Goal: Task Accomplishment & Management: Manage account settings

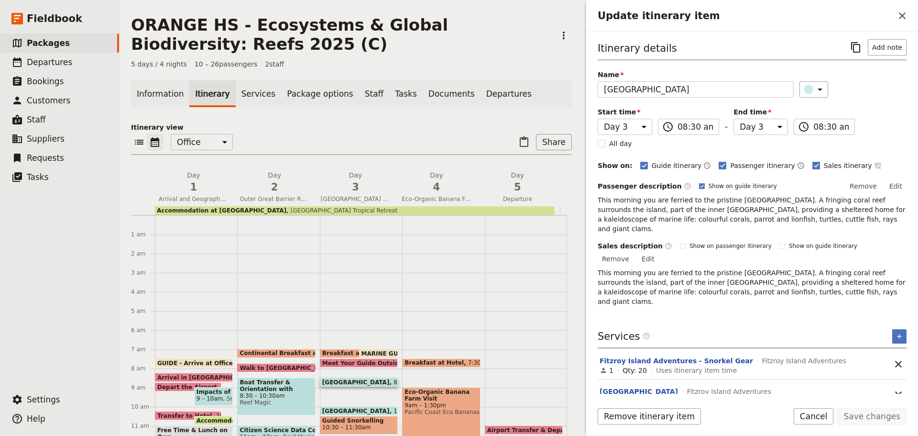
select select "3"
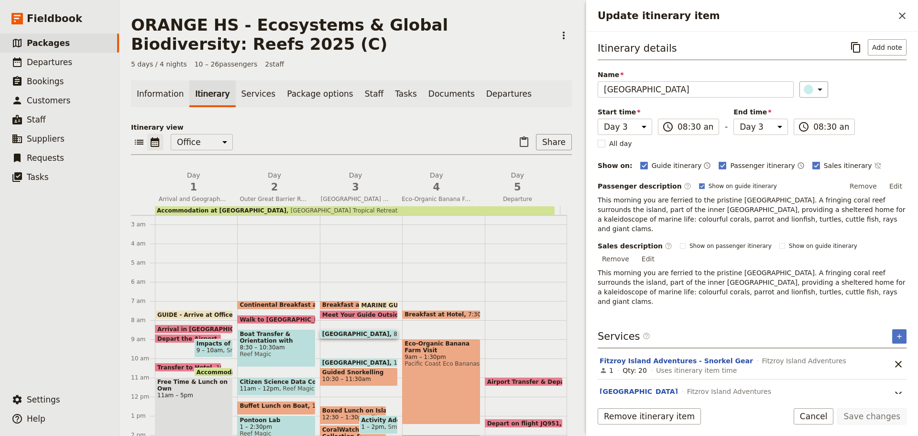
scroll to position [48, 0]
click at [329, 304] on span "Breakfast at Hotel" at bounding box center [354, 305] width 64 height 7
select select "3"
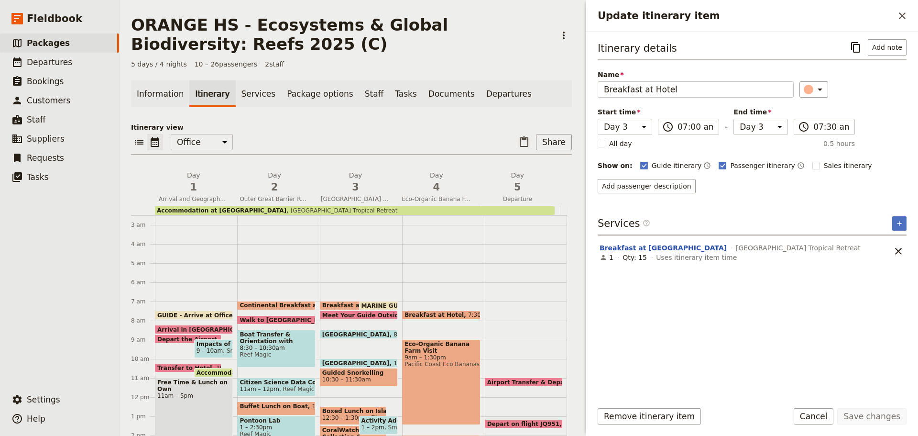
click at [377, 303] on span "MARINE GUIDES - Arrive at Office" at bounding box center [417, 305] width 111 height 6
select select "3"
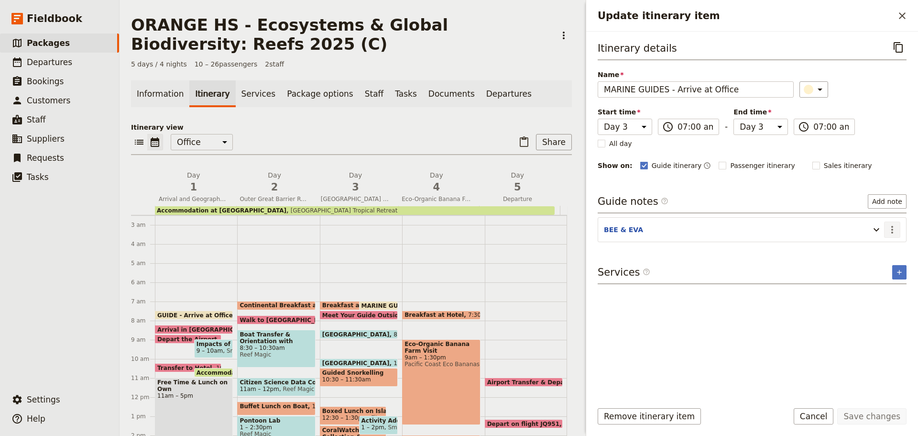
click at [888, 228] on icon "Actions" at bounding box center [892, 229] width 11 height 11
click at [880, 249] on span "Edit note" at bounding box center [865, 250] width 30 height 10
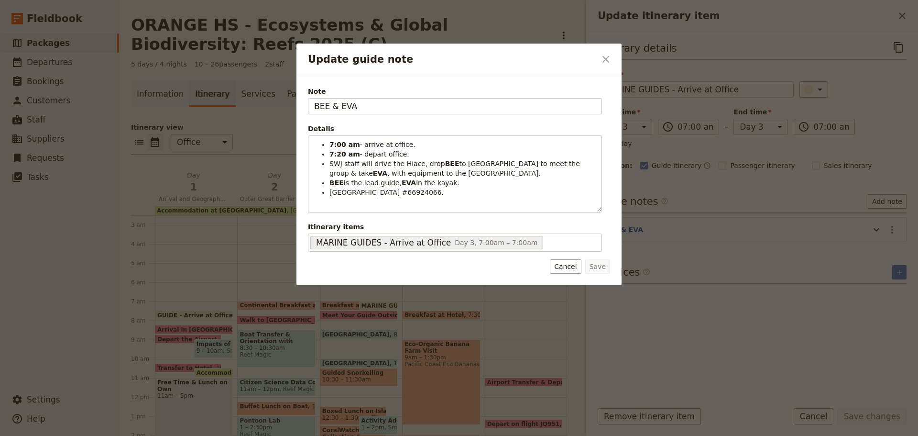
drag, startPoint x: 565, startPoint y: 264, endPoint x: 526, endPoint y: 282, distance: 43.2
click at [564, 264] on button "Cancel" at bounding box center [565, 266] width 31 height 14
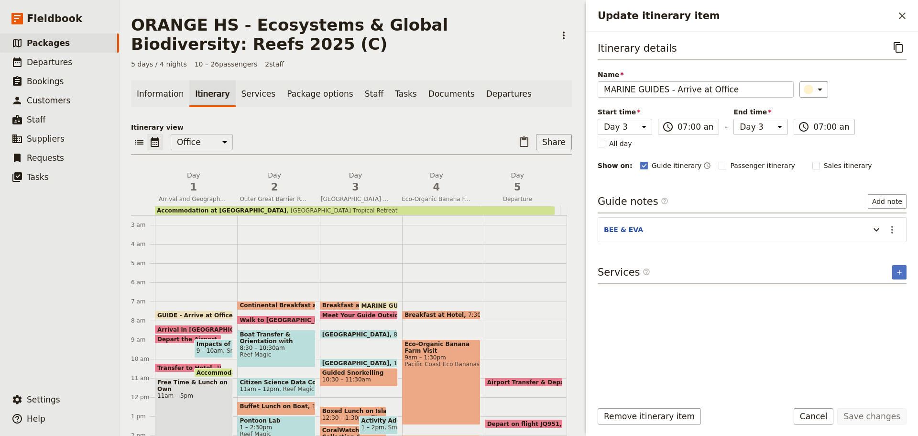
click at [283, 316] on div "Walk to [GEOGRAPHIC_DATA] 7:45am" at bounding box center [276, 319] width 78 height 9
select select "2"
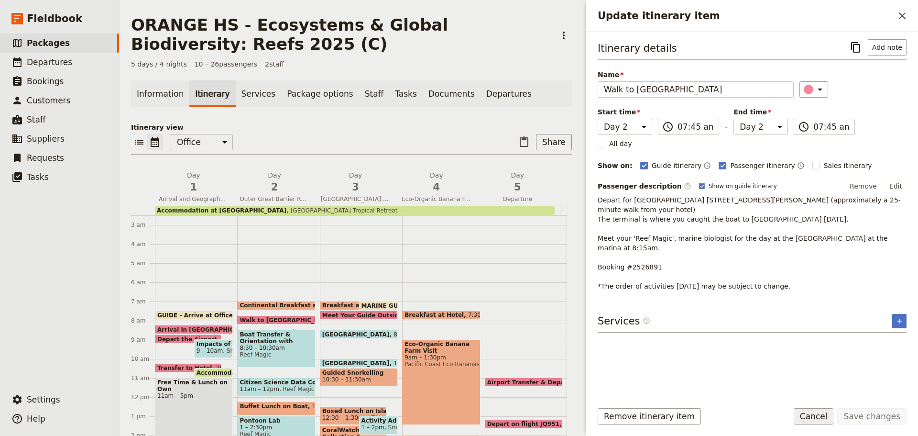
click at [816, 416] on button "Cancel" at bounding box center [814, 416] width 40 height 16
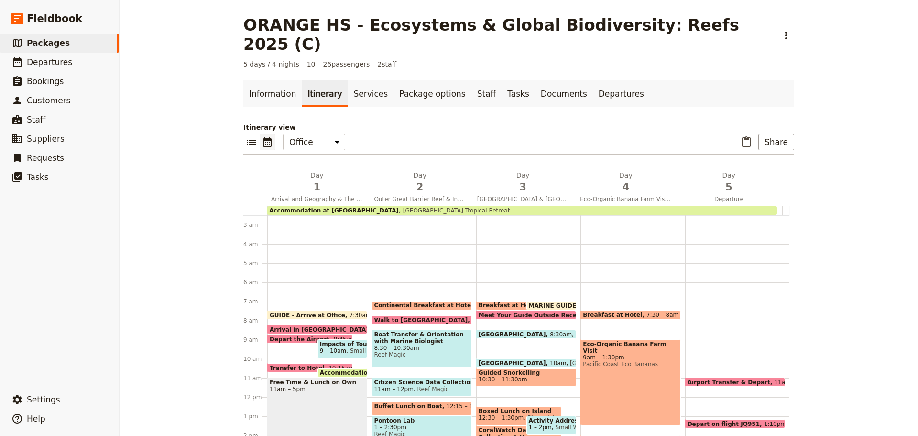
click at [545, 334] on span at bounding box center [526, 336] width 99 height 4
select select "3"
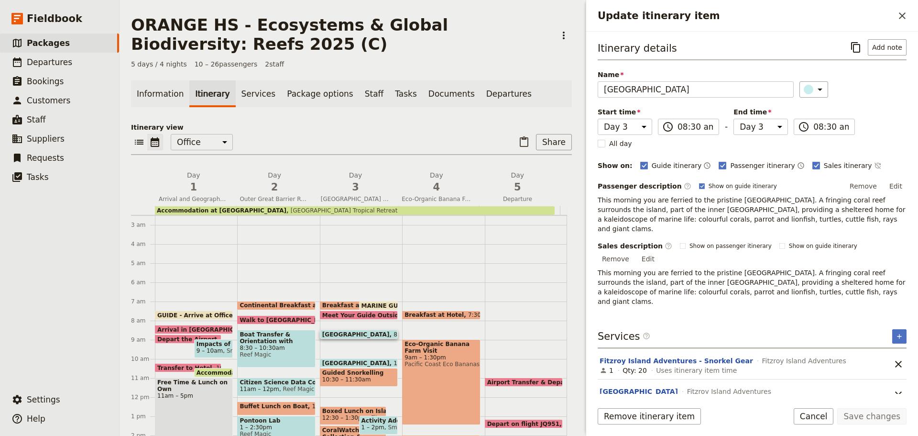
click at [372, 361] on span "[GEOGRAPHIC_DATA]" at bounding box center [357, 363] width 71 height 6
select select "3"
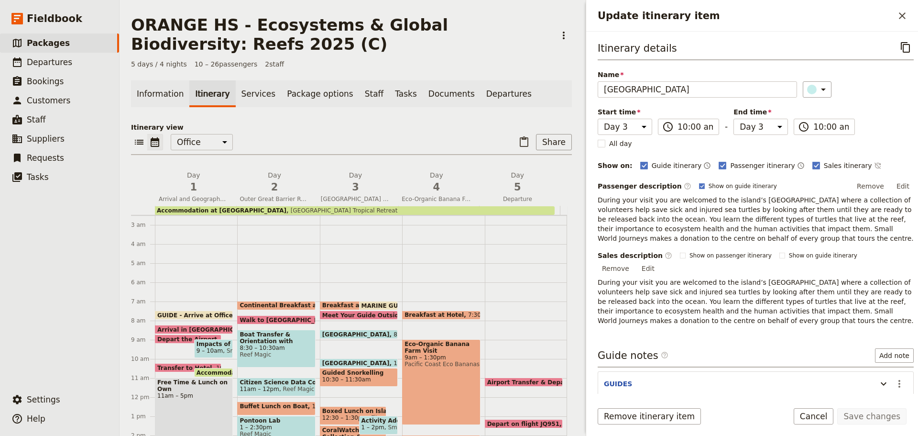
click at [359, 377] on span "10:30 – 11:30am" at bounding box center [358, 379] width 73 height 7
select select "3"
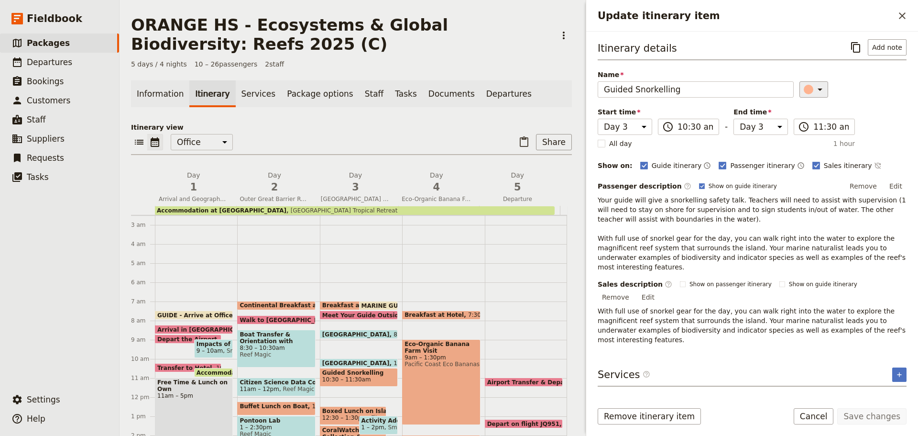
click at [818, 86] on icon "Update itinerary item" at bounding box center [819, 89] width 11 height 11
click at [815, 123] on div "button" at bounding box center [814, 121] width 10 height 10
drag, startPoint x: 903, startPoint y: 416, endPoint x: 893, endPoint y: 416, distance: 9.6
click at [903, 418] on button "Save changes" at bounding box center [871, 416] width 69 height 16
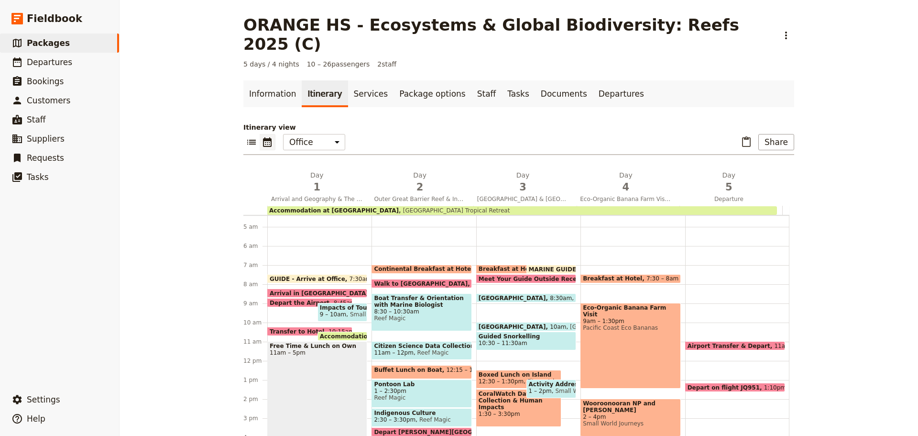
scroll to position [83, 0]
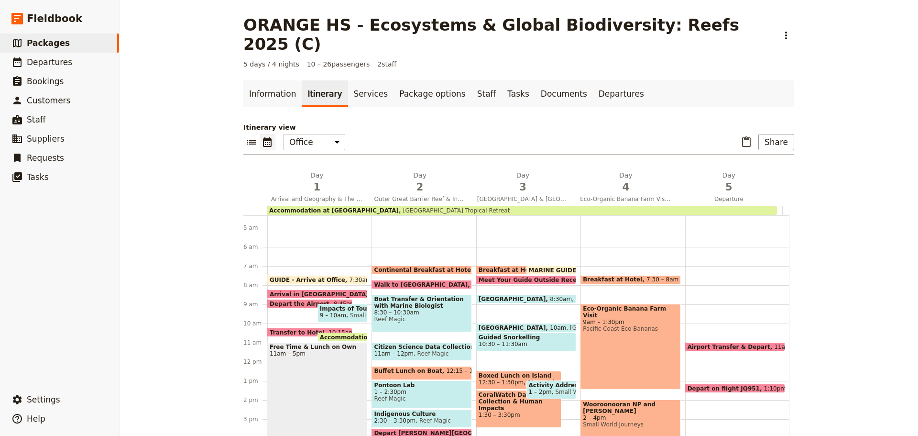
click at [505, 379] on span "12:30 – 1:30pm" at bounding box center [501, 382] width 45 height 7
select select "3"
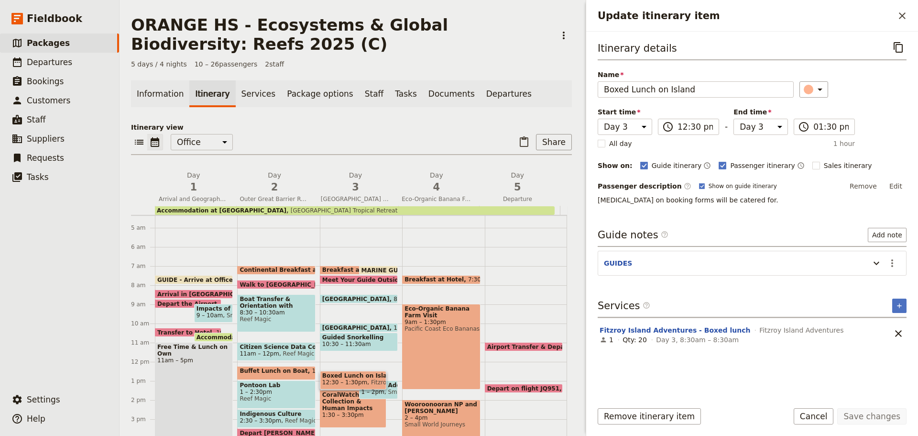
click at [288, 372] on span "Buffet Lunch on Boat" at bounding box center [276, 370] width 72 height 7
select select "2"
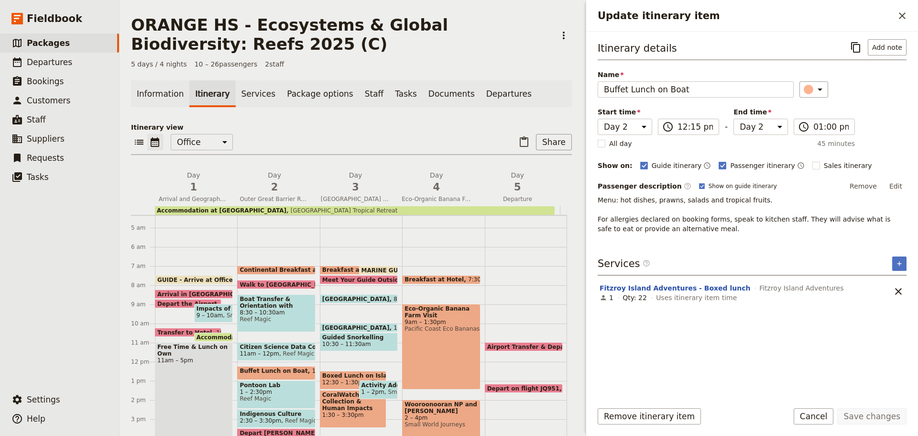
drag, startPoint x: 814, startPoint y: 411, endPoint x: 809, endPoint y: 407, distance: 6.4
click at [811, 410] on button "Cancel" at bounding box center [814, 416] width 40 height 16
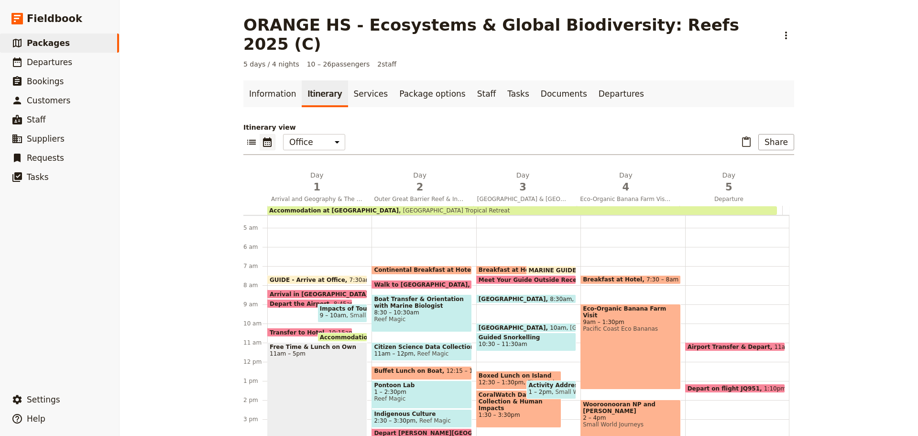
click at [479, 379] on span "12:30 – 1:30pm" at bounding box center [501, 382] width 45 height 7
select select "3"
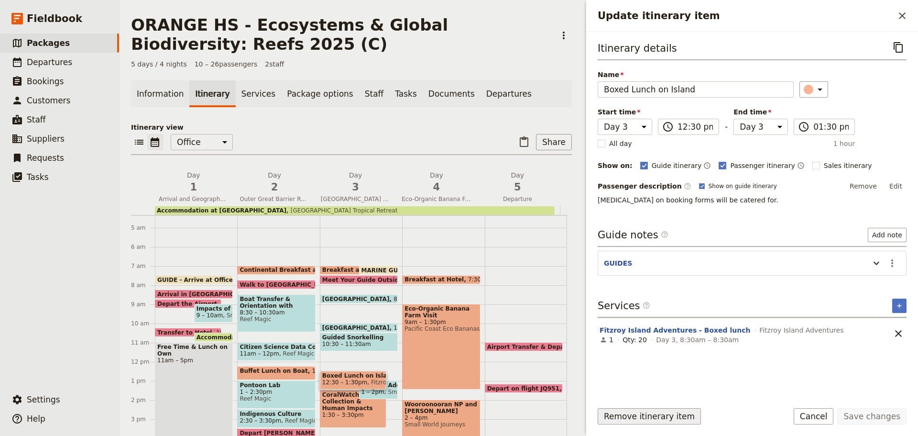
click at [657, 415] on button "Remove itinerary item" at bounding box center [649, 416] width 103 height 16
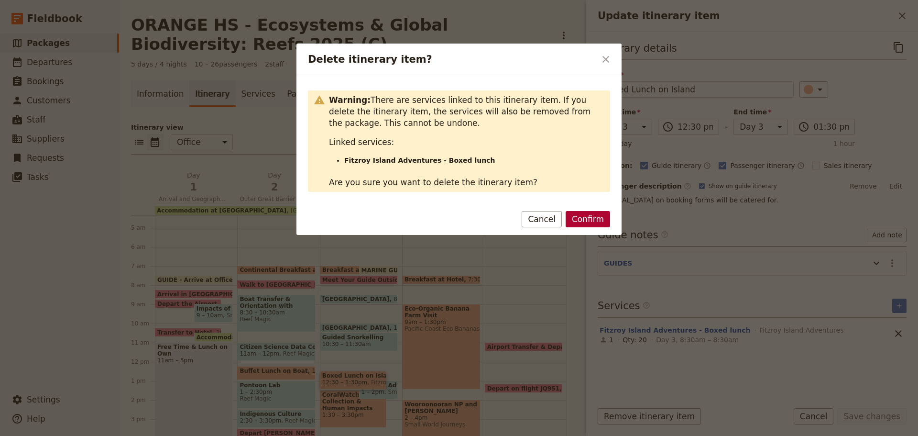
click at [587, 216] on button "Confirm" at bounding box center [588, 219] width 44 height 16
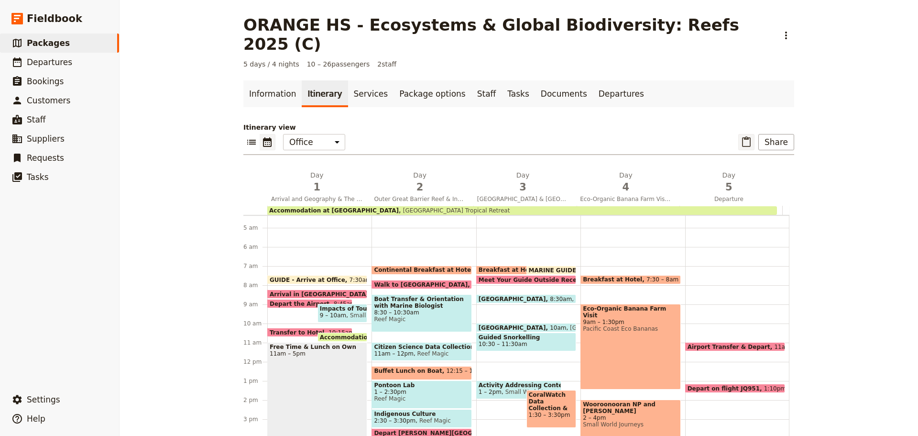
click at [746, 136] on icon "Paste itinerary item" at bounding box center [746, 141] width 9 height 11
select select "2"
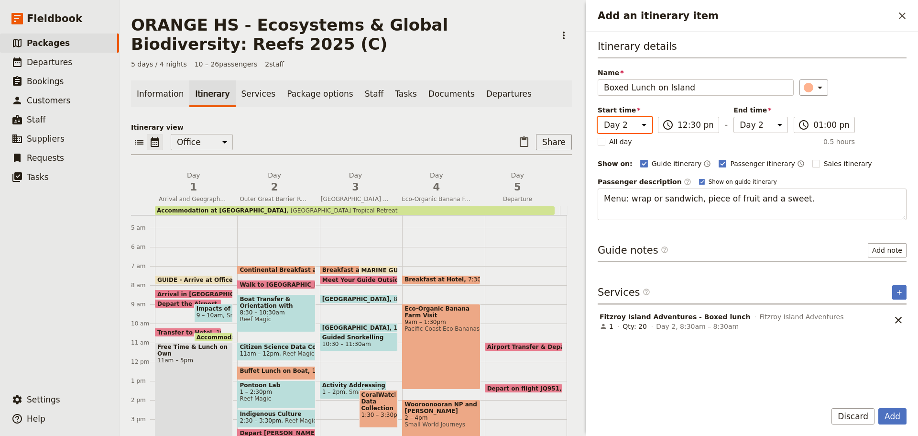
click at [646, 126] on select "Day 1 Day 2 Day 3 Day 4 Day 5" at bounding box center [625, 125] width 55 height 16
select select "3"
click at [598, 117] on select "Day 1 Day 2 Day 3 Day 4 Day 5" at bounding box center [625, 125] width 55 height 16
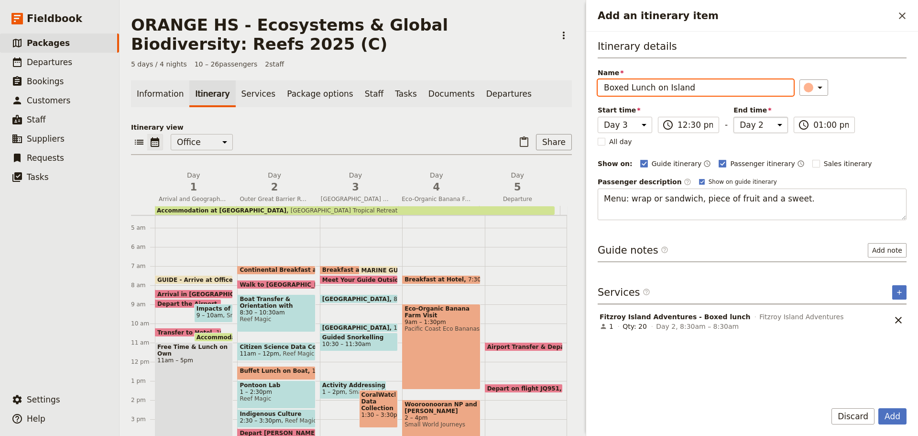
select select "3"
click at [742, 118] on select "Day 1 Day 2 Day 3 Day 4 Day 5" at bounding box center [761, 125] width 55 height 16
click at [734, 117] on select "Day 1 Day 2 Day 3 Day 4 Day 5" at bounding box center [761, 125] width 55 height 16
click at [880, 413] on button "Add" at bounding box center [893, 416] width 28 height 16
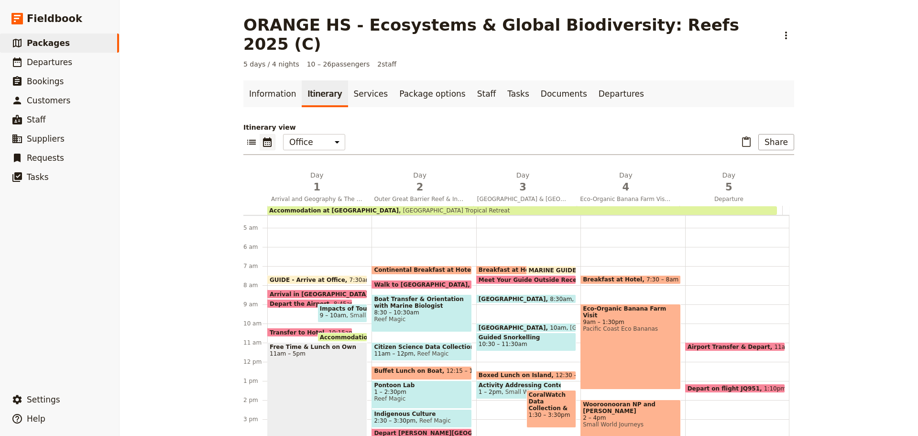
click at [503, 375] on span at bounding box center [526, 377] width 99 height 4
select select "3"
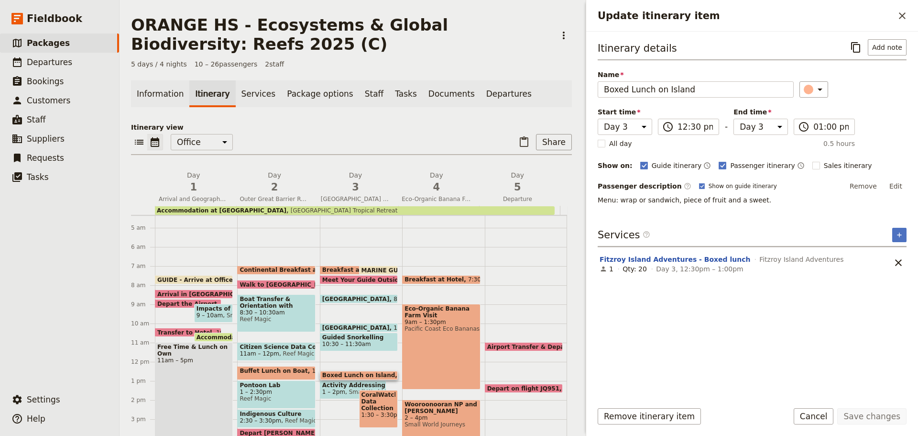
click at [825, 417] on button "Cancel" at bounding box center [814, 416] width 40 height 16
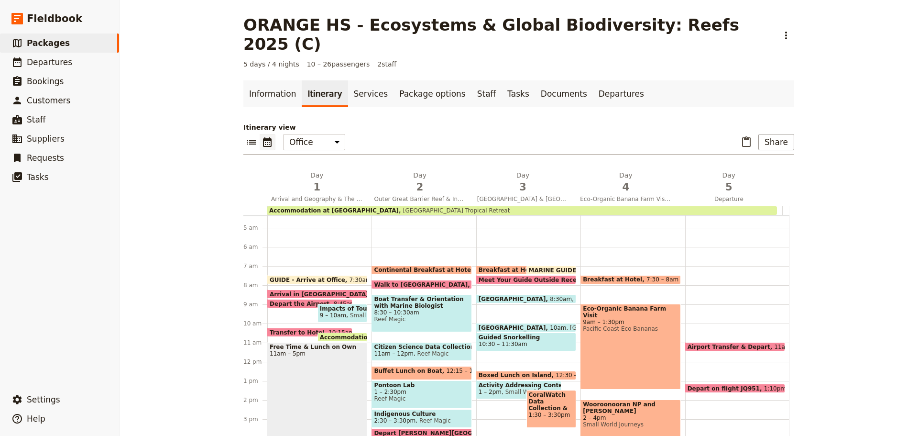
click at [497, 382] on span "Activity Addressing Contemporary & Traditional Protected Area Management" at bounding box center [519, 385] width 80 height 7
select select "3"
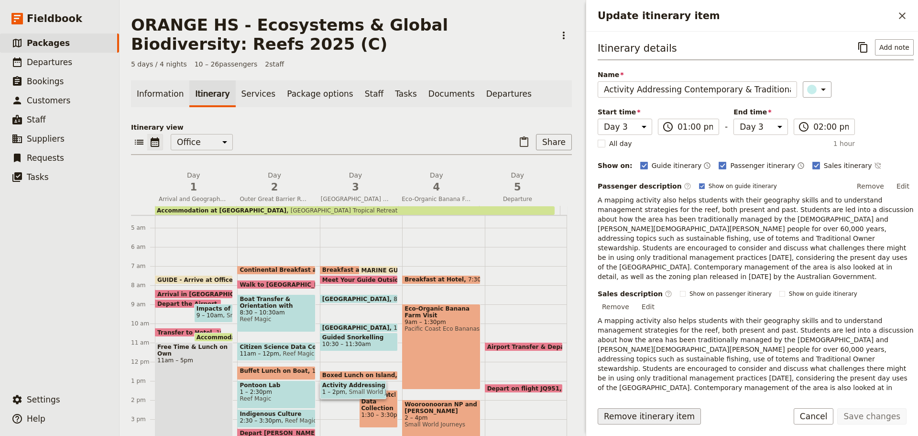
click at [681, 422] on button "Remove itinerary item" at bounding box center [649, 416] width 103 height 16
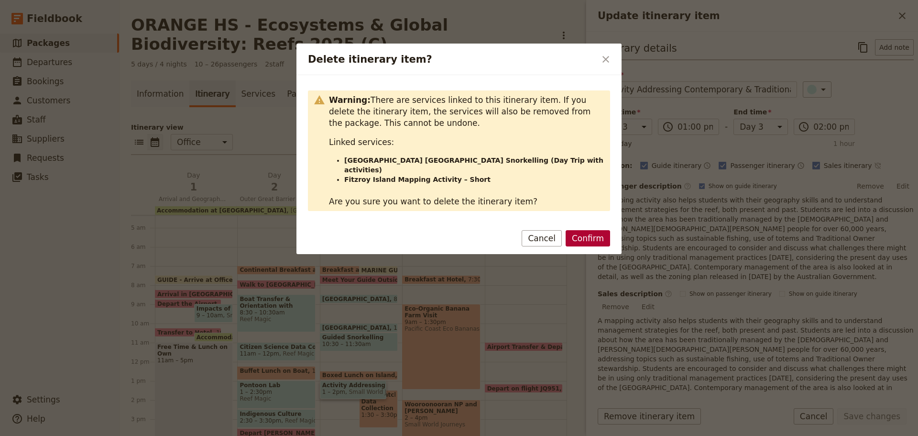
click at [583, 230] on button "Confirm" at bounding box center [588, 238] width 44 height 16
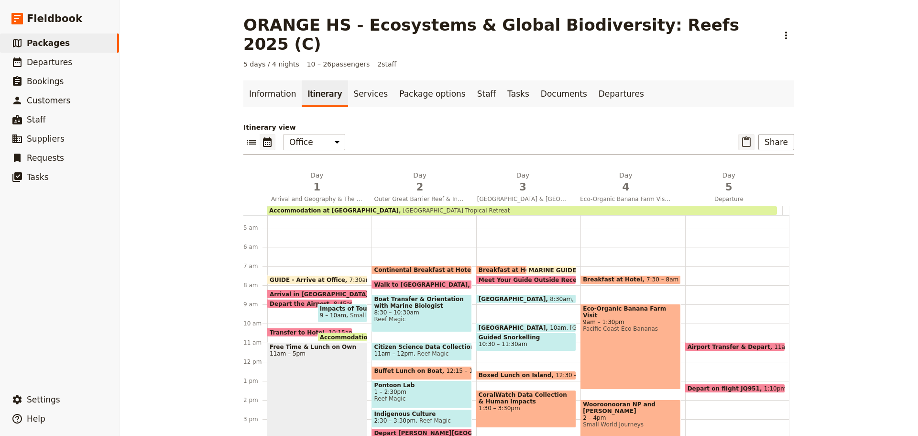
click at [745, 136] on icon "Paste itinerary item" at bounding box center [746, 141] width 9 height 11
select select "2"
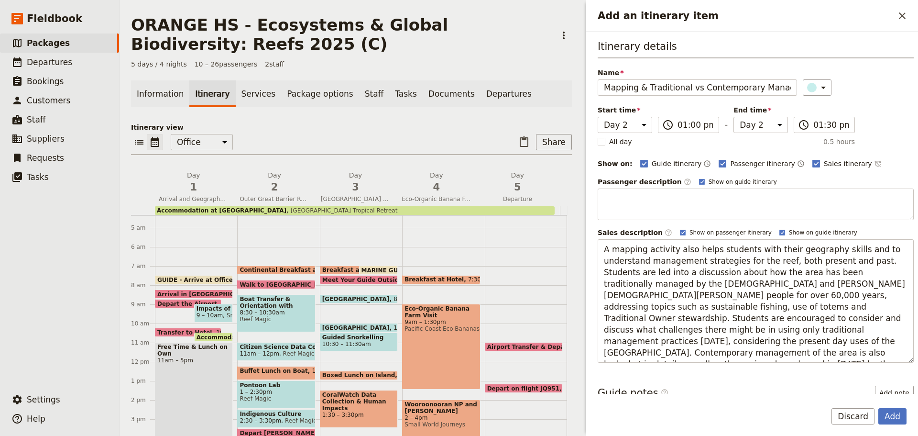
scroll to position [0, 45]
drag, startPoint x: 625, startPoint y: 122, endPoint x: 627, endPoint y: 128, distance: 6.7
click at [625, 122] on select "Day 1 Day 2 Day 3 Day 4 Day 5" at bounding box center [625, 125] width 55 height 16
select select "3"
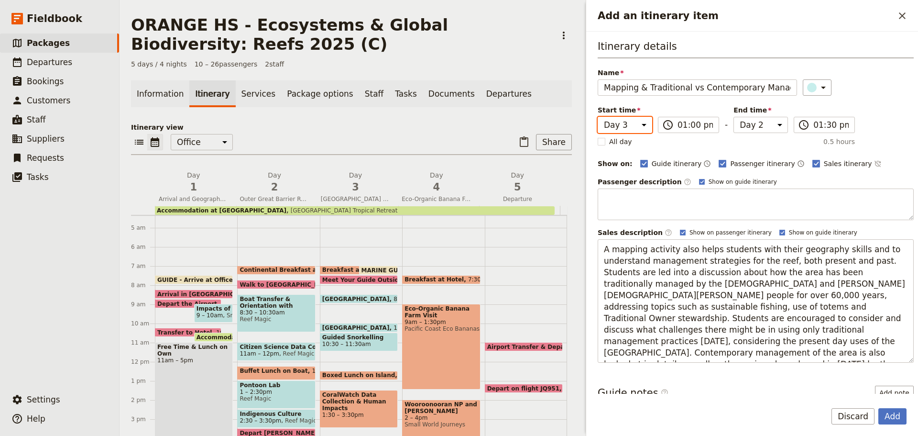
click at [598, 117] on select "Day 1 Day 2 Day 3 Day 4 Day 5" at bounding box center [625, 125] width 55 height 16
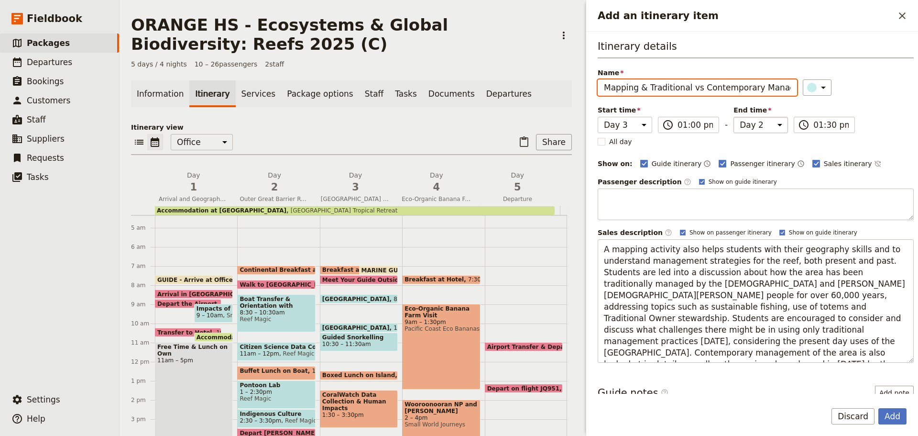
select select "3"
click at [748, 121] on select "Day 1 Day 2 Day 3 Day 4 Day 5" at bounding box center [761, 125] width 55 height 16
click at [734, 117] on select "Day 1 Day 2 Day 3 Day 4 Day 5" at bounding box center [761, 125] width 55 height 16
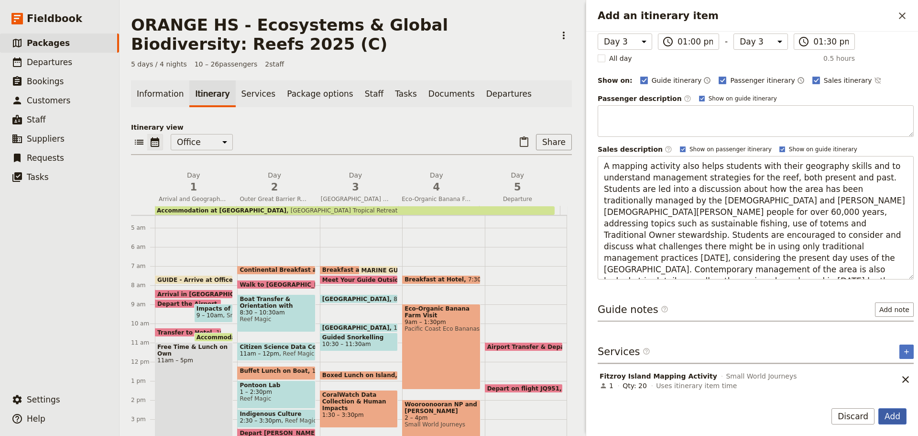
scroll to position [0, 0]
click at [908, 415] on div "Add Discard" at bounding box center [752, 422] width 332 height 28
click at [899, 415] on button "Add" at bounding box center [893, 416] width 28 height 16
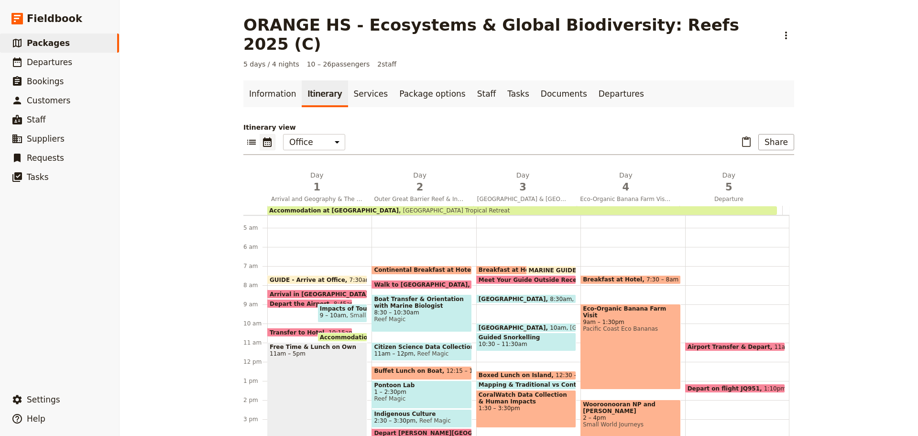
click at [495, 385] on span at bounding box center [526, 387] width 99 height 4
select select "3"
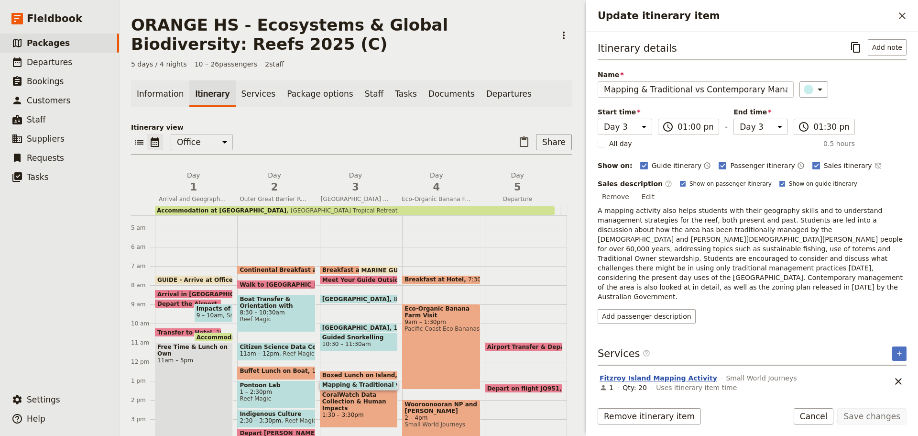
click at [654, 373] on button "Fitzroy Island Mapping Activity" at bounding box center [659, 378] width 118 height 10
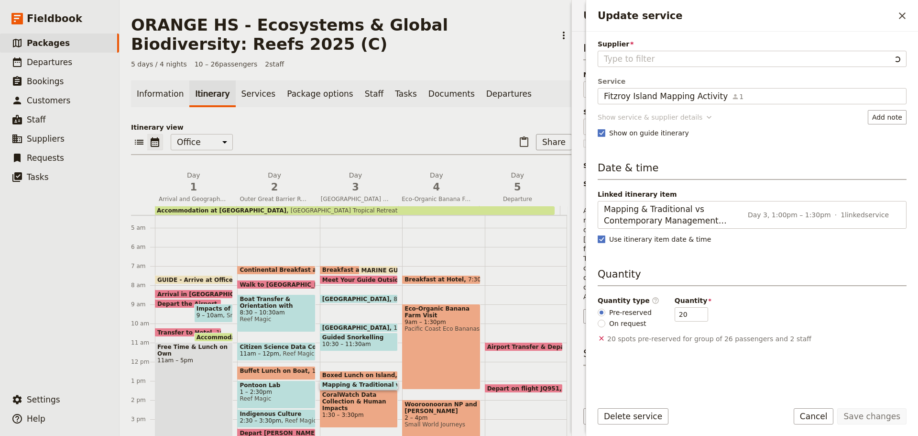
type input "Small World Journeys"
click at [616, 115] on div "Supplier Small World Journeys Service [GEOGRAPHIC_DATA] Mapping Activity 1 [GEO…" at bounding box center [752, 215] width 309 height 353
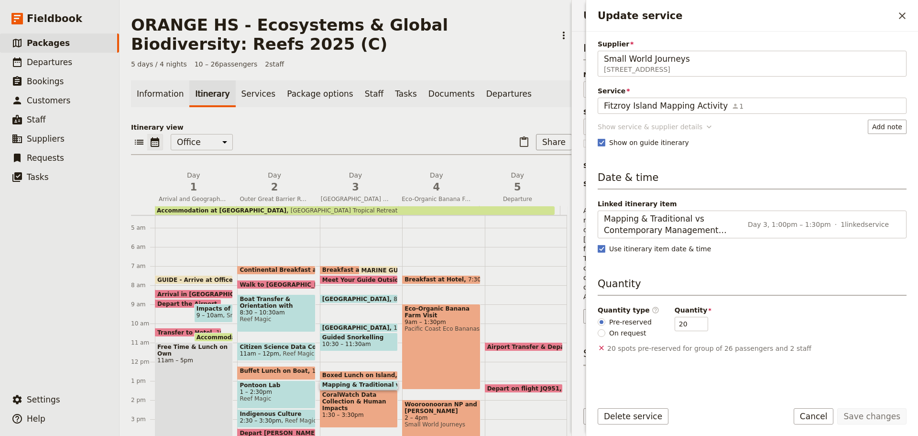
click at [618, 124] on div "Show service & supplier details" at bounding box center [650, 127] width 105 height 10
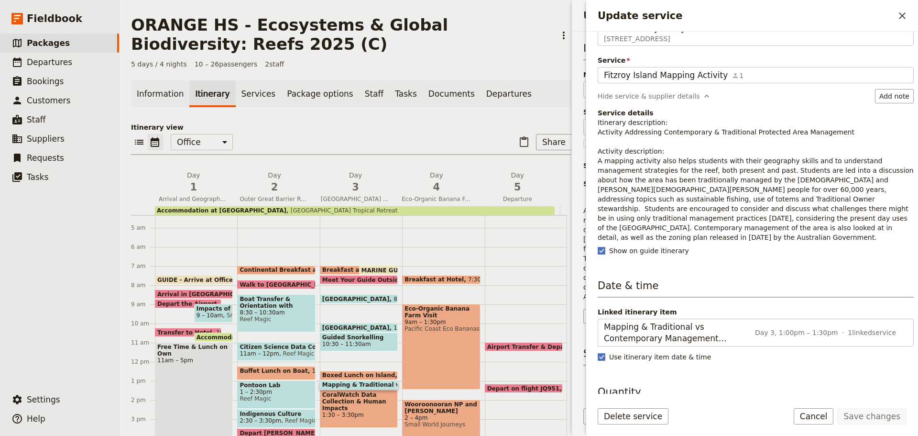
scroll to position [48, 0]
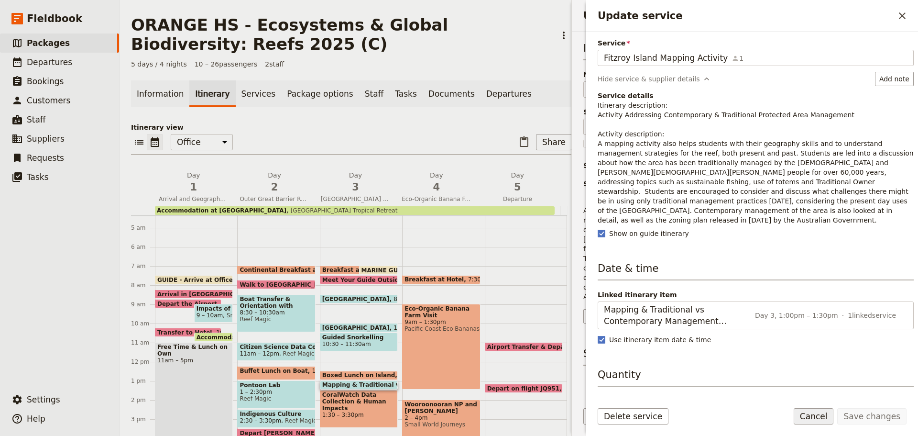
click at [813, 410] on button "Cancel" at bounding box center [814, 416] width 40 height 16
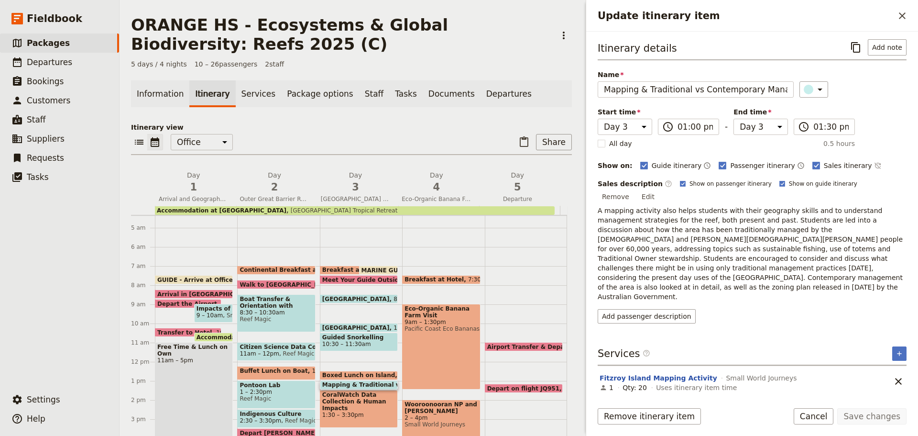
click at [820, 407] on form "Itinerary details ​ Add note Name Mapping & Traditional vs Contemporary Managem…" at bounding box center [752, 234] width 332 height 404
click at [820, 411] on button "Cancel" at bounding box center [814, 416] width 40 height 16
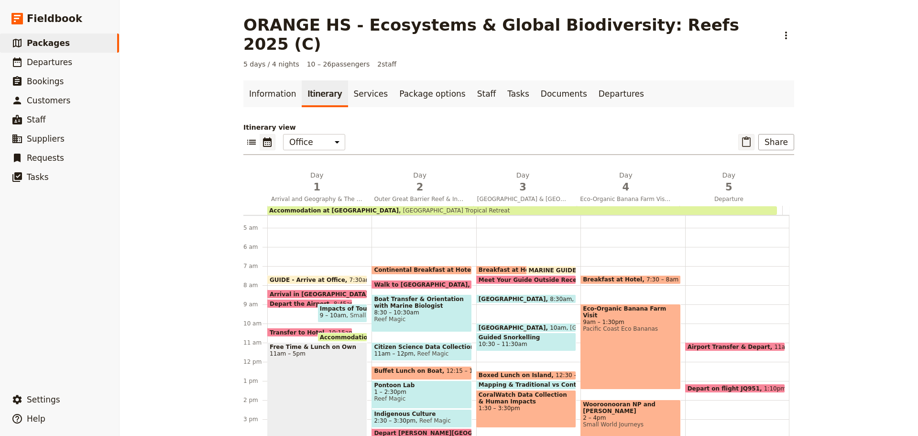
click at [742, 136] on icon "Paste itinerary item" at bounding box center [746, 141] width 9 height 11
select select "2"
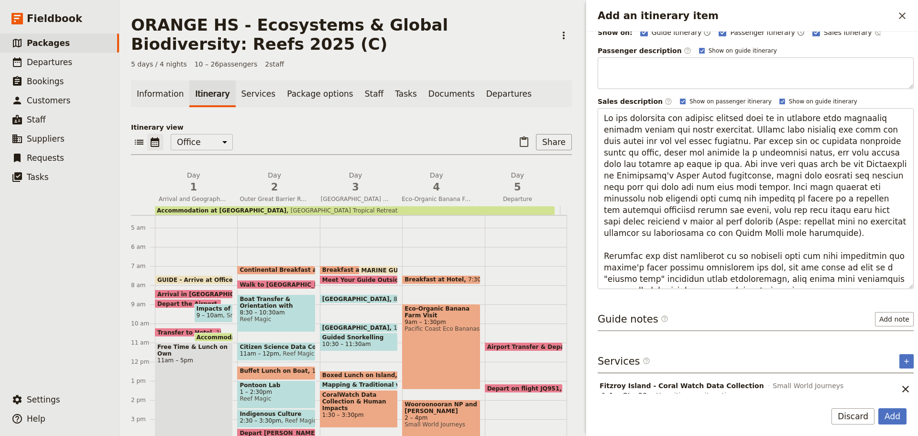
scroll to position [171, 0]
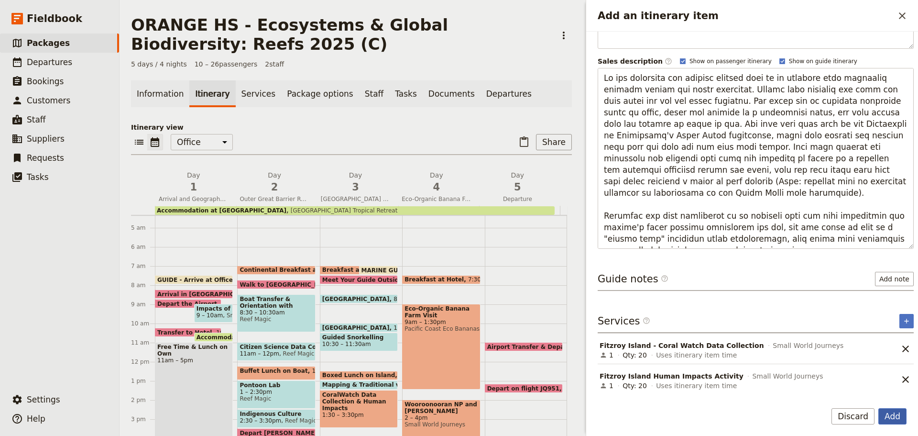
click at [897, 417] on button "Add" at bounding box center [893, 416] width 28 height 16
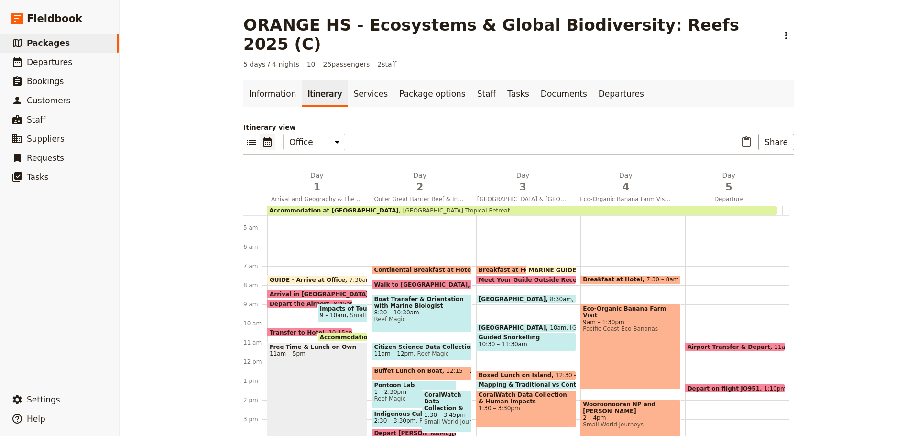
click at [441, 391] on span "CoralWatch Data Collection & Human Impacts" at bounding box center [446, 401] width 45 height 20
select select "2"
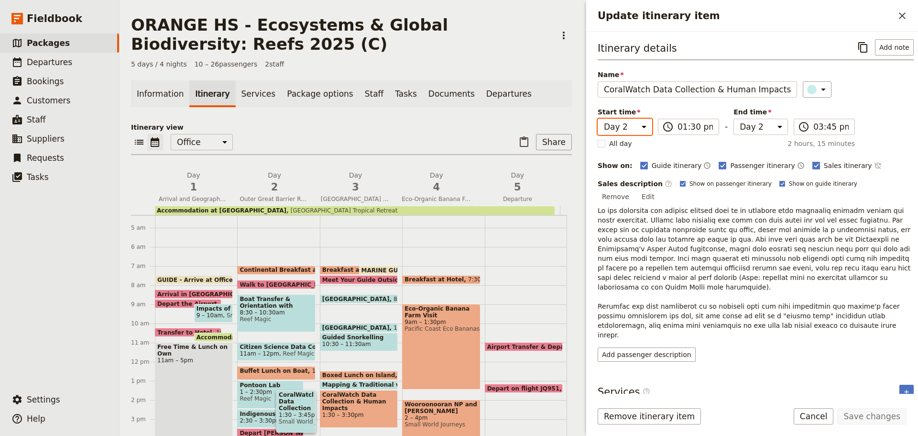
click at [614, 128] on select "Day 1 Day 2 Day 3 Day 4 Day 5" at bounding box center [625, 127] width 55 height 16
select select "3"
click at [598, 119] on select "Day 1 Day 2 Day 3 Day 4 Day 5" at bounding box center [625, 127] width 55 height 16
select select "3"
click at [766, 130] on select "Day 1 Day 2 Day 3 Day 4 Day 5" at bounding box center [761, 127] width 55 height 16
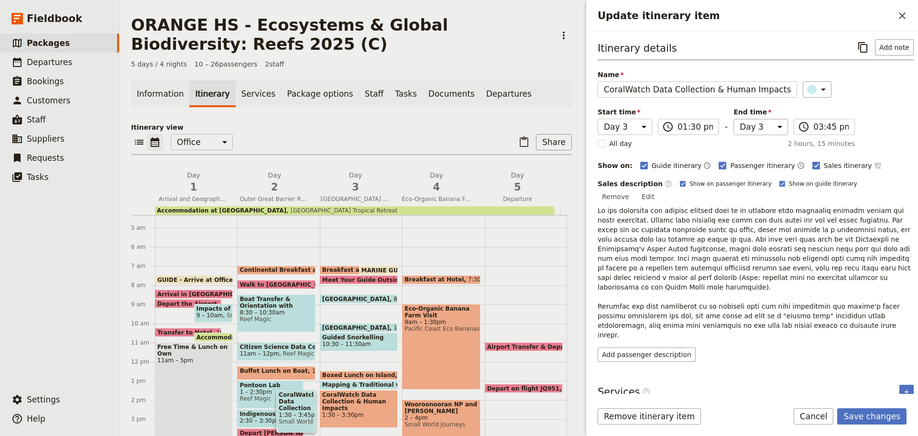
click at [734, 119] on select "Day 1 Day 2 Day 3 Day 4 Day 5" at bounding box center [761, 127] width 55 height 16
click at [894, 418] on button "Save changes" at bounding box center [871, 416] width 69 height 16
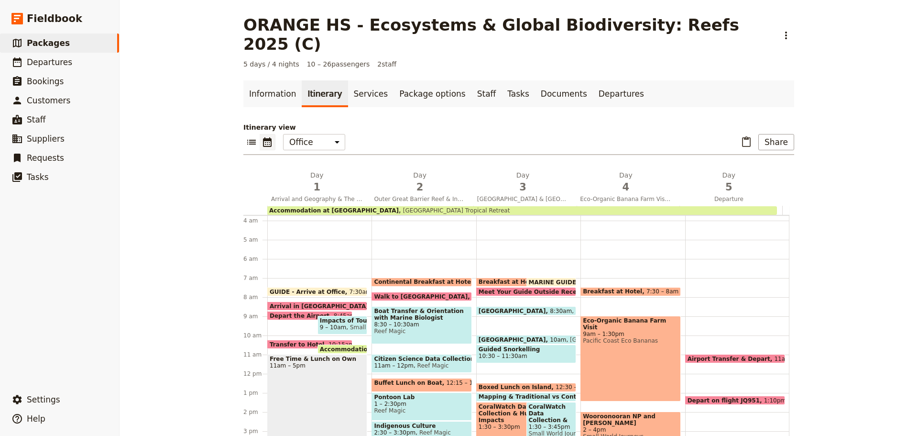
scroll to position [70, 0]
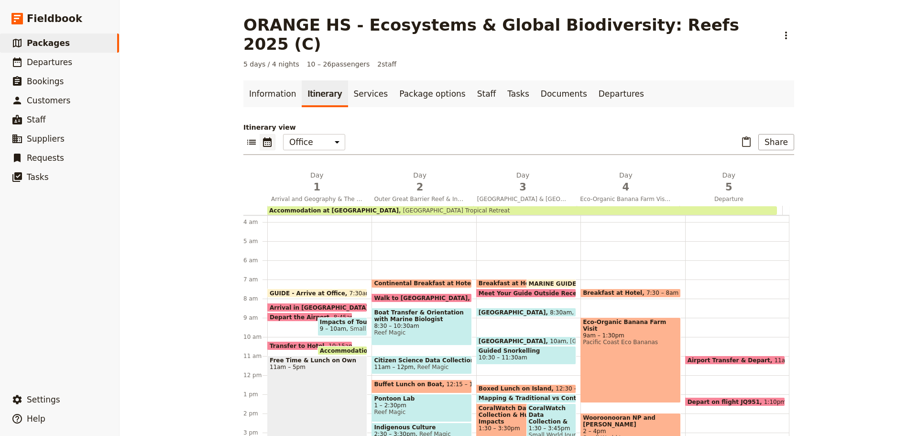
click at [489, 425] on span "1:30 – 3:30pm" at bounding box center [519, 428] width 80 height 7
select select "3"
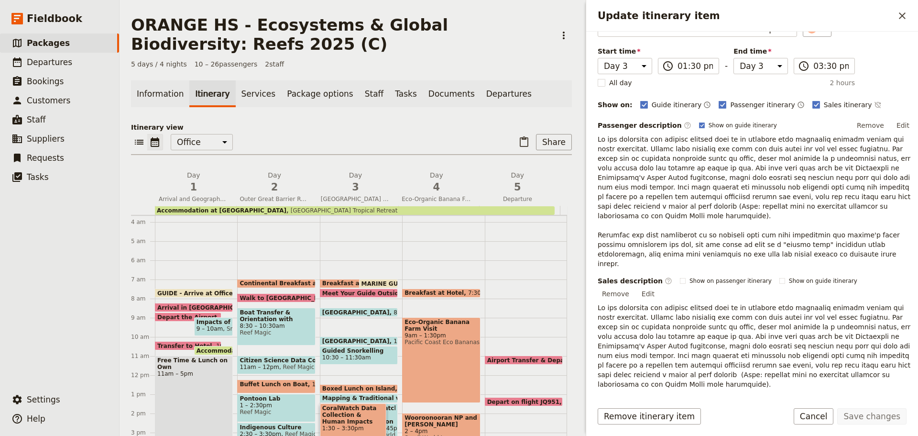
scroll to position [97, 0]
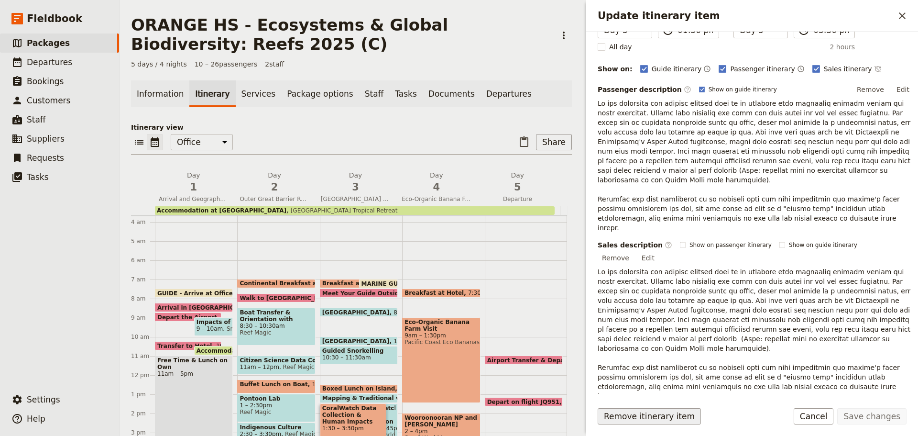
click at [658, 414] on button "Remove itinerary item" at bounding box center [649, 416] width 103 height 16
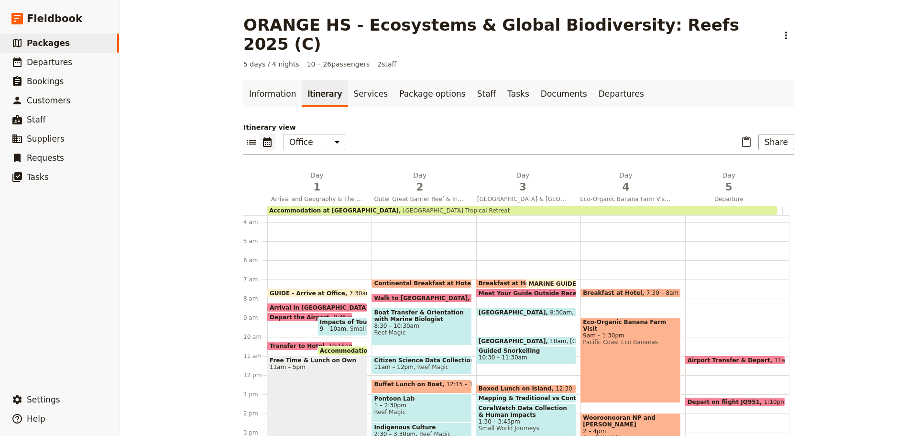
click at [543, 405] on span "CoralWatch Data Collection & Human Impacts" at bounding box center [526, 411] width 95 height 13
select select "3"
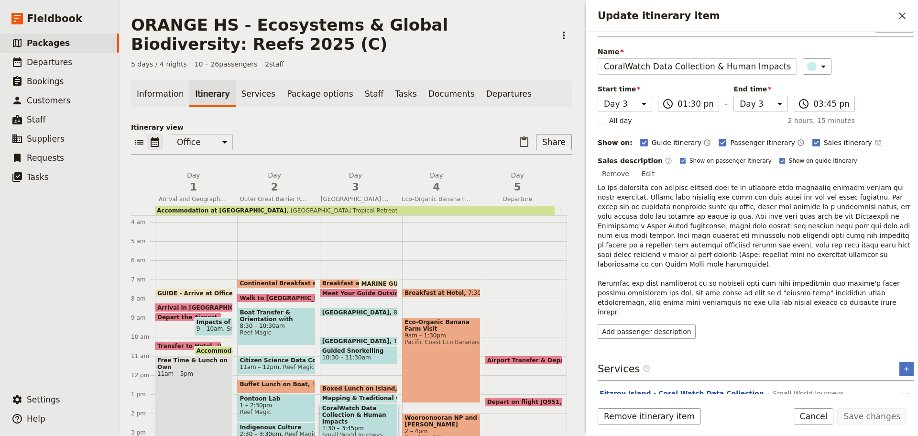
scroll to position [41, 0]
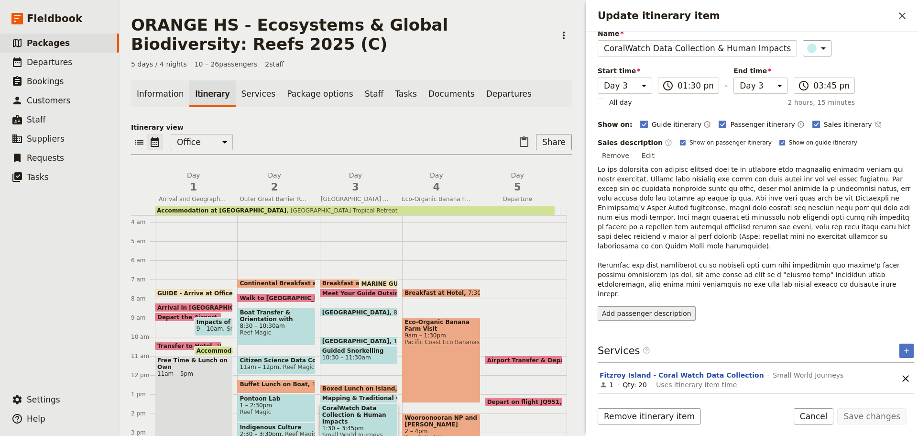
click at [671, 306] on button "Add passenger description" at bounding box center [647, 313] width 98 height 14
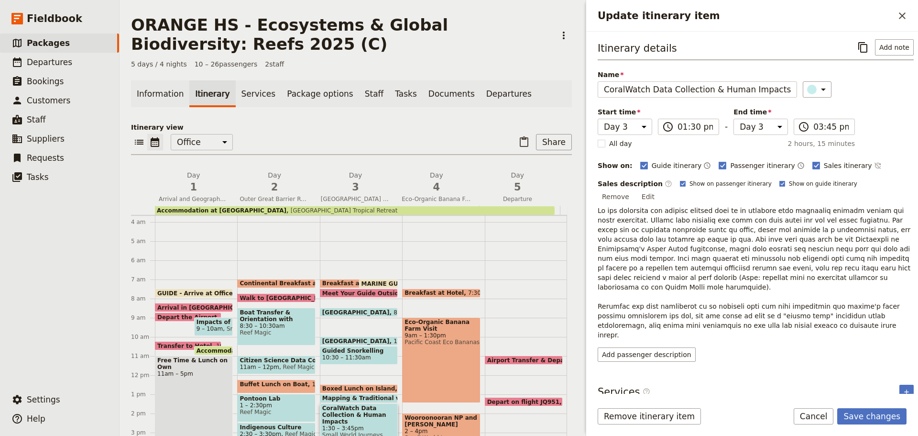
click at [685, 404] on section "[GEOGRAPHIC_DATA] - Coral Watch Data Collection Small World Journeys 1 Qty: 20 …" at bounding box center [746, 419] width 296 height 30
click at [683, 411] on button "Fitzroy Island - Coral Watch Data Collection" at bounding box center [682, 416] width 165 height 10
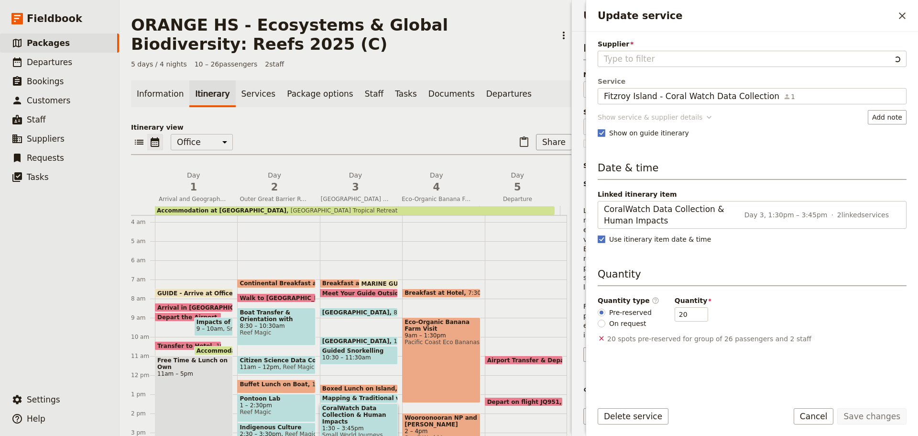
type input "Small World Journeys"
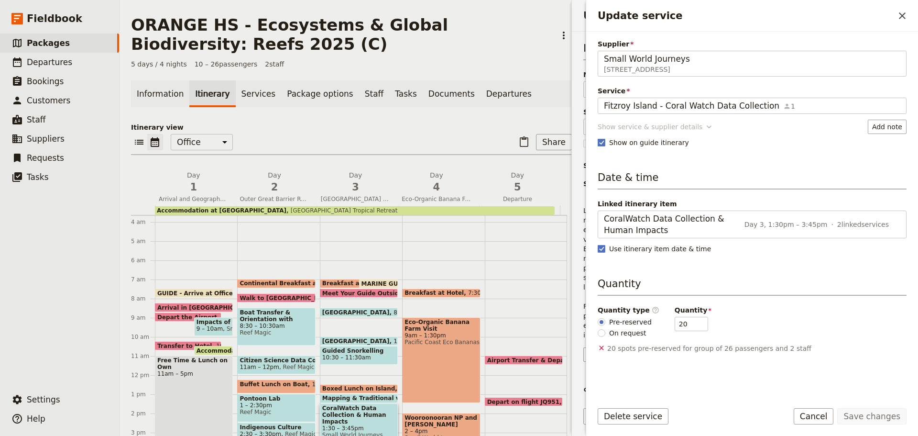
click at [642, 120] on button "Show service & supplier details" at bounding box center [656, 127] width 116 height 14
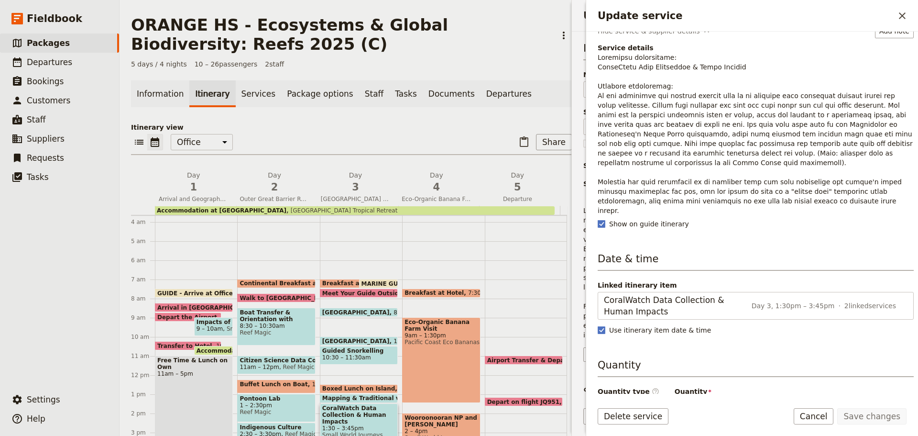
scroll to position [31, 0]
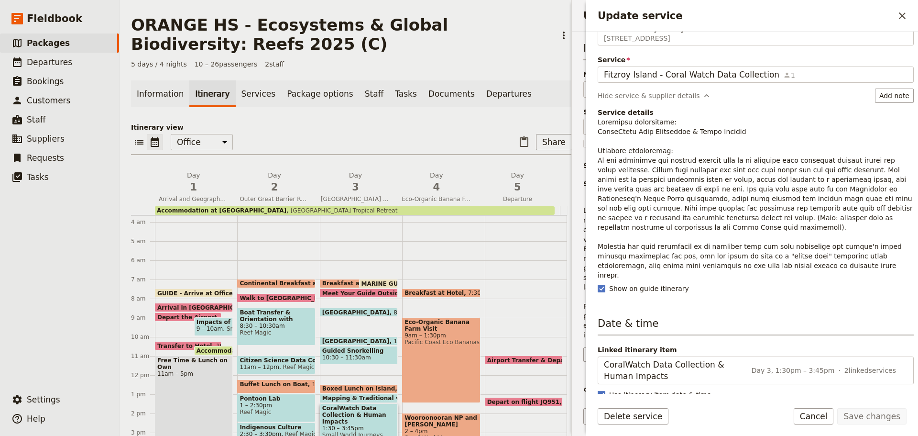
click at [764, 250] on p "Update service" at bounding box center [756, 198] width 316 height 163
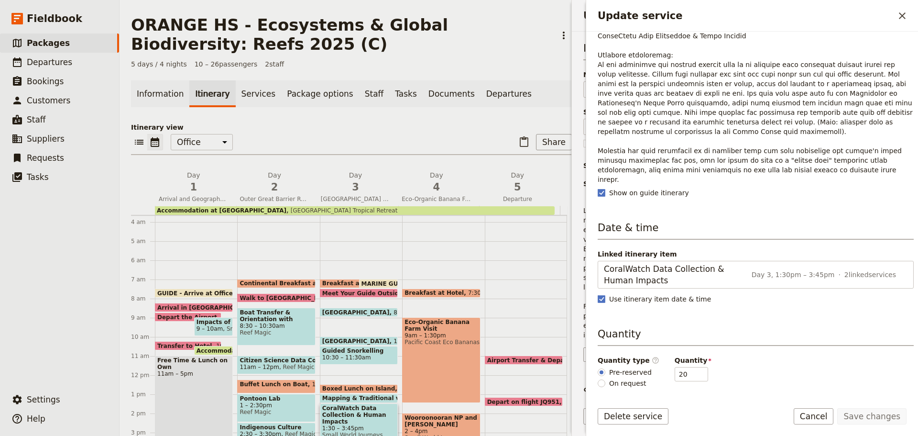
scroll to position [0, 0]
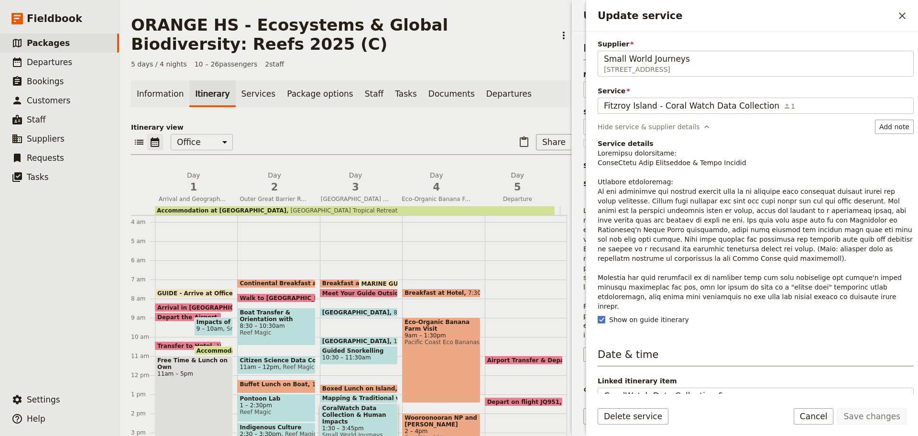
click at [722, 201] on p "Update service" at bounding box center [756, 229] width 316 height 163
drag, startPoint x: 597, startPoint y: 192, endPoint x: 851, endPoint y: 292, distance: 272.9
click at [857, 297] on div "Supplier Small World Journeys [STREET_ADDRESS] Small World Journeys Service [GE…" at bounding box center [752, 213] width 332 height 362
copy p "In the afternoon you collect primary data in an activity that addresses climate…"
click at [829, 417] on button "Cancel" at bounding box center [814, 416] width 40 height 16
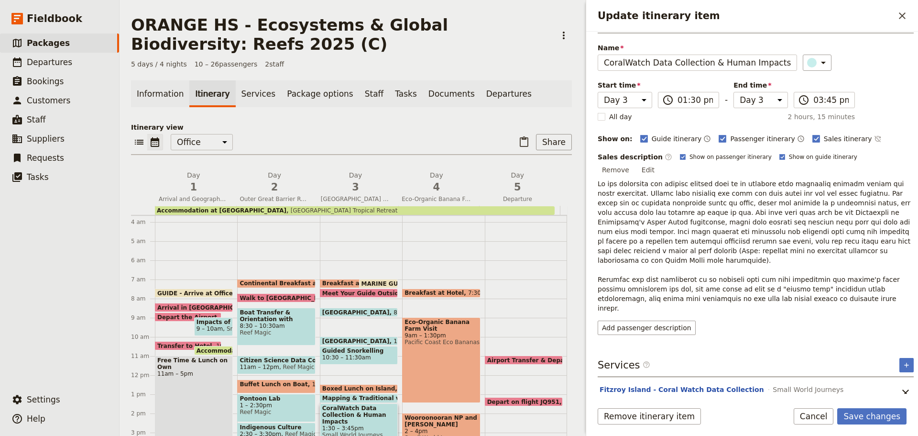
scroll to position [41, 0]
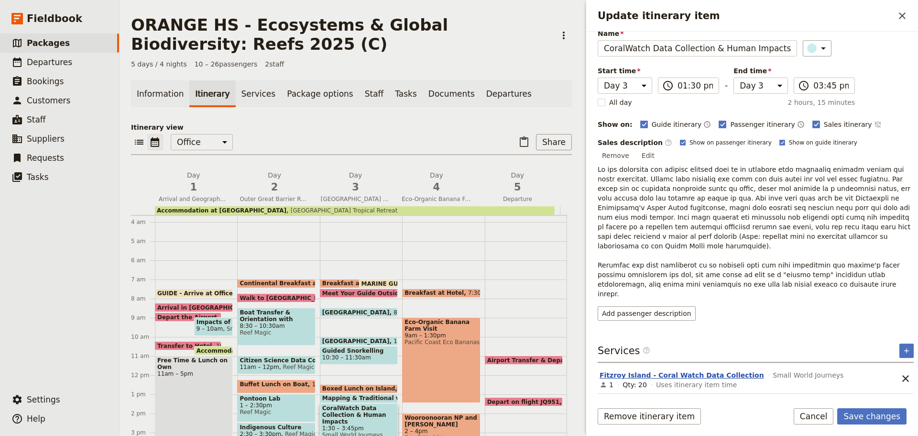
click at [693, 370] on button "Fitzroy Island - Coral Watch Data Collection" at bounding box center [682, 375] width 165 height 10
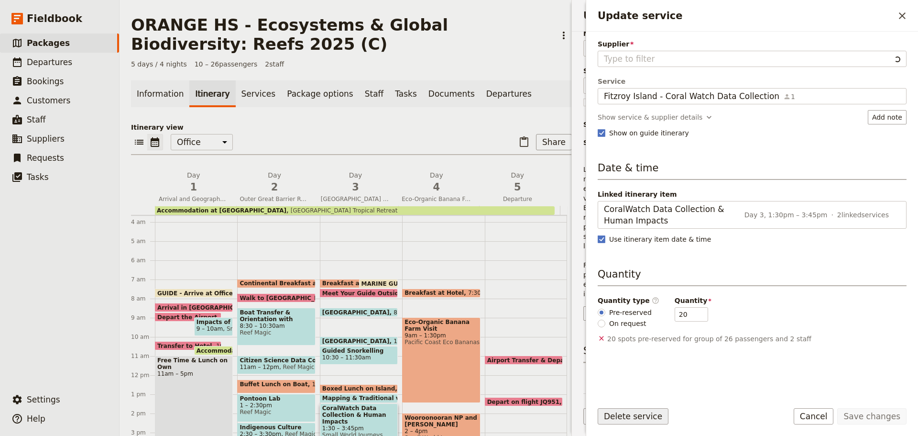
type input "Small World Journeys"
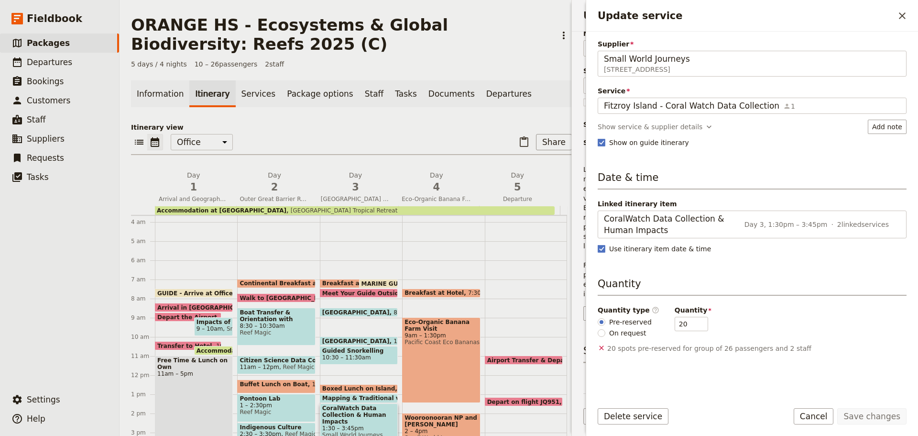
click at [819, 414] on button "Cancel" at bounding box center [814, 416] width 40 height 16
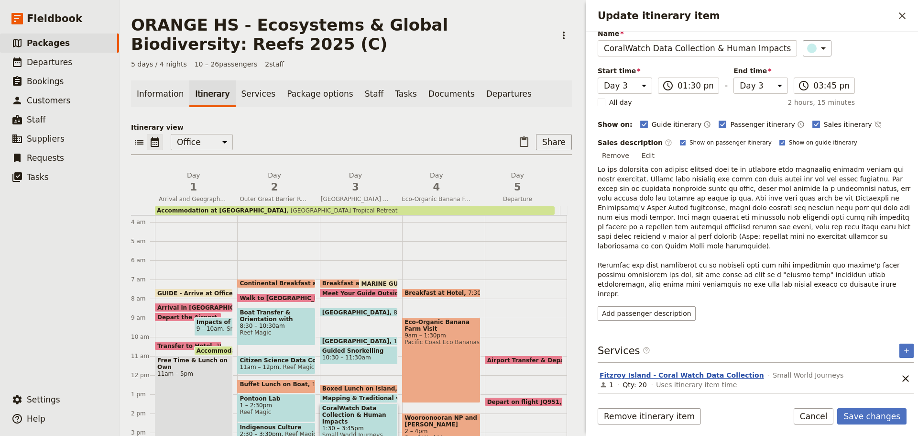
click at [705, 370] on button "Fitzroy Island - Coral Watch Data Collection" at bounding box center [682, 375] width 165 height 10
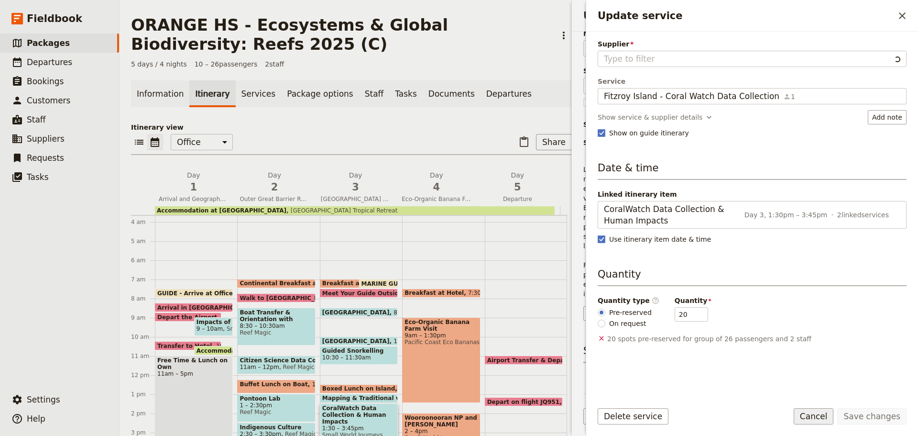
click at [817, 411] on button "Cancel" at bounding box center [814, 416] width 40 height 16
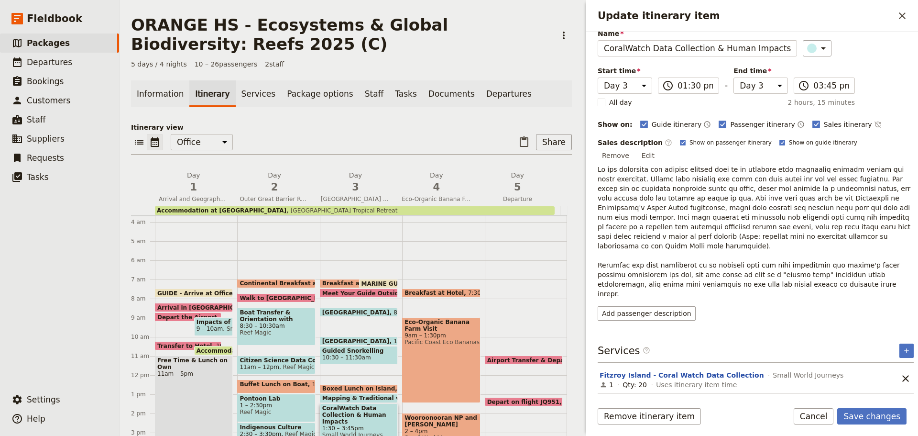
click at [637, 401] on button "Fitzroy Island Human Impacts Activity" at bounding box center [672, 406] width 144 height 10
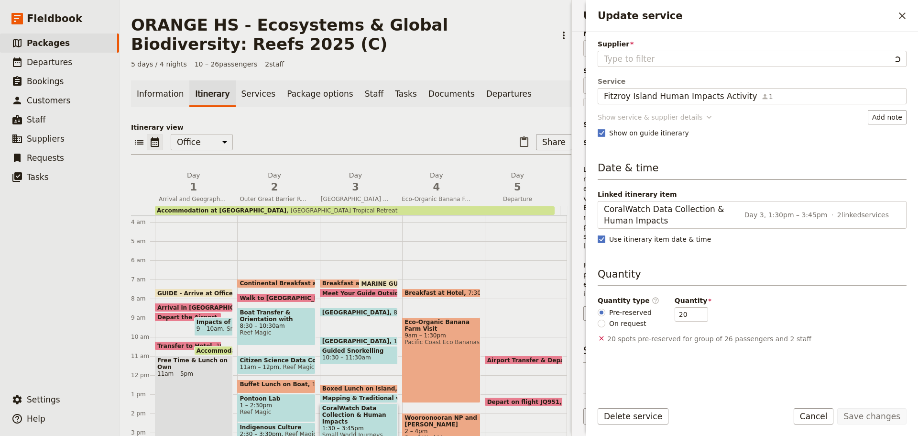
type input "Small World Journeys"
click at [651, 116] on div "Supplier Small World Journeys Service Fitzroy Island Human Impacts Activity 1 F…" at bounding box center [752, 215] width 309 height 353
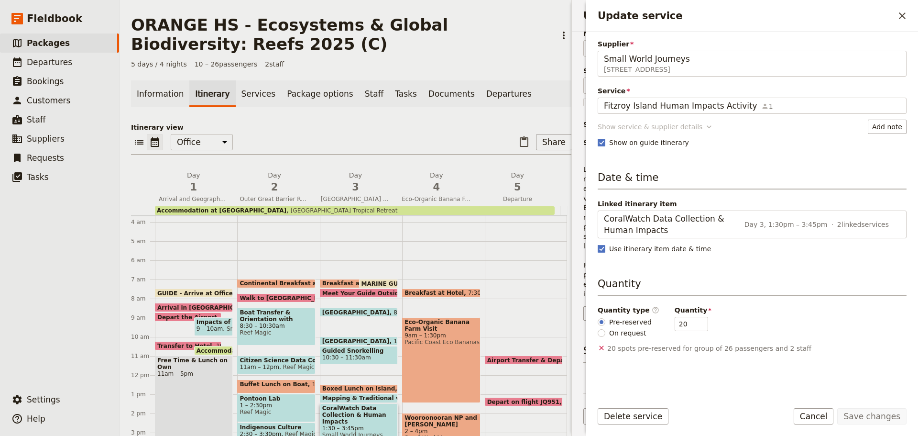
click at [649, 130] on div "Show service & supplier details" at bounding box center [650, 127] width 105 height 10
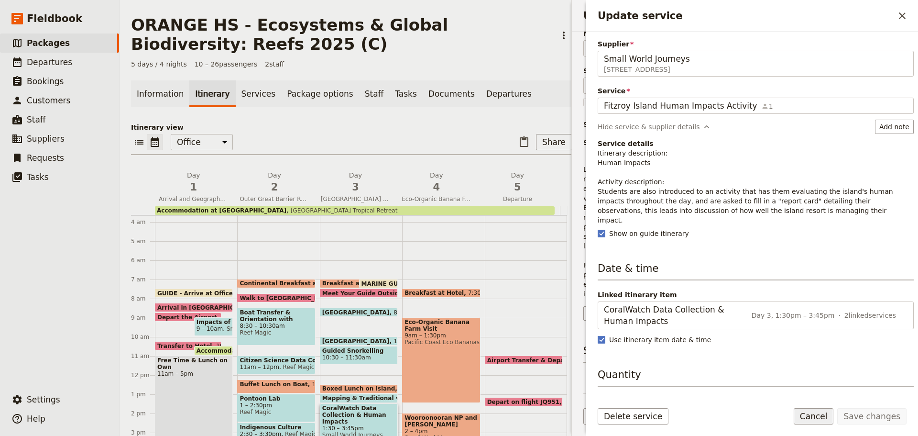
click at [830, 418] on button "Cancel" at bounding box center [814, 416] width 40 height 16
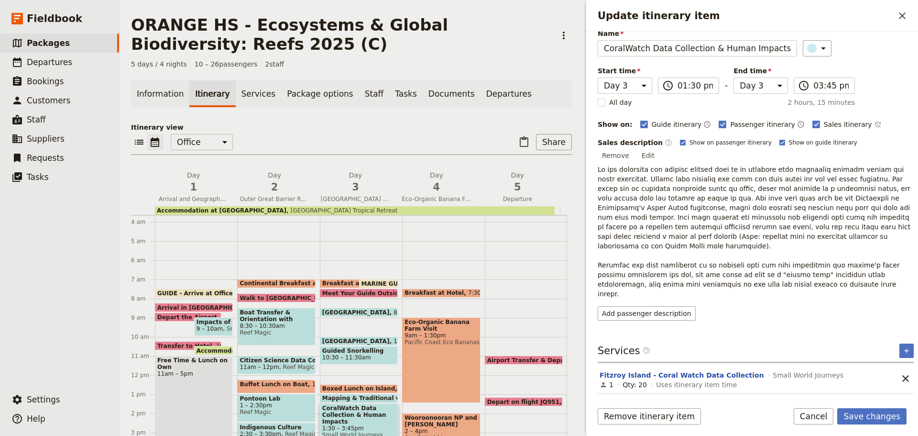
drag, startPoint x: 870, startPoint y: 413, endPoint x: 870, endPoint y: 407, distance: 5.7
click at [871, 411] on button "Save changes" at bounding box center [871, 416] width 69 height 16
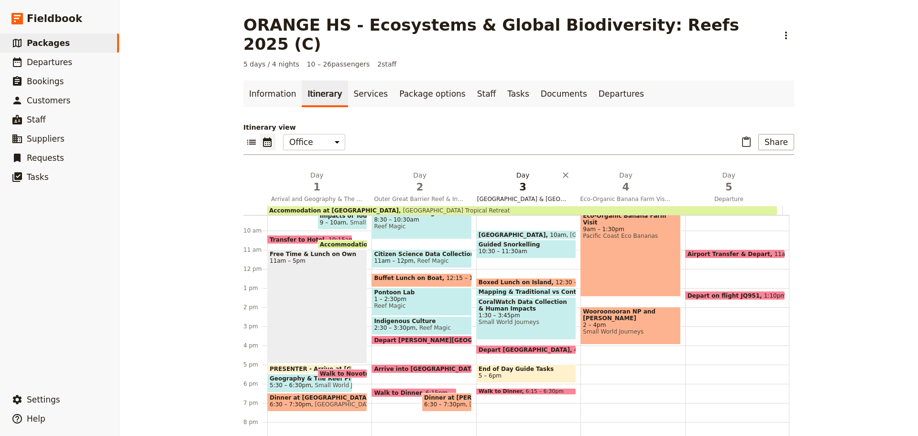
scroll to position [213, 0]
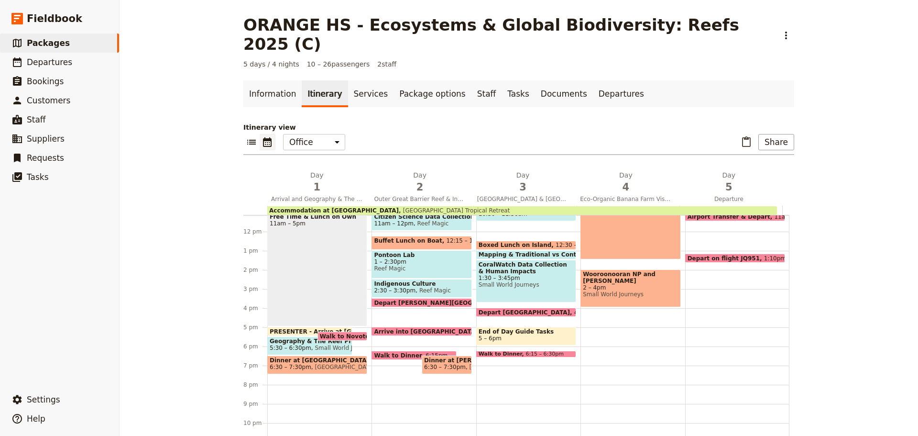
click at [536, 312] on span at bounding box center [526, 314] width 99 height 4
select select "3"
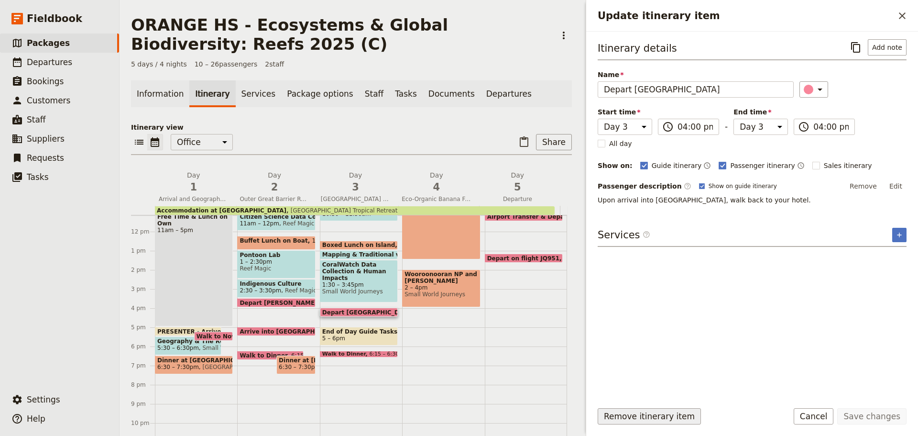
click at [678, 412] on button "Remove itinerary item" at bounding box center [649, 416] width 103 height 16
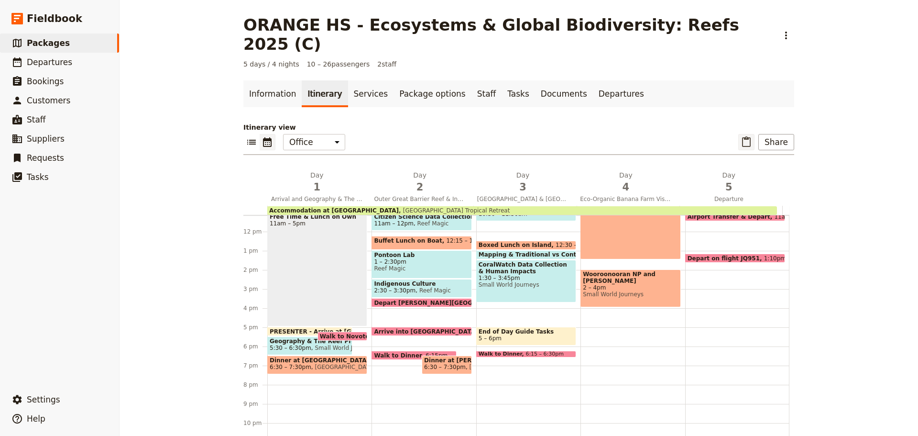
click at [747, 136] on icon "Paste itinerary item" at bounding box center [746, 141] width 9 height 11
select select "2"
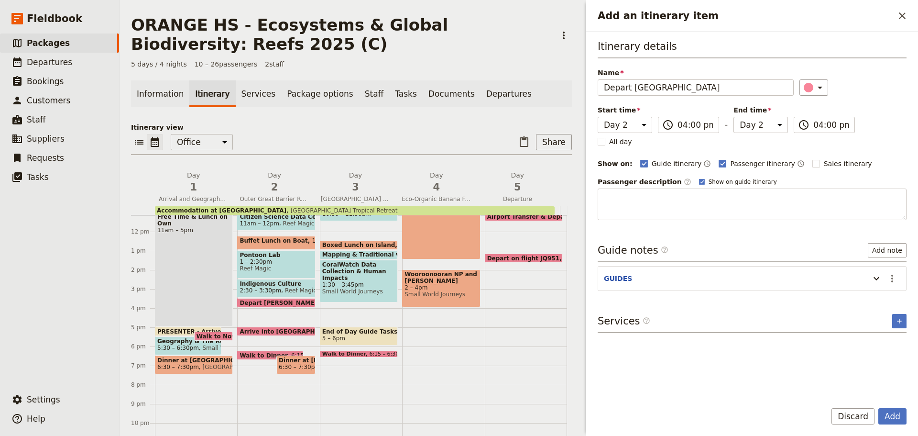
click at [652, 123] on div "Start time Day 1 Day 2 Day 3 Day 4 Day 5 16:00 ​ 04:00 pm - End time Day 1 Day …" at bounding box center [726, 119] width 257 height 28
drag, startPoint x: 643, startPoint y: 123, endPoint x: 640, endPoint y: 132, distance: 9.4
click at [642, 128] on select "Day 1 Day 2 Day 3 Day 4 Day 5" at bounding box center [625, 125] width 55 height 16
select select "3"
click at [598, 117] on select "Day 1 Day 2 Day 3 Day 4 Day 5" at bounding box center [625, 125] width 55 height 16
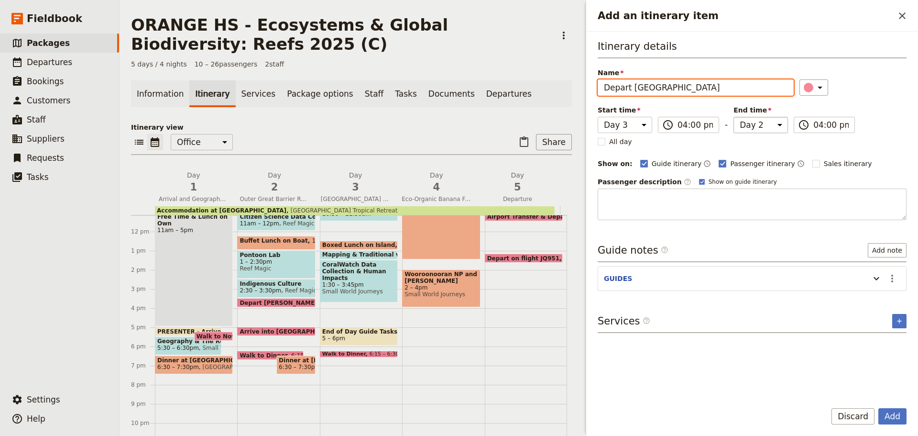
select select "3"
click at [750, 124] on select "Day 1 Day 2 Day 3 Day 4 Day 5" at bounding box center [761, 125] width 55 height 16
click at [734, 117] on select "Day 1 Day 2 Day 3 Day 4 Day 5" at bounding box center [761, 125] width 55 height 16
click at [887, 273] on icon "Actions" at bounding box center [892, 278] width 11 height 11
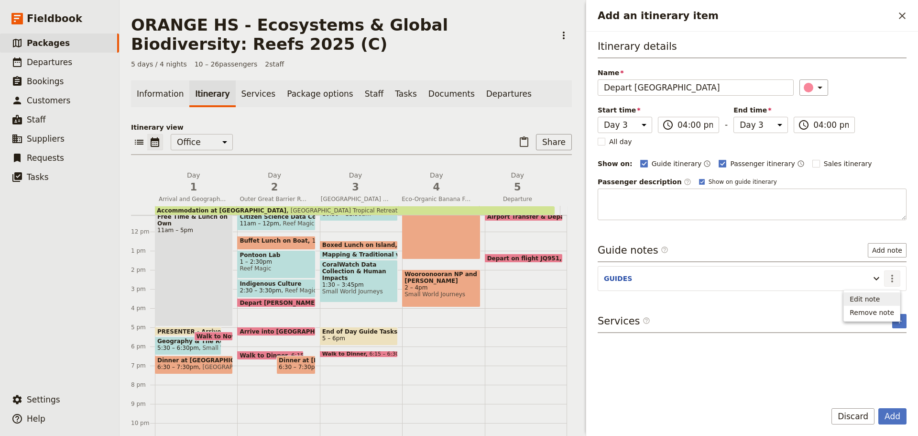
drag, startPoint x: 887, startPoint y: 282, endPoint x: 882, endPoint y: 296, distance: 15.0
click at [882, 296] on span "Edit note" at bounding box center [872, 299] width 44 height 10
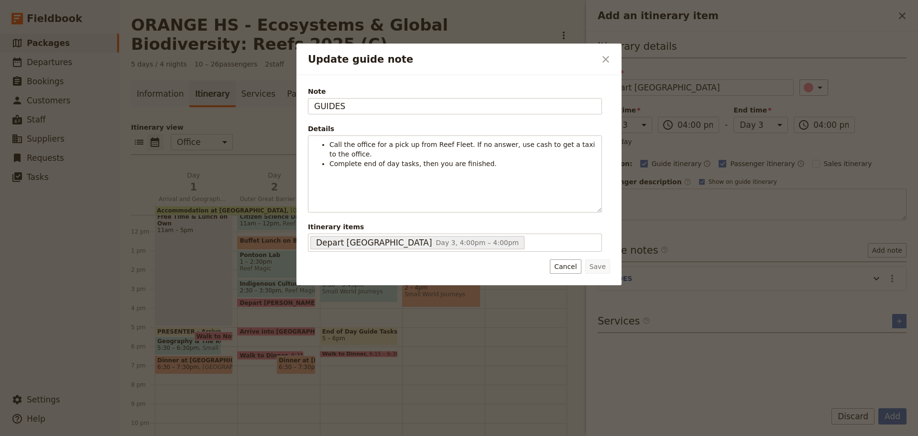
drag, startPoint x: 393, startPoint y: 106, endPoint x: 316, endPoint y: 125, distance: 78.9
click at [227, 435] on div "Update guide note ​ Note GUIDES Details Call the office for a pick up from Reef…" at bounding box center [459, 436] width 918 height 0
type input "BEE & EVA"
click at [590, 269] on button "Save" at bounding box center [597, 266] width 25 height 14
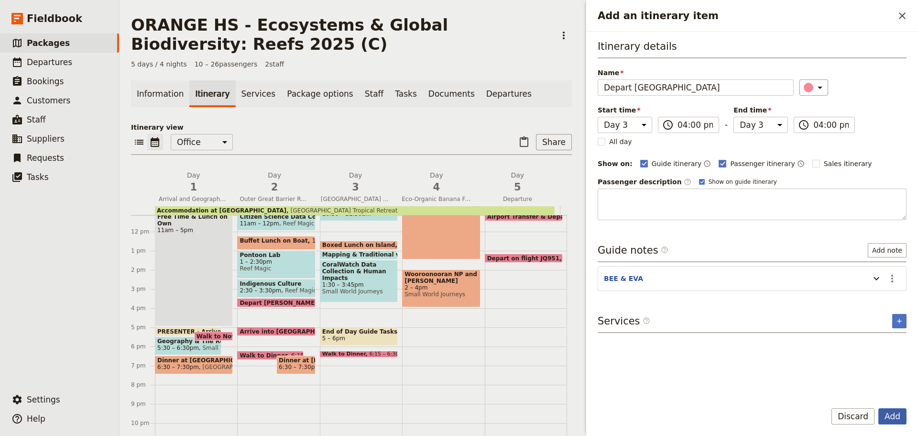
click at [891, 419] on button "Add" at bounding box center [893, 416] width 28 height 16
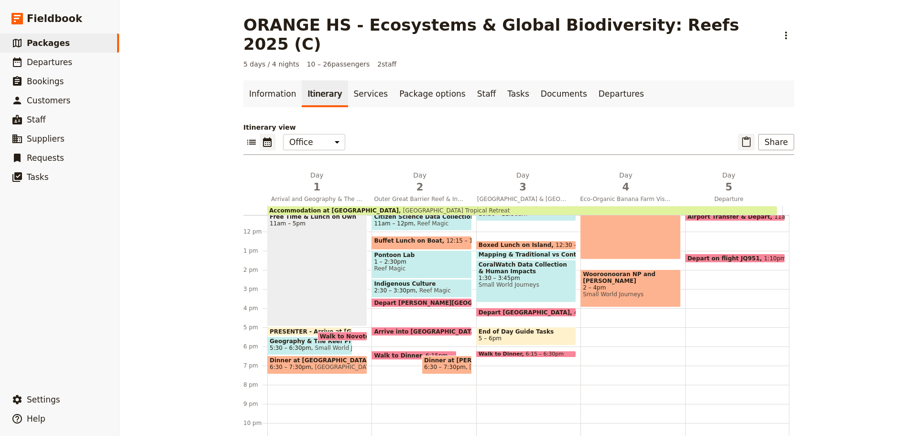
click at [741, 134] on button "​" at bounding box center [746, 142] width 16 height 16
select select "2"
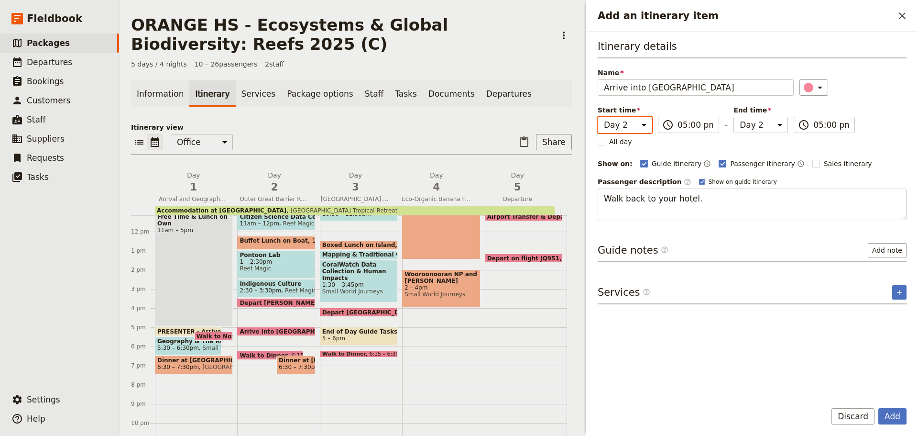
drag, startPoint x: 628, startPoint y: 127, endPoint x: 630, endPoint y: 131, distance: 4.9
click at [629, 127] on select "Day 1 Day 2 Day 3 Day 4 Day 5" at bounding box center [625, 125] width 55 height 16
select select "3"
click at [598, 117] on select "Day 1 Day 2 Day 3 Day 4 Day 5" at bounding box center [625, 125] width 55 height 16
select select "3"
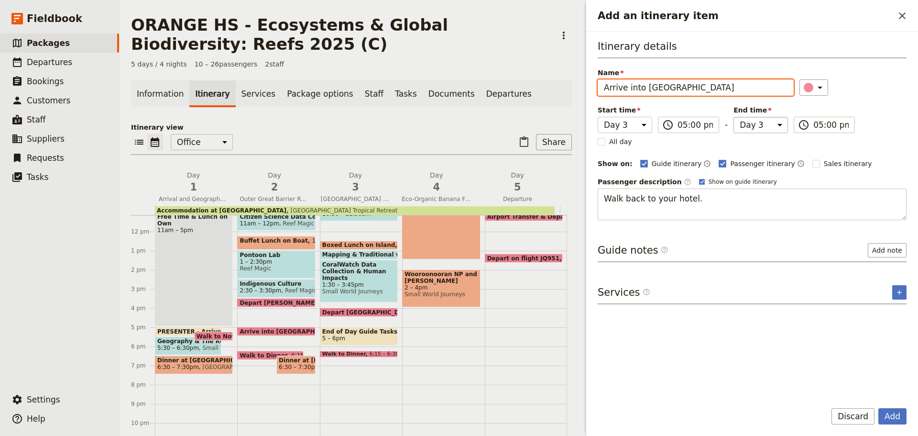
click at [756, 127] on select "Day 1 Day 2 Day 3 Day 4 Day 5" at bounding box center [761, 125] width 55 height 16
click at [734, 117] on select "Day 1 Day 2 Day 3 Day 4 Day 5" at bounding box center [761, 125] width 55 height 16
click at [895, 419] on button "Add" at bounding box center [893, 416] width 28 height 16
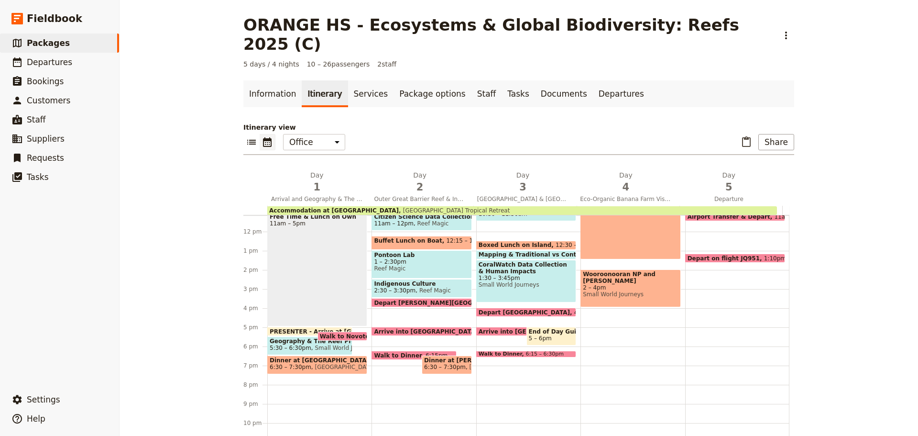
click at [499, 353] on span at bounding box center [526, 355] width 99 height 4
select select "3"
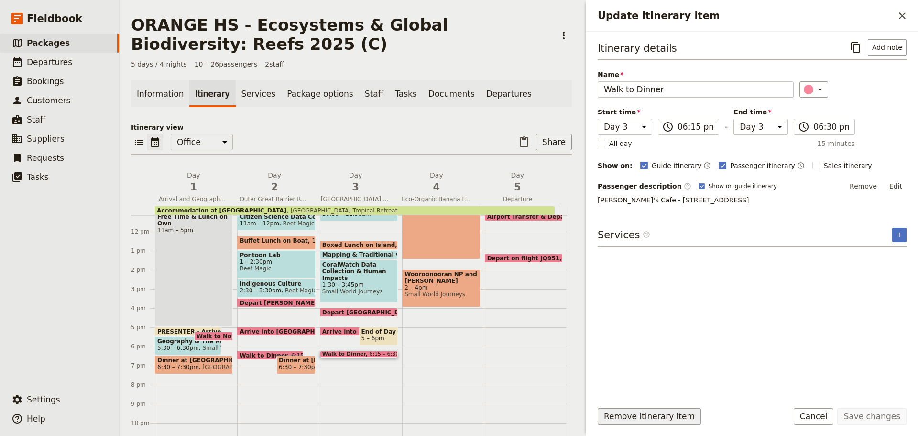
click at [653, 410] on button "Remove itinerary item" at bounding box center [649, 416] width 103 height 16
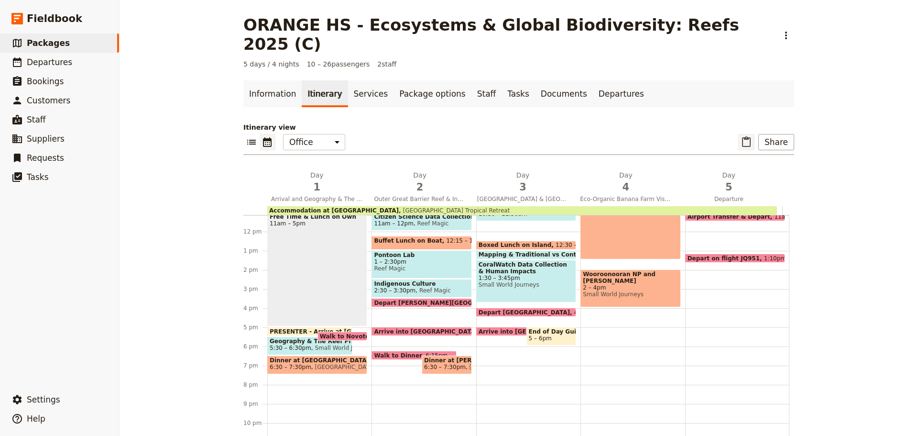
click at [745, 136] on icon "Paste itinerary item" at bounding box center [746, 141] width 11 height 11
select select "3"
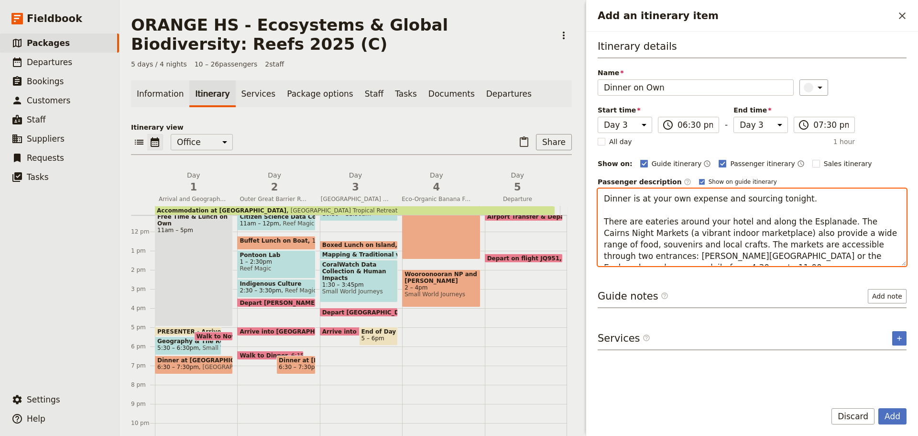
click at [690, 204] on textarea "Dinner is at your own expense and sourcing tonight. There are eateries around y…" at bounding box center [752, 226] width 309 height 77
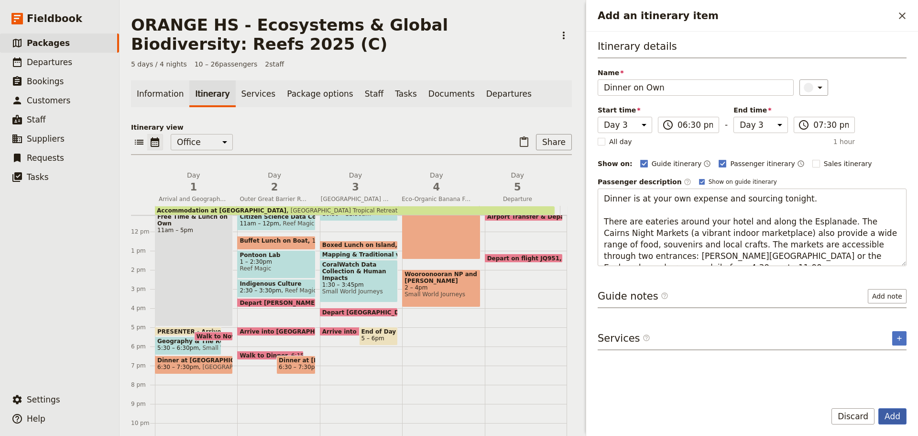
click at [901, 416] on button "Add" at bounding box center [893, 416] width 28 height 16
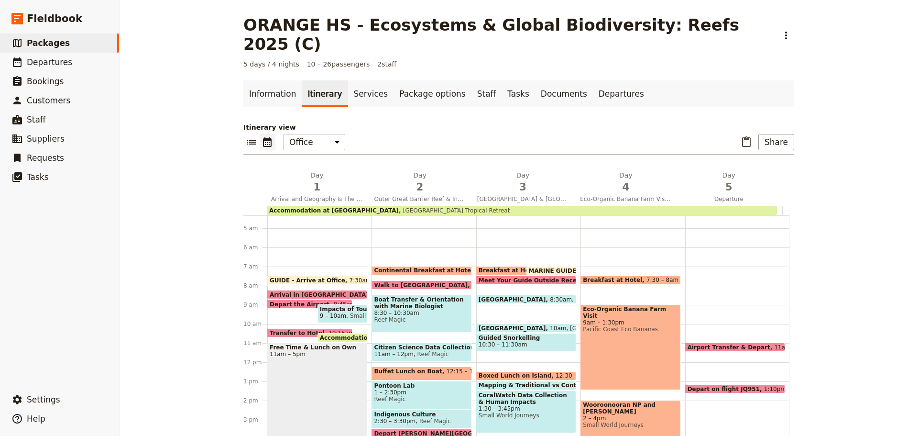
scroll to position [83, 0]
click at [637, 324] on div "Eco-Organic Banana Farm Visit 9am – 1:30pm [GEOGRAPHIC_DATA] [GEOGRAPHIC_DATA]" at bounding box center [631, 347] width 100 height 86
select select "4"
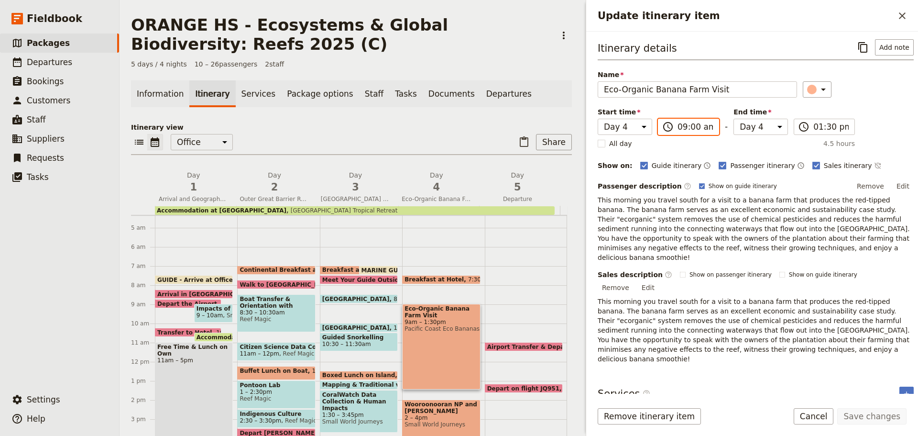
click at [703, 121] on input "09:00 am" at bounding box center [695, 126] width 35 height 11
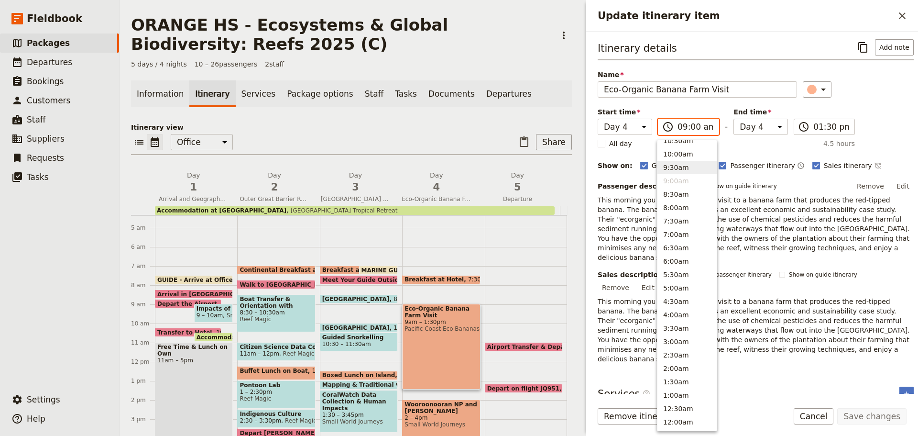
scroll to position [351, 0]
drag, startPoint x: 674, startPoint y: 157, endPoint x: 708, endPoint y: 167, distance: 35.5
click at [674, 157] on button "10:00am" at bounding box center [687, 159] width 59 height 13
type input "10:00 am"
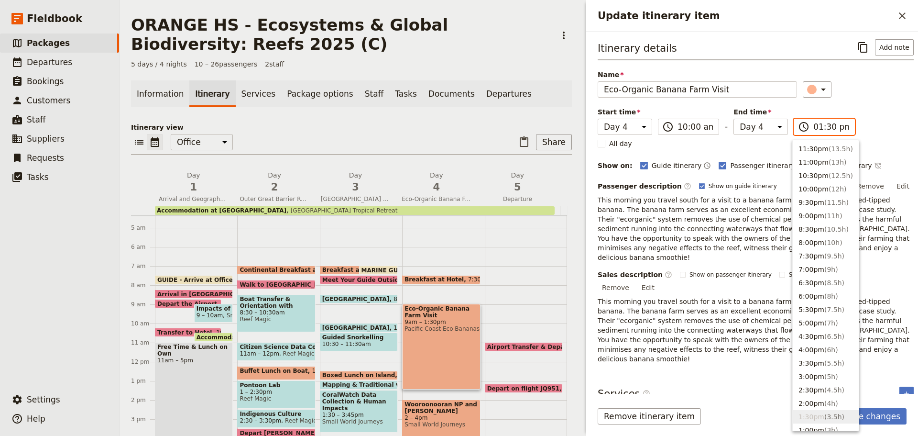
click at [817, 128] on input "01:30 pm" at bounding box center [831, 126] width 35 height 11
click at [813, 149] on button "11:30pm ( 13.5h )" at bounding box center [826, 148] width 66 height 13
type input "11:30 pm"
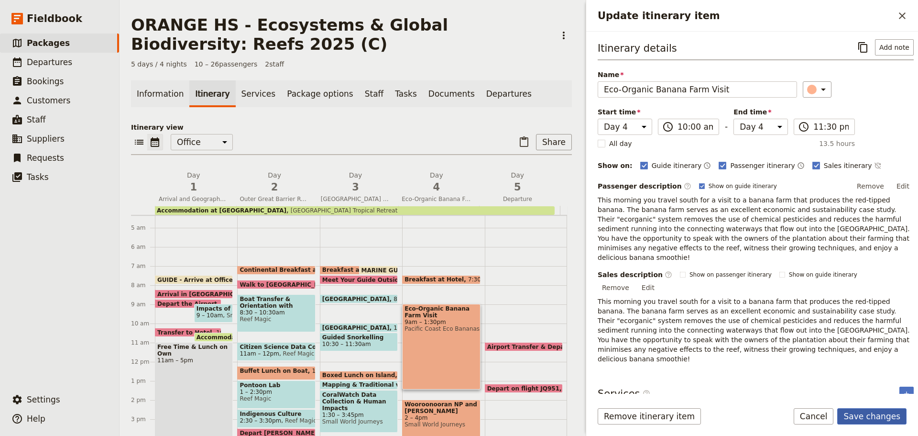
click at [868, 410] on button "Save changes" at bounding box center [871, 416] width 69 height 16
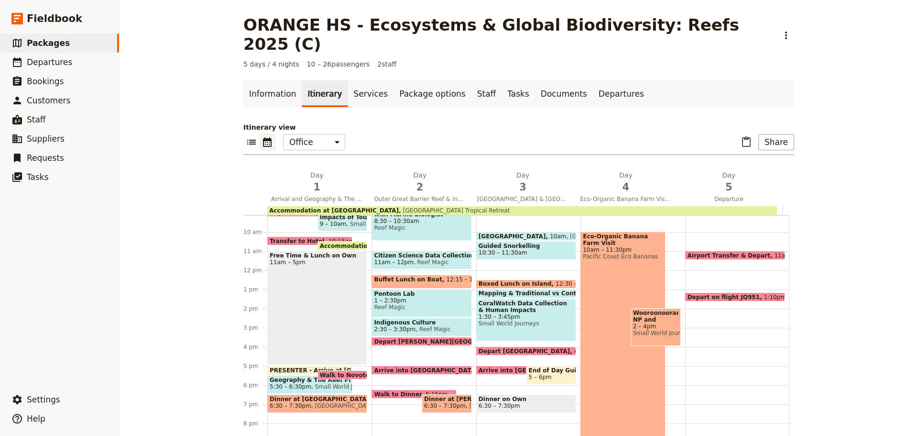
scroll to position [83, 0]
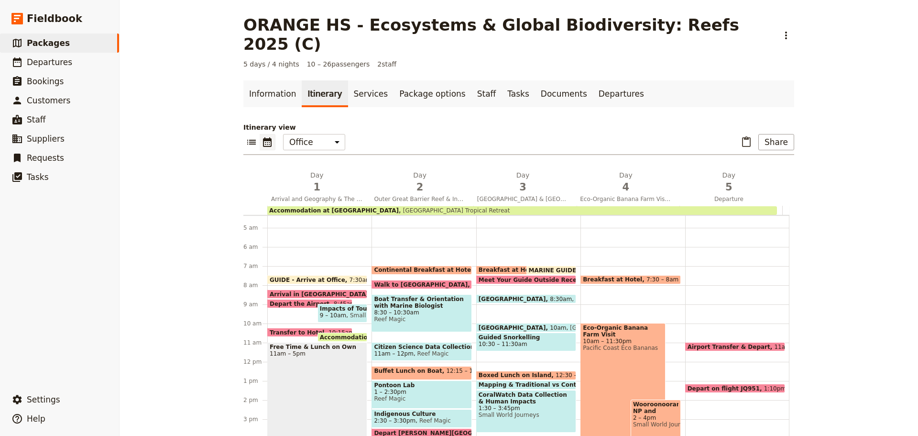
click at [637, 324] on span "Eco-Organic Banana Farm Visit" at bounding box center [623, 330] width 80 height 13
select select "4"
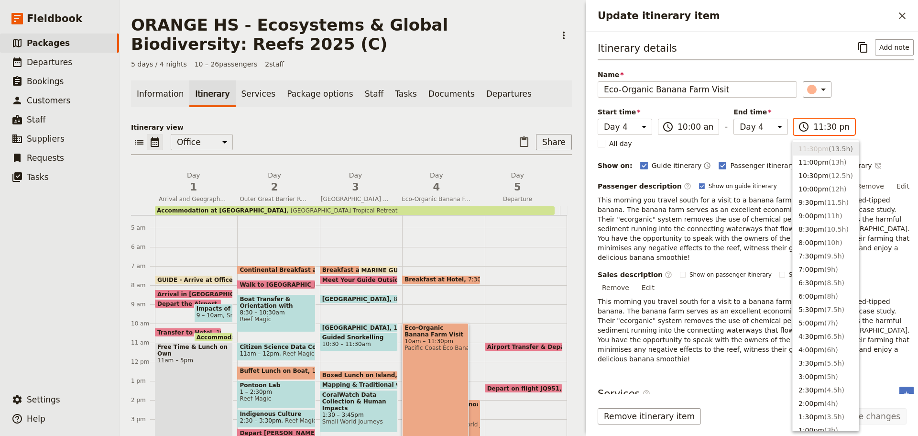
click at [839, 129] on input "11:30 pm" at bounding box center [831, 126] width 35 height 11
click at [837, 123] on input "11:30 pm" at bounding box center [831, 126] width 35 height 11
type input "11:30 am"
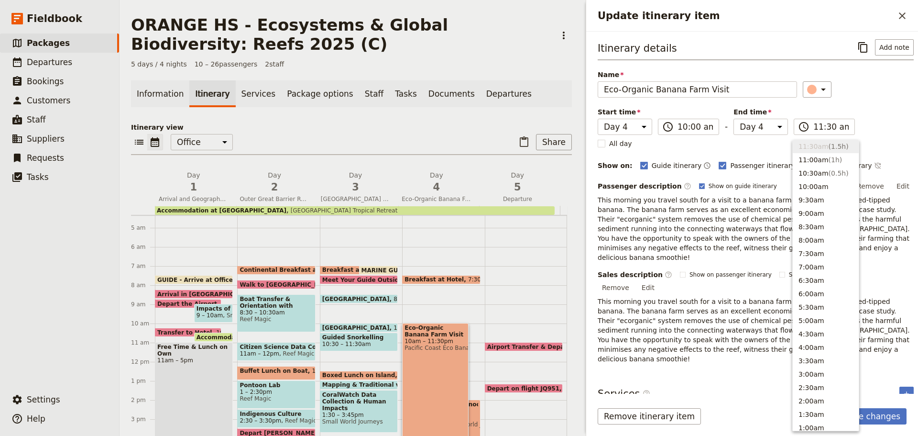
click at [878, 96] on div "​" at bounding box center [858, 89] width 111 height 16
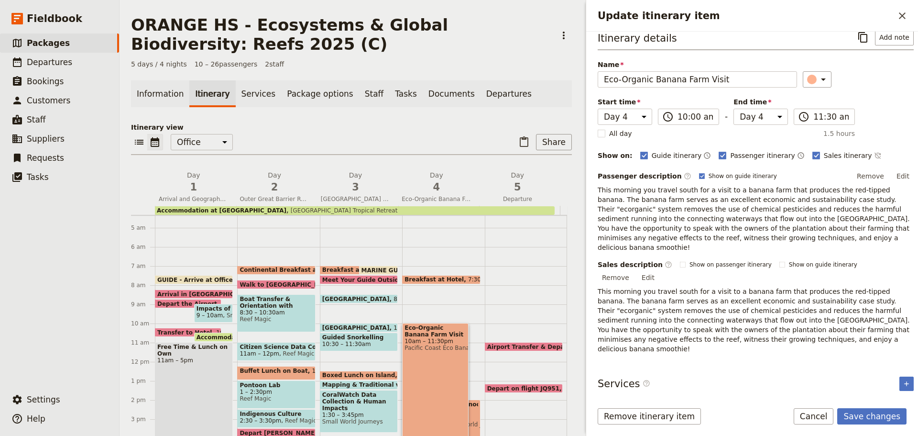
scroll to position [12, 0]
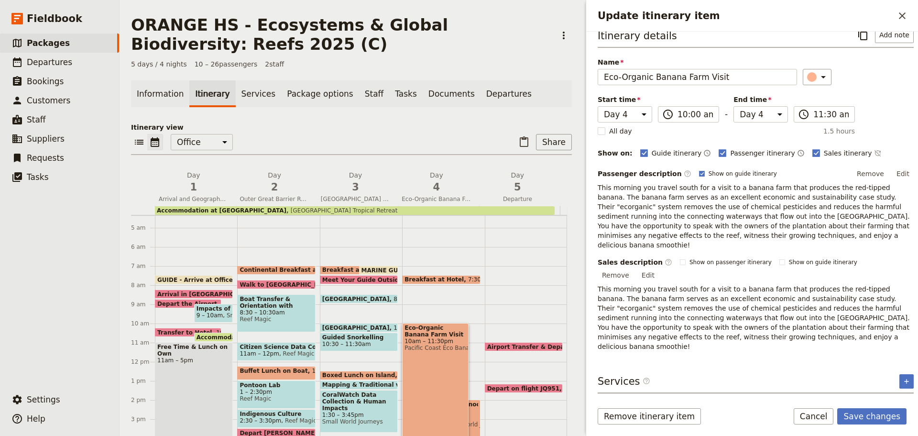
click at [639, 401] on button "Eco Banana Farm Visit" at bounding box center [642, 406] width 84 height 10
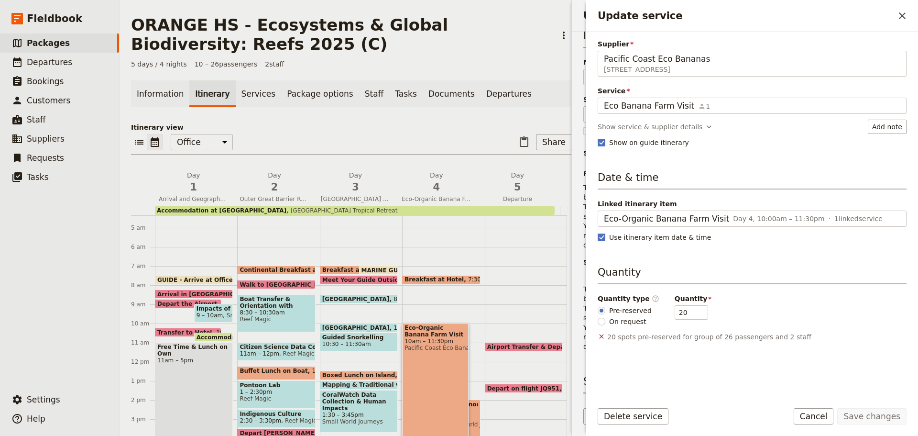
type input "Pacific Coast Eco Bananas"
click at [659, 117] on div "Supplier Pacific Coast Eco Bananas [STREET_ADDRESS] Pacific Coast Eco Bananas S…" at bounding box center [752, 215] width 309 height 353
click at [658, 120] on button "Show service & supplier details" at bounding box center [656, 127] width 116 height 14
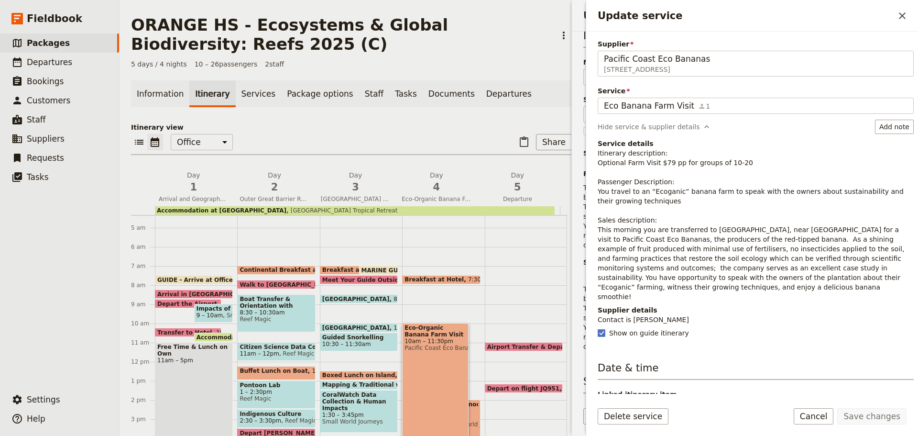
click at [607, 240] on p "Itinerary description: Optional Farm Visit $79 pp for groups of 10-20 Passenger…" at bounding box center [756, 224] width 316 height 153
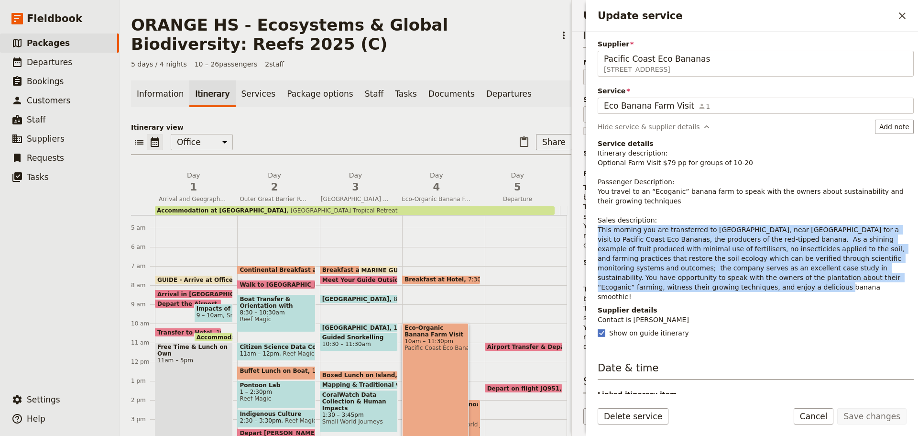
drag, startPoint x: 599, startPoint y: 231, endPoint x: 915, endPoint y: 270, distance: 318.9
click at [913, 274] on div "Supplier Pacific Coast Eco Bananas [STREET_ADDRESS] Pacific Coast Eco Bananas S…" at bounding box center [752, 213] width 332 height 362
copy p "This morning you are transferred to [GEOGRAPHIC_DATA], near [GEOGRAPHIC_DATA] f…"
click at [828, 414] on button "Cancel" at bounding box center [814, 416] width 40 height 16
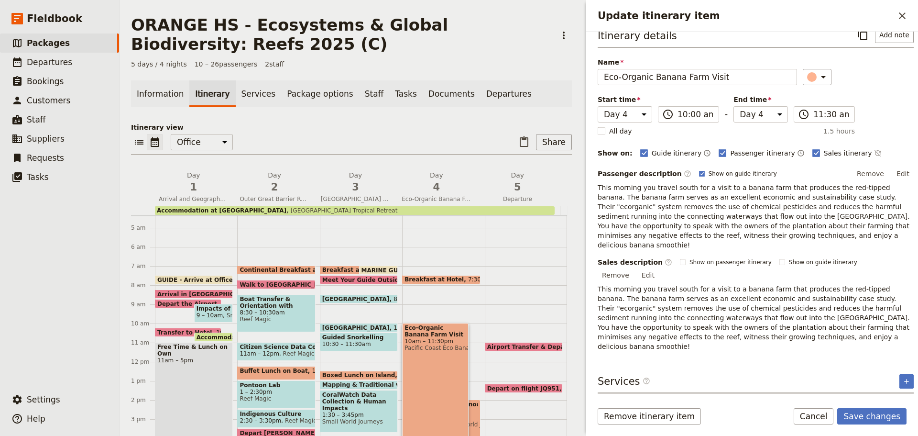
click at [713, 208] on p "This morning you travel south for a visit to a banana farm that produces the re…" at bounding box center [756, 216] width 316 height 67
click at [635, 401] on button "Eco Banana Farm Visit" at bounding box center [642, 406] width 84 height 10
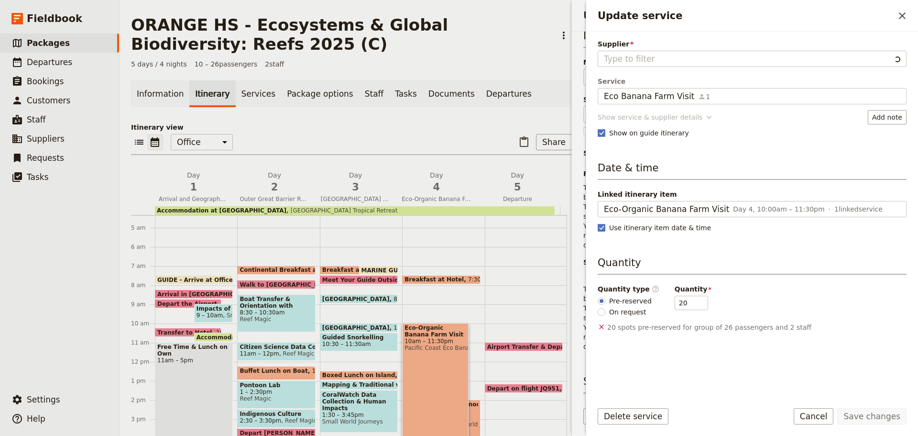
click at [655, 116] on div "Show service & supplier details" at bounding box center [650, 117] width 105 height 10
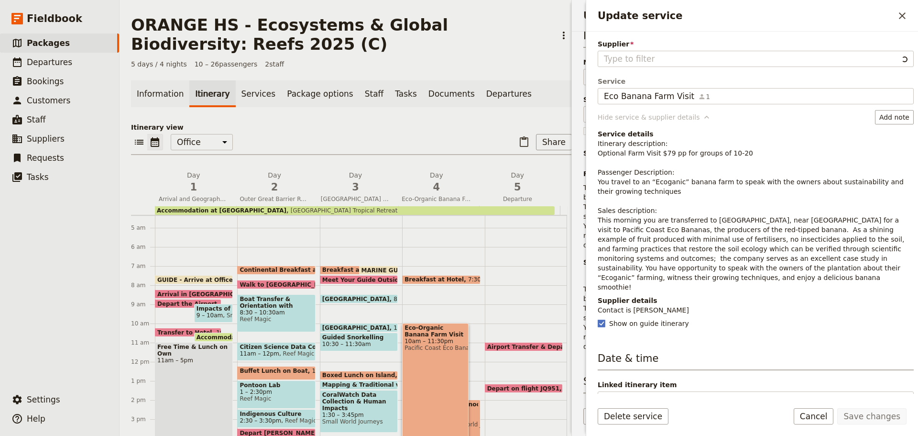
type input "Pacific Coast Eco Bananas"
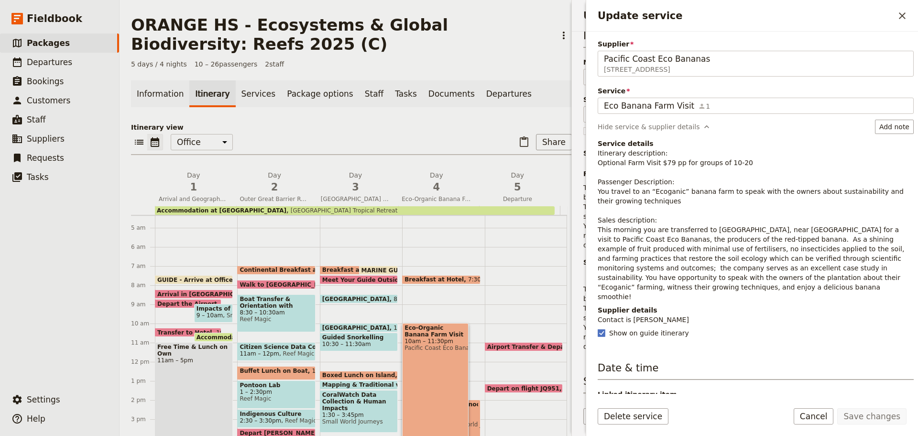
click at [639, 154] on p "Itinerary description: Optional Farm Visit $79 pp for groups of 10-20 Passenger…" at bounding box center [756, 224] width 316 height 153
click at [607, 184] on p "Itinerary description: Optional Farm Visit $79 pp for groups of 10-20 Passenger…" at bounding box center [756, 224] width 316 height 153
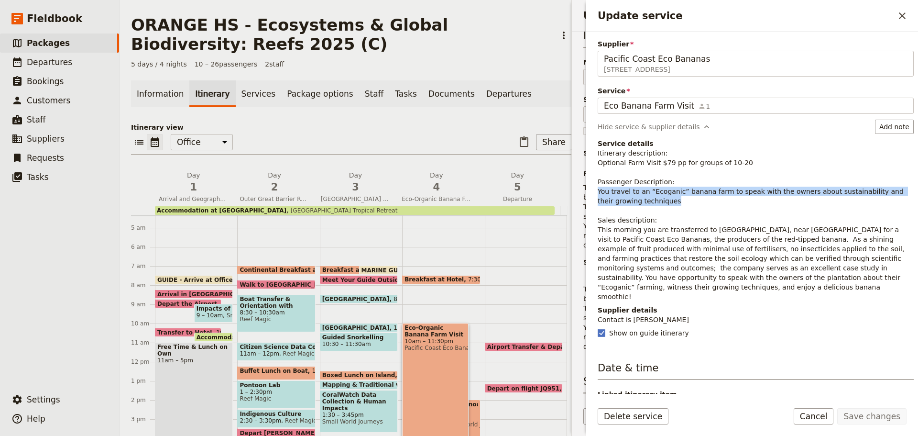
drag, startPoint x: 597, startPoint y: 189, endPoint x: 717, endPoint y: 197, distance: 120.8
click at [717, 197] on div "Supplier Pacific Coast Eco Bananas [STREET_ADDRESS] Pacific Coast Eco Bananas S…" at bounding box center [752, 213] width 332 height 362
click at [818, 417] on button "Cancel" at bounding box center [814, 416] width 40 height 16
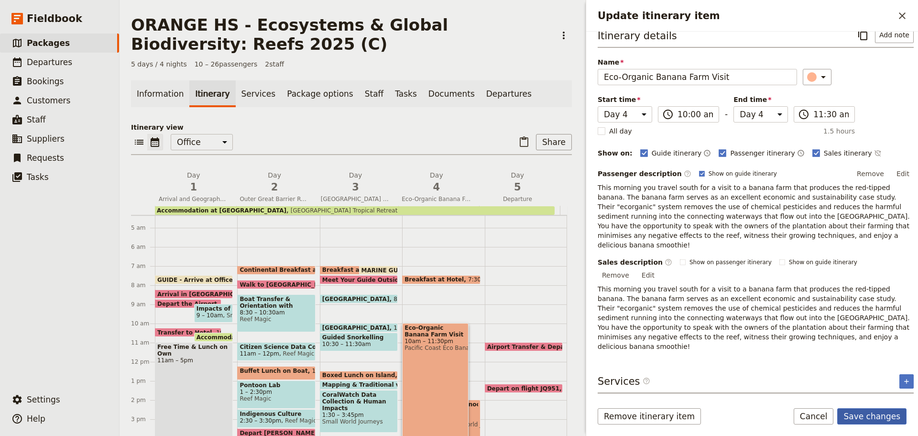
click at [873, 419] on button "Save changes" at bounding box center [871, 416] width 69 height 16
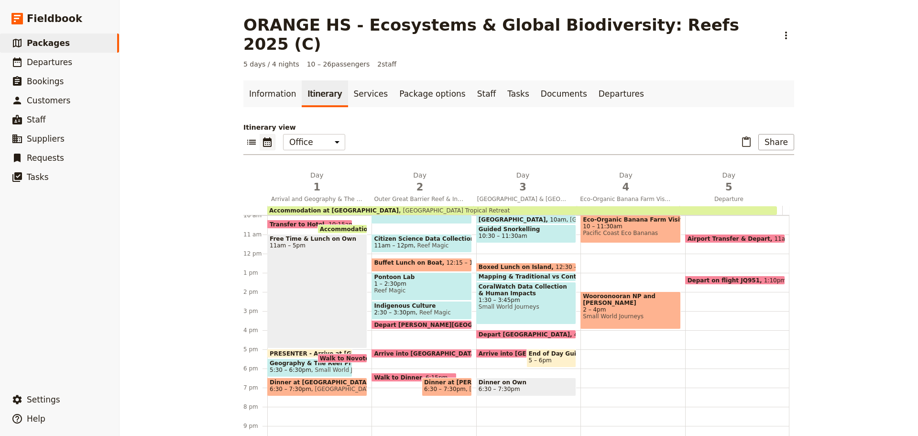
scroll to position [48, 0]
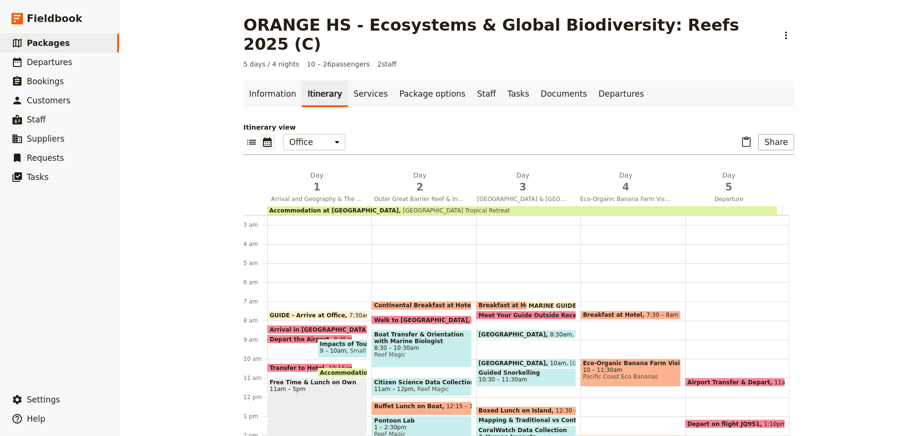
click at [623, 360] on span "Eco-Organic Banana Farm Visit" at bounding box center [630, 363] width 95 height 7
select select "4"
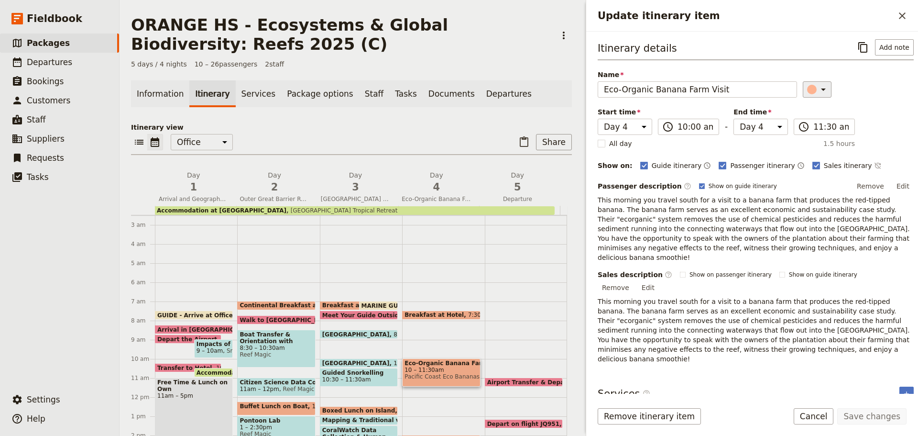
click at [818, 92] on icon "Update itinerary item" at bounding box center [823, 89] width 11 height 11
click at [813, 120] on div "button" at bounding box center [814, 121] width 10 height 10
click at [883, 419] on button "Save changes" at bounding box center [871, 416] width 69 height 16
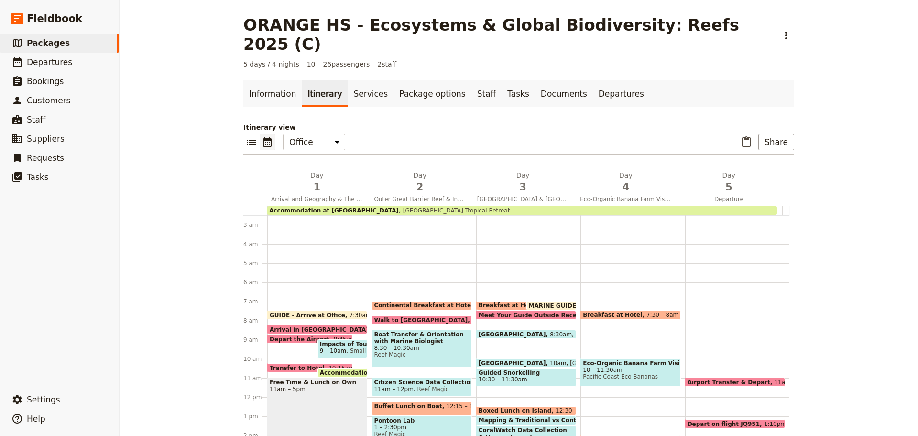
click at [621, 311] on span "Breakfast at Hotel" at bounding box center [615, 314] width 64 height 7
select select "4"
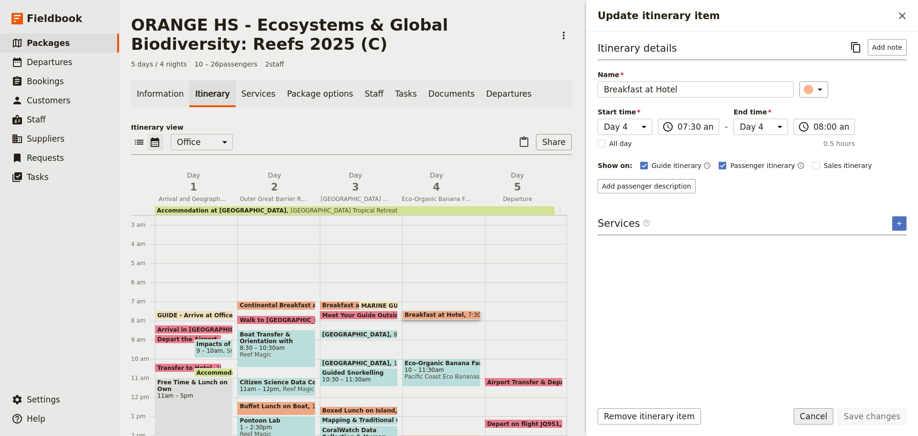
click at [818, 413] on button "Cancel" at bounding box center [814, 416] width 40 height 16
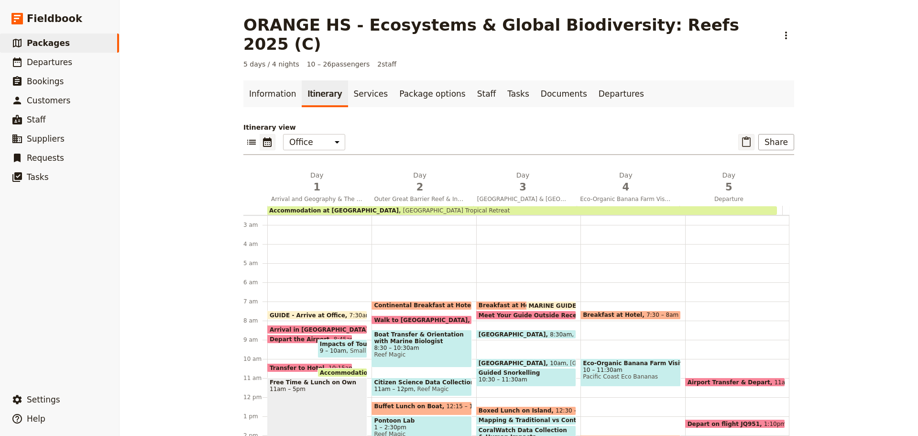
click at [742, 136] on icon "Paste itinerary item" at bounding box center [746, 141] width 9 height 11
select select "4"
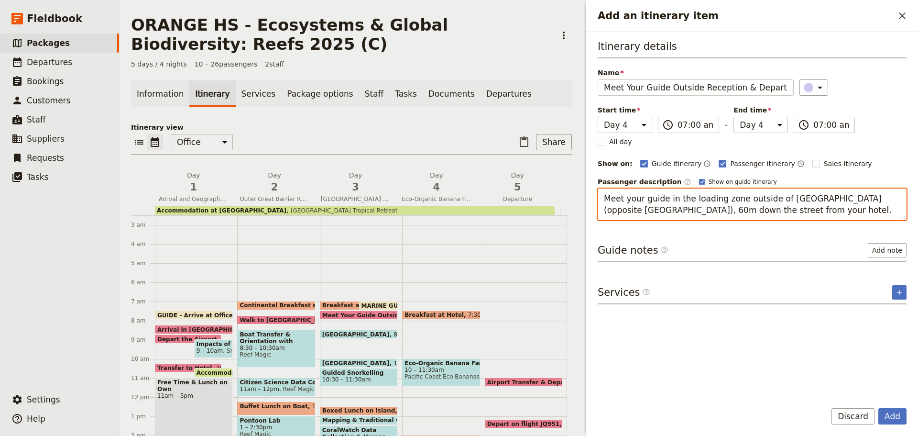
drag, startPoint x: 605, startPoint y: 205, endPoint x: 800, endPoint y: 205, distance: 195.1
click at [807, 206] on textarea "Meet your guide in the loading zone outside of [GEOGRAPHIC_DATA] (opposite [GEO…" at bounding box center [752, 204] width 309 height 32
drag, startPoint x: 599, startPoint y: 195, endPoint x: 846, endPoint y: 221, distance: 248.7
click at [846, 221] on div "Itinerary details Name Meet Your Guide Outside Reception & Depart ​ Start time …" at bounding box center [752, 215] width 309 height 353
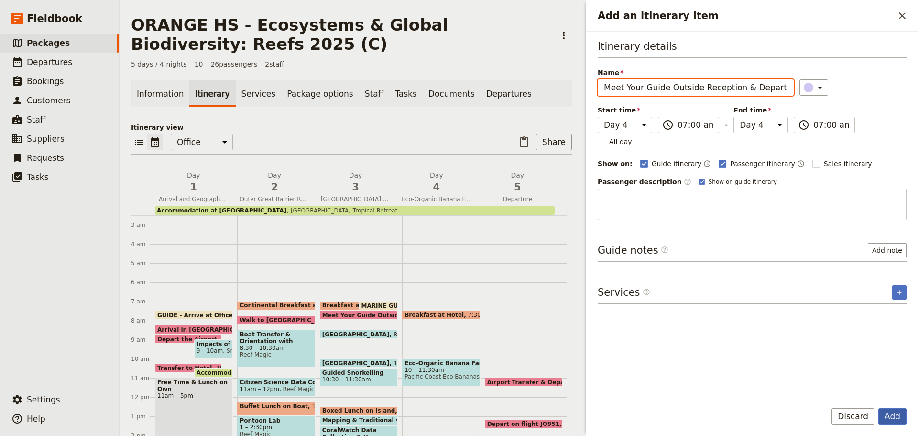
click at [885, 415] on button "Add" at bounding box center [893, 416] width 28 height 16
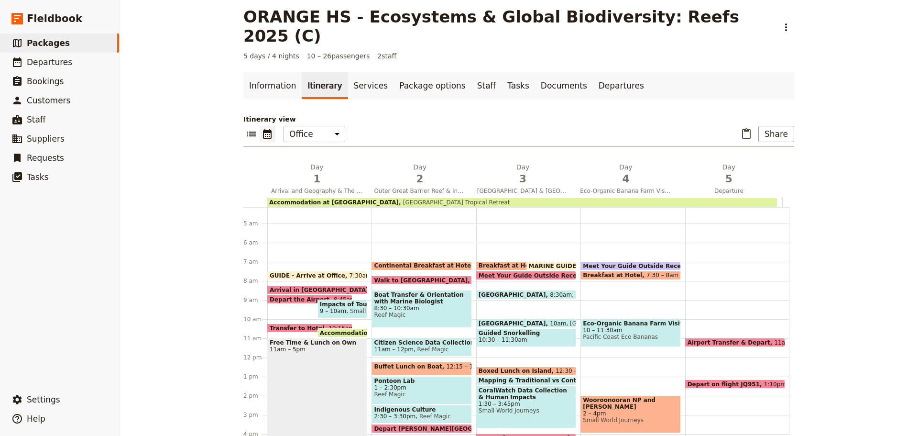
scroll to position [96, 0]
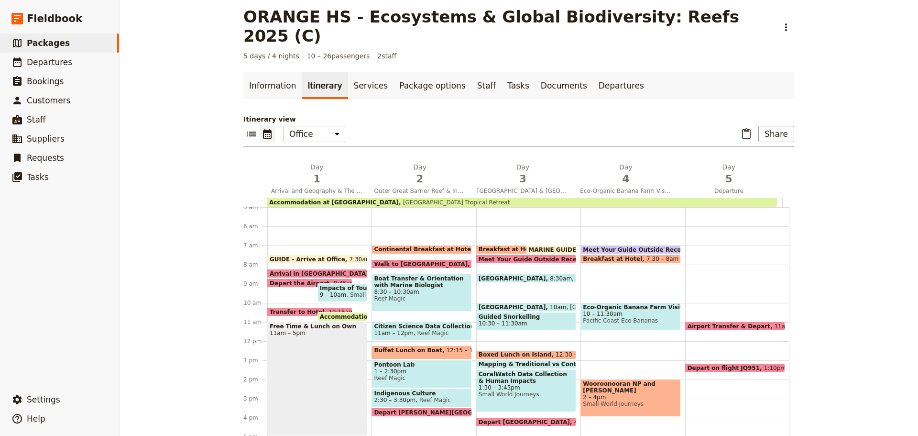
click at [634, 246] on span "Meet Your Guide Outside Reception & Depart" at bounding box center [658, 249] width 151 height 6
select select "4"
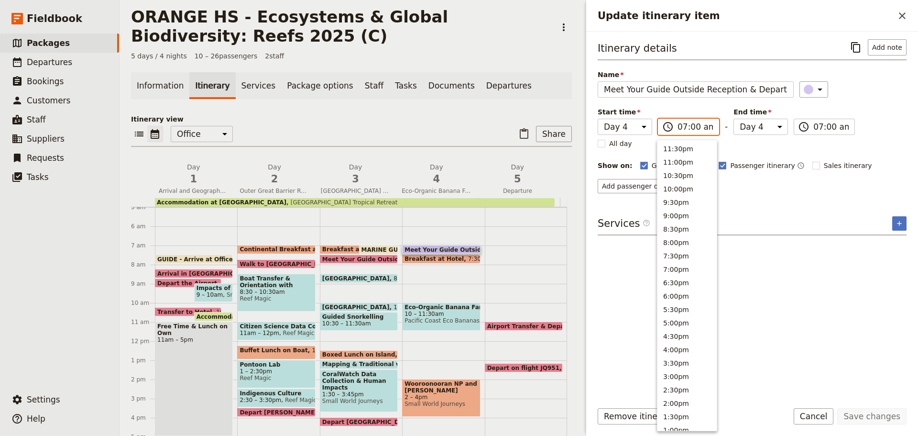
click at [694, 128] on input "07:00 am" at bounding box center [695, 126] width 35 height 11
click at [670, 201] on button "8:30am" at bounding box center [687, 199] width 59 height 13
type input "08:30 am"
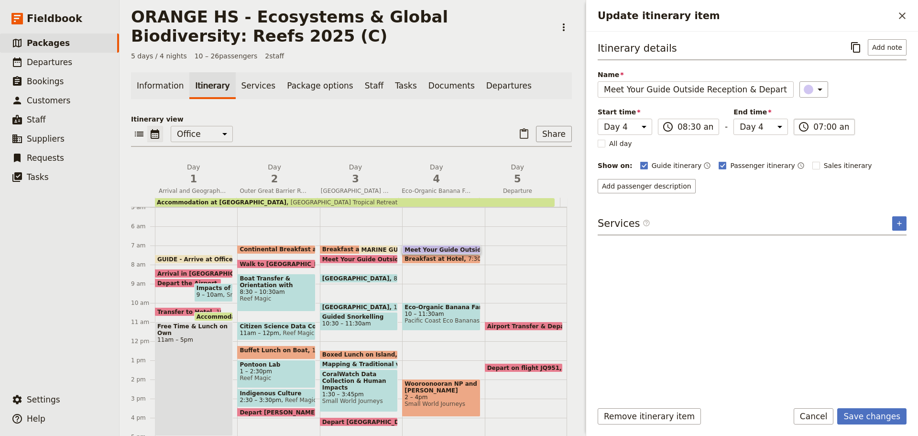
type input "08:30 am"
click at [836, 127] on input "08:30 am" at bounding box center [831, 126] width 35 height 11
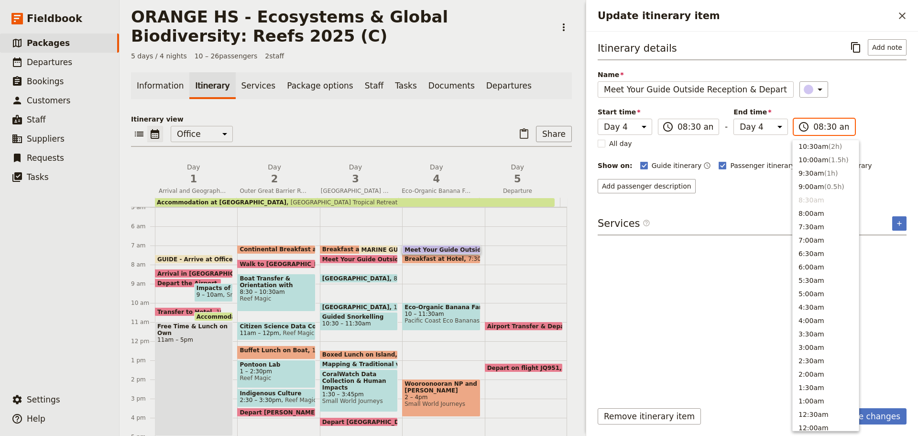
click at [810, 200] on li "8:30am" at bounding box center [826, 199] width 66 height 13
click at [876, 164] on div "Guide itinerary ​ Passenger itinerary ​ Sales itinerary ​" at bounding box center [773, 165] width 266 height 11
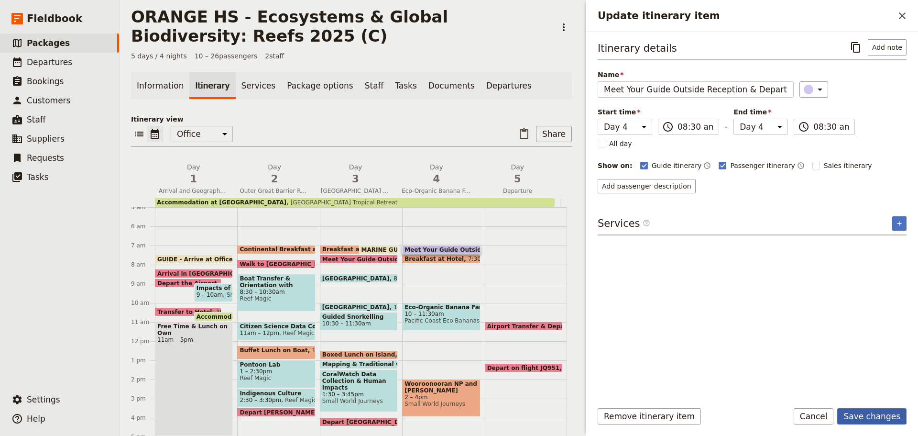
click at [886, 417] on button "Save changes" at bounding box center [871, 416] width 69 height 16
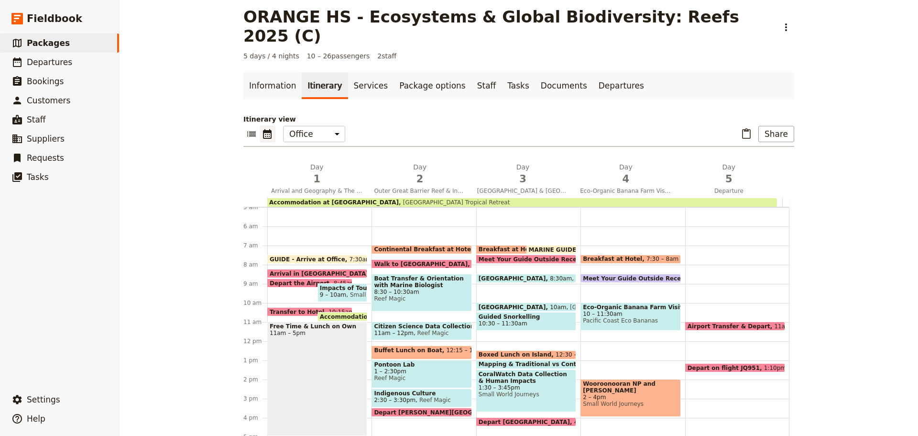
click at [661, 278] on span at bounding box center [630, 280] width 99 height 4
select select "4"
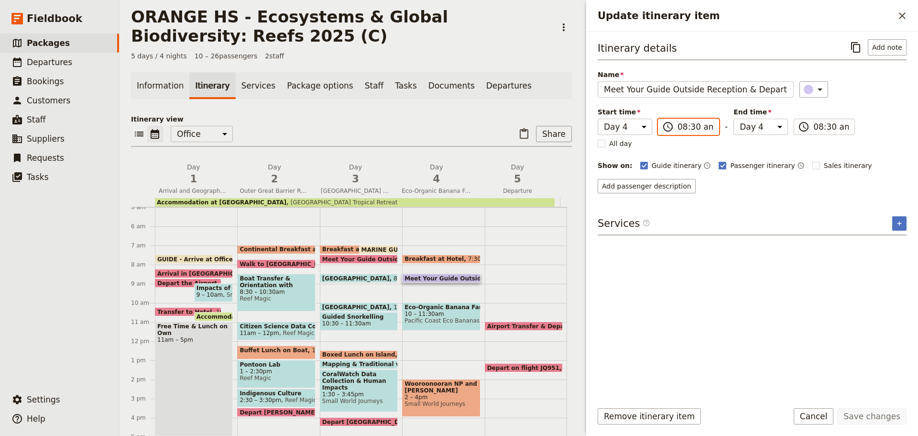
click at [690, 123] on input "08:30 am" at bounding box center [695, 126] width 35 height 11
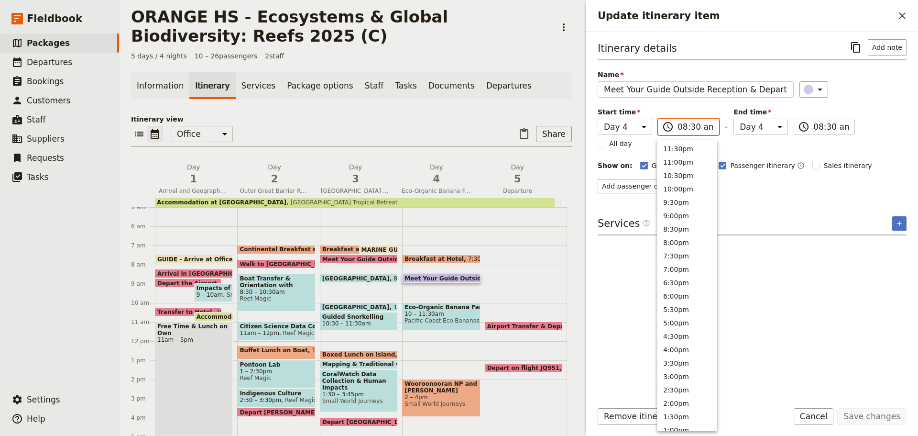
scroll to position [356, 0]
click at [690, 126] on input "08:30 am" at bounding box center [695, 126] width 35 height 11
type input "08:15 am"
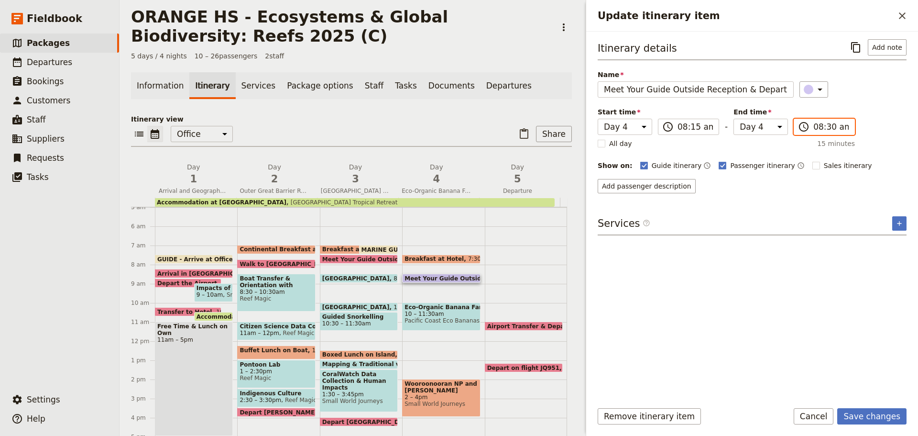
click at [827, 124] on input "08:30 am" at bounding box center [831, 126] width 35 height 11
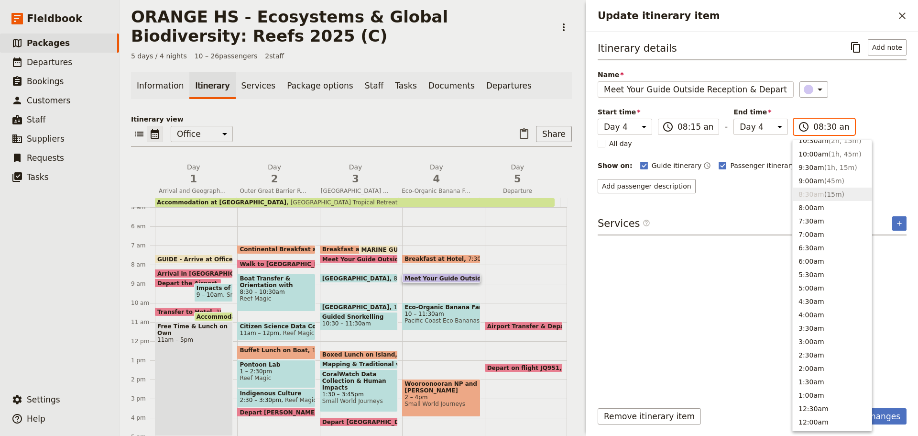
click at [827, 126] on input "08:30 am" at bounding box center [831, 126] width 35 height 11
type input "08:15 am"
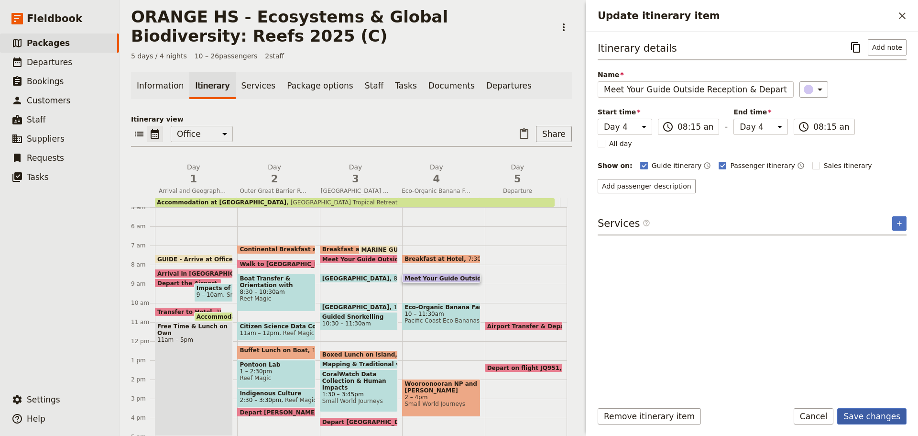
click at [874, 418] on button "Save changes" at bounding box center [871, 416] width 69 height 16
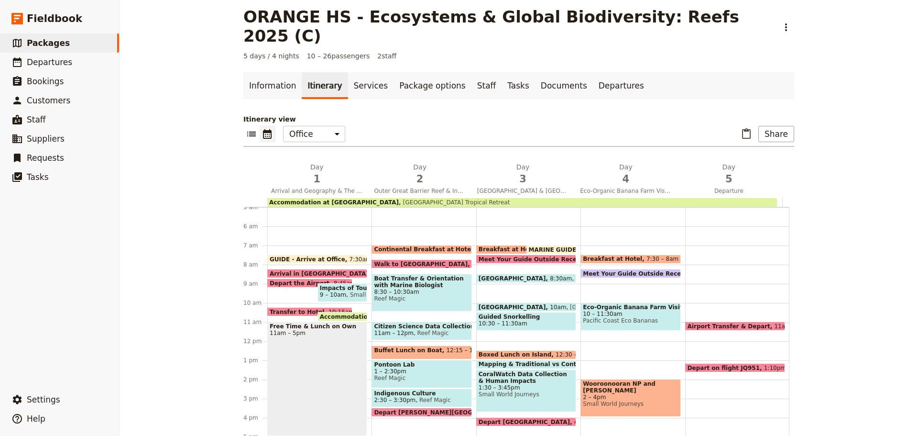
click at [598, 274] on span at bounding box center [630, 276] width 99 height 4
select select "4"
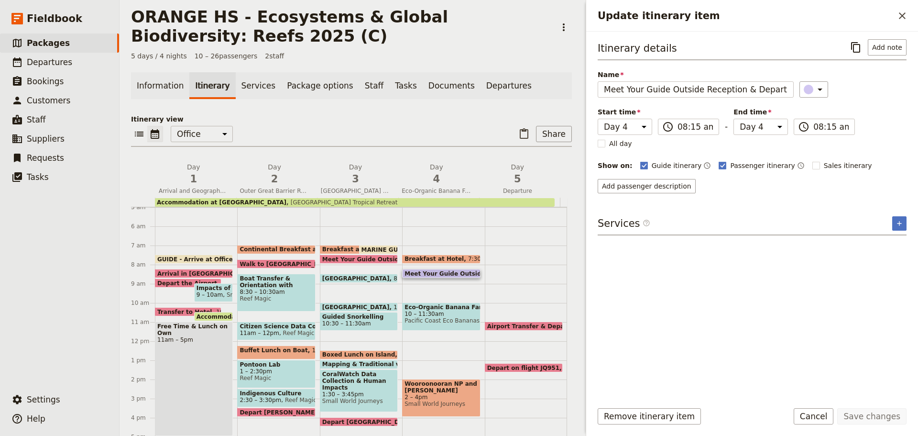
drag, startPoint x: 827, startPoint y: 421, endPoint x: 821, endPoint y: 417, distance: 8.0
click at [827, 420] on button "Cancel" at bounding box center [814, 416] width 40 height 16
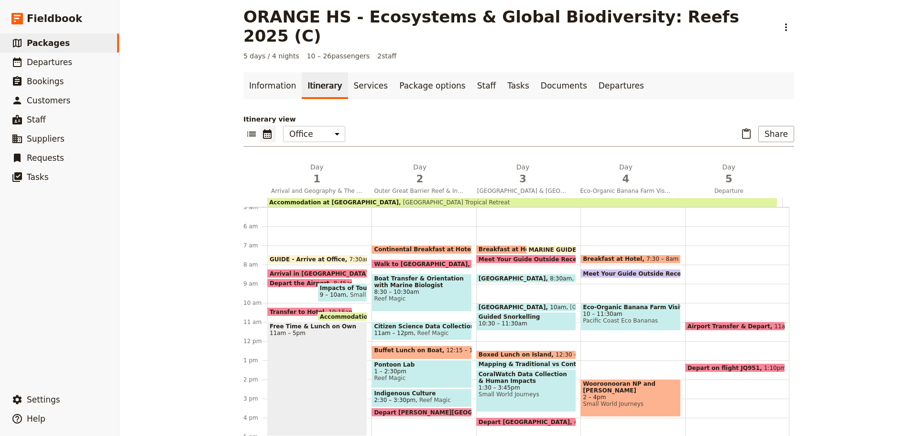
click at [617, 270] on span "Meet Your Guide Outside Reception & Depart" at bounding box center [658, 273] width 151 height 6
select select "4"
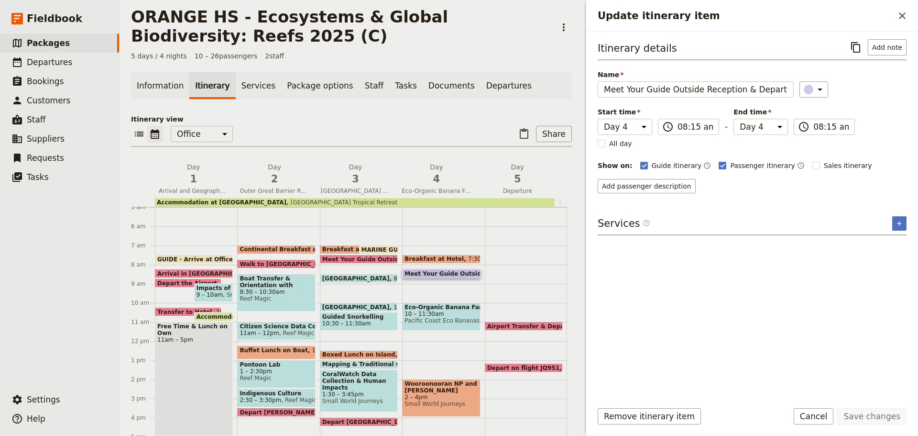
click at [822, 429] on div "Remove itinerary item Save changes Cancel" at bounding box center [752, 422] width 332 height 28
click at [822, 419] on button "Cancel" at bounding box center [814, 416] width 40 height 16
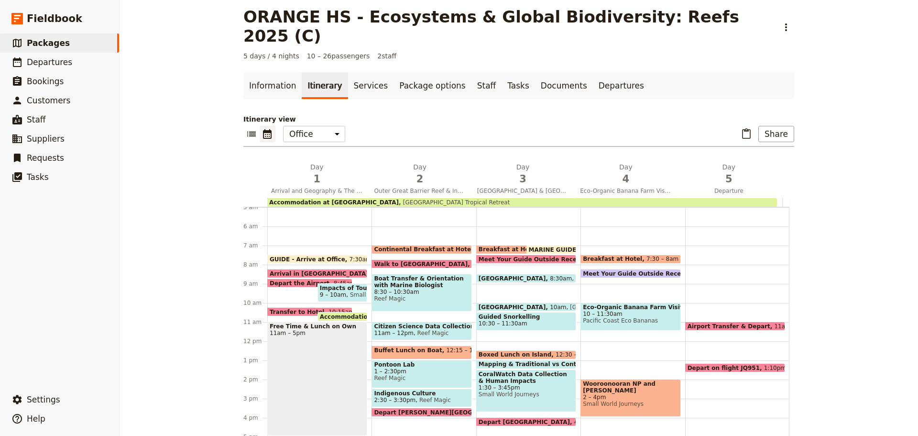
click at [624, 255] on span "Breakfast at Hotel" at bounding box center [615, 258] width 64 height 7
select select "4"
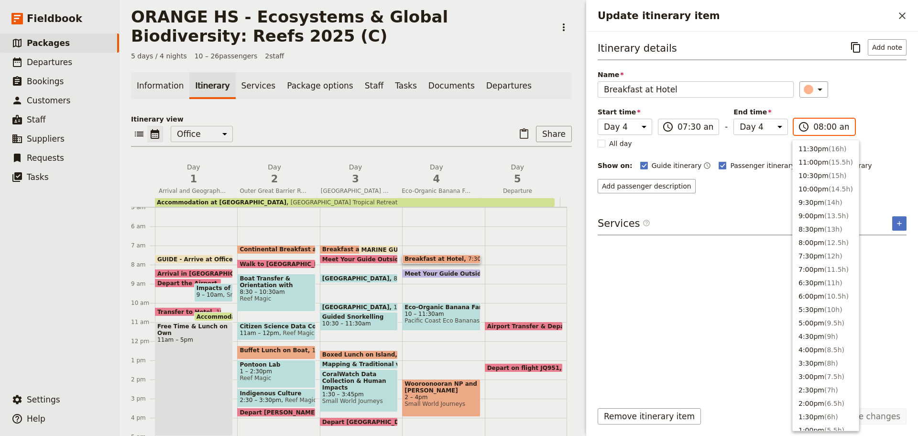
click at [825, 126] on input "08:00 am" at bounding box center [831, 126] width 35 height 11
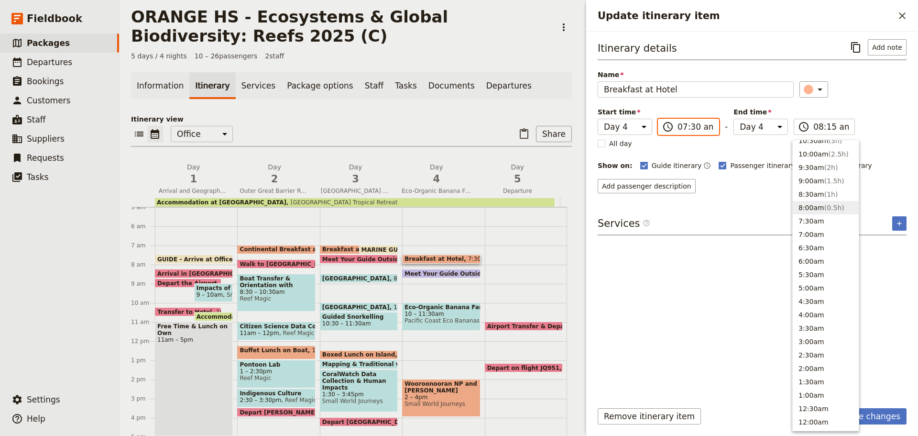
click at [693, 121] on input "07:30 am" at bounding box center [695, 126] width 35 height 11
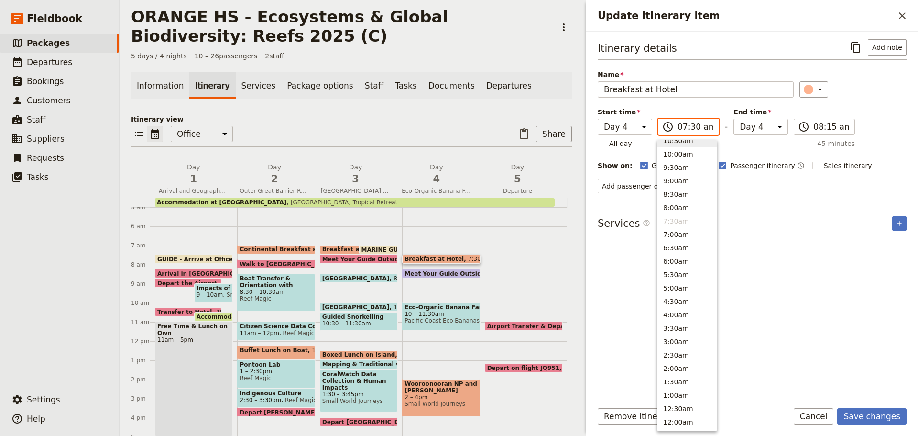
scroll to position [351, 0]
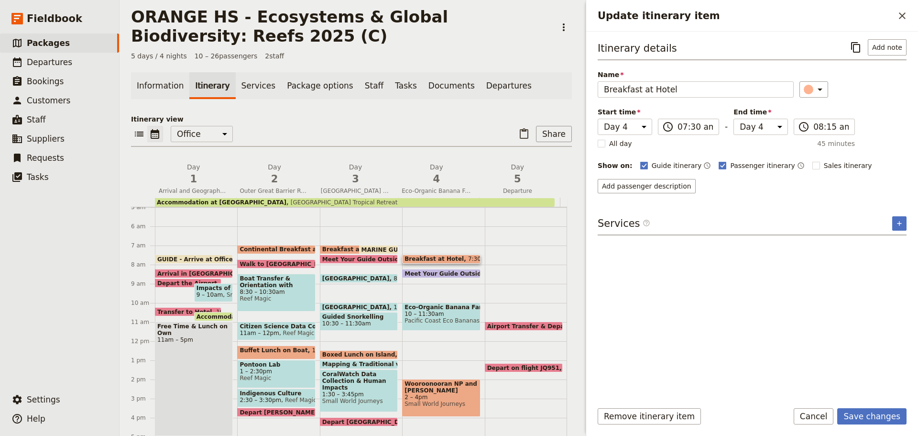
click at [859, 257] on div "Itinerary details ​ Add note Name Breakfast at Hotel ​ Start time Day 1 Day 2 D…" at bounding box center [752, 215] width 309 height 353
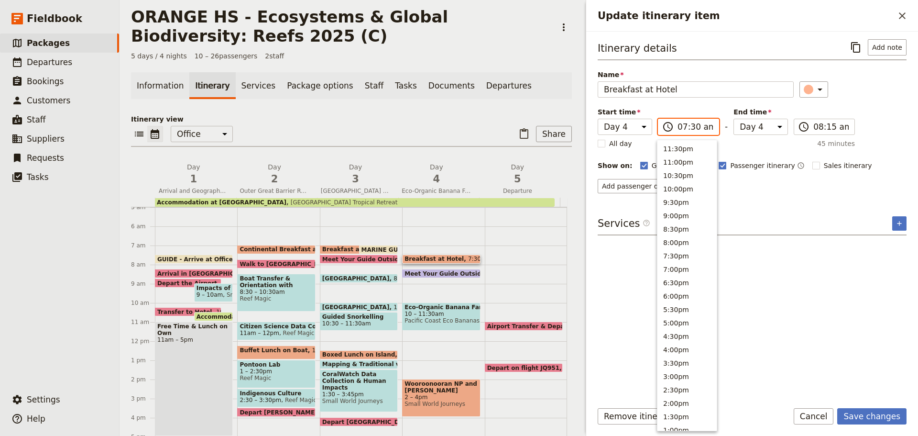
click at [686, 128] on input "07:30 am" at bounding box center [695, 126] width 35 height 11
click at [819, 124] on input "08:15 am" at bounding box center [831, 126] width 35 height 11
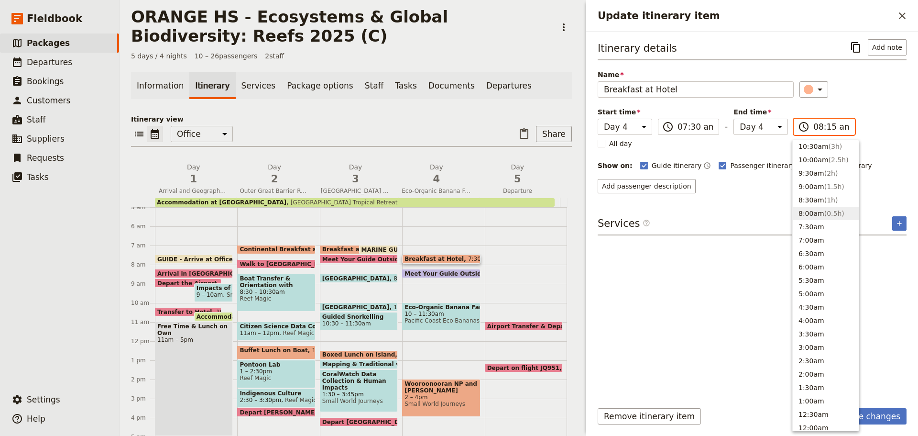
click at [810, 211] on button "8:00am ( 0.5h )" at bounding box center [826, 213] width 66 height 13
type input "08:00 am"
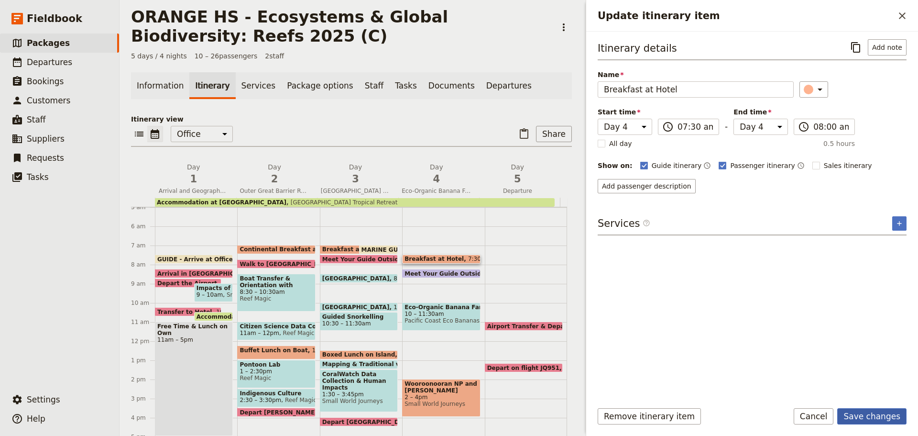
click at [869, 412] on button "Save changes" at bounding box center [871, 416] width 69 height 16
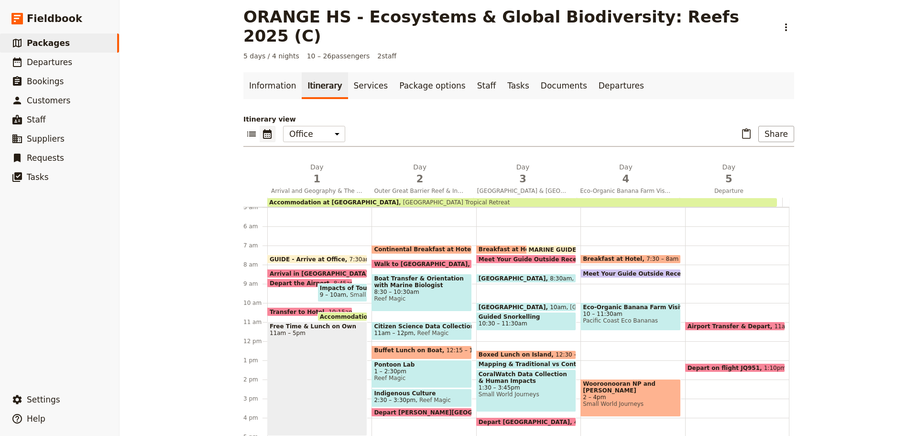
click at [627, 310] on span "10 – 11:30am" at bounding box center [630, 313] width 95 height 7
select select "4"
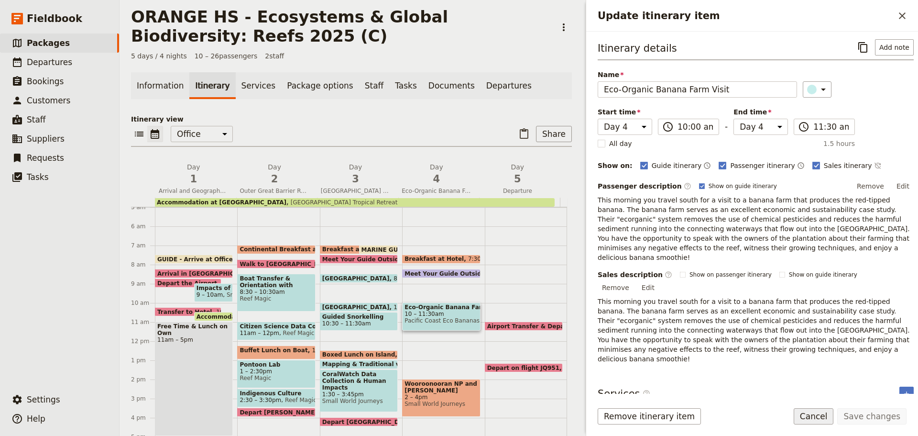
click at [815, 421] on button "Cancel" at bounding box center [814, 416] width 40 height 16
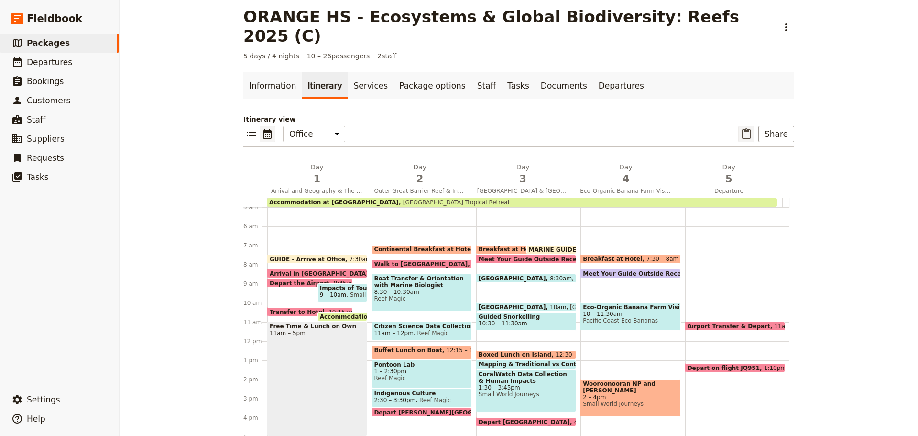
click at [742, 128] on icon "Paste itinerary item" at bounding box center [746, 133] width 11 height 11
select select "4"
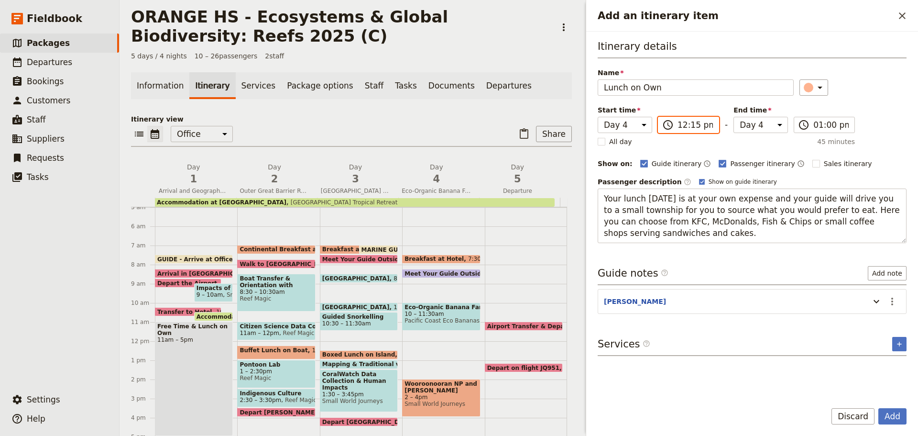
click at [693, 123] on input "12:15 pm" at bounding box center [695, 124] width 35 height 11
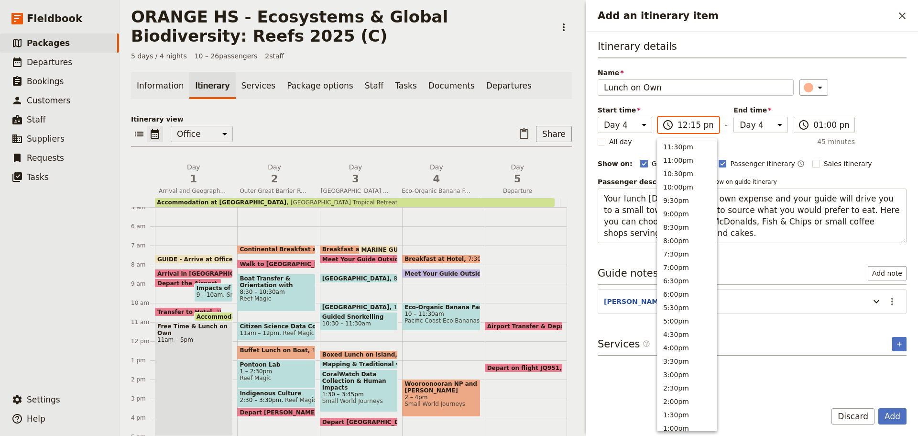
scroll to position [310, 0]
click at [675, 162] on button "11:30am" at bounding box center [687, 158] width 59 height 13
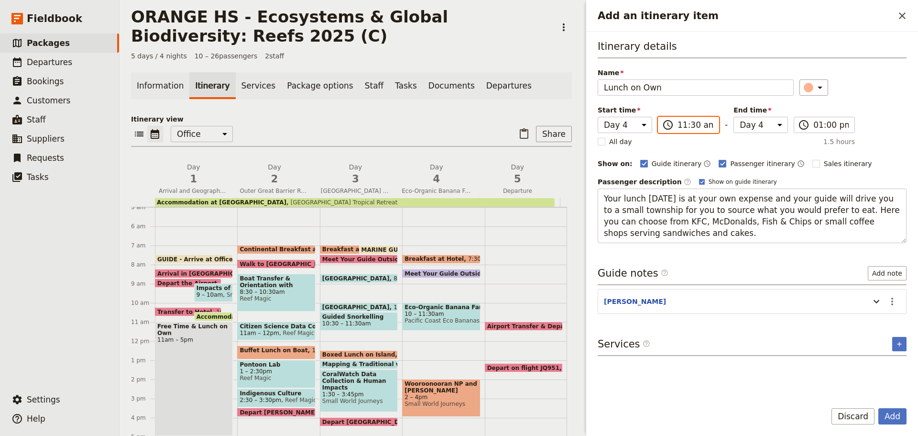
click at [692, 126] on input "11:30 am" at bounding box center [695, 124] width 35 height 11
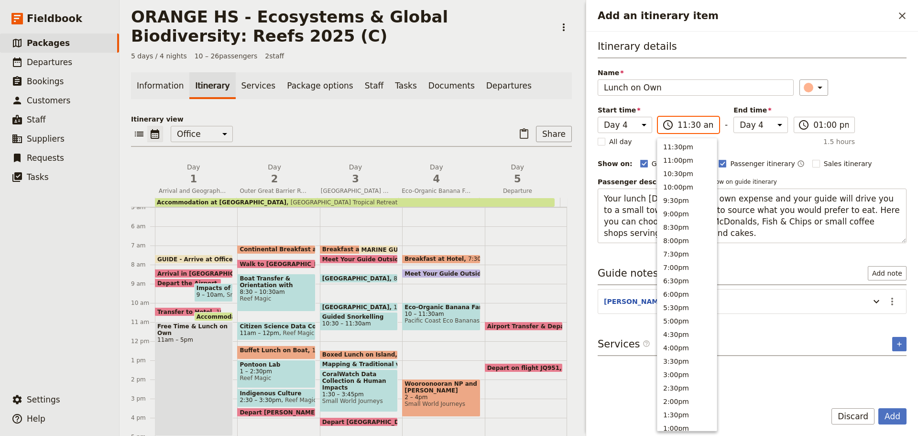
scroll to position [323, 0]
type input "11:45 am"
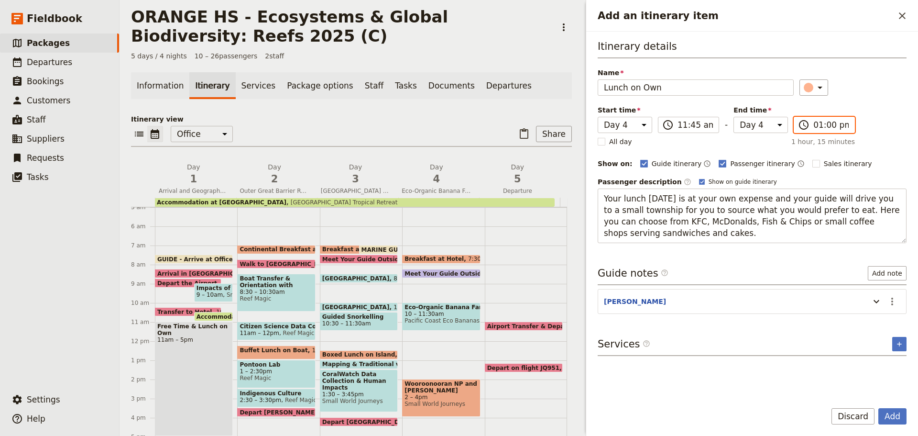
click at [828, 126] on input "01:00 pm" at bounding box center [831, 124] width 35 height 11
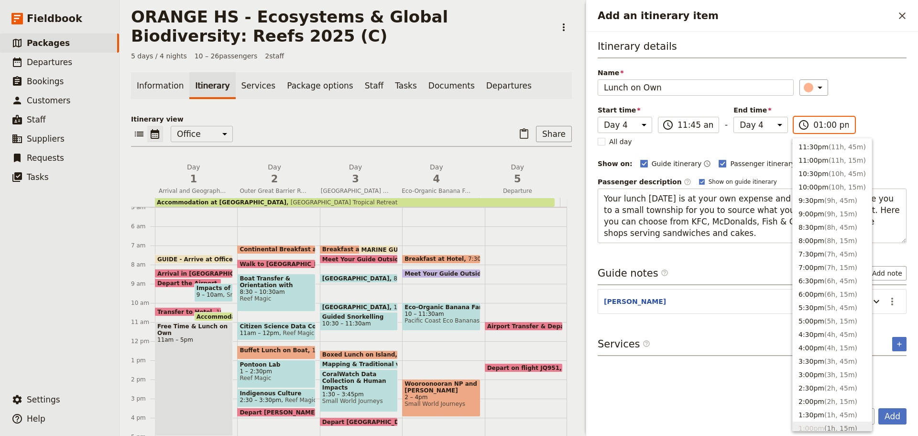
scroll to position [283, 0]
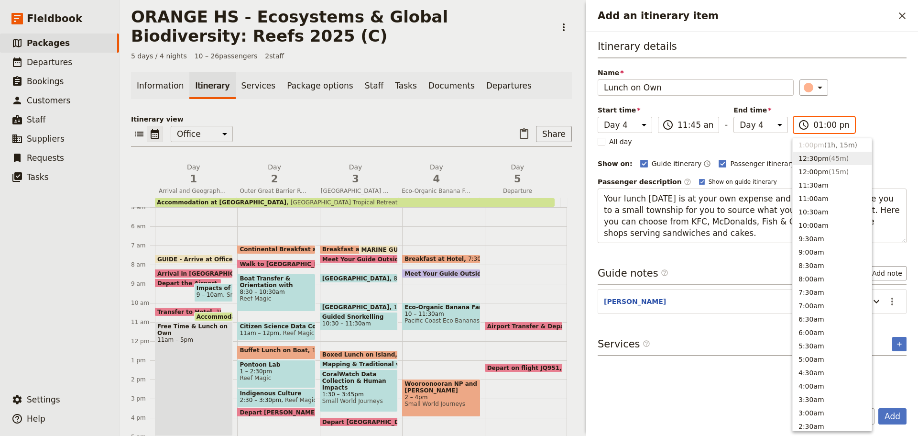
click at [804, 160] on button "12:30pm ( 45m )" at bounding box center [832, 158] width 79 height 13
type input "12:30 pm"
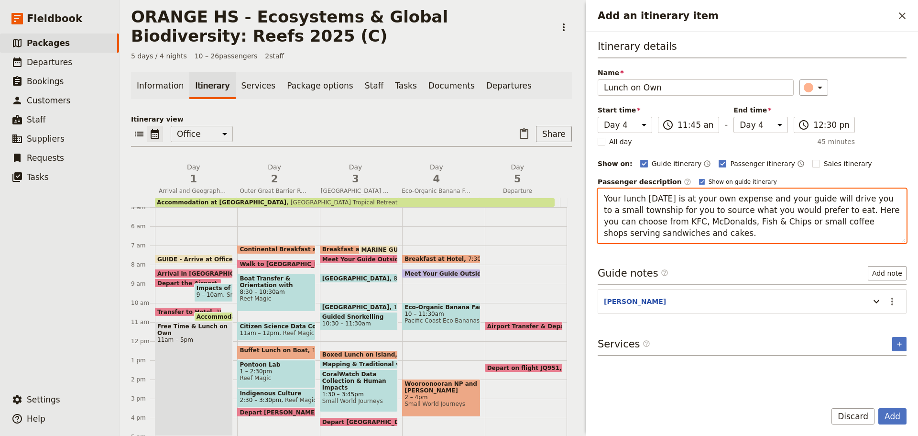
click at [716, 227] on textarea "Your lunch [DATE] is at your own expense and your guide will drive you to a sma…" at bounding box center [752, 215] width 309 height 55
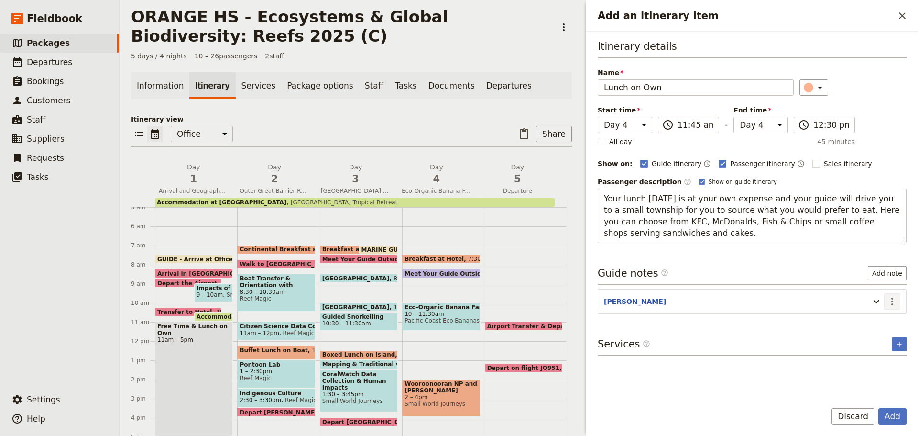
click at [891, 297] on icon "Actions" at bounding box center [892, 301] width 11 height 11
click at [880, 318] on span "Edit note" at bounding box center [865, 322] width 30 height 10
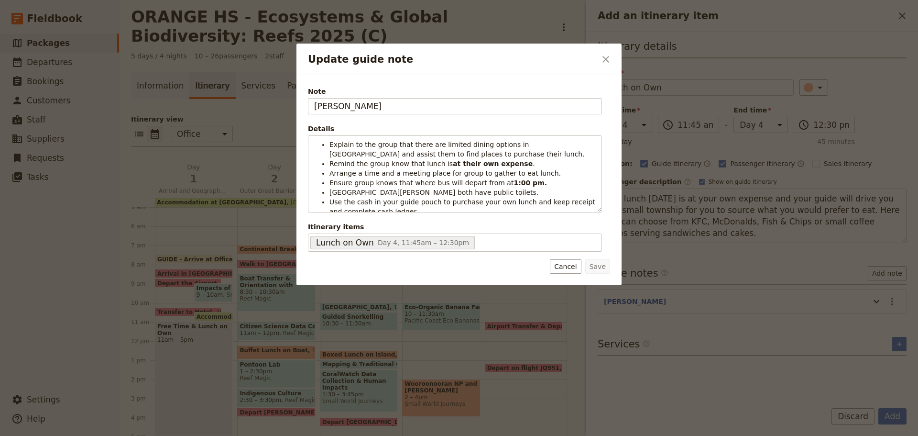
drag, startPoint x: 368, startPoint y: 111, endPoint x: 238, endPoint y: 120, distance: 130.8
click at [236, 435] on div "Update guide note ​ Note [PERSON_NAME] Details Explain to the group that there …" at bounding box center [459, 436] width 918 height 0
type input "ASHAYA"
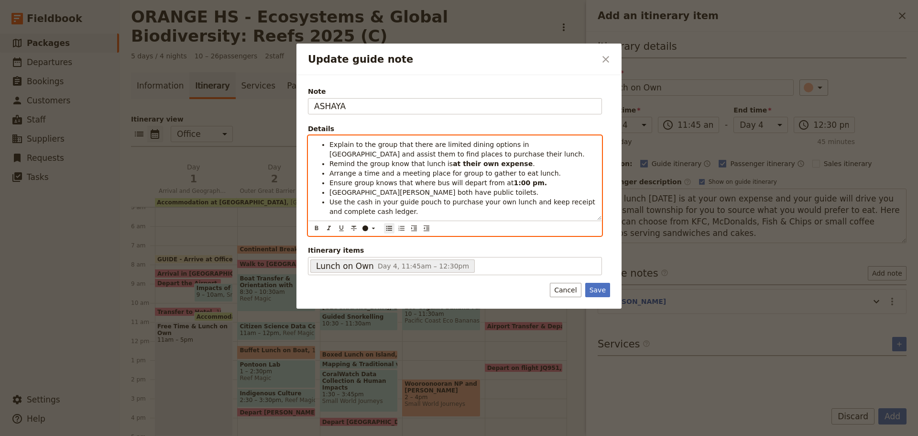
click at [430, 175] on span "Arrange a time and a meeting place for group to gather to eat lunch." at bounding box center [445, 173] width 231 height 8
click at [468, 155] on li "Explain to the group that there are limited dining options in [GEOGRAPHIC_DATA]…" at bounding box center [463, 149] width 266 height 19
click at [520, 162] on li "Remind the group know that lunch is at their own expense ." at bounding box center [463, 164] width 266 height 10
click at [514, 181] on strong "1:00 pm." at bounding box center [530, 183] width 33 height 8
drag, startPoint x: 495, startPoint y: 180, endPoint x: 517, endPoint y: 182, distance: 22.6
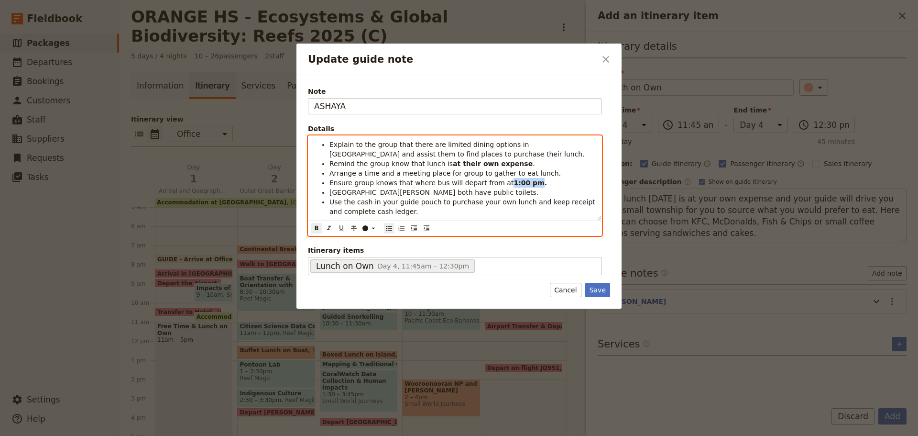
click at [517, 182] on strong "1:00 pm." at bounding box center [530, 183] width 33 height 8
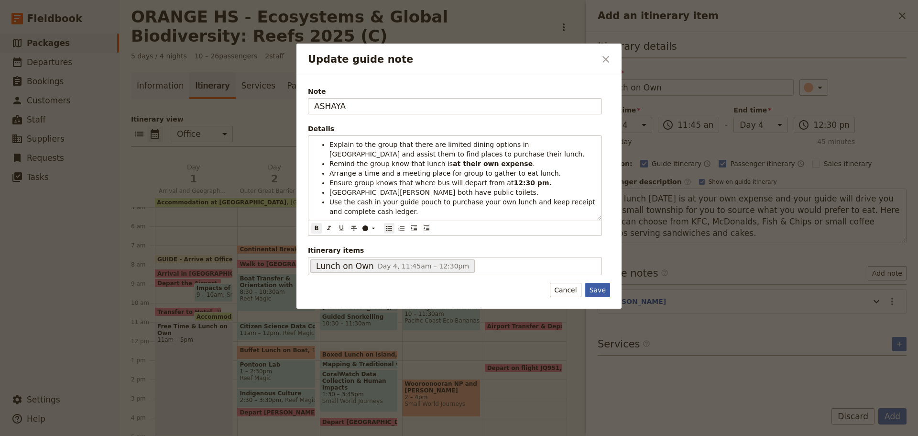
click at [600, 290] on button "Save" at bounding box center [597, 290] width 25 height 14
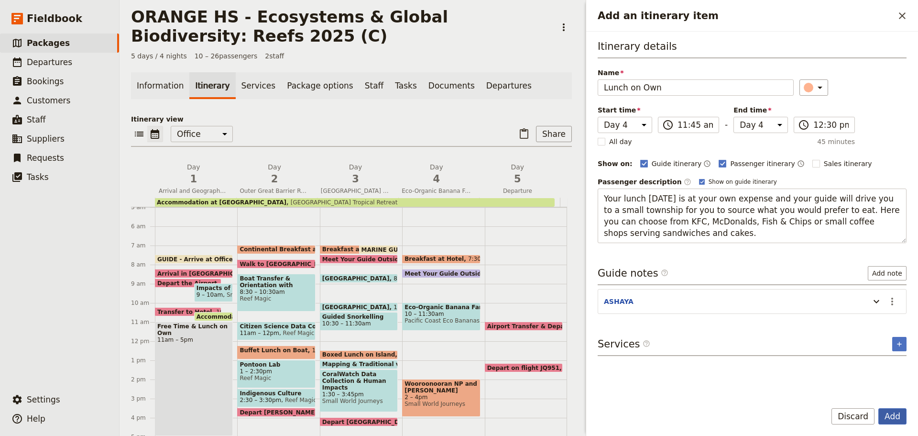
click at [893, 418] on button "Add" at bounding box center [893, 416] width 28 height 16
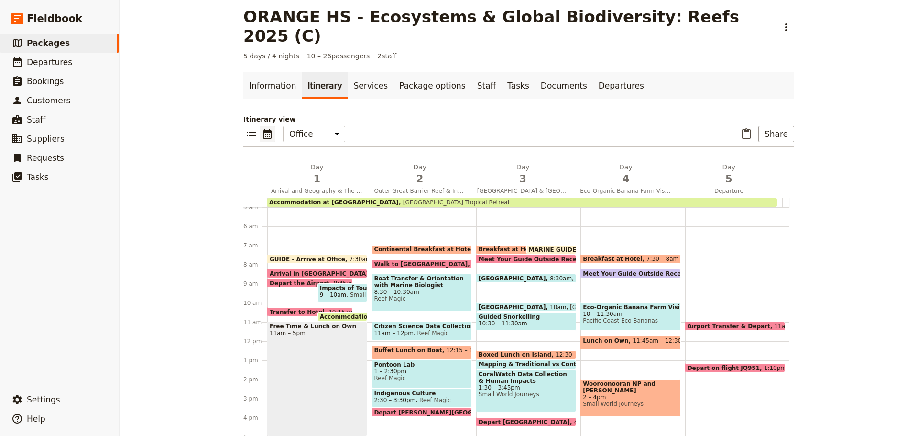
drag, startPoint x: 736, startPoint y: 114, endPoint x: 737, endPoint y: 110, distance: 4.9
click at [736, 126] on div "​ ​ Office Guide Passenger Sales ​ Share" at bounding box center [518, 136] width 551 height 21
click at [737, 126] on div "​ ​ Office Guide Passenger Sales ​ Share" at bounding box center [518, 136] width 551 height 21
click at [741, 128] on icon "Paste itinerary item" at bounding box center [746, 133] width 11 height 11
select select "4"
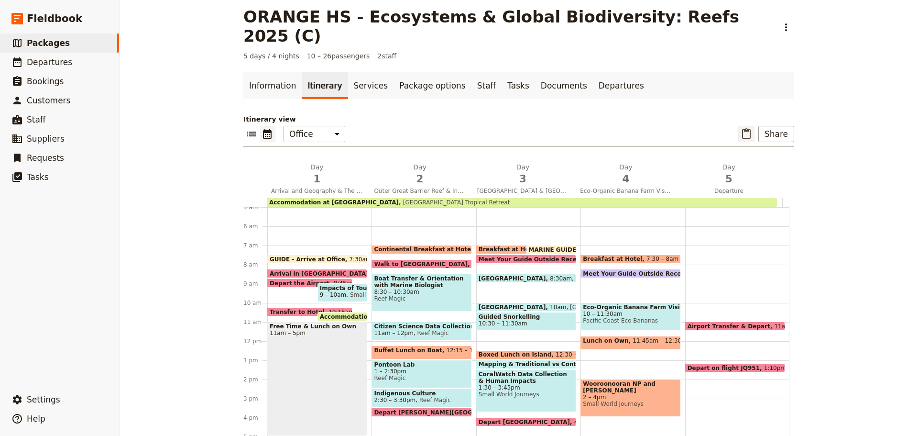
select select "4"
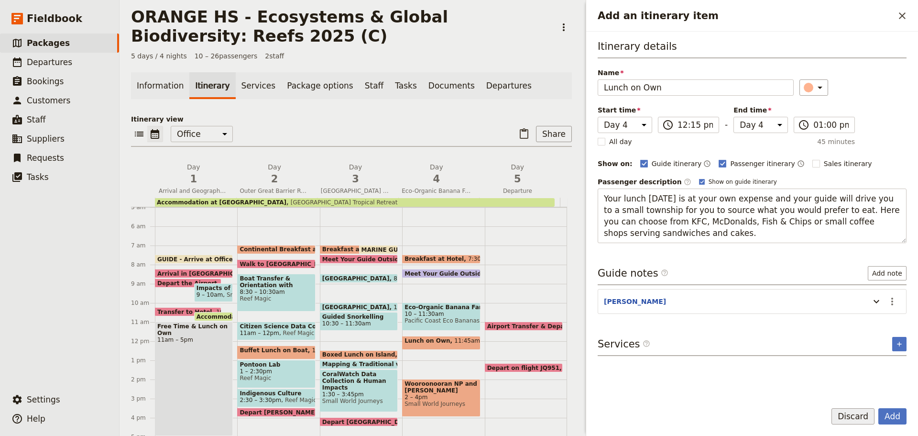
click at [851, 409] on button "Discard" at bounding box center [853, 416] width 43 height 16
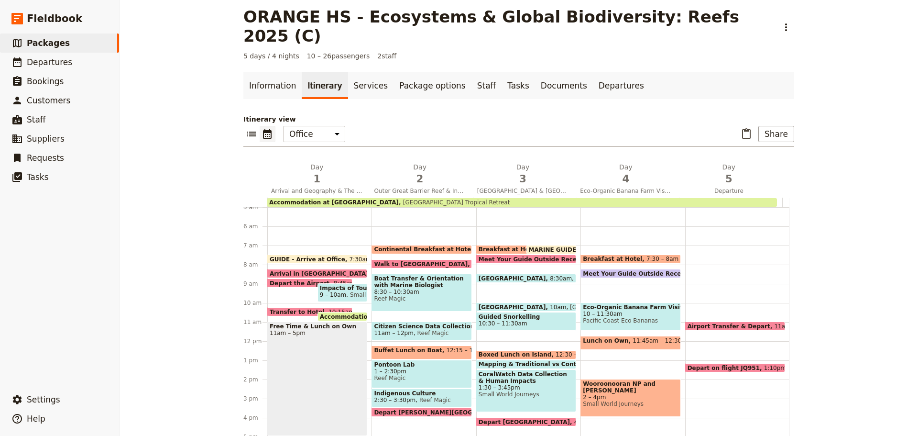
click at [601, 347] on div "Breakfast at Hotel 7:30 – 8am Meet Your Guide Outside Reception & Depart 8:15am…" at bounding box center [633, 340] width 104 height 459
select select "4"
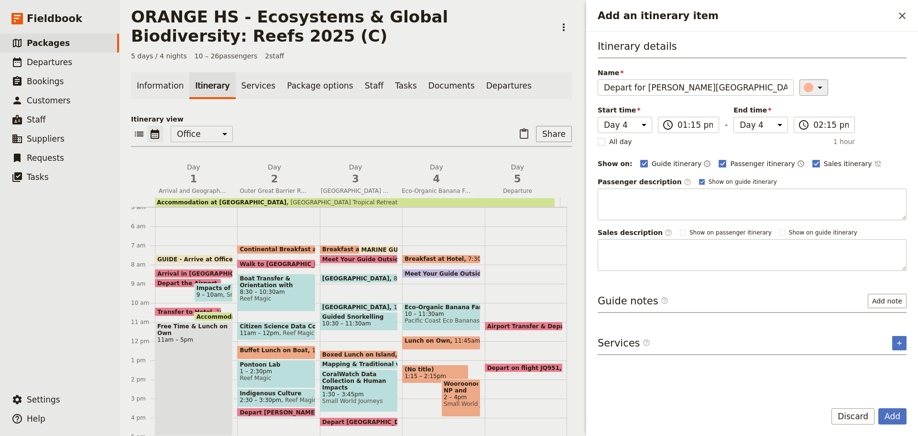
type input "Depart for [PERSON_NAME][GEOGRAPHIC_DATA]"
click at [814, 84] on icon "Add an itinerary item" at bounding box center [819, 87] width 11 height 11
click at [814, 141] on div "button" at bounding box center [814, 142] width 10 height 10
click at [684, 126] on input "01:15 pm" at bounding box center [695, 124] width 35 height 11
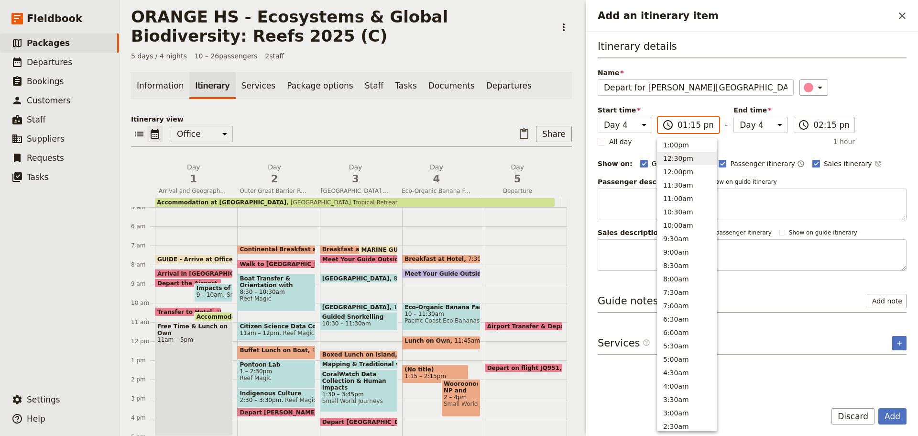
click at [686, 156] on button "12:30pm" at bounding box center [687, 158] width 59 height 13
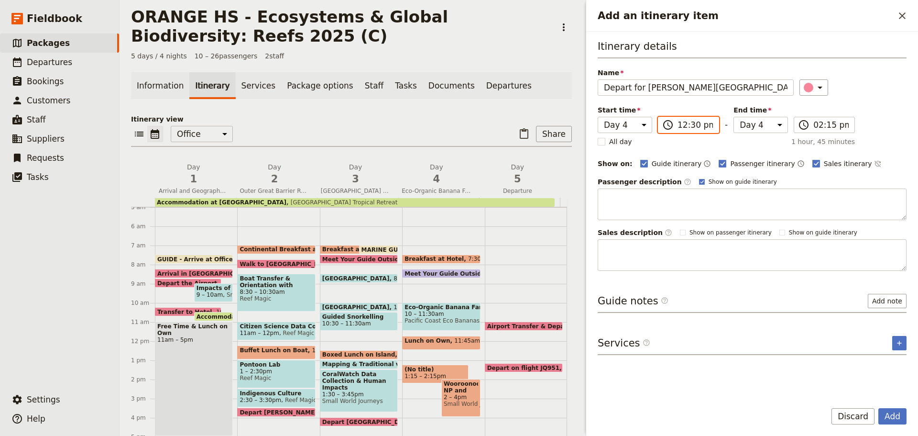
click at [694, 125] on input "12:30 pm" at bounding box center [695, 124] width 35 height 11
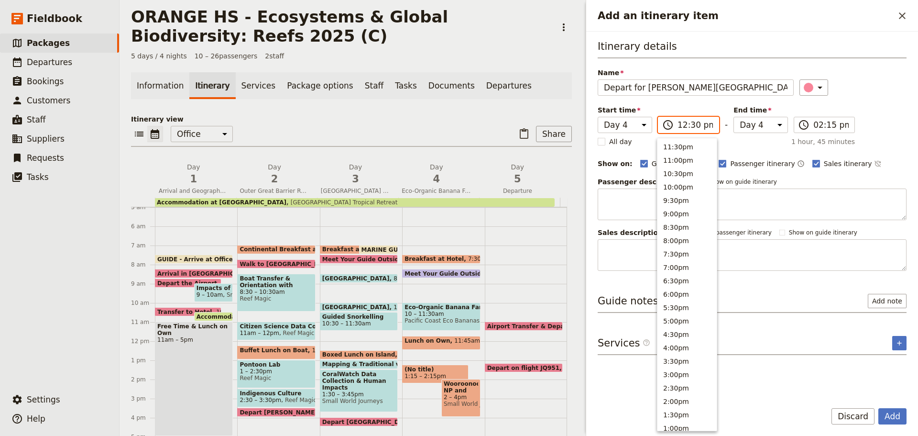
scroll to position [297, 0]
click at [693, 124] on input "12:30 pm" at bounding box center [695, 124] width 35 height 11
type input "12:45 pm"
click at [826, 127] on input "02:15 pm" at bounding box center [831, 124] width 35 height 11
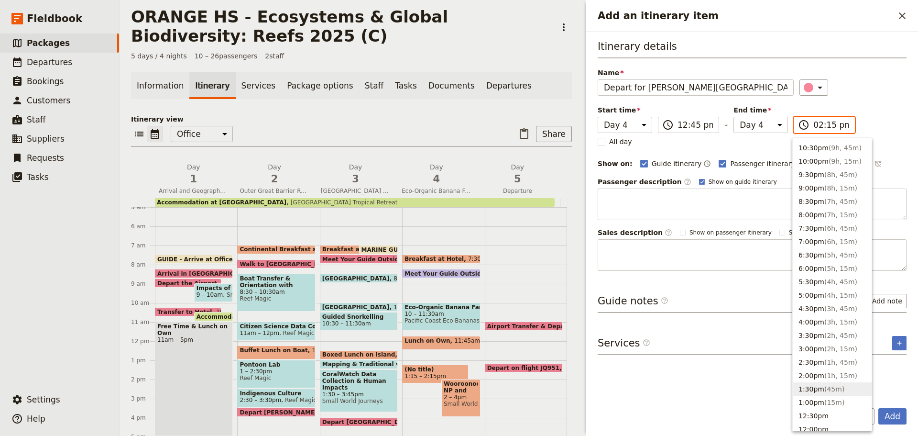
scroll to position [48, 0]
drag, startPoint x: 817, startPoint y: 395, endPoint x: 789, endPoint y: 349, distance: 53.9
click at [817, 395] on button "12:30pm" at bounding box center [832, 393] width 79 height 13
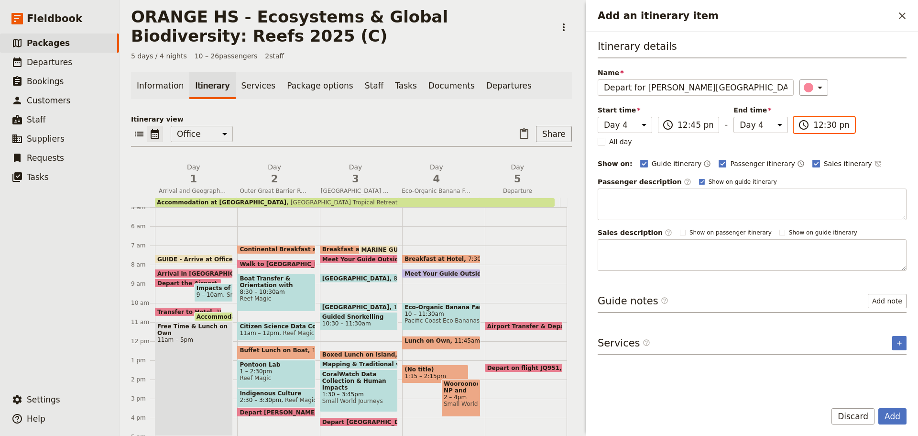
click at [824, 124] on input "12:30 pm" at bounding box center [831, 124] width 35 height 11
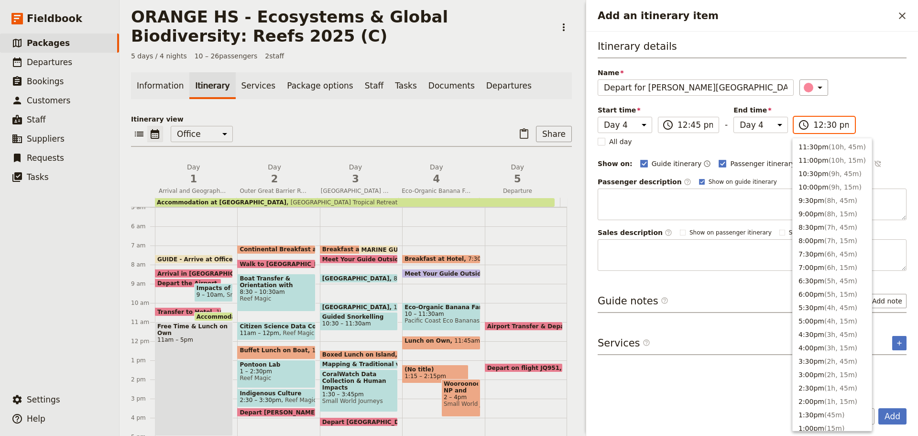
scroll to position [297, 0]
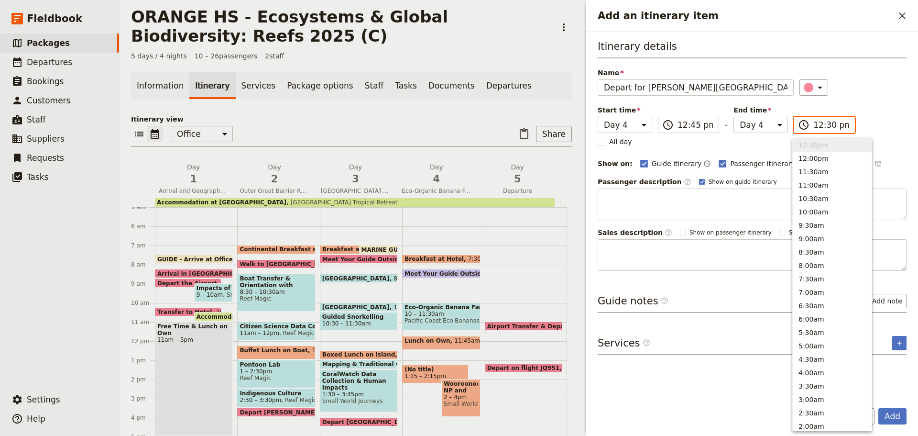
click at [827, 126] on input "12:30 pm" at bounding box center [831, 124] width 35 height 11
type input "12:45 pm"
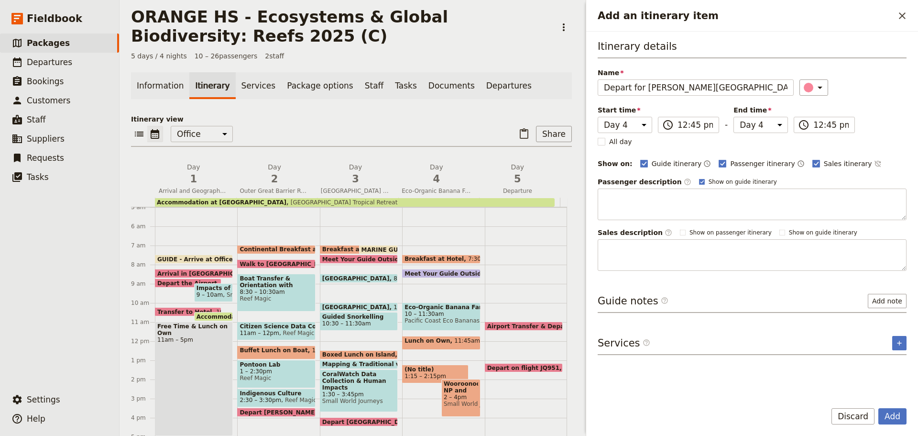
click at [707, 293] on div "Itinerary details Name Depart for [PERSON_NAME][GEOGRAPHIC_DATA] ​ Start time D…" at bounding box center [752, 215] width 309 height 353
click at [897, 417] on button "Add" at bounding box center [893, 416] width 28 height 16
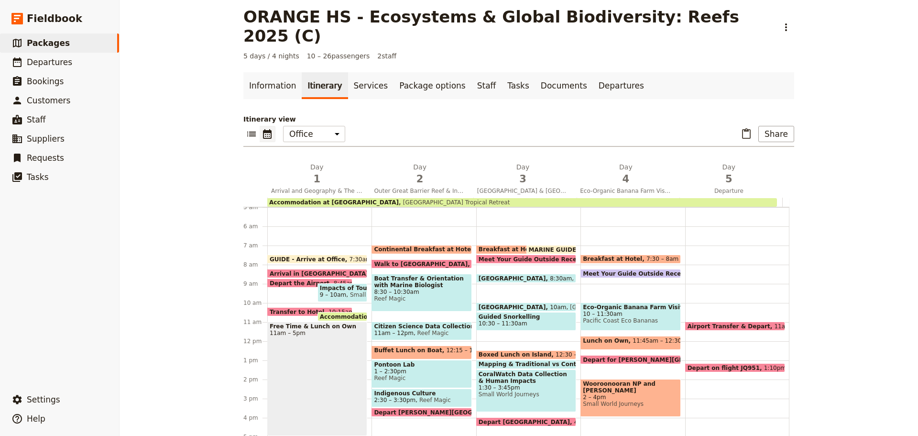
click at [655, 360] on span at bounding box center [630, 362] width 99 height 4
select select "4"
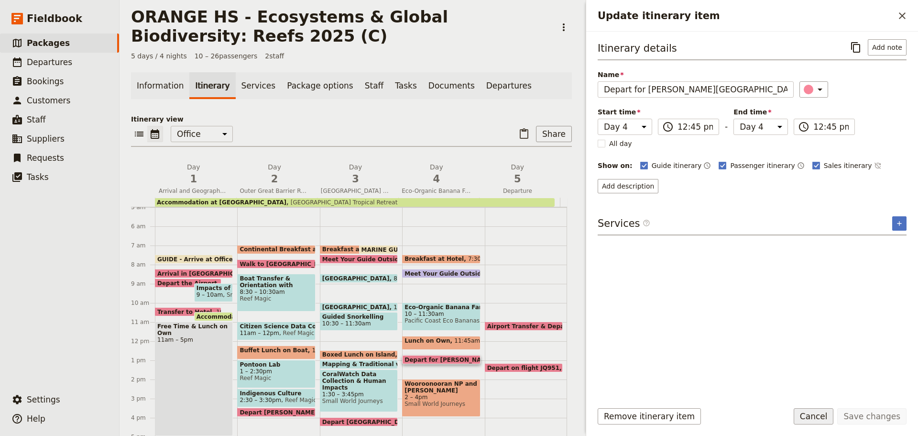
click at [816, 419] on button "Cancel" at bounding box center [814, 416] width 40 height 16
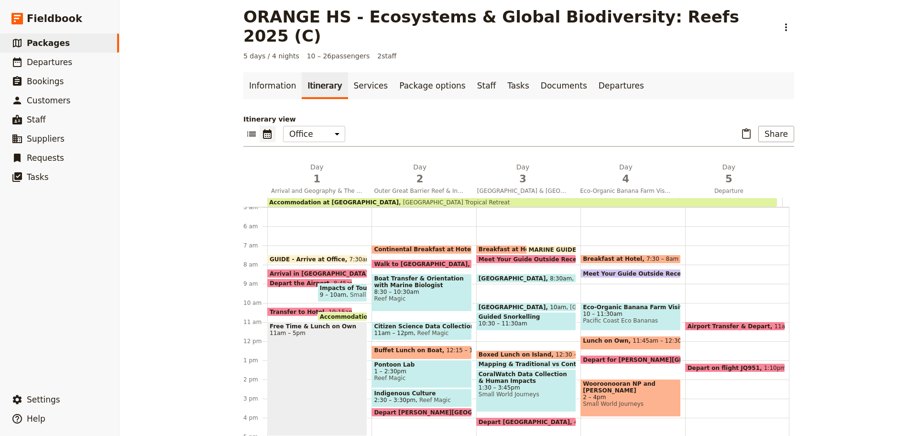
click at [626, 394] on span "2 – 4pm" at bounding box center [630, 397] width 95 height 7
select select "4"
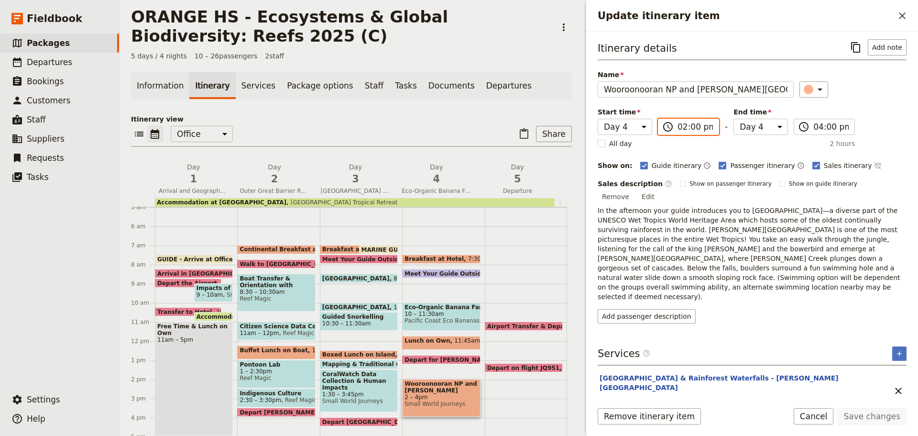
click at [678, 127] on input "02:00 pm" at bounding box center [695, 126] width 35 height 11
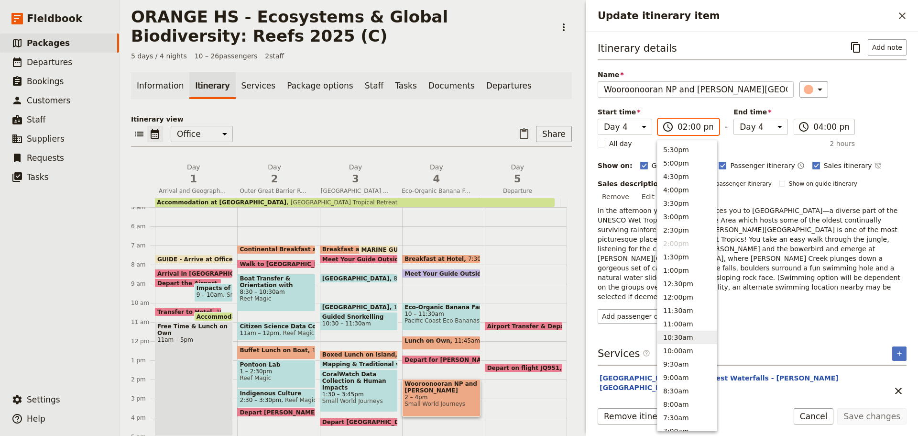
scroll to position [143, 0]
click at [683, 276] on button "1:30pm" at bounding box center [687, 272] width 59 height 13
type input "01:30 pm"
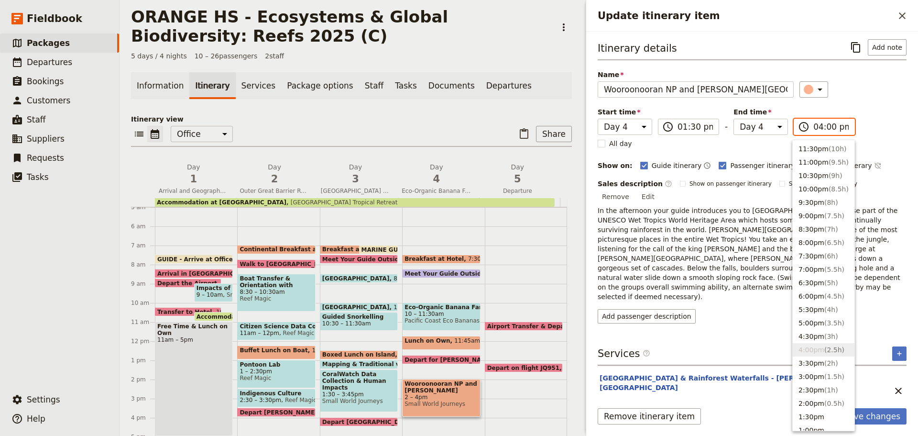
click at [819, 129] on input "04:00 pm" at bounding box center [831, 126] width 35 height 11
click at [833, 361] on span "( 2h )" at bounding box center [832, 363] width 14 height 8
type input "03:30 pm"
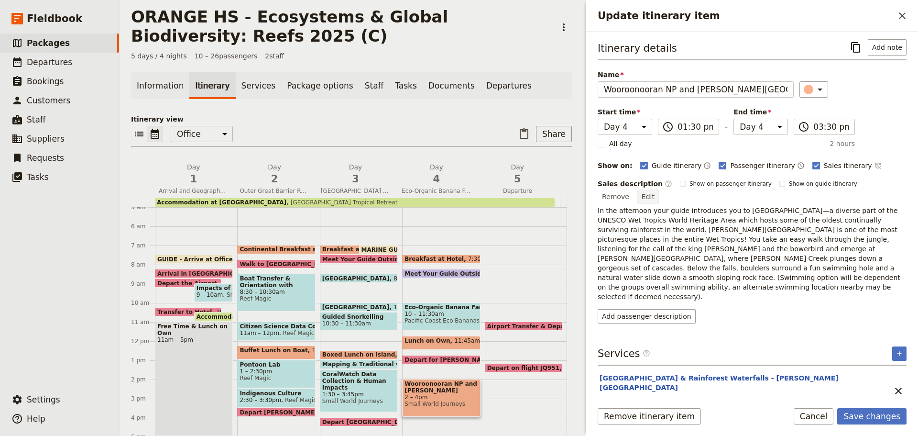
click at [659, 189] on button "Edit" at bounding box center [649, 196] width 22 height 14
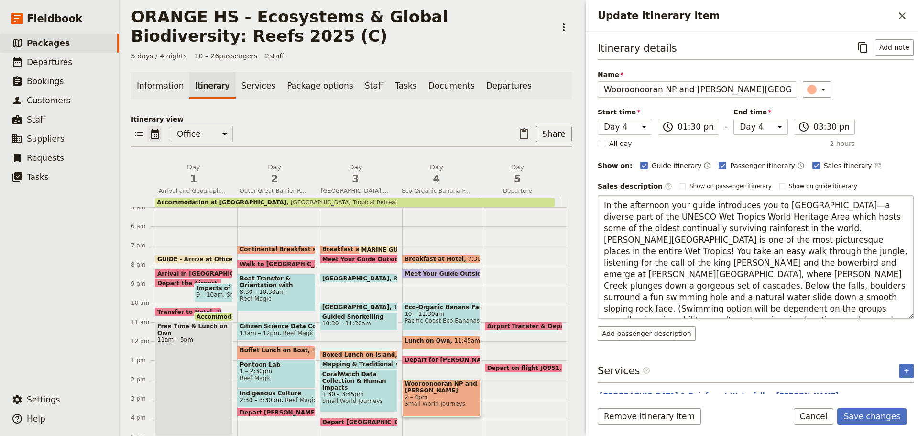
click at [878, 203] on textarea "In the afternoon your guide introduces you to [GEOGRAPHIC_DATA]—a diverse part …" at bounding box center [756, 256] width 316 height 123
type textarea "In the afternoon your guide introduces you to [GEOGRAPHIC_DATA] - a diverse par…"
click at [868, 411] on button "Save changes" at bounding box center [871, 416] width 69 height 16
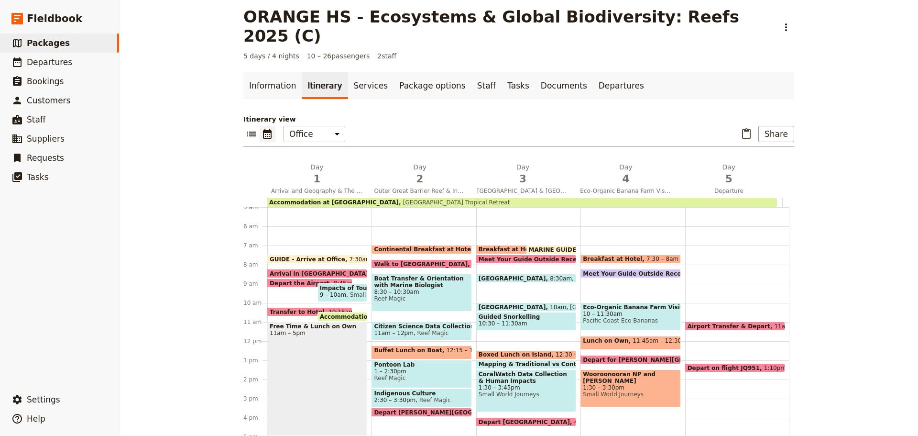
click at [609, 371] on span "Wooroonooran NP and [PERSON_NAME][GEOGRAPHIC_DATA]" at bounding box center [630, 377] width 95 height 13
select select "4"
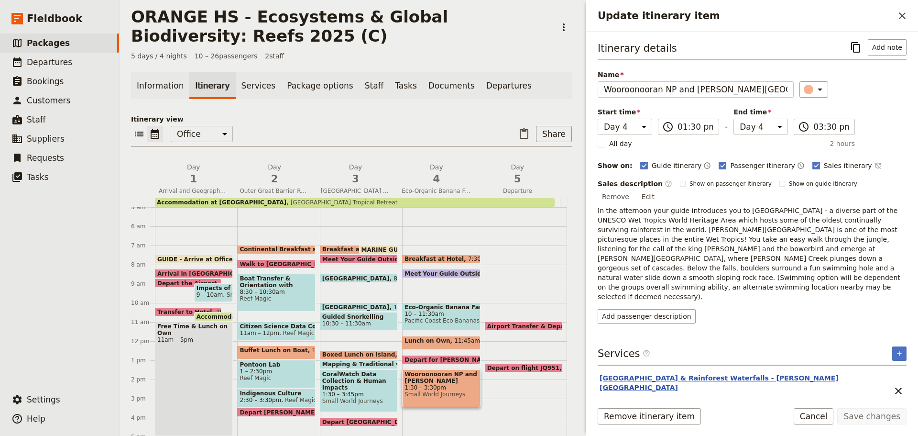
click at [697, 373] on button "[GEOGRAPHIC_DATA] & Rainforest Waterfalls - [PERSON_NAME][GEOGRAPHIC_DATA]" at bounding box center [742, 382] width 285 height 19
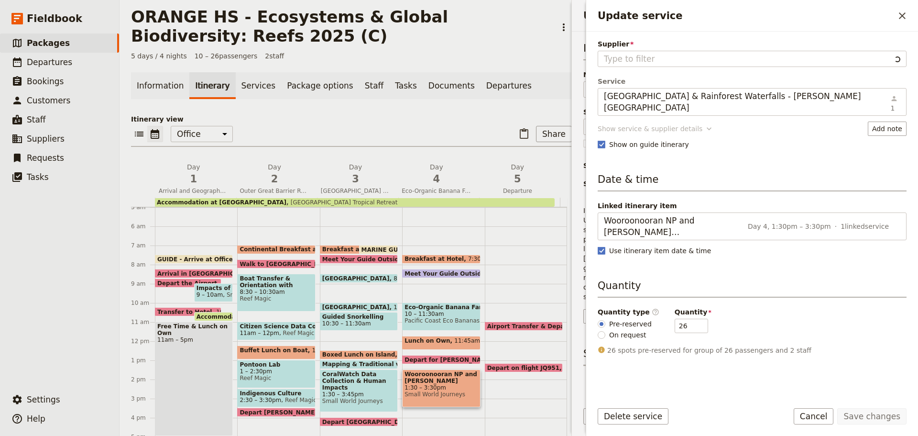
type input "Small World Journeys"
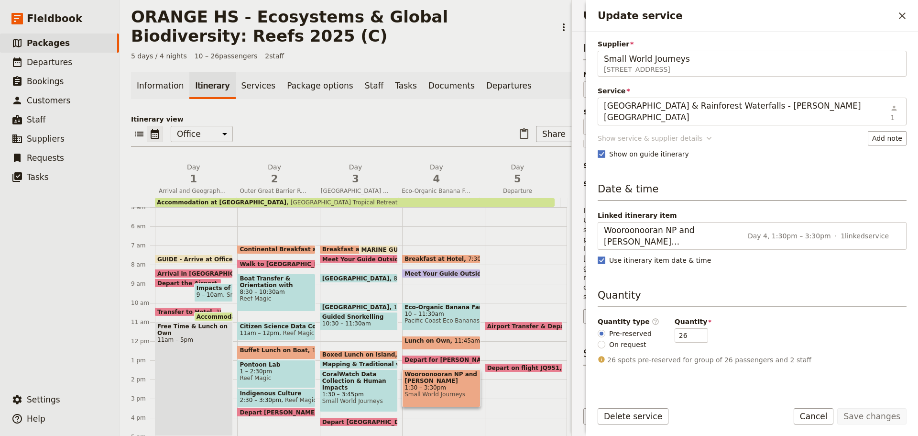
click at [623, 133] on div "Show service & supplier details" at bounding box center [650, 138] width 105 height 10
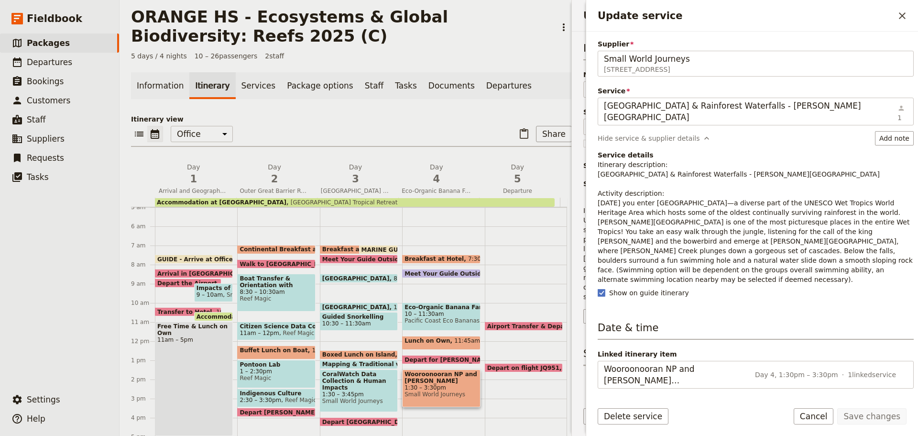
click at [639, 192] on p "Itinerary description: [GEOGRAPHIC_DATA] & Rainforest Waterfalls - [PERSON_NAME…" at bounding box center [756, 222] width 316 height 124
click at [633, 251] on p "Itinerary description: [GEOGRAPHIC_DATA] & Rainforest Waterfalls - [PERSON_NAME…" at bounding box center [756, 222] width 316 height 124
click at [822, 415] on button "Cancel" at bounding box center [814, 416] width 40 height 16
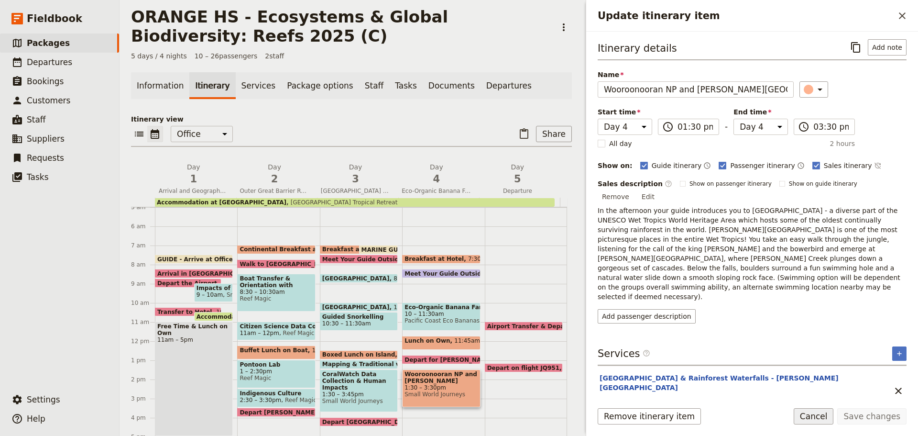
click at [830, 419] on button "Cancel" at bounding box center [814, 416] width 40 height 16
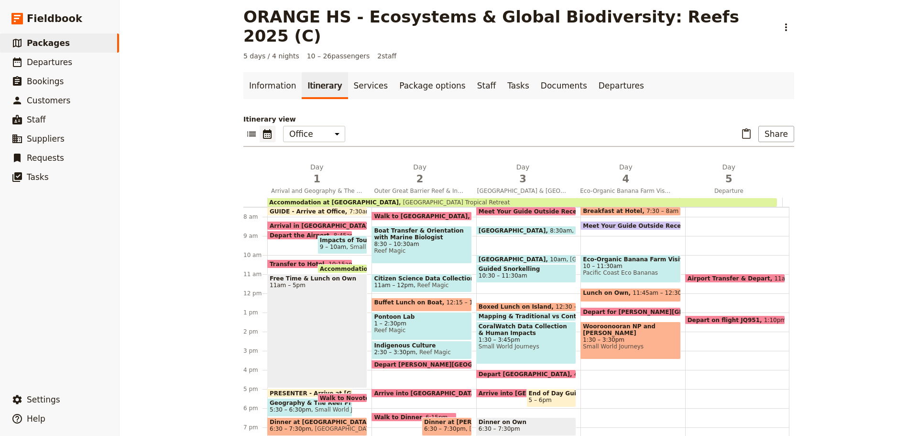
click at [633, 289] on span "11:45am – 12:30pm" at bounding box center [662, 294] width 58 height 11
select select "4"
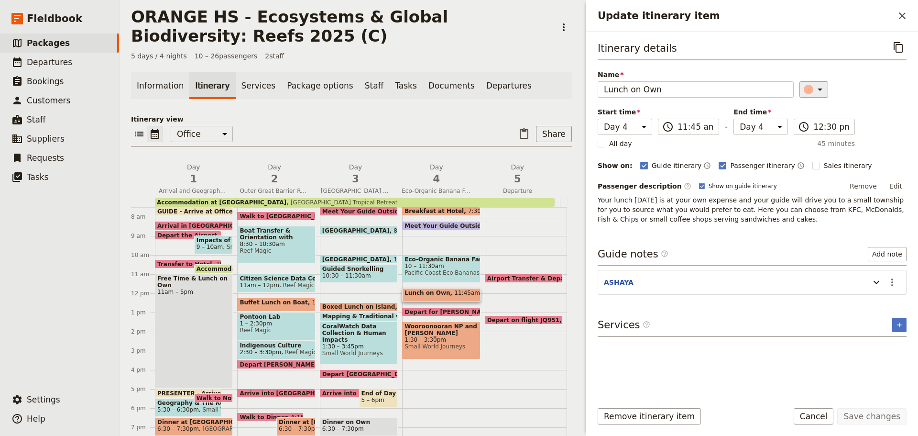
click at [814, 92] on icon "Update itinerary item" at bounding box center [819, 89] width 11 height 11
click at [801, 156] on div "button" at bounding box center [803, 156] width 10 height 10
click at [896, 412] on button "Save changes" at bounding box center [871, 416] width 69 height 16
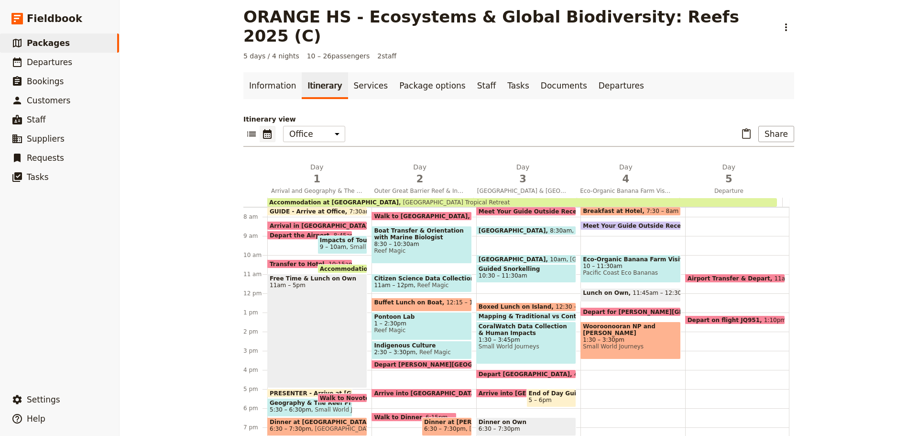
click at [623, 308] on span "Depart for [PERSON_NAME][GEOGRAPHIC_DATA]" at bounding box center [663, 311] width 160 height 6
select select "4"
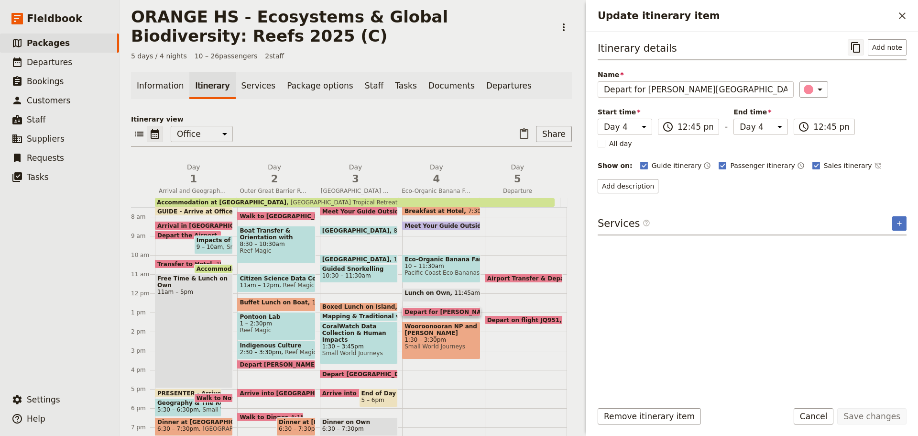
click at [860, 47] on icon "Copy itinerary item" at bounding box center [855, 47] width 11 height 11
click at [829, 416] on button "Cancel" at bounding box center [814, 416] width 40 height 16
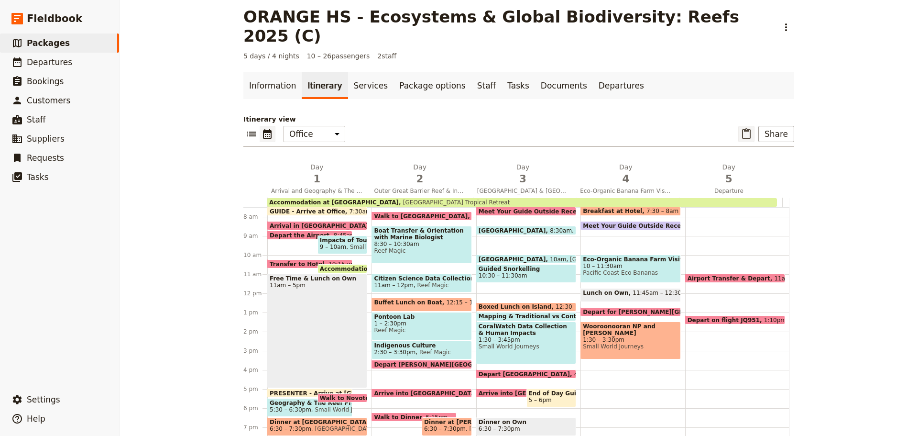
click at [742, 128] on icon "Paste itinerary item" at bounding box center [746, 133] width 9 height 11
select select "4"
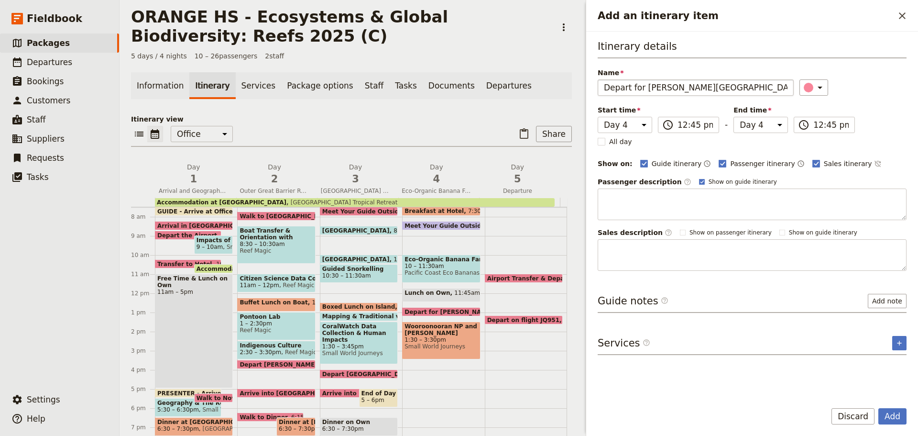
click at [645, 88] on input "Depart for [PERSON_NAME][GEOGRAPHIC_DATA]" at bounding box center [696, 87] width 196 height 16
drag, startPoint x: 643, startPoint y: 86, endPoint x: 768, endPoint y: 68, distance: 125.6
click at [769, 67] on div "Itinerary details Name Depart for [PERSON_NAME][GEOGRAPHIC_DATA] ​ Start time D…" at bounding box center [752, 154] width 309 height 231
type input "Depart for Cairns"
click at [710, 124] on input "12:45 pm" at bounding box center [695, 124] width 35 height 11
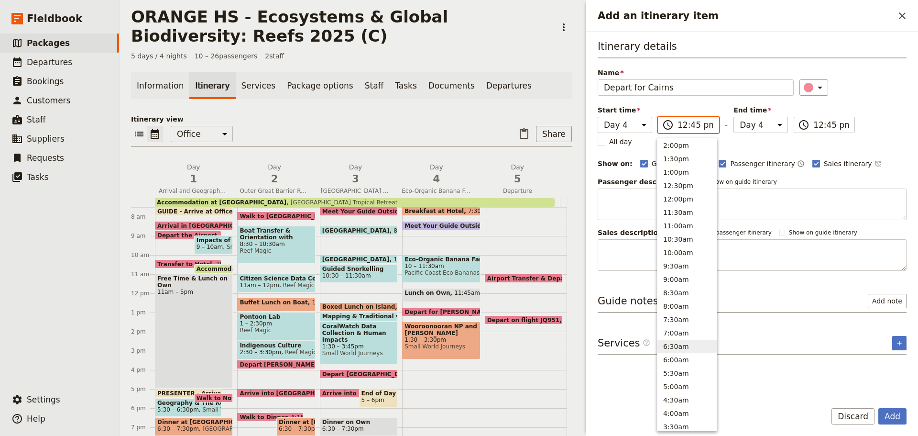
scroll to position [201, 0]
click at [674, 171] on button "3:00pm" at bounding box center [687, 173] width 59 height 13
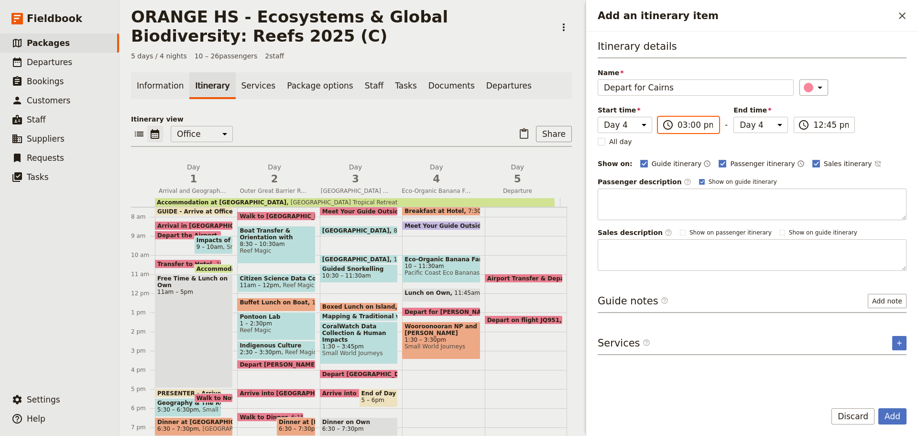
click at [688, 130] on input "03:00 pm" at bounding box center [695, 124] width 35 height 11
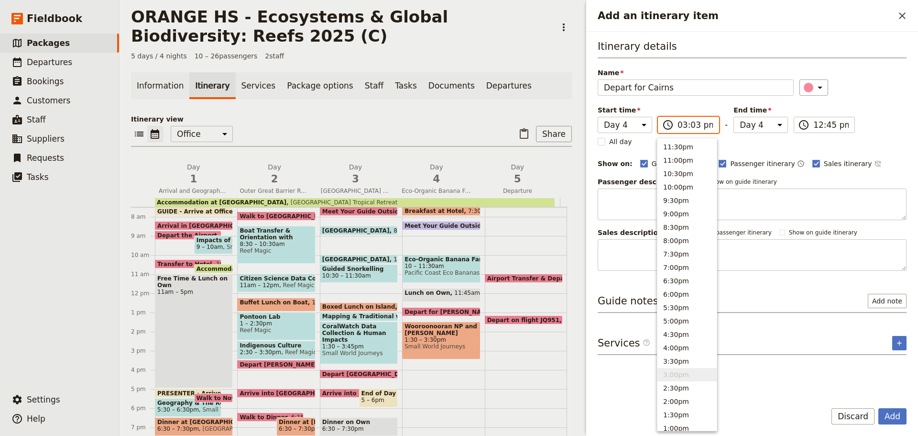
type input "03:30 pm"
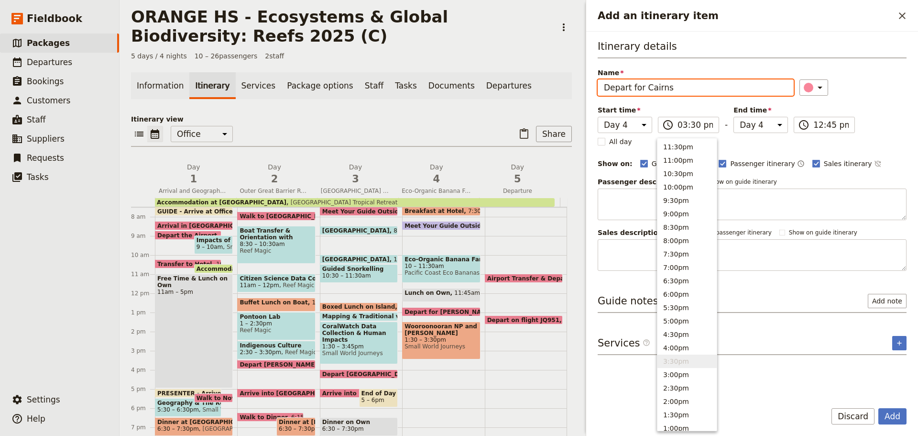
type input "03:30 pm"
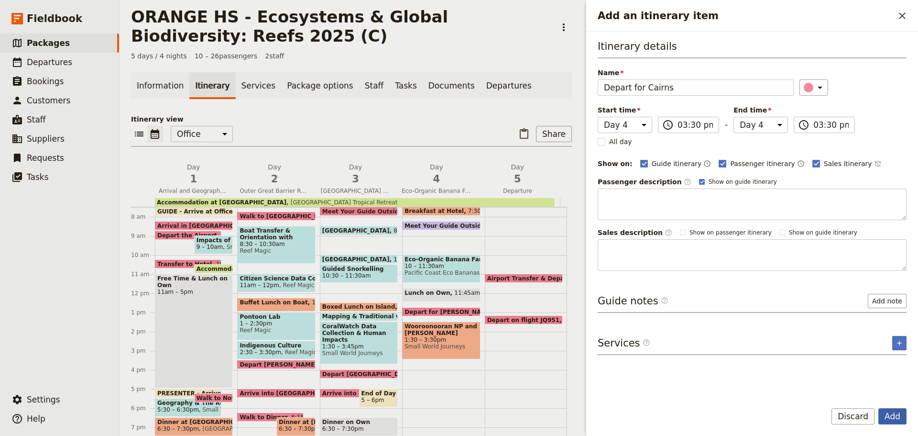
click at [898, 410] on button "Add" at bounding box center [893, 416] width 28 height 16
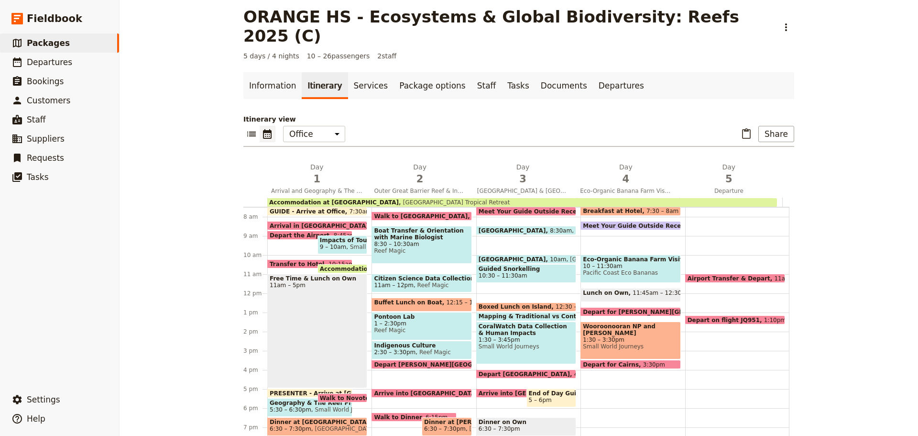
click at [626, 364] on span at bounding box center [630, 366] width 99 height 4
select select "4"
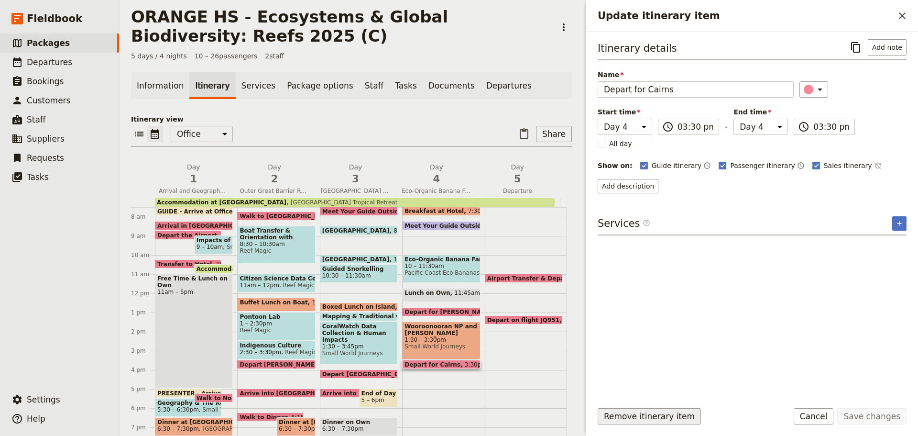
click at [663, 410] on button "Remove itinerary item" at bounding box center [649, 416] width 103 height 16
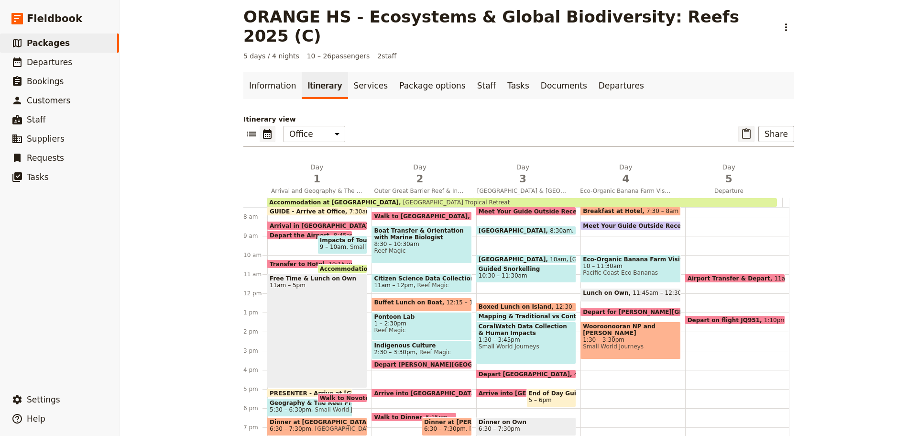
click at [746, 128] on icon "Paste itinerary item" at bounding box center [746, 133] width 11 height 11
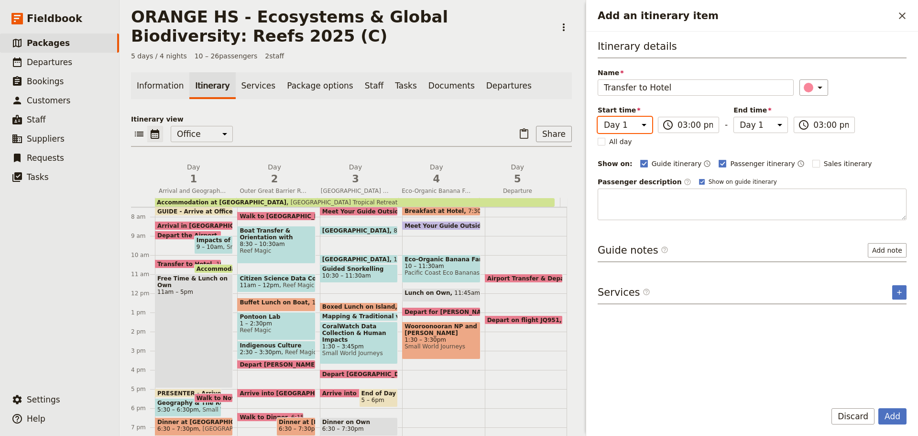
drag, startPoint x: 633, startPoint y: 123, endPoint x: 632, endPoint y: 130, distance: 6.7
click at [633, 123] on select "Day 1 Day 2 Day 3 Day 4 Day 5" at bounding box center [625, 125] width 55 height 16
select select "4"
click at [598, 117] on select "Day 1 Day 2 Day 3 Day 4 Day 5" at bounding box center [625, 125] width 55 height 16
select select "4"
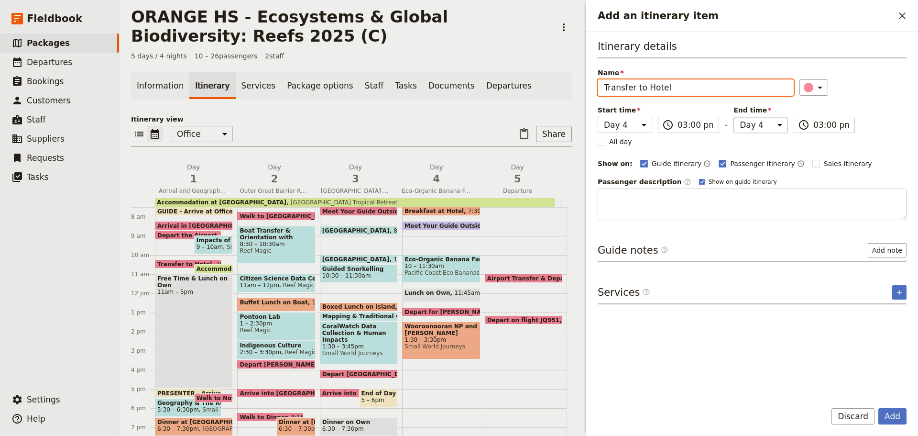
click at [742, 128] on select "Day 1 Day 2 Day 3 Day 4 Day 5" at bounding box center [761, 125] width 55 height 16
click at [734, 117] on select "Day 1 Day 2 Day 3 Day 4 Day 5" at bounding box center [761, 125] width 55 height 16
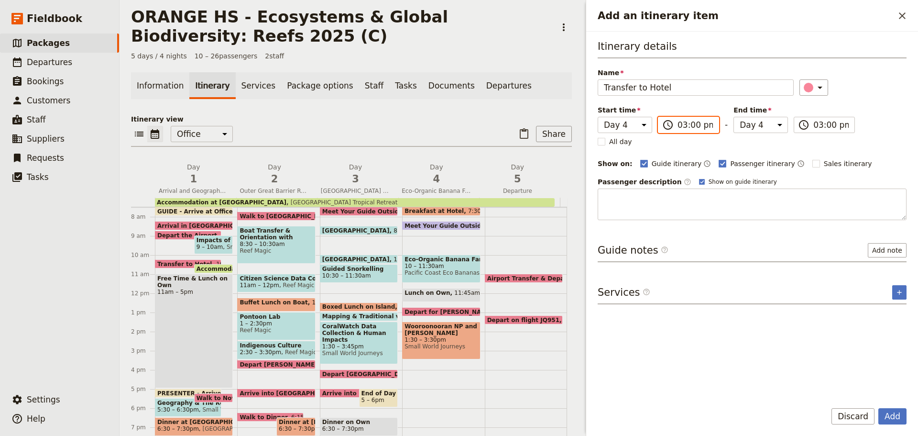
click at [691, 126] on input "03:00 pm" at bounding box center [695, 124] width 35 height 11
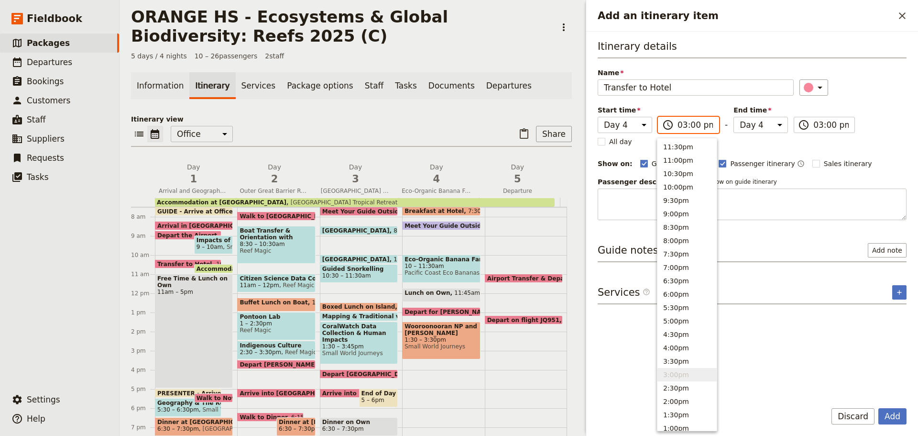
click at [690, 126] on input "03:00 pm" at bounding box center [695, 124] width 35 height 11
type input "03:30 pm"
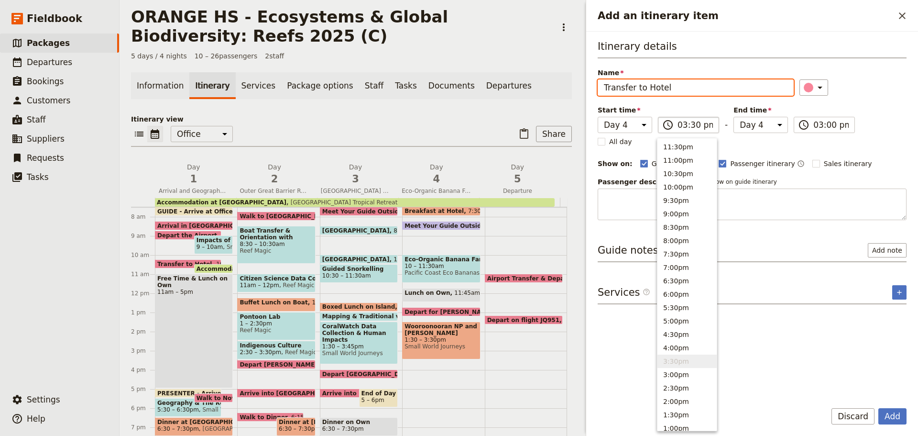
type input "03:30 pm"
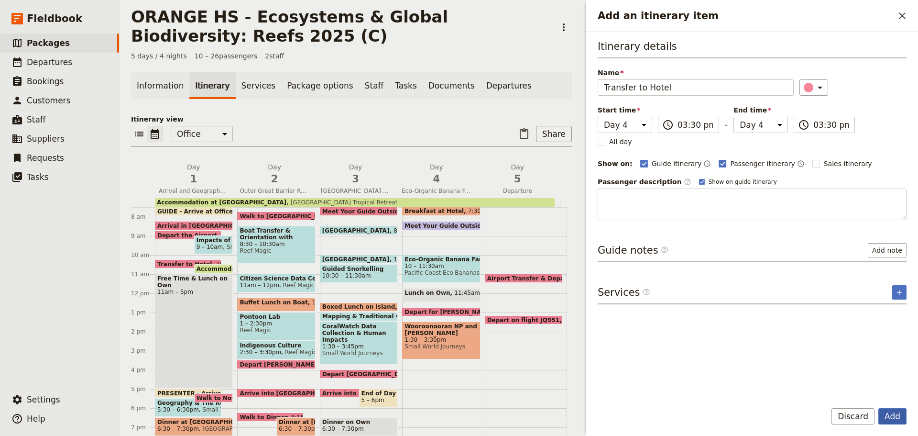
click at [887, 421] on button "Add" at bounding box center [893, 416] width 28 height 16
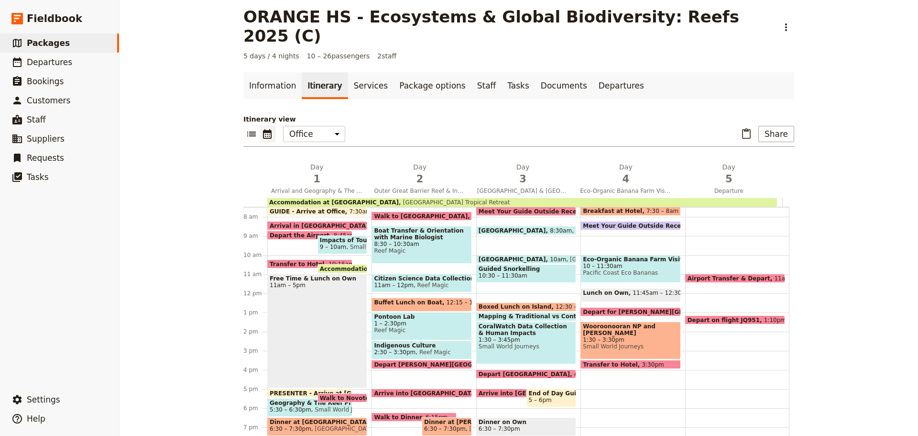
click at [502, 390] on span "Arrive into [GEOGRAPHIC_DATA]" at bounding box center [533, 393] width 108 height 6
select select "3"
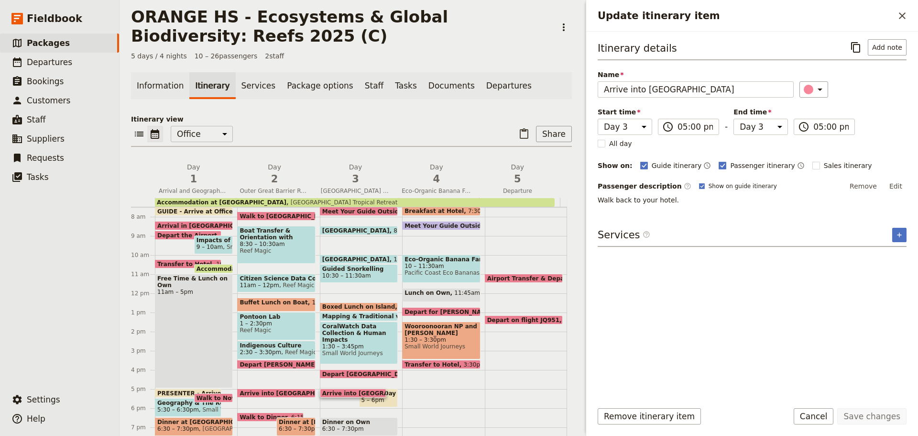
drag, startPoint x: 855, startPoint y: 47, endPoint x: 836, endPoint y: 31, distance: 24.1
click at [855, 46] on icon "Copy itinerary item" at bounding box center [855, 47] width 11 height 11
click at [814, 419] on button "Cancel" at bounding box center [814, 416] width 40 height 16
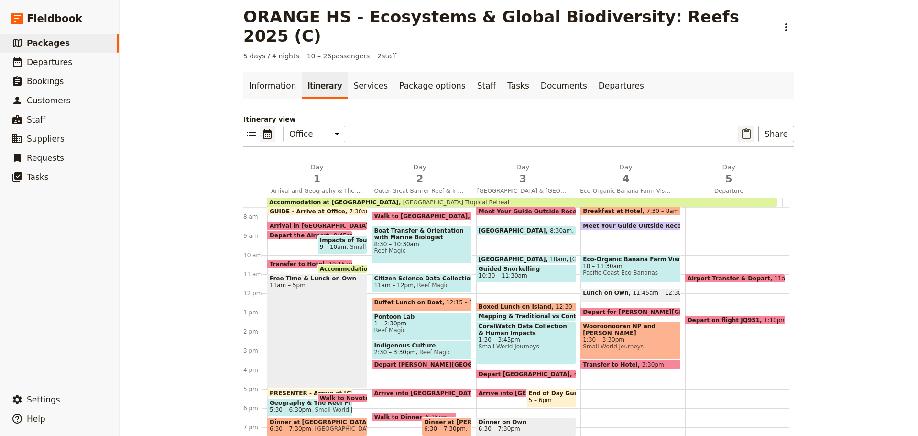
click at [751, 128] on icon "Paste itinerary item" at bounding box center [746, 133] width 11 height 11
select select "3"
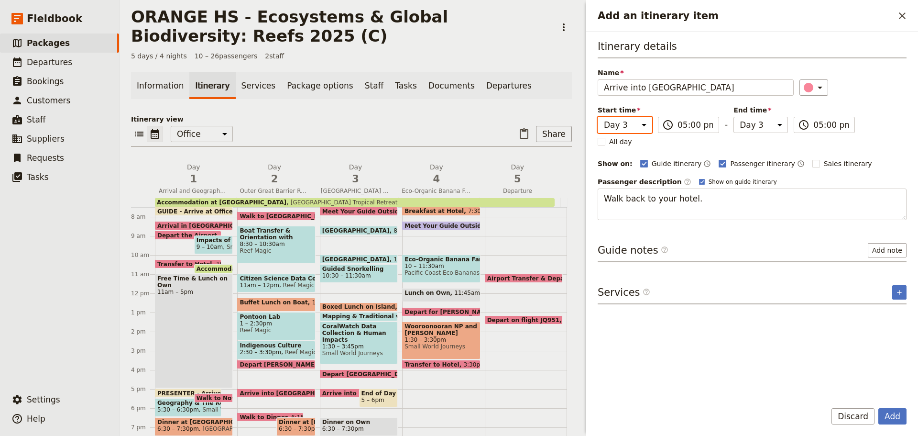
drag, startPoint x: 644, startPoint y: 122, endPoint x: 644, endPoint y: 127, distance: 5.3
click at [644, 122] on select "Day 1 Day 2 Day 3 Day 4 Day 5" at bounding box center [625, 125] width 55 height 16
select select "4"
click at [598, 117] on select "Day 1 Day 2 Day 3 Day 4 Day 5" at bounding box center [625, 125] width 55 height 16
select select "4"
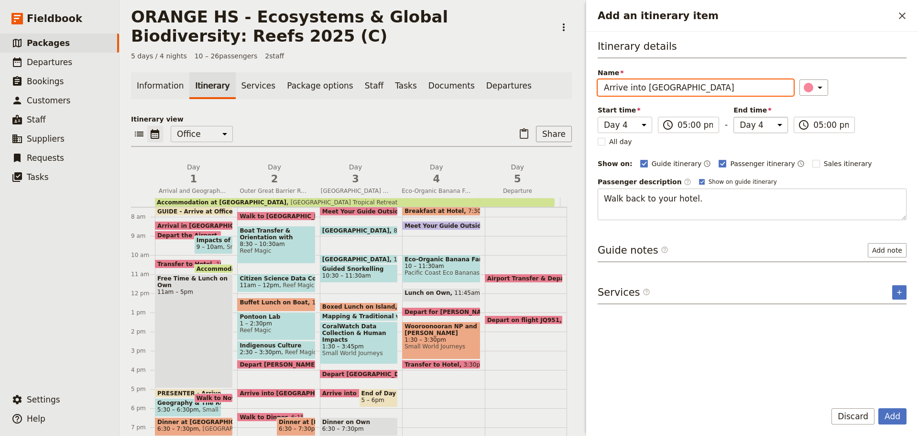
click at [764, 123] on select "Day 1 Day 2 Day 3 Day 4 Day 5" at bounding box center [761, 125] width 55 height 16
click at [734, 117] on select "Day 1 Day 2 Day 3 Day 4 Day 5" at bounding box center [761, 125] width 55 height 16
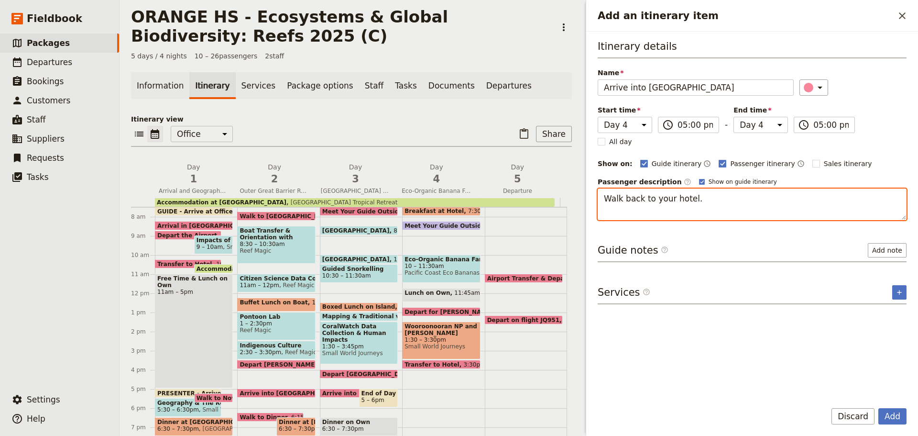
drag, startPoint x: 701, startPoint y: 198, endPoint x: 361, endPoint y: 220, distance: 340.3
click at [360, 221] on div "ORANGE HS - Ecosystems & Global Biodiversity: Reefs 2025 (C) ​ 5 days / 4 night…" at bounding box center [519, 218] width 799 height 436
click at [536, 320] on span at bounding box center [523, 322] width 77 height 4
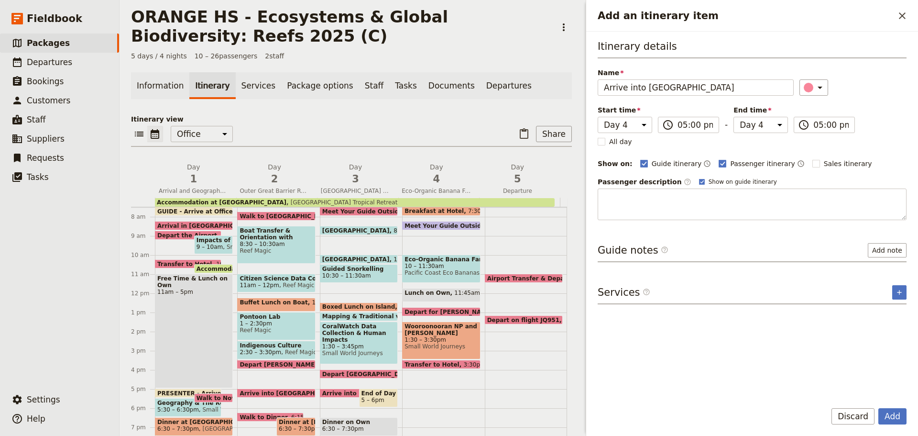
select select "5"
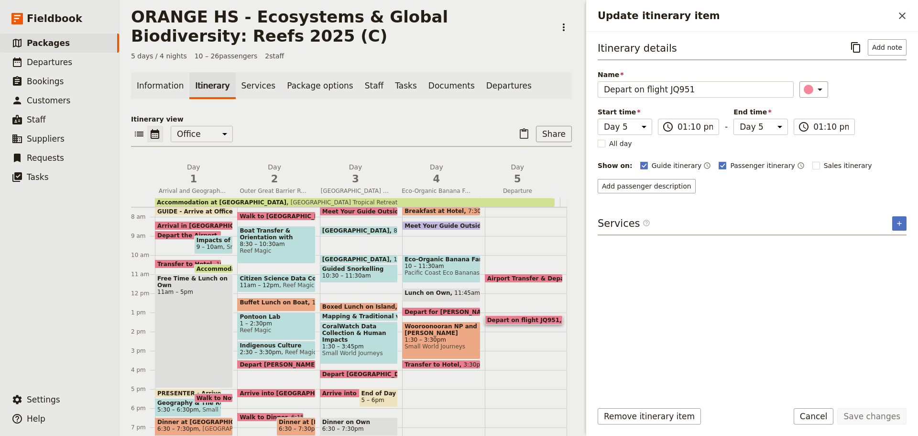
click at [453, 365] on span at bounding box center [441, 366] width 77 height 4
select select "4"
click at [691, 120] on label "​ 03:30 pm" at bounding box center [688, 127] width 61 height 16
click at [691, 121] on input "03:30 pm" at bounding box center [695, 126] width 35 height 11
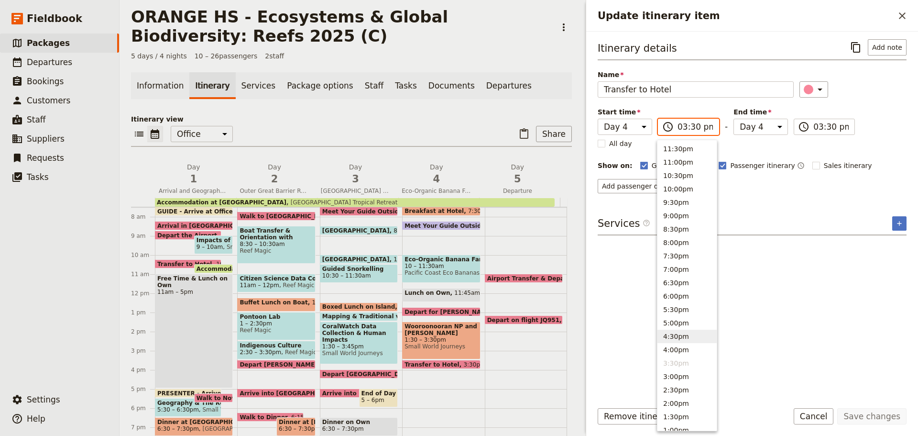
click at [679, 337] on button "4:30pm" at bounding box center [687, 336] width 59 height 13
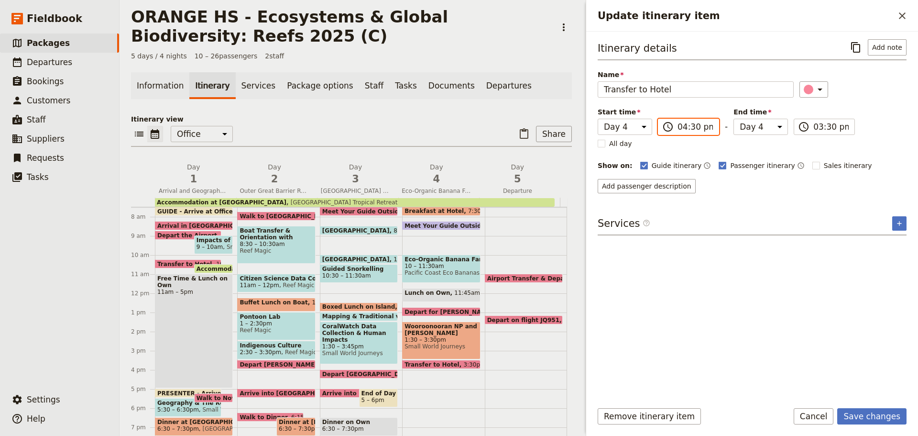
click at [693, 124] on input "04:30 pm" at bounding box center [695, 126] width 35 height 11
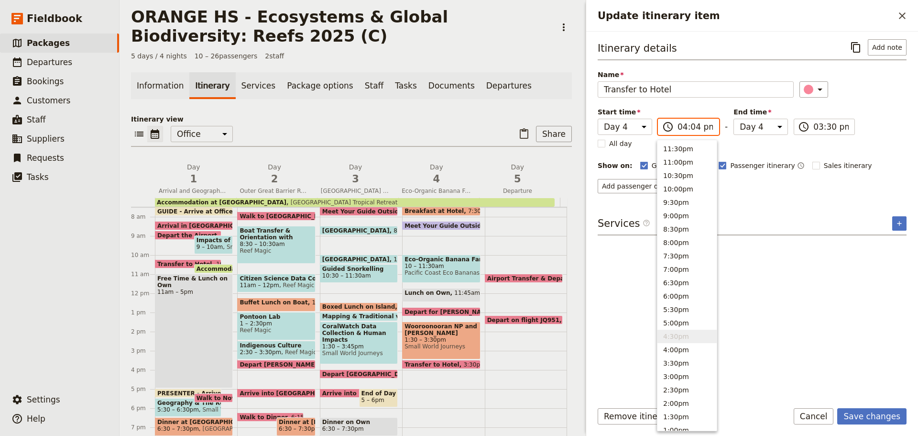
type input "04:45 pm"
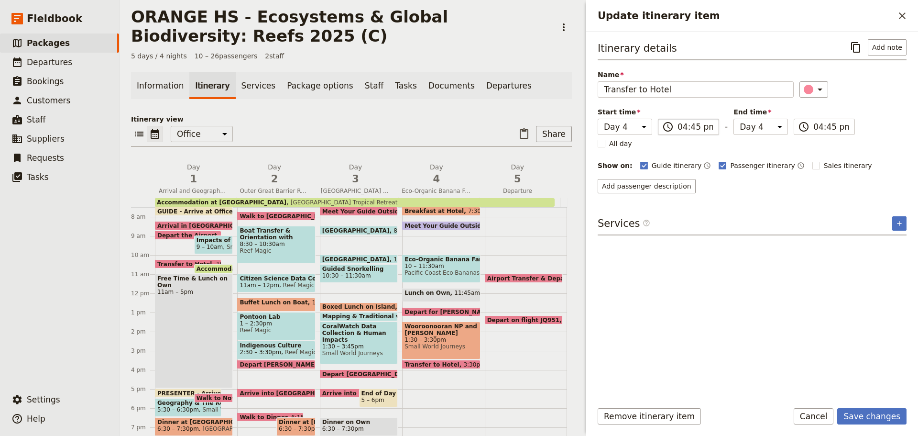
type input "04:45 pm"
drag, startPoint x: 856, startPoint y: 412, endPoint x: 836, endPoint y: 413, distance: 19.6
click at [856, 411] on button "Save changes" at bounding box center [871, 416] width 69 height 16
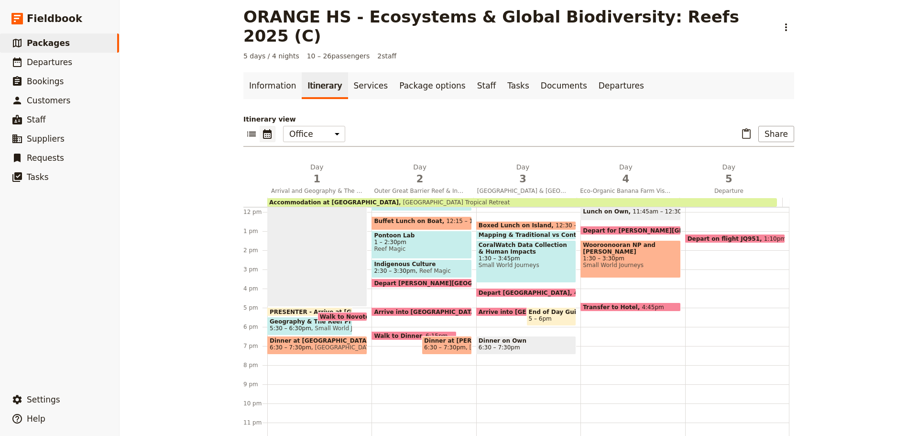
scroll to position [227, 0]
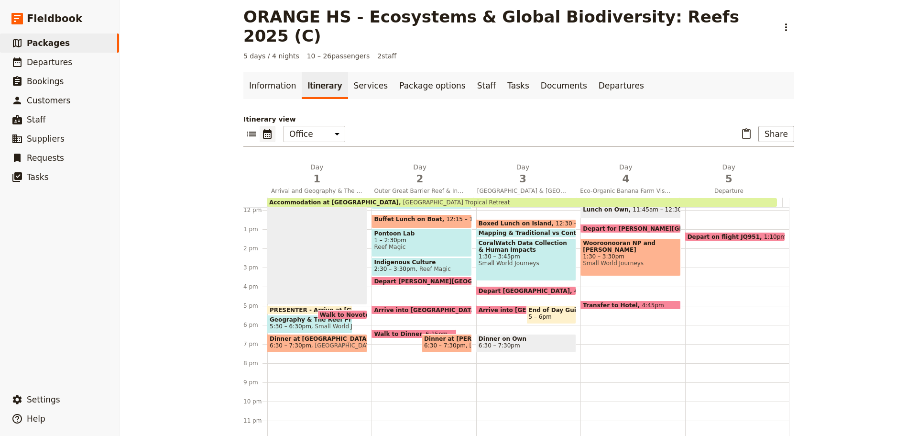
click at [553, 313] on span "5 – 6pm" at bounding box center [551, 316] width 45 height 7
select select "3"
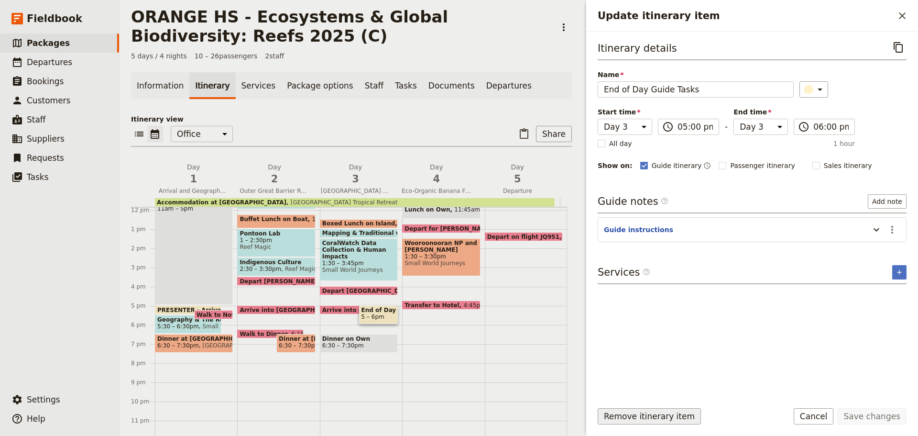
click at [655, 417] on button "Remove itinerary item" at bounding box center [649, 416] width 103 height 16
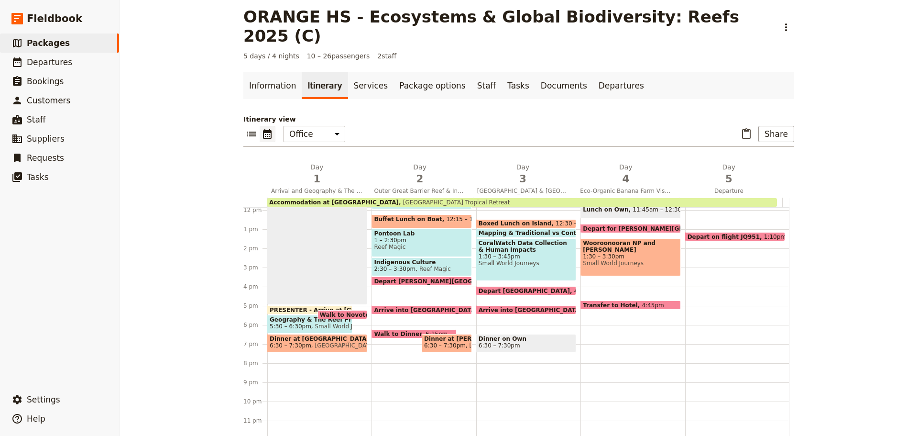
click at [642, 302] on span "4:45pm" at bounding box center [653, 305] width 22 height 6
select select "4"
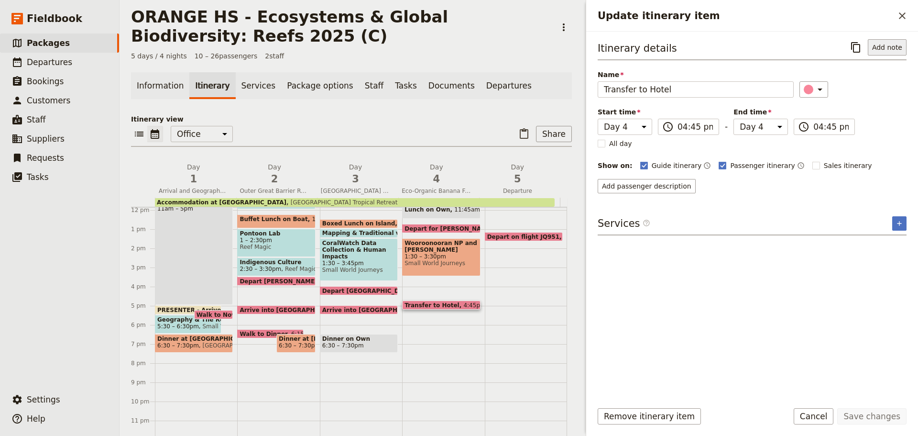
click at [897, 47] on button "Add note" at bounding box center [887, 47] width 39 height 16
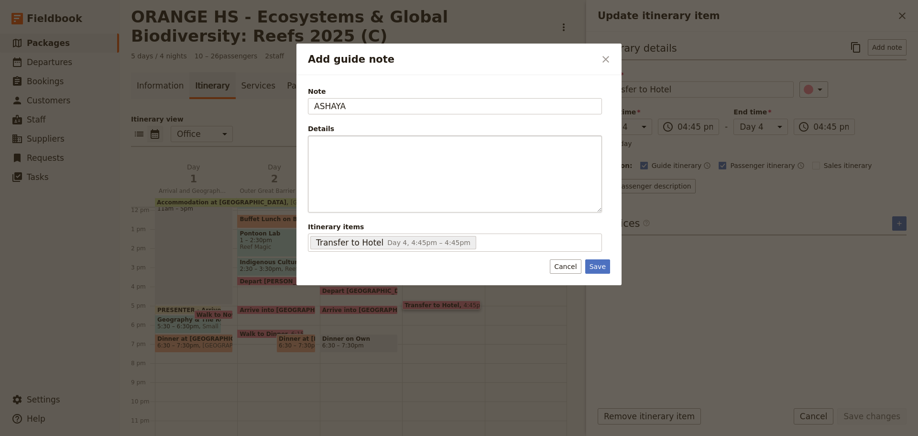
type input "ASHAYA"
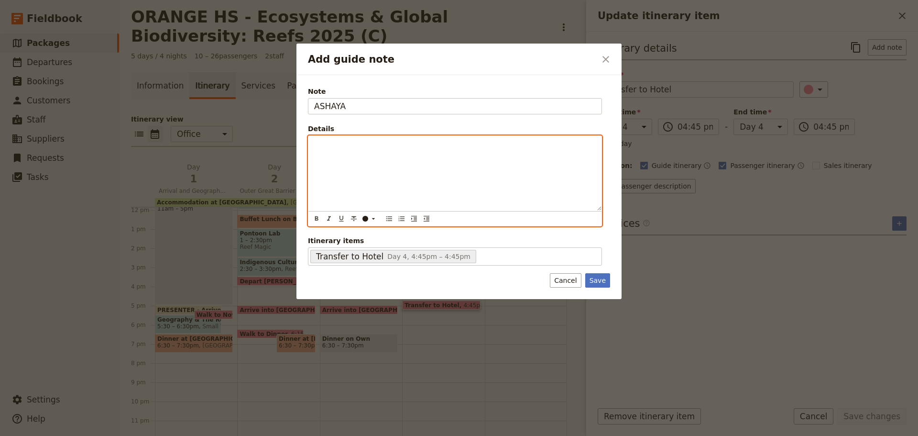
click at [461, 157] on div "Add guide note" at bounding box center [454, 173] width 293 height 75
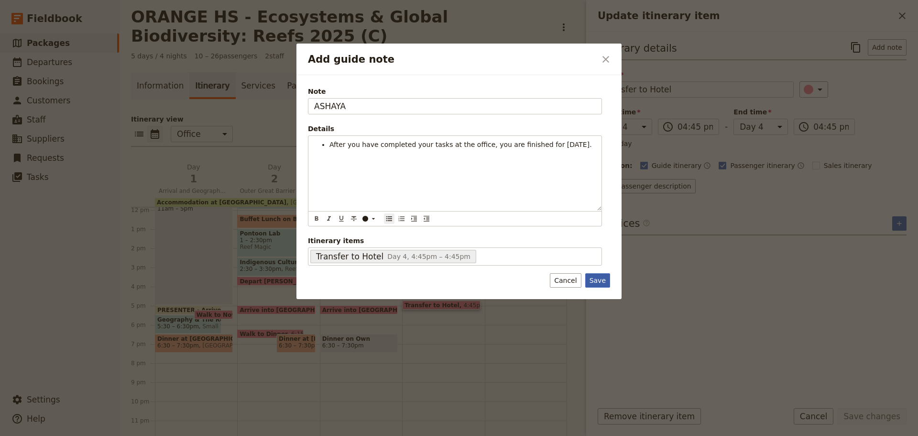
click at [600, 284] on button "Save" at bounding box center [597, 280] width 25 height 14
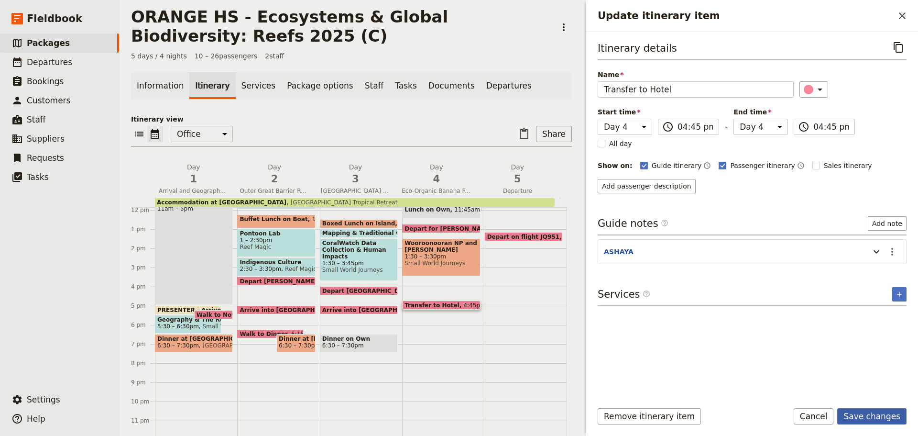
click at [883, 419] on button "Save changes" at bounding box center [871, 416] width 69 height 16
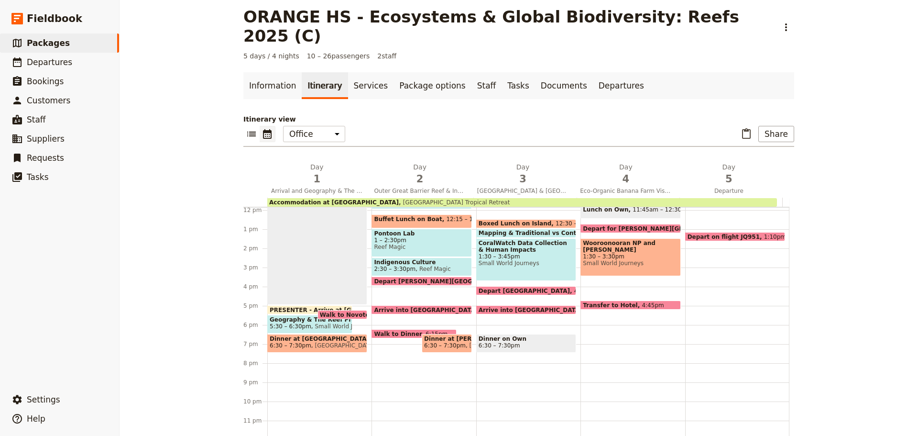
click at [626, 305] on span at bounding box center [630, 307] width 99 height 4
select select "4"
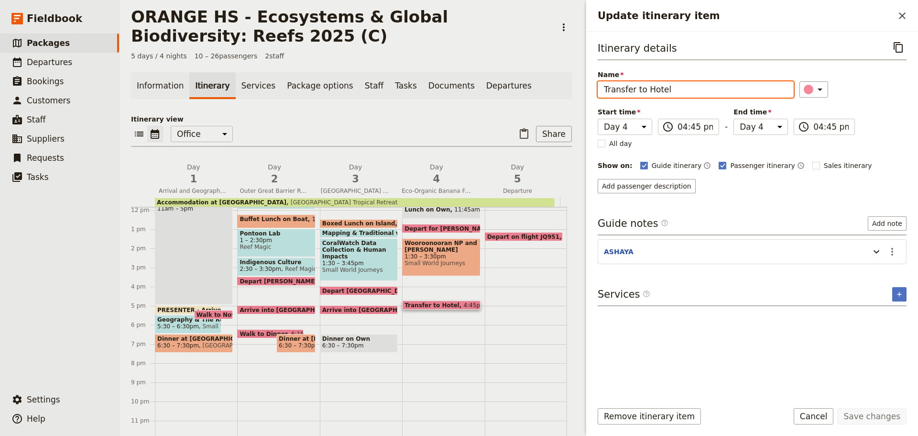
drag, startPoint x: 674, startPoint y: 91, endPoint x: 517, endPoint y: 88, distance: 157.4
click at [517, 88] on div "ORANGE HS - Ecosystems & Global Biodiversity: Reefs 2025 (C) ​ 5 days / 4 night…" at bounding box center [519, 218] width 799 height 436
type input "Arrive into [GEOGRAPHIC_DATA]"
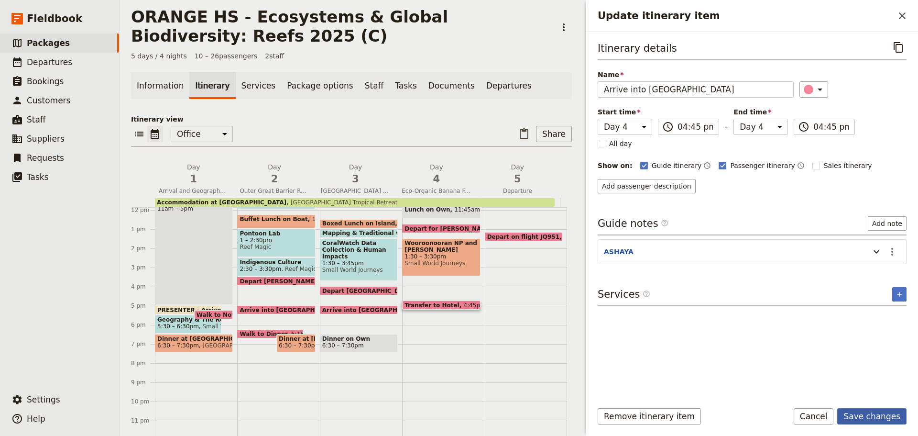
click at [888, 414] on button "Save changes" at bounding box center [871, 416] width 69 height 16
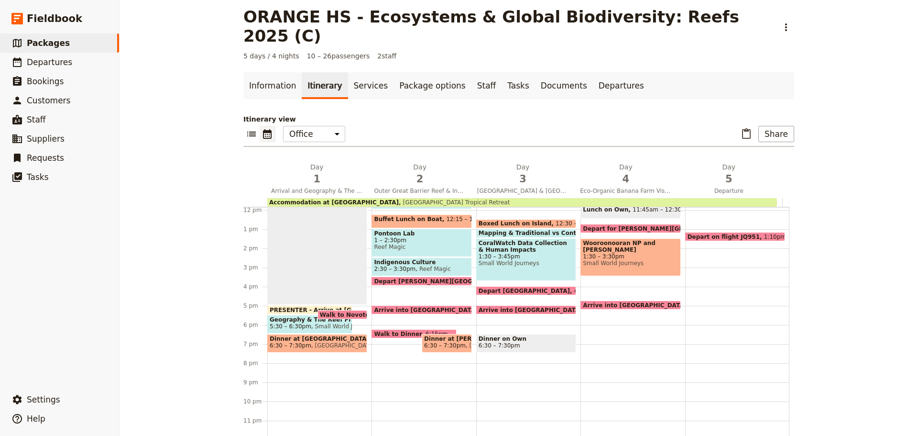
click at [508, 286] on div "Depart [GEOGRAPHIC_DATA] 4pm" at bounding box center [526, 290] width 100 height 9
select select "3"
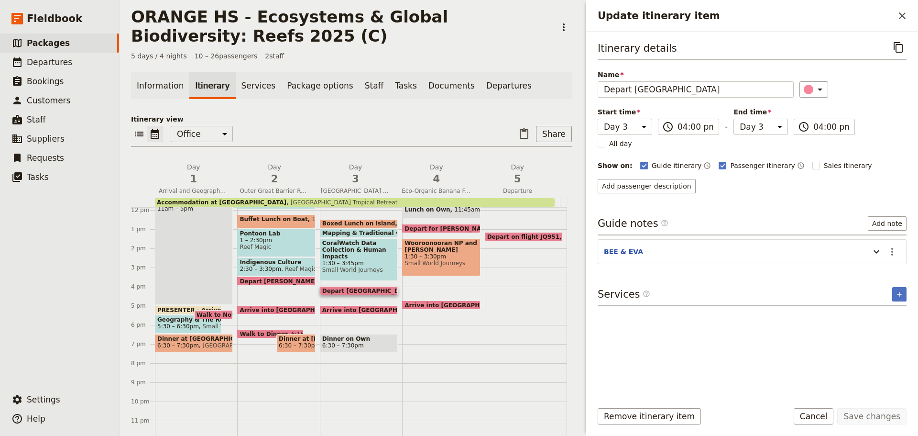
drag, startPoint x: 826, startPoint y: 411, endPoint x: 817, endPoint y: 411, distance: 8.6
click at [825, 411] on button "Cancel" at bounding box center [814, 416] width 40 height 16
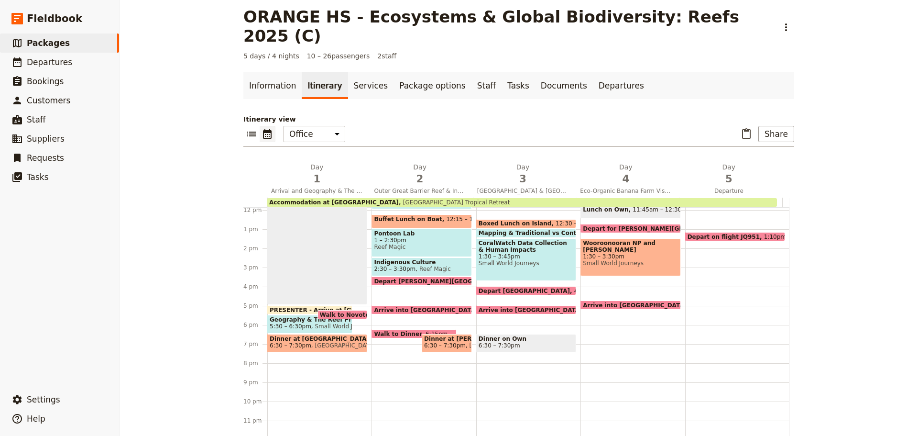
click at [425, 281] on span at bounding box center [421, 283] width 99 height 4
select select "2"
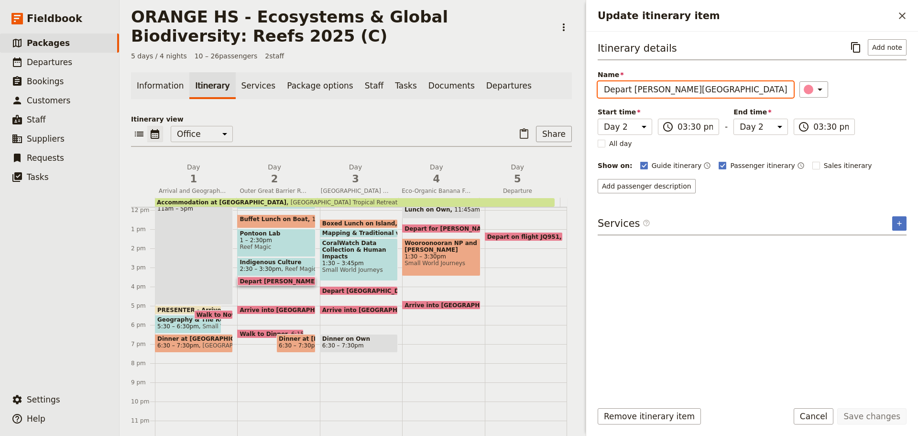
drag, startPoint x: 632, startPoint y: 87, endPoint x: 818, endPoint y: 33, distance: 193.5
click at [744, 79] on div "Name Depart [PERSON_NAME][GEOGRAPHIC_DATA]" at bounding box center [696, 84] width 196 height 28
type input "Depart [PERSON_NAME][GEOGRAPHIC_DATA]"
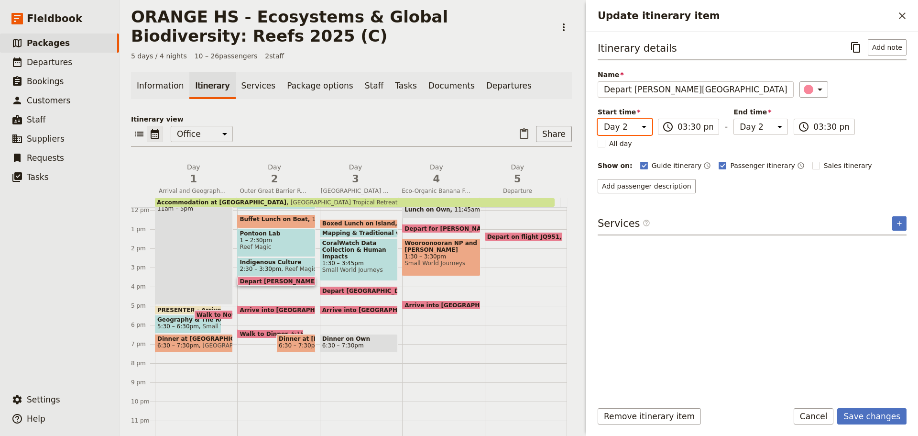
click at [637, 128] on select "Day 1 Day 2 Day 3 Day 4 Day 5" at bounding box center [625, 127] width 55 height 16
select select "4"
click at [598, 119] on select "Day 1 Day 2 Day 3 Day 4 Day 5" at bounding box center [625, 127] width 55 height 16
select select "4"
click at [750, 117] on div "End time Day 1 Day 2 Day 3 Day 4 Day 5" at bounding box center [761, 121] width 55 height 28
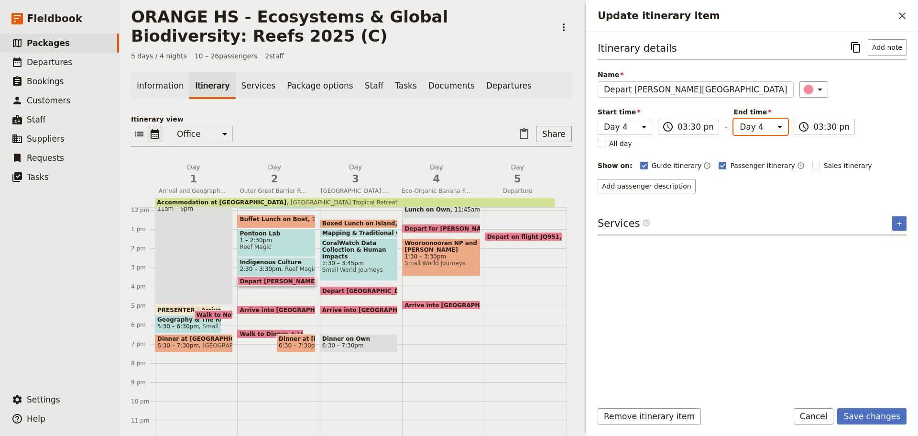
click at [750, 121] on select "Day 1 Day 2 Day 3 Day 4 Day 5" at bounding box center [761, 127] width 55 height 16
click at [880, 421] on button "Save changes" at bounding box center [871, 416] width 69 height 16
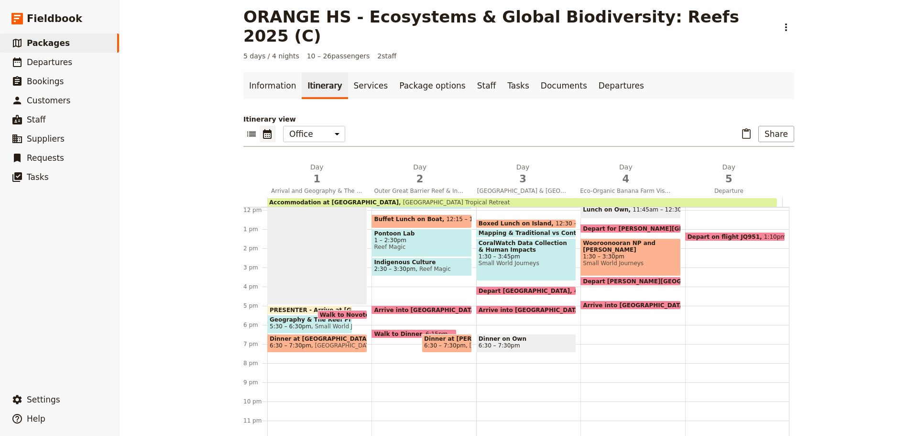
click at [609, 339] on div "Breakfast at Hotel 7:30 – 8am Meet Your Guide Outside Reception & Depart 8:15am…" at bounding box center [633, 209] width 104 height 459
select select "4"
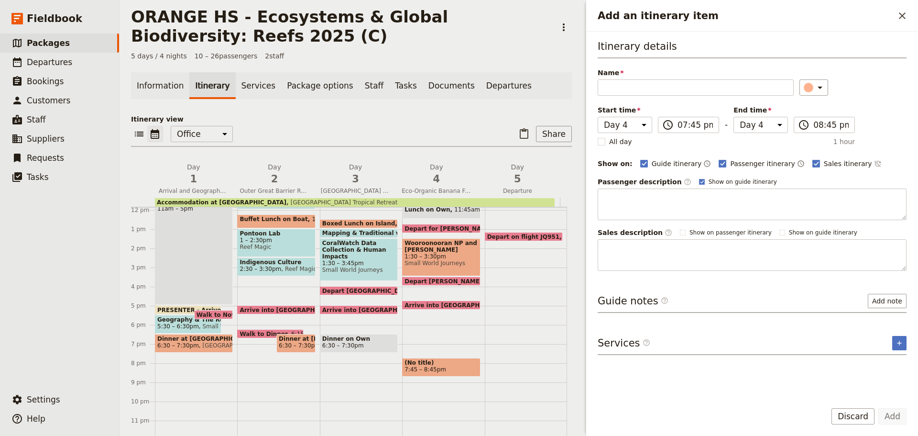
click at [850, 421] on button "Discard" at bounding box center [853, 416] width 43 height 16
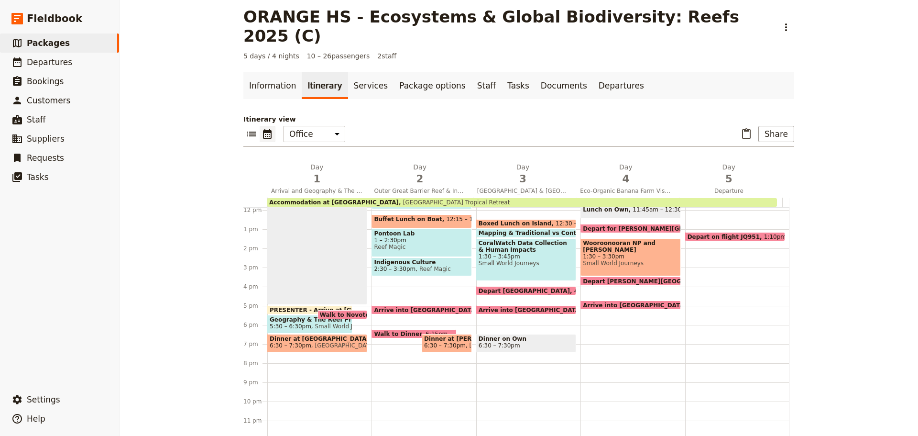
click at [530, 342] on span "6:30 – 7:30pm" at bounding box center [526, 345] width 95 height 7
select select "3"
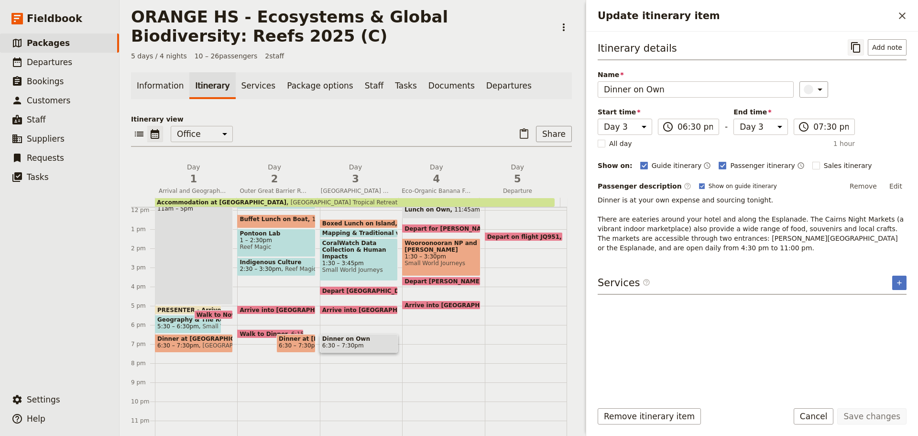
click at [856, 51] on icon "Copy itinerary item" at bounding box center [855, 47] width 9 height 11
drag, startPoint x: 824, startPoint y: 413, endPoint x: 818, endPoint y: 413, distance: 5.7
click at [824, 414] on button "Cancel" at bounding box center [814, 416] width 40 height 16
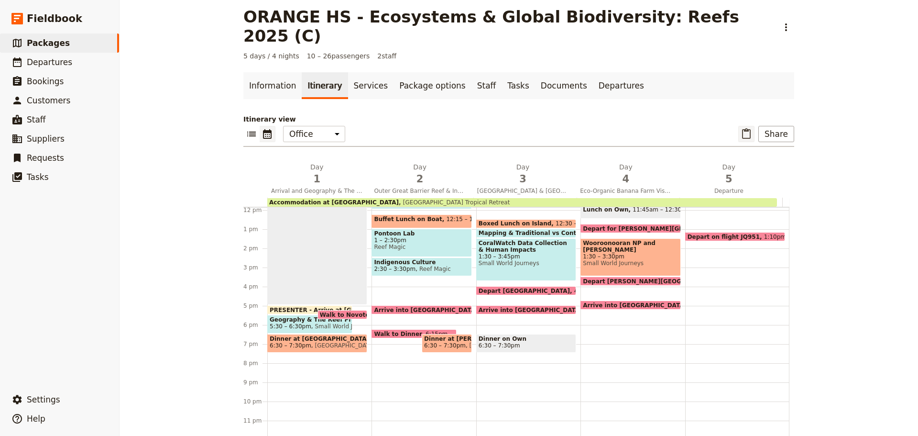
click at [747, 128] on icon "Paste itinerary item" at bounding box center [746, 133] width 11 height 11
select select "3"
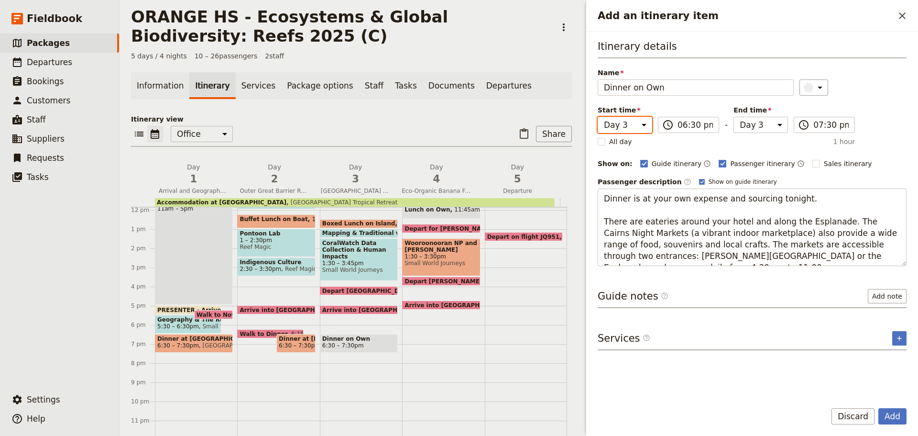
click at [629, 117] on select "Day 1 Day 2 Day 3 Day 4 Day 5" at bounding box center [625, 125] width 55 height 16
select select "4"
click at [598, 117] on select "Day 1 Day 2 Day 3 Day 4 Day 5" at bounding box center [625, 125] width 55 height 16
select select "4"
click at [744, 129] on select "Day 1 Day 2 Day 3 Day 4 Day 5" at bounding box center [761, 125] width 55 height 16
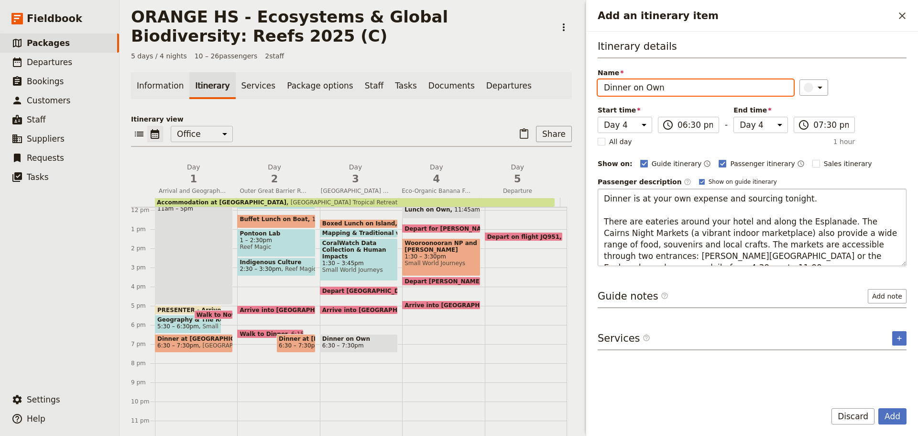
click at [734, 117] on select "Day 1 Day 2 Day 3 Day 4 Day 5" at bounding box center [761, 125] width 55 height 16
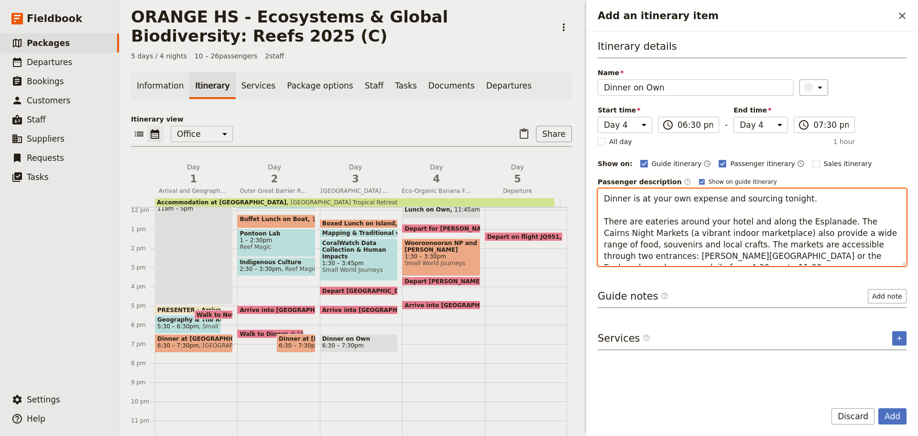
click at [717, 205] on textarea "Dinner is at your own expense and sourcing tonight. There are eateries around y…" at bounding box center [752, 226] width 309 height 77
drag, startPoint x: 605, startPoint y: 208, endPoint x: 913, endPoint y: 253, distance: 311.3
click at [913, 253] on div "Itinerary details Name Dinner on Own ​ Start time Day 1 Day 2 Day 3 Day 4 Day 5…" at bounding box center [752, 213] width 332 height 362
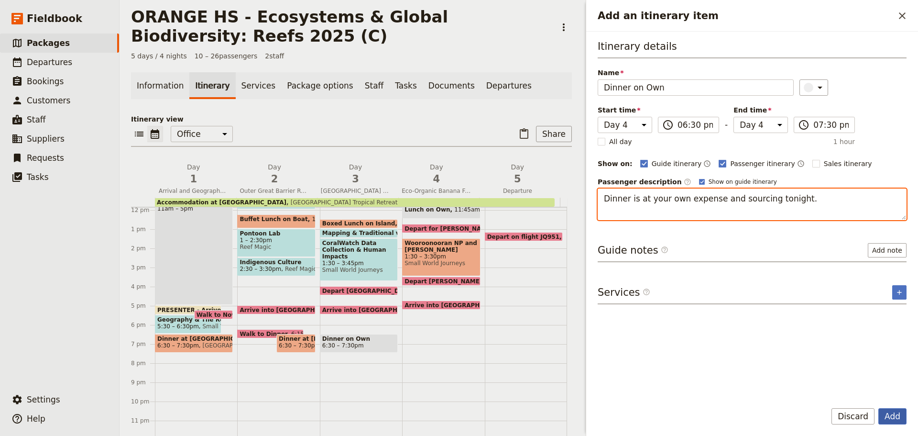
type textarea "Dinner is at your own expense and sourcing tonight."
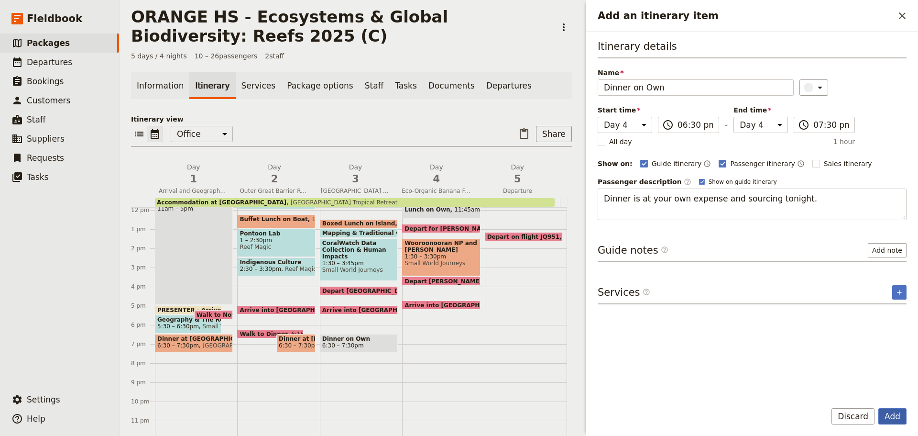
click at [900, 411] on button "Add" at bounding box center [893, 416] width 28 height 16
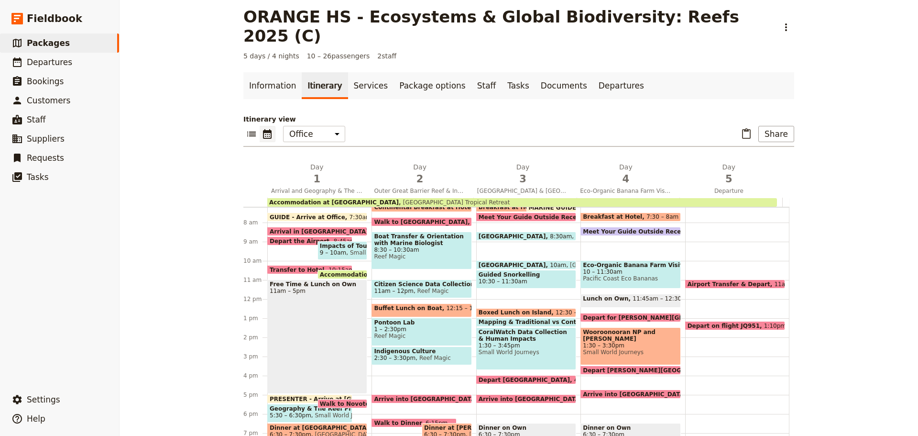
scroll to position [131, 0]
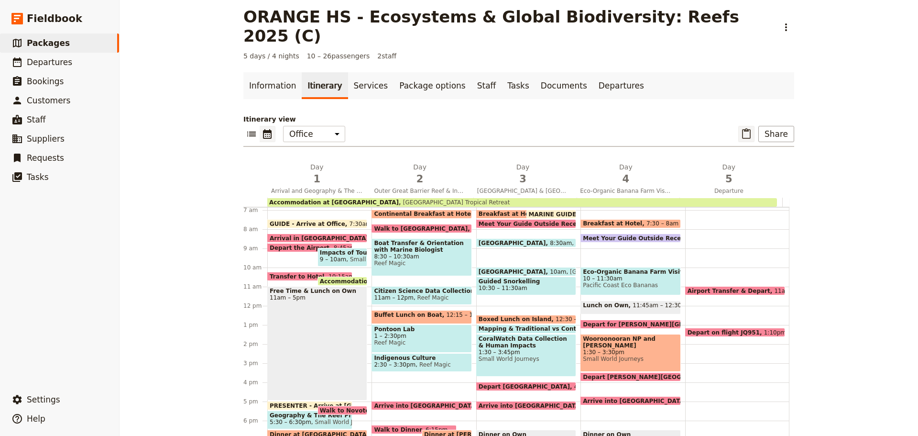
click at [744, 128] on icon "Paste itinerary item" at bounding box center [746, 133] width 9 height 11
select select "4"
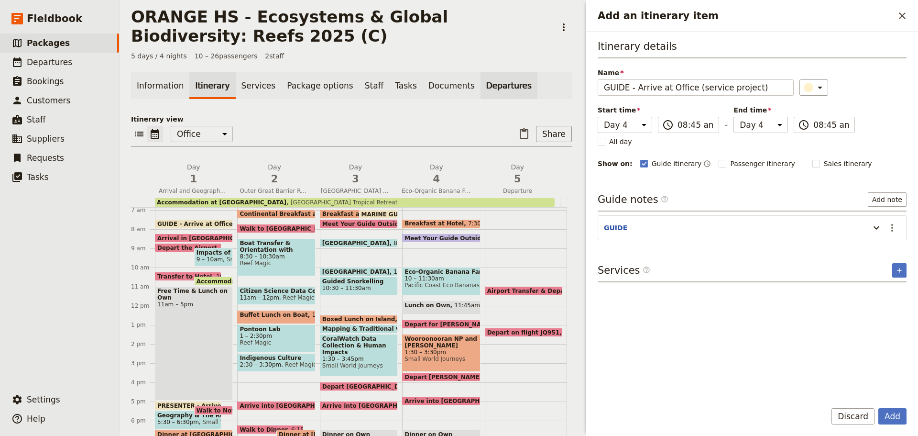
drag, startPoint x: 626, startPoint y: 86, endPoint x: 481, endPoint y: 88, distance: 145.4
click at [476, 96] on div "ORANGE HS - Ecosystems & Global Biodiversity: Reefs 2025 (C) ​ 5 days / 4 night…" at bounding box center [519, 218] width 799 height 436
drag, startPoint x: 699, startPoint y: 90, endPoint x: 918, endPoint y: 5, distance: 234.6
click at [918, 17] on div "Add an itinerary item ​ Itinerary details Name [PERSON_NAME] - Arrive at Office…" at bounding box center [752, 218] width 332 height 436
type input "[PERSON_NAME] at Office"
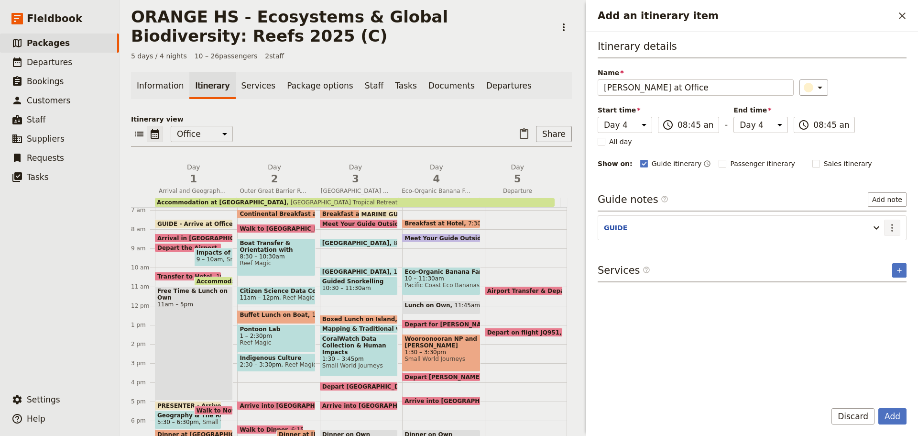
click at [893, 224] on icon "Actions" at bounding box center [892, 228] width 2 height 8
click at [878, 253] on button "Edit note" at bounding box center [872, 248] width 56 height 13
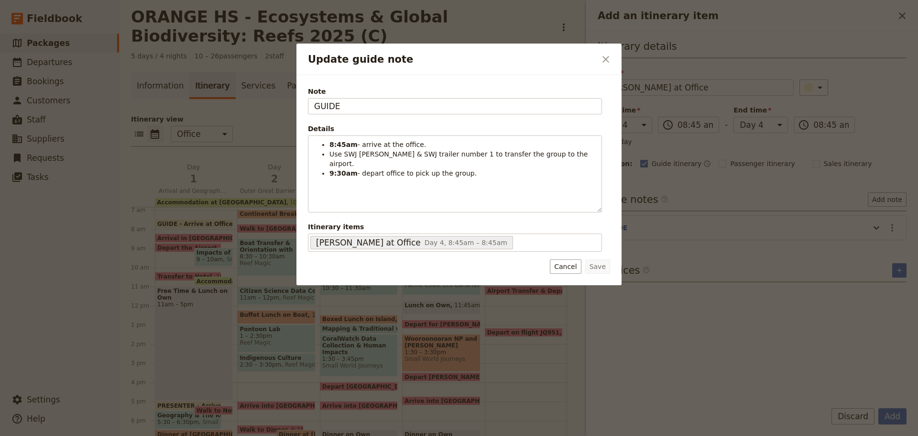
drag, startPoint x: 370, startPoint y: 108, endPoint x: 264, endPoint y: 107, distance: 106.2
click at [264, 435] on div "Update guide note ​ Note GUIDE Details 8:45am - arrive at the office. Use SWJ […" at bounding box center [459, 436] width 918 height 0
type input "[PERSON_NAME]"
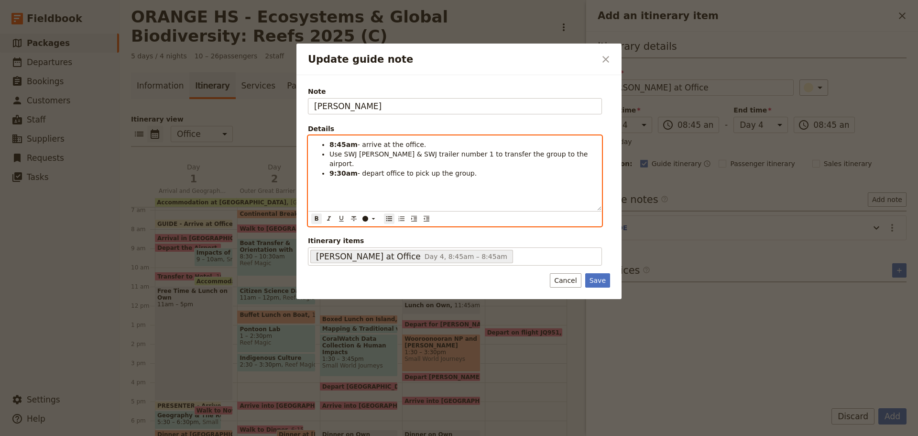
click at [330, 143] on strong "8:45am" at bounding box center [344, 145] width 28 height 8
click at [331, 169] on strong "9:30am" at bounding box center [344, 173] width 28 height 8
drag, startPoint x: 340, startPoint y: 165, endPoint x: 344, endPoint y: 158, distance: 8.4
click at [346, 169] on strong "10:30am" at bounding box center [346, 173] width 33 height 8
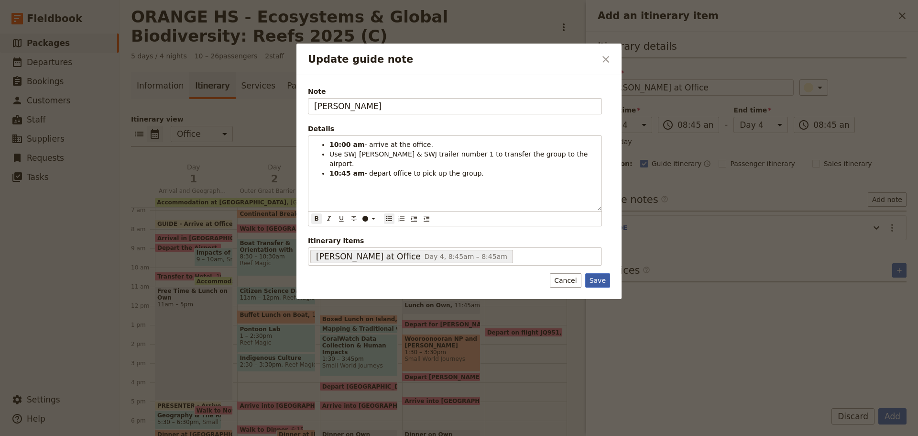
click at [605, 280] on button "Save" at bounding box center [597, 280] width 25 height 14
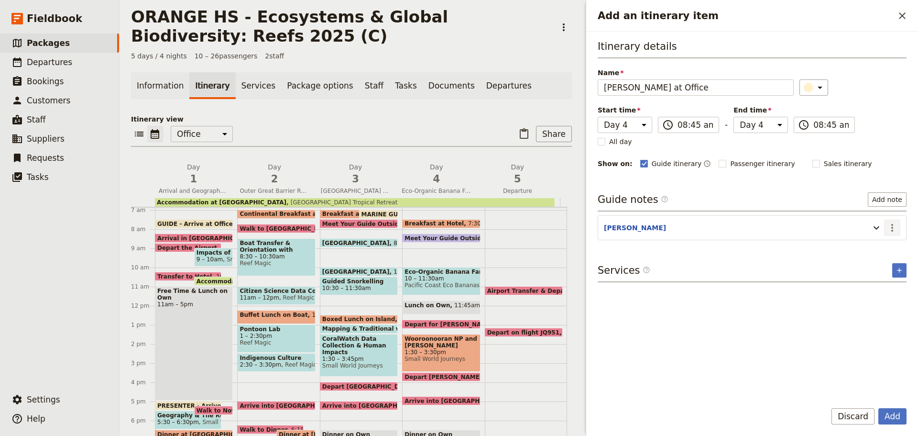
click at [894, 230] on icon "Actions" at bounding box center [892, 227] width 11 height 11
click at [892, 244] on span "Edit note" at bounding box center [872, 248] width 44 height 10
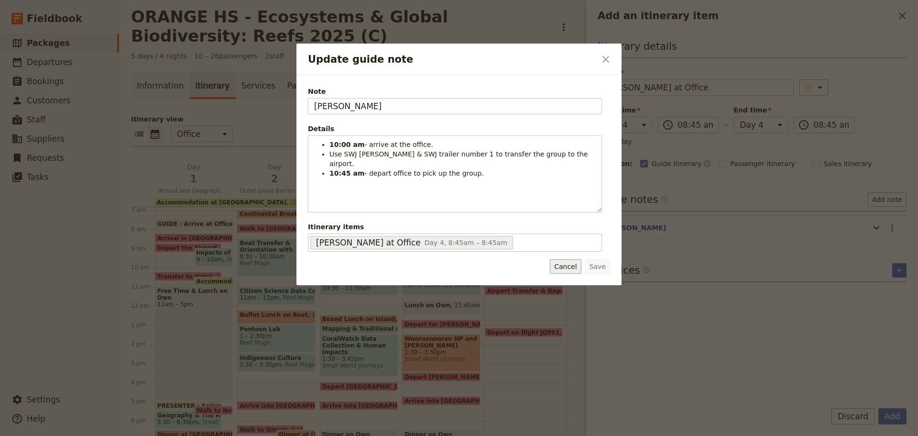
click at [569, 270] on button "Cancel" at bounding box center [565, 266] width 31 height 14
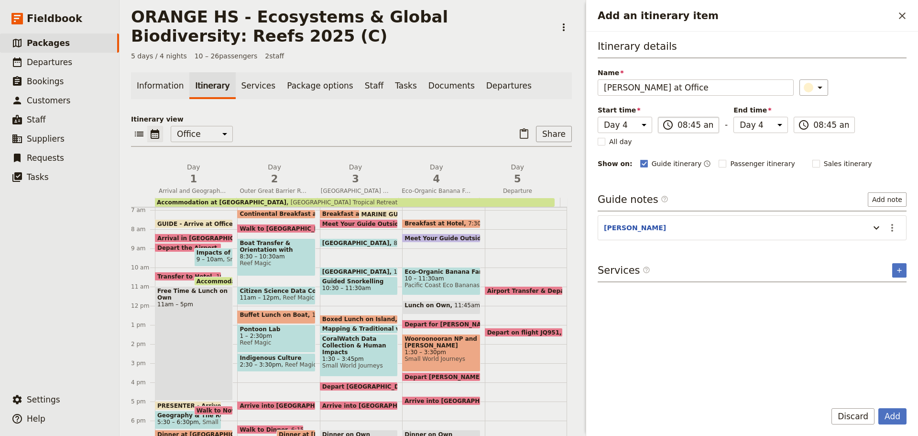
click at [713, 125] on label "​ 08:45 am" at bounding box center [688, 125] width 61 height 16
click at [713, 125] on input "08:45 am" at bounding box center [695, 124] width 35 height 11
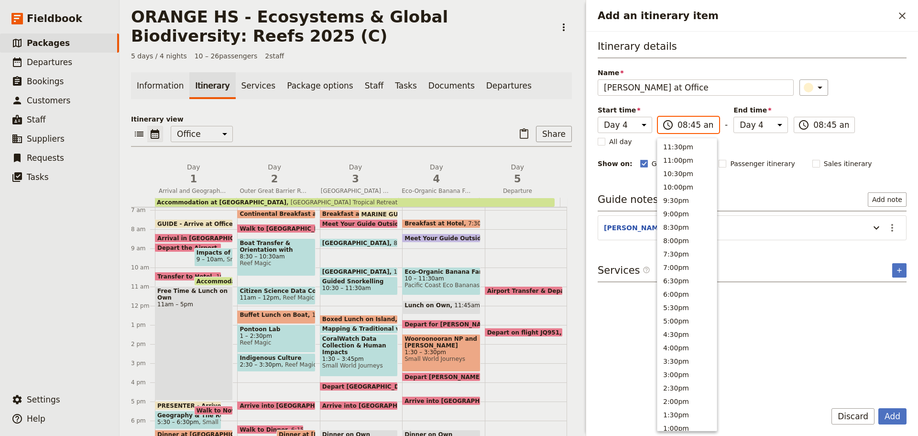
scroll to position [351, 0]
click at [677, 159] on button "10:00am" at bounding box center [687, 157] width 59 height 13
type input "10:00 am"
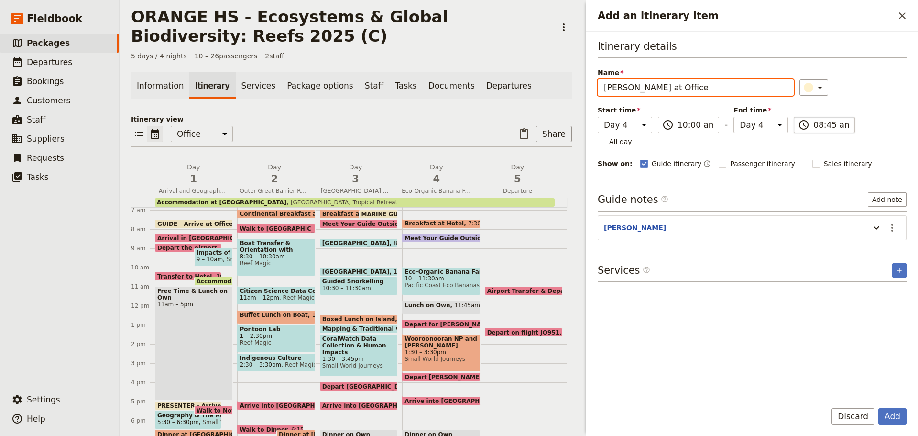
type input "10:00 am"
click at [814, 128] on input "10:00 am" at bounding box center [831, 124] width 35 height 11
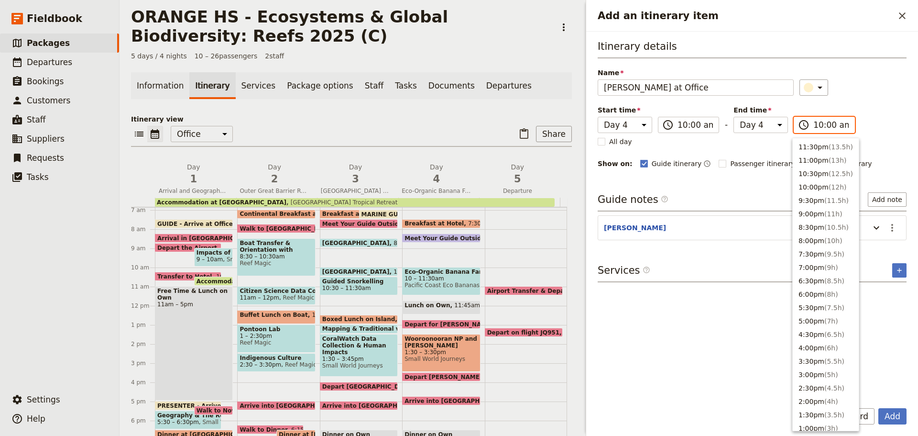
scroll to position [350, 0]
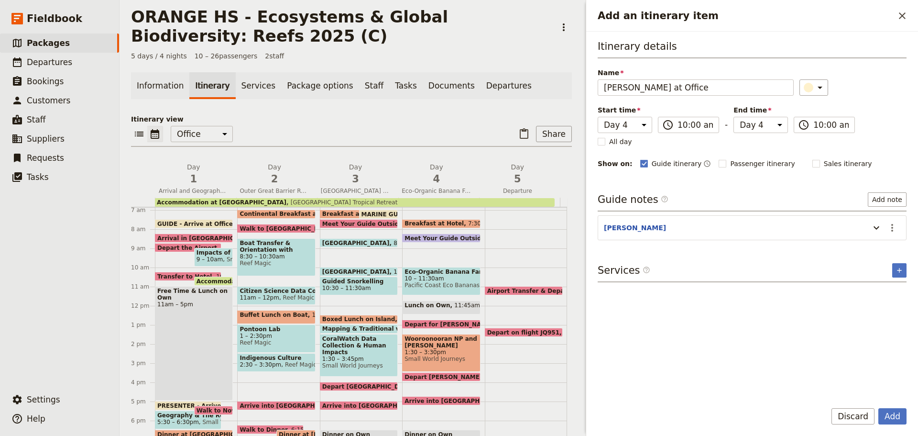
drag, startPoint x: 893, startPoint y: 414, endPoint x: 877, endPoint y: 415, distance: 16.3
click at [891, 413] on button "Add" at bounding box center [893, 416] width 28 height 16
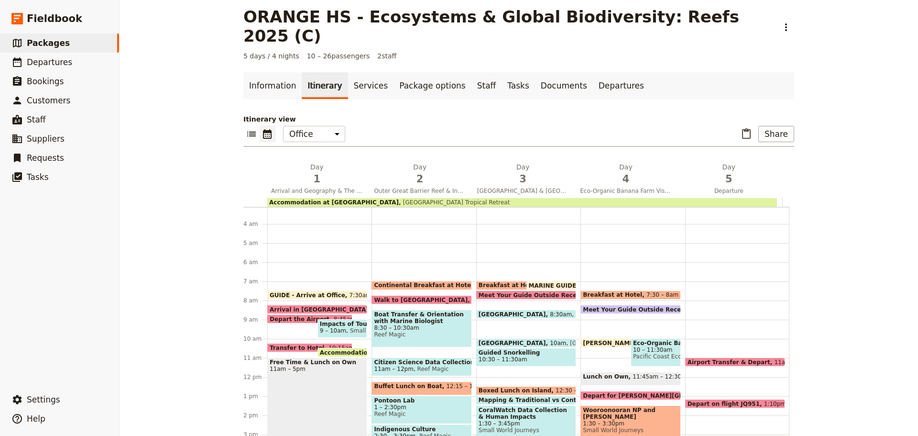
scroll to position [83, 0]
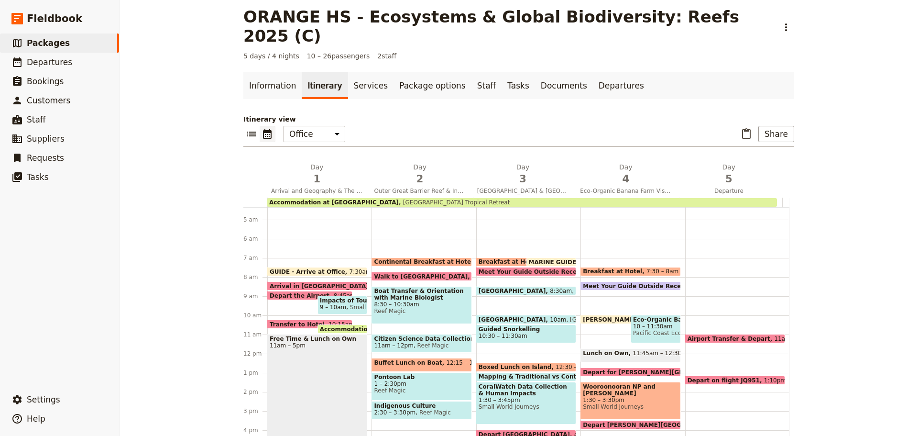
click at [596, 319] on span at bounding box center [623, 321] width 84 height 4
select select "4"
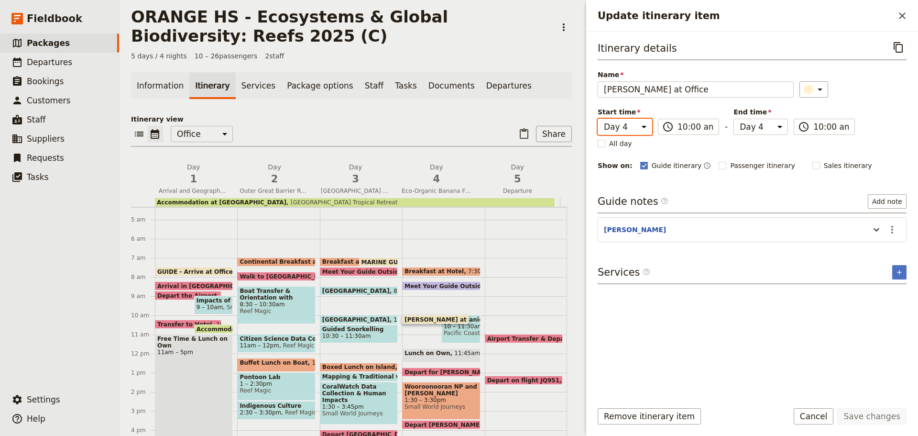
click at [627, 130] on select "Day 1 Day 2 Day 3 Day 4 Day 5" at bounding box center [625, 127] width 55 height 16
select select "5"
click at [598, 119] on select "Day 1 Day 2 Day 3 Day 4 Day 5" at bounding box center [625, 127] width 55 height 16
select select "5"
drag, startPoint x: 753, startPoint y: 126, endPoint x: 753, endPoint y: 133, distance: 7.2
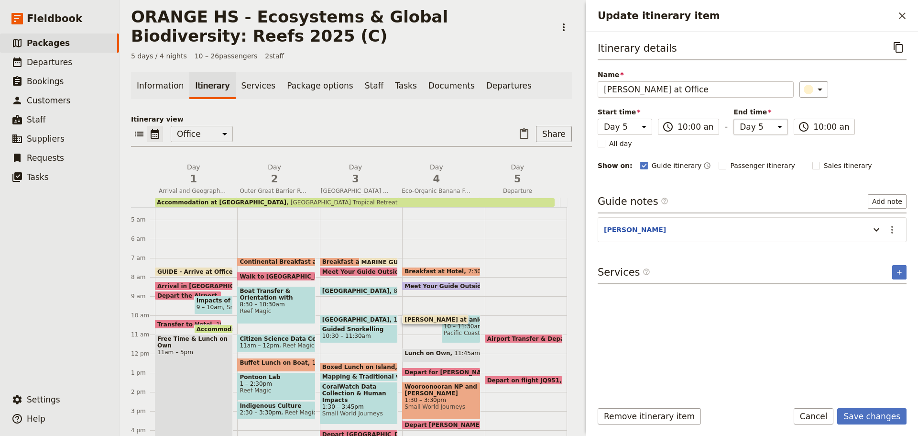
click at [753, 127] on select "Day 1 Day 2 Day 3 Day 4 Day 5" at bounding box center [761, 127] width 55 height 16
click at [734, 119] on select "Day 1 Day 2 Day 3 Day 4 Day 5" at bounding box center [761, 127] width 55 height 16
click at [858, 415] on button "Save changes" at bounding box center [871, 416] width 69 height 16
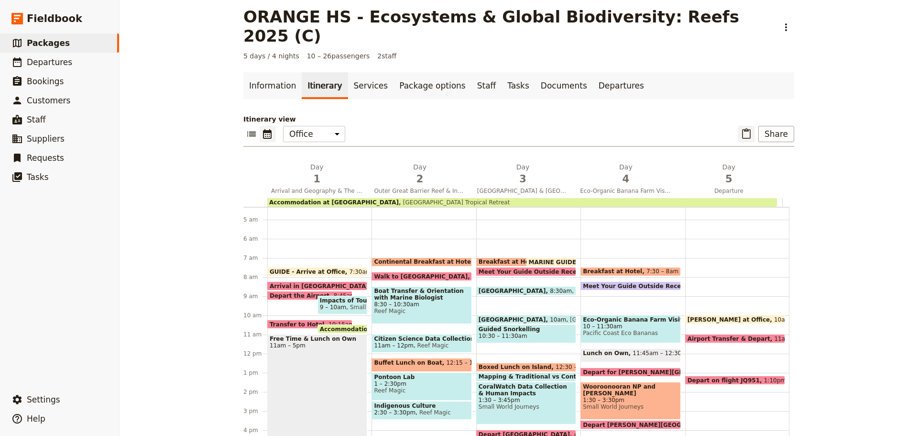
click at [745, 128] on icon "Paste itinerary item" at bounding box center [746, 133] width 9 height 11
select select "4"
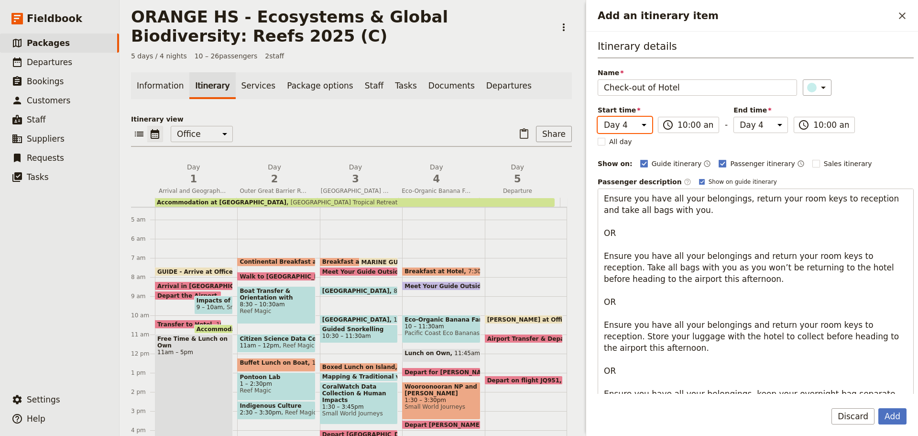
drag, startPoint x: 632, startPoint y: 120, endPoint x: 632, endPoint y: 128, distance: 8.1
click at [632, 120] on select "Day 1 Day 2 Day 3 Day 4 Day 5" at bounding box center [625, 125] width 55 height 16
select select "5"
click at [598, 117] on select "Day 1 Day 2 Day 3 Day 4 Day 5" at bounding box center [625, 125] width 55 height 16
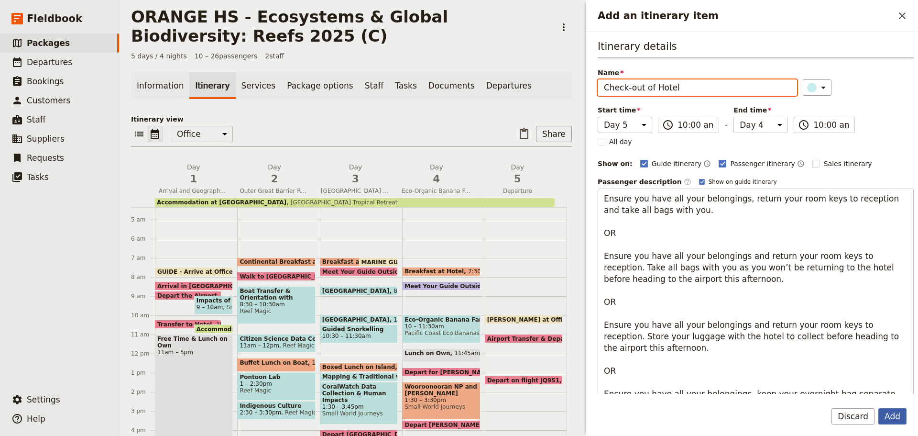
select select "5"
click at [899, 418] on button "Add" at bounding box center [893, 416] width 28 height 16
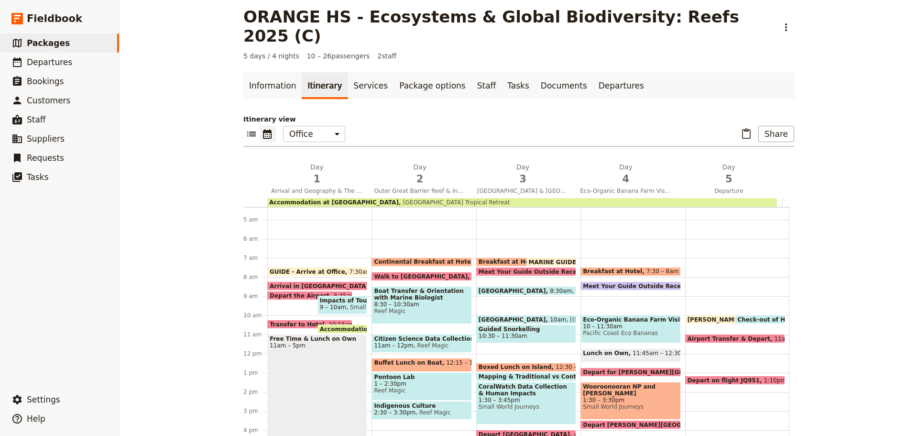
click at [762, 315] on div "Check-out of Hotel 10am" at bounding box center [760, 319] width 50 height 9
select select "5"
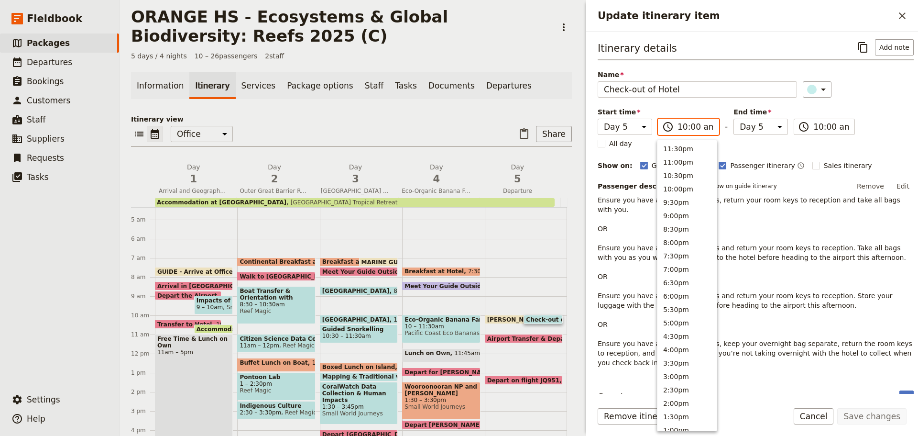
click at [689, 127] on input "10:00 am" at bounding box center [695, 126] width 35 height 11
click at [812, 181] on div "Passenger description ​ Show on guide itinerary Remove Edit" at bounding box center [756, 186] width 316 height 14
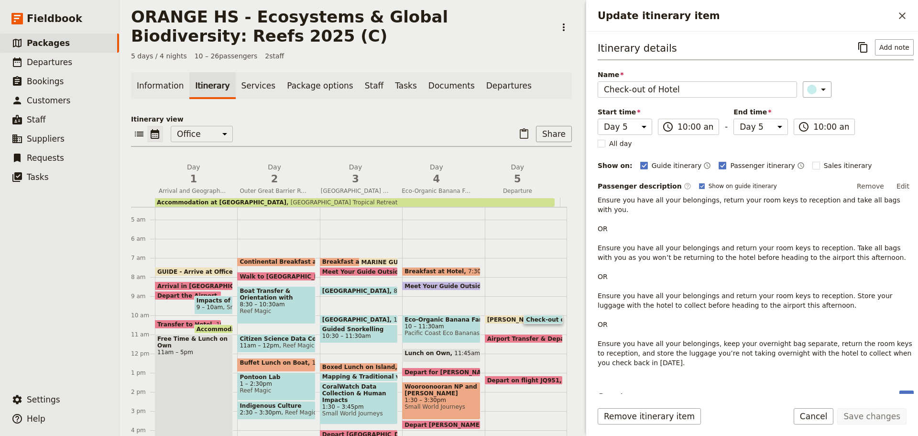
scroll to position [6, 0]
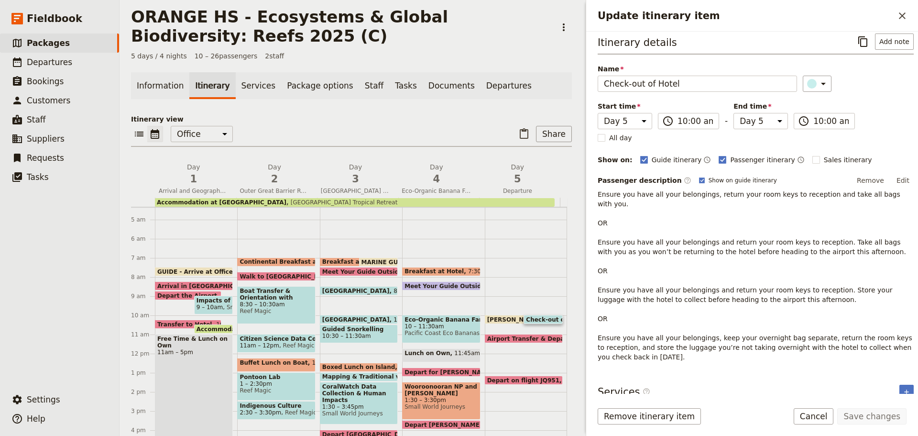
click at [611, 331] on p "Ensure you have all your belongings, return your room keys to reception and tak…" at bounding box center [756, 275] width 316 height 172
click at [746, 288] on p "Ensure you have all your belongings, return your room keys to reception and tak…" at bounding box center [756, 275] width 316 height 172
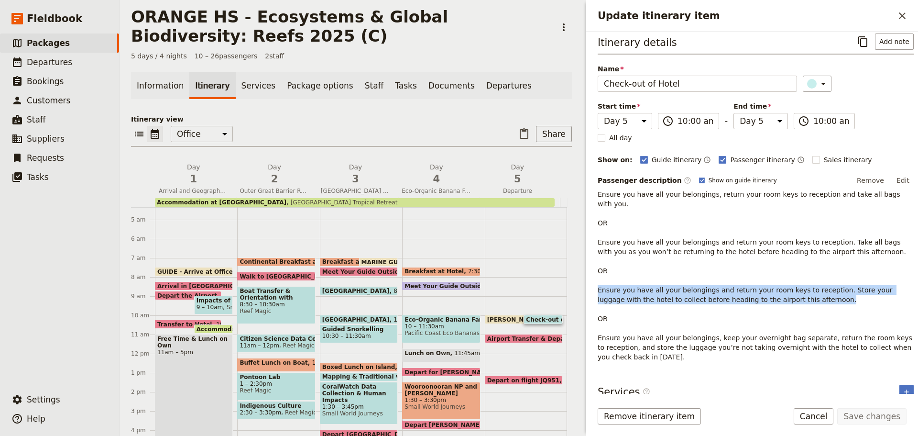
drag, startPoint x: 599, startPoint y: 277, endPoint x: 801, endPoint y: 290, distance: 201.8
click at [801, 290] on p "Ensure you have all your belongings, return your room keys to reception and tak…" at bounding box center [756, 275] width 316 height 172
copy p "Ensure you have all your belongings and return your room keys to reception. Sto…"
click at [820, 415] on button "Cancel" at bounding box center [814, 416] width 40 height 16
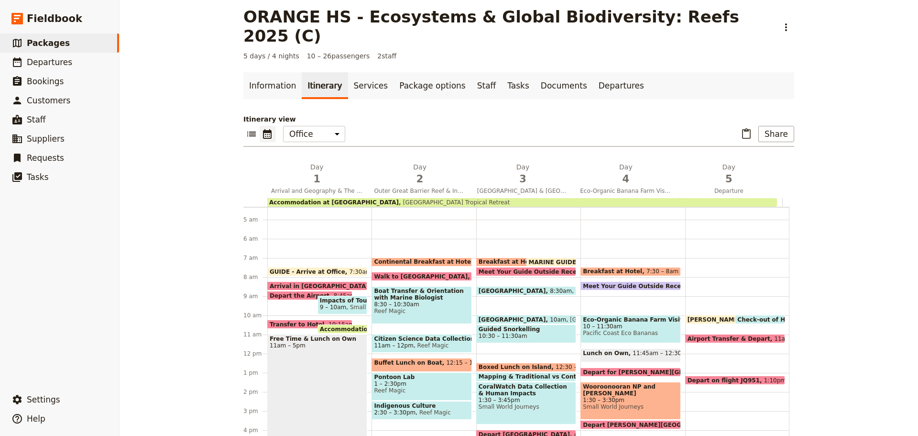
click at [737, 316] on span "Check-out of Hotel" at bounding box center [769, 319] width 65 height 6
select select "5"
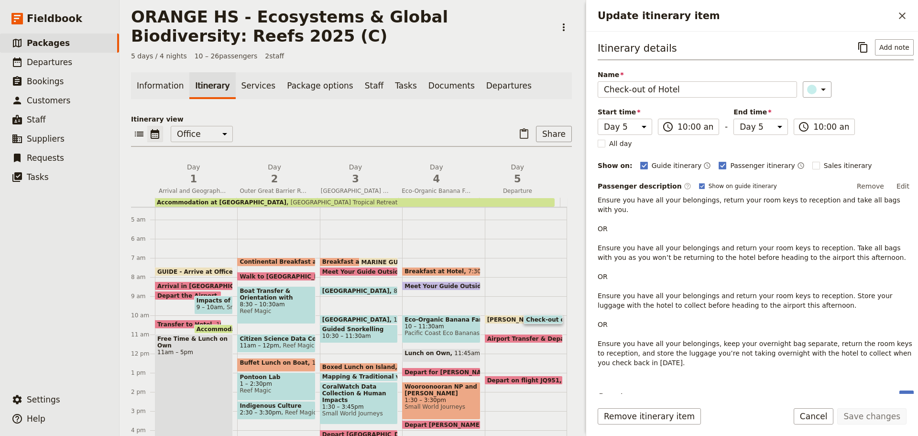
drag, startPoint x: 896, startPoint y: 192, endPoint x: 885, endPoint y: 183, distance: 13.9
click at [894, 189] on button "Edit" at bounding box center [903, 186] width 22 height 14
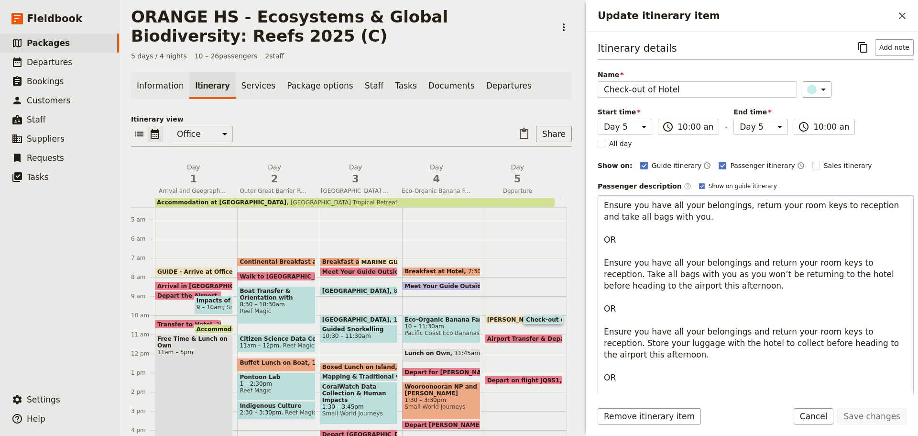
drag, startPoint x: 602, startPoint y: 201, endPoint x: 726, endPoint y: 305, distance: 161.6
click at [726, 305] on textarea "Ensure you have all your belongings, return your room keys to reception and tak…" at bounding box center [756, 308] width 316 height 227
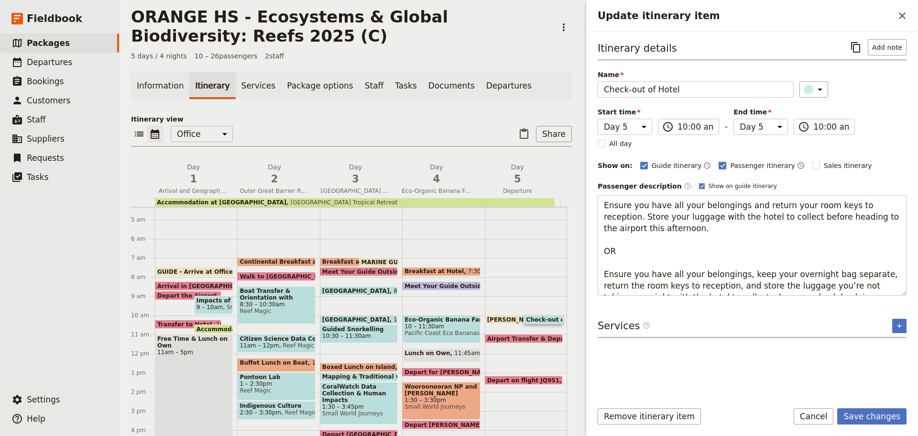
drag, startPoint x: 605, startPoint y: 231, endPoint x: 876, endPoint y: 303, distance: 280.3
click at [879, 308] on div "Itinerary details ​ Add note Name Check-out of Hotel ​ Start time Day 1 Day 2 D…" at bounding box center [752, 215] width 309 height 353
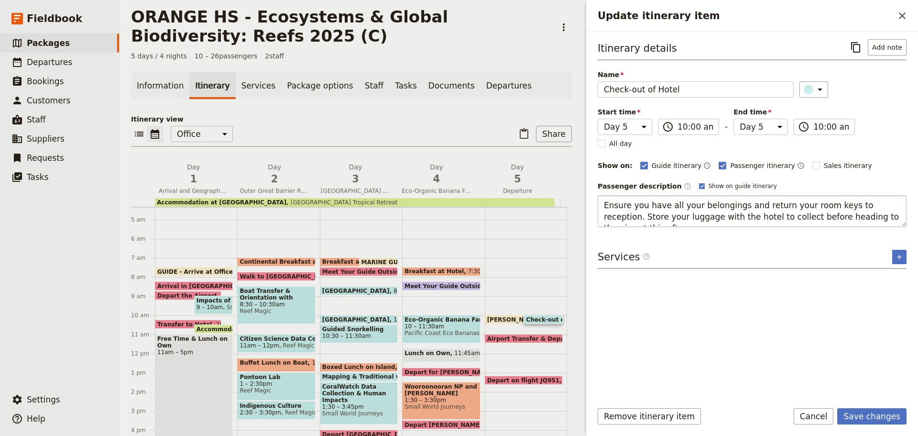
click at [768, 213] on textarea "Ensure you have all your belongings and return your room keys to reception. Sto…" at bounding box center [752, 211] width 309 height 32
click at [803, 216] on textarea "Ensure you have all your belongings and return your room keys to reception. Sto…" at bounding box center [752, 211] width 309 height 32
click at [880, 220] on textarea "Ensure you have all your belongings and return your room keys to reception. Sto…" at bounding box center [752, 211] width 309 height 32
type textarea "Ensure you have all your belongings and return your room keys to reception. Sto…"
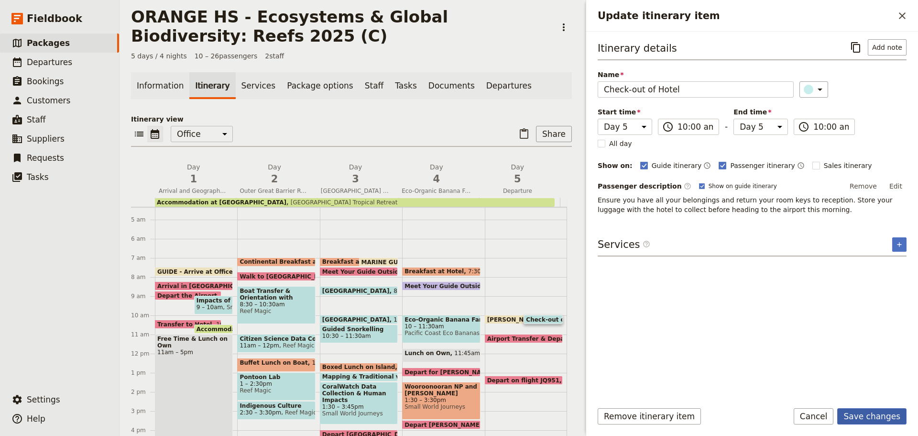
click at [860, 411] on button "Save changes" at bounding box center [871, 416] width 69 height 16
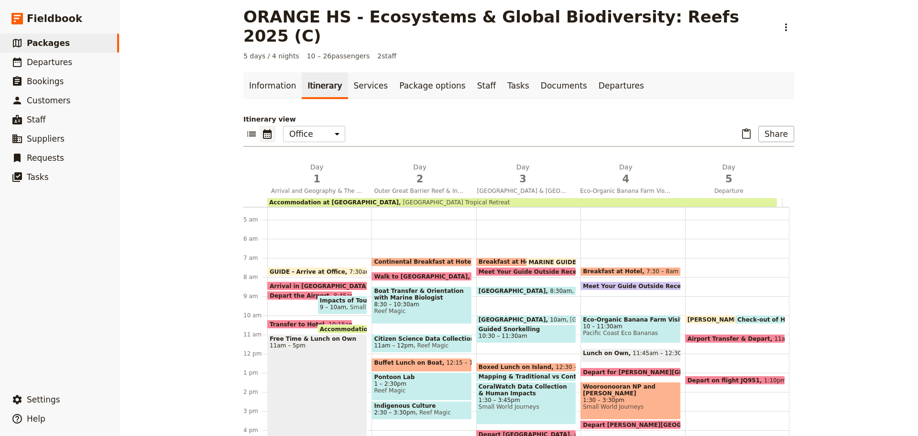
click at [743, 319] on span at bounding box center [760, 321] width 49 height 4
select select "5"
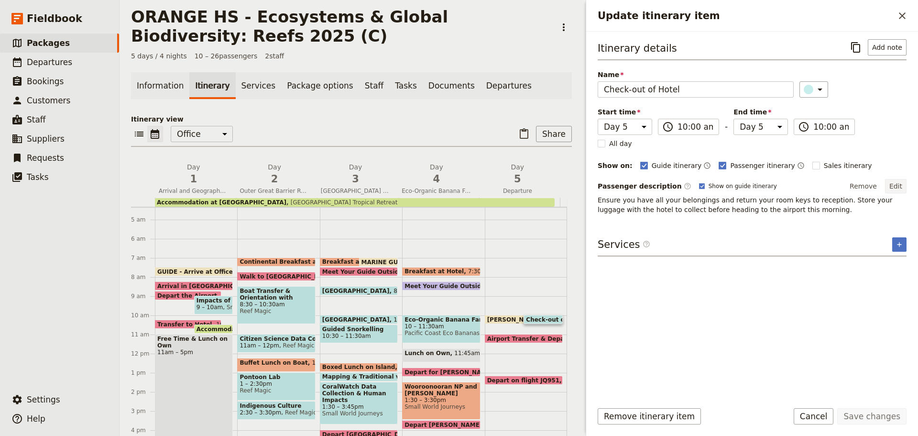
click at [899, 187] on button "Edit" at bounding box center [896, 186] width 22 height 14
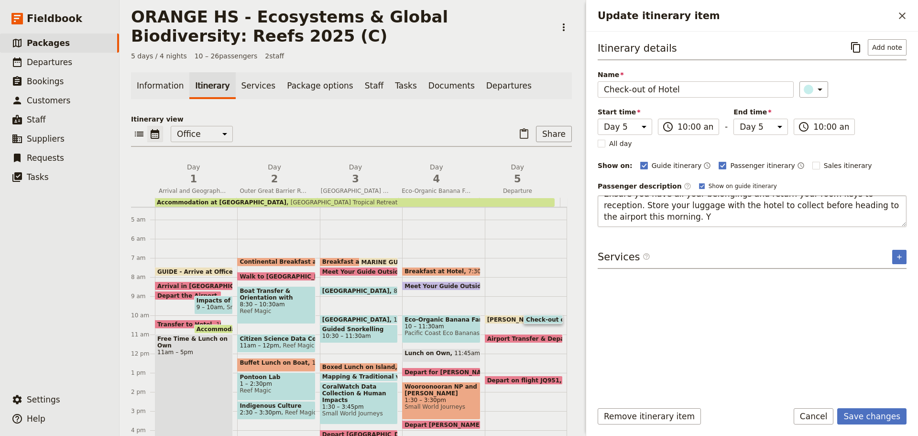
scroll to position [0, 0]
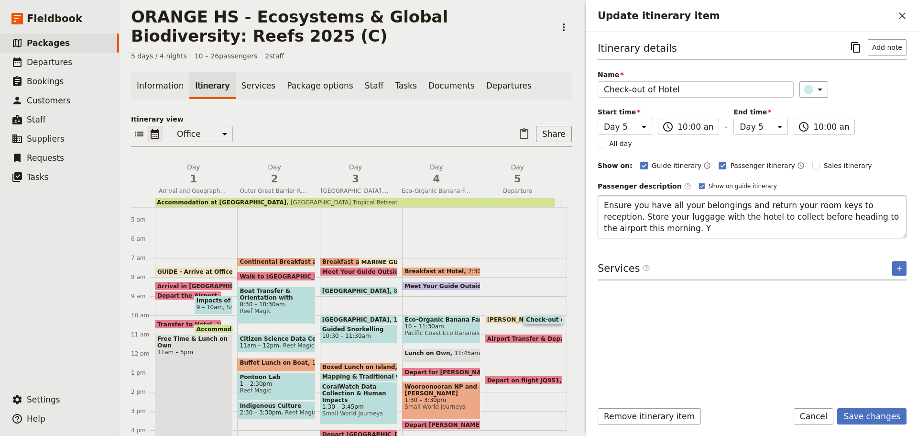
type textarea "Ensure you have all your belongings and return your room keys to reception. Sto…"
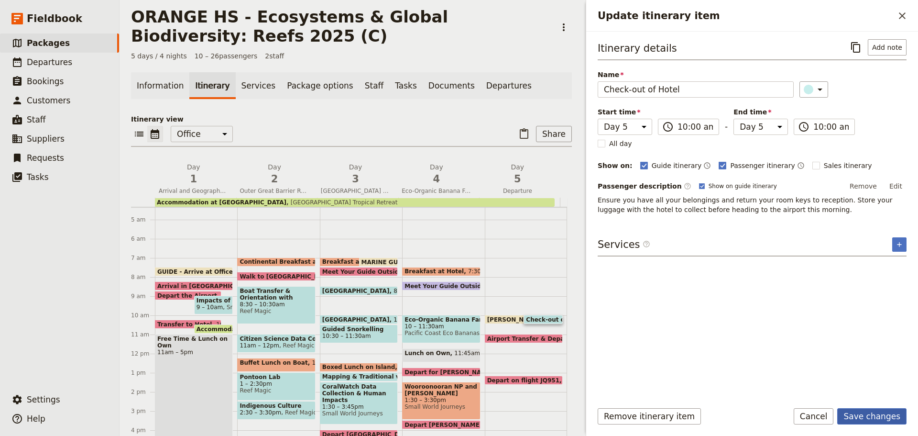
click at [856, 415] on button "Save changes" at bounding box center [871, 416] width 69 height 16
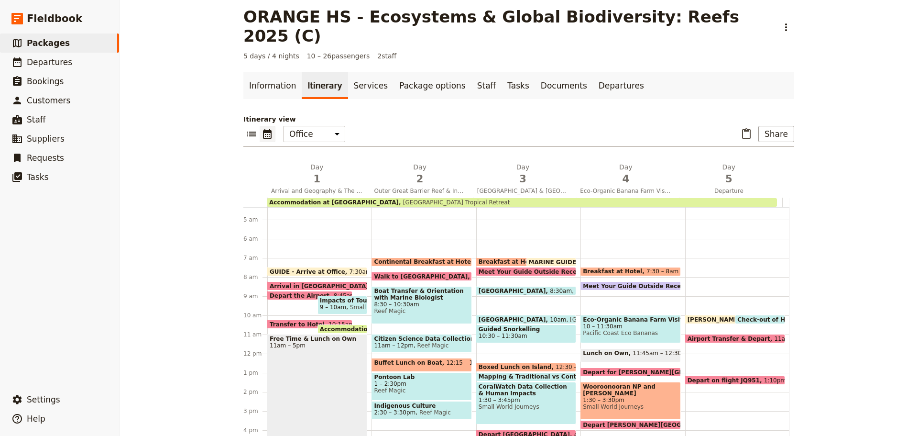
click at [713, 343] on div "[PERSON_NAME] at Office 10am Check-out of Hotel 10am Airport Transfer & Depart …" at bounding box center [737, 353] width 104 height 459
select select "5"
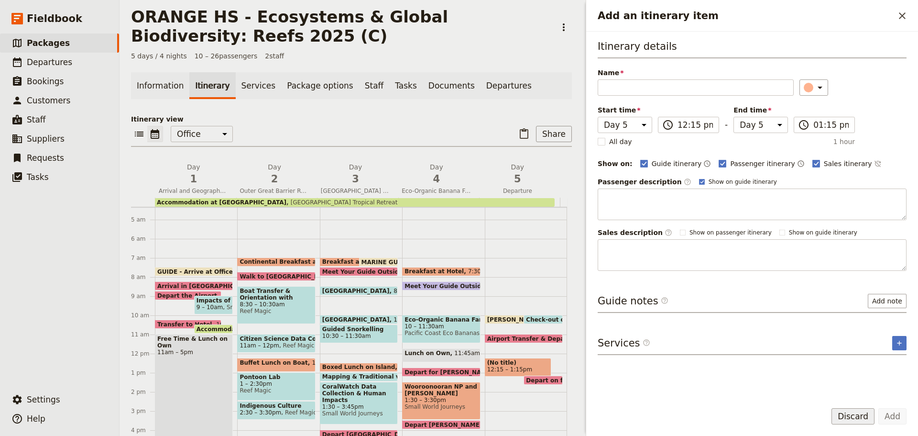
click at [857, 415] on button "Discard" at bounding box center [853, 416] width 43 height 16
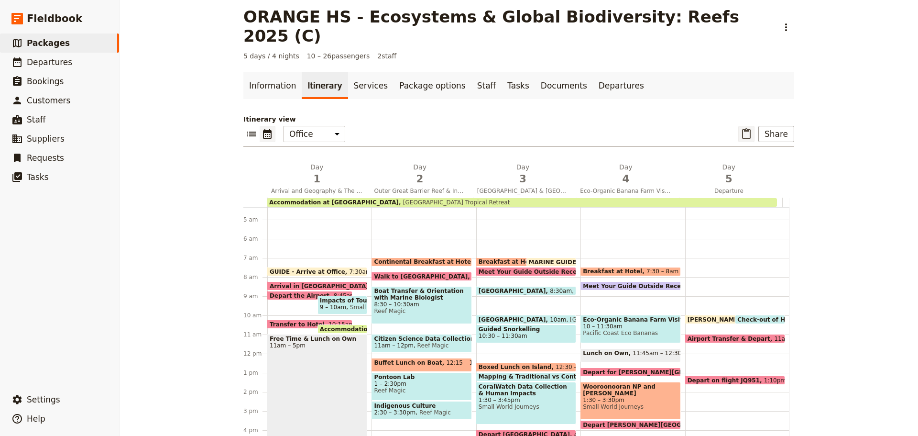
click at [745, 128] on icon "Paste itinerary item" at bounding box center [746, 133] width 9 height 11
select select "4"
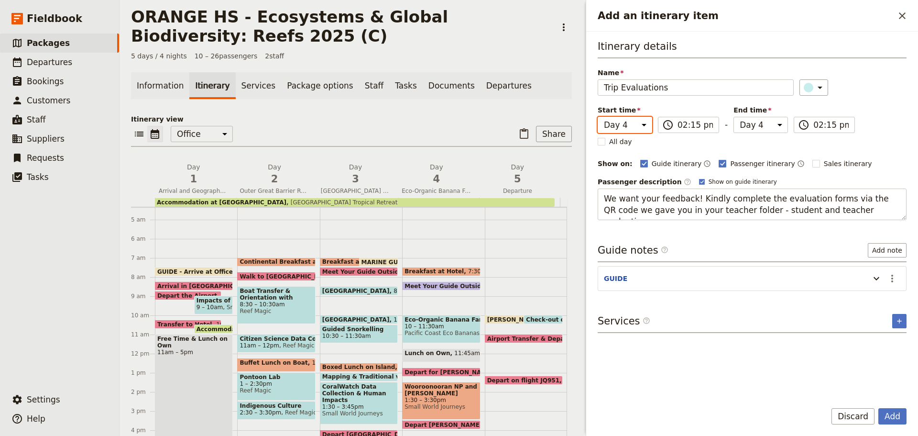
click at [643, 121] on select "Day 1 Day 2 Day 3 Day 4 Day 5" at bounding box center [625, 125] width 55 height 16
select select "5"
click at [598, 117] on select "Day 1 Day 2 Day 3 Day 4 Day 5" at bounding box center [625, 125] width 55 height 16
click at [683, 125] on input "02:15 pm" at bounding box center [695, 124] width 35 height 11
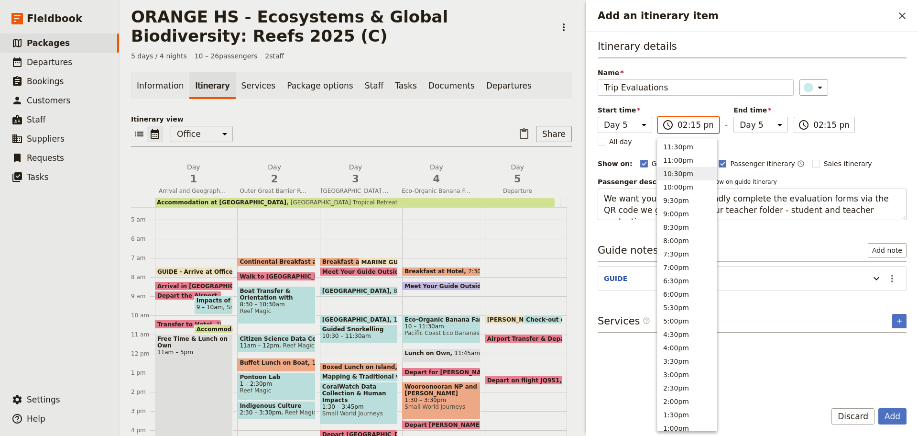
click at [677, 174] on button "10:30pm" at bounding box center [687, 173] width 59 height 13
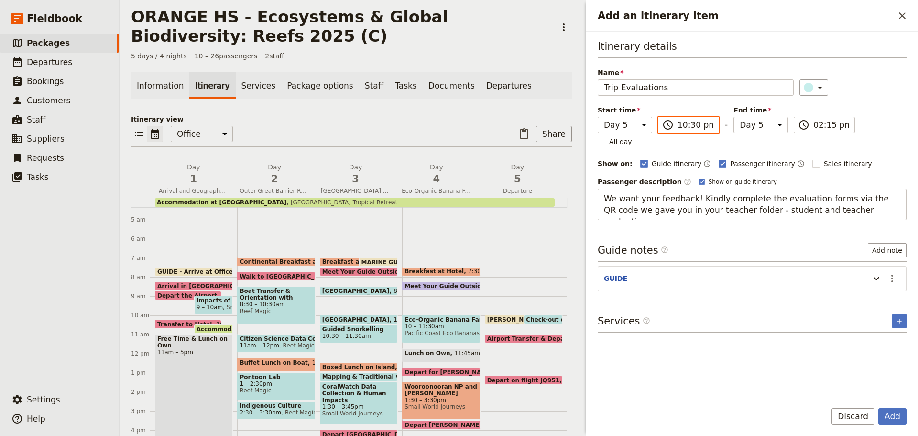
drag, startPoint x: 695, startPoint y: 125, endPoint x: 696, endPoint y: 133, distance: 8.1
click at [695, 125] on input "10:30 pm" at bounding box center [695, 124] width 35 height 11
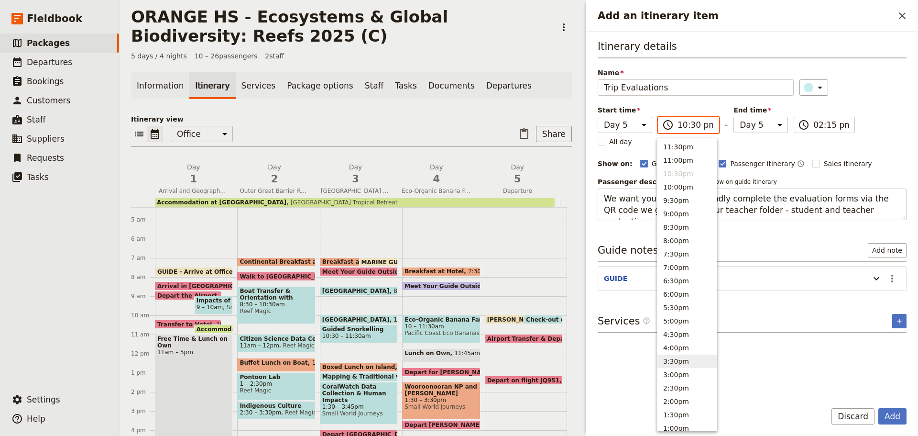
scroll to position [287, 0]
click at [671, 220] on button "10:00am" at bounding box center [687, 221] width 59 height 13
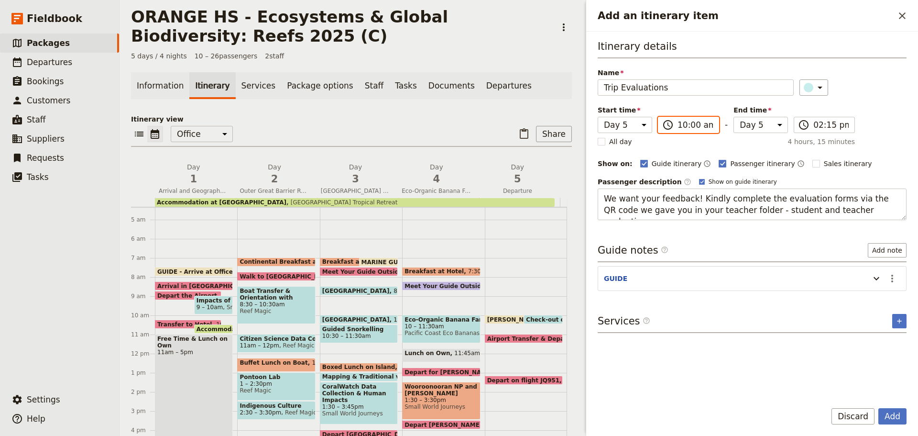
click at [687, 126] on input "10:00 am" at bounding box center [695, 124] width 35 height 11
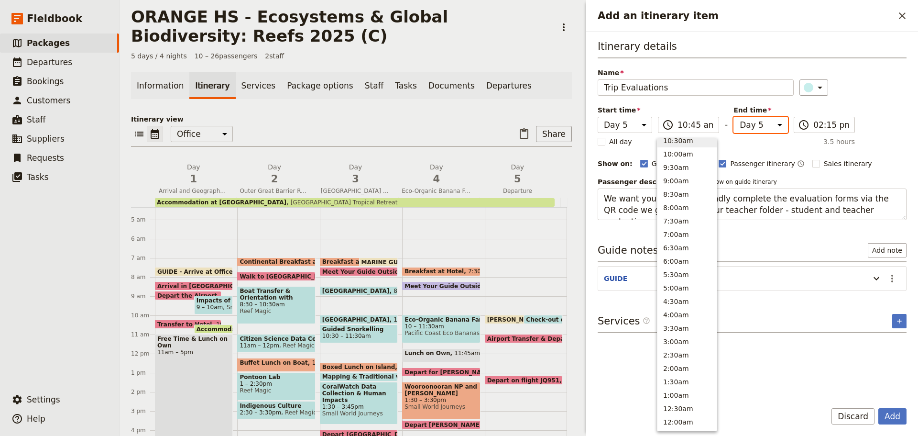
scroll to position [0, 0]
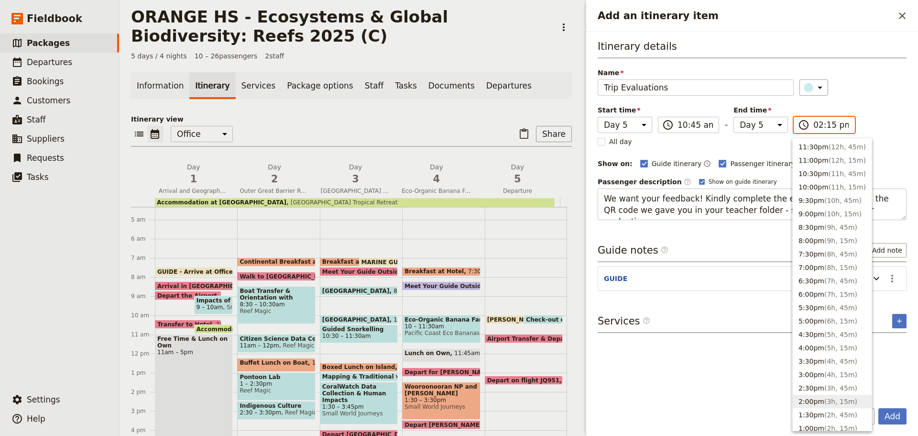
click at [833, 124] on input "02:15 pm" at bounding box center [831, 124] width 35 height 11
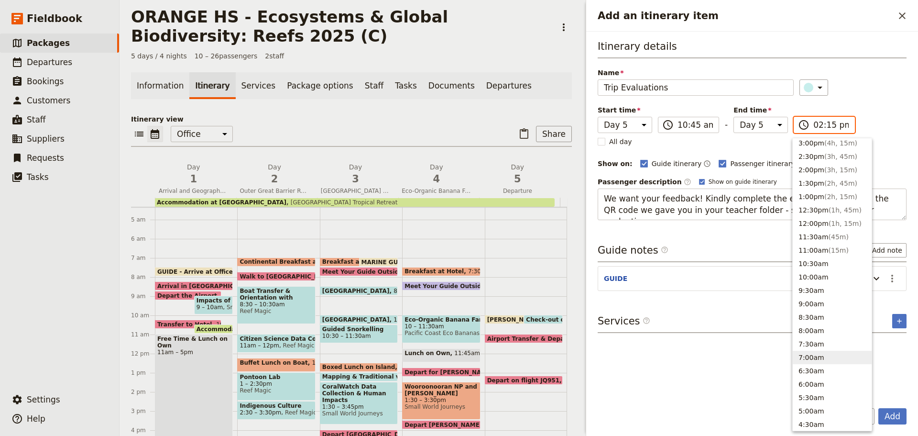
scroll to position [239, 0]
drag, startPoint x: 823, startPoint y: 256, endPoint x: 816, endPoint y: 238, distance: 18.9
click at [822, 255] on button "10:30am" at bounding box center [832, 255] width 79 height 13
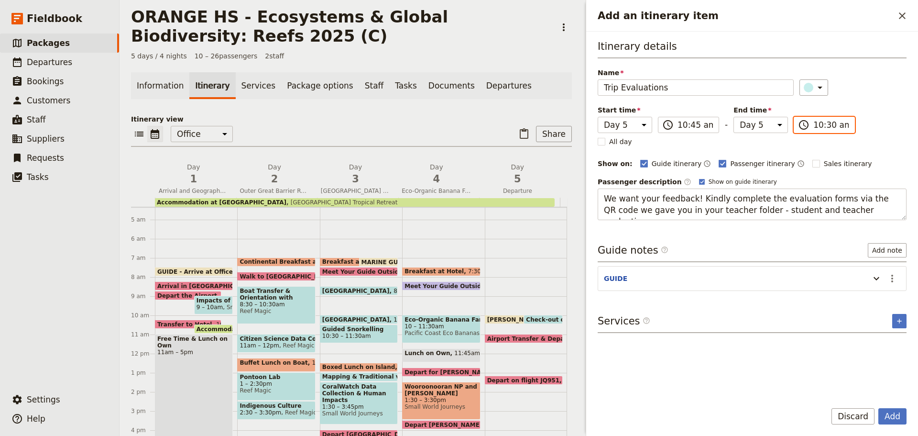
click at [825, 127] on input "10:30 am" at bounding box center [831, 124] width 35 height 11
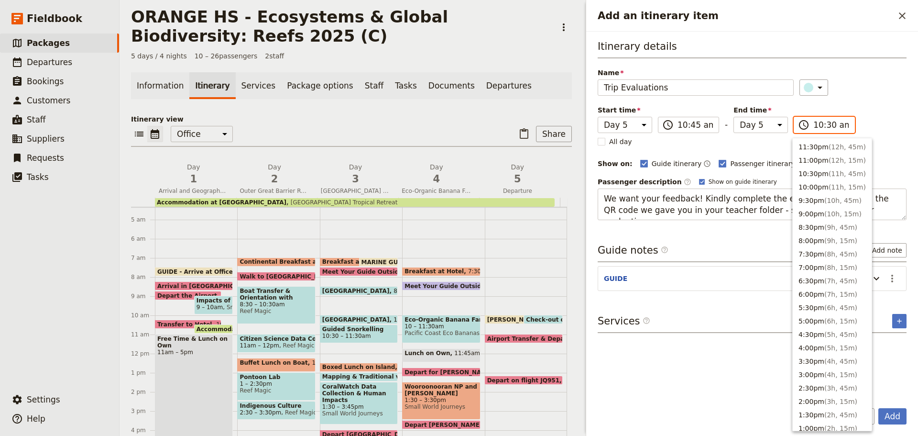
scroll to position [350, 0]
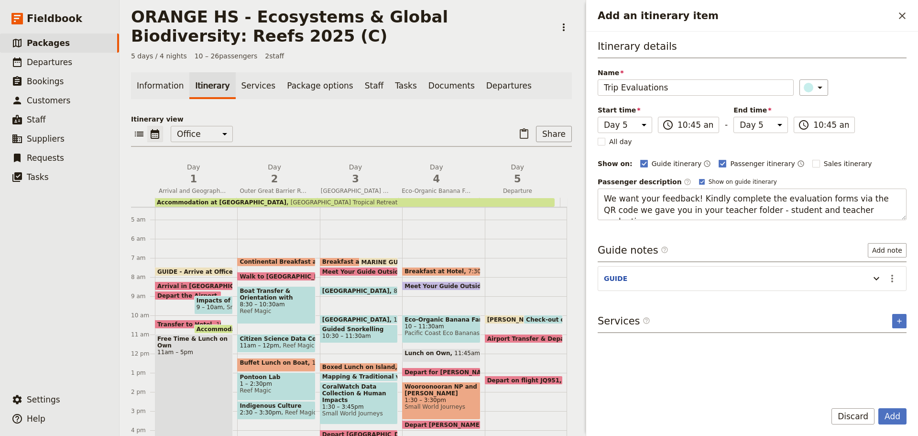
click at [717, 236] on div "Itinerary details Name Trip Evaluations ​ Start time Day 1 Day 2 Day 3 Day 4 Da…" at bounding box center [752, 215] width 309 height 353
click at [892, 275] on icon "Actions" at bounding box center [892, 279] width 2 height 8
drag, startPoint x: 885, startPoint y: 289, endPoint x: 876, endPoint y: 296, distance: 11.6
click at [876, 296] on span "Edit note" at bounding box center [865, 299] width 30 height 10
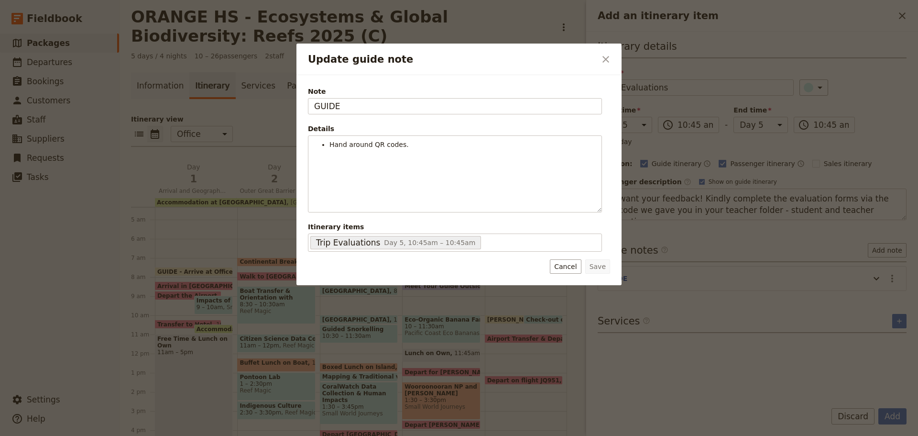
drag, startPoint x: 406, startPoint y: 112, endPoint x: 256, endPoint y: 121, distance: 150.0
click at [199, 435] on div "Update guide note ​ Note GUIDE Details Hand around QR codes. ​ ​ ​ ​ ​ ​ ​ ​ ​ …" at bounding box center [459, 436] width 918 height 0
click at [600, 268] on button "Save" at bounding box center [597, 266] width 25 height 14
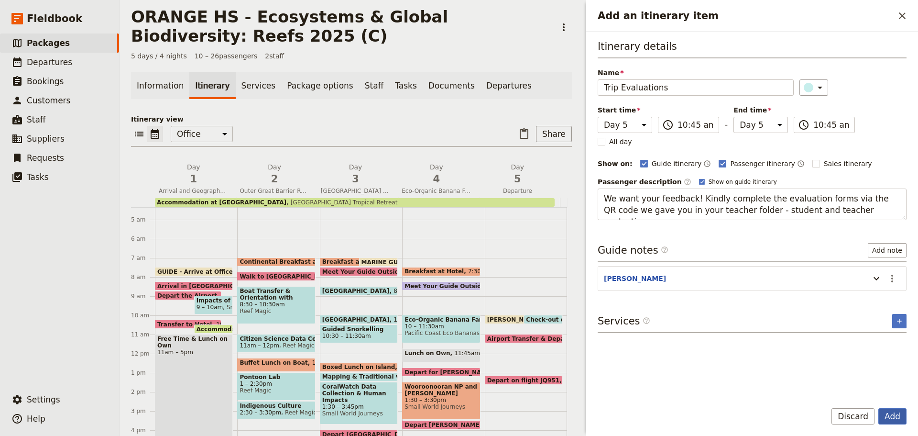
click at [900, 420] on button "Add" at bounding box center [893, 416] width 28 height 16
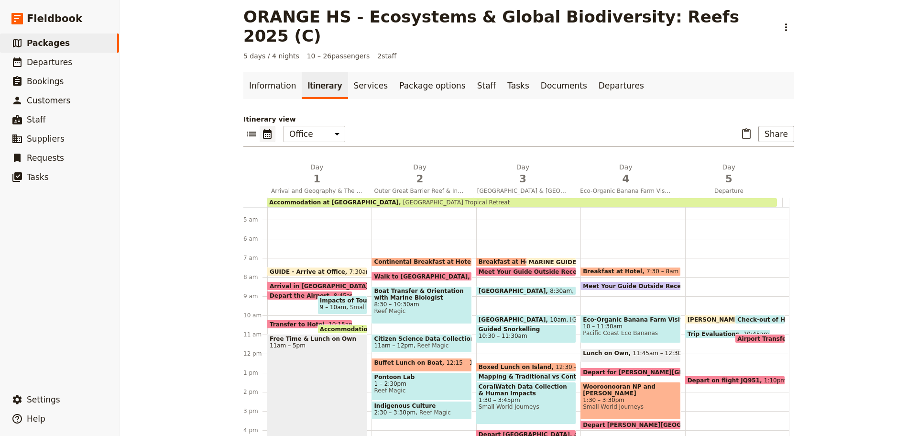
click at [737, 335] on span "Airport Transfer & Depart" at bounding box center [780, 338] width 87 height 6
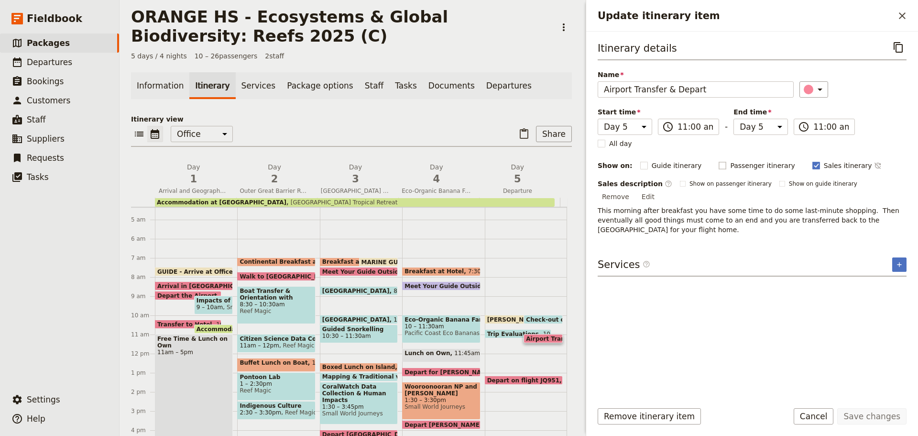
click at [719, 164] on label "Passenger itinerary" at bounding box center [757, 166] width 76 height 10
click at [718, 161] on input "Passenger itinerary" at bounding box center [718, 160] width 0 height 0
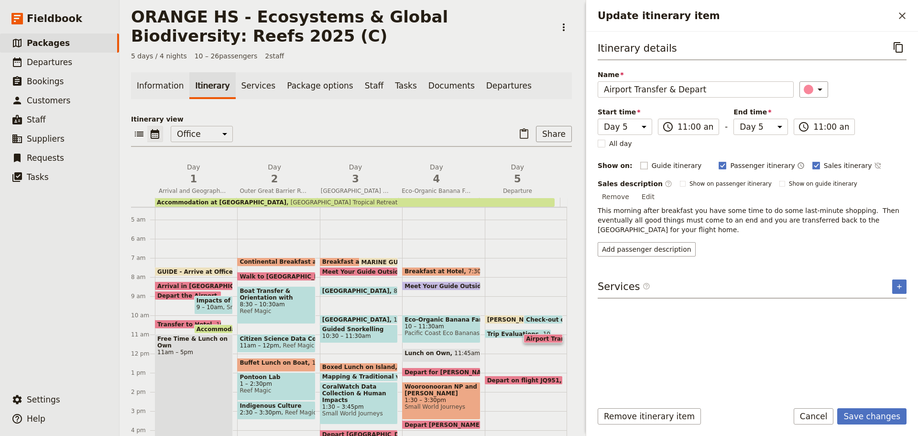
click at [640, 165] on rect "Update itinerary item" at bounding box center [643, 165] width 7 height 7
click at [640, 161] on input "Guide itinerary" at bounding box center [640, 160] width 0 height 0
click at [682, 206] on p "This morning after breakfast you have some time to do some last-minute shopping…" at bounding box center [752, 220] width 309 height 29
click at [613, 206] on p "This morning after breakfast you have some time to do some last-minute shopping…" at bounding box center [752, 220] width 309 height 29
drag, startPoint x: 633, startPoint y: 167, endPoint x: 666, endPoint y: 165, distance: 32.6
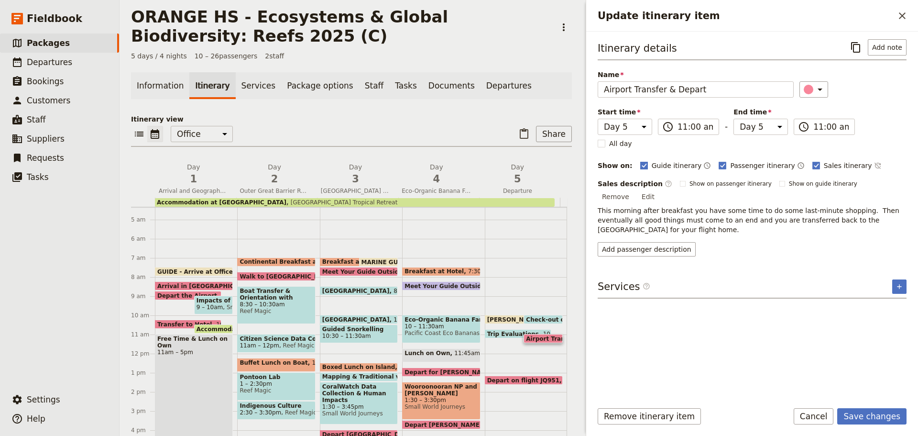
click at [640, 166] on rect "Update itinerary item" at bounding box center [643, 165] width 7 height 7
click at [640, 161] on input "Guide itinerary" at bounding box center [640, 160] width 0 height 0
click at [719, 164] on rect "Update itinerary item" at bounding box center [722, 165] width 7 height 7
click at [718, 161] on input "Passenger itinerary" at bounding box center [718, 160] width 0 height 0
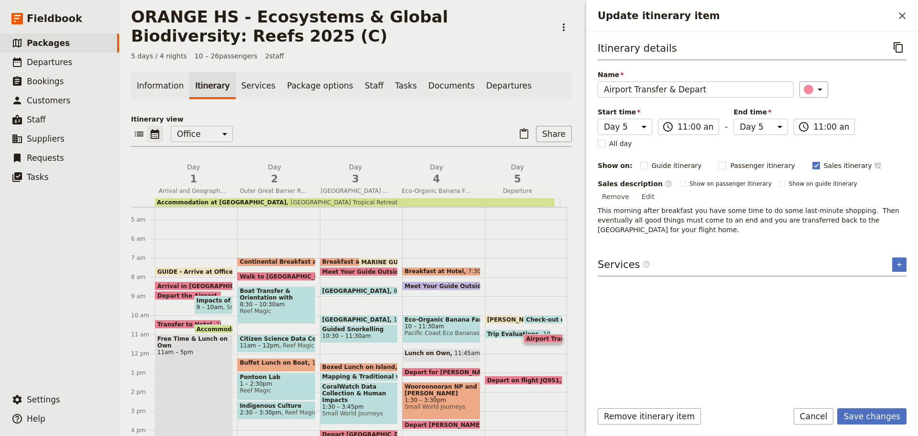
drag, startPoint x: 597, startPoint y: 197, endPoint x: 738, endPoint y: 220, distance: 142.6
click at [738, 220] on div "Itinerary details ​ Name Airport Transfer & Depart ​ Start time Day 1 Day 2 Day…" at bounding box center [752, 213] width 332 height 362
copy p "This morning after breakfast you have some time to do some last-minute shopping…"
drag, startPoint x: 822, startPoint y: 418, endPoint x: 805, endPoint y: 417, distance: 16.7
click at [822, 417] on button "Cancel" at bounding box center [814, 416] width 40 height 16
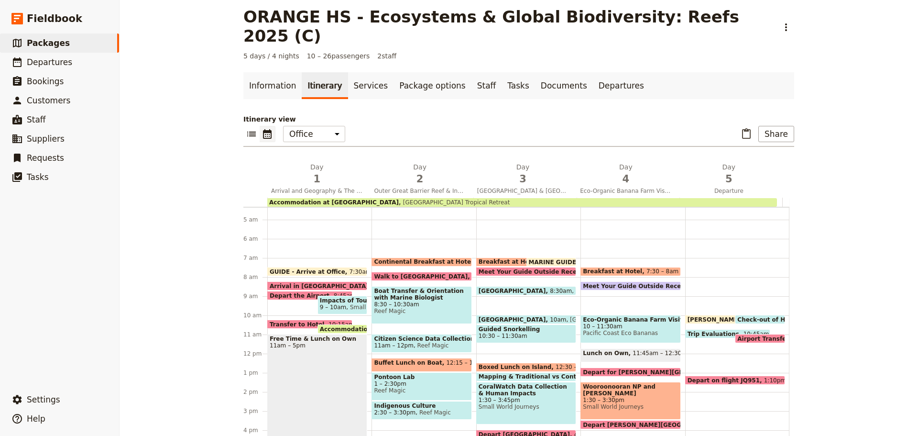
click at [736, 319] on span at bounding box center [760, 321] width 49 height 4
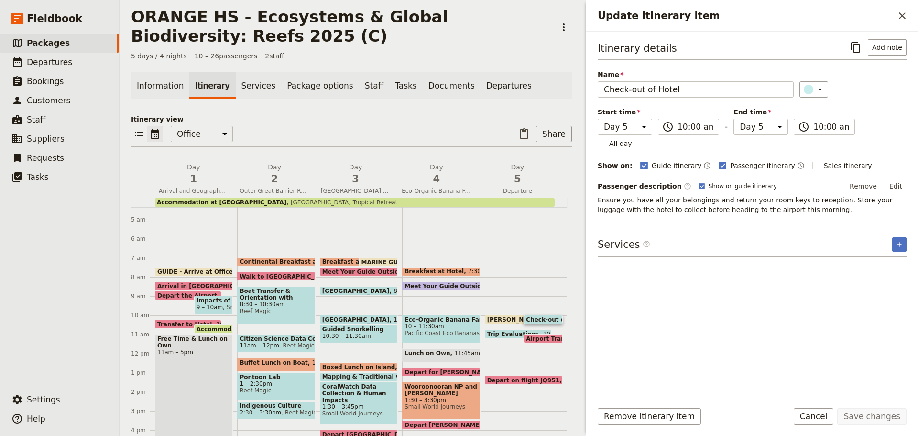
click at [813, 411] on button "Cancel" at bounding box center [814, 416] width 40 height 16
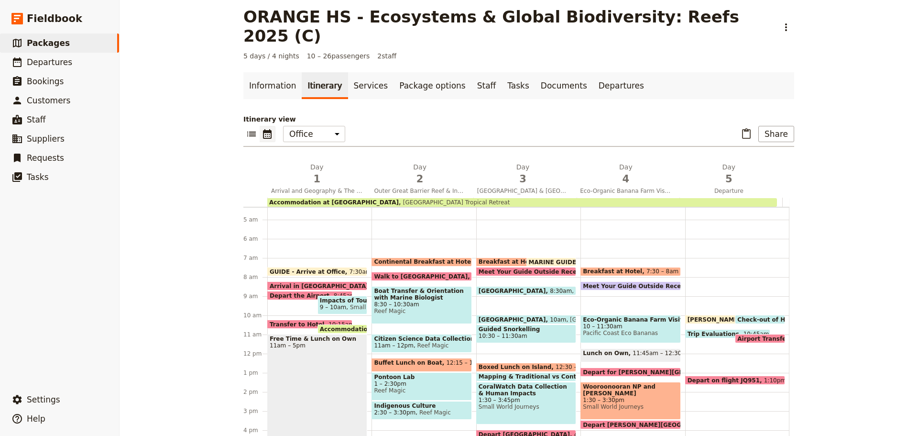
click at [701, 316] on span "[PERSON_NAME] at Office" at bounding box center [731, 319] width 87 height 6
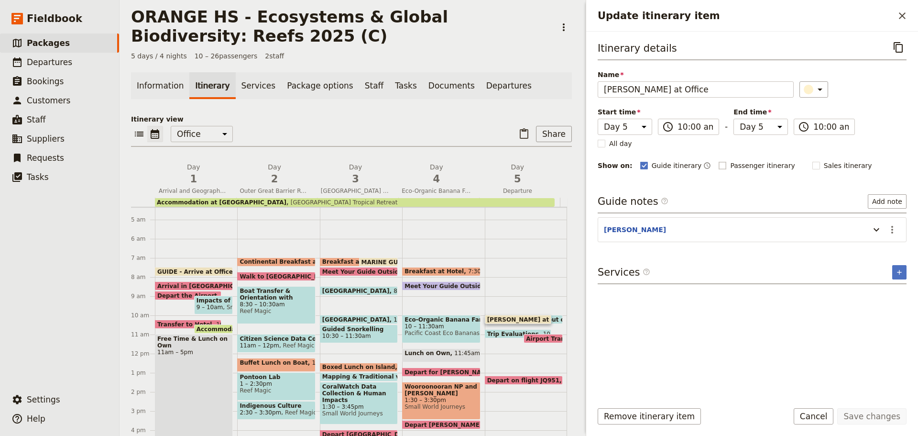
click at [719, 165] on rect "Update itinerary item" at bounding box center [722, 165] width 7 height 7
click at [718, 161] on input "Passenger itinerary" at bounding box center [718, 160] width 0 height 0
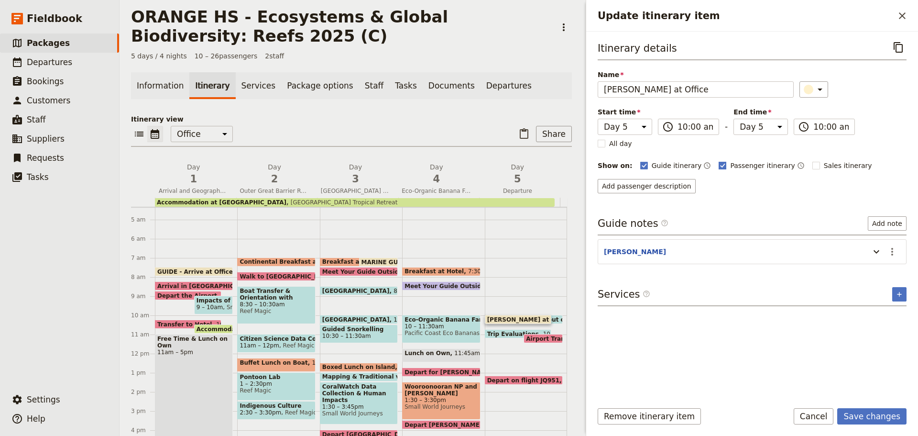
click at [721, 166] on polygon "Update itinerary item" at bounding box center [723, 164] width 5 height 5
click at [718, 161] on input "Passenger itinerary" at bounding box center [718, 160] width 0 height 0
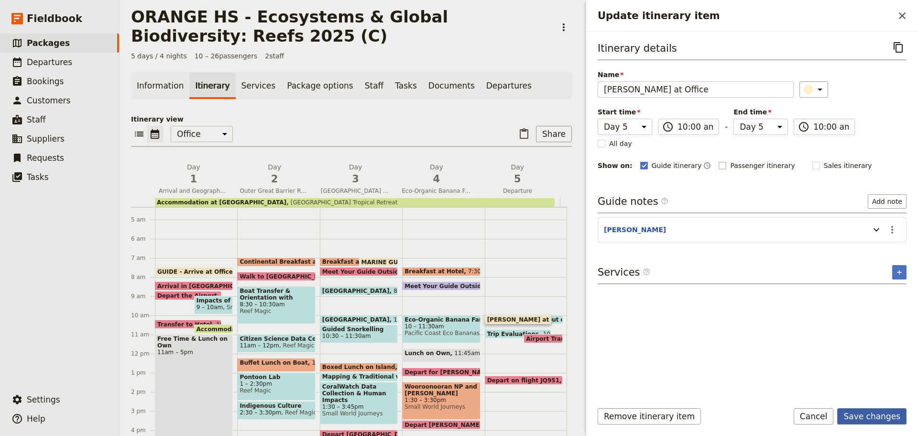
click at [863, 417] on button "Save changes" at bounding box center [871, 416] width 69 height 16
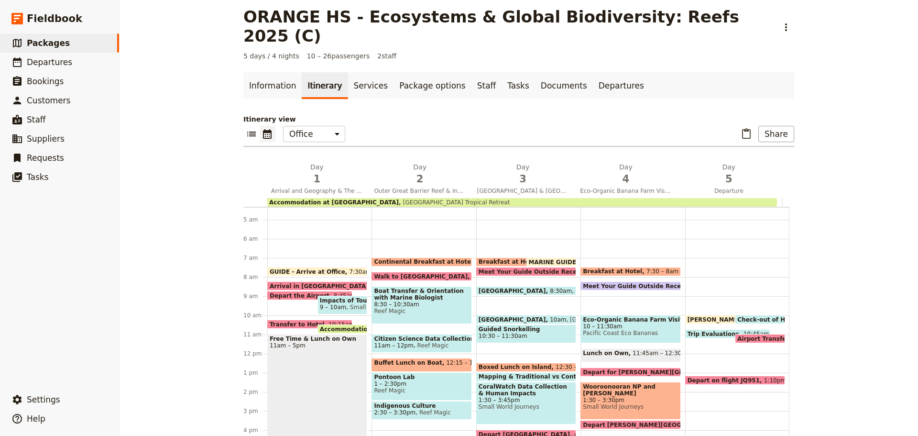
click at [748, 319] on span at bounding box center [760, 321] width 49 height 4
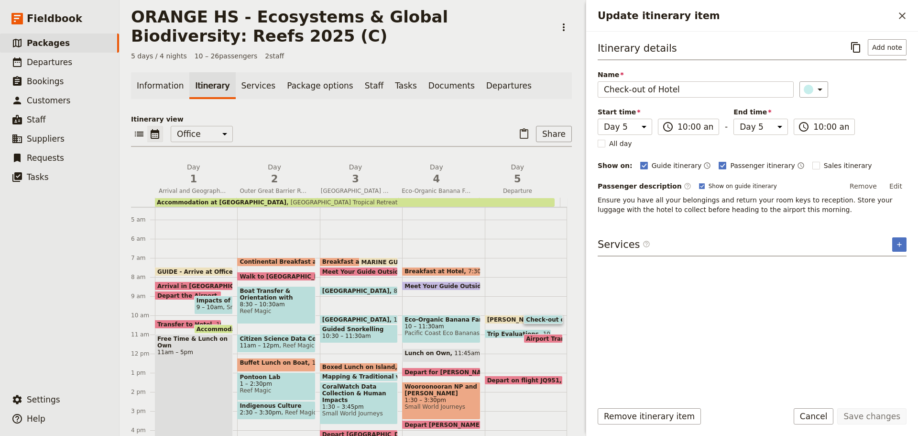
drag, startPoint x: 828, startPoint y: 412, endPoint x: 803, endPoint y: 379, distance: 41.4
click at [828, 410] on button "Cancel" at bounding box center [814, 416] width 40 height 16
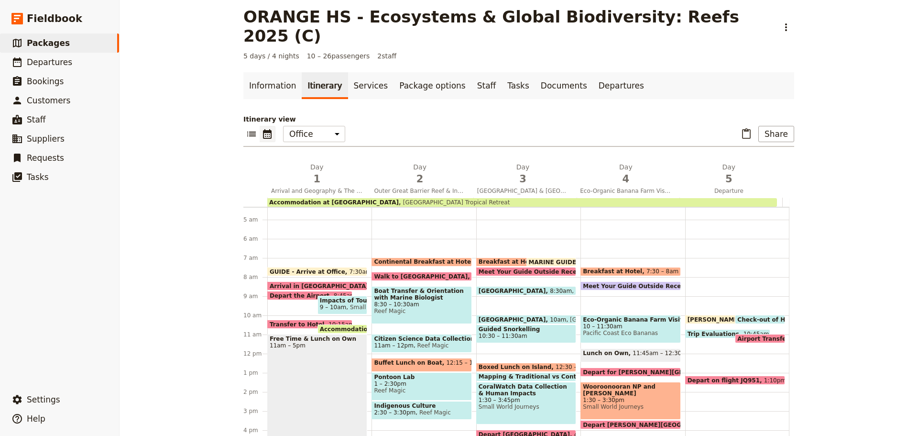
click at [619, 268] on span "Breakfast at Hotel" at bounding box center [615, 271] width 64 height 7
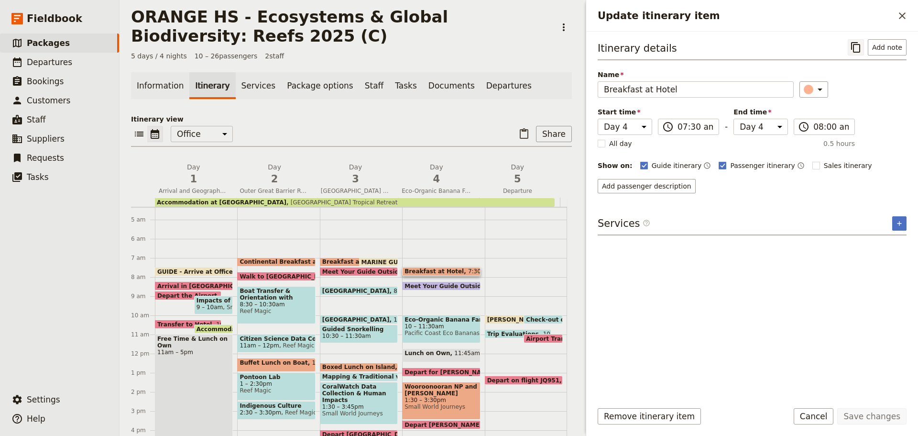
click at [855, 44] on icon "Copy itinerary item" at bounding box center [855, 47] width 11 height 11
click at [830, 413] on button "Cancel" at bounding box center [814, 416] width 40 height 16
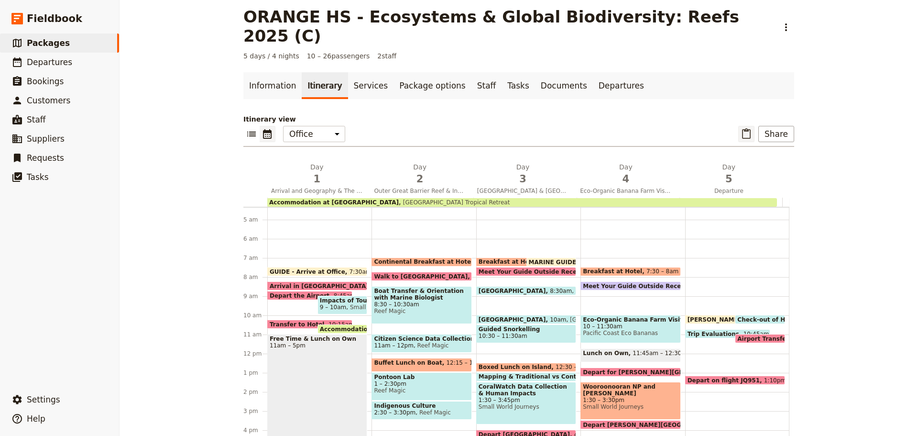
click at [748, 128] on icon "Paste itinerary item" at bounding box center [746, 133] width 11 height 11
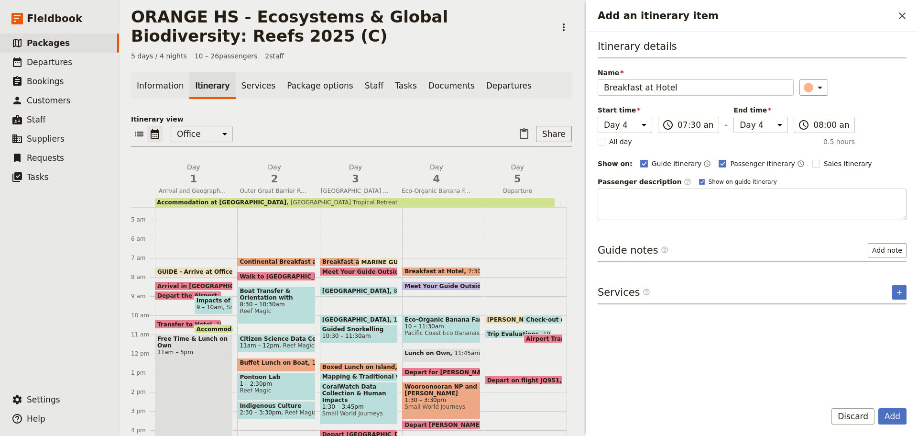
drag, startPoint x: 866, startPoint y: 417, endPoint x: 858, endPoint y: 416, distance: 8.3
click at [865, 417] on button "Discard" at bounding box center [853, 416] width 43 height 16
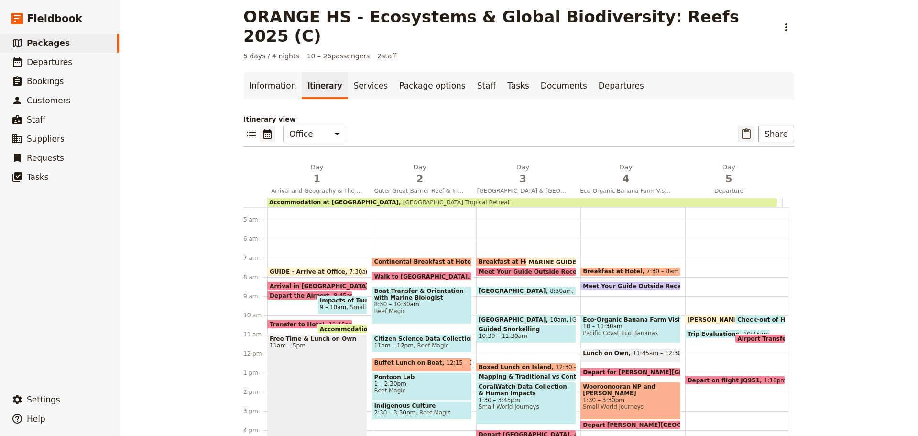
click at [745, 128] on icon "Paste itinerary item" at bounding box center [746, 133] width 11 height 11
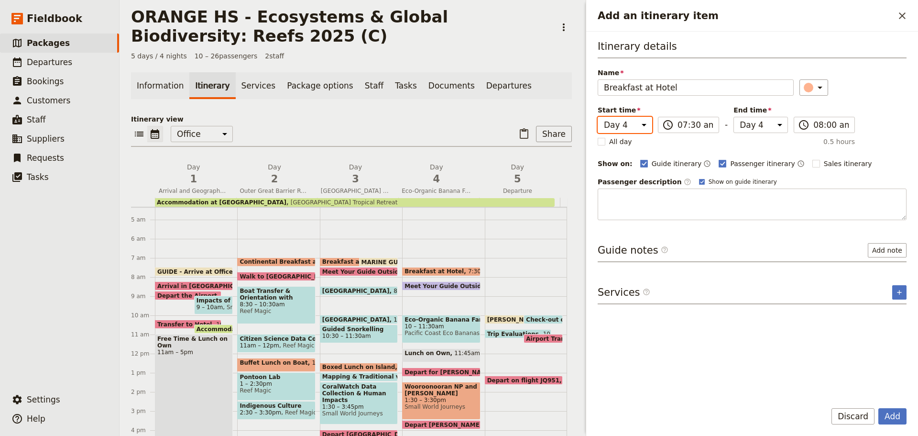
click at [641, 126] on select "Day 1 Day 2 Day 3 Day 4 Day 5" at bounding box center [625, 125] width 55 height 16
click at [598, 117] on select "Day 1 Day 2 Day 3 Day 4 Day 5" at bounding box center [625, 125] width 55 height 16
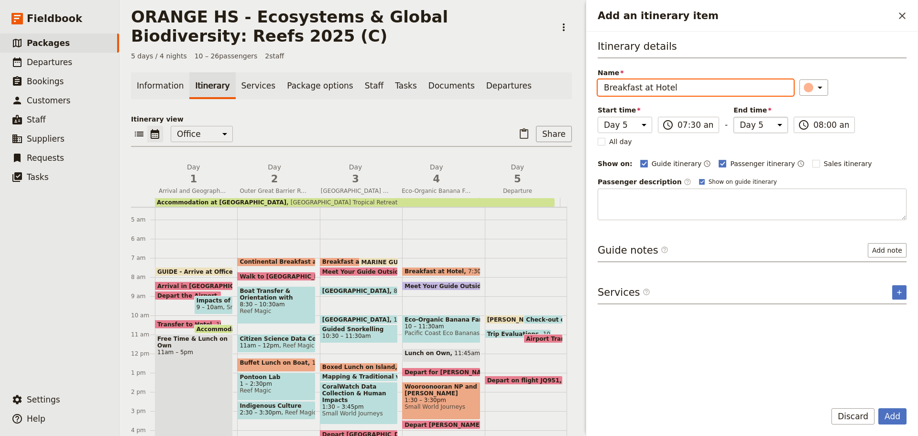
click at [759, 129] on select "Day 1 Day 2 Day 3 Day 4 Day 5" at bounding box center [761, 125] width 55 height 16
click at [734, 117] on select "Day 1 Day 2 Day 3 Day 4 Day 5" at bounding box center [761, 125] width 55 height 16
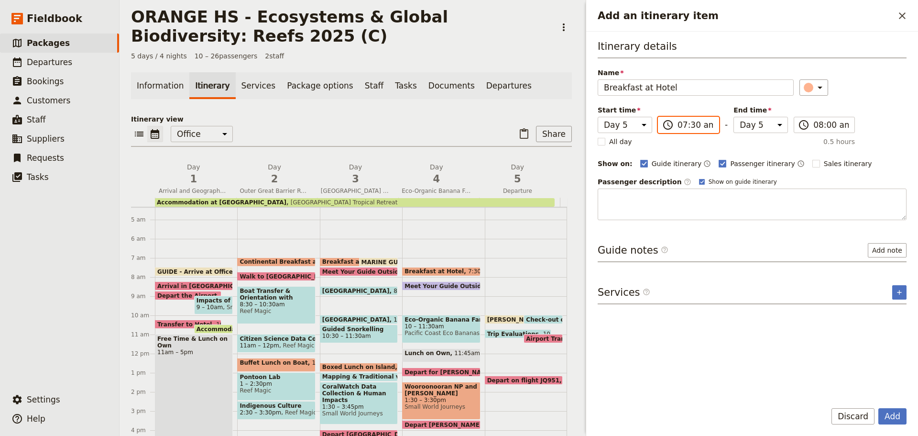
click at [685, 129] on input "07:30 am" at bounding box center [695, 124] width 35 height 11
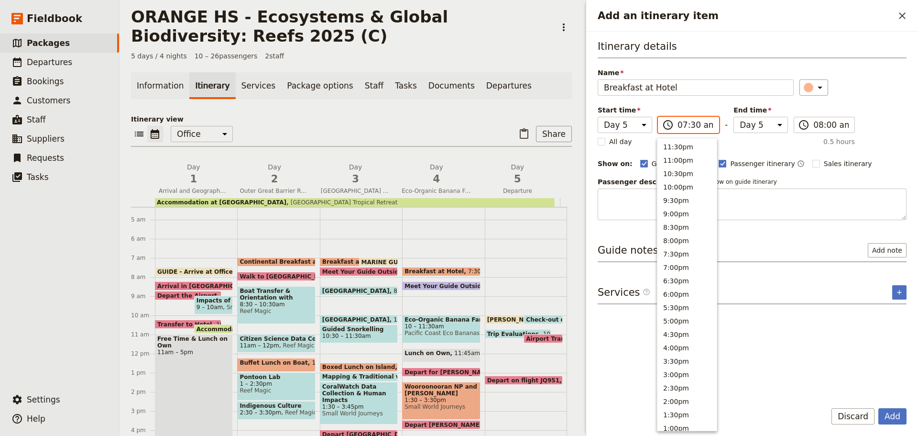
scroll to position [351, 0]
click at [671, 185] on button "9:00am" at bounding box center [687, 184] width 59 height 13
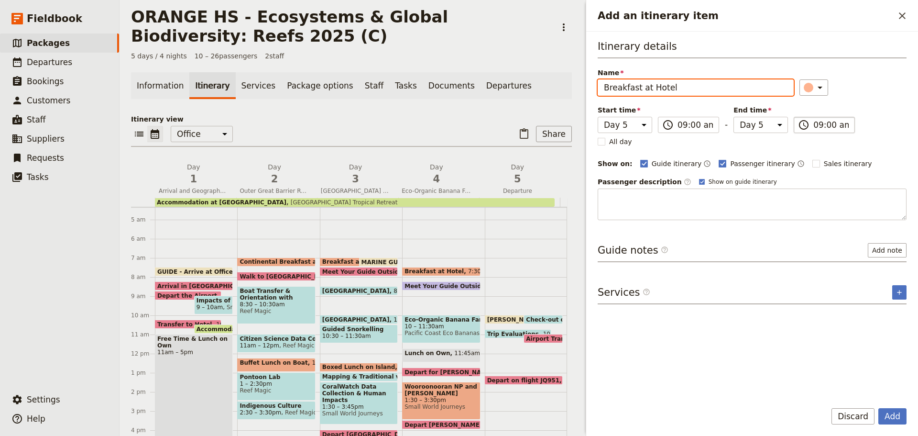
click at [814, 118] on label "​ 09:00 am" at bounding box center [824, 125] width 61 height 16
click at [814, 119] on input "09:00 am" at bounding box center [831, 124] width 35 height 11
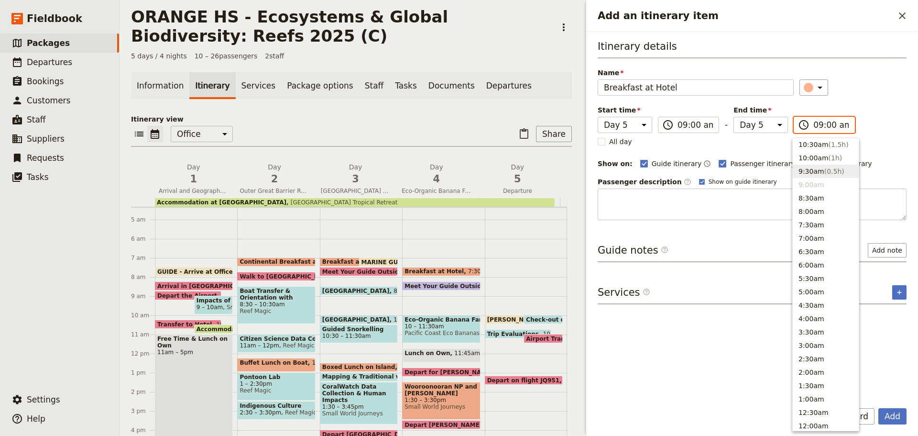
click at [815, 166] on button "9:30am ( 0.5h )" at bounding box center [826, 171] width 66 height 13
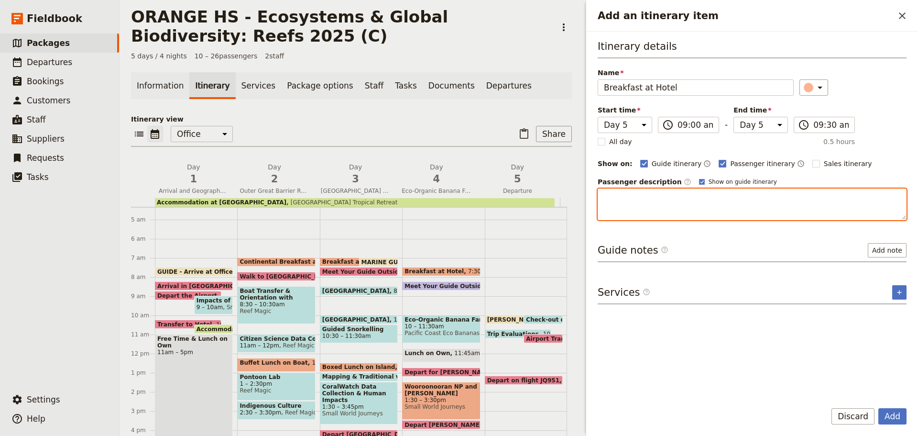
drag, startPoint x: 628, startPoint y: 203, endPoint x: 631, endPoint y: 178, distance: 25.0
click at [627, 193] on textarea "Add an itinerary item" at bounding box center [752, 204] width 309 height 32
paste textarea "Breakfast at Hotel Day 4, 7:30am – 8:00am"
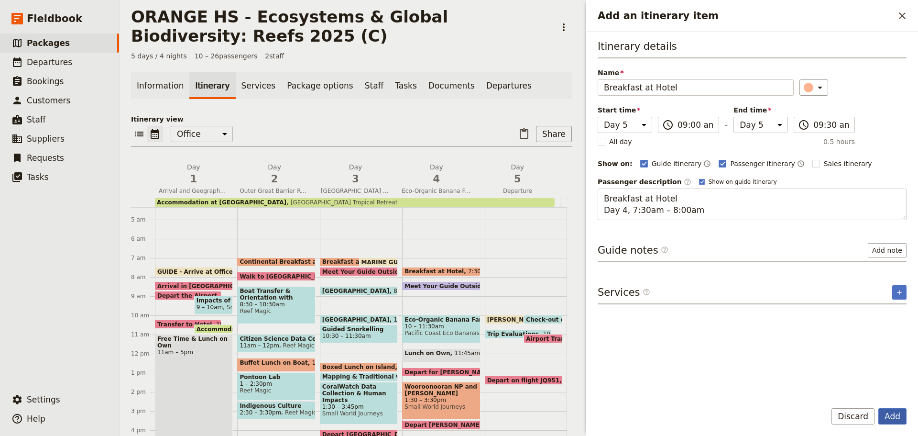
click at [884, 413] on button "Add" at bounding box center [893, 416] width 28 height 16
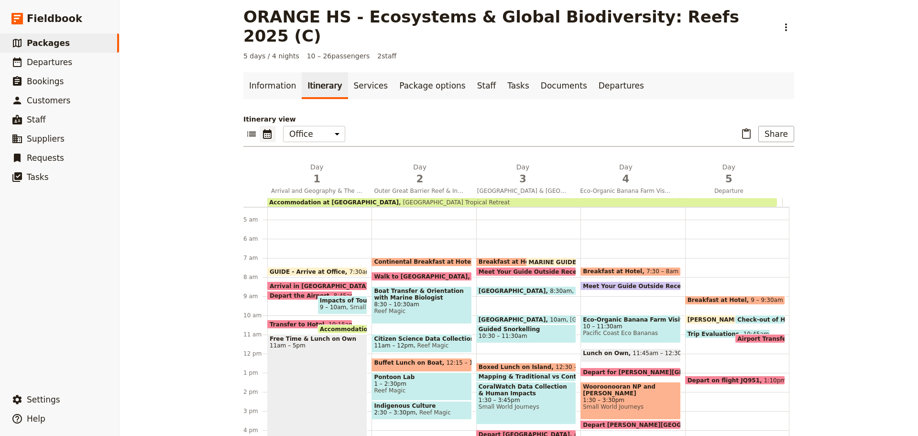
click at [752, 335] on span "Airport Transfer & Depart" at bounding box center [780, 338] width 87 height 6
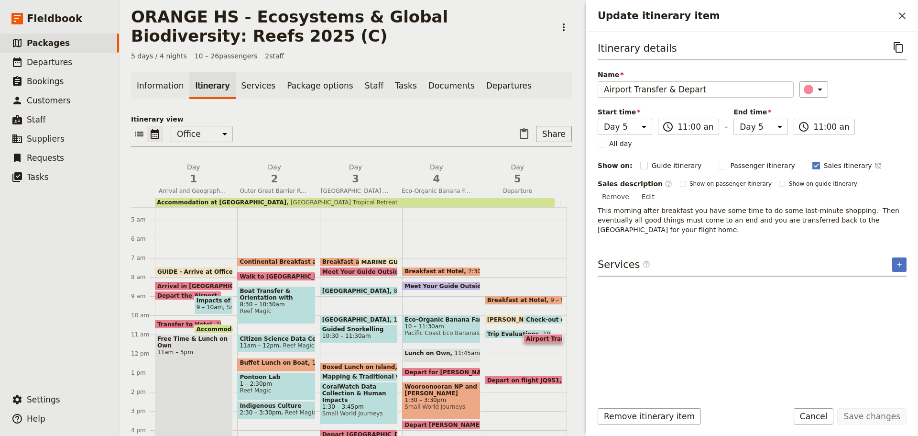
drag, startPoint x: 637, startPoint y: 200, endPoint x: 608, endPoint y: 200, distance: 29.2
click at [637, 206] on p "This morning after breakfast you have some time to do some last-minute shopping…" at bounding box center [752, 220] width 309 height 29
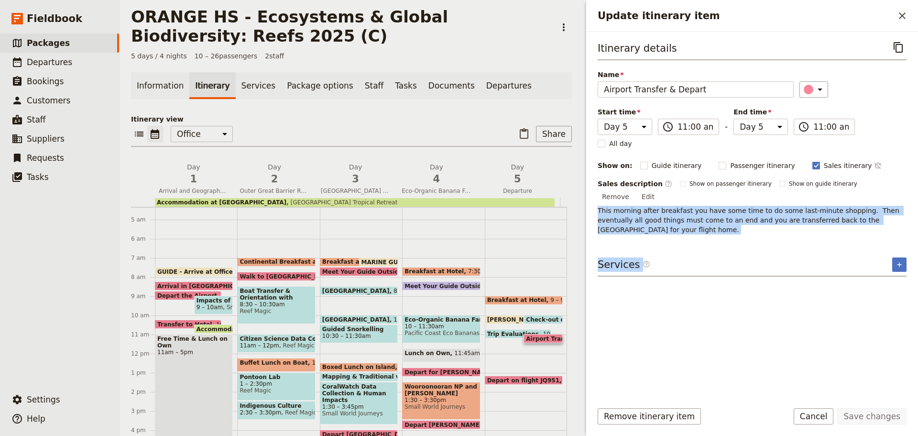
drag, startPoint x: 596, startPoint y: 198, endPoint x: 903, endPoint y: 224, distance: 308.1
click at [903, 224] on div "Itinerary details ​ Name Airport Transfer & Depart ​ Start time Day 1 Day 2 Day…" at bounding box center [752, 213] width 332 height 362
copy div "This morning after breakfast you have some time to do some last-minute shopping…"
click at [811, 206] on p "This morning after breakfast you have some time to do some last-minute shopping…" at bounding box center [752, 220] width 309 height 29
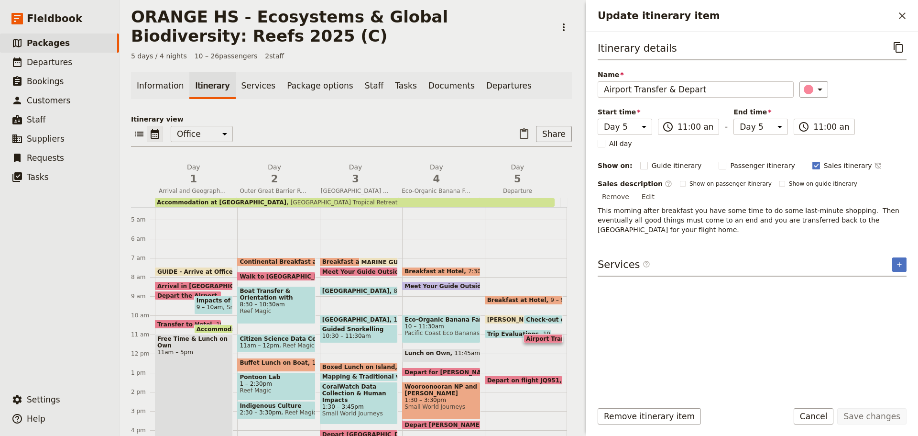
click at [835, 209] on p "This morning after breakfast you have some time to do some last-minute shopping…" at bounding box center [752, 220] width 309 height 29
click at [800, 211] on p "This morning after breakfast you have some time to do some last-minute shopping…" at bounding box center [752, 220] width 309 height 29
drag, startPoint x: 599, startPoint y: 198, endPoint x: 689, endPoint y: 218, distance: 92.6
click at [690, 220] on p "This morning after breakfast you have some time to do some last-minute shopping…" at bounding box center [752, 220] width 309 height 29
copy p "This morning after breakfast you have some time to do some last-minute shopping…"
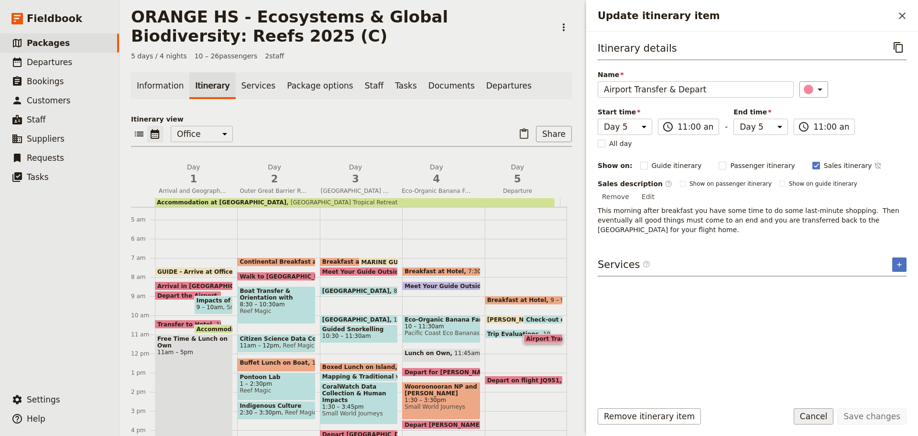
click at [820, 416] on button "Cancel" at bounding box center [814, 416] width 40 height 16
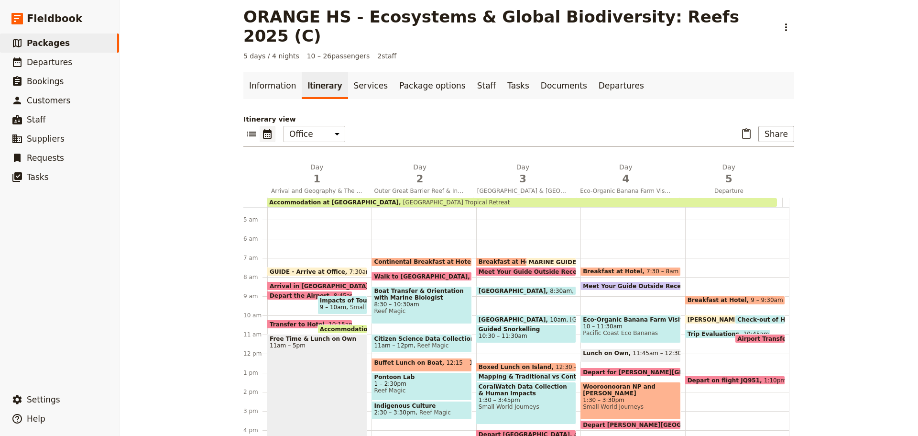
click at [751, 297] on span "9 – 9:30am" at bounding box center [767, 300] width 32 height 7
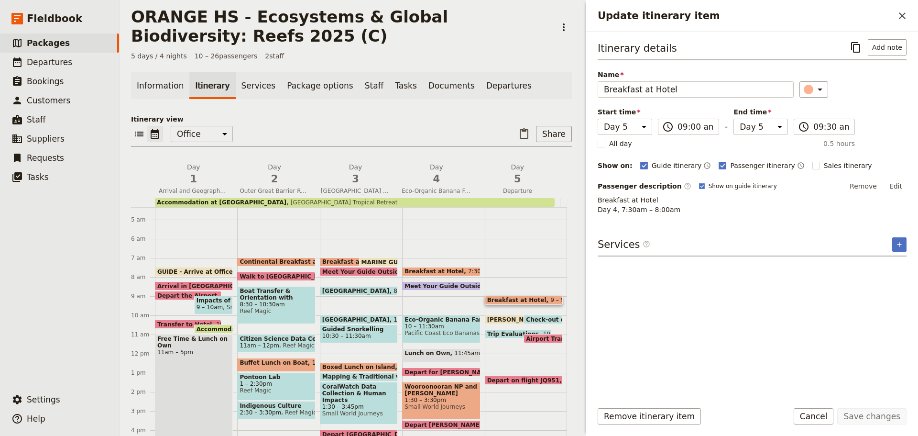
drag, startPoint x: 895, startPoint y: 183, endPoint x: 888, endPoint y: 179, distance: 8.4
click at [895, 183] on button "Edit" at bounding box center [896, 186] width 22 height 14
drag, startPoint x: 601, startPoint y: 204, endPoint x: 732, endPoint y: 226, distance: 133.4
click at [732, 226] on div "Itinerary details ​ Add note Name Breakfast at Hotel ​ Start time Day 1 Day 2 D…" at bounding box center [752, 215] width 309 height 353
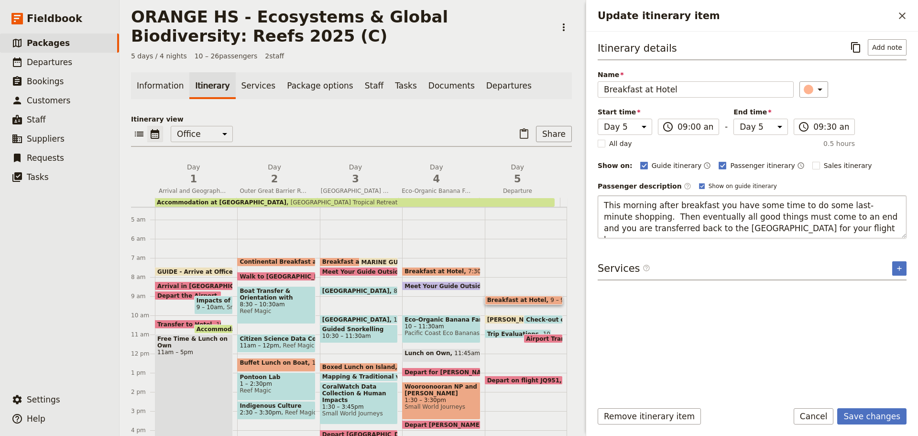
drag, startPoint x: 873, startPoint y: 204, endPoint x: 800, endPoint y: 202, distance: 73.7
click at [873, 204] on textarea "This morning after breakfast you have some time to do some last-minute shopping…" at bounding box center [752, 216] width 309 height 43
click at [645, 221] on textarea "This morning after breakfast you have some time to do some last-minute shopping…" at bounding box center [752, 216] width 309 height 43
click at [722, 223] on textarea "This morning after breakfast you have some time to do some last-minute shopping…" at bounding box center [752, 216] width 309 height 43
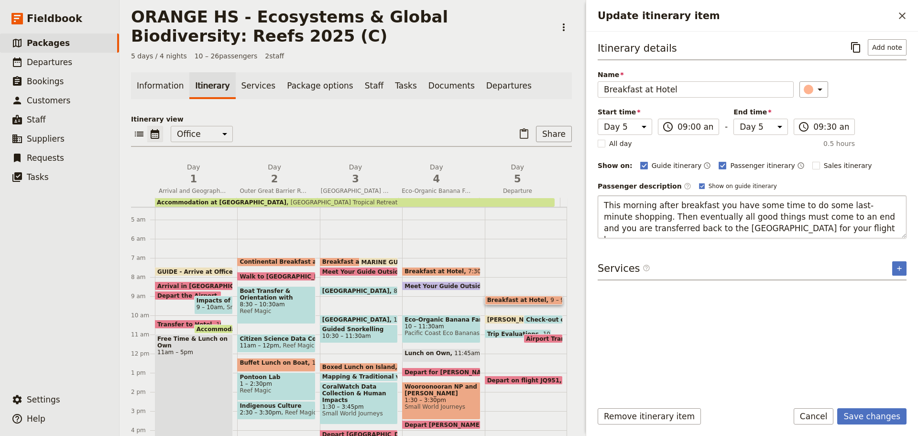
click at [669, 227] on textarea "This morning after breakfast you have some time to do some last-minute shopping…" at bounding box center [752, 216] width 309 height 43
drag, startPoint x: 643, startPoint y: 214, endPoint x: 822, endPoint y: 260, distance: 184.6
click at [838, 251] on div "Itinerary details ​ Add note Name Breakfast at Hotel ​ Start time Day 1 Day 2 D…" at bounding box center [752, 215] width 309 height 353
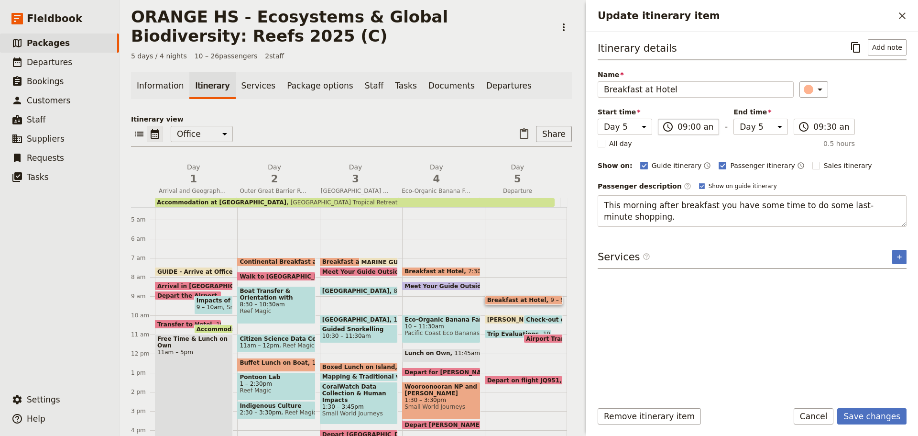
drag, startPoint x: 712, startPoint y: 130, endPoint x: 706, endPoint y: 133, distance: 7.1
click at [711, 129] on label "​ 09:00 am" at bounding box center [688, 127] width 61 height 16
click at [711, 129] on input "09:00 am" at bounding box center [695, 126] width 35 height 11
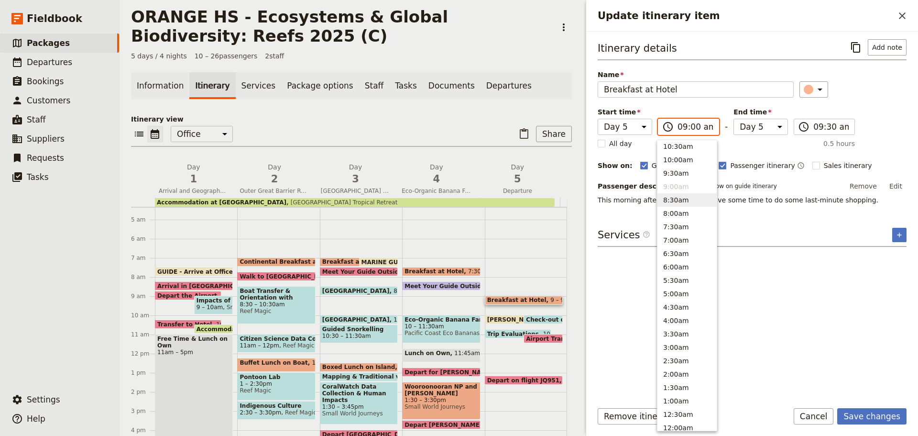
drag, startPoint x: 689, startPoint y: 198, endPoint x: 787, endPoint y: 169, distance: 102.3
click at [689, 198] on button "8:30am" at bounding box center [687, 199] width 59 height 13
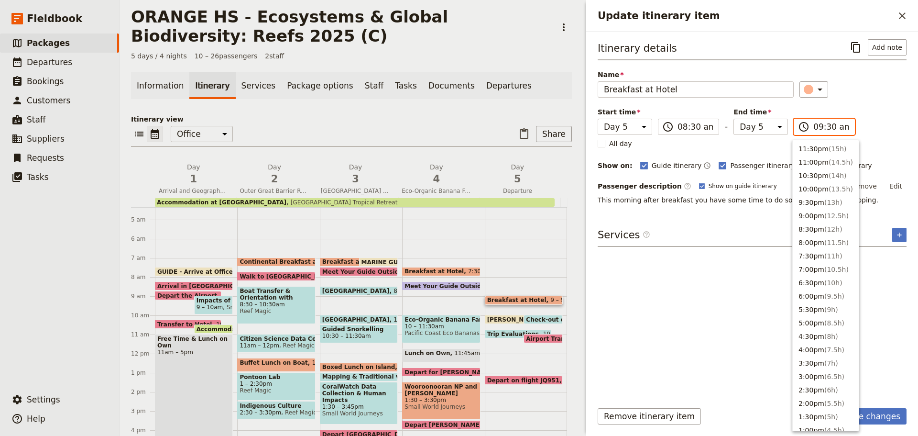
click at [821, 130] on input "09:30 am" at bounding box center [831, 126] width 35 height 11
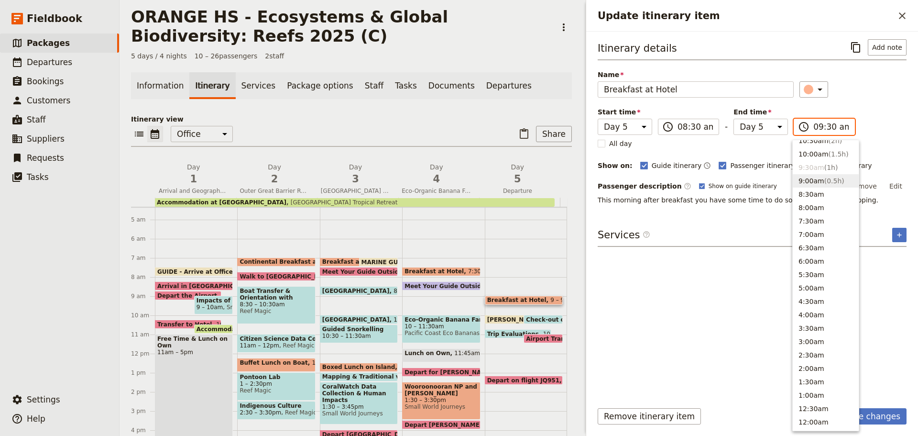
click at [818, 182] on button "9:00am ( 0.5h )" at bounding box center [826, 180] width 66 height 13
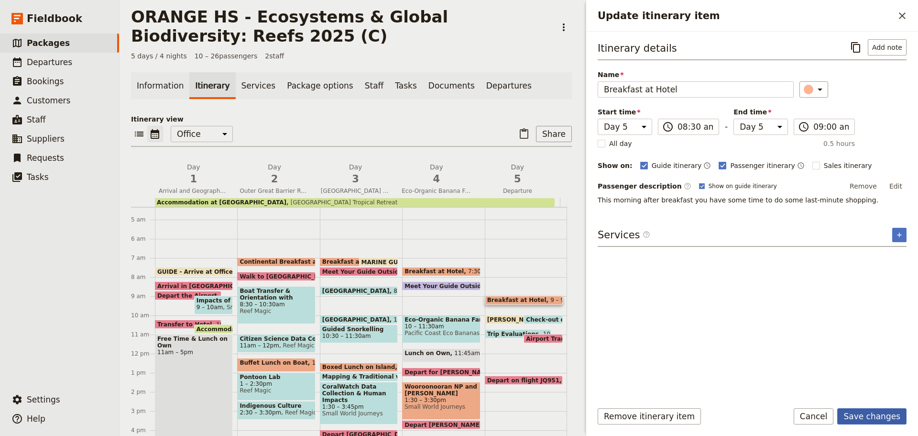
click at [868, 417] on button "Save changes" at bounding box center [871, 416] width 69 height 16
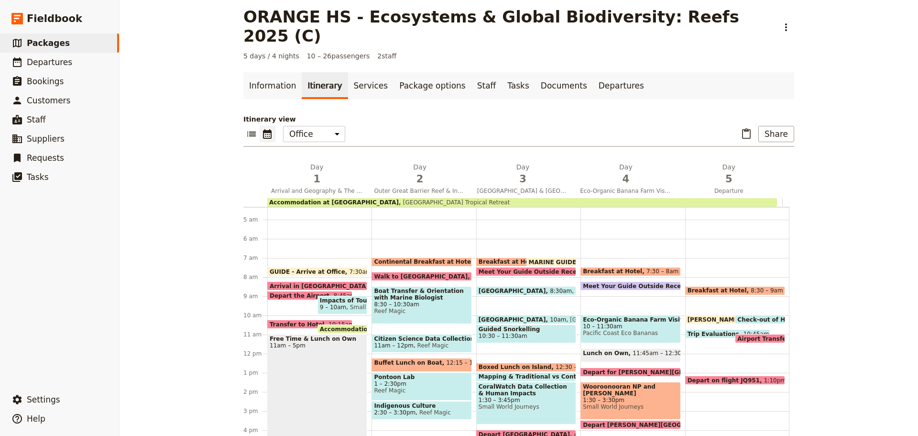
click at [753, 315] on div "Check-out of Hotel 10am" at bounding box center [760, 319] width 50 height 9
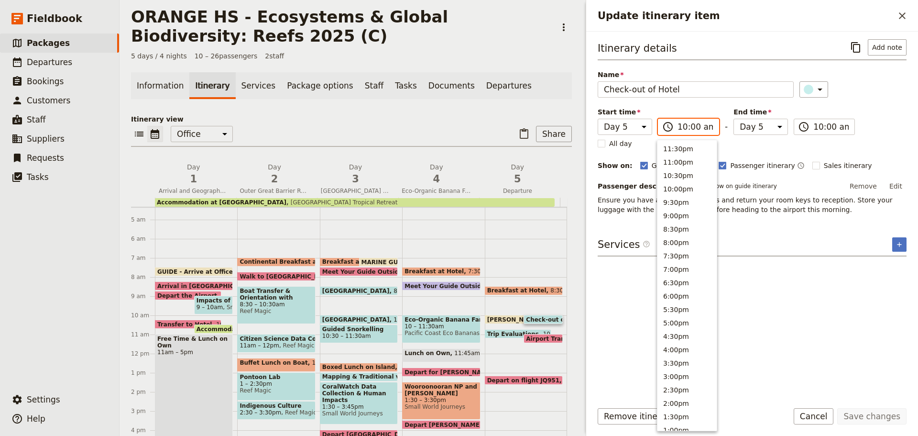
click at [678, 130] on input "10:00 am" at bounding box center [695, 126] width 35 height 11
click at [687, 188] on button "9:00am" at bounding box center [687, 186] width 59 height 13
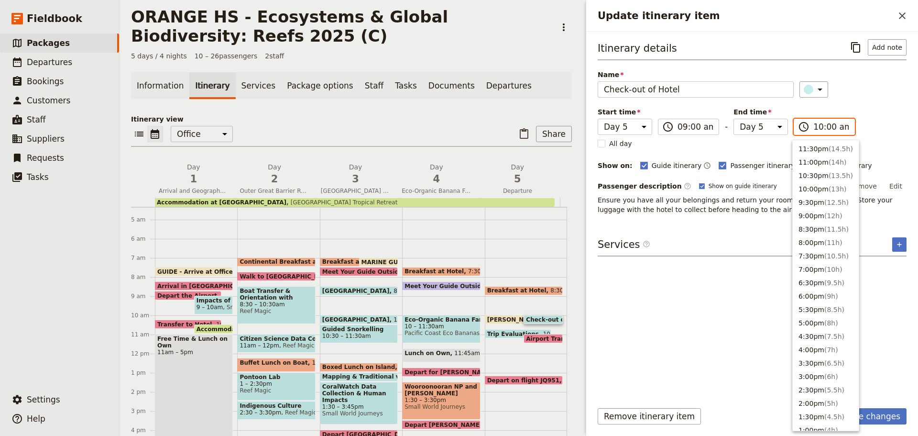
click at [817, 132] on input "10:00 am" at bounding box center [831, 126] width 35 height 11
click at [815, 169] on button "9:30am ( 0.5h )" at bounding box center [826, 172] width 66 height 13
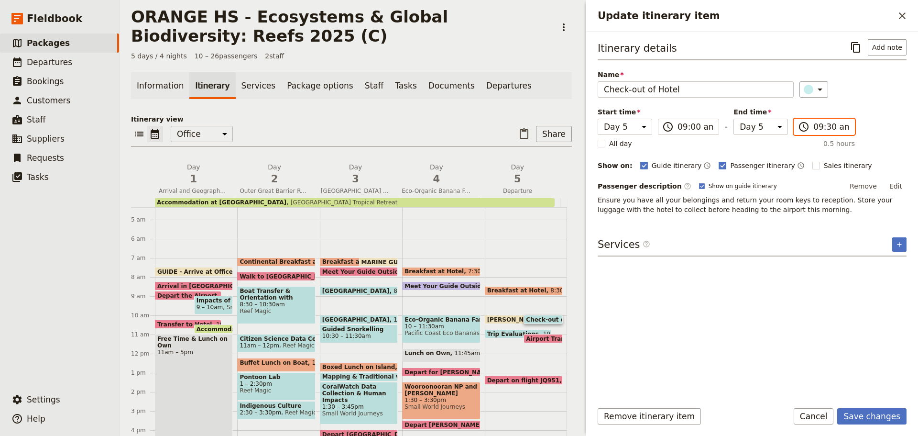
click at [826, 125] on input "09:30 am" at bounding box center [831, 126] width 35 height 11
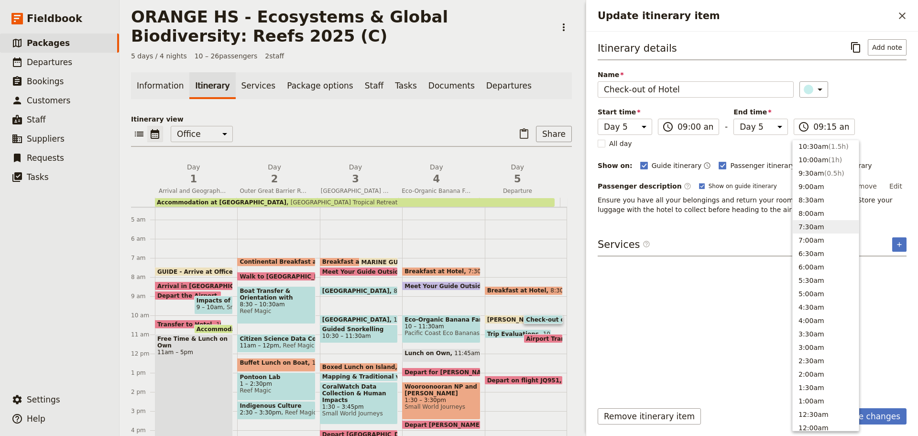
click at [751, 236] on div "Itinerary details ​ Add note Name Check-out of Hotel ​ Start time Day 1 Day 2 D…" at bounding box center [752, 215] width 309 height 353
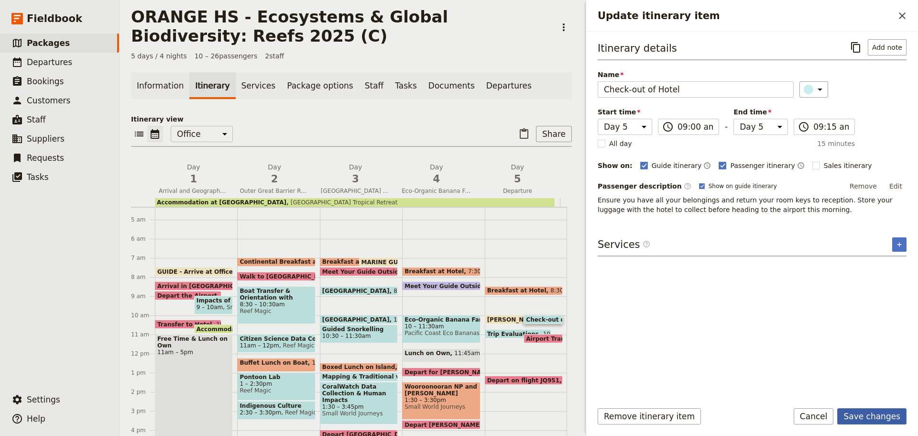
click at [890, 418] on button "Save changes" at bounding box center [871, 416] width 69 height 16
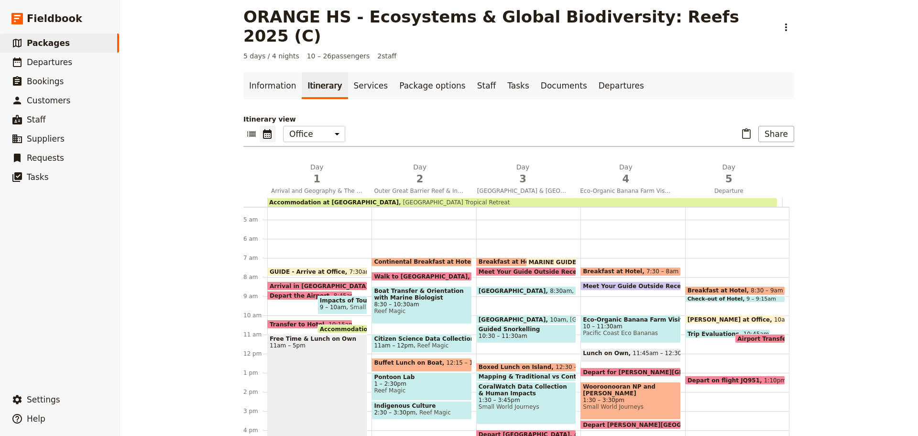
click at [599, 283] on span "Meet Your Guide Outside Reception & Depart" at bounding box center [658, 286] width 151 height 6
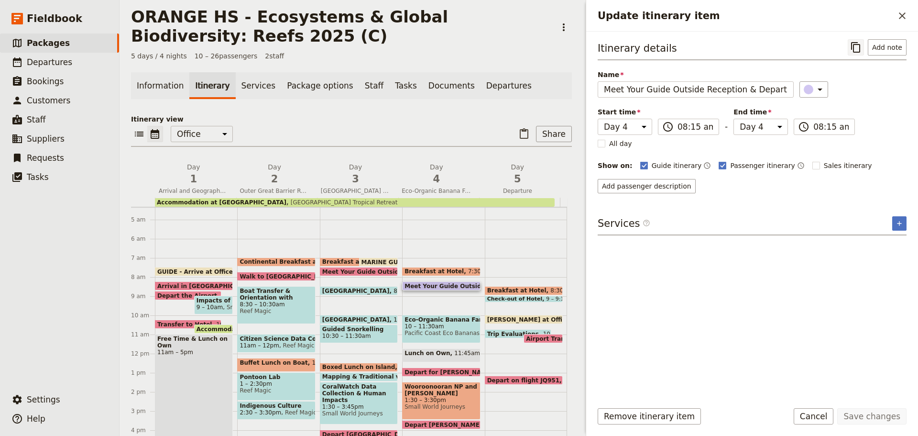
click at [857, 48] on icon "Copy itinerary item" at bounding box center [855, 47] width 11 height 11
click at [822, 414] on button "Cancel" at bounding box center [814, 416] width 40 height 16
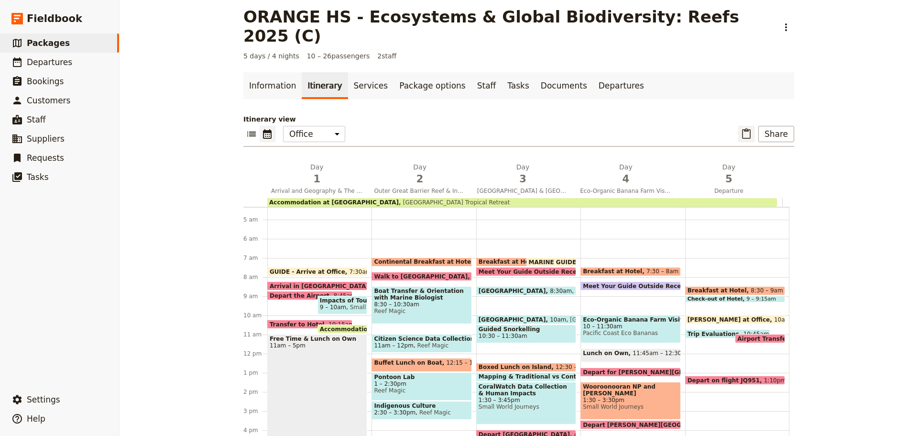
click at [738, 126] on button "​" at bounding box center [746, 134] width 16 height 16
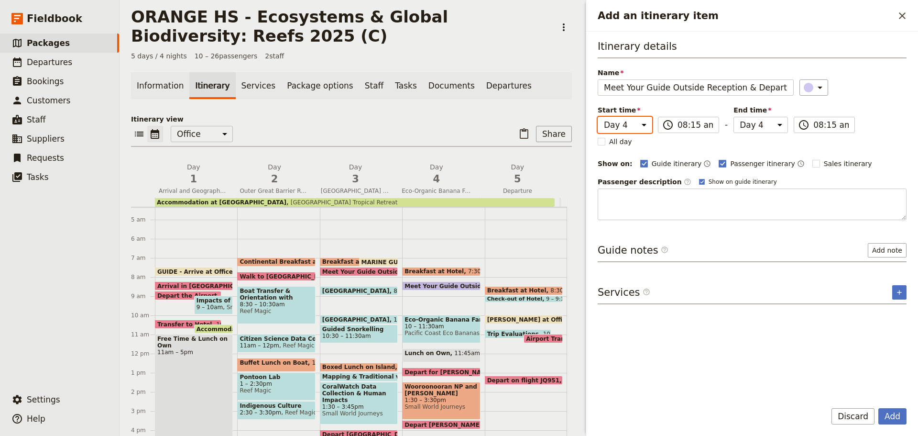
click at [625, 127] on select "Day 1 Day 2 Day 3 Day 4 Day 5" at bounding box center [625, 125] width 55 height 16
click at [598, 117] on select "Day 1 Day 2 Day 3 Day 4 Day 5" at bounding box center [625, 125] width 55 height 16
drag, startPoint x: 750, startPoint y: 125, endPoint x: 752, endPoint y: 132, distance: 6.8
click at [750, 125] on select "Day 1 Day 2 Day 3 Day 4 Day 5" at bounding box center [761, 125] width 55 height 16
click at [734, 117] on select "Day 1 Day 2 Day 3 Day 4 Day 5" at bounding box center [761, 125] width 55 height 16
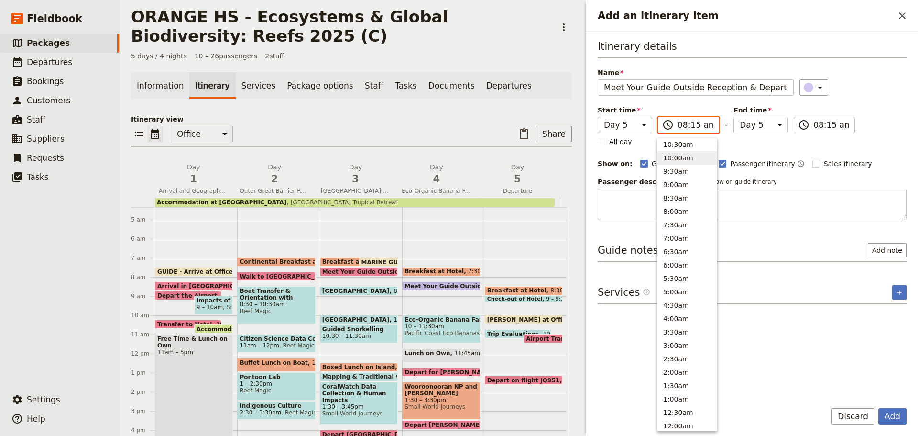
click at [677, 156] on button "10:00am" at bounding box center [687, 157] width 59 height 13
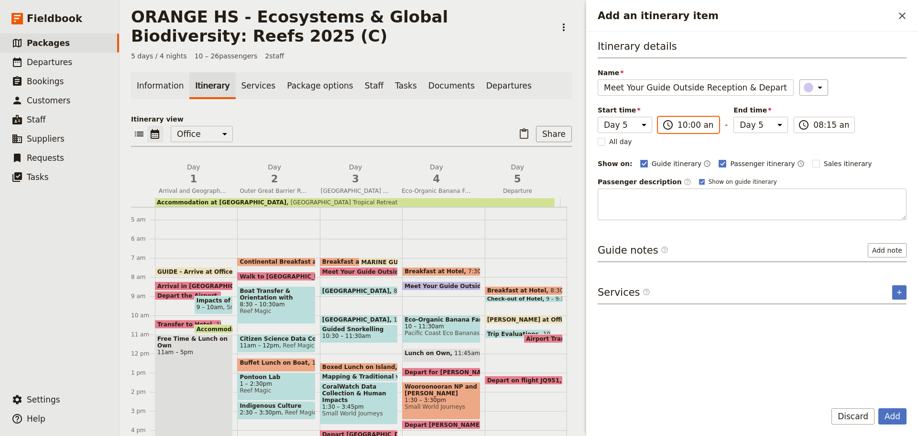
click at [691, 126] on input "10:00 am" at bounding box center [695, 124] width 35 height 11
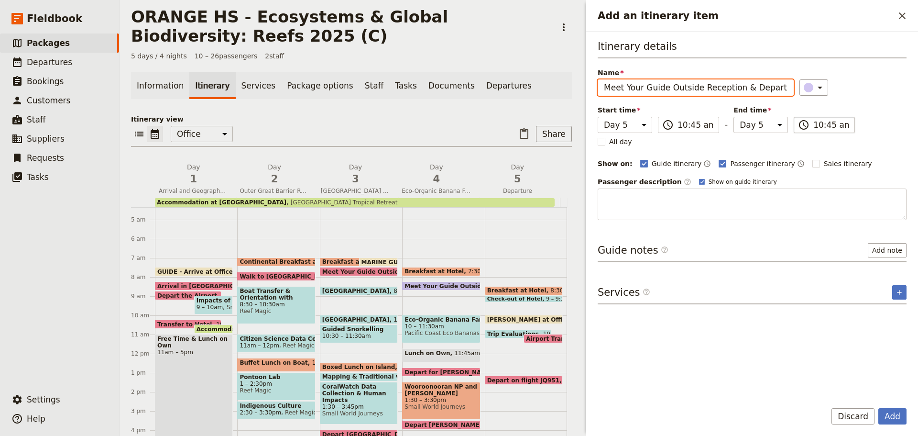
click at [814, 125] on input "10:45 am" at bounding box center [831, 124] width 35 height 11
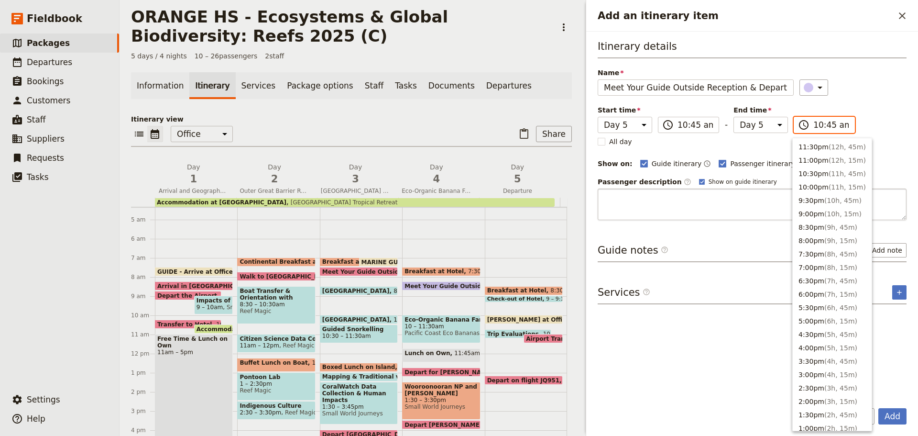
scroll to position [350, 0]
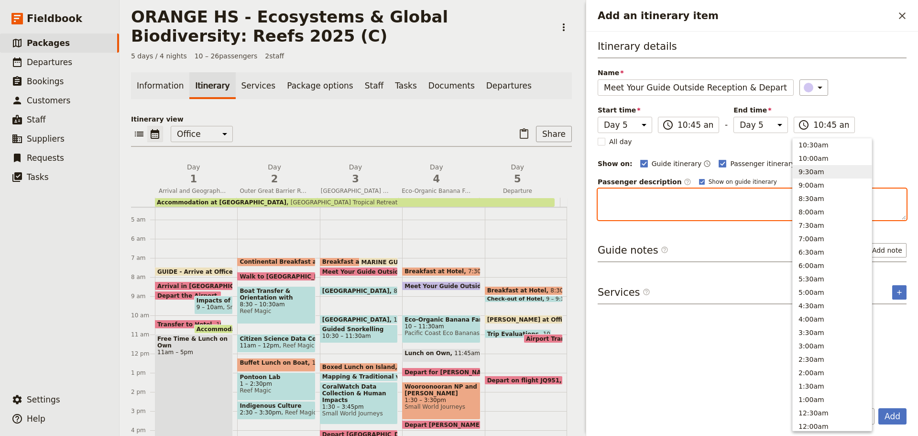
click at [706, 215] on textarea "Add an itinerary item" at bounding box center [752, 204] width 309 height 32
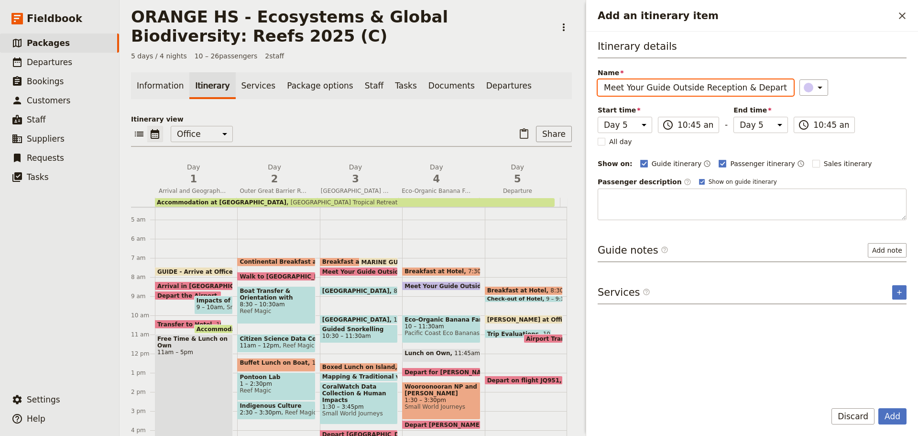
drag, startPoint x: 732, startPoint y: 85, endPoint x: 804, endPoint y: 78, distance: 72.5
click at [803, 77] on div "Name Meet Your Guide Outside Reception & Depart ​" at bounding box center [752, 82] width 309 height 28
drag, startPoint x: 733, startPoint y: 89, endPoint x: 772, endPoint y: 85, distance: 39.5
click at [772, 85] on input "Meet Your Guide Outside Reception & Depart" at bounding box center [696, 87] width 196 height 16
click at [671, 85] on input "Meet Your Guide Outside Reception" at bounding box center [696, 87] width 196 height 16
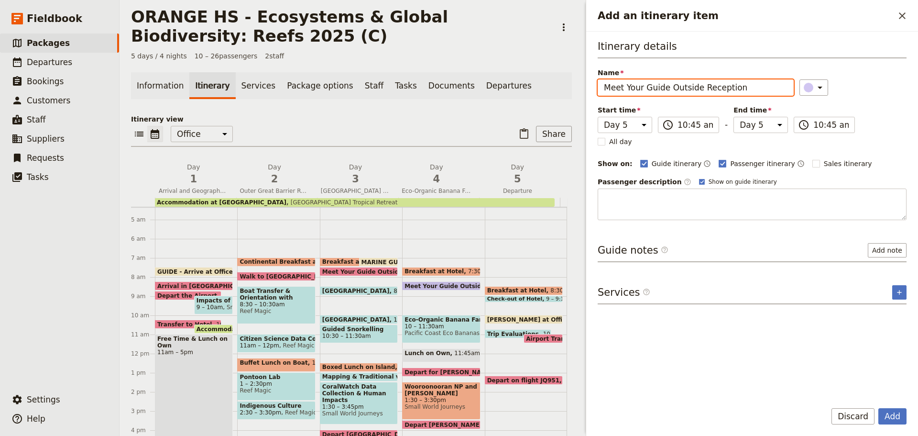
click at [671, 84] on input "Meet Your Guide Outside Reception" at bounding box center [696, 87] width 196 height 16
click at [671, 88] on input "Meet Your Guide Outside Reception" at bounding box center [696, 87] width 196 height 16
click at [679, 86] on input "Meet Your Guide Outside Reception" at bounding box center [696, 87] width 196 height 16
click at [893, 408] on button "Add" at bounding box center [893, 416] width 28 height 16
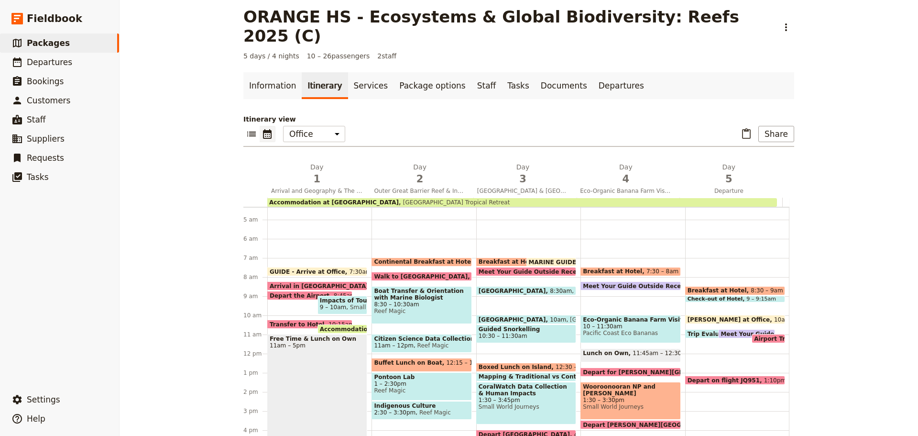
click at [726, 329] on div "Meet Your Guide Outside Reception 10:45am" at bounding box center [746, 333] width 57 height 9
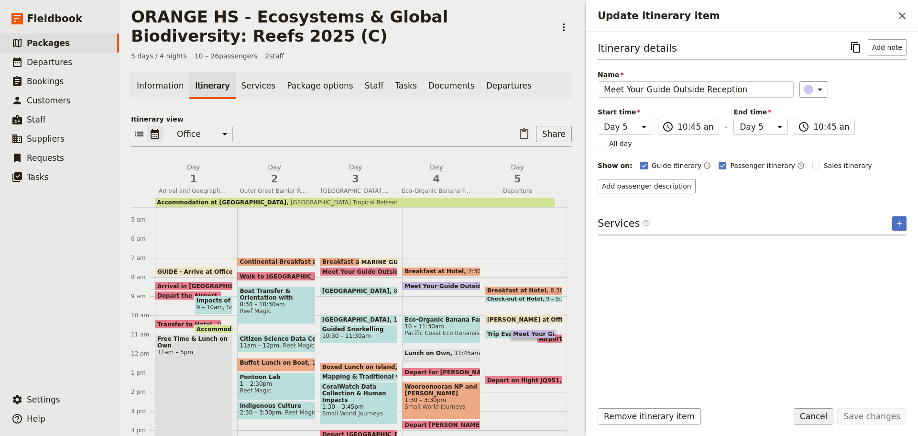
click at [818, 415] on button "Cancel" at bounding box center [814, 416] width 40 height 16
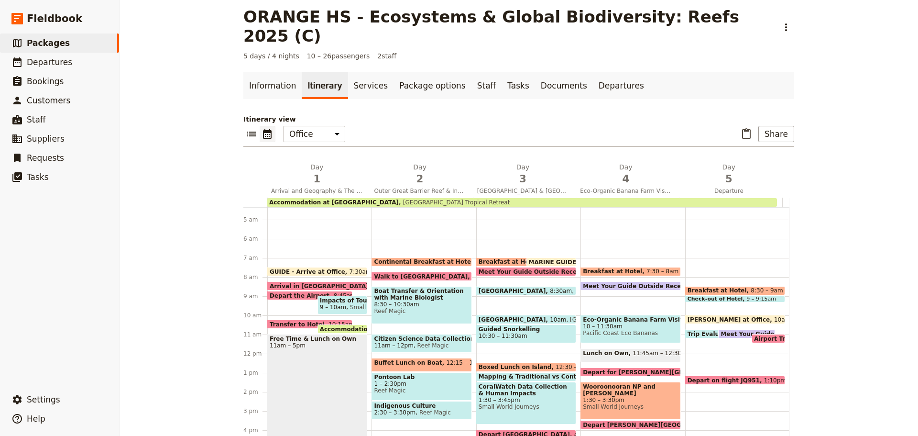
click at [687, 334] on span at bounding box center [714, 336] width 56 height 4
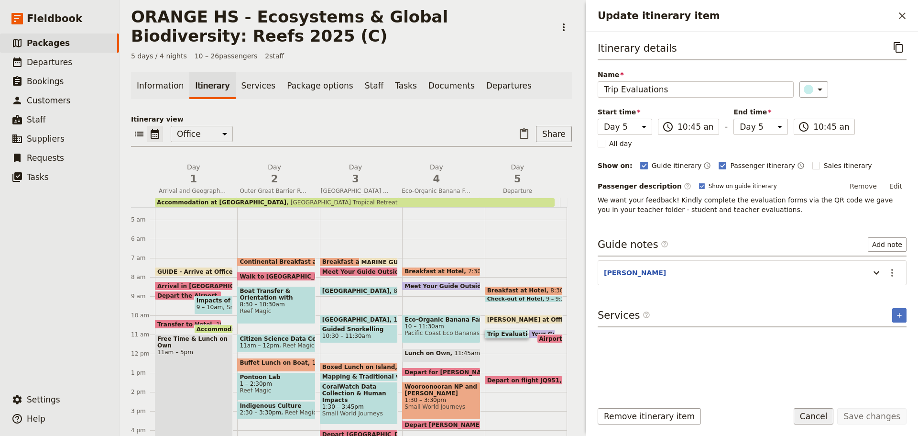
click at [831, 418] on button "Cancel" at bounding box center [814, 416] width 40 height 16
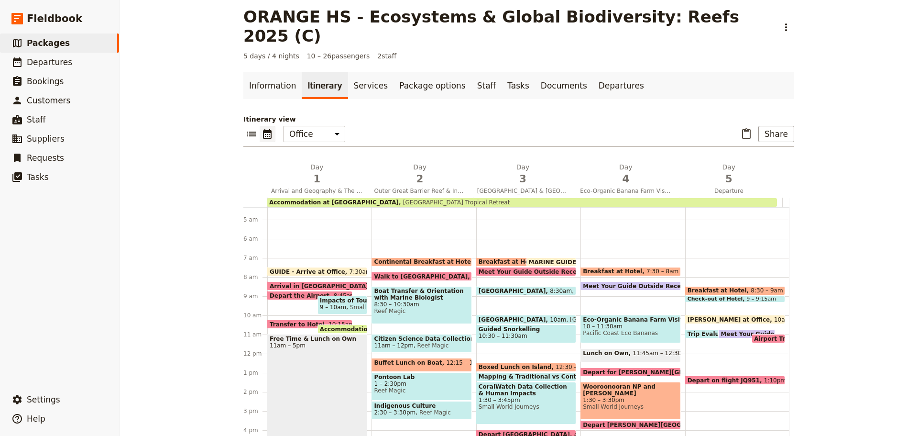
click at [721, 330] on span "Meet Your Guide Outside Reception" at bounding box center [780, 333] width 119 height 6
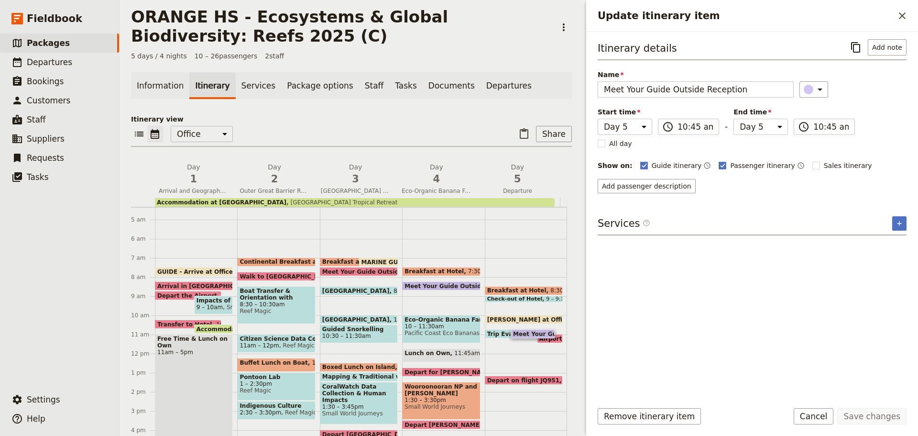
click at [823, 420] on button "Cancel" at bounding box center [814, 416] width 40 height 16
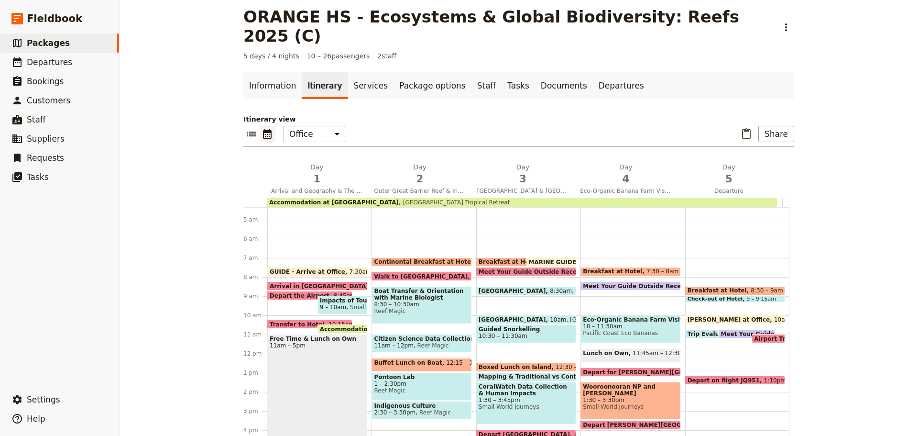
click at [695, 330] on span "Trip Evaluations" at bounding box center [716, 333] width 56 height 6
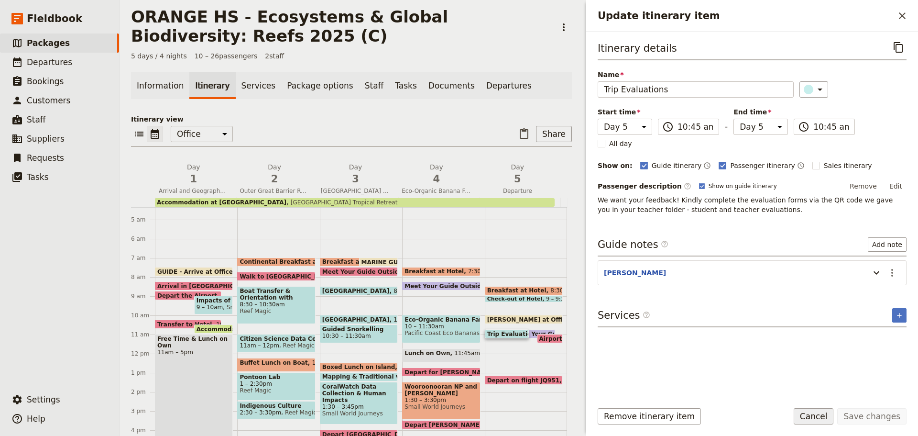
click at [825, 418] on button "Cancel" at bounding box center [814, 416] width 40 height 16
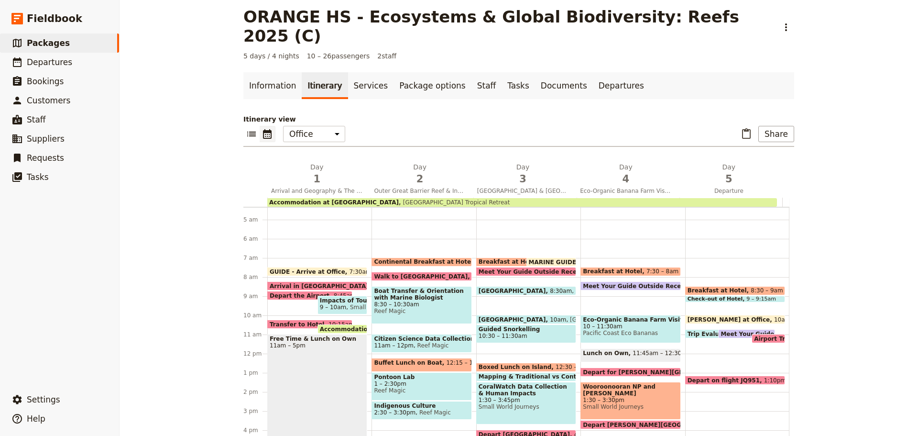
click at [725, 330] on span "Meet Your Guide Outside Reception" at bounding box center [780, 333] width 119 height 6
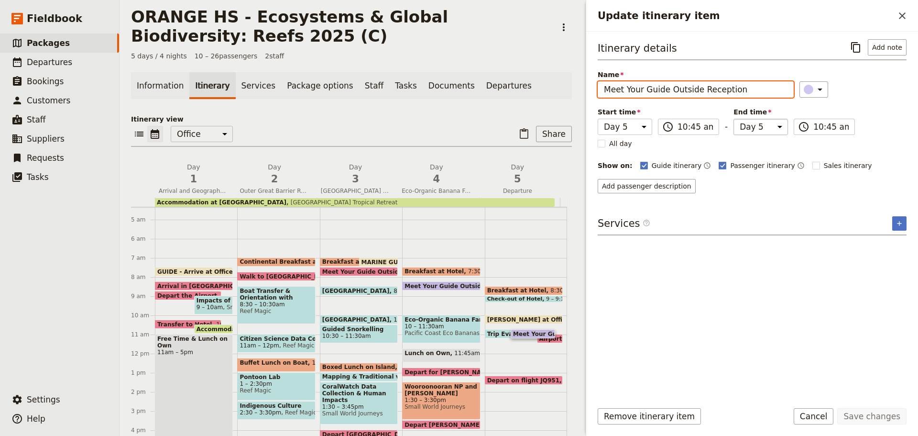
drag, startPoint x: 747, startPoint y: 92, endPoint x: 777, endPoint y: 120, distance: 41.0
click at [747, 91] on input "Meet Your Guide Outside Reception" at bounding box center [696, 89] width 196 height 16
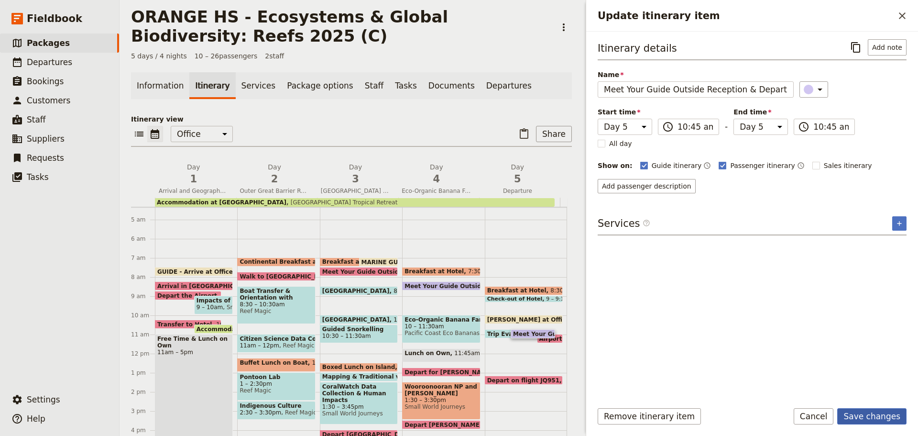
drag, startPoint x: 858, startPoint y: 417, endPoint x: 856, endPoint y: 393, distance: 24.0
click at [858, 416] on button "Save changes" at bounding box center [871, 416] width 69 height 16
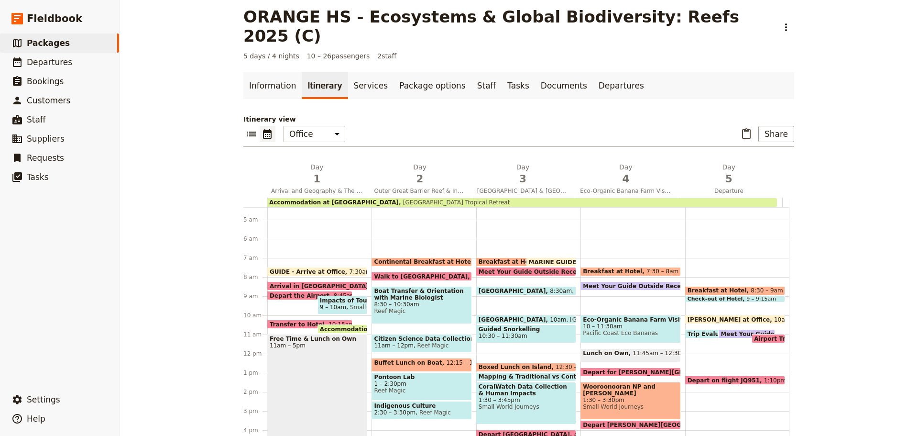
click at [732, 330] on span "Meet Your Guide Outside Reception & Depart" at bounding box center [796, 333] width 151 height 6
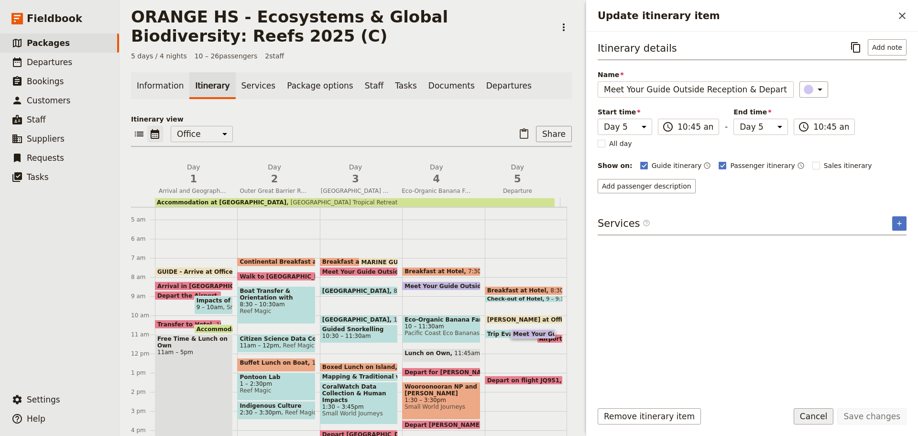
click at [816, 415] on button "Cancel" at bounding box center [814, 416] width 40 height 16
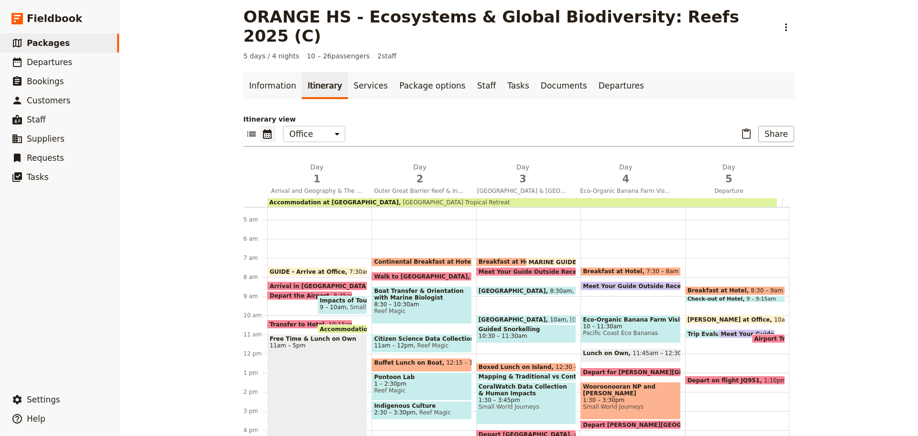
click at [758, 339] on span at bounding box center [768, 341] width 33 height 4
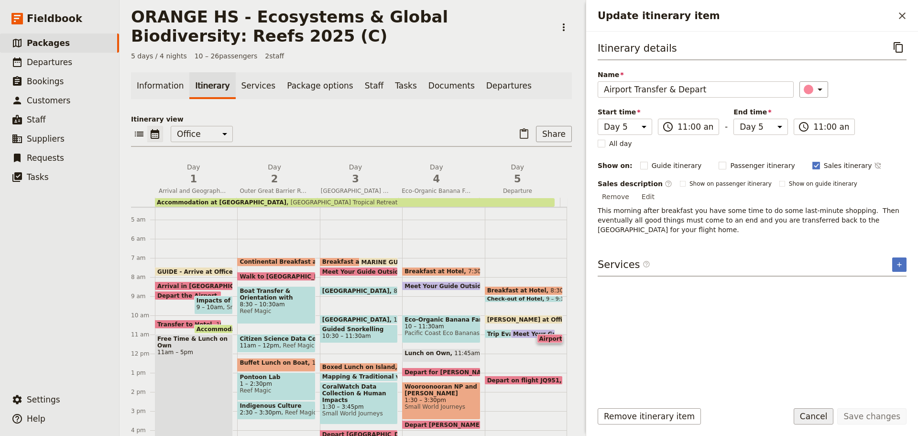
click at [830, 414] on button "Cancel" at bounding box center [814, 416] width 40 height 16
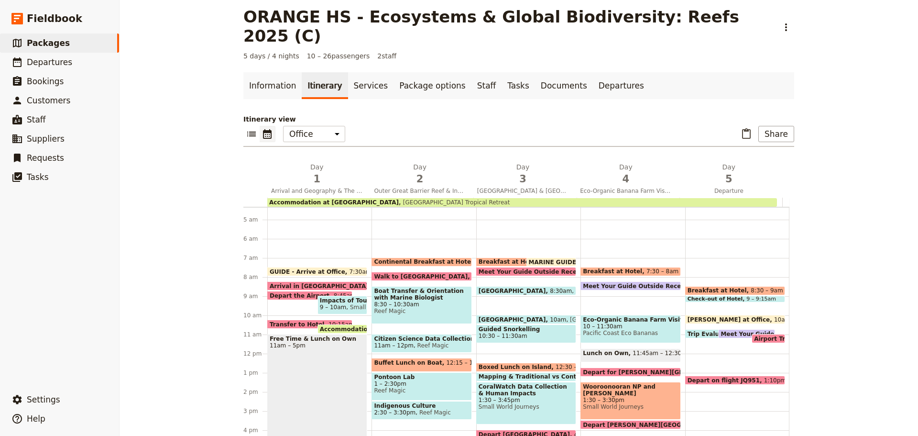
click at [724, 330] on span "Meet Your Guide Outside Reception & Depart" at bounding box center [796, 333] width 151 height 6
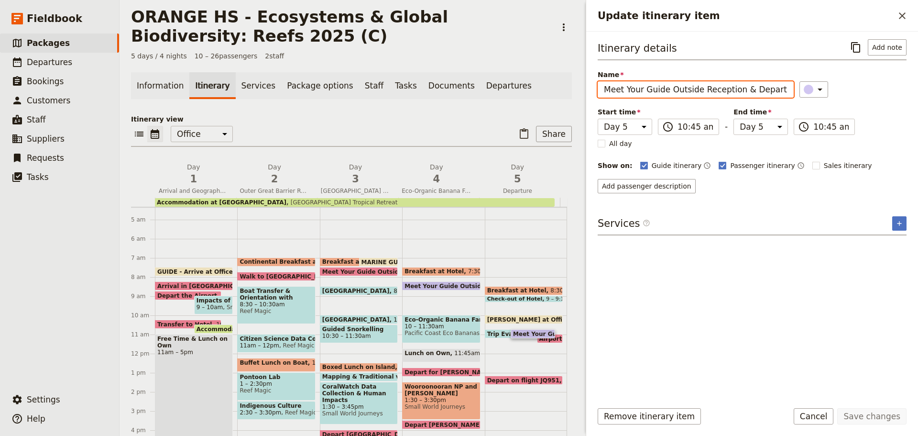
drag, startPoint x: 735, startPoint y: 88, endPoint x: 836, endPoint y: 99, distance: 101.9
click at [836, 99] on div "Itinerary details ​ Add note Name Meet Your Guide Outside Reception & Depart ​ …" at bounding box center [752, 116] width 309 height 154
click at [657, 89] on input "Meet Your Guide Outside Reception" at bounding box center [696, 89] width 196 height 16
click at [655, 89] on input "Meet Your Guide Outside Reception" at bounding box center [696, 89] width 196 height 16
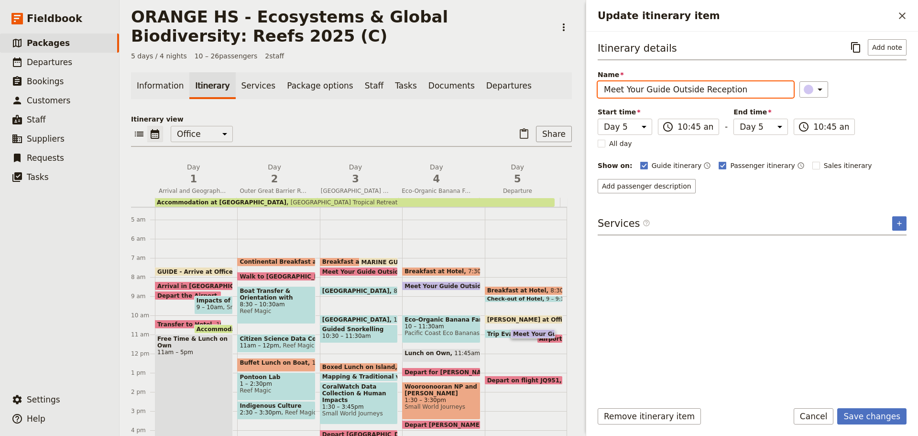
click at [653, 90] on input "Meet Your Guide Outside Reception" at bounding box center [696, 89] width 196 height 16
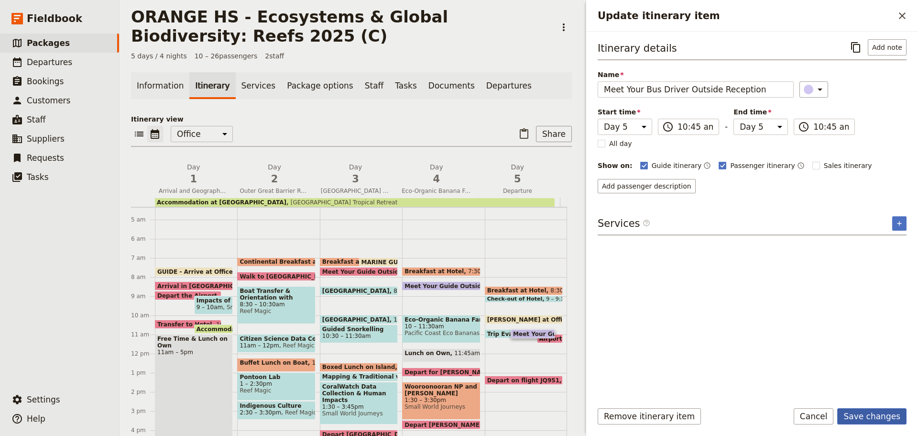
click at [871, 411] on button "Save changes" at bounding box center [871, 416] width 69 height 16
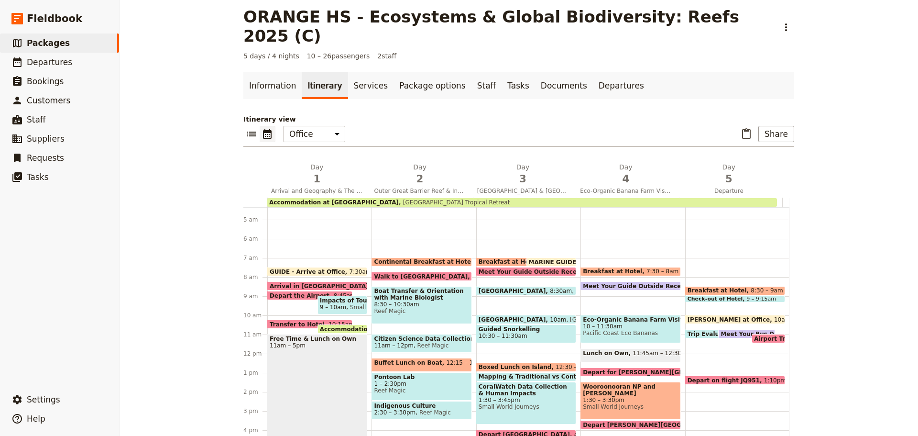
click at [730, 330] on span "Meet Your Bus Driver Outside Reception" at bounding box center [788, 333] width 134 height 6
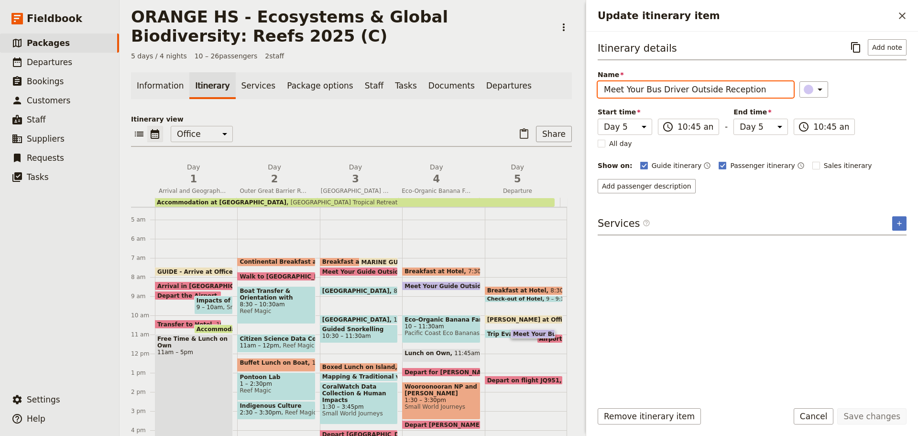
click at [671, 88] on input "Meet Your Bus Driver Outside Reception" at bounding box center [696, 89] width 196 height 16
click at [640, 88] on input "Meet Your Bus Driver Outside Reception" at bounding box center [696, 89] width 196 height 16
drag, startPoint x: 642, startPoint y: 91, endPoint x: 679, endPoint y: 91, distance: 36.4
click at [679, 91] on input "Meet Your Bus Driver Outside Reception" at bounding box center [696, 89] width 196 height 16
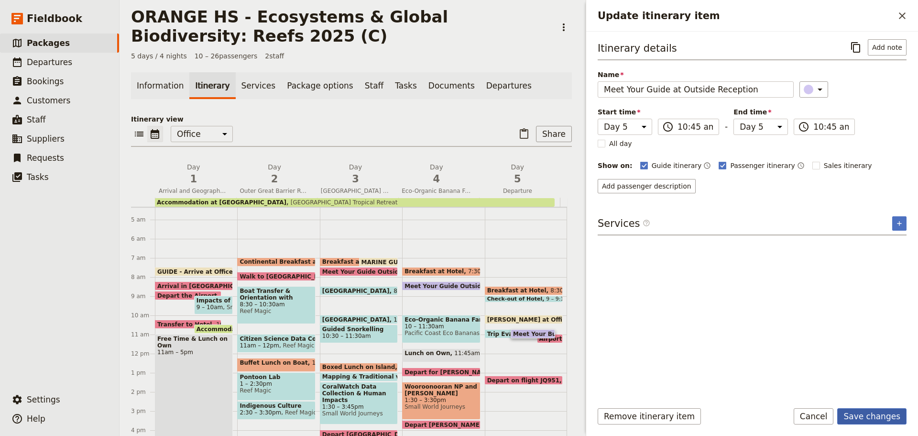
click at [882, 411] on button "Save changes" at bounding box center [871, 416] width 69 height 16
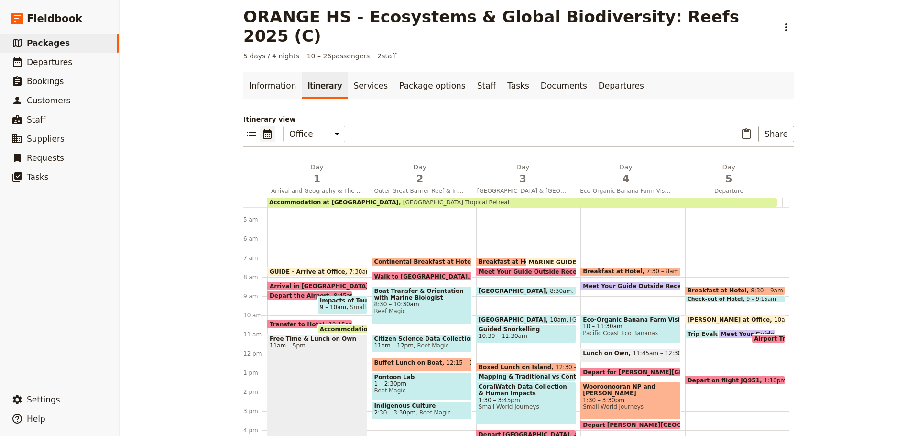
click at [622, 283] on span "Meet Your Guide Outside Reception & Depart" at bounding box center [658, 286] width 151 height 6
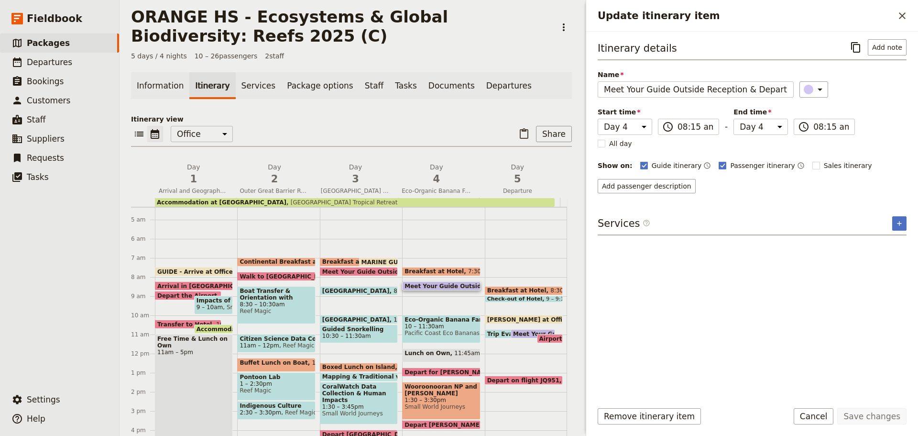
drag, startPoint x: 811, startPoint y: 415, endPoint x: 771, endPoint y: 399, distance: 42.7
click at [811, 415] on button "Cancel" at bounding box center [814, 416] width 40 height 16
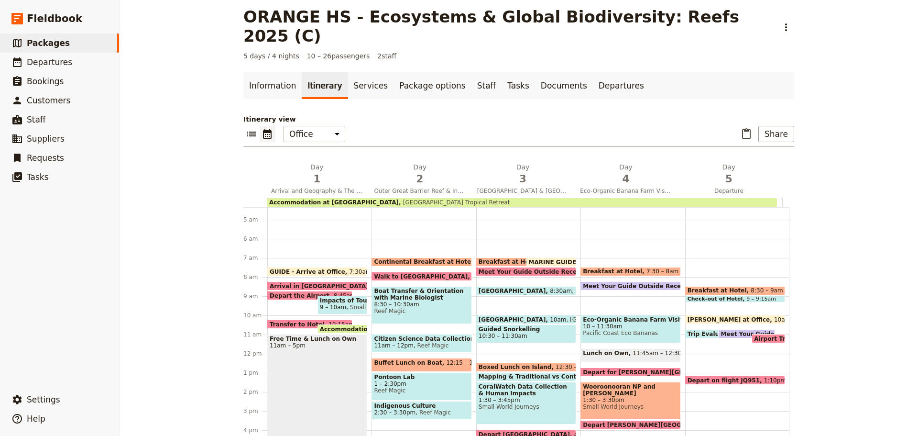
click at [721, 330] on span "Meet Your Guide at Outside Reception" at bounding box center [785, 333] width 128 height 6
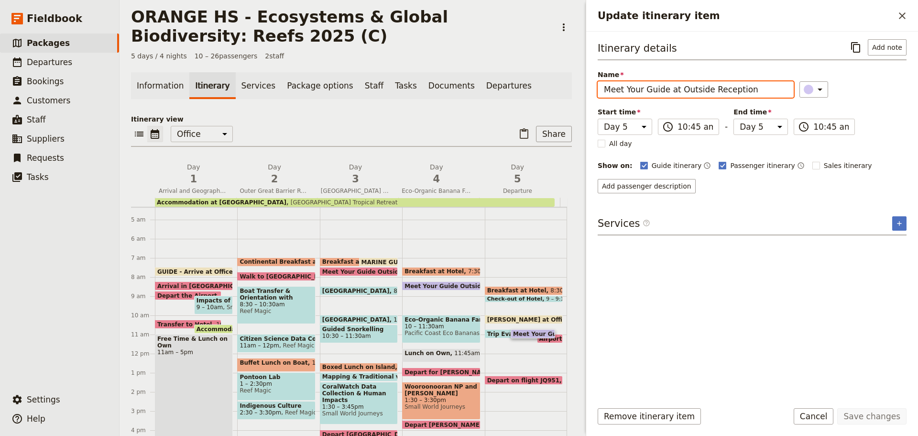
click at [753, 88] on input "Meet Your Guide at Outside Reception" at bounding box center [696, 89] width 196 height 16
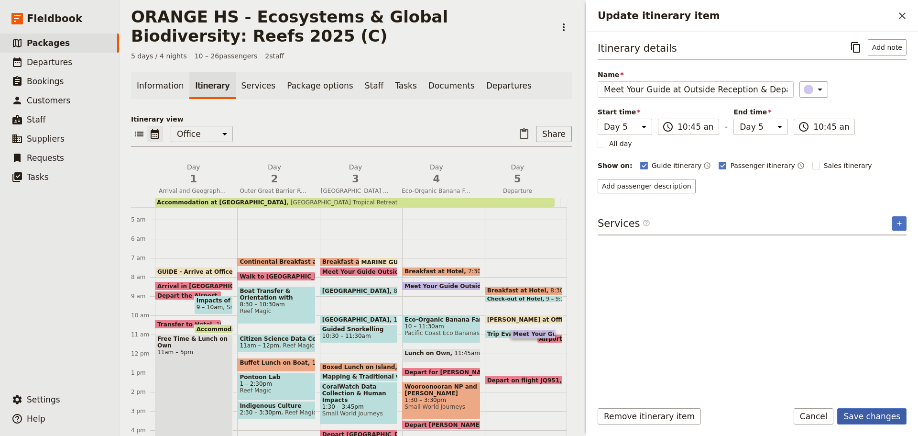
click at [862, 412] on button "Save changes" at bounding box center [871, 416] width 69 height 16
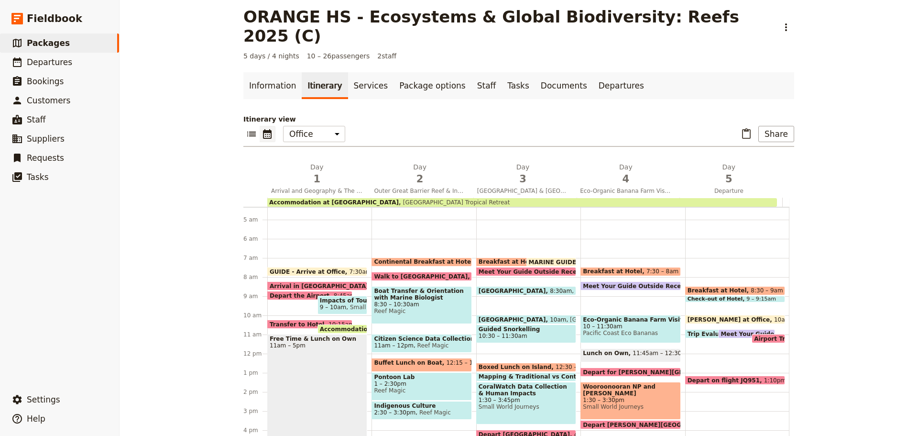
click at [754, 335] on span "Airport Transfer & Depart" at bounding box center [797, 338] width 87 height 6
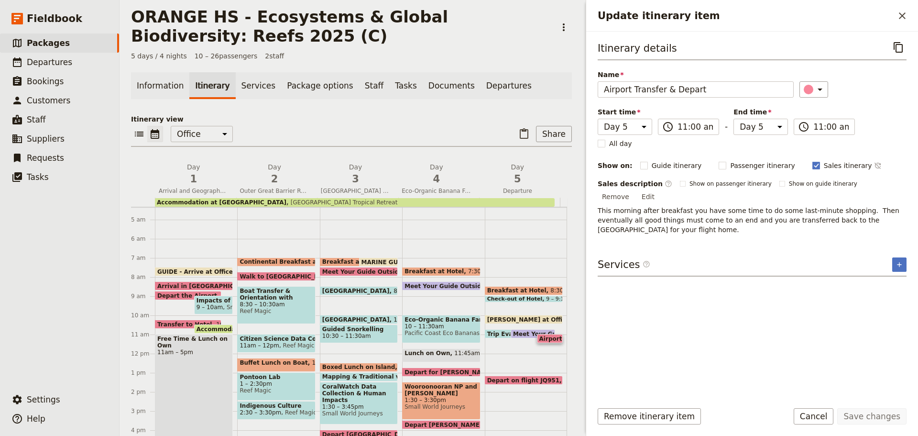
drag, startPoint x: 835, startPoint y: 416, endPoint x: 828, endPoint y: 414, distance: 7.0
click at [834, 416] on button "Cancel" at bounding box center [814, 416] width 40 height 16
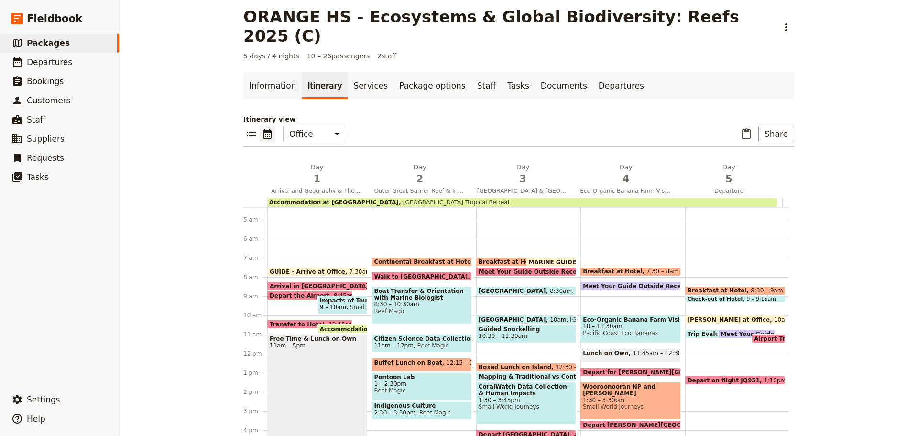
click at [694, 330] on span "Trip Evaluations" at bounding box center [716, 333] width 56 height 6
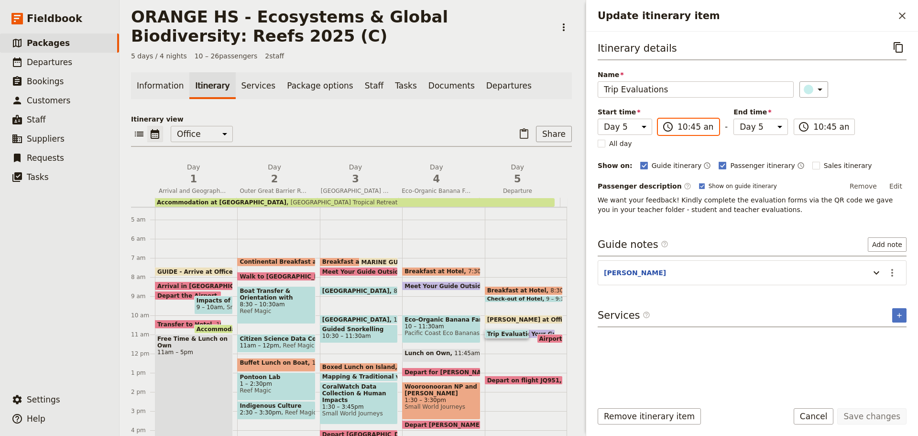
click at [683, 127] on input "10:45 am" at bounding box center [695, 126] width 35 height 11
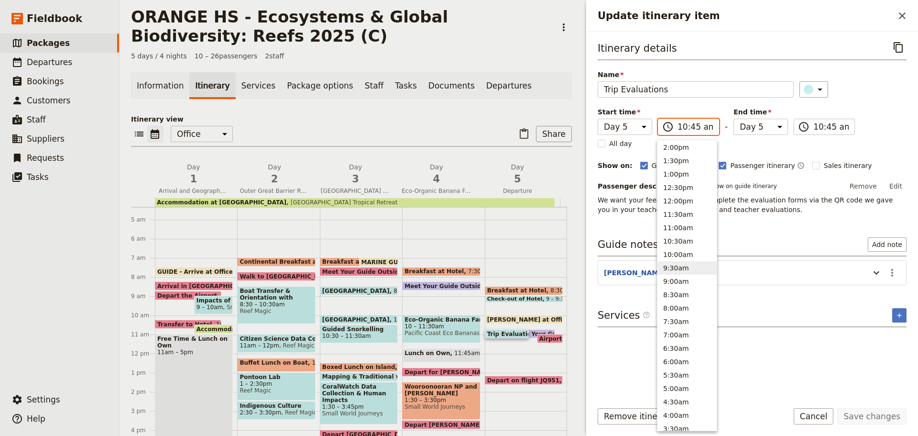
scroll to position [254, 0]
click at [674, 227] on button "11:00am" at bounding box center [687, 228] width 59 height 13
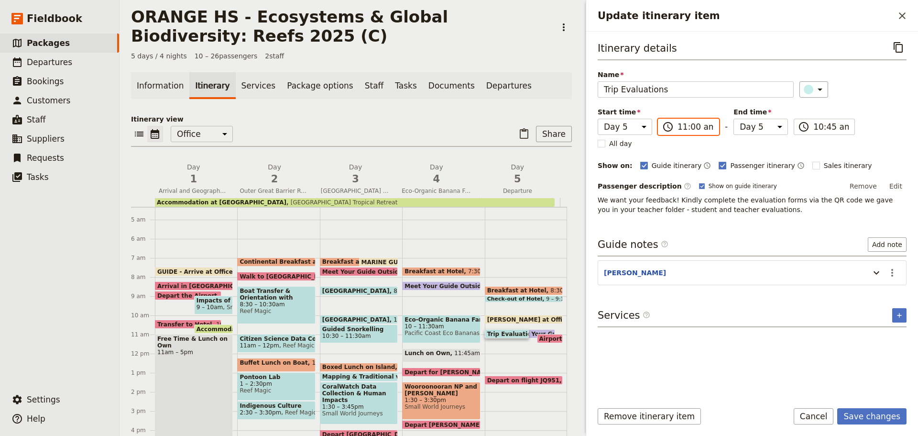
click at [693, 131] on input "11:00 am" at bounding box center [695, 126] width 35 height 11
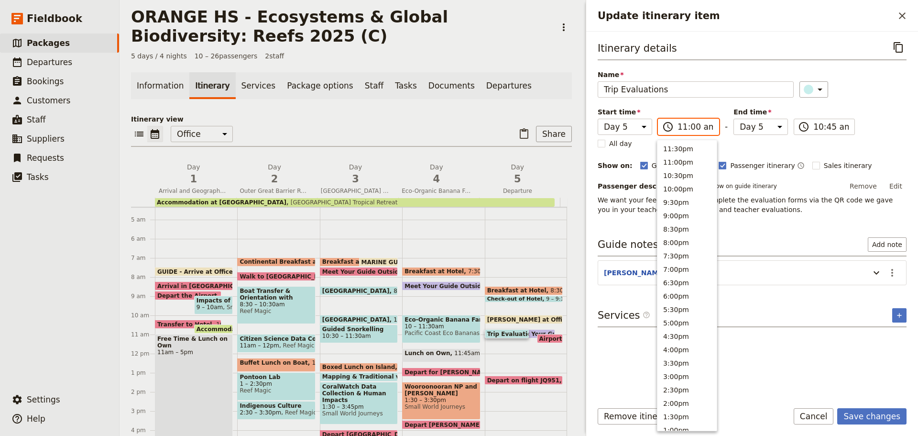
scroll to position [337, 0]
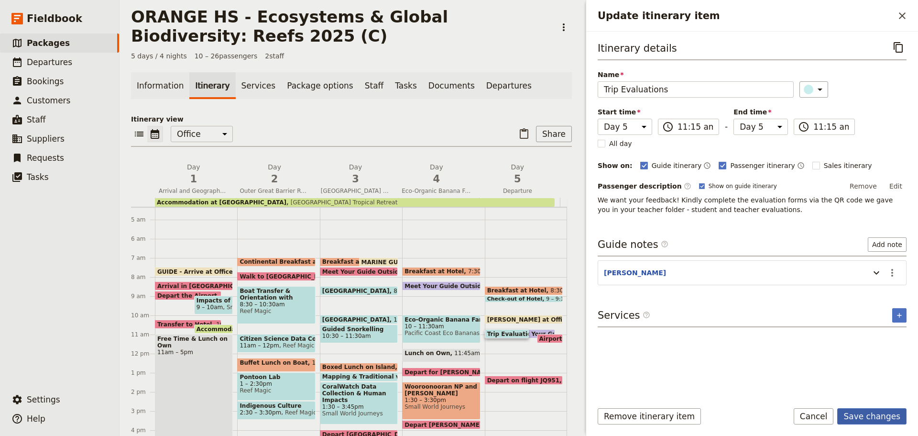
click at [876, 420] on button "Save changes" at bounding box center [871, 416] width 69 height 16
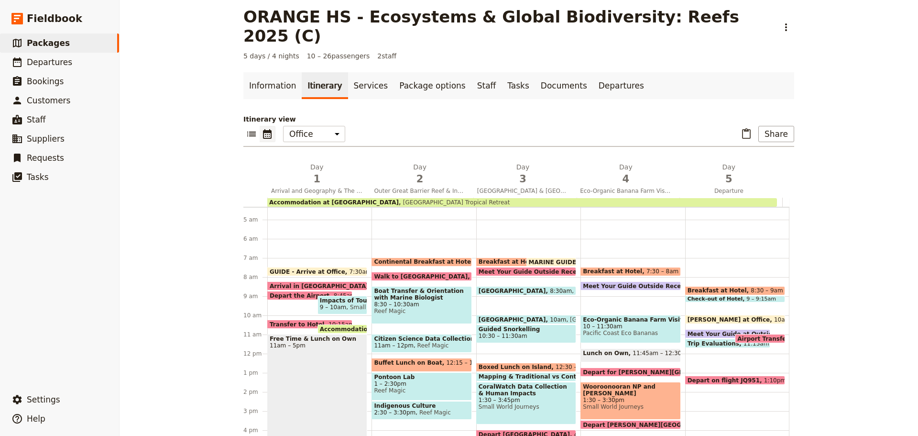
click at [738, 335] on span "Airport Transfer & Depart" at bounding box center [780, 338] width 87 height 6
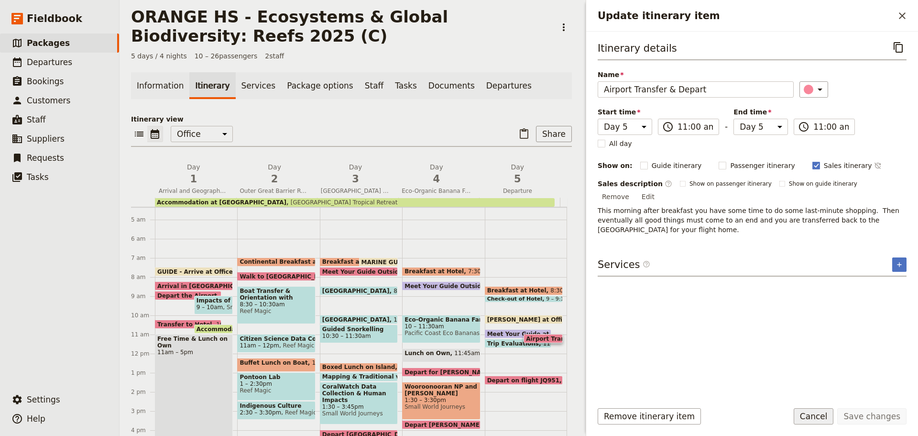
click at [817, 410] on button "Cancel" at bounding box center [814, 416] width 40 height 16
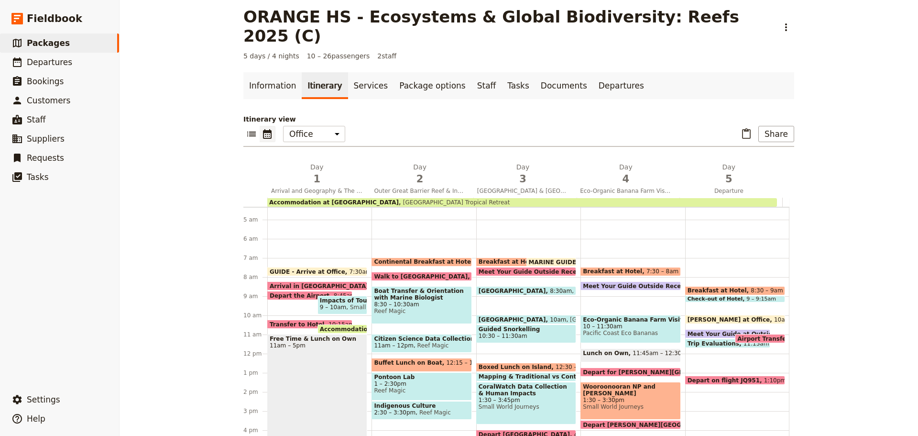
click at [710, 330] on span "Meet Your Guide at Outside Reception & Depart" at bounding box center [767, 333] width 159 height 6
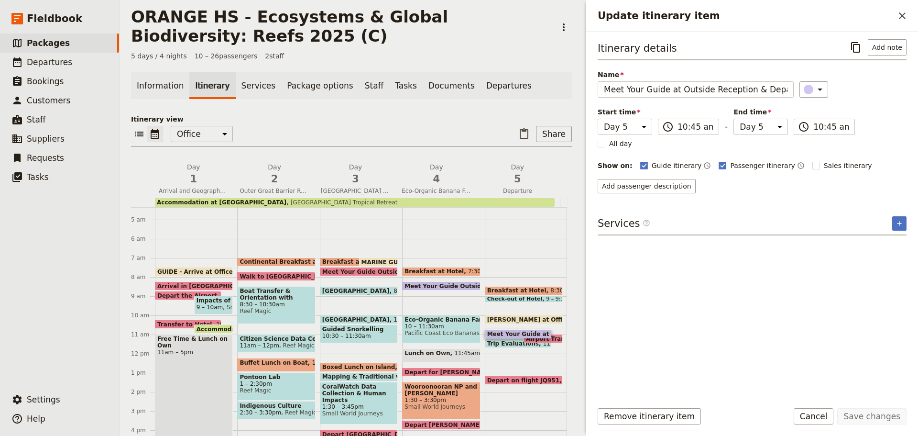
drag, startPoint x: 814, startPoint y: 413, endPoint x: 808, endPoint y: 409, distance: 6.9
click at [814, 412] on button "Cancel" at bounding box center [814, 416] width 40 height 16
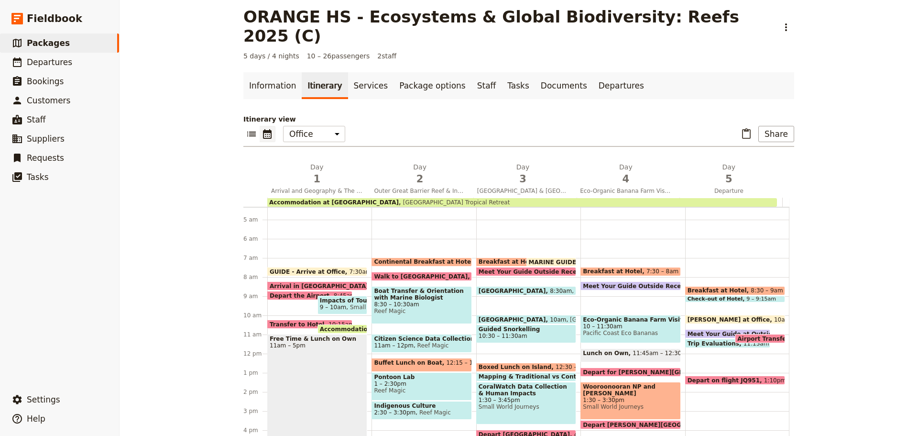
click at [760, 335] on span "Airport Transfer & Depart" at bounding box center [780, 338] width 87 height 6
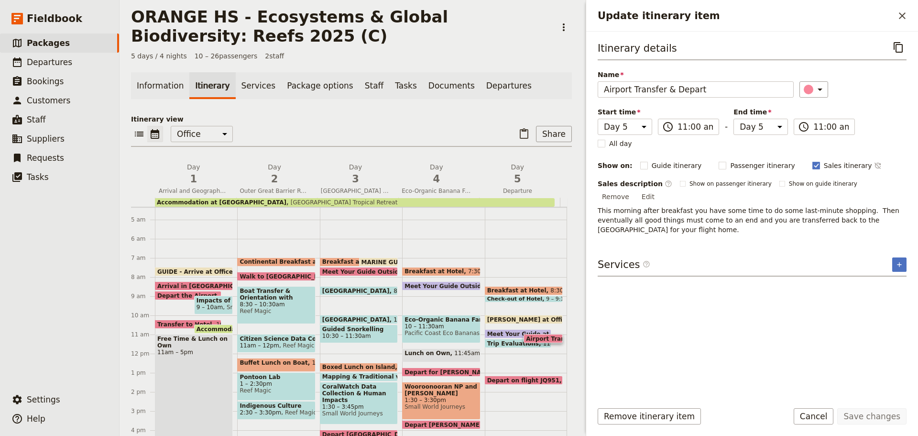
drag, startPoint x: 904, startPoint y: 44, endPoint x: 845, endPoint y: 33, distance: 60.6
click at [903, 43] on button "​" at bounding box center [899, 47] width 16 height 16
click at [719, 165] on rect "Update itinerary item" at bounding box center [722, 165] width 7 height 7
click at [718, 161] on input "Passenger itinerary" at bounding box center [718, 160] width 0 height 0
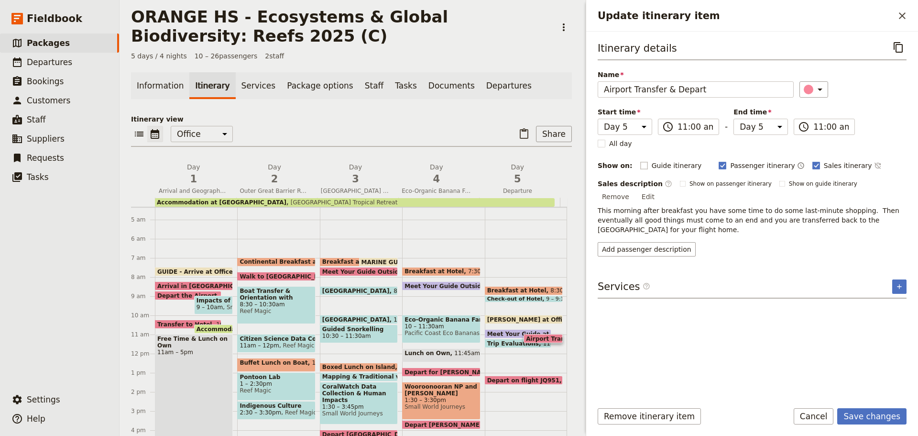
click at [640, 162] on rect "Update itinerary item" at bounding box center [643, 165] width 7 height 7
click at [640, 161] on input "Guide itinerary" at bounding box center [640, 160] width 0 height 0
click at [620, 243] on div "Itinerary details ​ Add note Name Airport Transfer & Depart ​ Start time Day 1 …" at bounding box center [752, 215] width 309 height 353
click at [617, 242] on button "Add passenger description" at bounding box center [647, 249] width 98 height 14
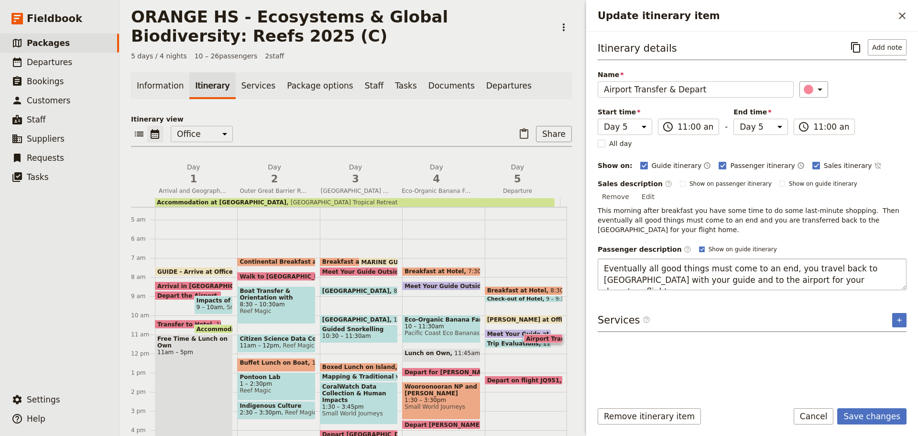
click at [819, 259] on textarea "Eventually all good things must come to an end, you travel back to [GEOGRAPHIC_…" at bounding box center [752, 274] width 309 height 32
drag, startPoint x: 796, startPoint y: 260, endPoint x: 660, endPoint y: 285, distance: 137.6
click at [660, 285] on div "Itinerary details ​ Add note Name Airport Transfer & Depart ​ Start time Day 1 …" at bounding box center [752, 215] width 309 height 353
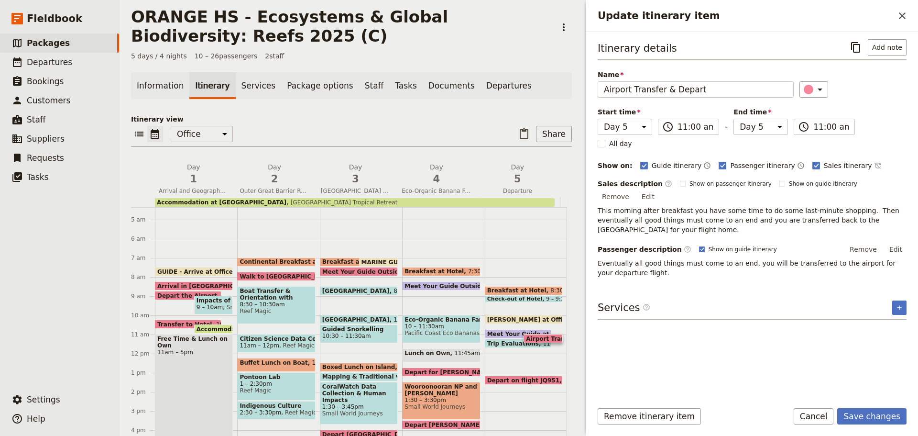
click at [900, 242] on button "Edit" at bounding box center [896, 249] width 22 height 14
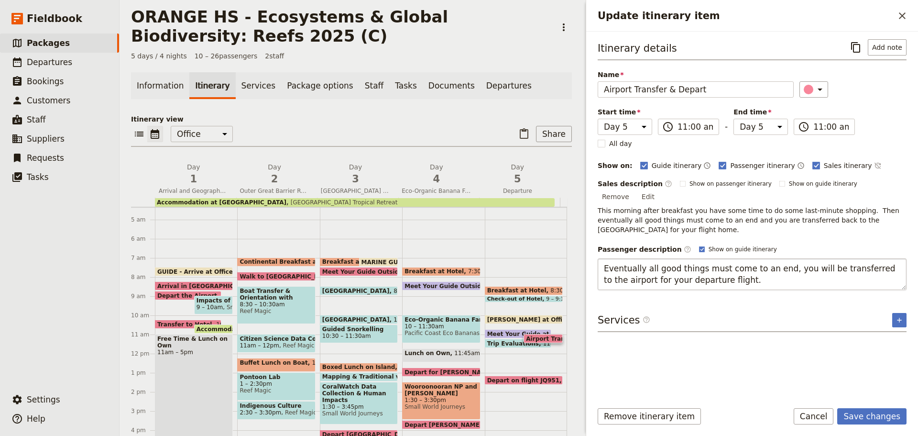
click at [803, 258] on textarea "Eventually all good things must come to an end, you will be transferred to the …" at bounding box center [752, 274] width 309 height 32
drag, startPoint x: 780, startPoint y: 256, endPoint x: 918, endPoint y: 277, distance: 139.8
click at [918, 277] on div "Itinerary details ​ Add note Name Airport Transfer & Depart ​ Start time Day 1 …" at bounding box center [752, 213] width 332 height 362
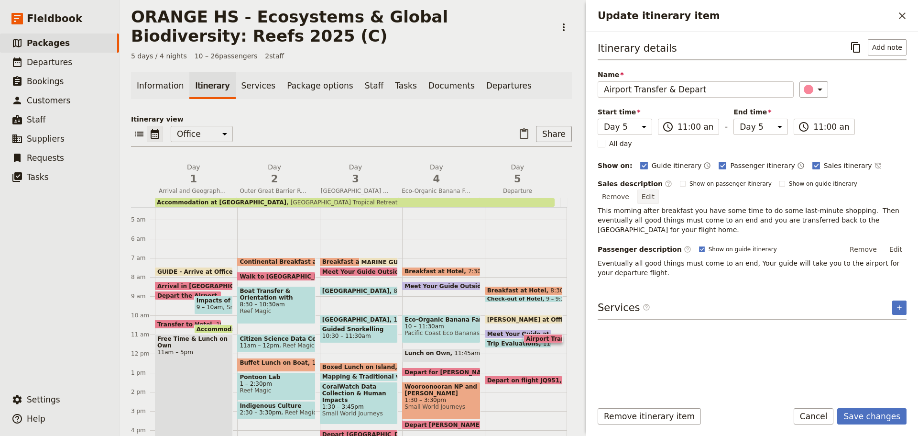
click at [659, 189] on button "Edit" at bounding box center [649, 196] width 22 height 14
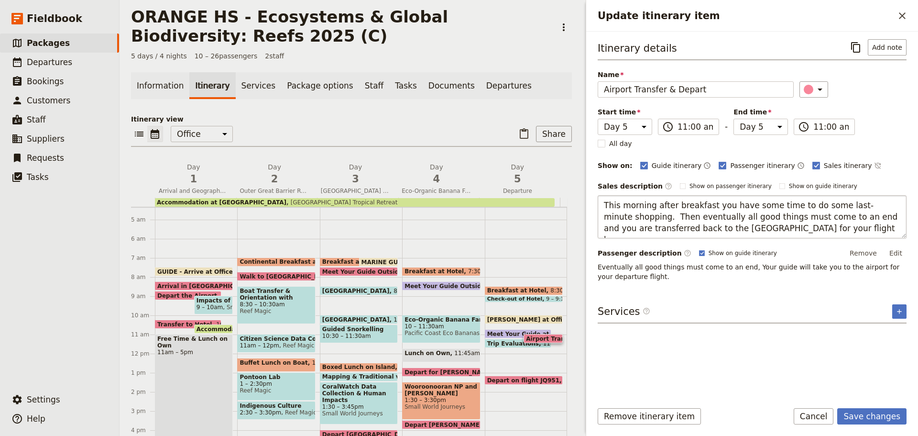
click at [644, 217] on textarea "This morning after breakfast you have some time to do some last-minute shopping…" at bounding box center [752, 216] width 309 height 43
click at [719, 166] on rect "Update itinerary item" at bounding box center [722, 165] width 7 height 7
click at [718, 161] on input "Passenger itinerary" at bounding box center [718, 160] width 0 height 0
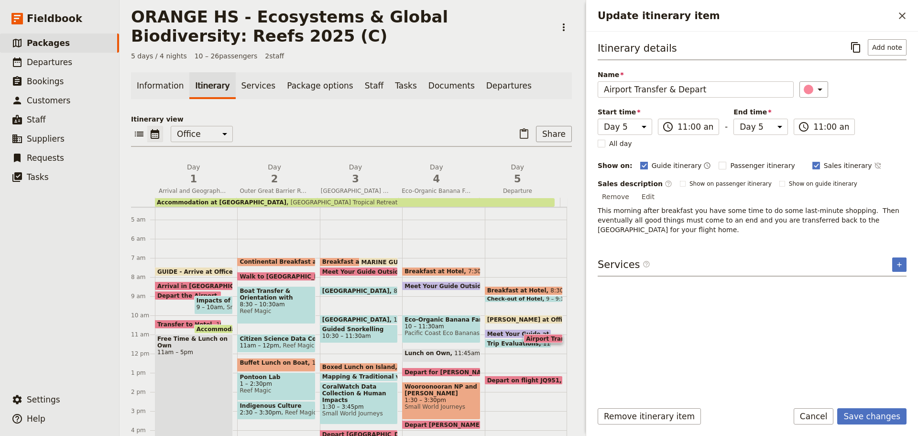
click at [640, 167] on rect "Update itinerary item" at bounding box center [643, 165] width 7 height 7
click at [640, 161] on input "Guide itinerary" at bounding box center [640, 160] width 0 height 0
click at [719, 165] on rect "Update itinerary item" at bounding box center [722, 165] width 7 height 7
click at [718, 161] on input "Passenger itinerary" at bounding box center [718, 160] width 0 height 0
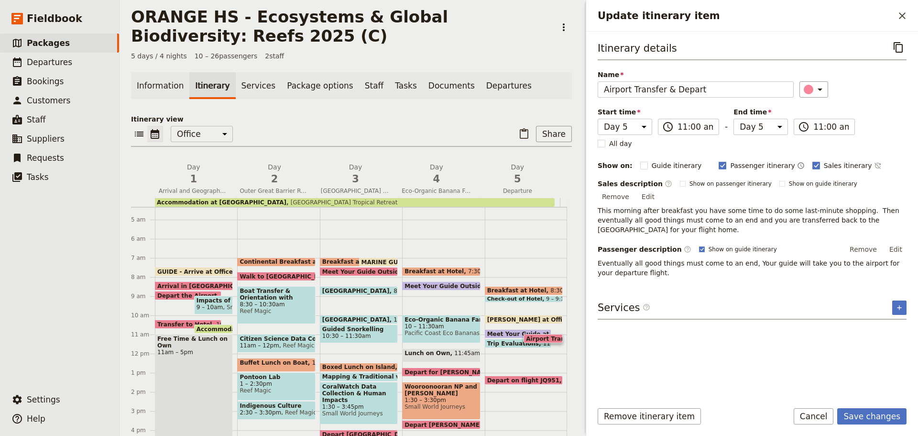
drag, startPoint x: 635, startPoint y: 166, endPoint x: 698, endPoint y: 165, distance: 63.1
click at [655, 167] on label "Guide itinerary" at bounding box center [671, 166] width 62 height 10
click at [896, 242] on button "Edit" at bounding box center [896, 249] width 22 height 14
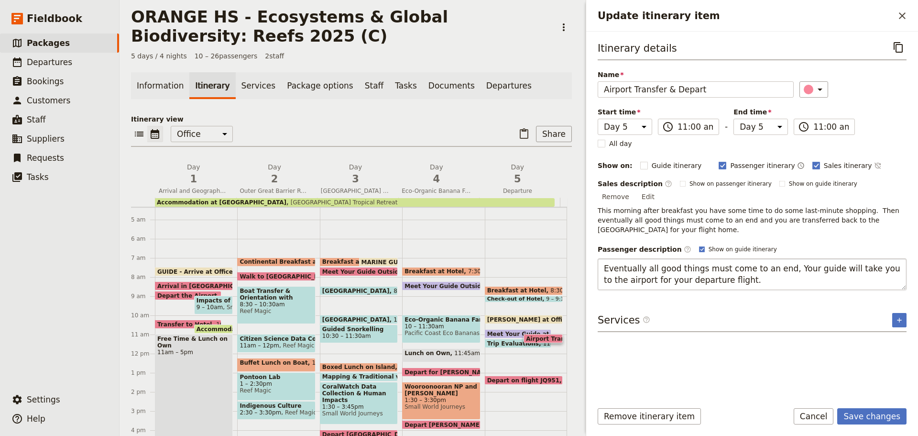
click at [789, 260] on textarea "Eventually all good things must come to an end, Your guide will take you to the…" at bounding box center [752, 274] width 309 height 32
drag, startPoint x: 776, startPoint y: 260, endPoint x: 786, endPoint y: 237, distance: 25.1
click at [776, 258] on textarea "Eventually all good things must come to an end, Your guide will take you to the…" at bounding box center [752, 274] width 309 height 32
drag, startPoint x: 721, startPoint y: 271, endPoint x: 792, endPoint y: 295, distance: 75.2
click at [792, 295] on div "Itinerary details ​ Name Airport Transfer & Depart ​ Start time Day 1 Day 2 Day…" at bounding box center [752, 215] width 309 height 353
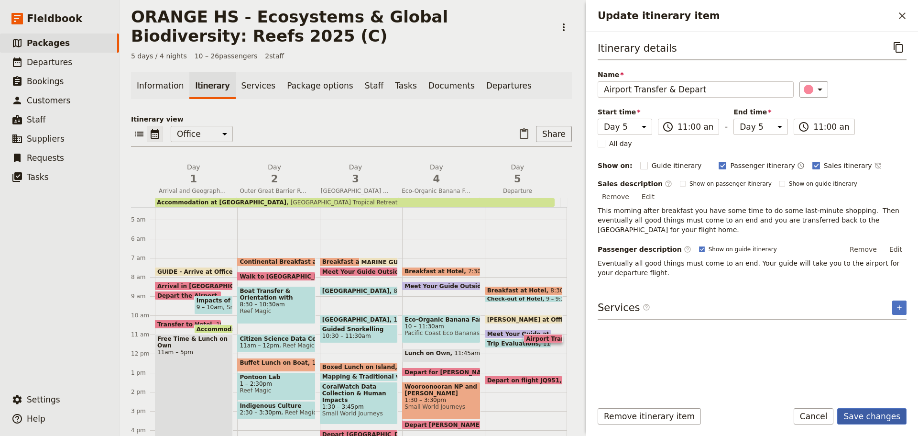
click at [888, 418] on button "Save changes" at bounding box center [871, 416] width 69 height 16
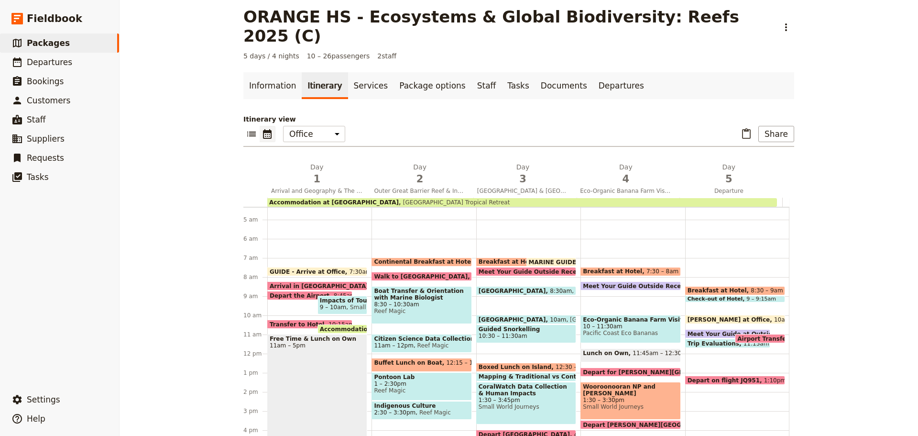
click at [757, 339] on span at bounding box center [760, 341] width 49 height 4
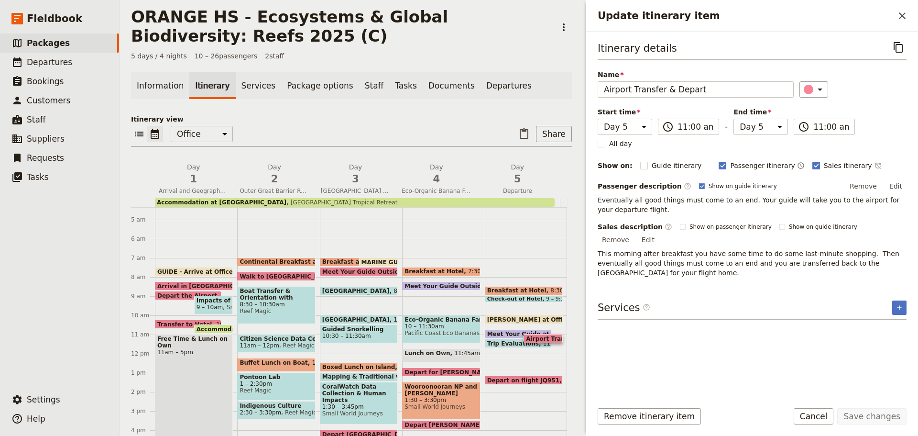
drag, startPoint x: 804, startPoint y: 402, endPoint x: 808, endPoint y: 407, distance: 6.1
click at [806, 404] on form "Itinerary details ​ Name Airport Transfer & Depart ​ Start time Day 1 Day 2 Day…" at bounding box center [752, 234] width 332 height 404
click at [813, 414] on button "Cancel" at bounding box center [814, 416] width 40 height 16
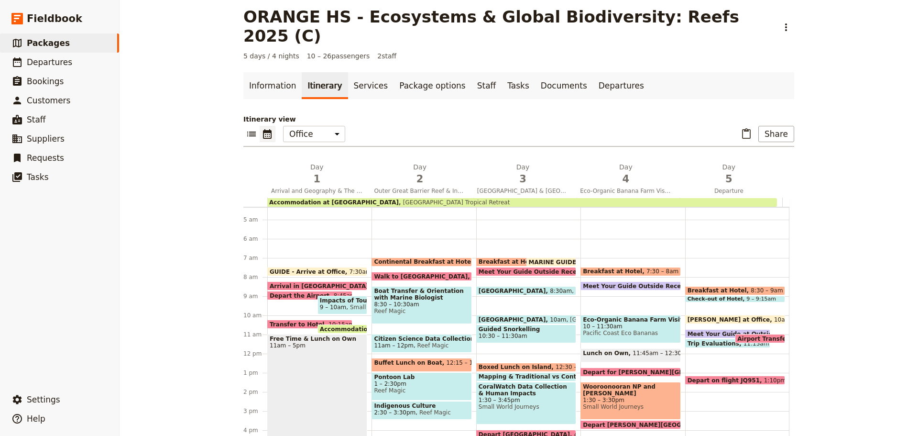
click at [695, 330] on span "Meet Your Guide at Outside Reception & Depart" at bounding box center [767, 333] width 159 height 6
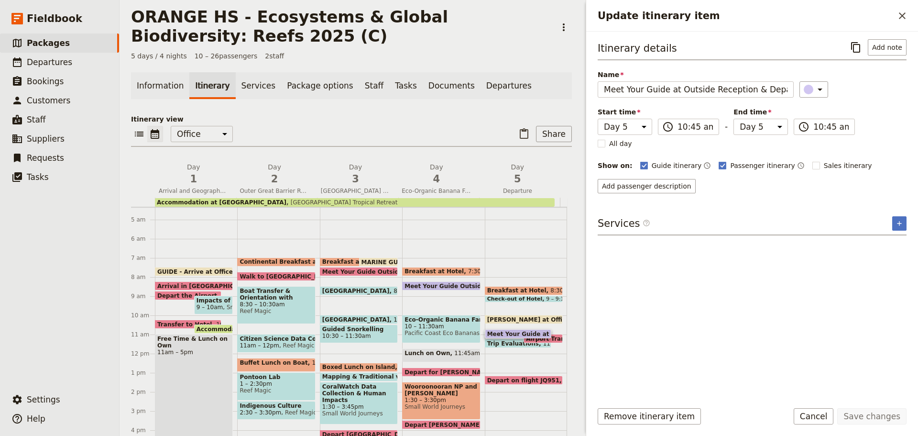
click at [819, 411] on button "Cancel" at bounding box center [814, 416] width 40 height 16
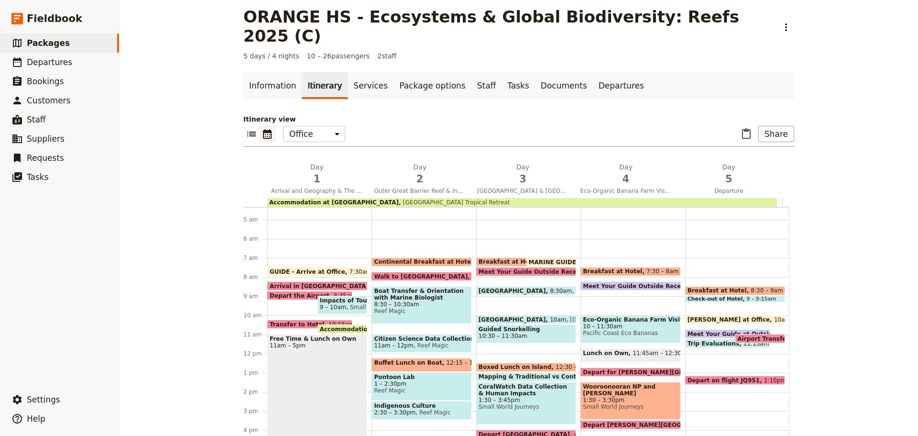
click at [716, 334] on span at bounding box center [728, 336] width 84 height 4
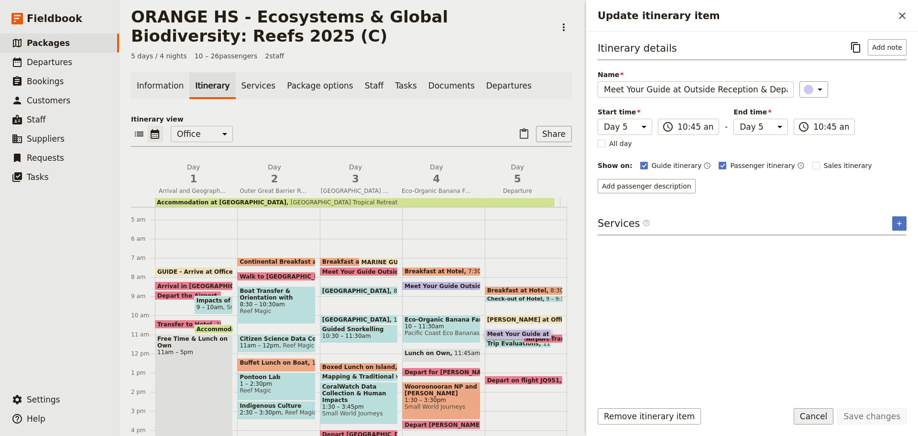
click at [822, 411] on button "Cancel" at bounding box center [814, 416] width 40 height 16
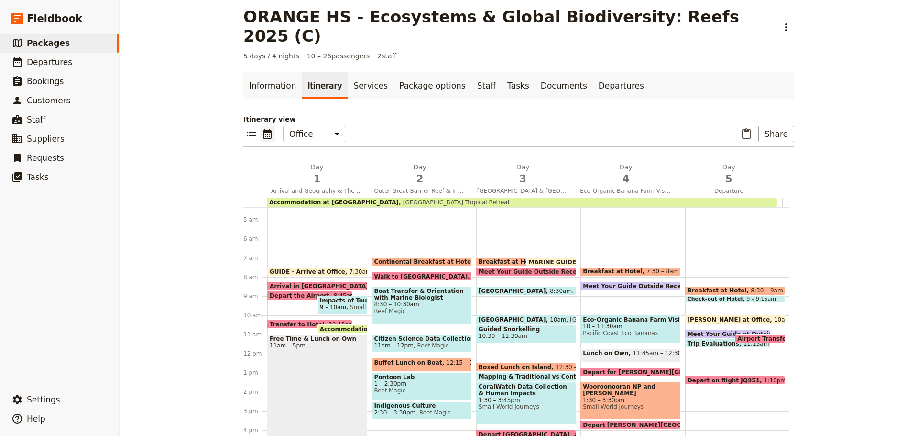
click at [709, 330] on span "Meet Your Guide at Outside Reception & Depart" at bounding box center [767, 333] width 159 height 6
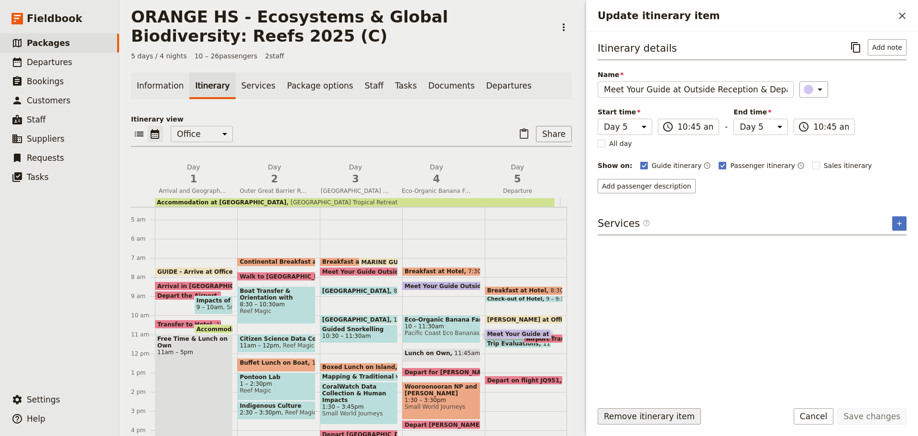
click at [685, 417] on button "Remove itinerary item" at bounding box center [649, 416] width 103 height 16
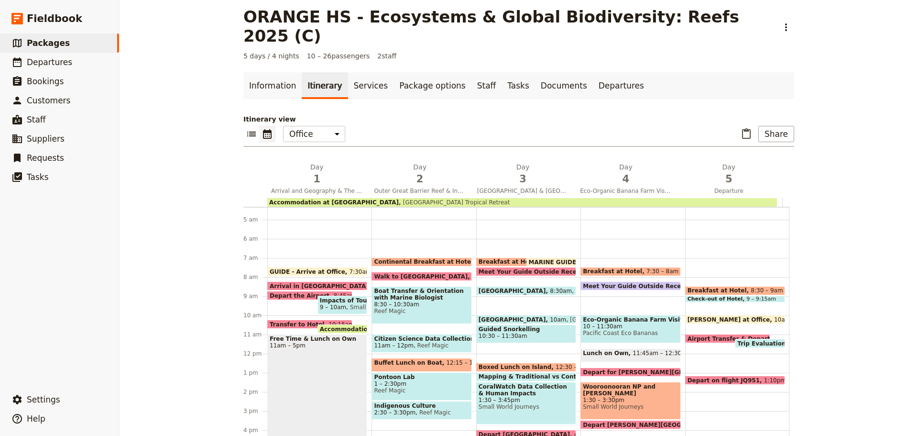
click at [700, 339] on span at bounding box center [728, 341] width 84 height 4
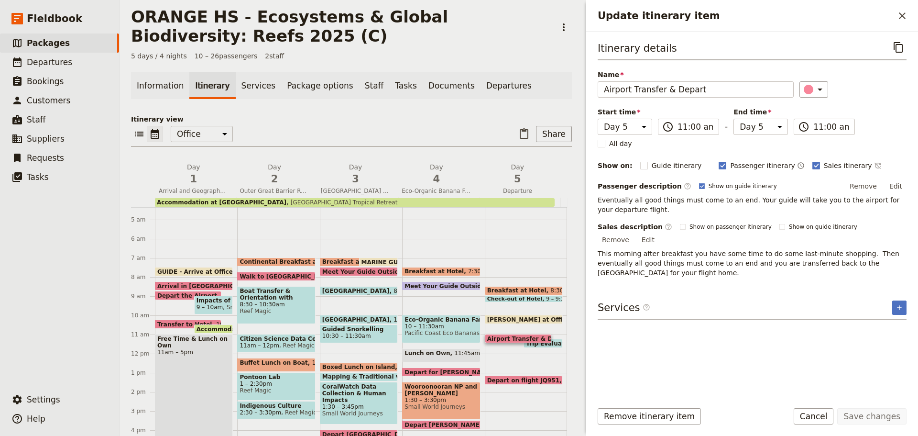
click at [807, 418] on button "Cancel" at bounding box center [814, 416] width 40 height 16
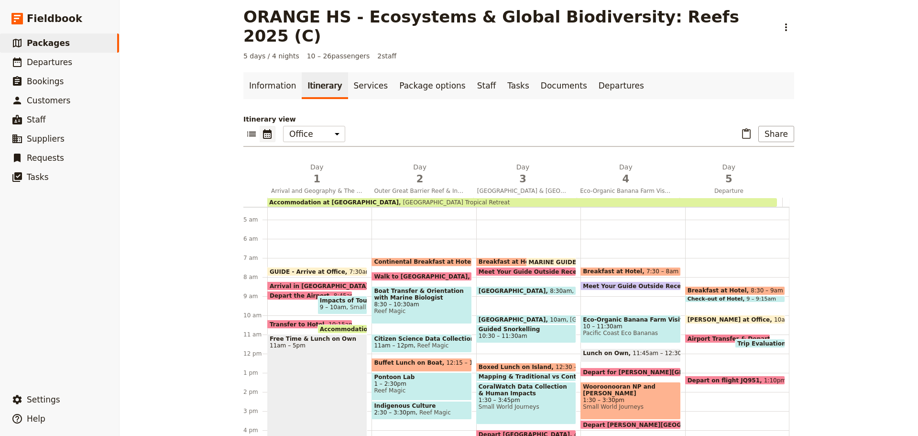
click at [704, 316] on span "[PERSON_NAME] at Office" at bounding box center [731, 319] width 87 height 6
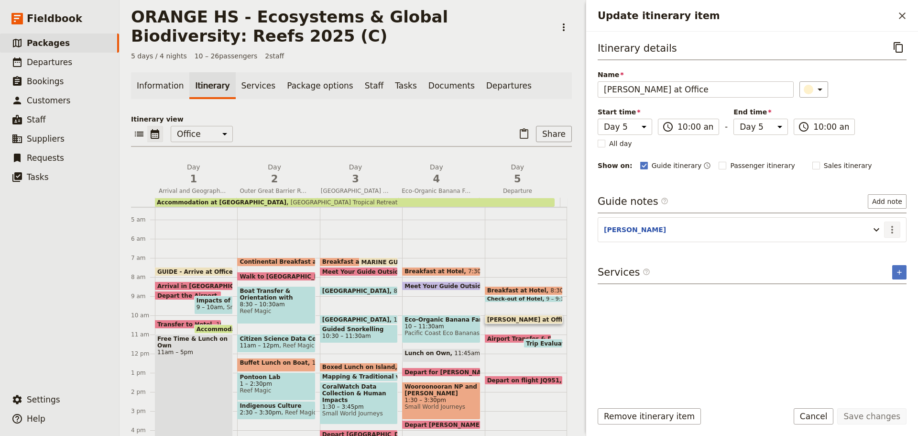
click at [895, 225] on icon "Actions" at bounding box center [892, 229] width 11 height 11
click at [879, 248] on span "Edit note" at bounding box center [865, 250] width 30 height 10
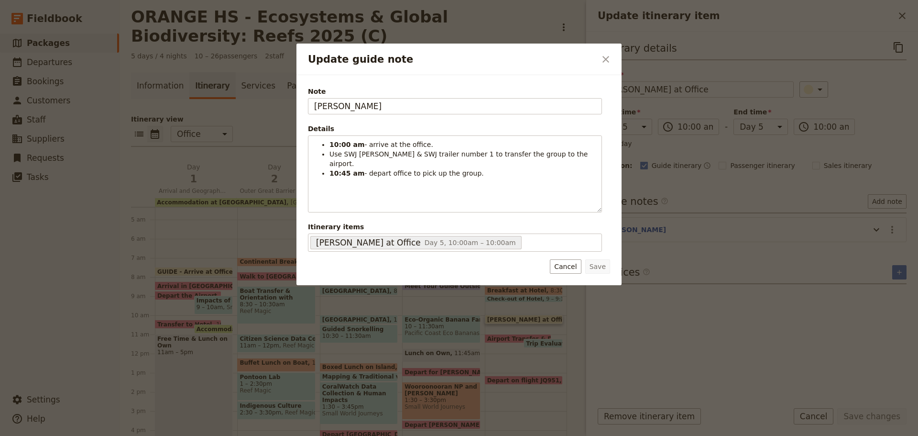
click at [553, 261] on div "Save Cancel" at bounding box center [459, 266] width 302 height 14
drag, startPoint x: 567, startPoint y: 266, endPoint x: 662, endPoint y: 337, distance: 118.9
click at [571, 269] on button "Cancel" at bounding box center [565, 266] width 31 height 14
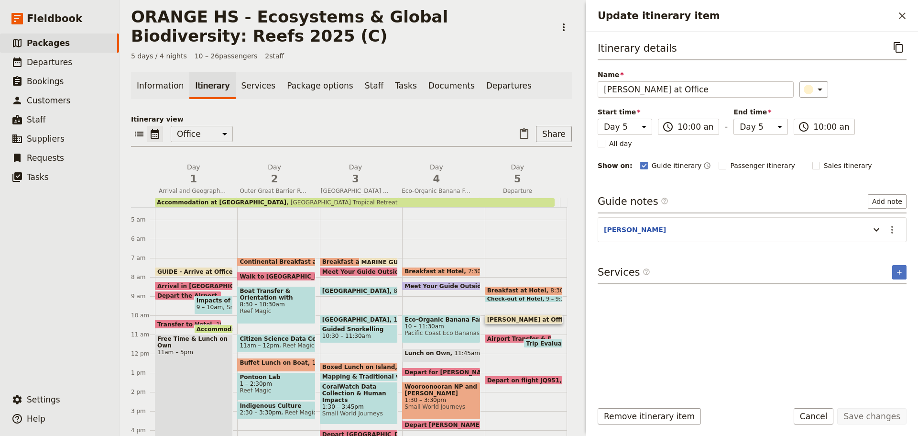
click at [816, 415] on button "Cancel" at bounding box center [814, 416] width 40 height 16
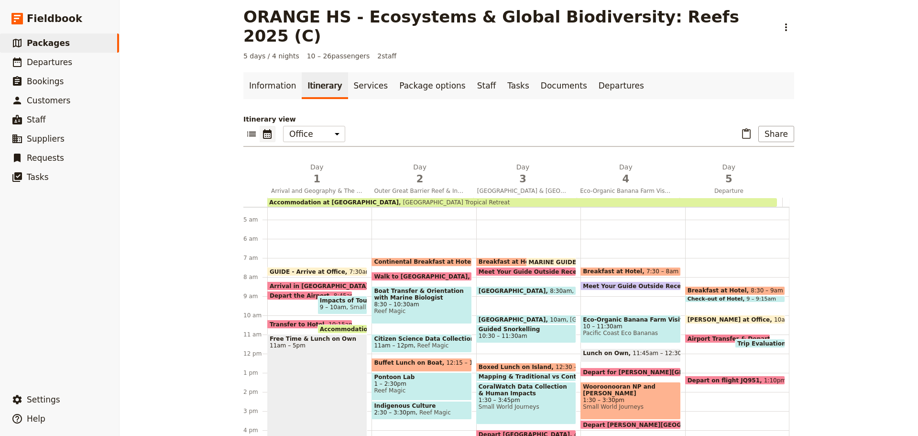
click at [714, 334] on div "Airport Transfer & Depart 11am" at bounding box center [727, 338] width 85 height 9
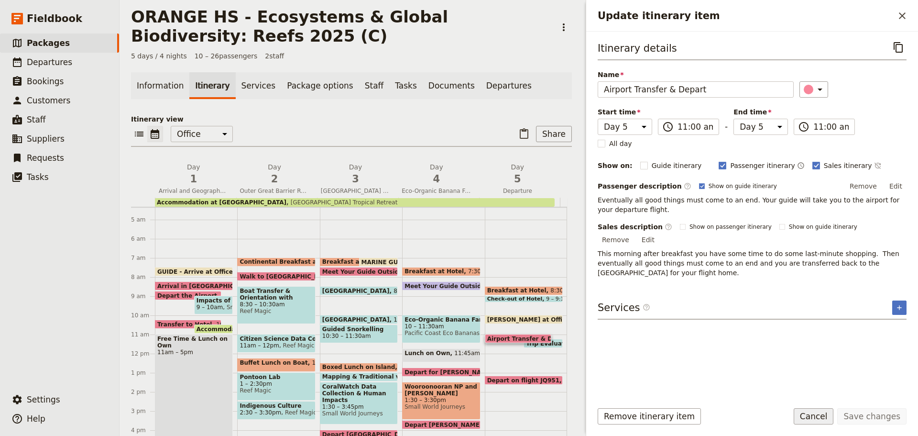
click at [828, 414] on button "Cancel" at bounding box center [814, 416] width 40 height 16
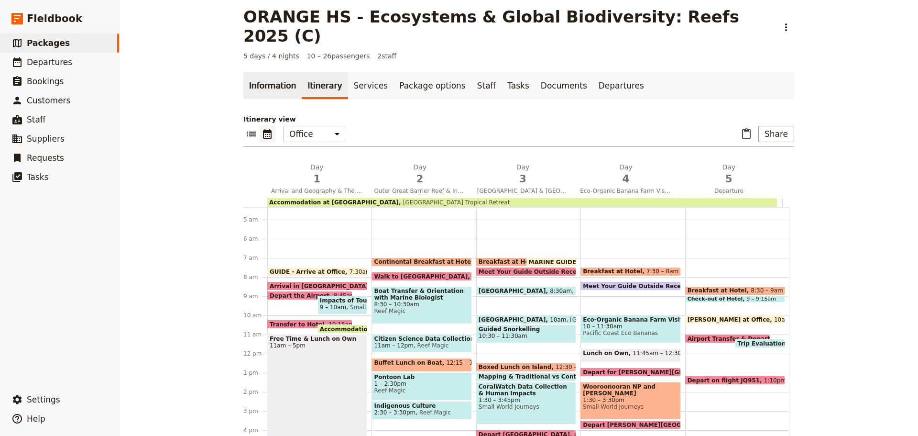
click at [278, 72] on link "Information" at bounding box center [272, 85] width 58 height 27
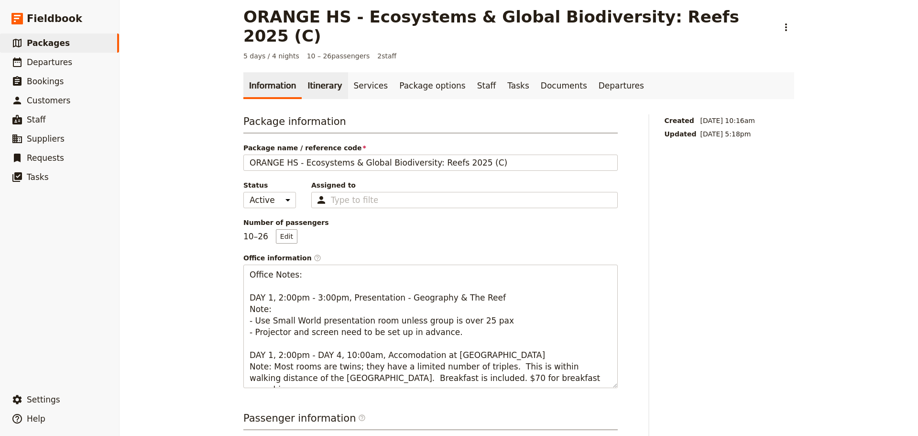
click at [319, 72] on link "Itinerary" at bounding box center [325, 85] width 46 height 27
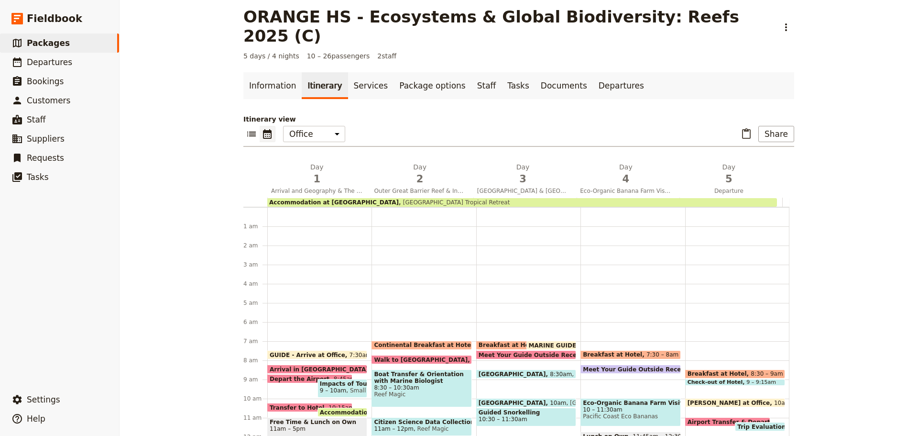
scroll to position [124, 0]
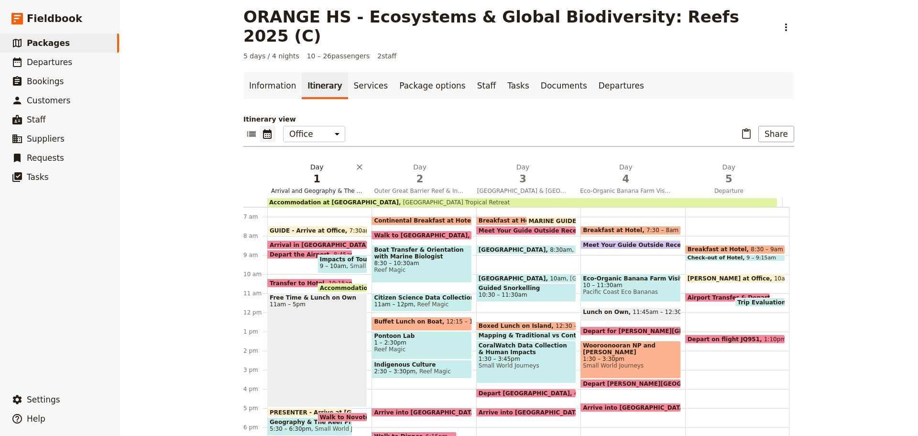
click at [319, 172] on span "1" at bounding box center [316, 179] width 91 height 14
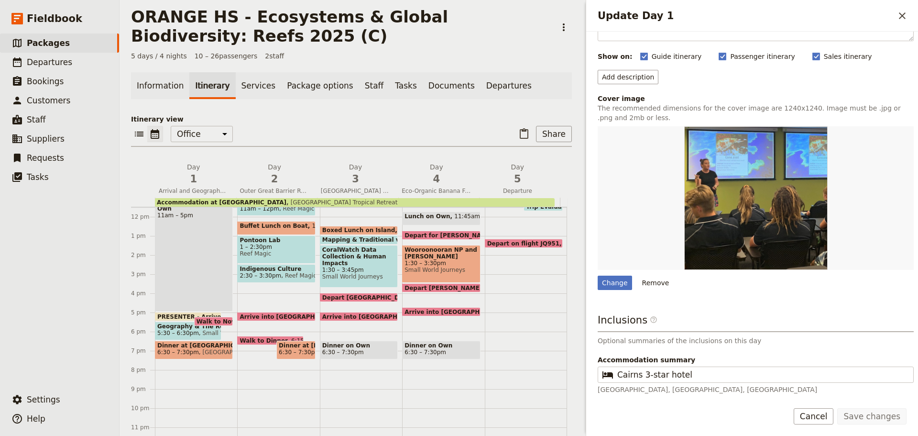
scroll to position [129, 0]
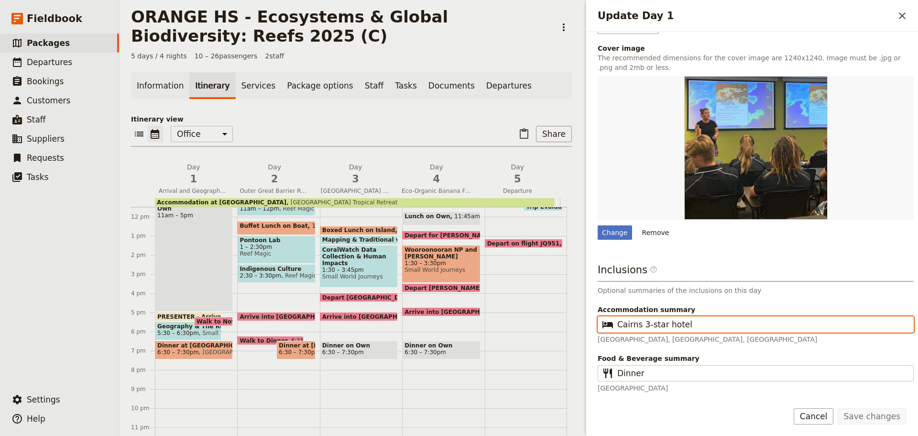
drag, startPoint x: 696, startPoint y: 326, endPoint x: 489, endPoint y: 286, distance: 210.6
click at [449, 331] on div "ORANGE HS - Ecosystems & Global Biodiversity: Reefs 2025 (C) ​ 5 days / 4 night…" at bounding box center [519, 218] width 799 height 436
drag, startPoint x: 740, startPoint y: 321, endPoint x: 542, endPoint y: 326, distance: 197.6
click at [542, 326] on div "ORANGE HS - Ecosystems & Global Biodiversity: Reefs 2025 (C) ​ 5 days / 4 night…" at bounding box center [519, 218] width 799 height 436
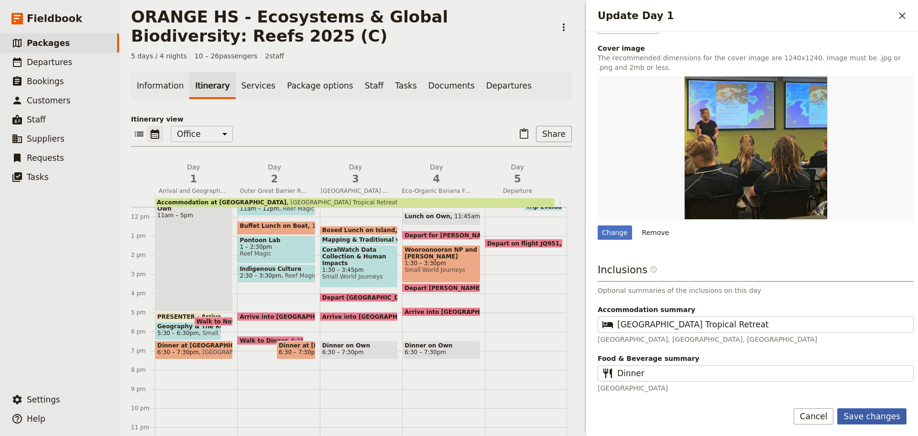
drag, startPoint x: 856, startPoint y: 413, endPoint x: 847, endPoint y: 412, distance: 8.7
click at [854, 413] on button "Save changes" at bounding box center [871, 416] width 69 height 16
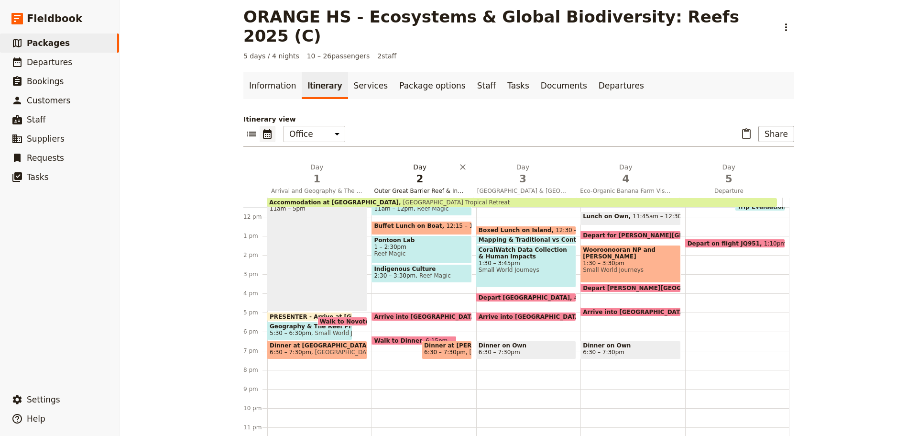
click at [444, 187] on span "Outer Great Barrier Reef & Indigenous Culture" at bounding box center [419, 191] width 99 height 8
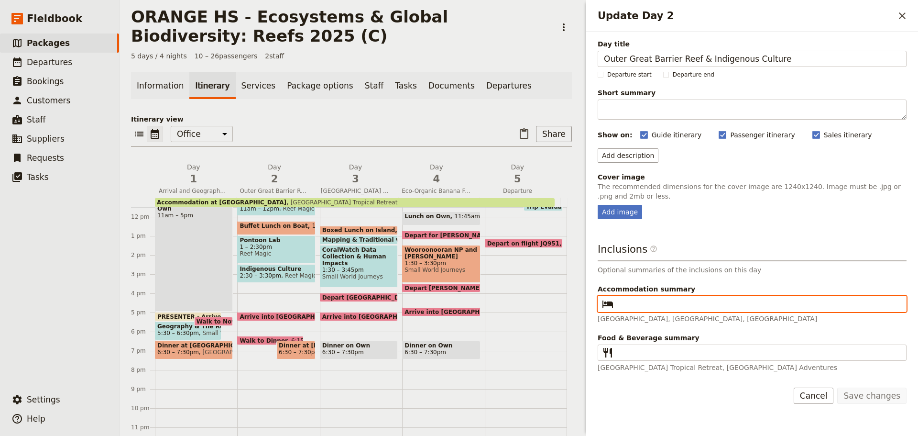
click at [655, 298] on input "Accommodation summary ​" at bounding box center [758, 303] width 283 height 11
paste input "[GEOGRAPHIC_DATA] Tropical Retreat"
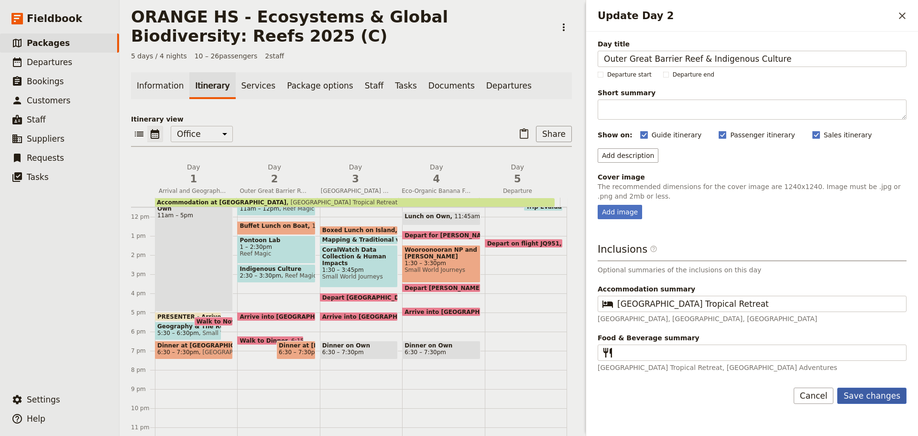
click at [881, 396] on button "Save changes" at bounding box center [871, 395] width 69 height 16
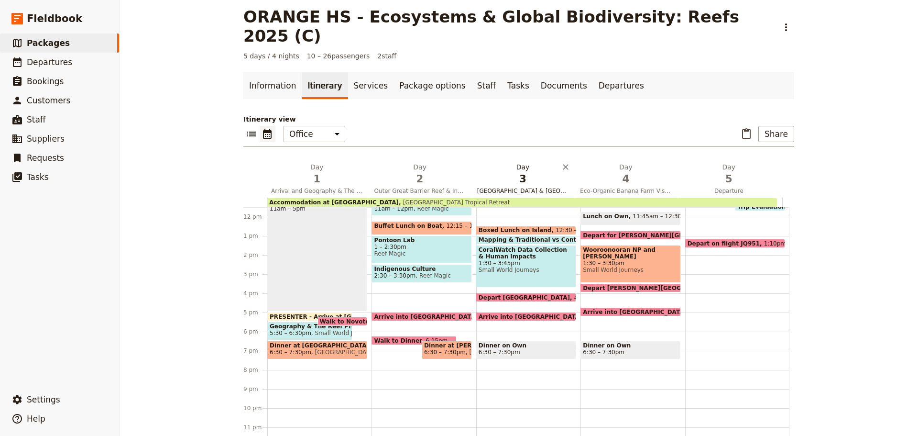
click at [494, 167] on button "Day 3 [GEOGRAPHIC_DATA] & [GEOGRAPHIC_DATA]" at bounding box center [524, 179] width 103 height 35
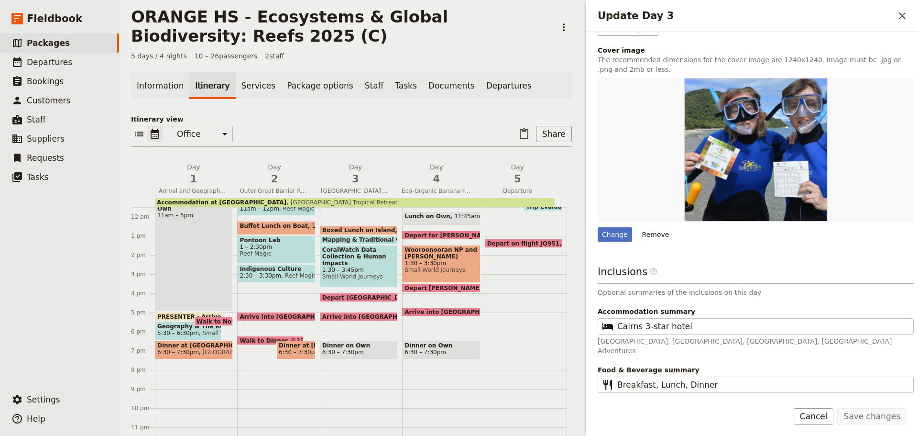
scroll to position [253, 0]
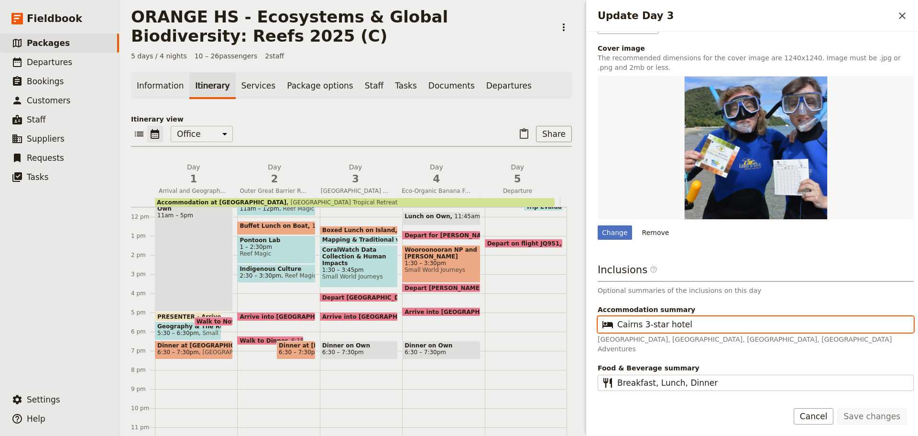
drag, startPoint x: 687, startPoint y: 326, endPoint x: 447, endPoint y: 304, distance: 240.6
click at [447, 304] on div "ORANGE HS - Ecosystems & Global Biodiversity: Reefs 2025 (C) ​ 5 days / 4 night…" at bounding box center [519, 218] width 799 height 436
paste input "[GEOGRAPHIC_DATA] Tropical Retreat"
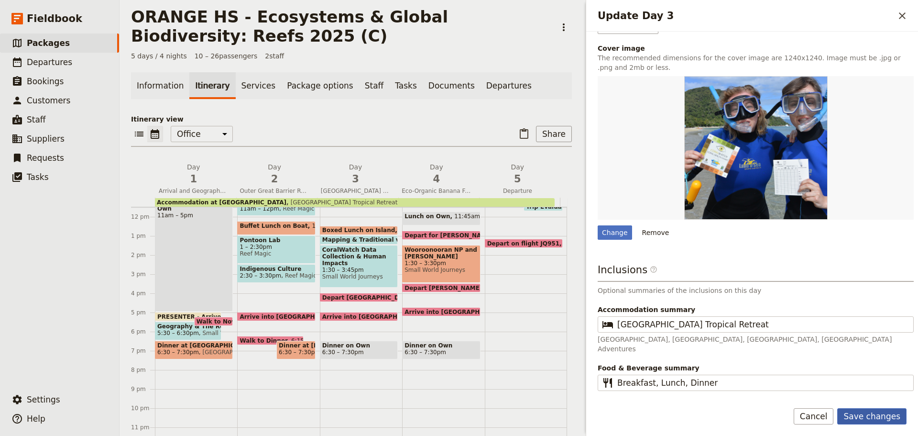
drag, startPoint x: 887, startPoint y: 418, endPoint x: 884, endPoint y: 413, distance: 5.6
click at [886, 418] on button "Save changes" at bounding box center [871, 416] width 69 height 16
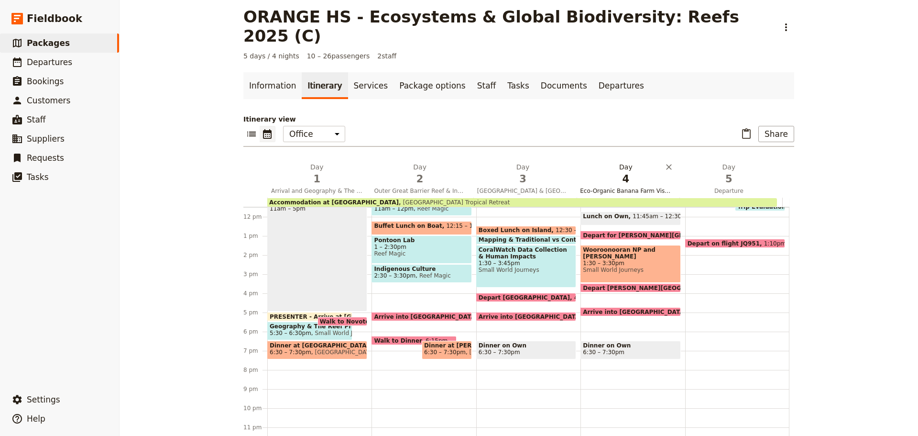
click at [600, 187] on span "Eco-Organic Banana Farm Visit, [GEOGRAPHIC_DATA] & Rainforest Waterfalls" at bounding box center [625, 191] width 99 height 8
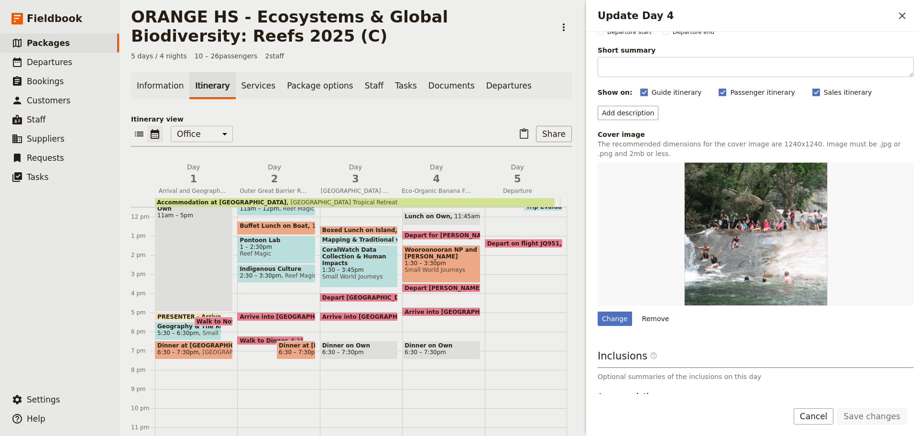
scroll to position [117, 0]
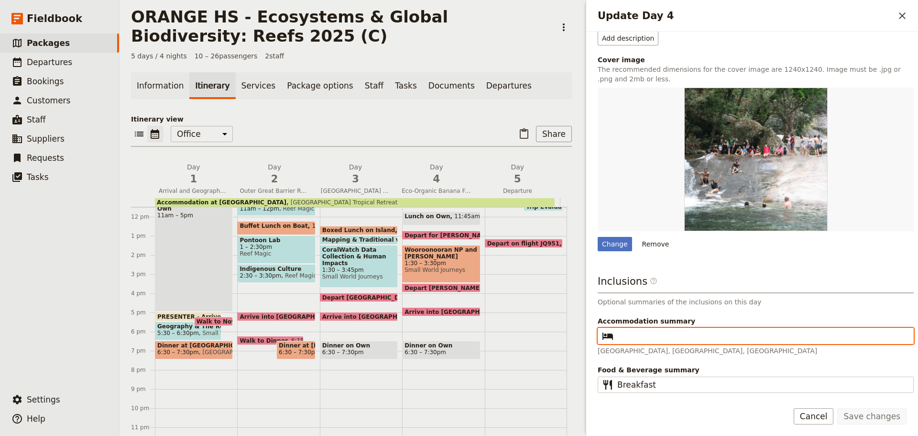
click at [682, 336] on input "Accommodation summary ​" at bounding box center [762, 335] width 290 height 11
paste input "[GEOGRAPHIC_DATA] Tropical Retreat"
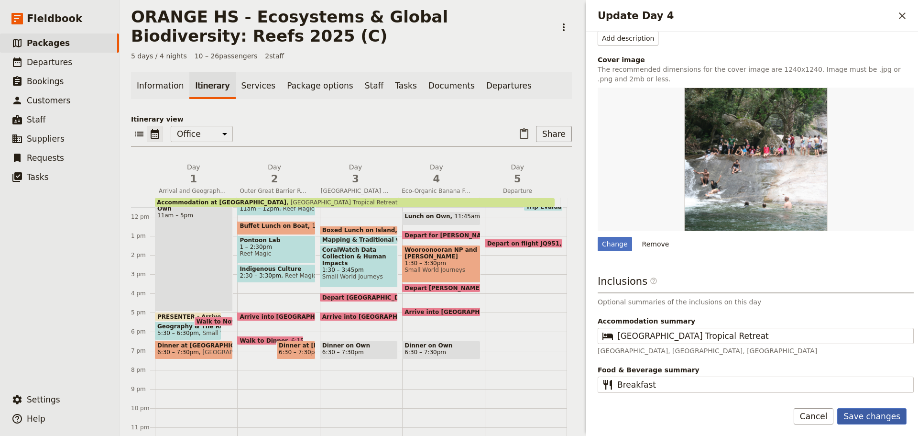
click at [873, 420] on button "Save changes" at bounding box center [871, 416] width 69 height 16
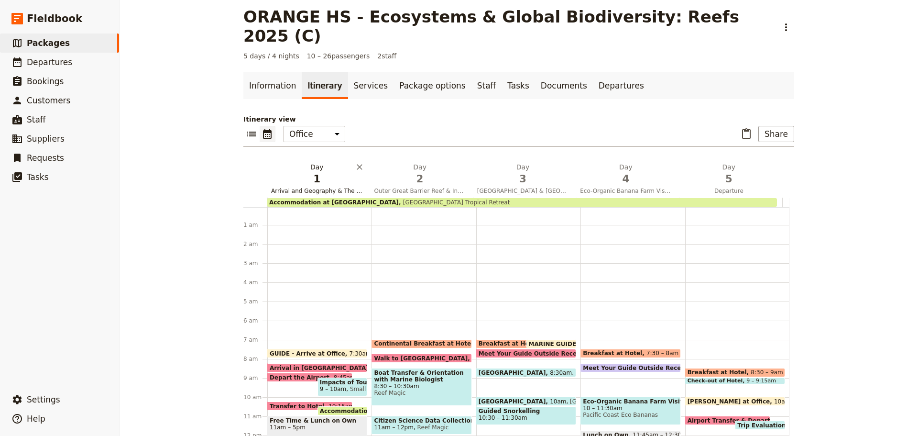
scroll to position [0, 0]
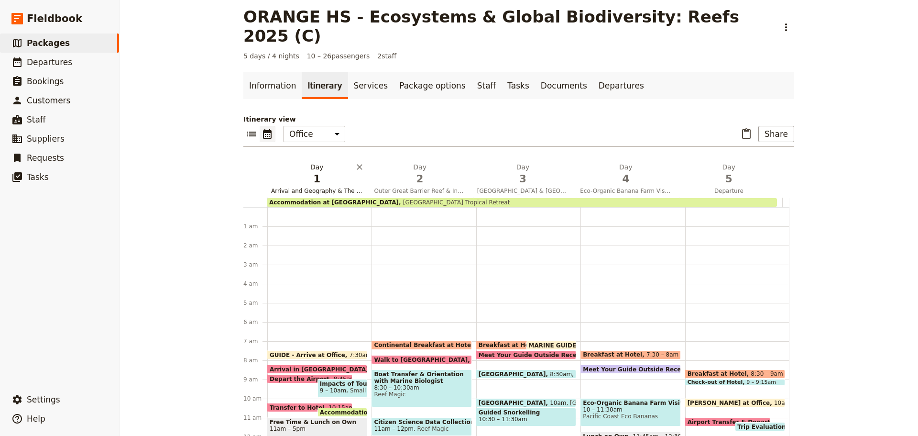
click at [297, 187] on span "Arrival and Geography & The Reef Presentation" at bounding box center [316, 191] width 99 height 8
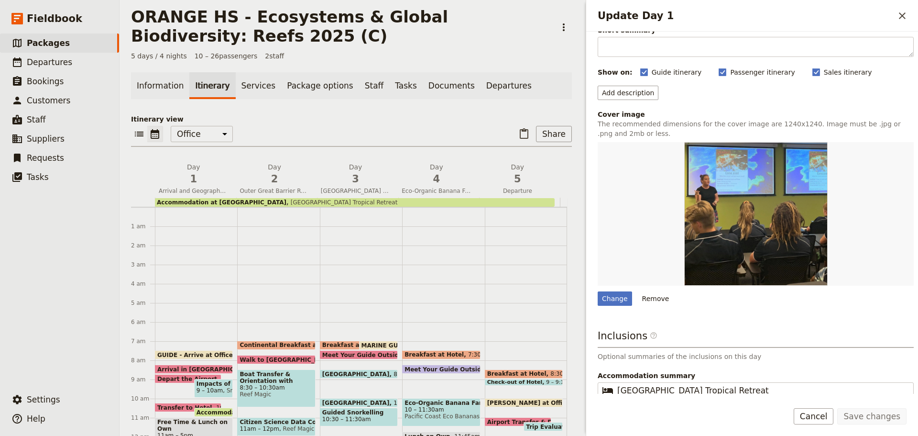
scroll to position [129, 0]
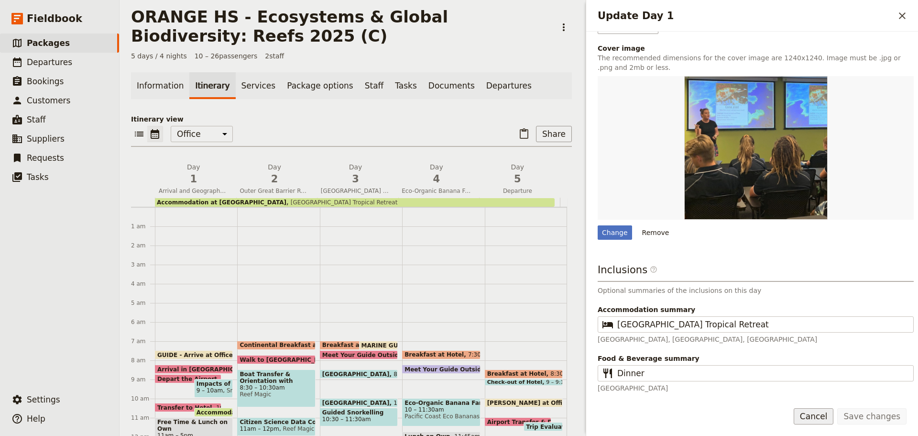
click at [814, 412] on button "Cancel" at bounding box center [814, 416] width 40 height 16
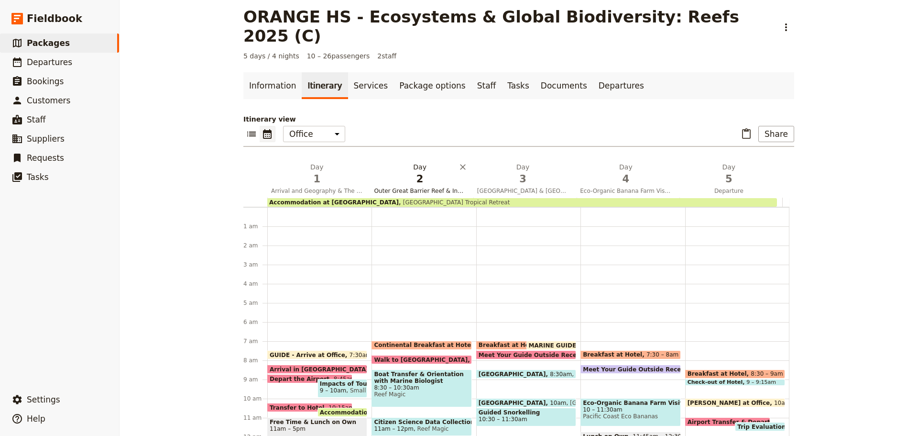
click at [419, 187] on span "Outer Great Barrier Reef & Indigenous Culture" at bounding box center [419, 191] width 99 height 8
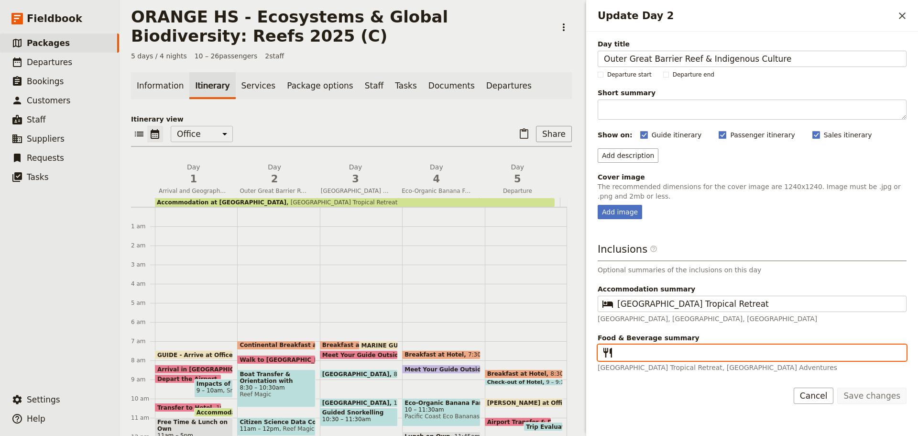
drag, startPoint x: 671, startPoint y: 357, endPoint x: 671, endPoint y: 345, distance: 12.0
click at [671, 357] on input "Food & Beverage summary ​" at bounding box center [758, 352] width 283 height 11
drag, startPoint x: 719, startPoint y: 352, endPoint x: 410, endPoint y: 358, distance: 309.5
click at [385, 363] on div "ORANGE HS - Ecosystems & Global Biodiversity: Reefs 2025 (C) ​ 5 days / 4 night…" at bounding box center [519, 218] width 799 height 436
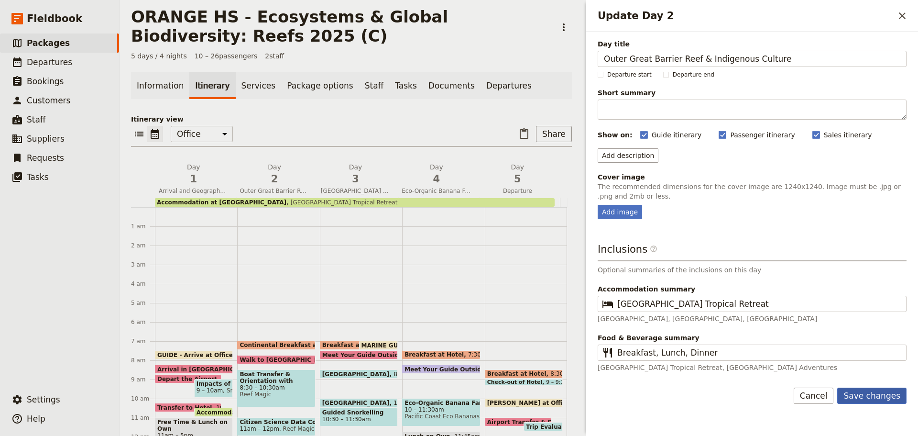
drag, startPoint x: 859, startPoint y: 398, endPoint x: 852, endPoint y: 395, distance: 7.7
click at [859, 398] on button "Save changes" at bounding box center [871, 395] width 69 height 16
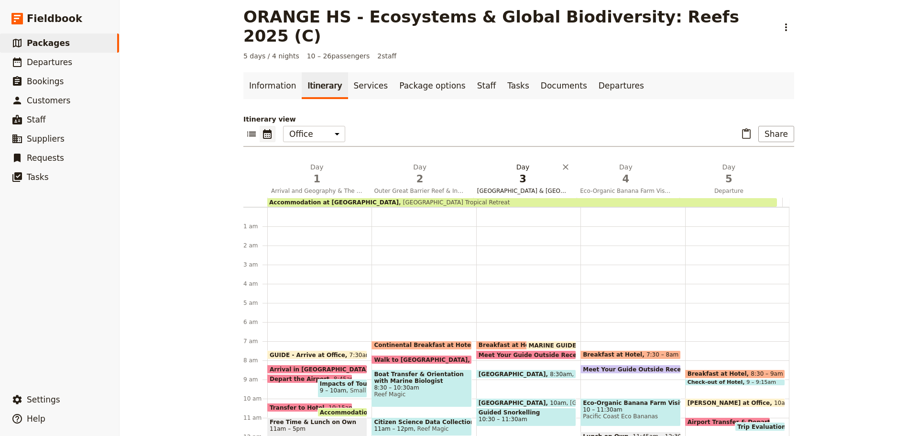
click at [523, 187] on span "[GEOGRAPHIC_DATA] & [GEOGRAPHIC_DATA]" at bounding box center [522, 191] width 99 height 8
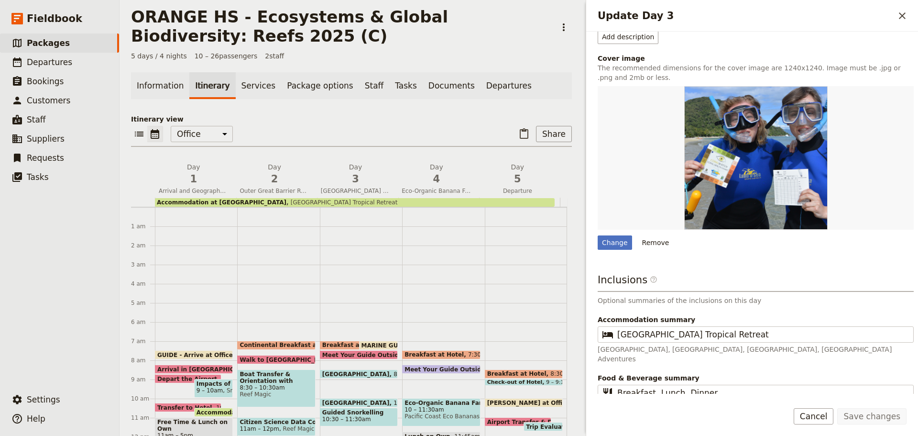
scroll to position [253, 0]
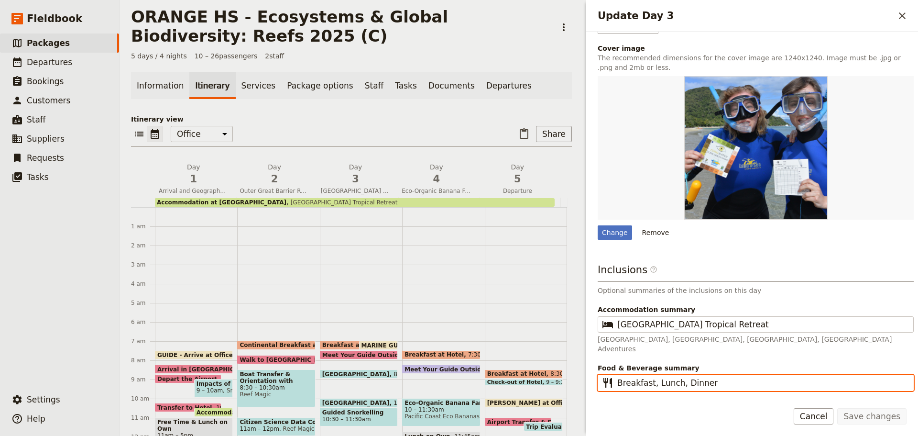
click at [721, 377] on input "Breakfast, Lunch, Dinner" at bounding box center [762, 382] width 290 height 11
drag, startPoint x: 677, startPoint y: 375, endPoint x: 845, endPoint y: 306, distance: 181.6
click at [854, 342] on div "Inclusions ​ Optional summaries of the inclusions on this day Accommodation sum…" at bounding box center [756, 333] width 316 height 140
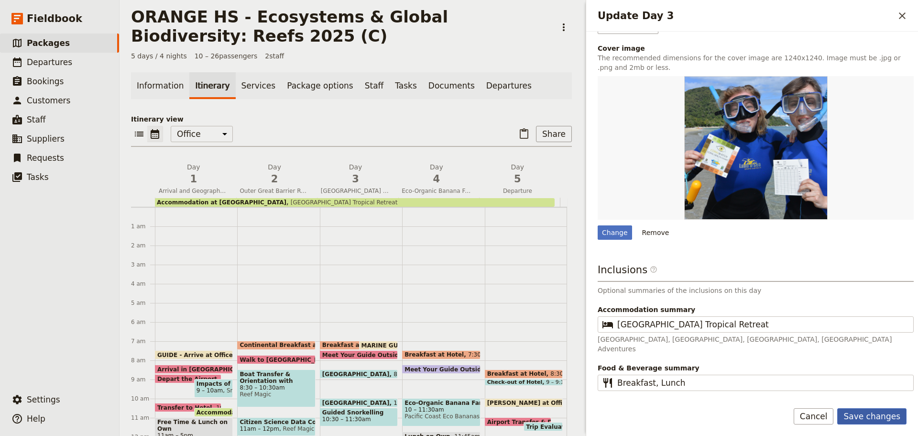
click at [879, 414] on button "Save changes" at bounding box center [871, 416] width 69 height 16
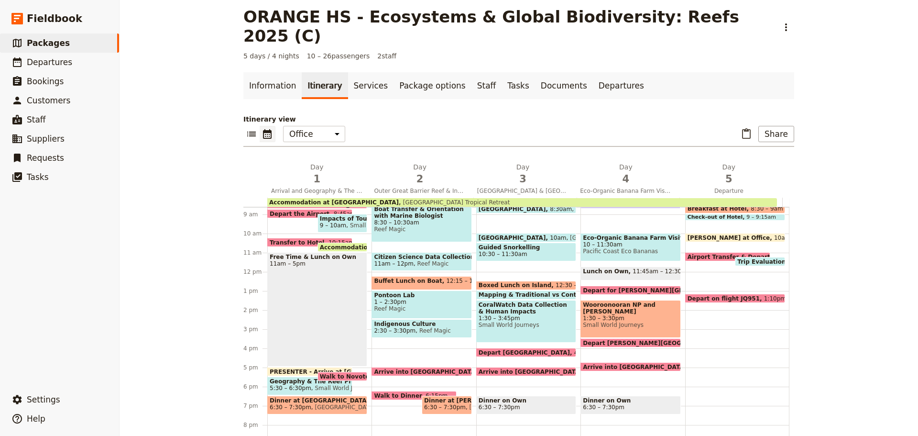
scroll to position [191, 0]
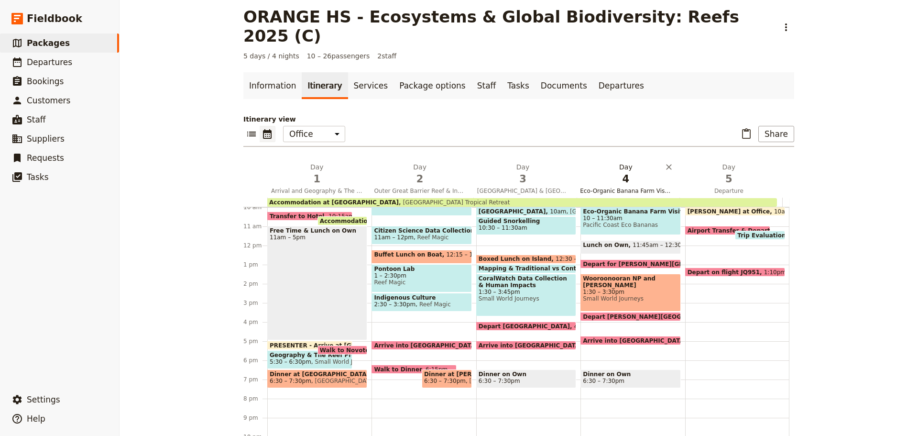
click at [648, 187] on span "Eco-Organic Banana Farm Visit, [GEOGRAPHIC_DATA] & Rainforest Waterfalls" at bounding box center [625, 191] width 99 height 8
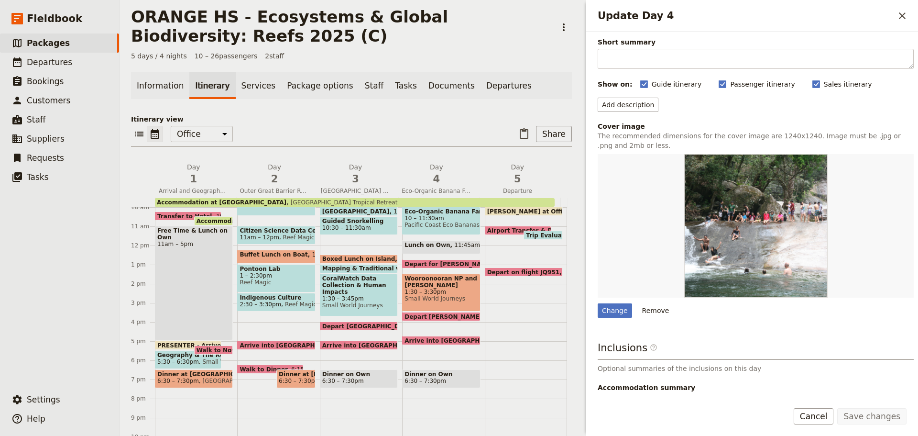
scroll to position [117, 0]
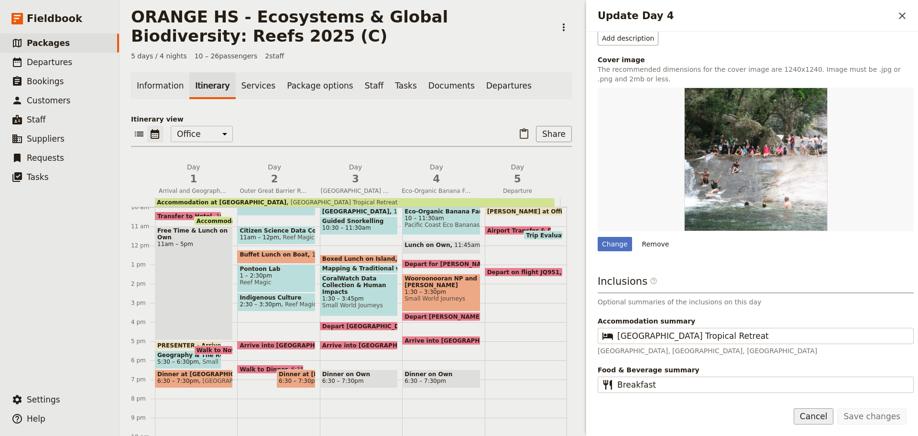
click at [822, 410] on button "Cancel" at bounding box center [814, 416] width 40 height 16
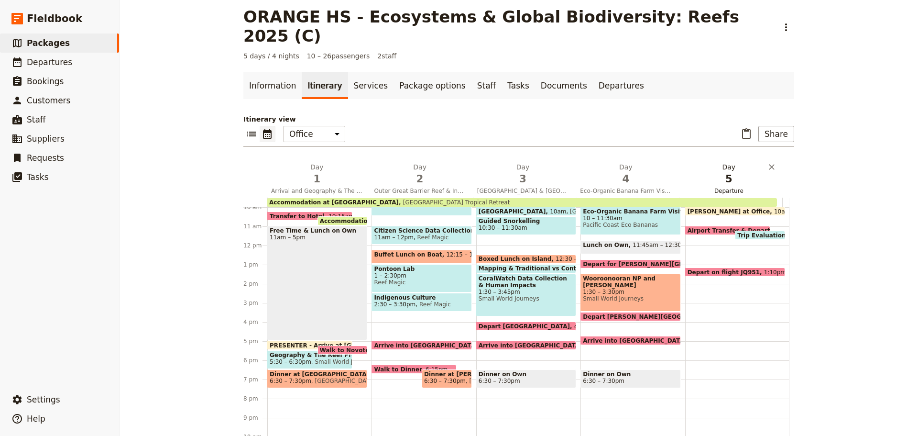
click at [720, 187] on span "Departure" at bounding box center [729, 191] width 99 height 8
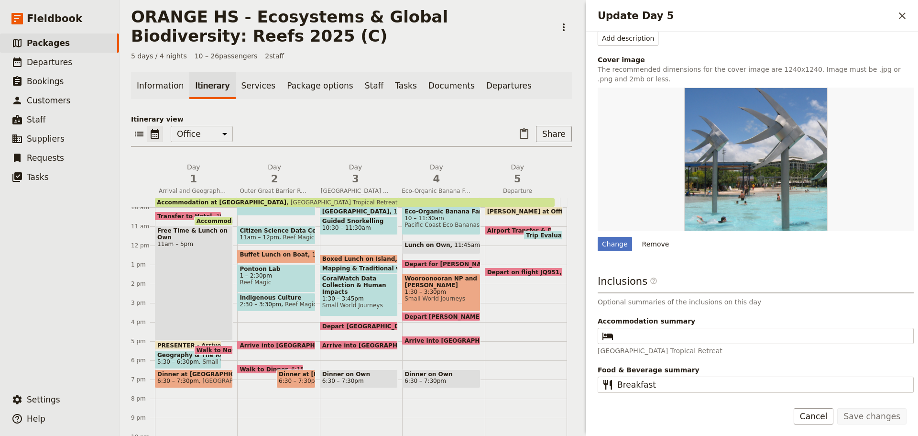
click at [821, 415] on button "Cancel" at bounding box center [814, 416] width 40 height 16
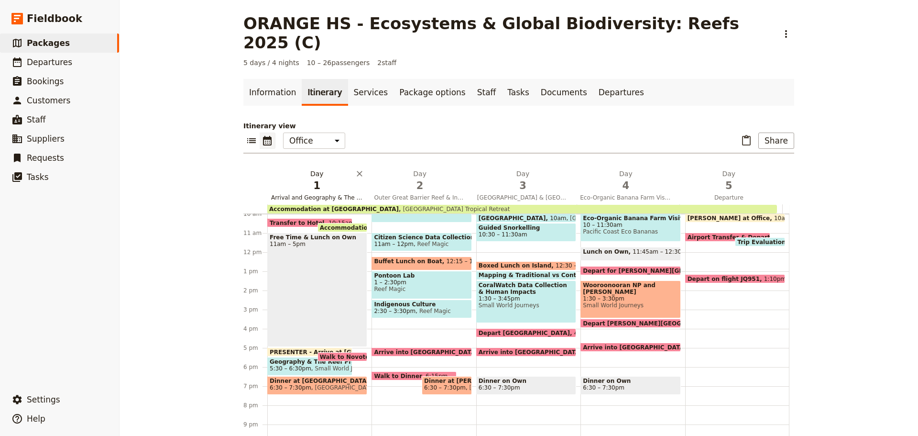
scroll to position [0, 0]
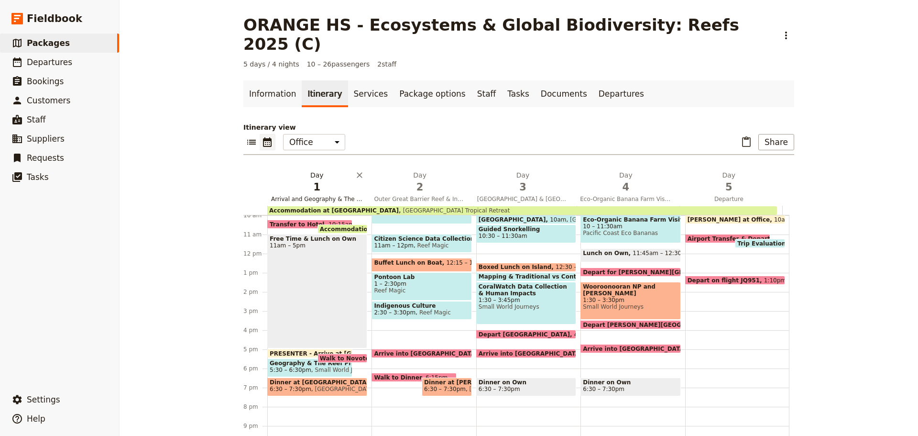
click at [344, 195] on span "Arrival and Geography & The Reef Presentation" at bounding box center [316, 199] width 99 height 8
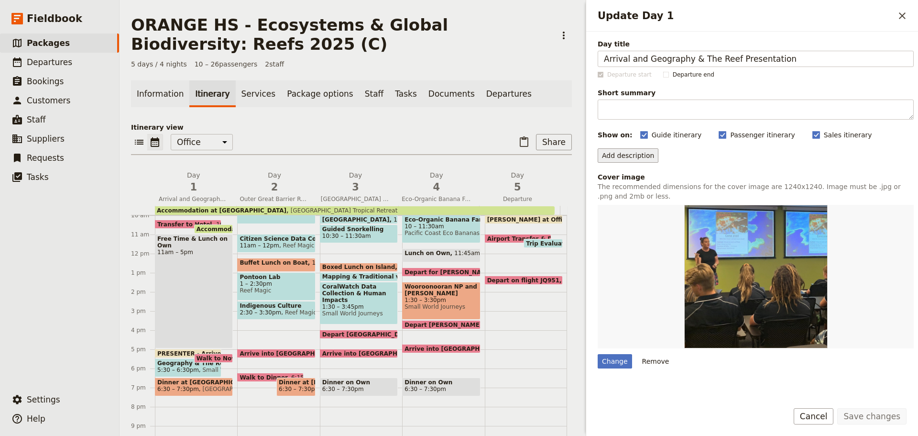
click at [610, 160] on button "Add description" at bounding box center [628, 155] width 61 height 14
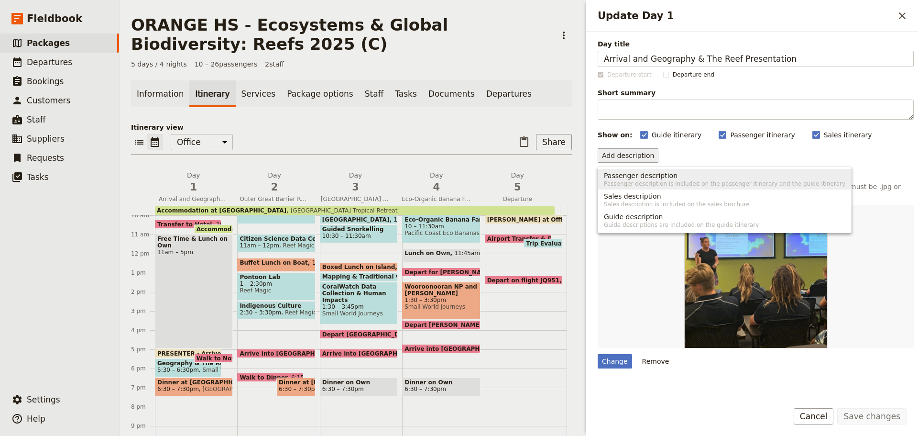
click at [616, 176] on span "Passenger description" at bounding box center [641, 176] width 74 height 10
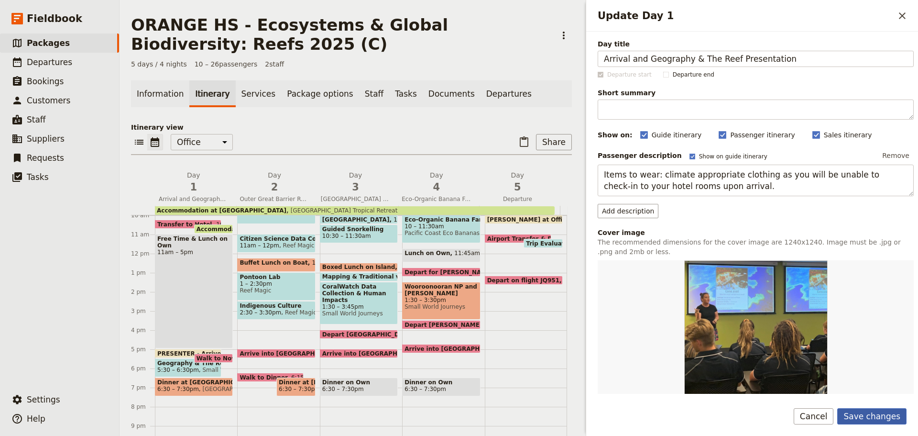
click at [861, 415] on button "Save changes" at bounding box center [871, 416] width 69 height 16
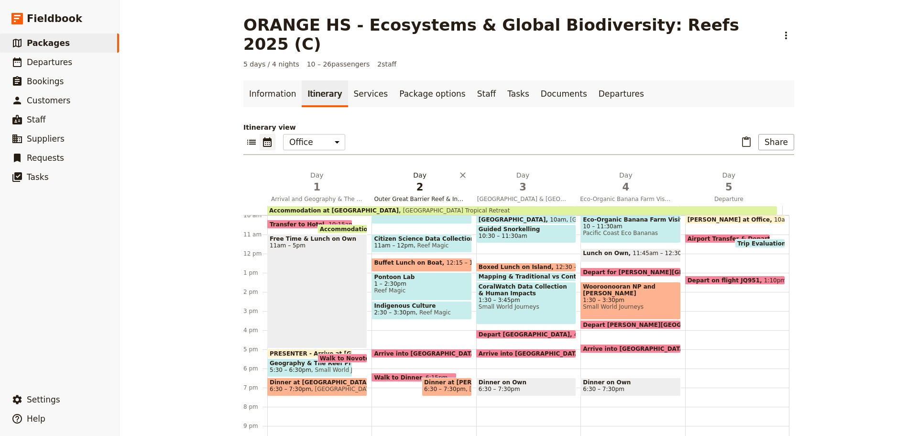
click at [422, 195] on span "Outer Great Barrier Reef & Indigenous Culture" at bounding box center [419, 199] width 99 height 8
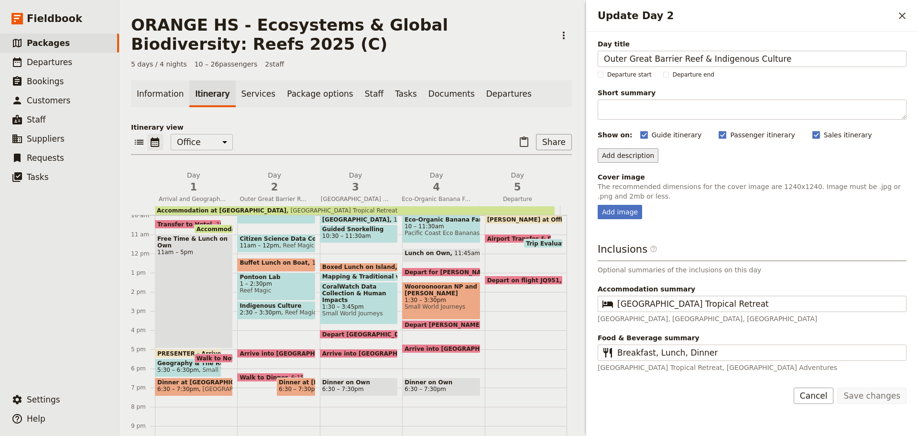
click at [614, 157] on button "Add description" at bounding box center [628, 155] width 61 height 14
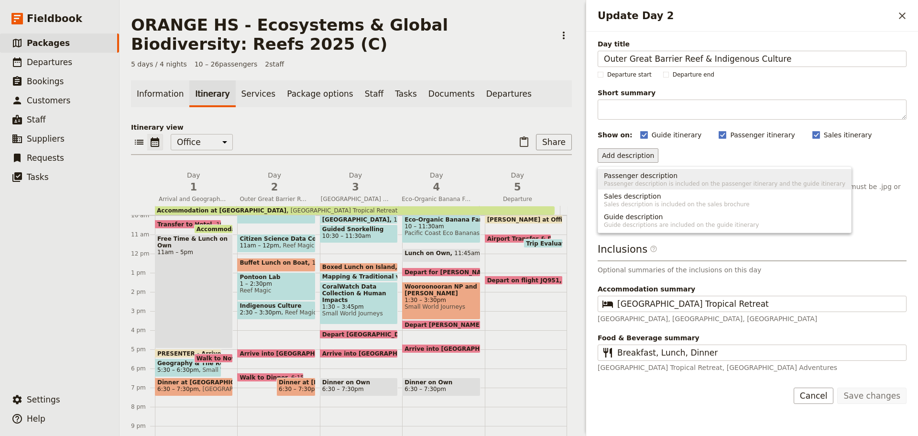
click at [613, 187] on button "Passenger description Passenger description is included on the passenger itiner…" at bounding box center [724, 179] width 253 height 21
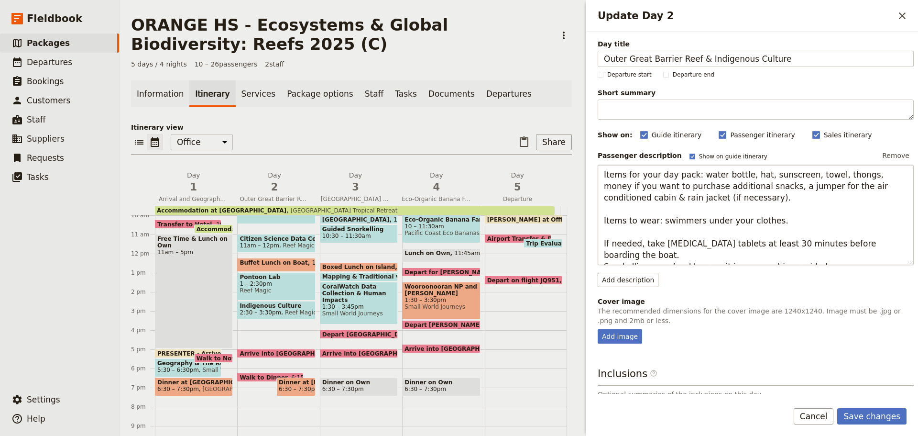
drag, startPoint x: 665, startPoint y: 253, endPoint x: 758, endPoint y: 254, distance: 93.3
click at [758, 254] on textarea "Items for your day pack: water bottle, hat, sunscreen, towel, thongs, money if …" at bounding box center [756, 215] width 316 height 100
click at [876, 420] on button "Save changes" at bounding box center [871, 416] width 69 height 16
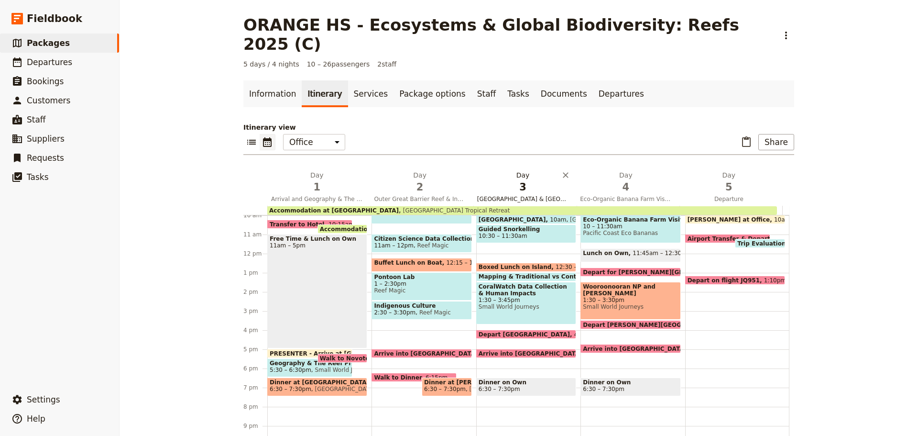
click at [541, 195] on span "[GEOGRAPHIC_DATA] & [GEOGRAPHIC_DATA]" at bounding box center [522, 199] width 99 height 8
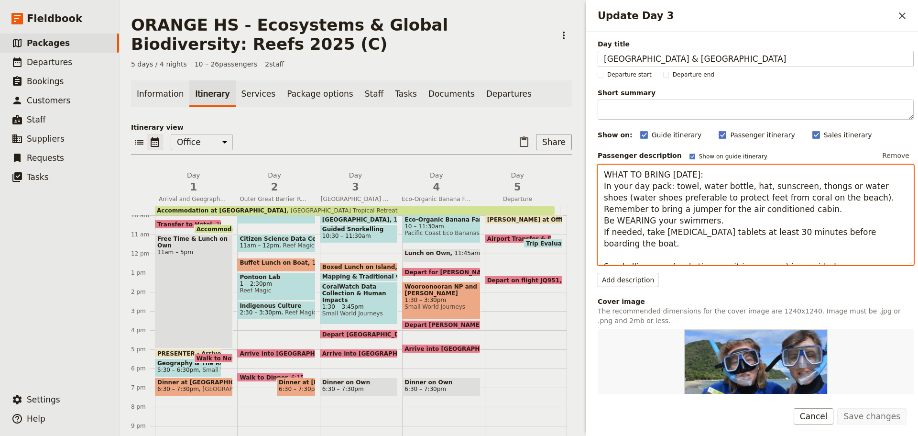
drag, startPoint x: 604, startPoint y: 174, endPoint x: 911, endPoint y: 287, distance: 327.3
click at [908, 290] on div "Day title [GEOGRAPHIC_DATA] & Turtle Rehabilitation Centre Departure start Depa…" at bounding box center [752, 213] width 332 height 362
paste textarea "Items for your day pack: water bottle, hat, sunscreen, towel, thongs or water s…"
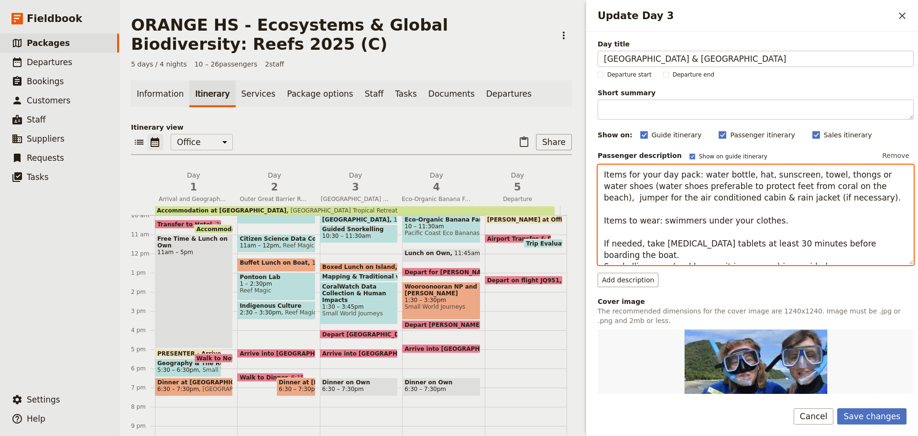
click at [667, 256] on textarea "Items for your day pack: water bottle, hat, sunscreen, towel, thongs or water s…" at bounding box center [756, 215] width 316 height 100
drag, startPoint x: 663, startPoint y: 253, endPoint x: 756, endPoint y: 264, distance: 92.9
click at [756, 264] on textarea "Items for your day pack: water bottle, hat, sunscreen, towel, thongs or water s…" at bounding box center [756, 215] width 316 height 100
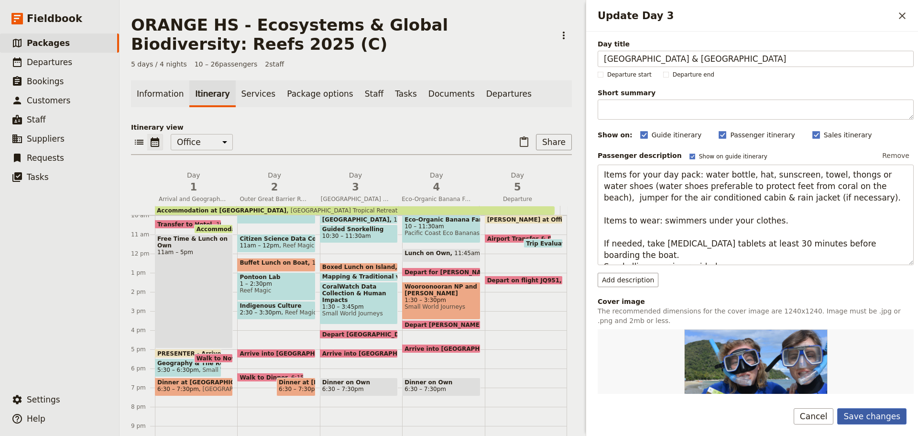
click at [890, 416] on button "Save changes" at bounding box center [871, 416] width 69 height 16
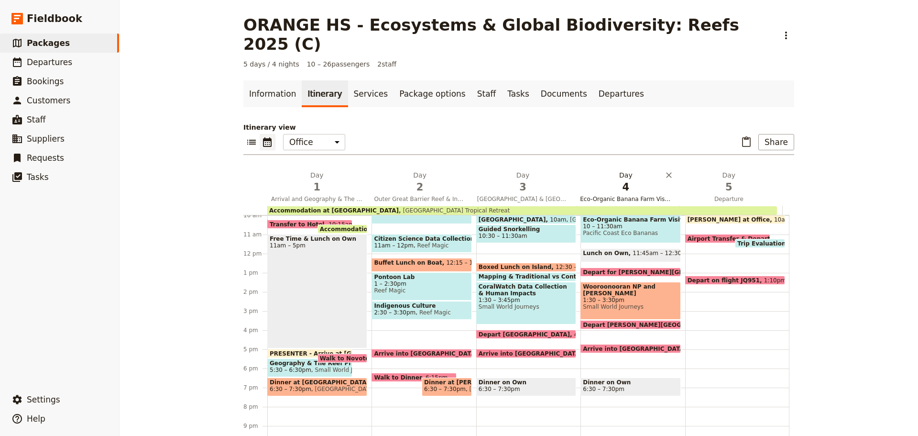
click at [614, 195] on span "Eco-Organic Banana Farm Visit, [GEOGRAPHIC_DATA] & Rainforest Waterfalls" at bounding box center [625, 199] width 99 height 8
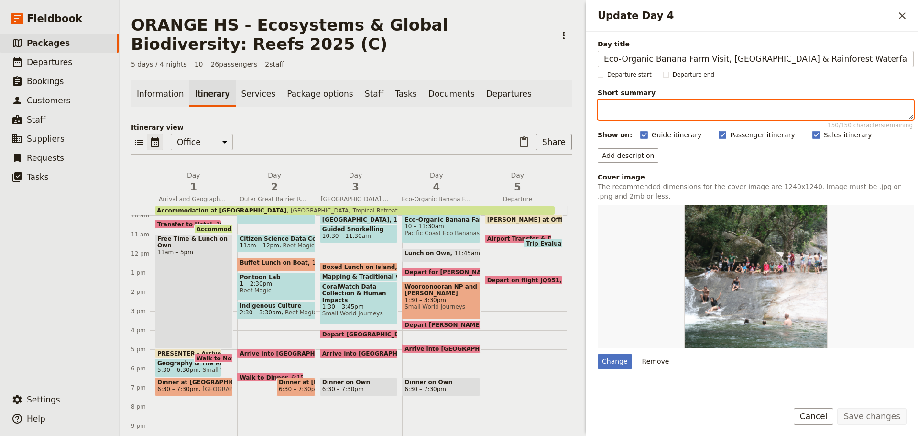
drag, startPoint x: 676, startPoint y: 109, endPoint x: 676, endPoint y: 103, distance: 5.7
click at [676, 109] on textarea "Short summary 150 / 150 characters remaining" at bounding box center [756, 109] width 316 height 20
paste textarea "Items for your day pack: water bottle, hat, sunscreen, insect repellent."
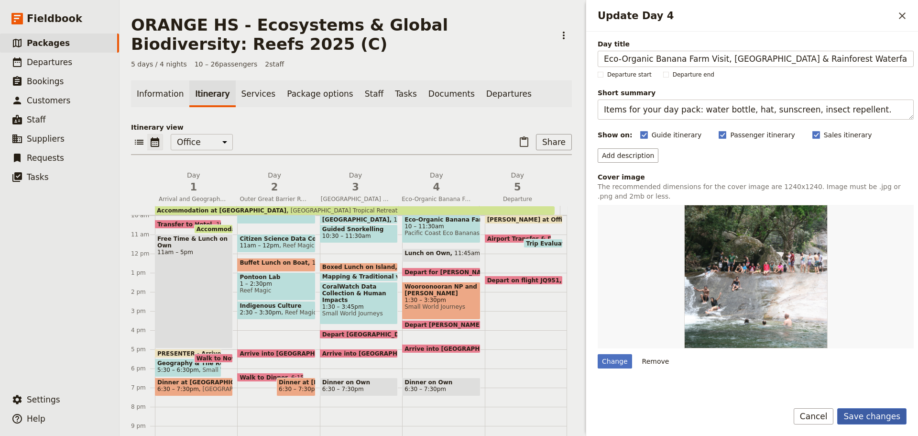
drag, startPoint x: 888, startPoint y: 417, endPoint x: 845, endPoint y: 409, distance: 43.7
click at [887, 416] on button "Save changes" at bounding box center [871, 416] width 69 height 16
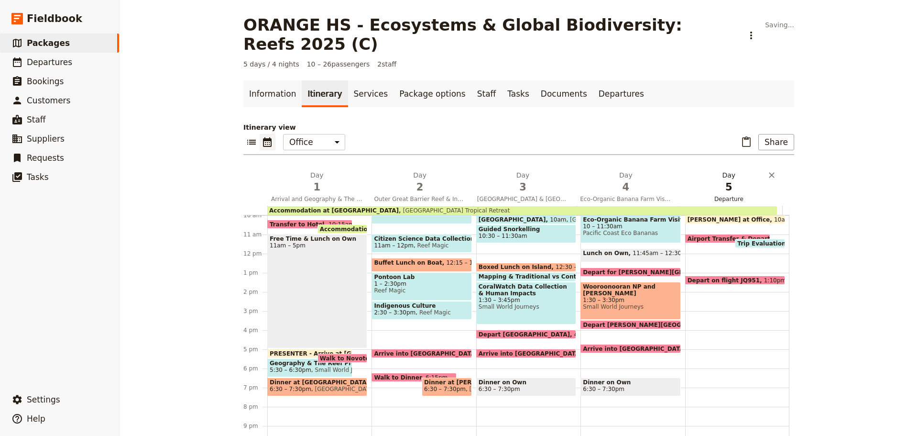
click at [731, 195] on span "Departure" at bounding box center [729, 199] width 99 height 8
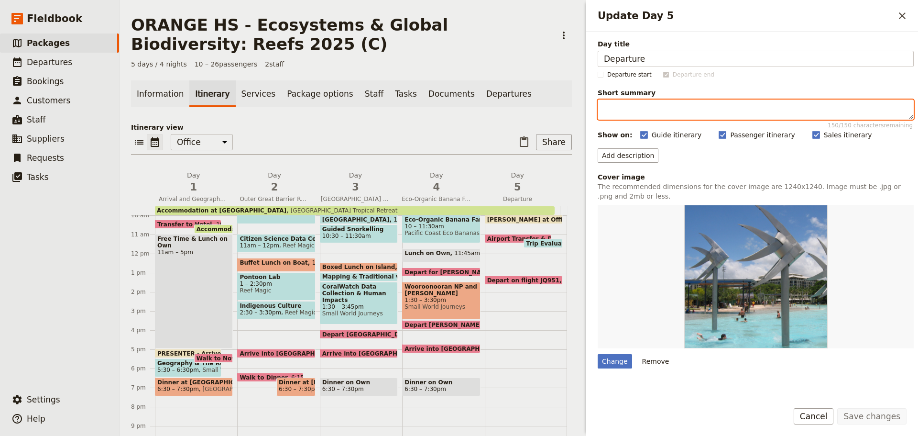
click at [616, 116] on textarea "Short summary 150 / 150 characters remaining" at bounding box center [756, 109] width 316 height 20
paste textarea "Items for your day pack: water bottle, hat, sunscreen, insect repellent."
paste textarea ", personal medication for the flight"
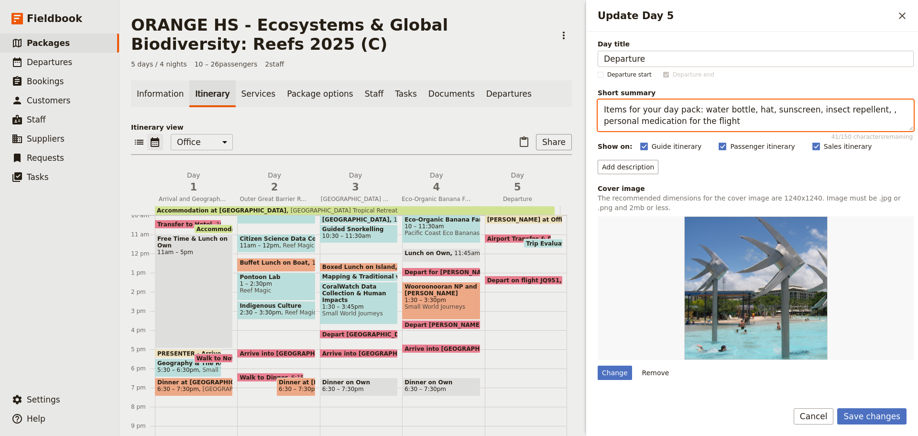
click at [853, 110] on textarea "Items for your day pack: water bottle, hat, sunscreen, insect repellent, , pers…" at bounding box center [756, 115] width 316 height 32
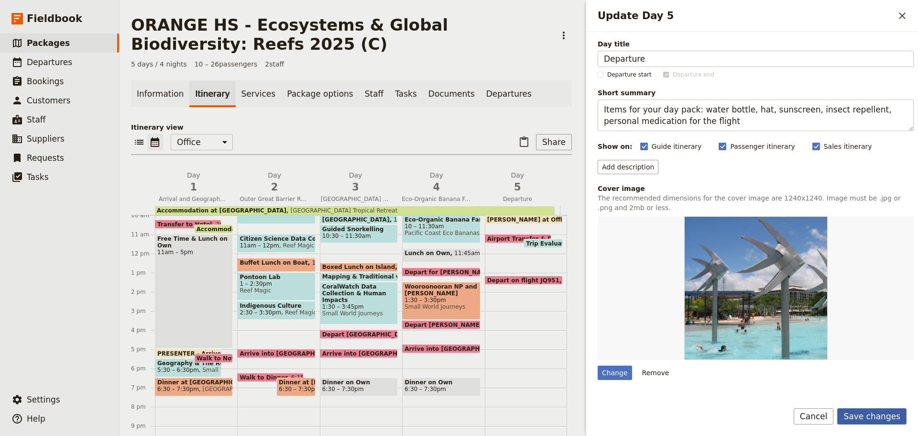
click at [873, 415] on button "Save changes" at bounding box center [871, 416] width 69 height 16
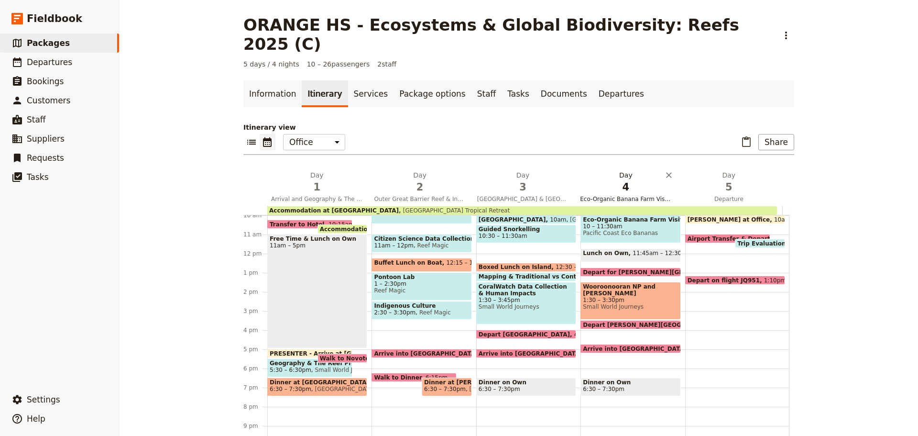
click at [617, 175] on button "Day 4 Eco-Organic Banana Farm Visit, [GEOGRAPHIC_DATA] & Rainforest Waterfalls" at bounding box center [627, 187] width 103 height 35
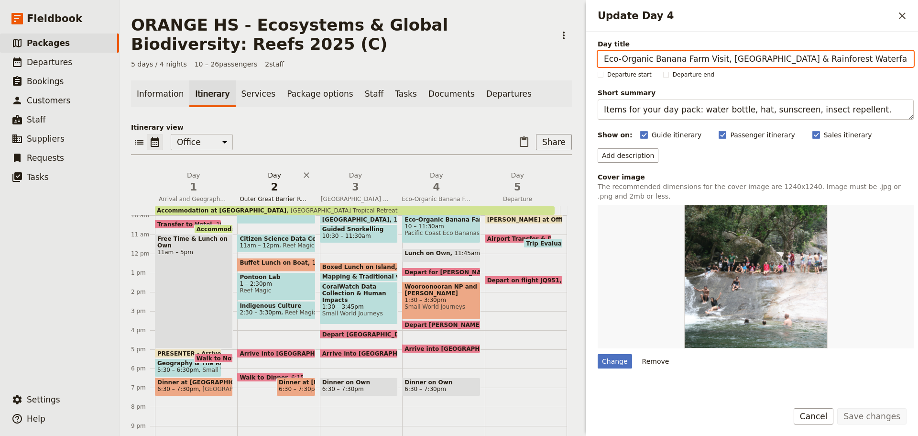
click at [283, 198] on span "Outer Great Barrier Reef & Indigenous Culture" at bounding box center [274, 199] width 77 height 8
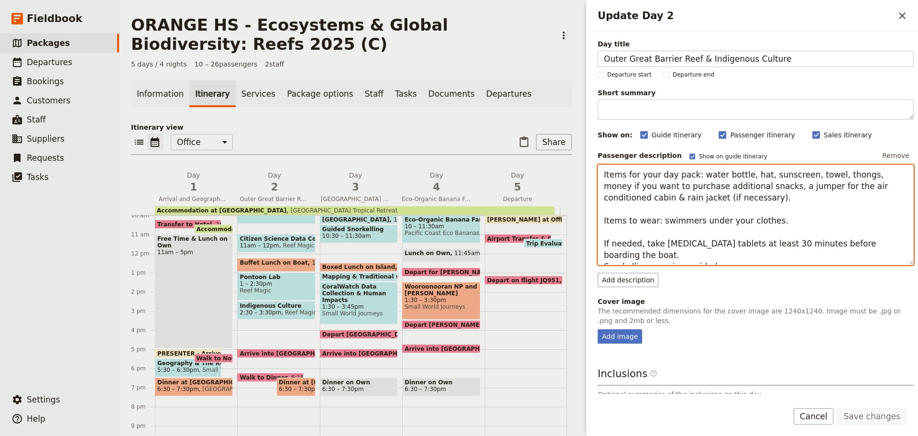
click at [732, 195] on textarea "Items for your day pack: water bottle, hat, sunscreen, towel, thongs, money if …" at bounding box center [756, 215] width 316 height 100
click at [798, 177] on textarea "Items for your day pack: water bottle, hat, sunscreen, towel, thongs, money if …" at bounding box center [756, 215] width 316 height 100
drag, startPoint x: 795, startPoint y: 174, endPoint x: 729, endPoint y: 180, distance: 66.3
click at [729, 187] on textarea "Items for your day pack: water bottle, hat, sunscreen, towel, thongs, money if …" at bounding box center [756, 215] width 316 height 100
click at [629, 200] on textarea "Items for your day pack: water bottle, hat, sunscreen, towel, thongs, money if …" at bounding box center [756, 215] width 316 height 100
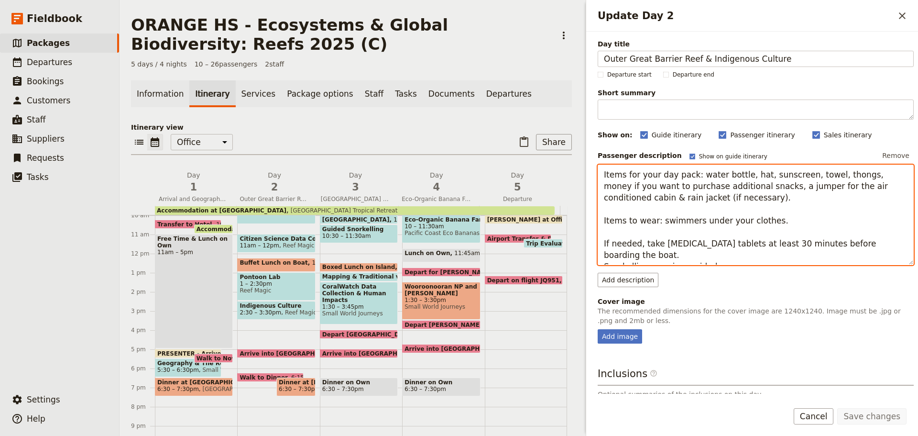
drag, startPoint x: 794, startPoint y: 174, endPoint x: 872, endPoint y: 222, distance: 92.1
click at [872, 222] on textarea "Items for your day pack: water bottle, hat, sunscreen, towel, thongs, money if …" at bounding box center [756, 215] width 316 height 100
click at [517, 198] on span "Departure" at bounding box center [517, 199] width 77 height 8
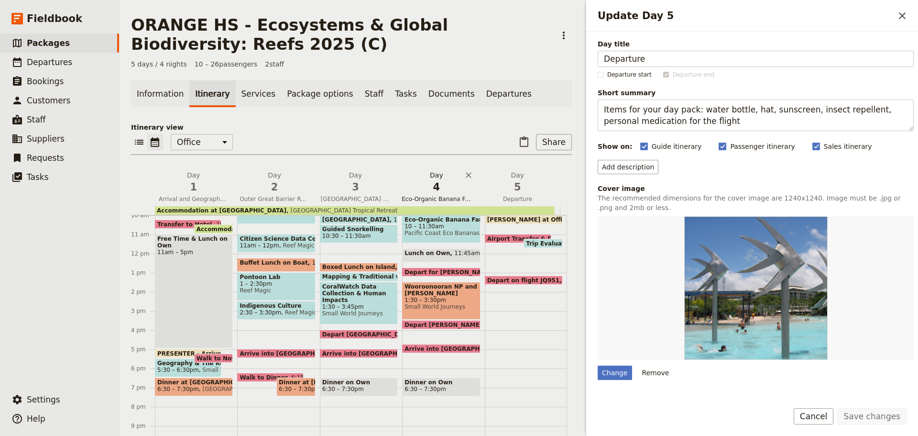
click at [455, 197] on span "Eco-Organic Banana Farm Visit, [GEOGRAPHIC_DATA] & Rainforest Waterfalls" at bounding box center [436, 199] width 77 height 8
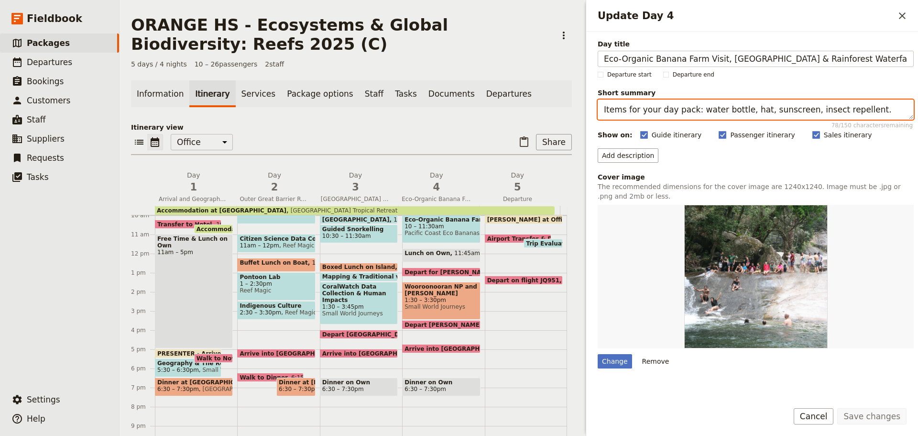
click at [847, 109] on textarea "Items for your day pack: water bottle, hat, sunscreen, insect repellent." at bounding box center [756, 109] width 316 height 20
click at [851, 108] on textarea "Items for your day pack: water bottle, hat, sunscreen, insect repellent." at bounding box center [756, 109] width 316 height 20
paste textarea "towel, thongs, money if you want to purchase additional snacks, a jumper for"
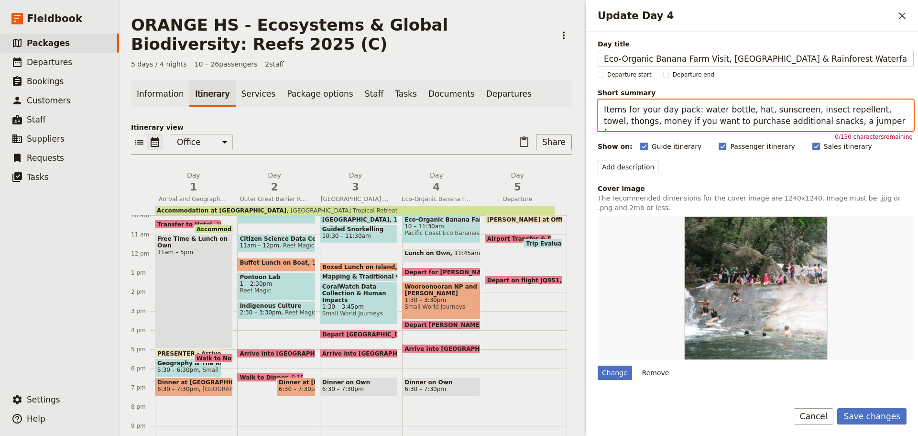
drag, startPoint x: 810, startPoint y: 121, endPoint x: 916, endPoint y: 123, distance: 106.2
click at [916, 129] on div "Day title Eco-Organic Banana Farm Visit, [GEOGRAPHIC_DATA] & Rainforest Waterfa…" at bounding box center [752, 213] width 332 height 362
click at [661, 120] on textarea "Items for your day pack: water bottle, hat, sunscreen, insect repellent, towel,…" at bounding box center [756, 115] width 316 height 32
drag, startPoint x: 661, startPoint y: 120, endPoint x: 816, endPoint y: 124, distance: 155.0
click at [816, 124] on textarea "Items for your day pack: water bottle, hat, sunscreen, insect repellent, towel,…" at bounding box center [756, 115] width 316 height 32
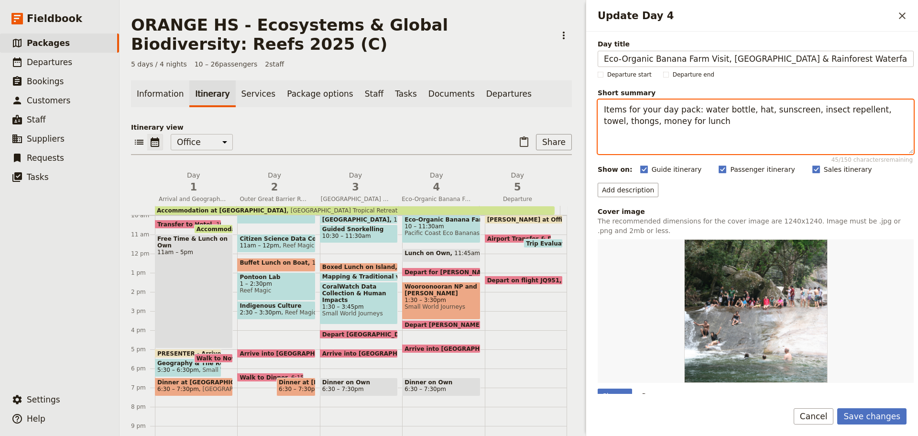
paste textarea "Items to wear: comfortable walking shoes, swi"
drag, startPoint x: 602, startPoint y: 142, endPoint x: 865, endPoint y: 147, distance: 262.6
click at [865, 147] on textarea "Items for your day pack: water bottle, hat, sunscreen, insect repellent, towel,…" at bounding box center [756, 126] width 316 height 55
drag, startPoint x: 603, startPoint y: 144, endPoint x: 885, endPoint y: 144, distance: 282.2
click at [885, 144] on textarea "Items for your day pack: water bottle, hat, sunscreen, insect repellent, towel,…" at bounding box center [756, 126] width 316 height 55
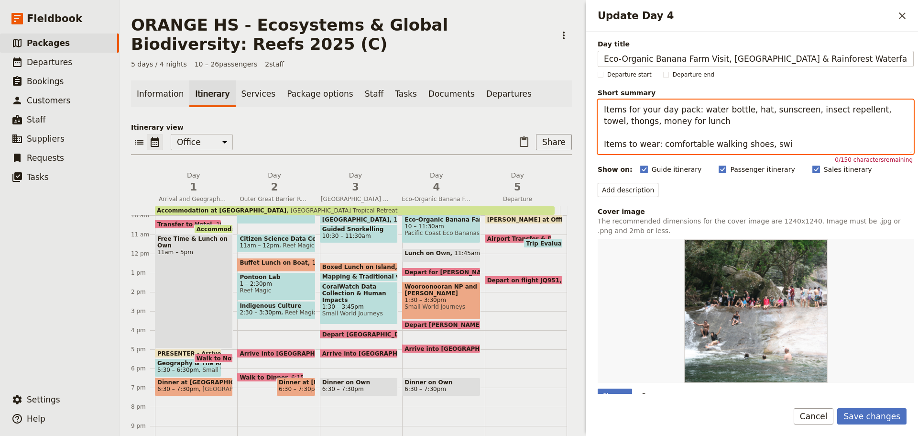
click at [740, 114] on textarea "Items for your day pack: water bottle, hat, sunscreen, insect repellent, towel,…" at bounding box center [756, 126] width 316 height 55
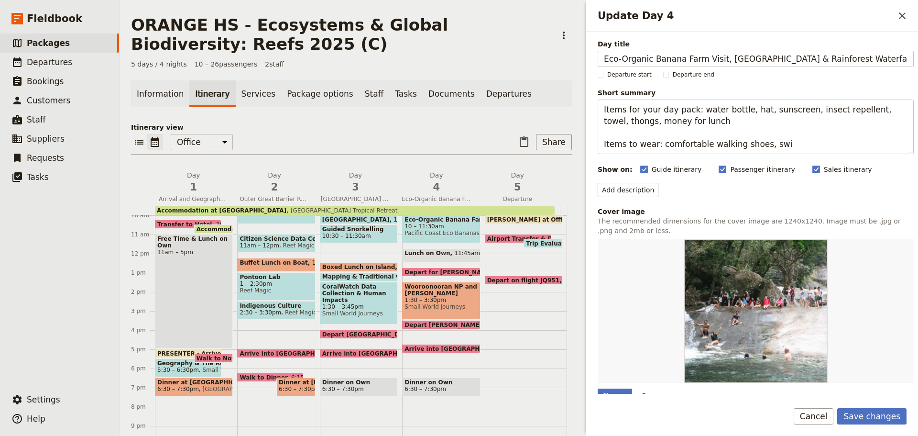
click at [862, 158] on div "Day title Eco-Organic Banana Farm Visit, [GEOGRAPHIC_DATA] & Rainforest Waterfa…" at bounding box center [756, 291] width 316 height 505
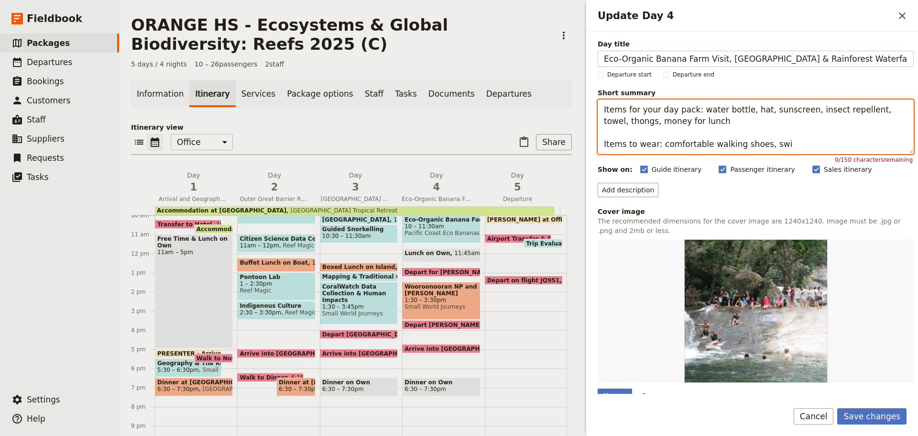
click at [677, 120] on textarea "Items for your day pack: water bottle, hat, sunscreen, insect repellent, towel,…" at bounding box center [756, 126] width 316 height 55
drag, startPoint x: 603, startPoint y: 108, endPoint x: 874, endPoint y: 146, distance: 273.8
click at [874, 146] on textarea "Items for your day pack: water bottle, hat, sunscreen, insect repellent, towel,…" at bounding box center [756, 126] width 316 height 55
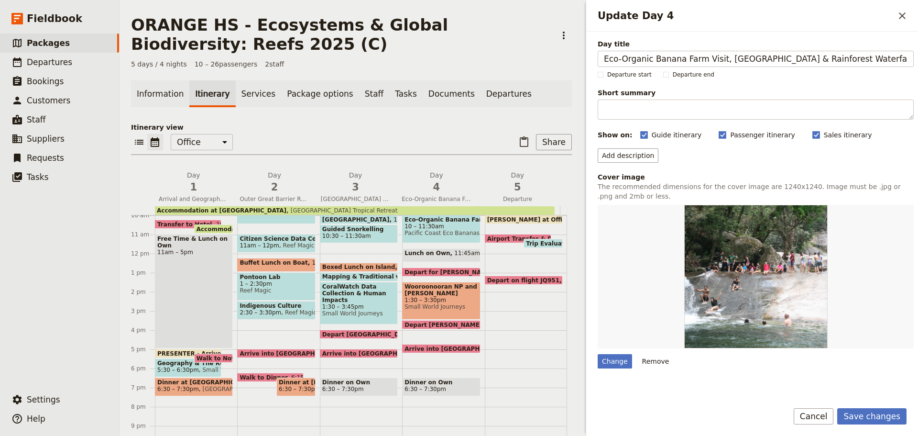
drag, startPoint x: 621, startPoint y: 157, endPoint x: 618, endPoint y: 164, distance: 7.3
click at [621, 157] on button "Add description" at bounding box center [628, 155] width 61 height 14
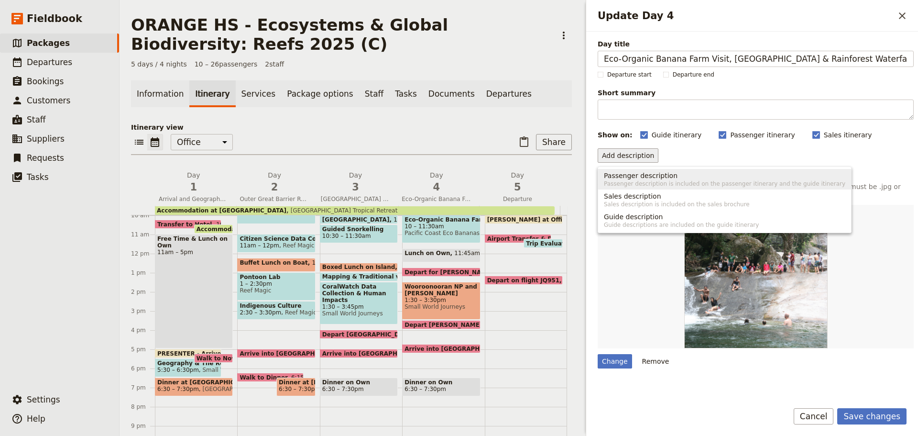
click at [617, 177] on span "Passenger description" at bounding box center [641, 176] width 74 height 10
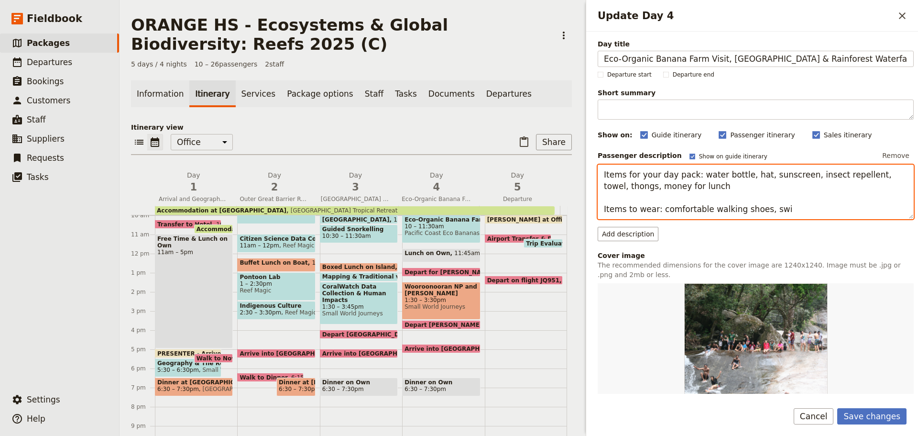
drag, startPoint x: 600, startPoint y: 175, endPoint x: 774, endPoint y: 229, distance: 182.3
click at [774, 229] on div "Passenger description Show on guide itinerary Remove Items for your day pack: w…" at bounding box center [756, 194] width 316 height 93
paste textarea "to wear: comfortable walking shoes, swimmers under your clothes (You will visit…"
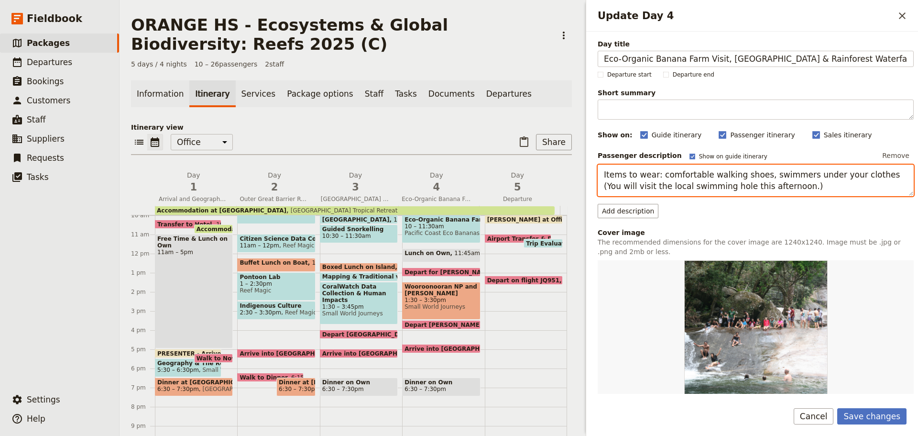
click at [708, 186] on textarea "Items to wear: comfortable walking shoes, swimmers under your clothes (You will…" at bounding box center [756, 181] width 316 height 32
click at [603, 170] on textarea "Items to wear: comfortable walking shoes, swimmers under your clothes (You will…" at bounding box center [756, 181] width 316 height 32
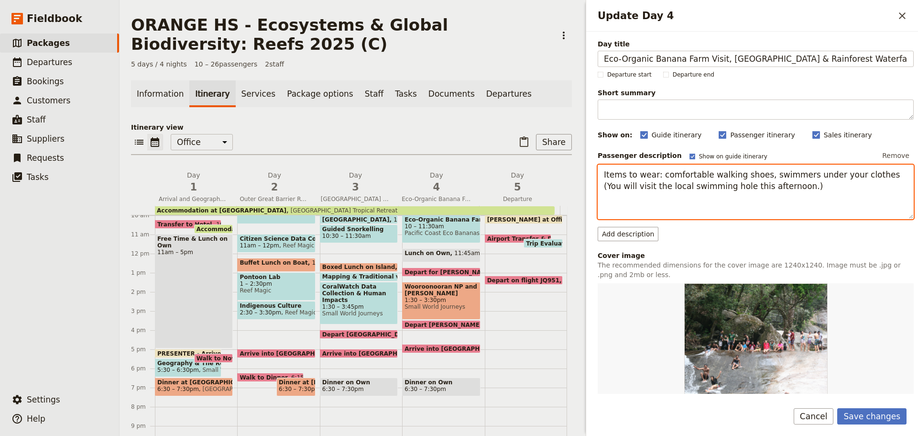
click at [651, 176] on textarea "Items to wear: comfortable walking shoes, swimmers under your clothes (You will…" at bounding box center [756, 192] width 316 height 55
click at [608, 171] on textarea "Items to wear: comfortable walking shoes, swimmers under your clothes (You will…" at bounding box center [756, 192] width 316 height 55
paste textarea "Items for your day pack: water bottle, hat, sunscreen, insect repellent, towel"
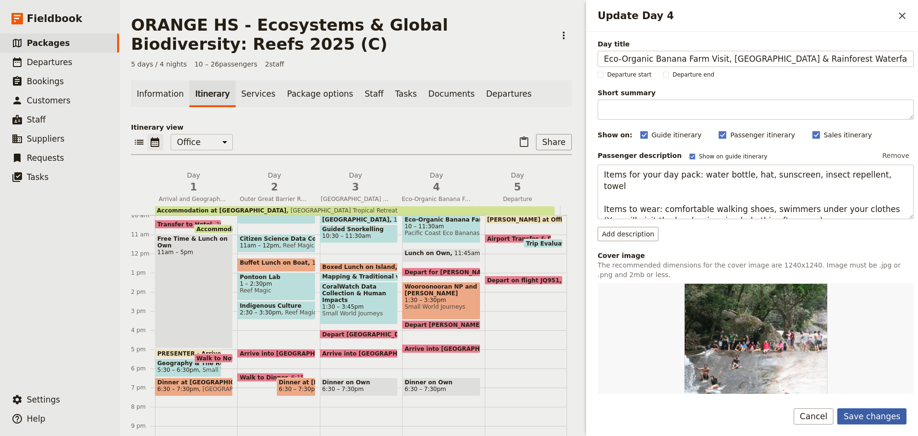
click at [860, 417] on button "Save changes" at bounding box center [871, 416] width 69 height 16
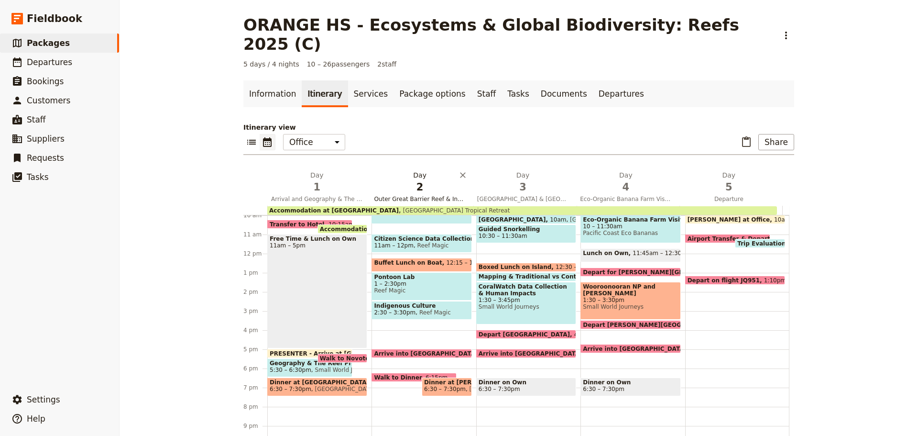
click at [415, 195] on span "Outer Great Barrier Reef & Indigenous Culture" at bounding box center [419, 199] width 99 height 8
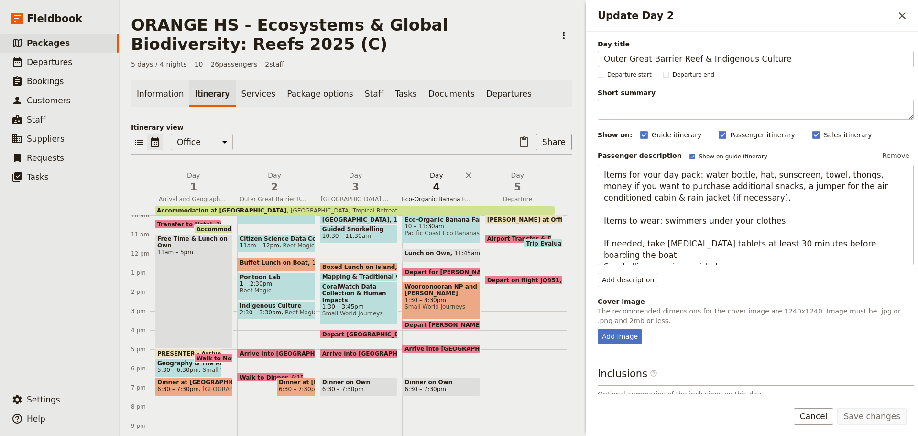
click at [454, 198] on span "Eco-Organic Banana Farm Visit, [GEOGRAPHIC_DATA] & Rainforest Waterfalls" at bounding box center [436, 199] width 77 height 8
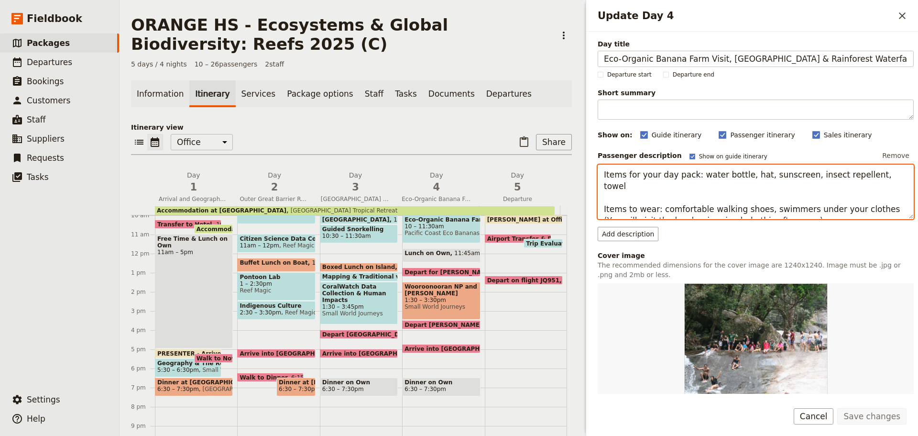
click at [893, 171] on textarea "Items for your day pack: water bottle, hat, sunscreen, insect repellent, towel …" at bounding box center [756, 192] width 316 height 55
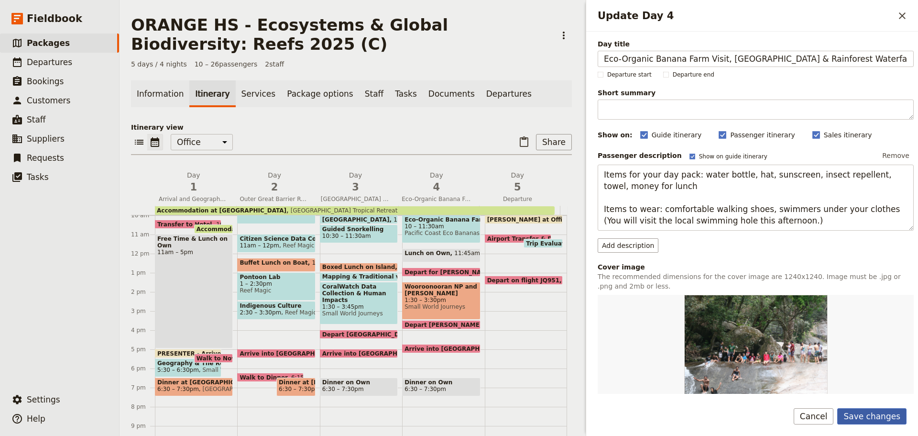
click at [884, 420] on button "Save changes" at bounding box center [871, 416] width 69 height 16
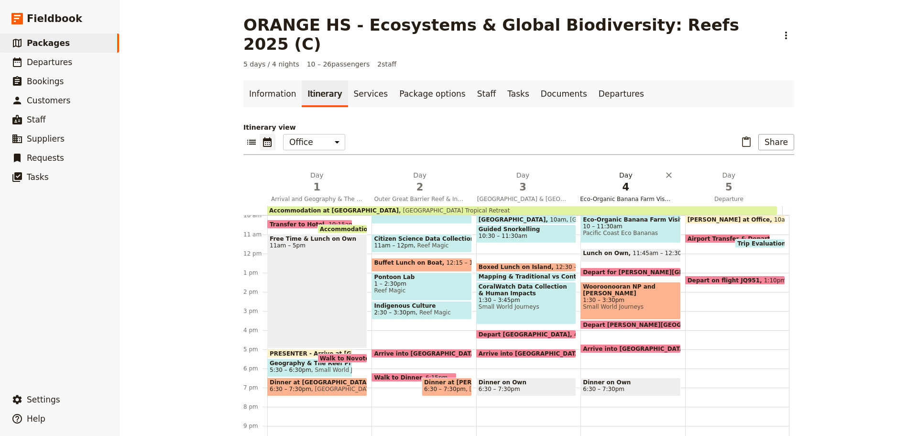
click at [611, 195] on span "Eco-Organic Banana Farm Visit, [GEOGRAPHIC_DATA] & Rainforest Waterfalls" at bounding box center [625, 199] width 99 height 8
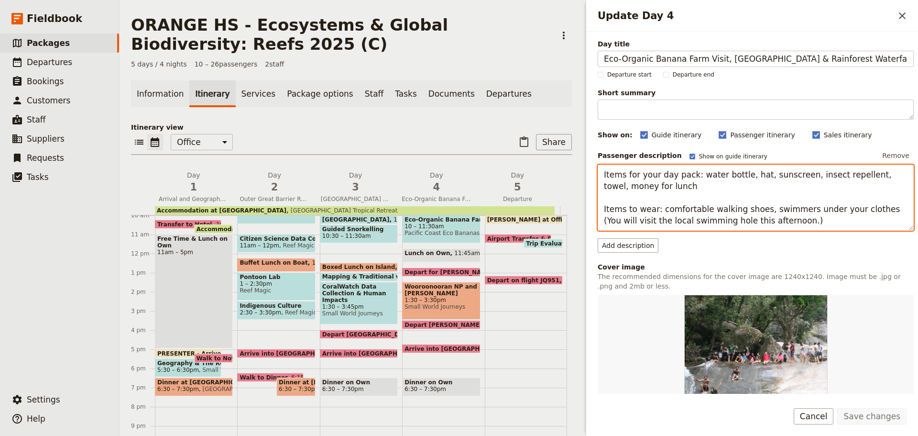
click at [710, 185] on textarea "Items for your day pack: water bottle, hat, sunscreen, insect repellent, towel,…" at bounding box center [756, 198] width 316 height 66
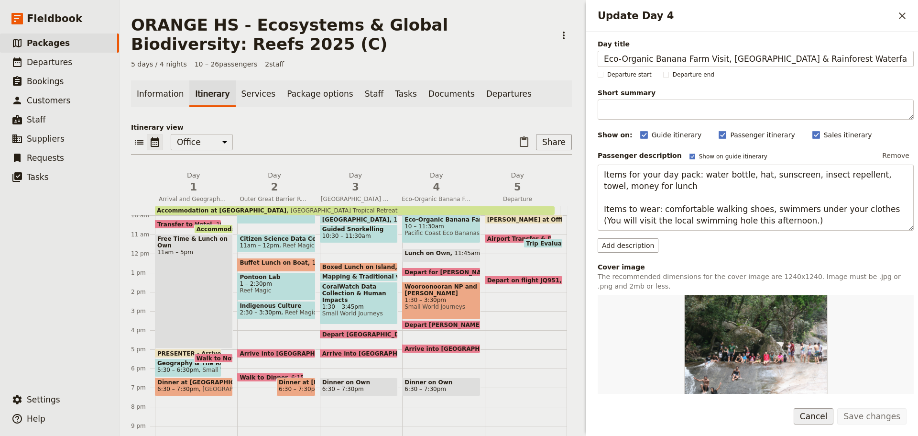
click at [821, 418] on button "Cancel" at bounding box center [814, 416] width 40 height 16
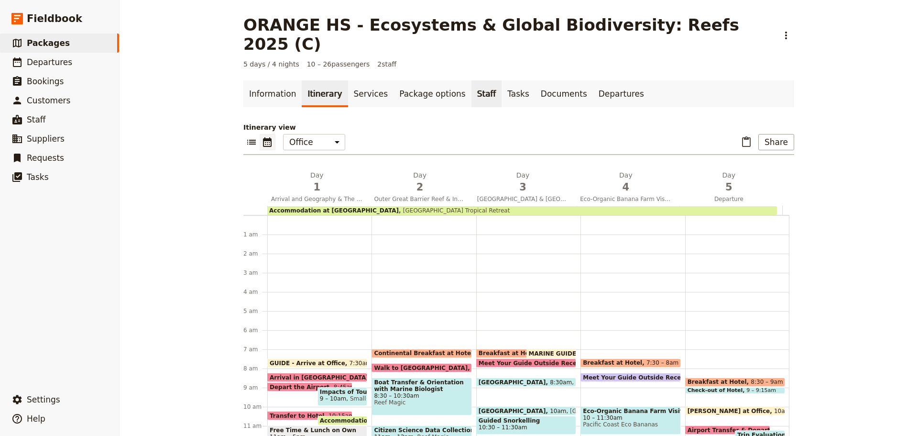
click at [535, 80] on link "Documents" at bounding box center [564, 93] width 58 height 27
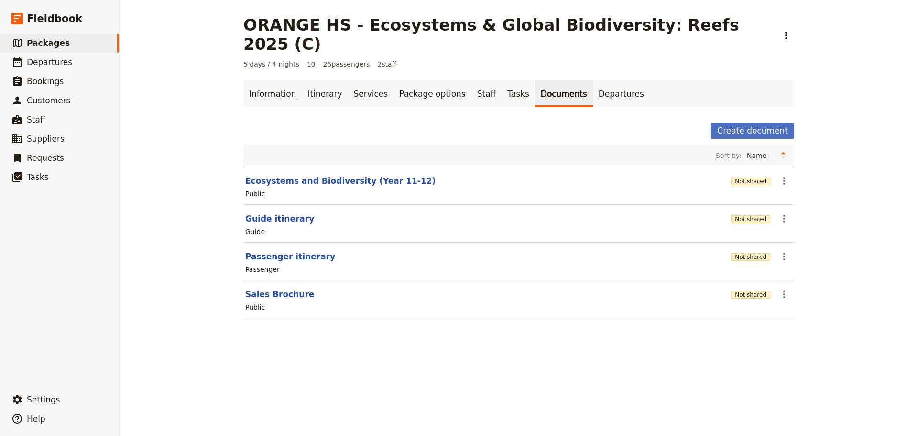
click at [272, 251] on button "Passenger itinerary" at bounding box center [290, 256] width 90 height 11
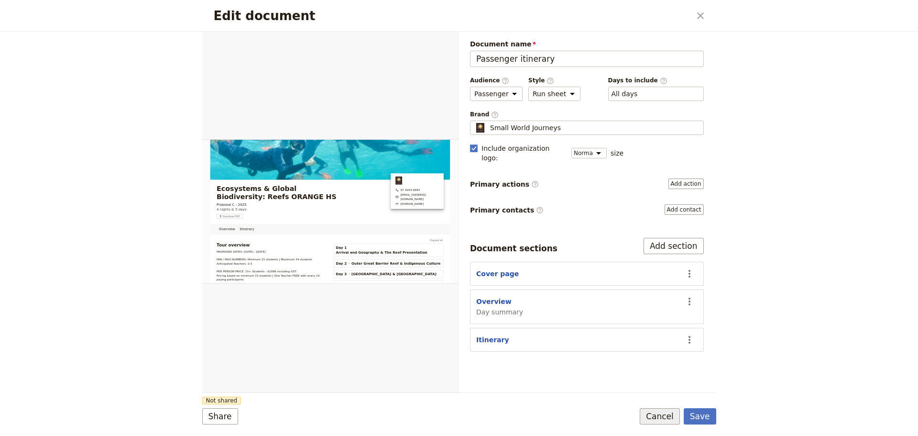
click at [671, 412] on button "Cancel" at bounding box center [660, 416] width 40 height 16
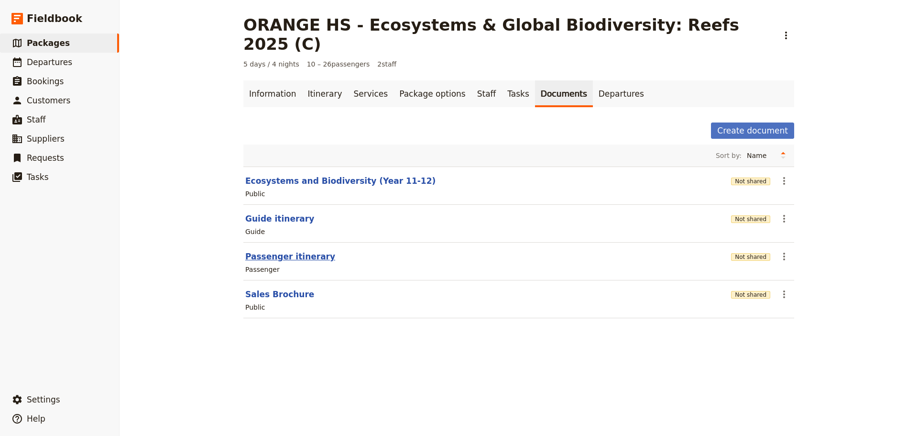
click at [279, 251] on button "Passenger itinerary" at bounding box center [290, 256] width 90 height 11
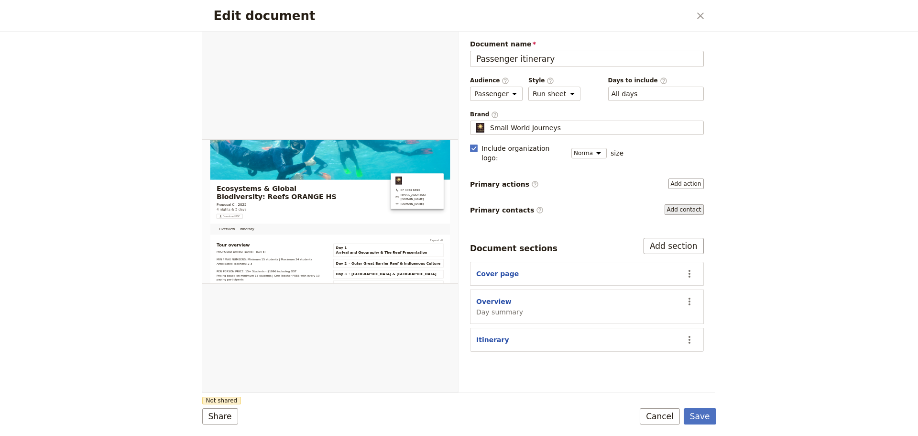
click at [678, 204] on button "Add contact" at bounding box center [684, 209] width 39 height 11
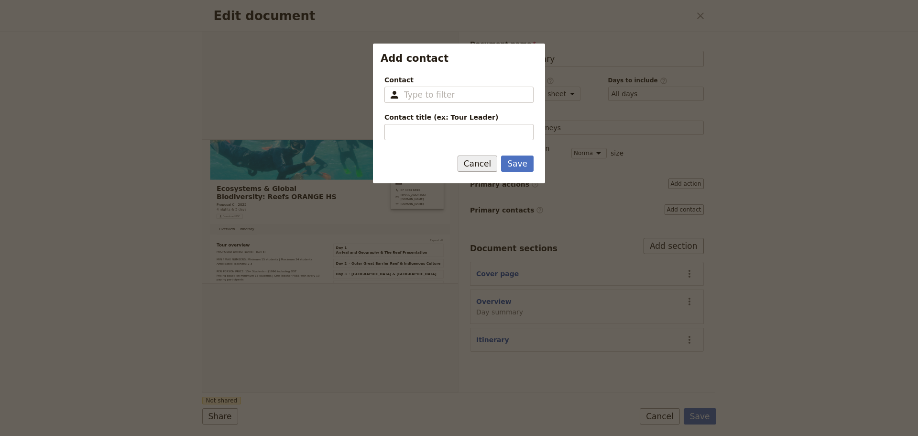
click at [491, 165] on button "Cancel" at bounding box center [478, 163] width 40 height 16
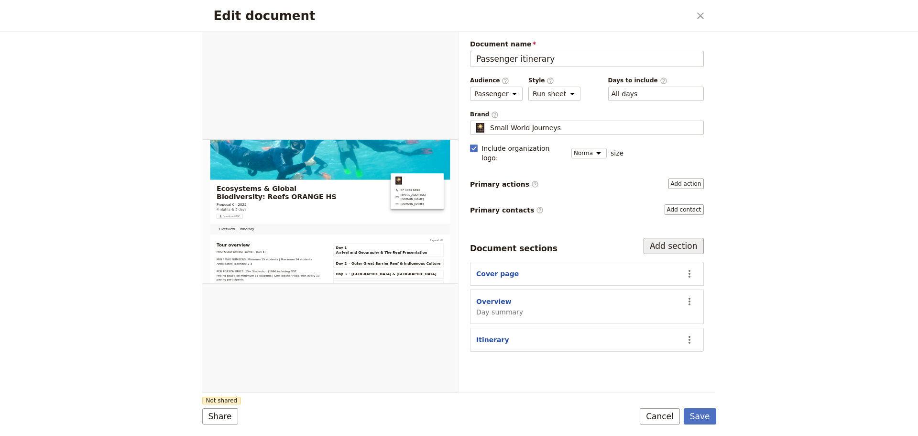
click at [695, 238] on button "Add section" at bounding box center [674, 246] width 60 height 16
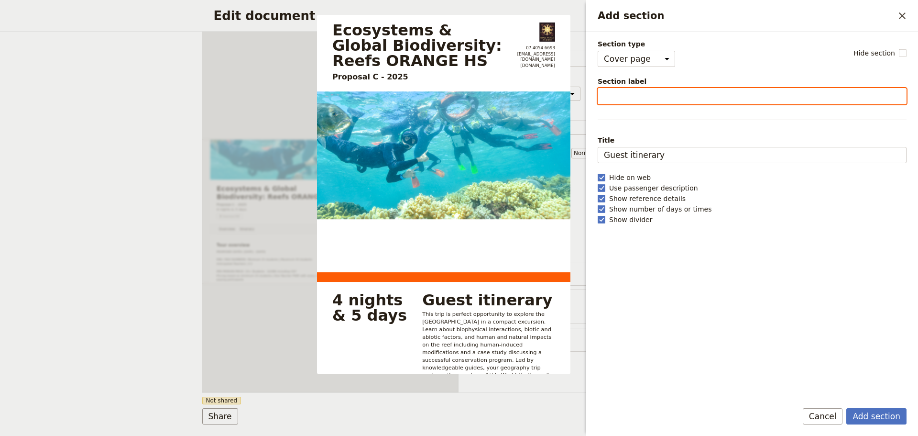
click at [631, 90] on input "Section label" at bounding box center [752, 96] width 309 height 16
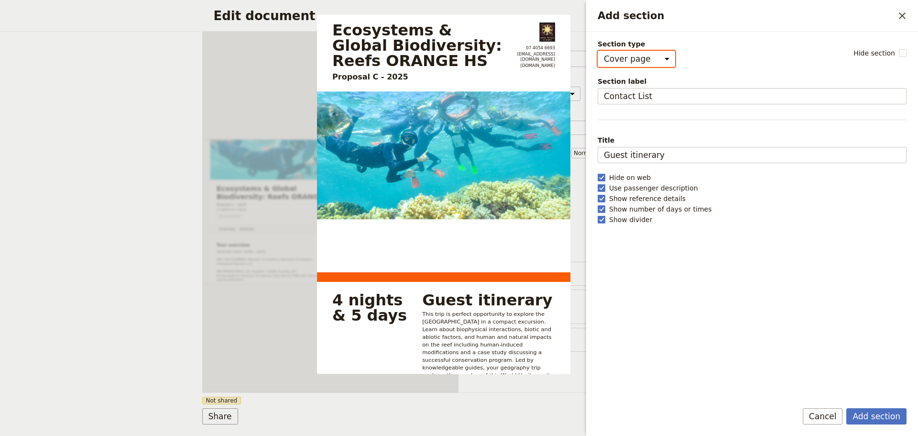
click at [663, 62] on select "Cover page Day summary Itinerary Custom" at bounding box center [636, 59] width 77 height 16
click at [598, 51] on select "Cover page Day summary Itinerary Custom" at bounding box center [636, 59] width 77 height 16
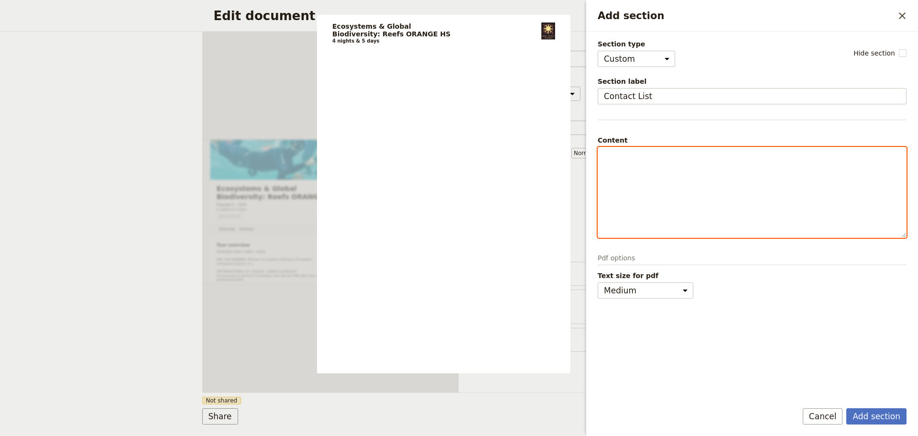
click at [625, 153] on p "Add section" at bounding box center [752, 156] width 297 height 10
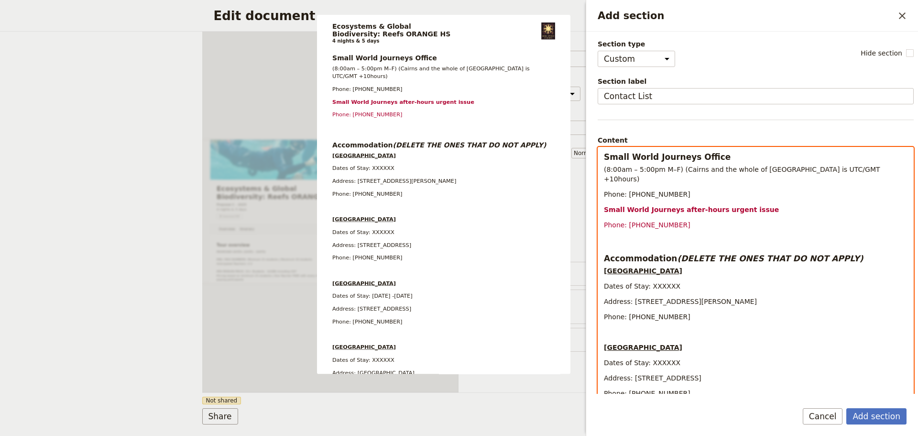
click at [736, 253] on em "(DELETE THE ONES THAT DO NOT APPLY)" at bounding box center [770, 258] width 186 height 10
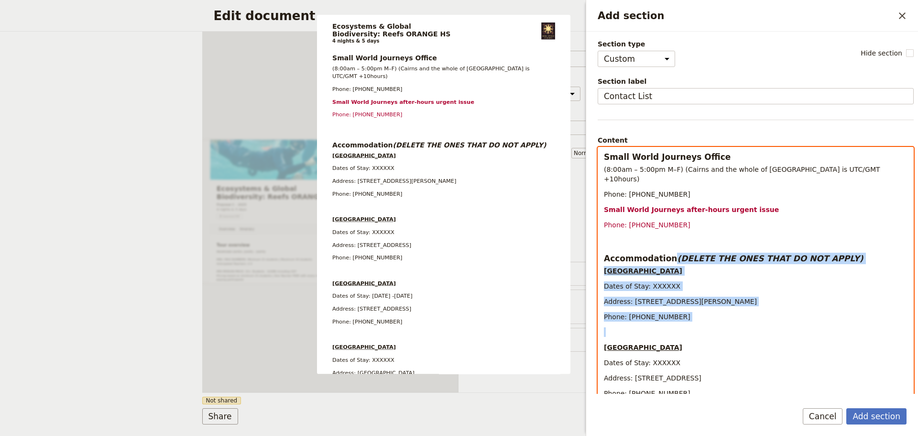
drag, startPoint x: 669, startPoint y: 246, endPoint x: 792, endPoint y: 313, distance: 140.8
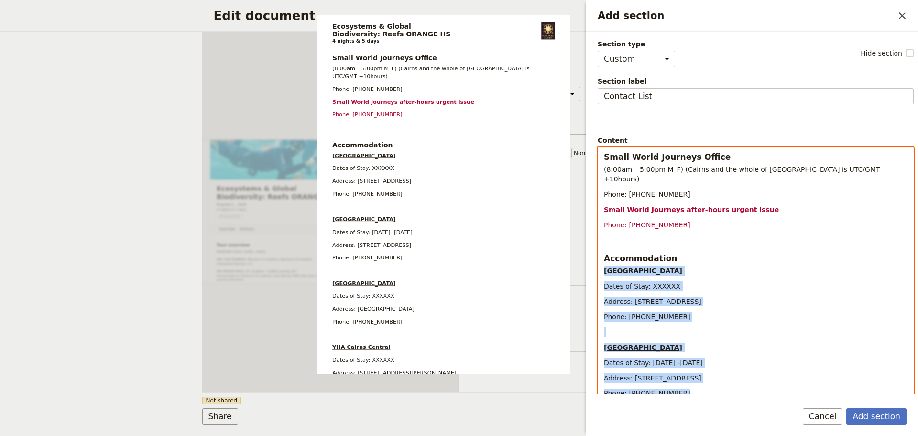
drag, startPoint x: 604, startPoint y: 263, endPoint x: 717, endPoint y: 381, distance: 163.4
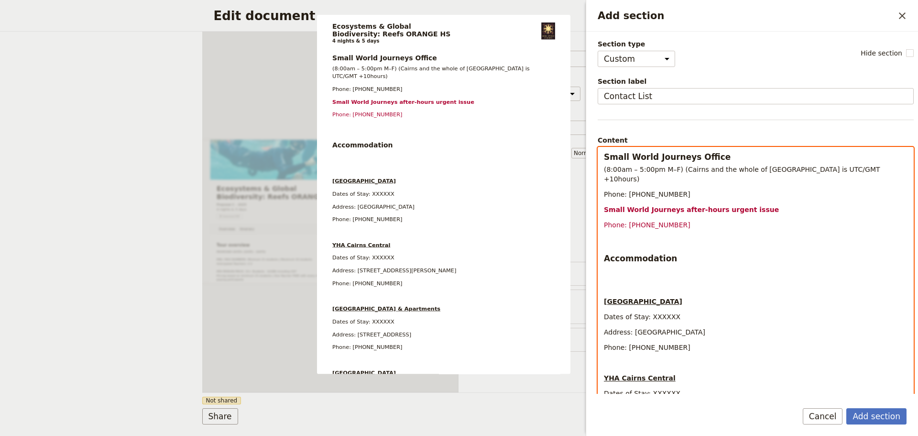
drag, startPoint x: 607, startPoint y: 266, endPoint x: 608, endPoint y: 273, distance: 7.2
click at [608, 266] on p "Add section" at bounding box center [756, 271] width 304 height 10
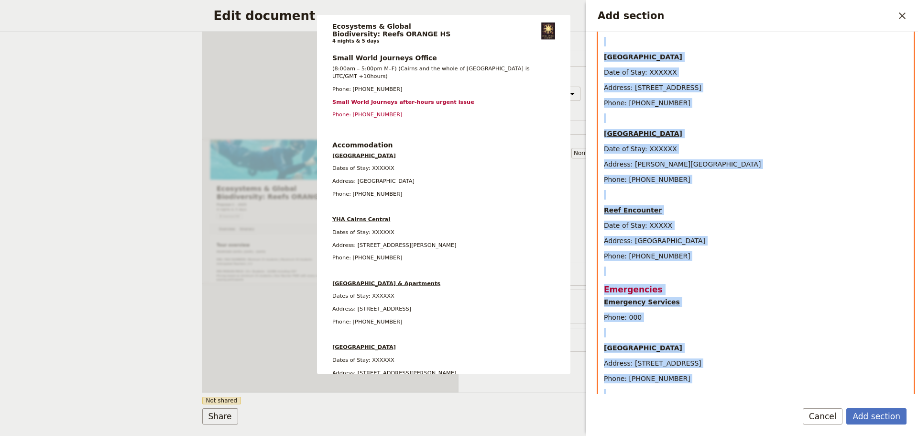
scroll to position [601, 0]
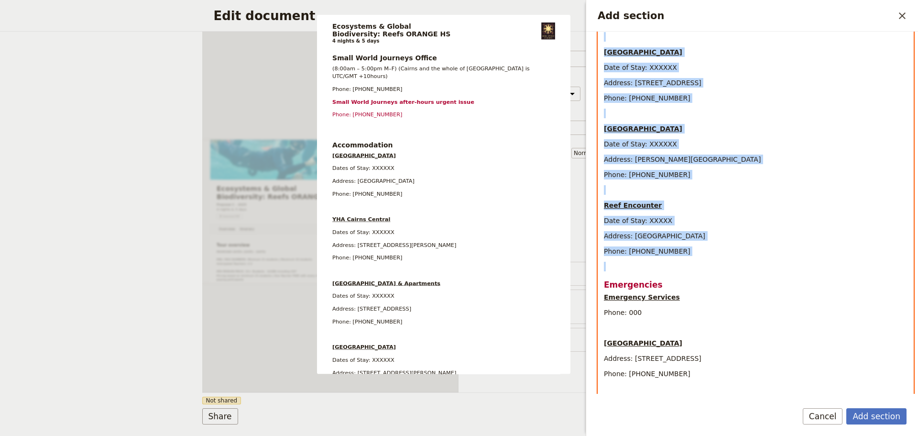
drag, startPoint x: 605, startPoint y: 321, endPoint x: 664, endPoint y: 254, distance: 88.5
click at [664, 254] on div "Small World Journeys Office (8:00am – 5:00pm M–F) ([GEOGRAPHIC_DATA] and the wh…" at bounding box center [755, 20] width 315 height 949
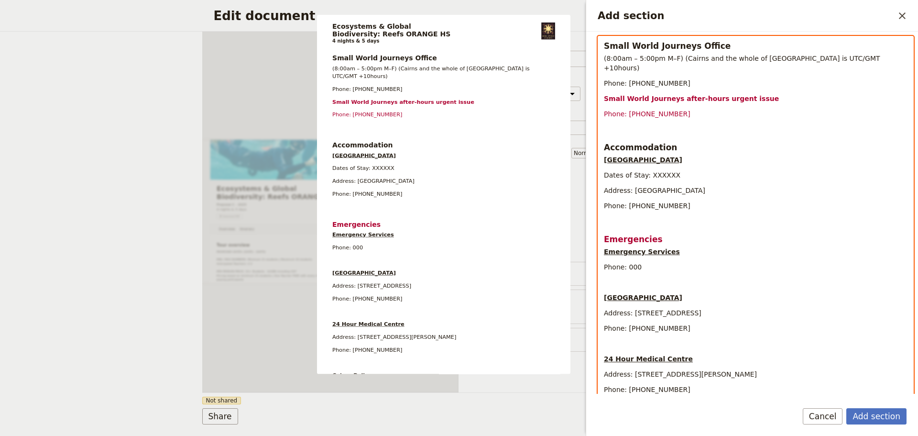
scroll to position [161, 0]
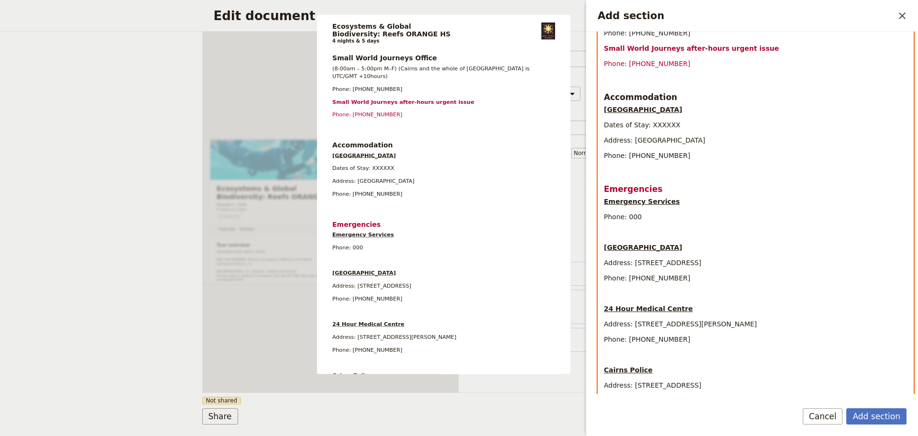
drag, startPoint x: 615, startPoint y: 229, endPoint x: 613, endPoint y: 236, distance: 7.8
click at [614, 229] on div "Small World Journeys Office (8:00am – 5:00pm M–F) ([GEOGRAPHIC_DATA] and the wh…" at bounding box center [755, 192] width 315 height 413
click at [609, 227] on p "Add section" at bounding box center [756, 232] width 304 height 10
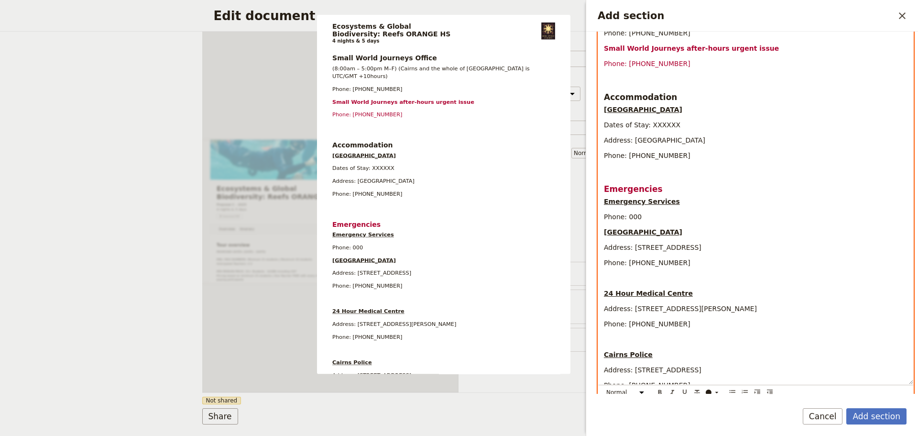
click at [608, 273] on p "Add section" at bounding box center [756, 278] width 304 height 10
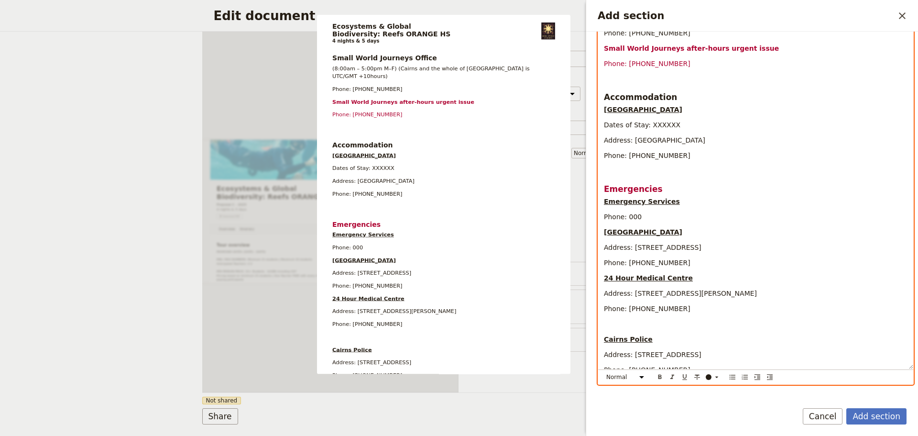
click at [624, 319] on p "Add section" at bounding box center [756, 324] width 304 height 10
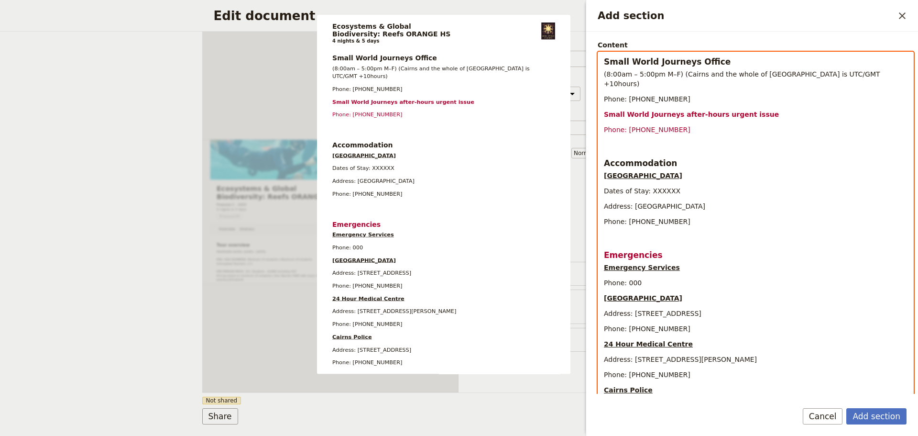
scroll to position [0, 0]
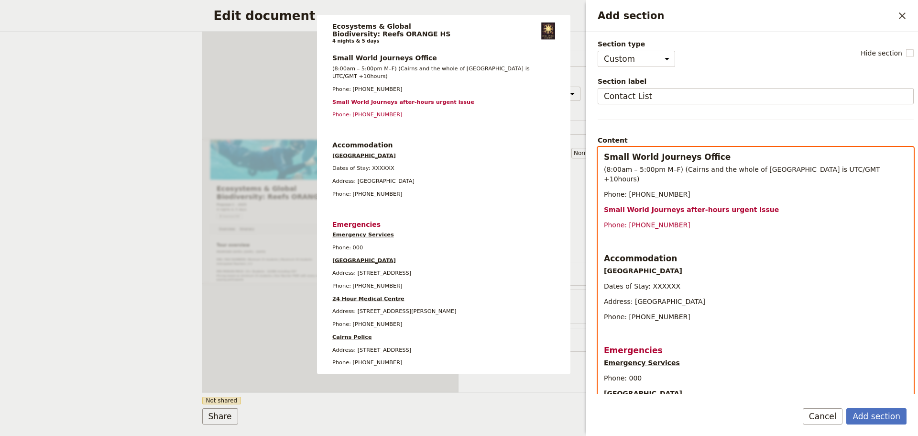
click at [644, 282] on span "Dates of Stay: XXXXXX" at bounding box center [642, 286] width 77 height 8
drag, startPoint x: 647, startPoint y: 276, endPoint x: 671, endPoint y: 277, distance: 23.5
click at [671, 281] on p "Dates of Stay: XXXXXX" at bounding box center [756, 286] width 304 height 10
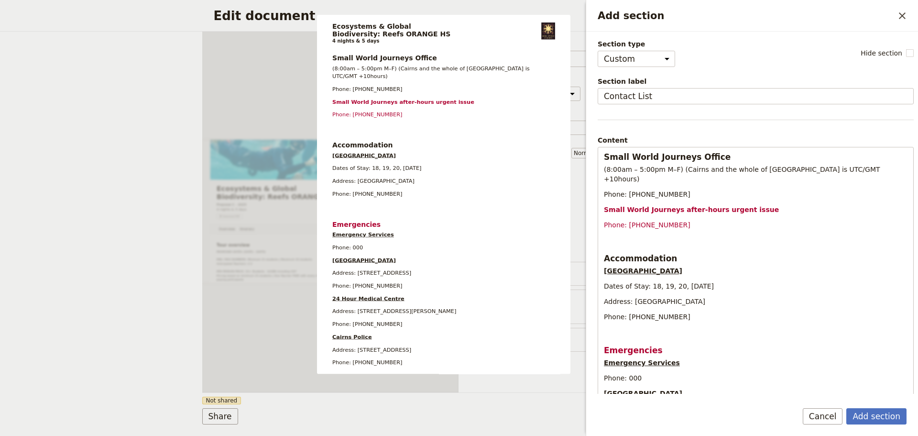
drag, startPoint x: 885, startPoint y: 416, endPoint x: 816, endPoint y: 406, distance: 69.1
click at [884, 417] on button "Add section" at bounding box center [877, 416] width 60 height 16
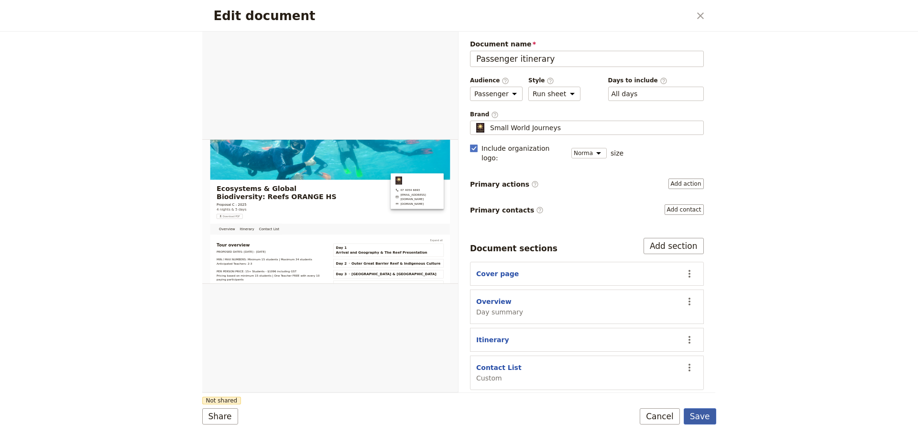
drag, startPoint x: 714, startPoint y: 415, endPoint x: 707, endPoint y: 415, distance: 6.2
click at [713, 415] on button "Save" at bounding box center [700, 416] width 33 height 16
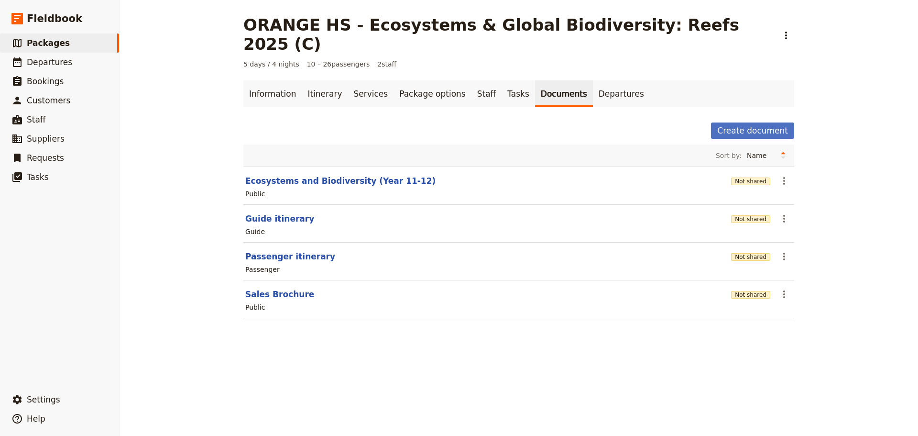
drag, startPoint x: 551, startPoint y: 65, endPoint x: 536, endPoint y: 71, distance: 16.5
click at [551, 80] on link "Documents" at bounding box center [564, 93] width 58 height 27
click at [535, 80] on link "Documents" at bounding box center [564, 93] width 58 height 27
click at [268, 206] on section "Guide itinerary Not shared ​ Guide" at bounding box center [518, 224] width 551 height 38
click at [268, 213] on button "Guide itinerary" at bounding box center [279, 218] width 69 height 11
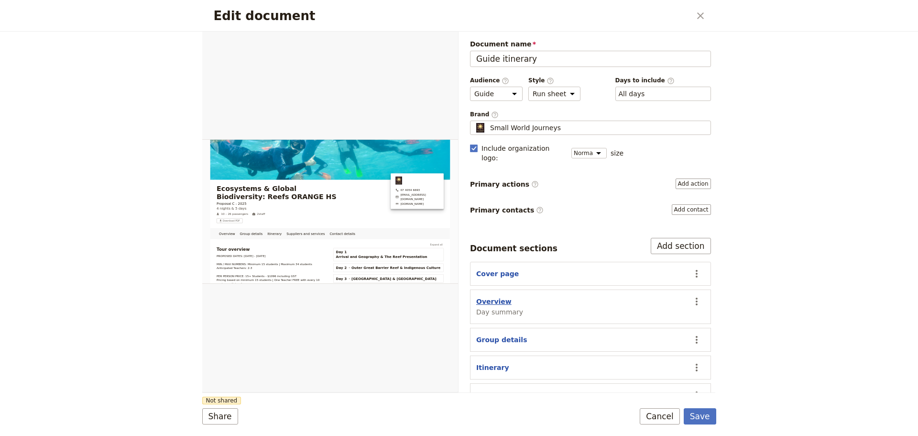
click at [495, 297] on button "Overview" at bounding box center [493, 302] width 35 height 10
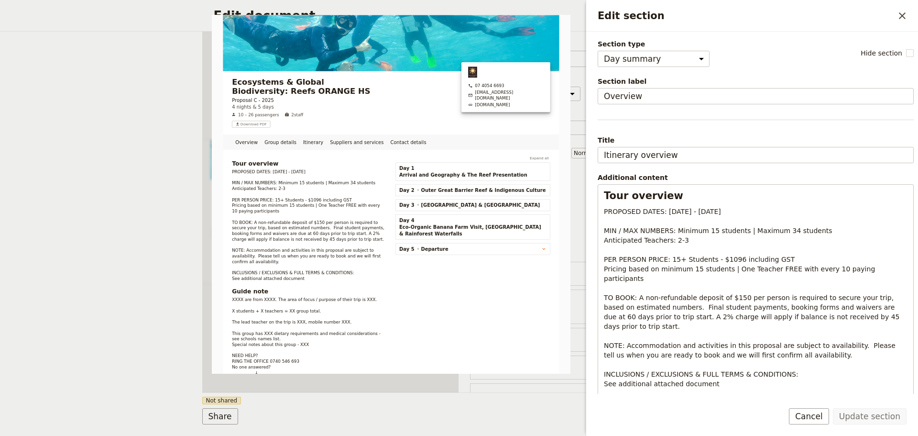
click at [829, 418] on button "Cancel" at bounding box center [809, 416] width 40 height 16
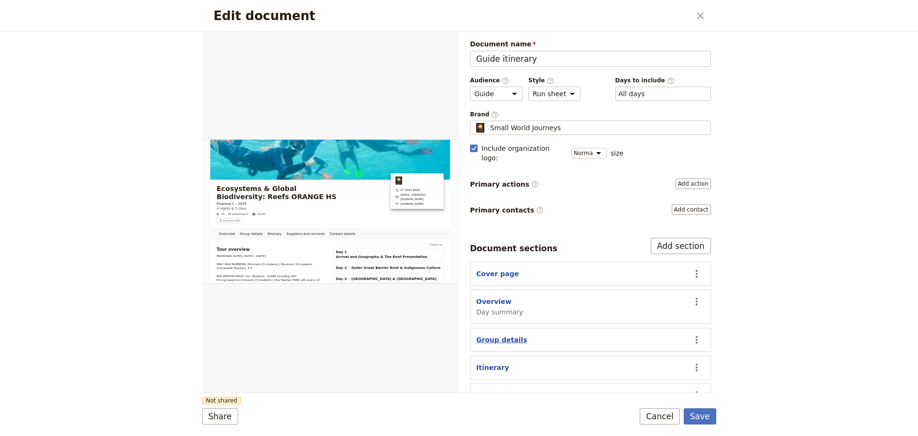
scroll to position [36, 0]
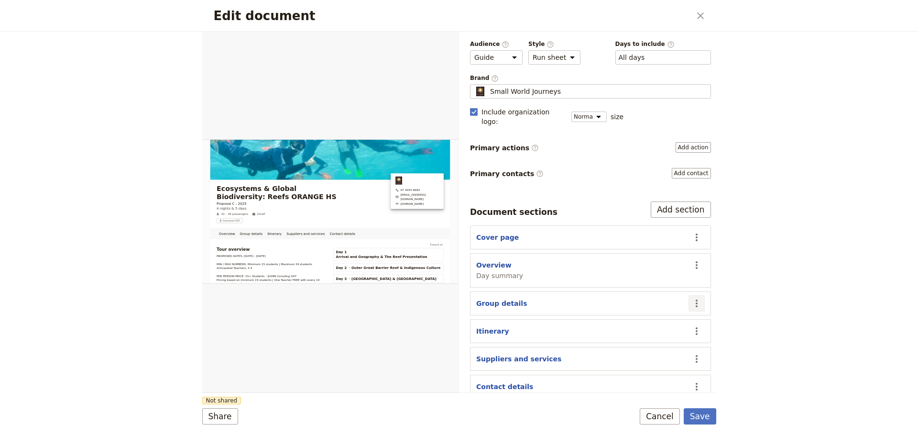
click at [691, 297] on icon "Actions" at bounding box center [696, 302] width 11 height 11
click at [650, 370] on span "Hide section" at bounding box center [652, 374] width 77 height 10
click at [691, 353] on icon "Actions" at bounding box center [696, 358] width 11 height 11
click at [638, 327] on span "Hide section" at bounding box center [635, 327] width 42 height 10
click at [490, 382] on button "Contact details" at bounding box center [504, 387] width 57 height 10
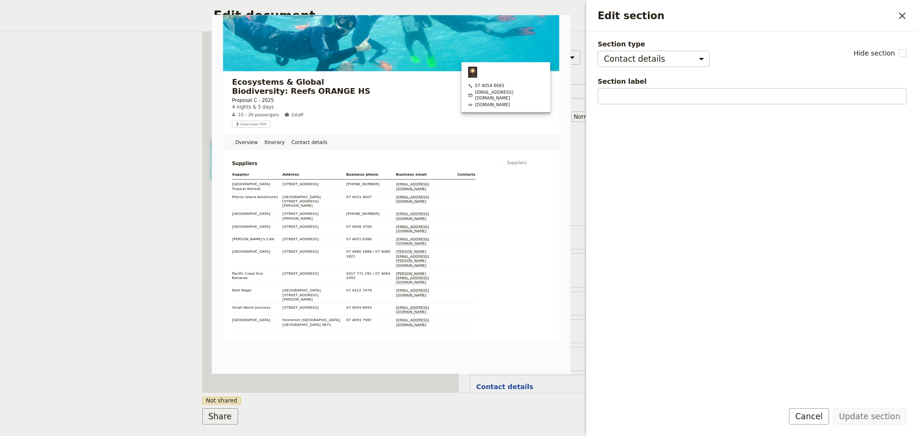
click at [726, 321] on div "Section type Cover page Day summary Itinerary Group details Contact details Sup…" at bounding box center [752, 215] width 309 height 353
drag, startPoint x: 823, startPoint y: 415, endPoint x: 750, endPoint y: 414, distance: 72.7
click at [823, 415] on button "Cancel" at bounding box center [809, 416] width 40 height 16
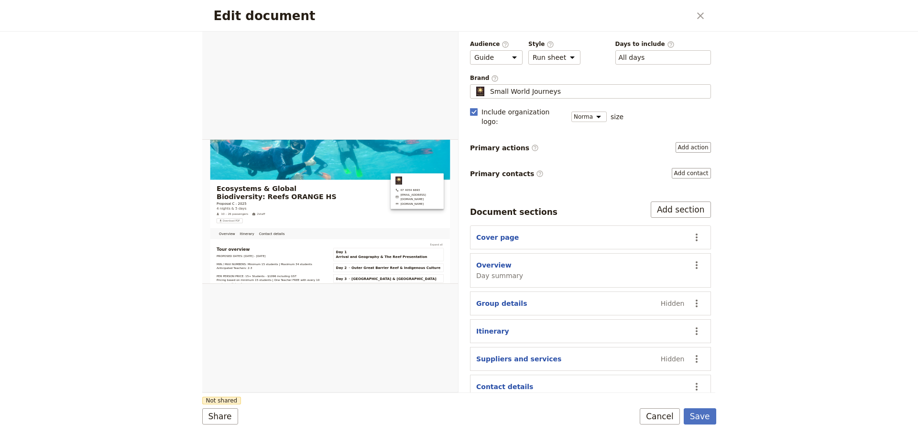
drag, startPoint x: 798, startPoint y: 193, endPoint x: 793, endPoint y: 194, distance: 4.9
click at [796, 193] on div "Edit document ​ Overview Itinerary Contact details Web PDF ​ Document name Guid…" at bounding box center [459, 218] width 918 height 436
drag, startPoint x: 701, startPoint y: 417, endPoint x: 691, endPoint y: 413, distance: 11.4
click at [700, 418] on button "Save" at bounding box center [700, 416] width 33 height 16
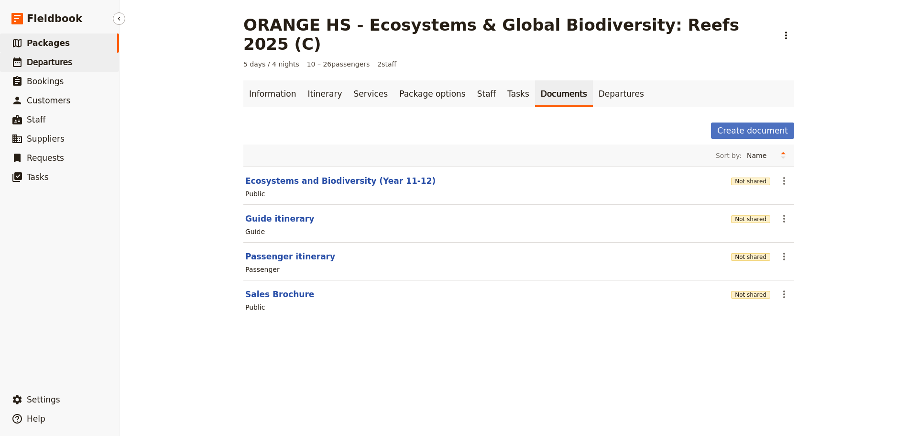
click at [70, 61] on link "​ Departures" at bounding box center [59, 62] width 119 height 19
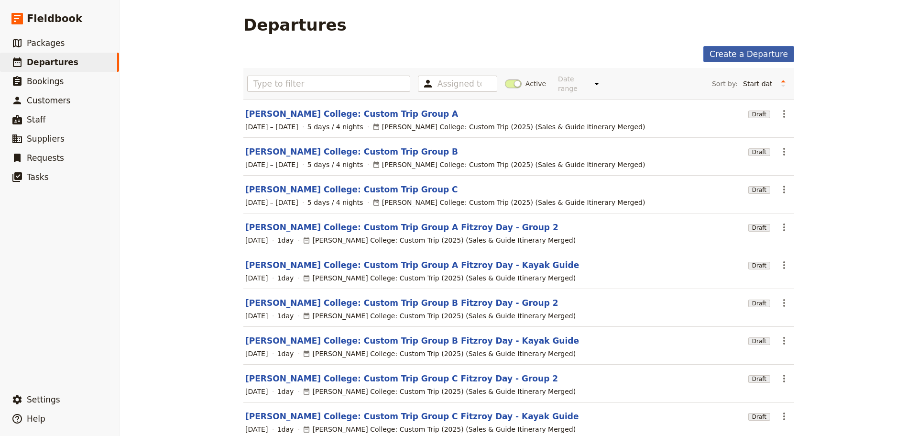
click at [751, 49] on link "Create a Departure" at bounding box center [749, 54] width 91 height 16
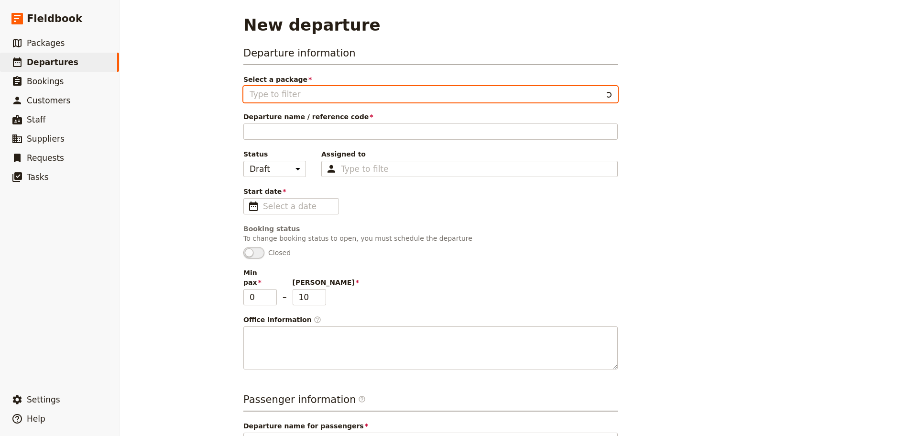
click at [275, 99] on input "Select a package" at bounding box center [426, 93] width 352 height 11
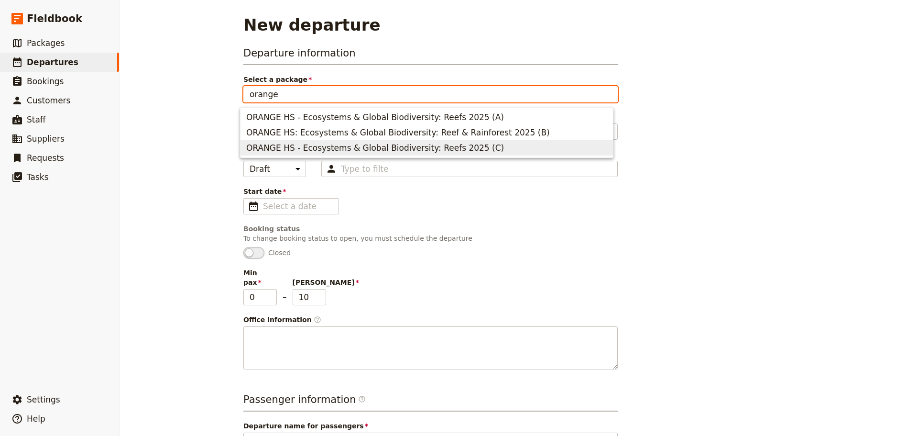
click at [298, 145] on span "ORANGE HS - Ecosystems & Global Biodiversity: Reefs 2025 (C)" at bounding box center [375, 147] width 258 height 11
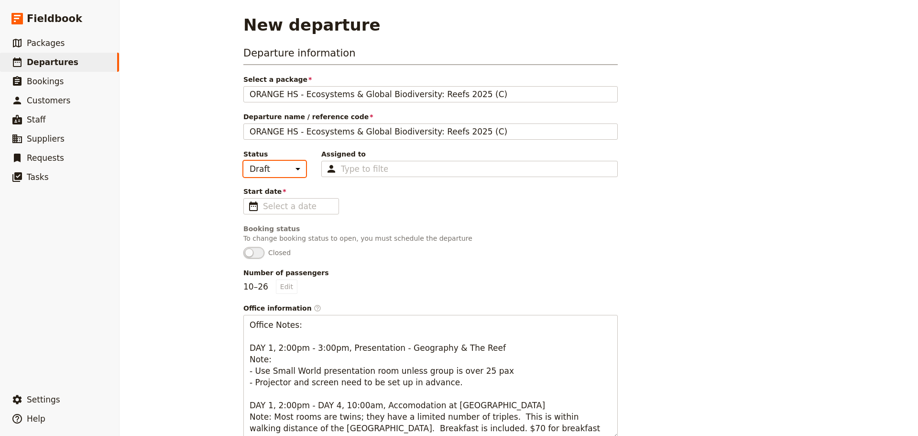
click at [280, 165] on select "Draft Scheduled Confirmed" at bounding box center [274, 169] width 63 height 16
click at [243, 161] on select "Draft Scheduled Confirmed" at bounding box center [274, 169] width 63 height 16
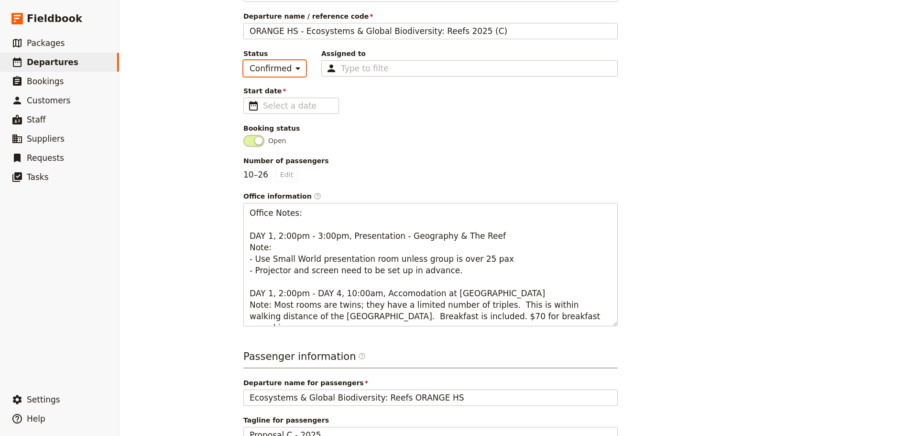
scroll to position [95, 0]
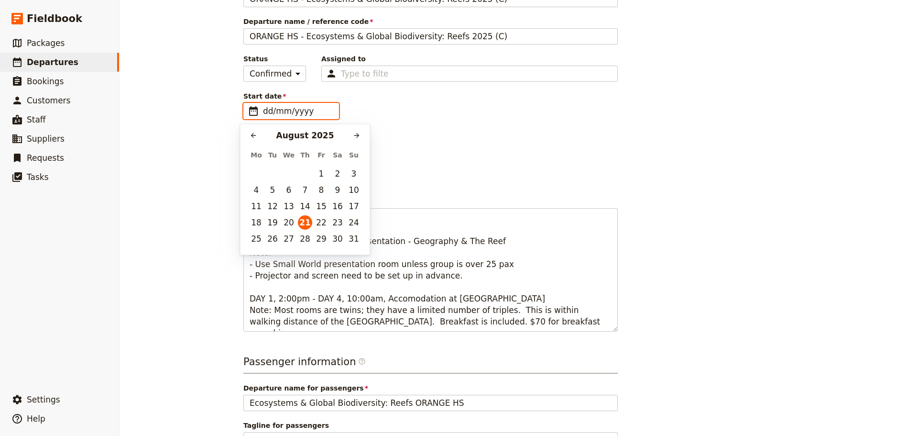
click at [289, 106] on input "dd/mm/yyyy" at bounding box center [298, 110] width 70 height 11
click at [355, 134] on icon "Next month" at bounding box center [357, 136] width 8 height 8
click at [354, 134] on icon "Next month" at bounding box center [357, 136] width 8 height 8
click at [332, 204] on button "18" at bounding box center [337, 206] width 14 height 14
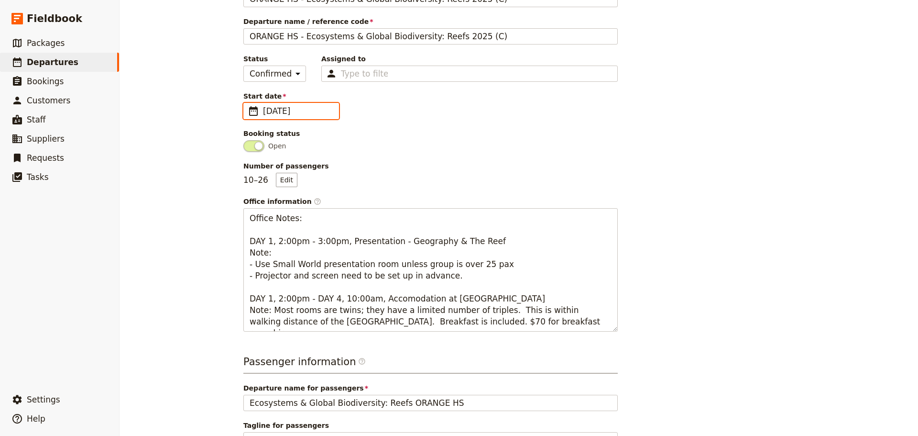
scroll to position [286, 0]
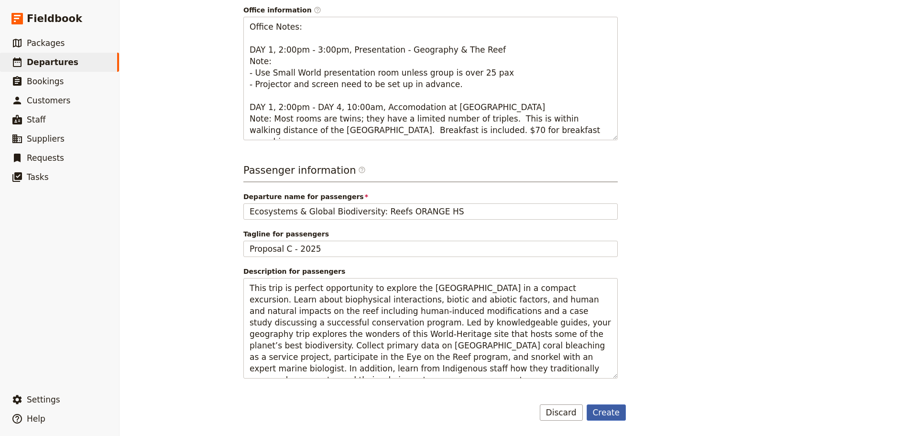
click at [612, 410] on button "Create" at bounding box center [607, 412] width 40 height 16
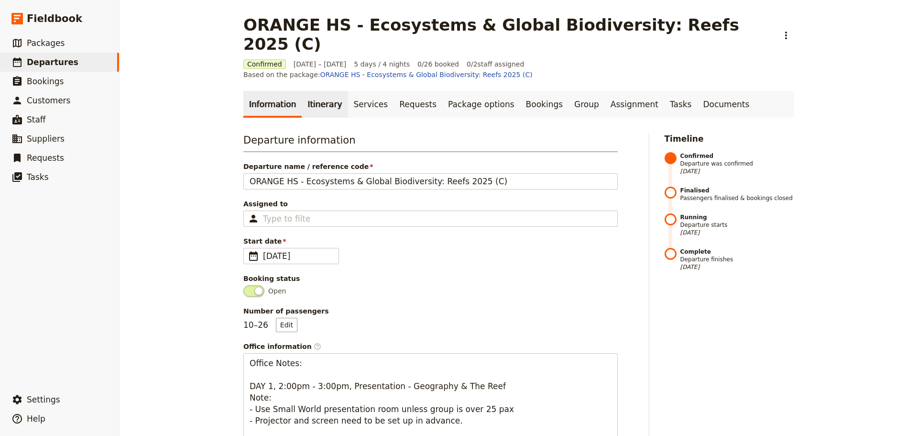
click at [313, 91] on link "Itinerary" at bounding box center [325, 104] width 46 height 27
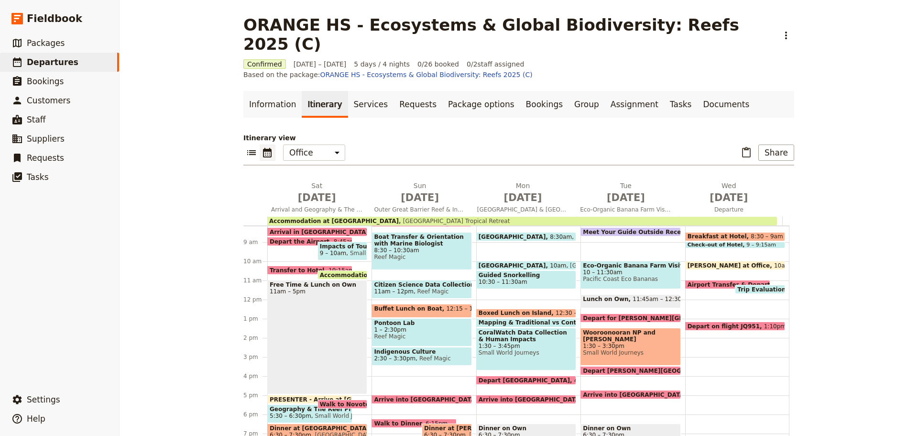
scroll to position [172, 0]
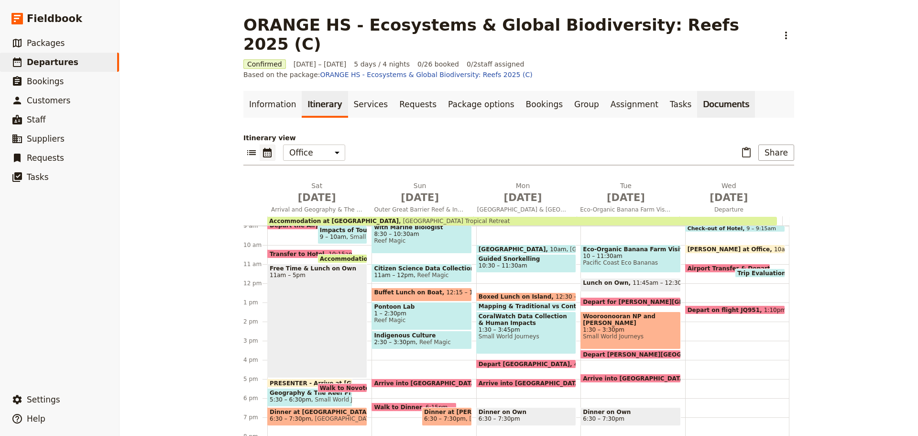
click at [697, 91] on link "Documents" at bounding box center [726, 104] width 58 height 27
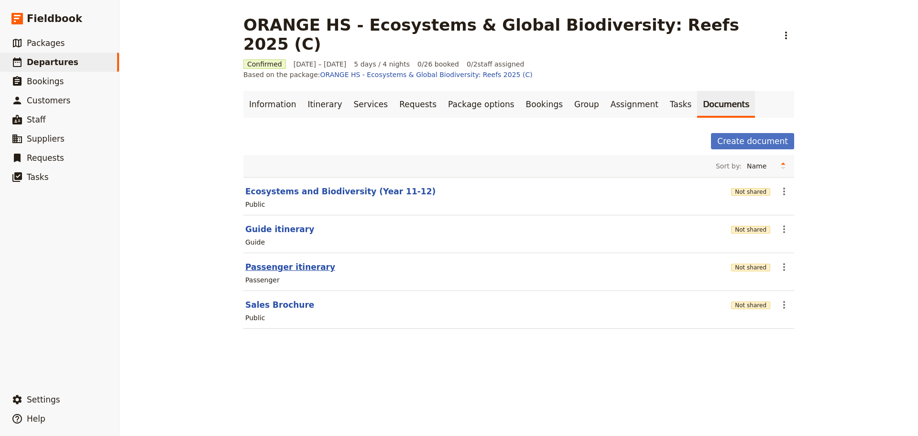
click at [266, 261] on button "Passenger itinerary" at bounding box center [290, 266] width 90 height 11
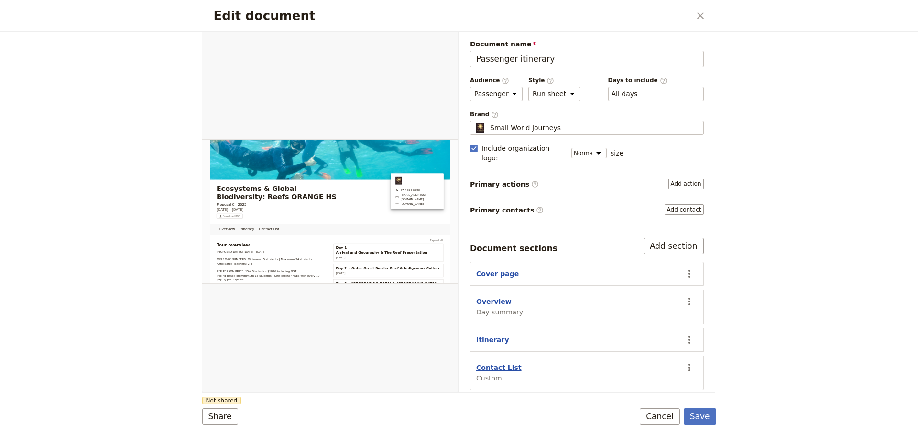
click at [486, 363] on button "Contact List" at bounding box center [498, 368] width 45 height 10
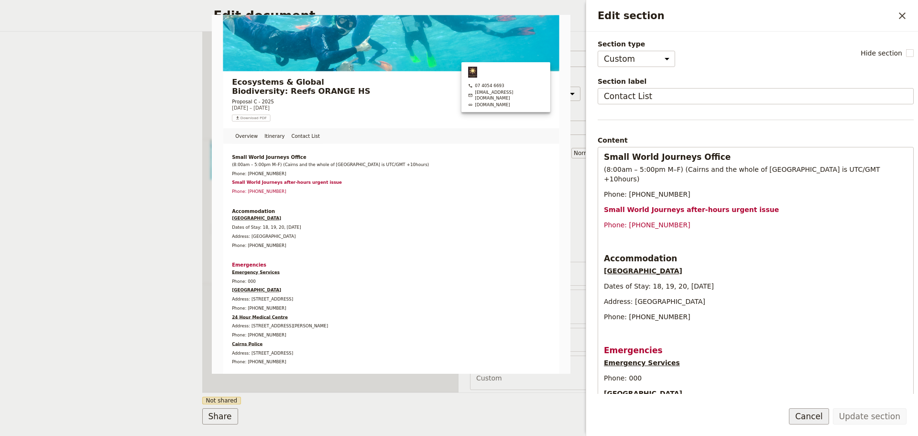
click at [814, 417] on button "Cancel" at bounding box center [809, 416] width 40 height 16
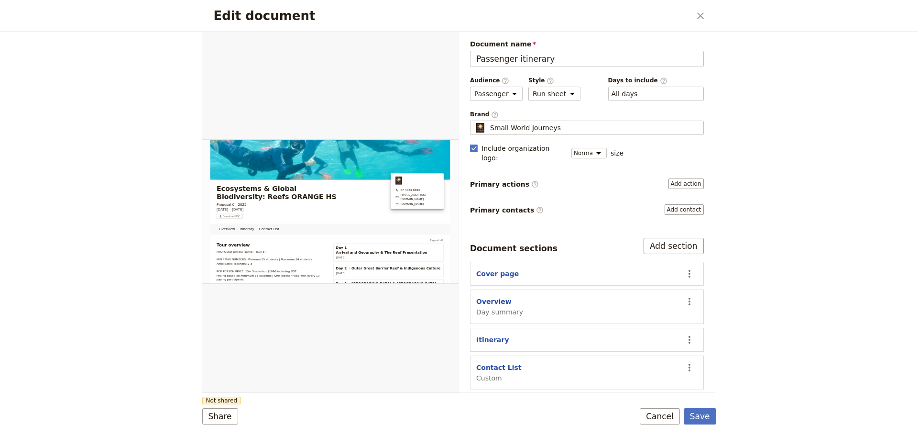
click at [667, 412] on button "Cancel" at bounding box center [660, 416] width 40 height 16
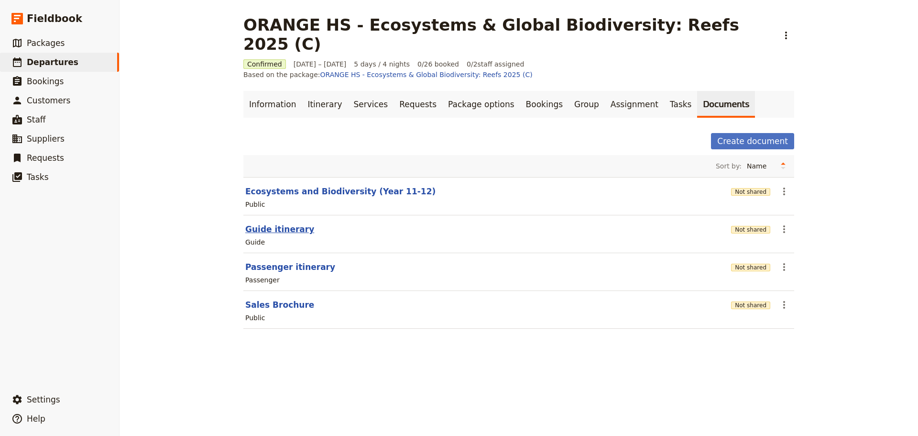
click at [247, 223] on button "Guide itinerary" at bounding box center [279, 228] width 69 height 11
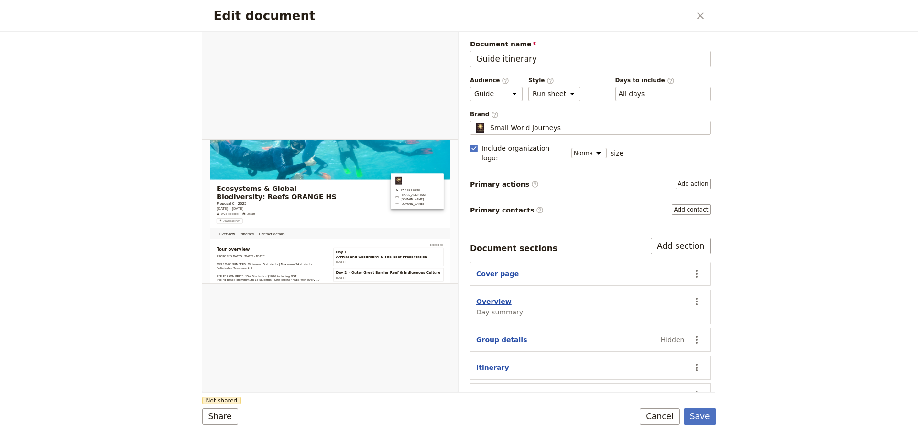
click at [496, 297] on button "Overview" at bounding box center [493, 302] width 35 height 10
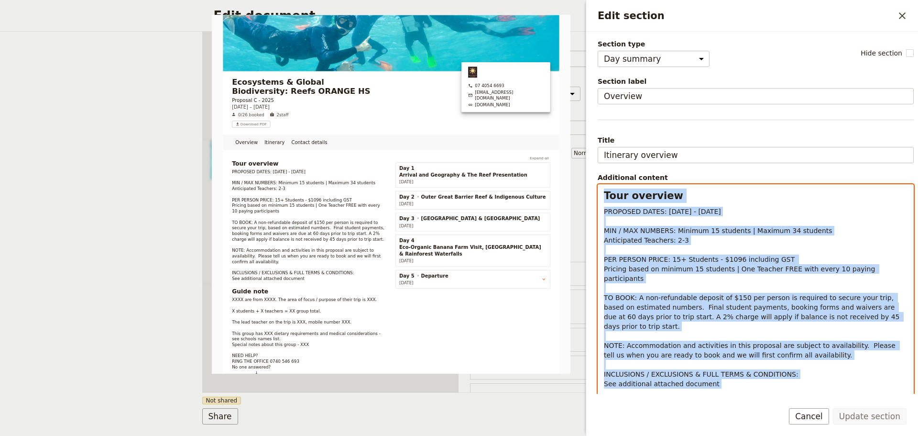
scroll to position [254, 0]
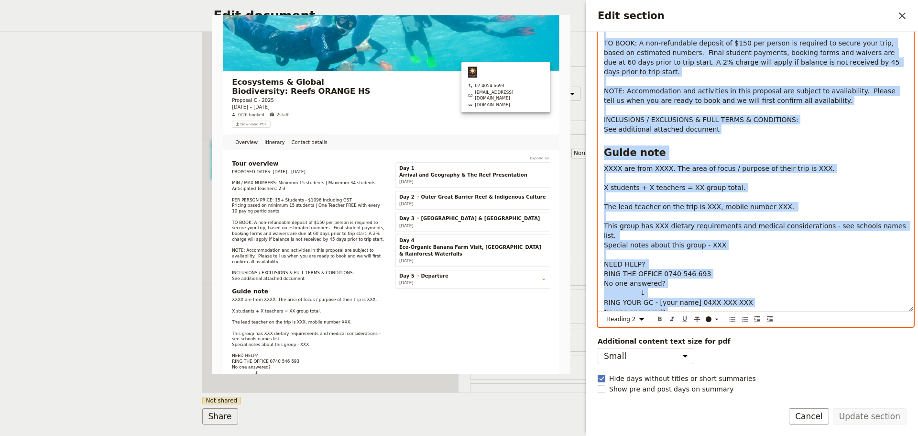
drag, startPoint x: 603, startPoint y: 191, endPoint x: 762, endPoint y: 308, distance: 197.3
click at [762, 308] on div "Tour overview PROPOSED DATES: [DATE] - [DATE] MIN / MAX NUMBERS: Minimum 15 stu…" at bounding box center [755, 120] width 315 height 381
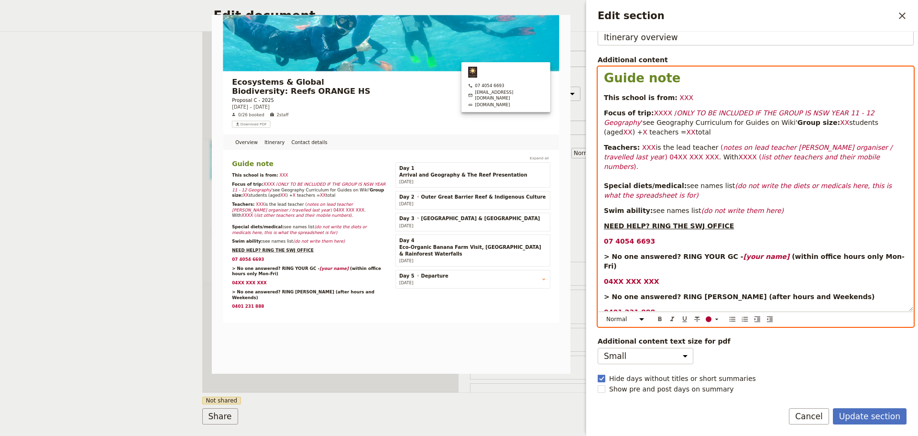
scroll to position [118, 0]
drag, startPoint x: 668, startPoint y: 96, endPoint x: 691, endPoint y: 99, distance: 23.1
click at [691, 99] on p "This school is from: XXX" at bounding box center [756, 98] width 304 height 10
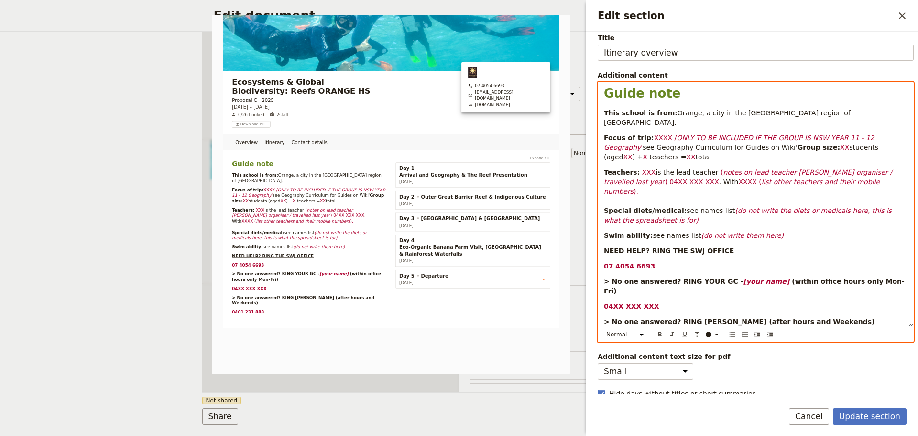
click at [649, 143] on span "see Geography Curriculum for Guides on Wiki'" at bounding box center [720, 147] width 155 height 8
drag, startPoint x: 648, startPoint y: 127, endPoint x: 737, endPoint y: 110, distance: 90.1
click at [664, 121] on div "Guide note This school is from: [GEOGRAPHIC_DATA], a city in the [GEOGRAPHIC_DA…" at bounding box center [755, 204] width 315 height 244
drag, startPoint x: 688, startPoint y: 126, endPoint x: 847, endPoint y: 119, distance: 159.4
click at [863, 121] on div "Guide note This school is from: [GEOGRAPHIC_DATA], a city in the [GEOGRAPHIC_DA…" at bounding box center [755, 204] width 315 height 244
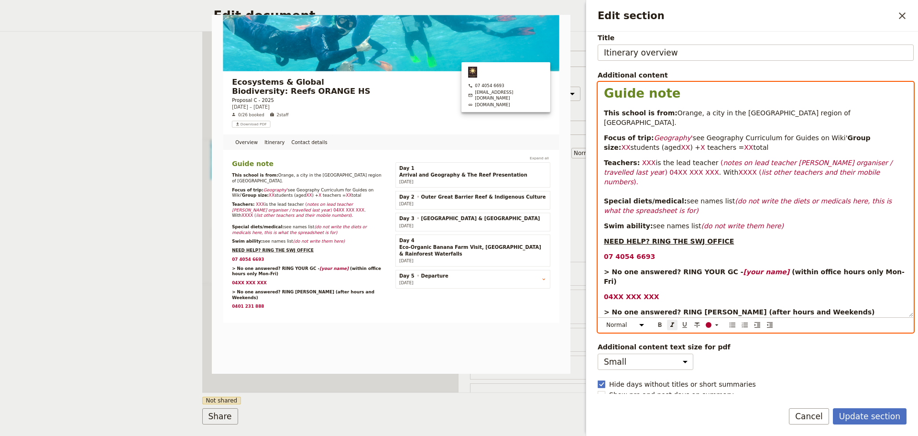
click at [664, 134] on em "Geography" at bounding box center [672, 138] width 37 height 8
click at [717, 325] on icon "Edit section" at bounding box center [717, 325] width 8 height 8
click at [707, 339] on div "button" at bounding box center [709, 340] width 6 height 6
click at [672, 323] on icon "Format italic" at bounding box center [673, 324] width 4 height 4
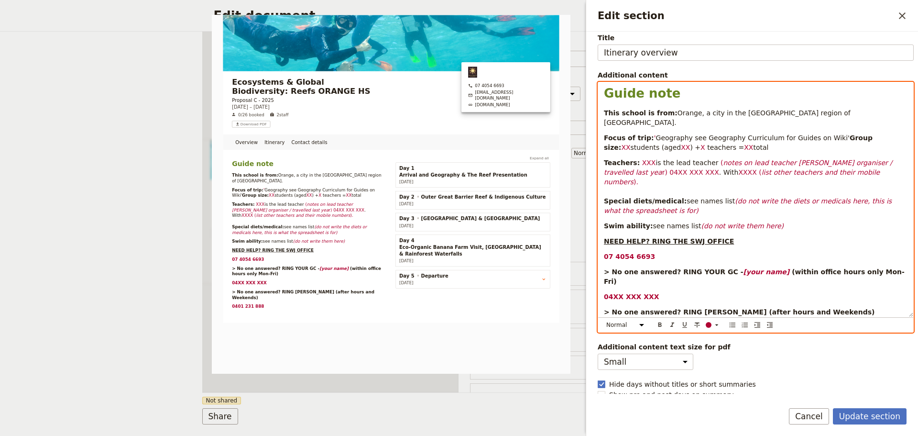
click at [656, 134] on span "Geography see Geography Curriculum for Guides on Wiki'" at bounding box center [753, 138] width 194 height 8
click at [630, 143] on span "XX" at bounding box center [625, 147] width 9 height 8
click at [664, 148] on span "XX" at bounding box center [659, 147] width 9 height 8
click at [674, 145] on span "16-17" at bounding box center [665, 147] width 20 height 8
drag, startPoint x: 641, startPoint y: 145, endPoint x: 649, endPoint y: 146, distance: 7.7
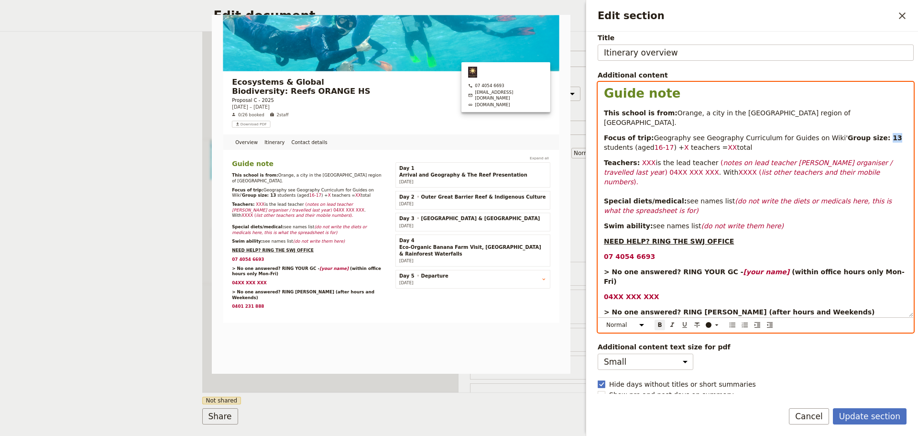
click at [649, 146] on p "Focus of trip: Geography see Geography Curriculum for Guides on Wiki' Group siz…" at bounding box center [756, 142] width 304 height 19
click at [660, 324] on icon "Format bold" at bounding box center [660, 324] width 3 height 4
click at [689, 143] on span "X" at bounding box center [686, 147] width 5 height 8
click at [762, 145] on p "Focus of trip: Geography see Geography Curriculum for Guides on Wiki' Group siz…" at bounding box center [756, 142] width 304 height 19
click at [737, 146] on span "XX" at bounding box center [732, 147] width 9 height 8
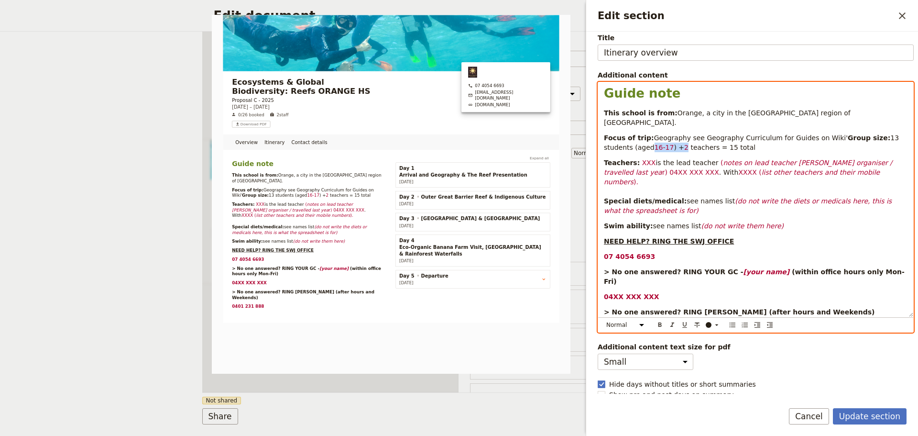
drag, startPoint x: 696, startPoint y: 145, endPoint x: 726, endPoint y: 146, distance: 29.2
click at [726, 146] on p "Focus of trip: Geography see Geography Curriculum for Guides on Wiki' Group siz…" at bounding box center [756, 142] width 304 height 19
click at [711, 323] on div "Edit section" at bounding box center [709, 325] width 6 height 6
drag, startPoint x: 660, startPoint y: 159, endPoint x: 650, endPoint y: 164, distance: 11.3
click at [660, 159] on span "is the lead teacher" at bounding box center [687, 163] width 63 height 8
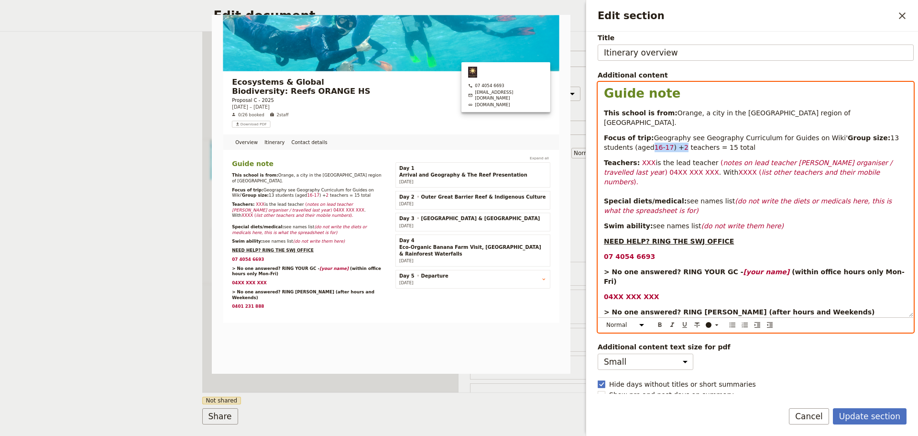
drag, startPoint x: 697, startPoint y: 149, endPoint x: 726, endPoint y: 149, distance: 29.7
click at [726, 149] on p "Focus of trip: Geography see Geography Curriculum for Guides on Wiki' Group siz…" at bounding box center [756, 142] width 304 height 19
click at [713, 323] on div "​" at bounding box center [714, 325] width 19 height 8
click at [712, 323] on div "​" at bounding box center [714, 325] width 19 height 8
click at [710, 324] on div "Edit section" at bounding box center [709, 325] width 6 height 6
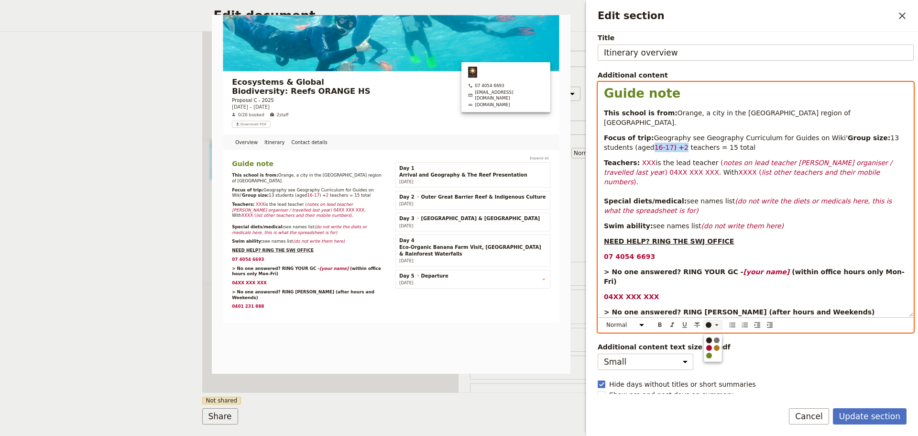
click at [709, 339] on div "button" at bounding box center [709, 340] width 6 height 6
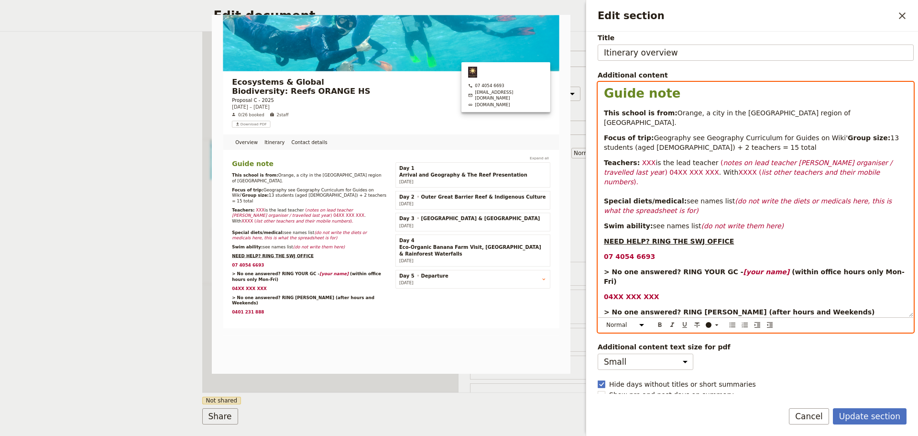
click at [724, 180] on p "Teachers: XXX is the lead teacher ( notes on lead teacher [PERSON_NAME] organis…" at bounding box center [756, 186] width 304 height 57
click at [642, 161] on span "XXX" at bounding box center [649, 163] width 14 height 8
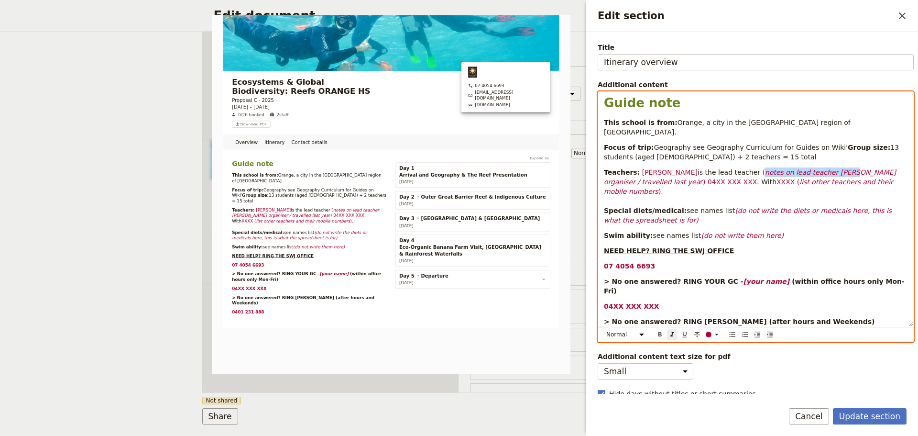
drag, startPoint x: 737, startPoint y: 171, endPoint x: 817, endPoint y: 175, distance: 79.5
click at [813, 165] on div "Guide note This school is from: [GEOGRAPHIC_DATA], a city in the [GEOGRAPHIC_DA…" at bounding box center [755, 209] width 315 height 234
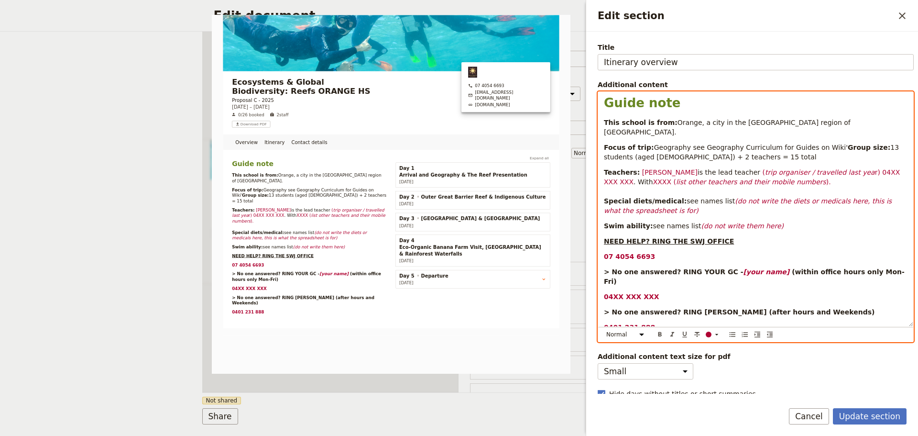
click at [805, 173] on em "trip organiser / travelled last yea" at bounding box center [820, 172] width 110 height 8
drag, startPoint x: 838, startPoint y: 171, endPoint x: 879, endPoint y: 170, distance: 41.1
click at [879, 170] on span "r) 04XX XXX XXX" at bounding box center [753, 176] width 298 height 17
click at [651, 181] on span "XXXX (" at bounding box center [662, 182] width 23 height 8
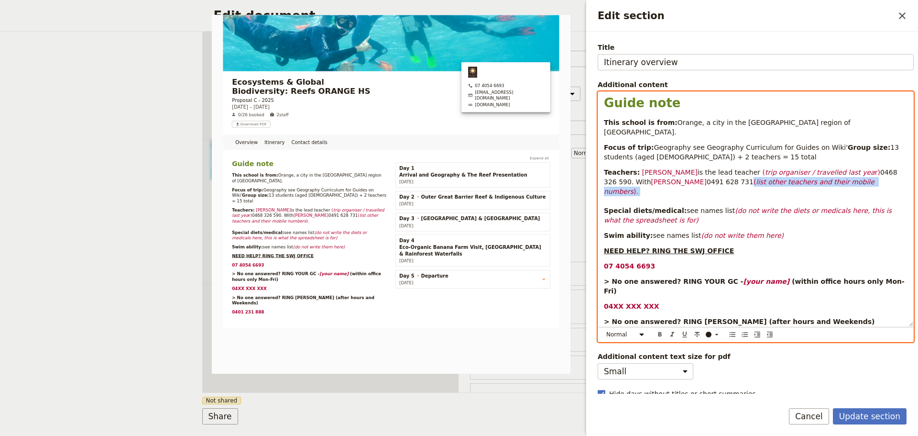
drag, startPoint x: 684, startPoint y: 179, endPoint x: 788, endPoint y: 187, distance: 104.1
click at [788, 187] on p "Teachers: [PERSON_NAME] is the lead teacher ( trip organiser / travelled last […" at bounding box center [756, 195] width 304 height 57
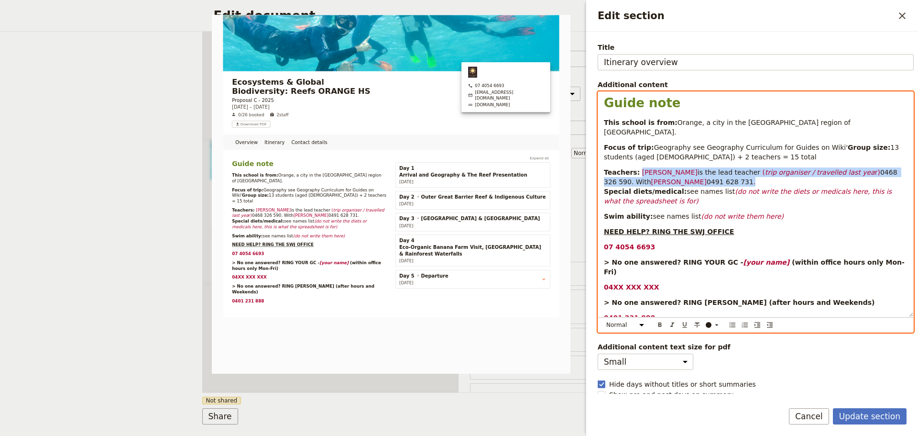
drag, startPoint x: 634, startPoint y: 170, endPoint x: 755, endPoint y: 179, distance: 120.9
click at [756, 180] on p "Teachers: [PERSON_NAME] is the lead teacher ( trip organiser / travelled last […" at bounding box center [756, 186] width 304 height 38
click at [721, 324] on div "​" at bounding box center [714, 325] width 19 height 8
click at [708, 339] on div "button" at bounding box center [709, 340] width 6 height 6
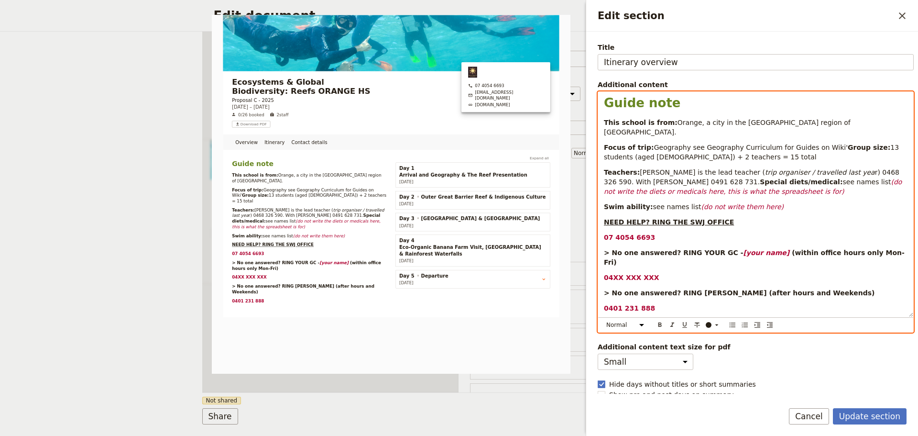
click at [843, 186] on span "see names list" at bounding box center [867, 182] width 48 height 8
click at [693, 181] on p "Teachers: [PERSON_NAME] is the lead teacher ( trip organiser / travelled last […" at bounding box center [756, 181] width 304 height 29
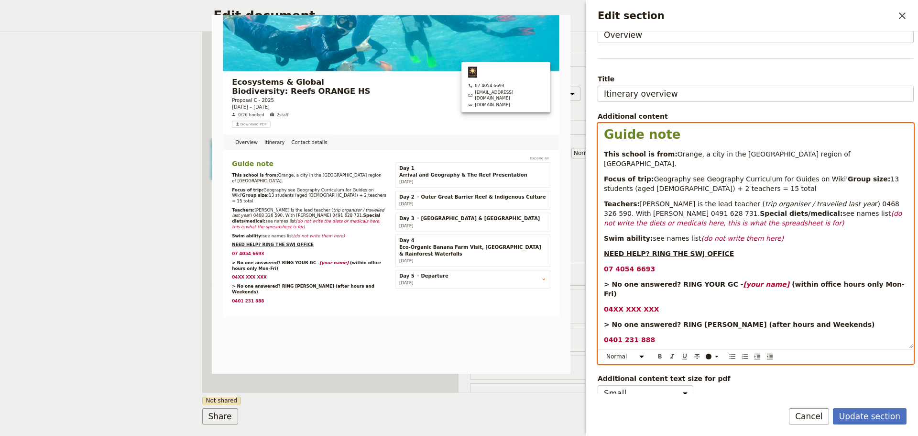
scroll to position [30, 0]
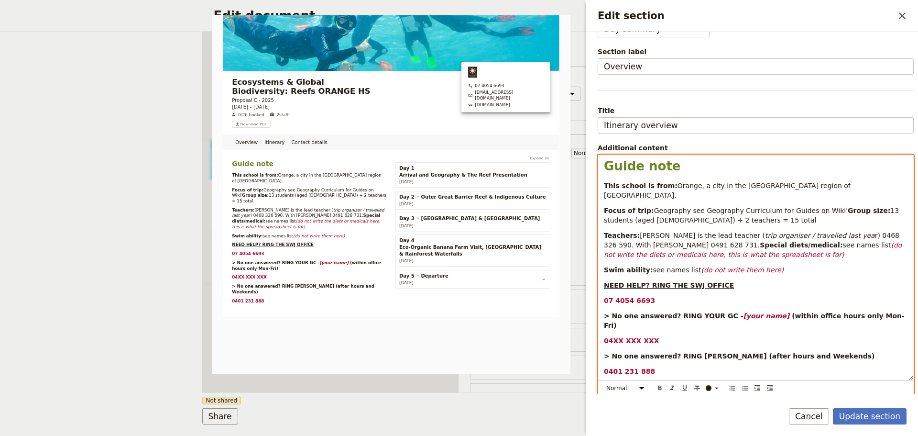
click at [605, 222] on div "Guide note This school is from: [GEOGRAPHIC_DATA], a city in the [GEOGRAPHIC_DA…" at bounding box center [755, 267] width 315 height 225
click at [607, 245] on span "r) 0468 326 590. With [PERSON_NAME] 0491 628 731." at bounding box center [752, 239] width 297 height 17
click at [605, 243] on span "r) 0468 326 590. With [PERSON_NAME] 0491 628 731." at bounding box center [752, 239] width 297 height 17
click at [848, 214] on strong "Group size:" at bounding box center [869, 211] width 43 height 8
click at [615, 240] on p "Teachers: [PERSON_NAME] is the lead teacher ( trip organiser / travelled last […" at bounding box center [756, 245] width 304 height 29
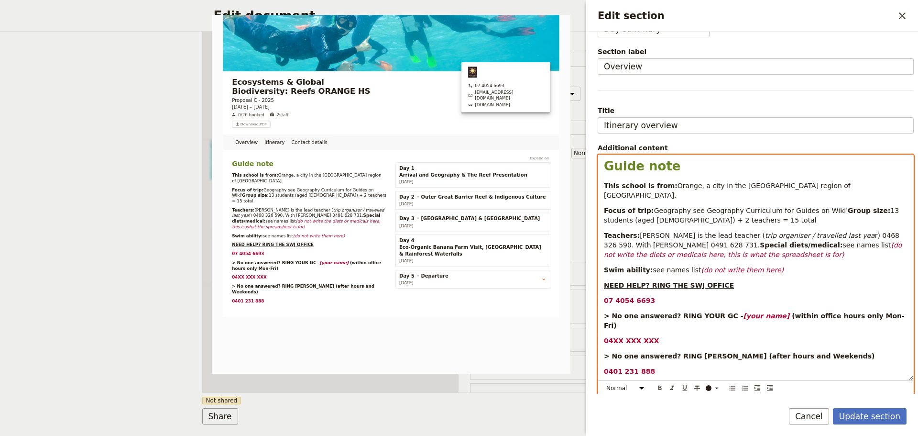
scroll to position [0, 0]
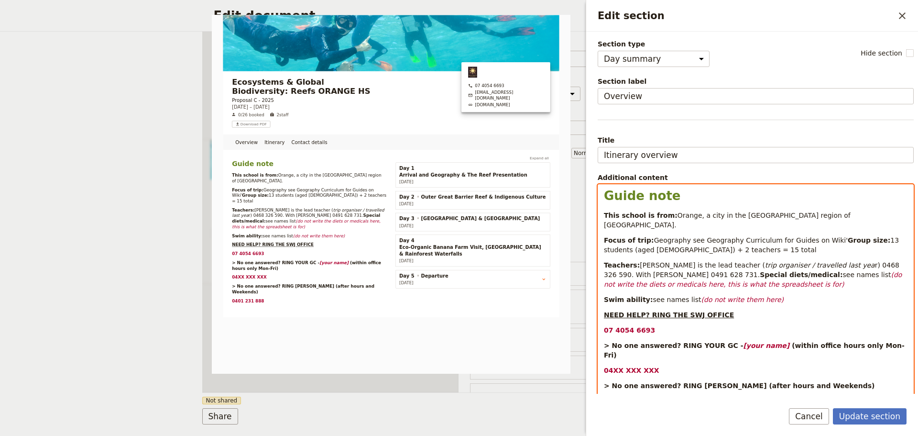
click at [605, 252] on div "Guide note This school is from: [GEOGRAPHIC_DATA], a city in the [GEOGRAPHIC_DA…" at bounding box center [755, 297] width 315 height 225
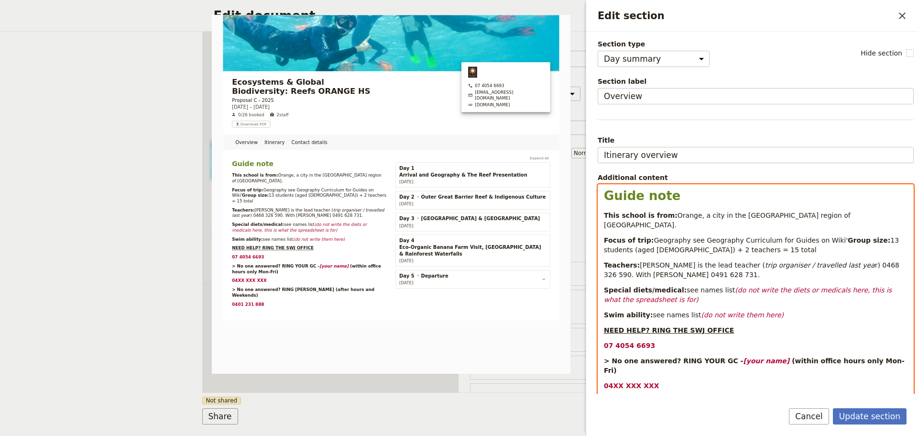
click at [626, 311] on strong "Swim ability:" at bounding box center [628, 315] width 49 height 8
drag, startPoint x: 718, startPoint y: 288, endPoint x: 761, endPoint y: 304, distance: 45.4
click at [761, 304] on p "Special diets/medical: see names list (do not write the diets or medicals here,…" at bounding box center [756, 294] width 304 height 19
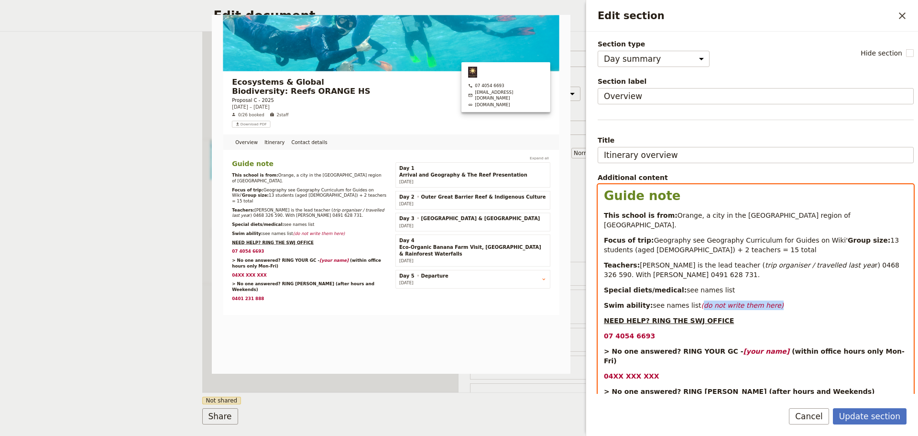
drag, startPoint x: 692, startPoint y: 303, endPoint x: 805, endPoint y: 305, distance: 112.9
click at [805, 305] on p "Swim ability: see names list (do not write them here)" at bounding box center [756, 305] width 304 height 10
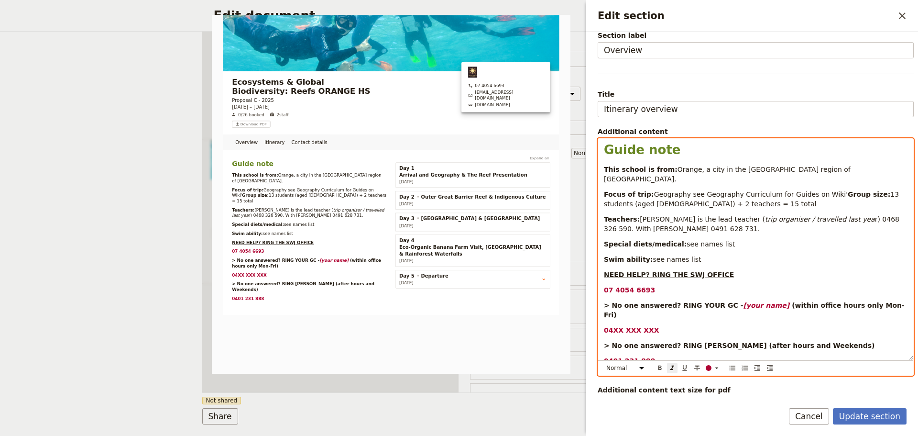
scroll to position [95, 0]
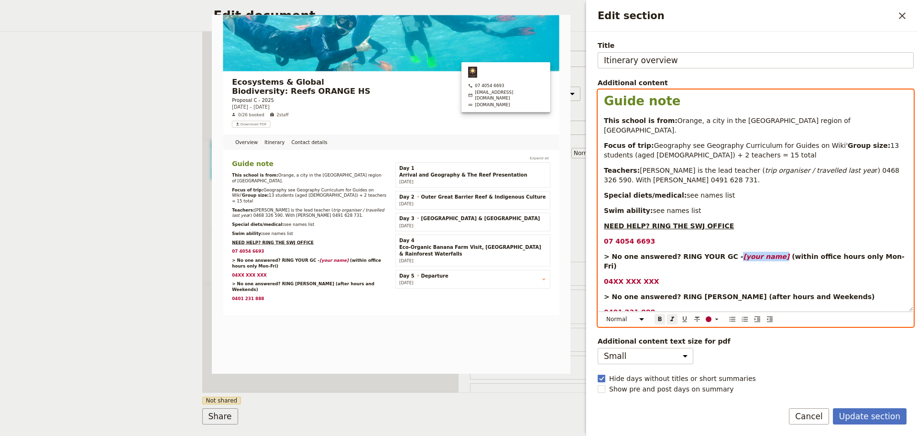
drag, startPoint x: 724, startPoint y: 253, endPoint x: 760, endPoint y: 246, distance: 36.9
click at [763, 254] on p "> No one answered? RING YOUR GC - [your name] (within office hours only Mon-Fri)" at bounding box center [756, 261] width 304 height 19
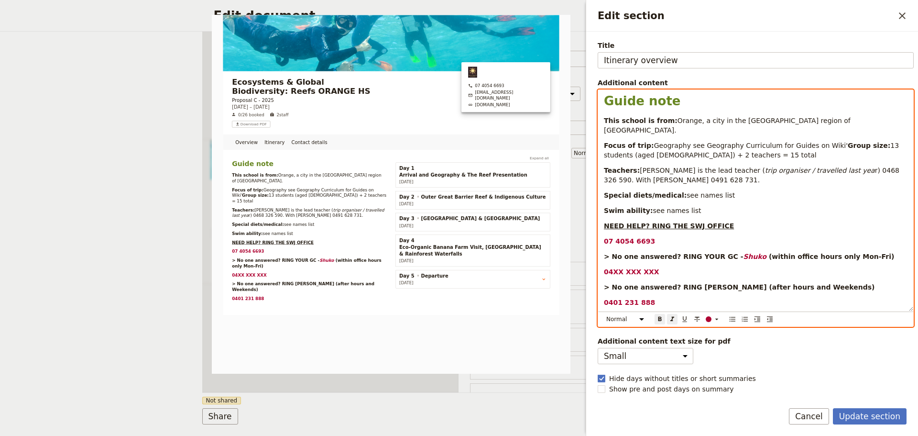
click at [743, 258] on strong "Shuko" at bounding box center [754, 257] width 23 height 8
click at [734, 251] on div "Guide note This school is from: [GEOGRAPHIC_DATA], a city in the [GEOGRAPHIC_DA…" at bounding box center [755, 200] width 315 height 221
click at [670, 317] on icon "Format italic" at bounding box center [673, 319] width 8 height 8
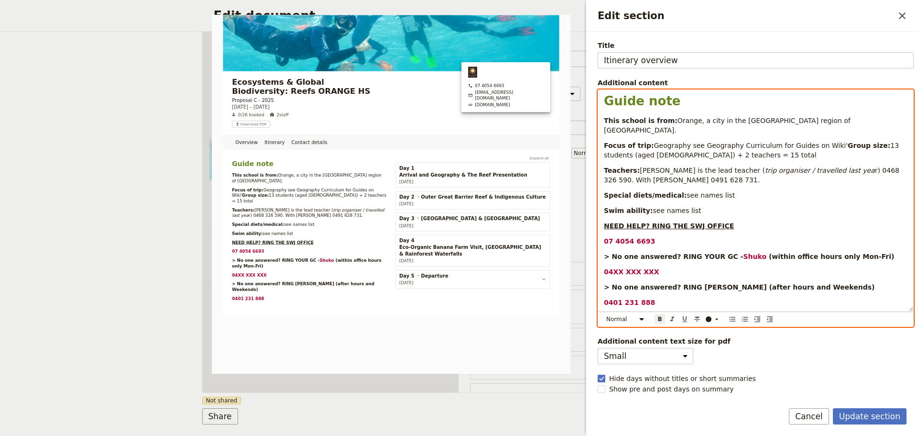
click at [626, 268] on strong "04XX XXX XXX" at bounding box center [631, 272] width 55 height 8
drag, startPoint x: 614, startPoint y: 270, endPoint x: 655, endPoint y: 273, distance: 41.2
click at [655, 273] on p "04XX XXX XXX" at bounding box center [756, 272] width 304 height 10
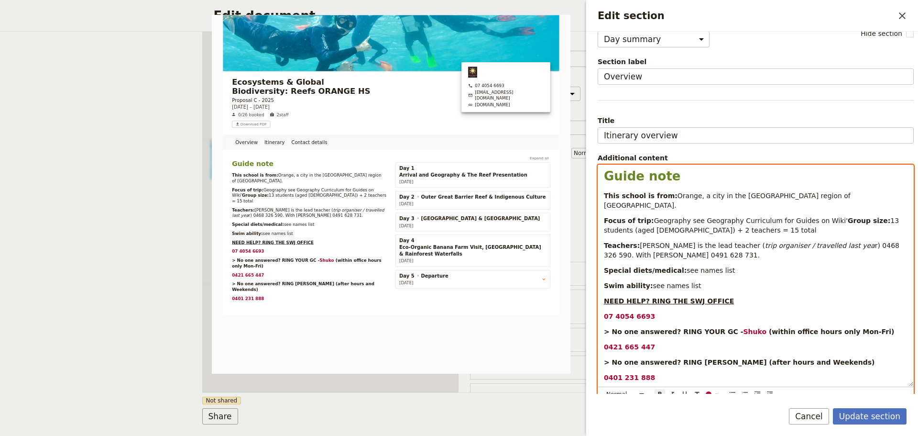
scroll to position [0, 0]
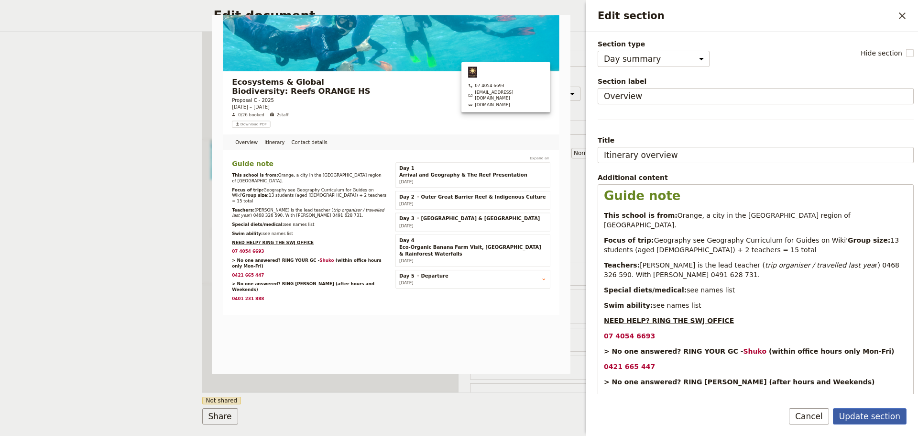
click at [872, 415] on button "Update section" at bounding box center [870, 416] width 74 height 16
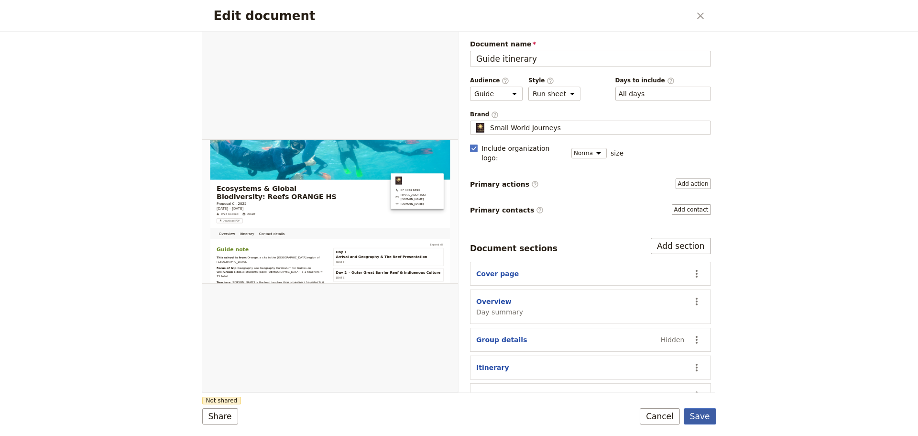
click at [696, 413] on button "Save" at bounding box center [700, 416] width 33 height 16
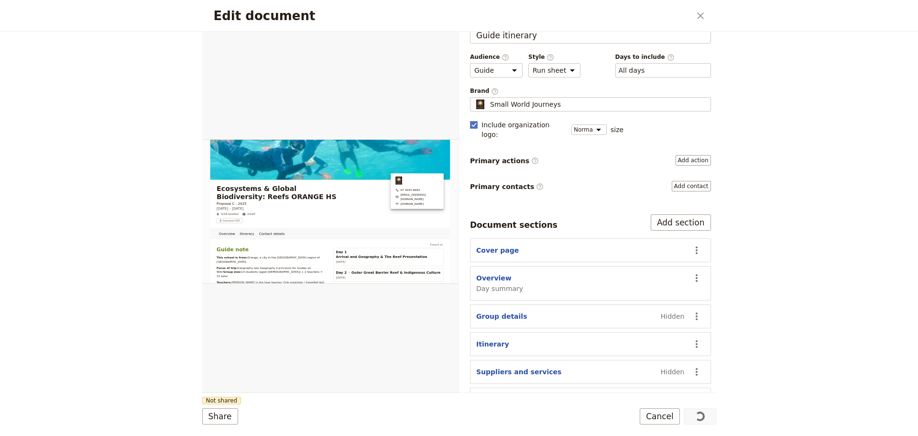
scroll to position [36, 0]
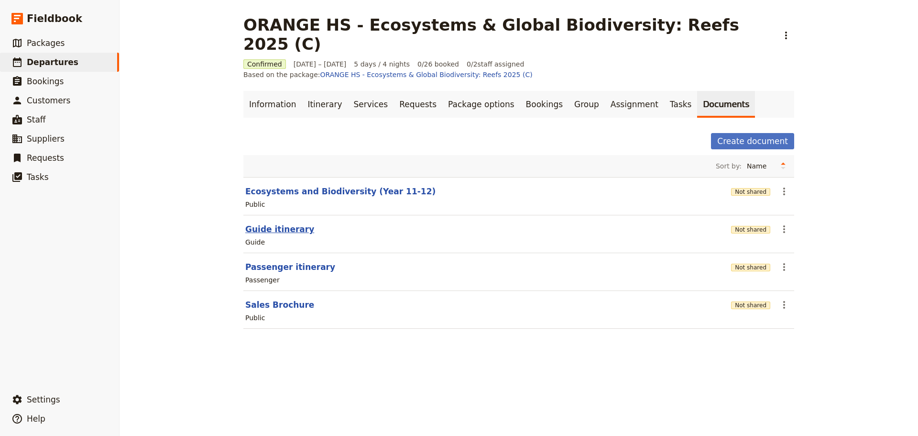
click at [263, 223] on button "Guide itinerary" at bounding box center [279, 228] width 69 height 11
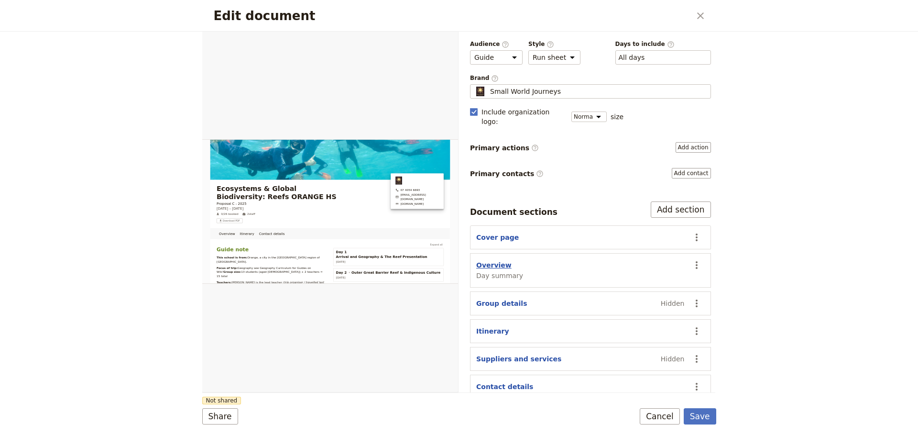
click at [495, 260] on button "Overview" at bounding box center [493, 265] width 35 height 10
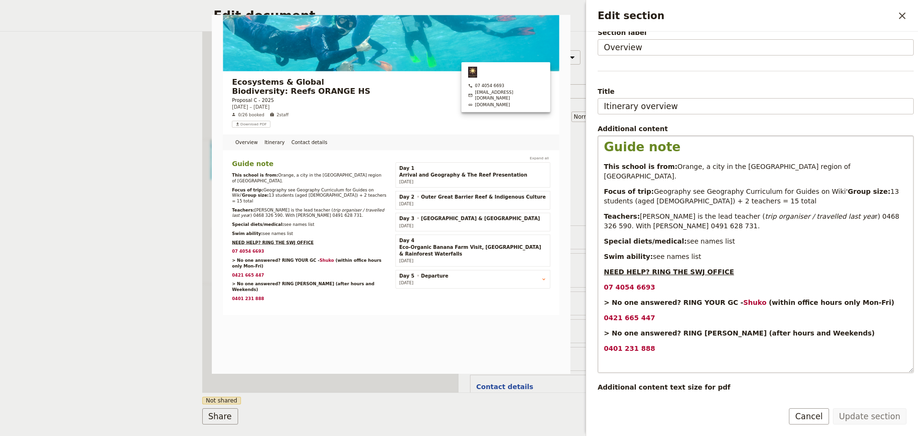
scroll to position [95, 0]
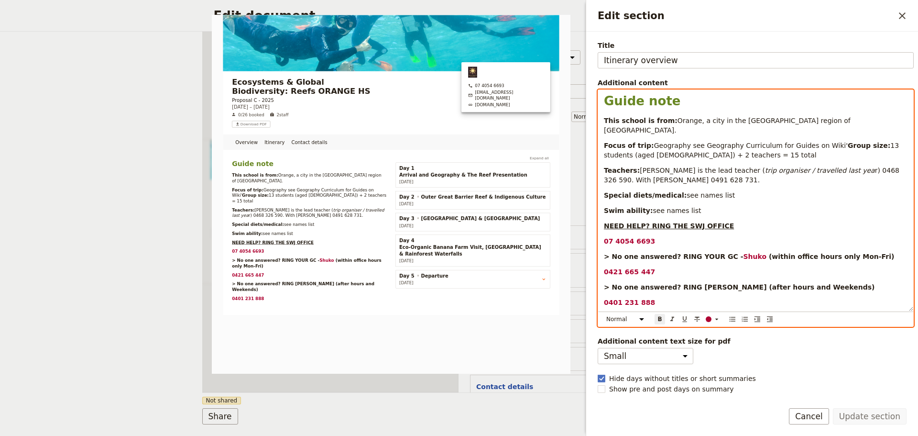
click at [615, 311] on div "Guide note This school is from: [GEOGRAPHIC_DATA], a city in the [GEOGRAPHIC_DA…" at bounding box center [755, 200] width 315 height 221
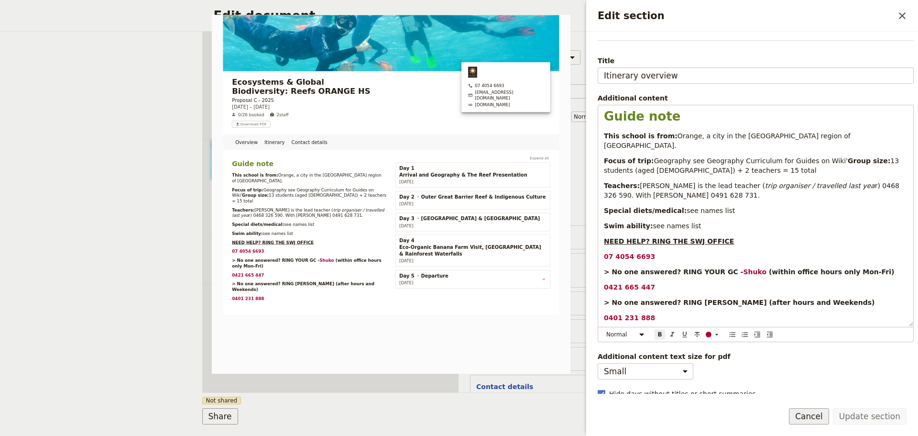
click at [817, 416] on button "Cancel" at bounding box center [809, 416] width 40 height 16
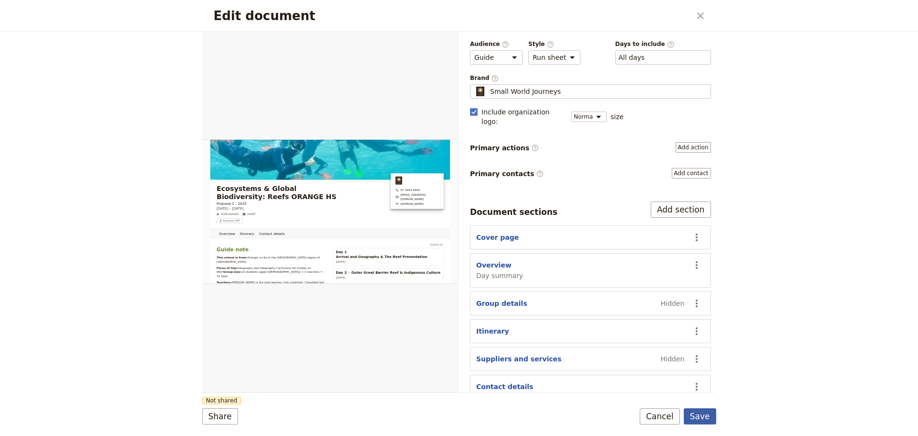
click at [708, 411] on button "Save" at bounding box center [700, 416] width 33 height 16
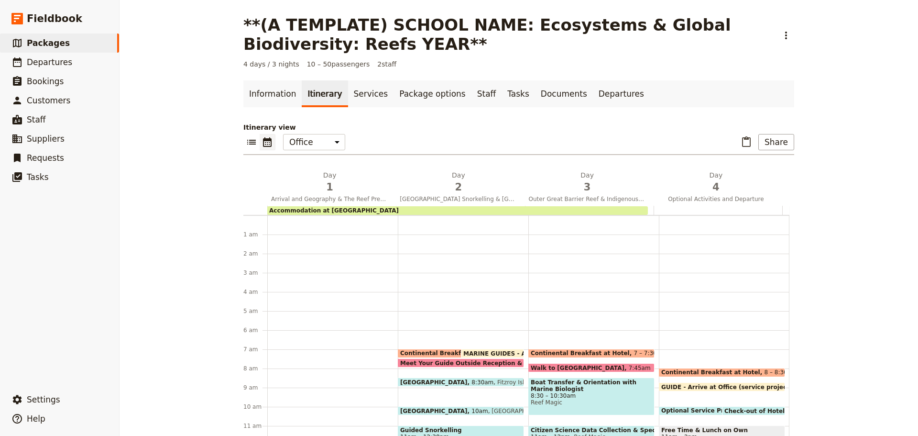
scroll to position [124, 0]
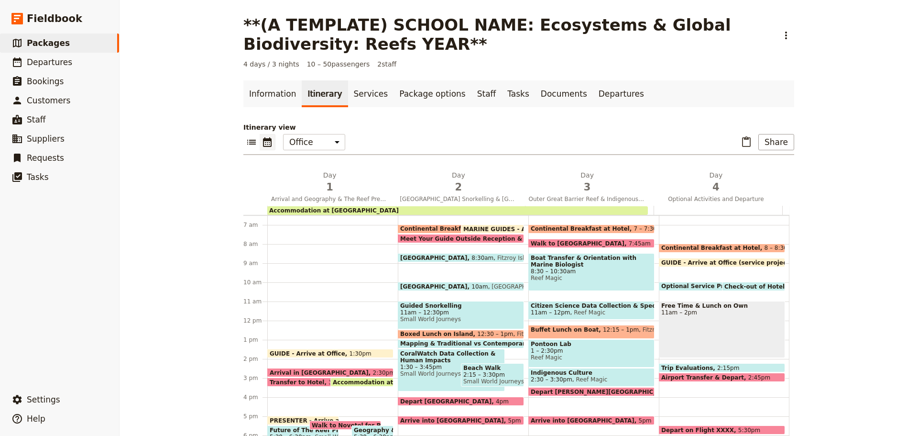
click at [425, 224] on div "Continental Breakfast at Hotel 7 – 7:30am" at bounding box center [451, 228] width 107 height 9
select select "2"
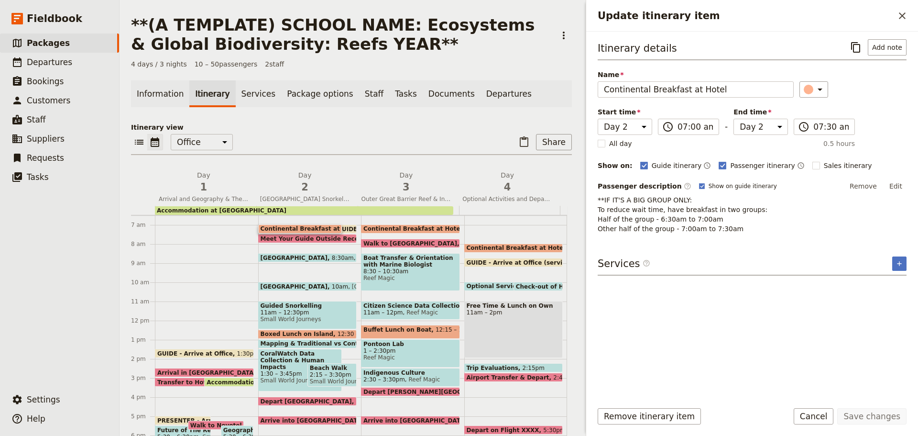
click at [341, 230] on span at bounding box center [332, 231] width 48 height 4
select select "2"
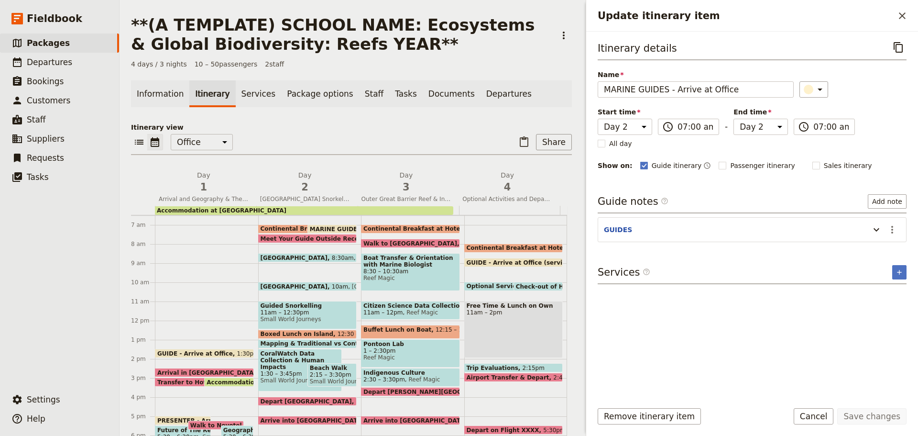
click at [816, 414] on button "Cancel" at bounding box center [814, 416] width 40 height 16
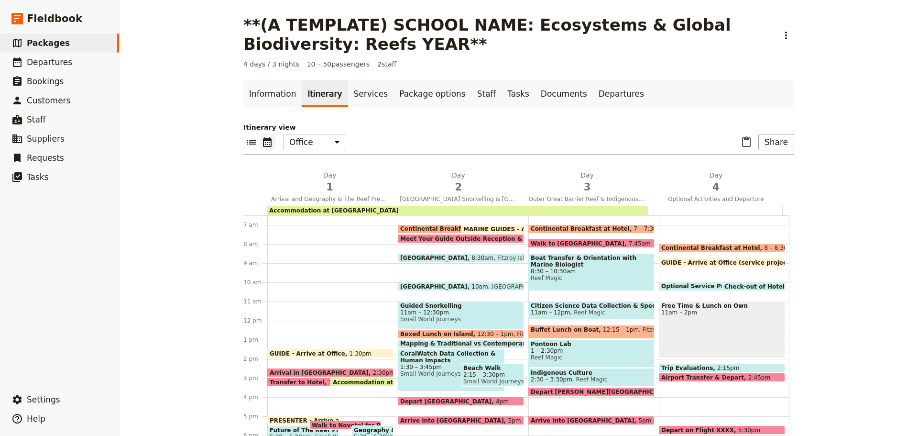
click at [453, 334] on span "Boxed Lunch on Island" at bounding box center [438, 333] width 77 height 7
select select "2"
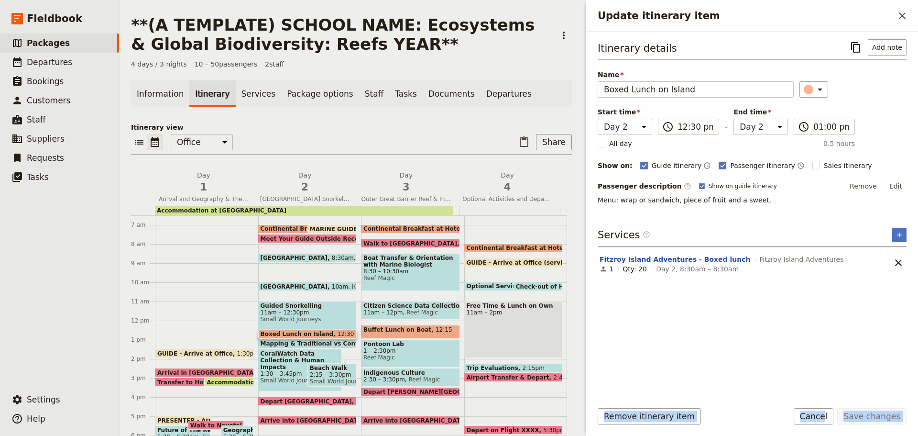
drag, startPoint x: 825, startPoint y: 428, endPoint x: 837, endPoint y: 424, distance: 12.4
click at [836, 431] on form "Itinerary details ​ Add note Name Boxed Lunch on Island ​ Start time Day 1 Day …" at bounding box center [752, 234] width 332 height 404
click at [855, 44] on icon "Copy itinerary item" at bounding box center [855, 47] width 11 height 11
click at [775, 397] on form "Itinerary details ​ Add note Name Boxed Lunch on Island ​ Start time Day 1 Day …" at bounding box center [752, 234] width 332 height 404
click at [823, 413] on button "Cancel" at bounding box center [814, 416] width 40 height 16
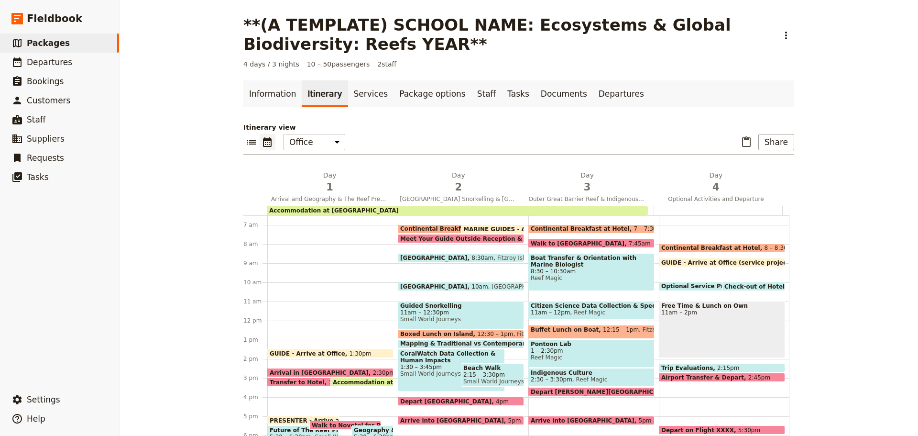
click at [573, 346] on span "Pontoon Lab" at bounding box center [591, 344] width 121 height 7
select select "3"
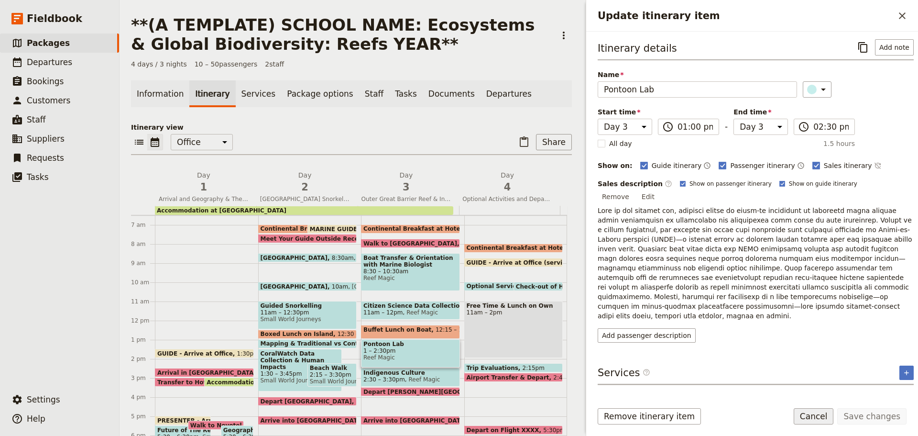
click at [810, 414] on button "Cancel" at bounding box center [814, 416] width 40 height 16
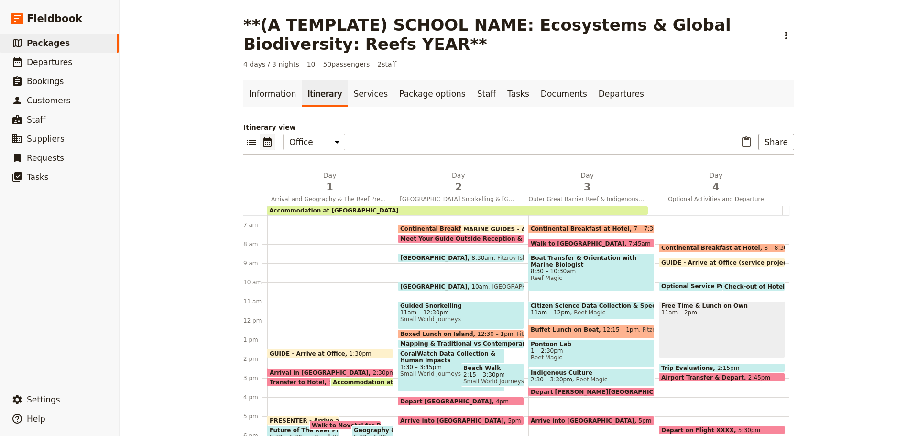
click at [461, 342] on span "Mapping & Traditional vs Contemporary Management Activity" at bounding box center [502, 343] width 204 height 7
select select "2"
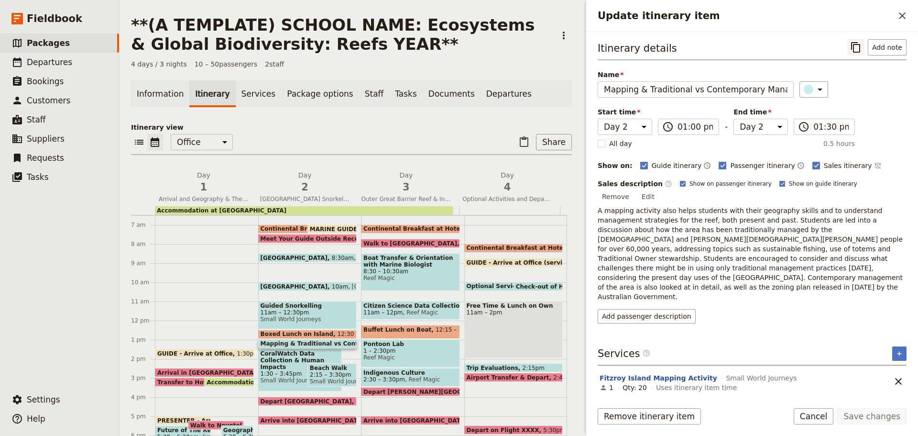
click at [855, 46] on icon "Copy itinerary item" at bounding box center [855, 47] width 9 height 11
click at [819, 414] on button "Cancel" at bounding box center [814, 416] width 40 height 16
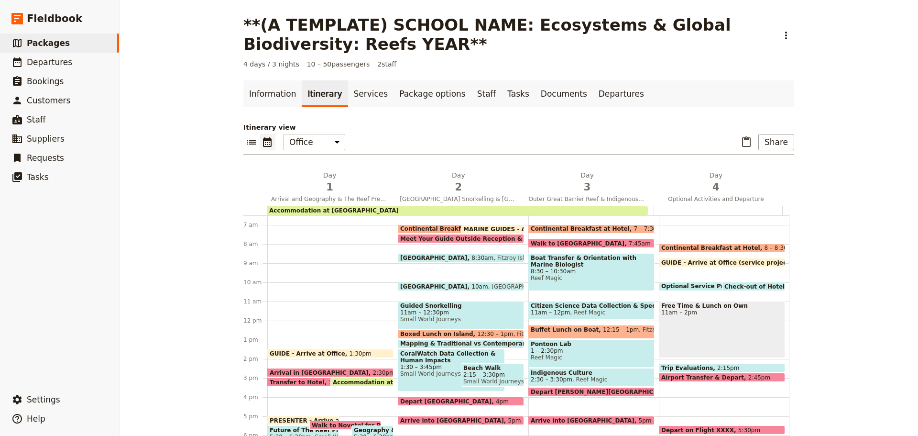
click at [414, 364] on span "1:30 – 3:45pm" at bounding box center [451, 366] width 102 height 7
select select "2"
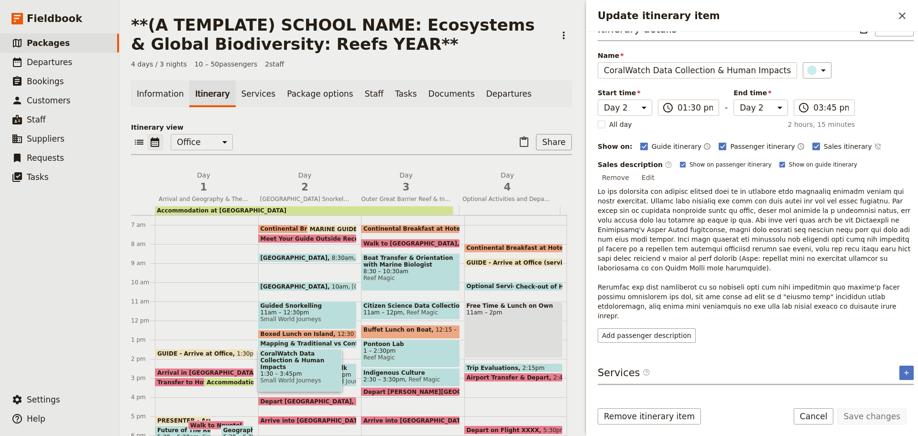
scroll to position [0, 0]
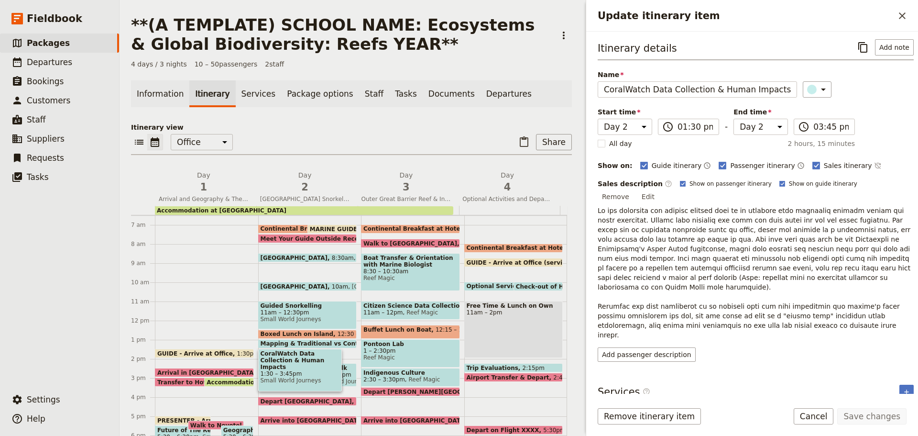
drag, startPoint x: 859, startPoint y: 51, endPoint x: 770, endPoint y: 38, distance: 90.3
click at [858, 51] on icon "Copy itinerary item" at bounding box center [863, 47] width 11 height 11
click at [818, 407] on form "Itinerary details ​ Add note Name CoralWatch Data Collection & Human Impacts ​ …" at bounding box center [752, 234] width 332 height 404
click at [814, 418] on button "Cancel" at bounding box center [814, 416] width 40 height 16
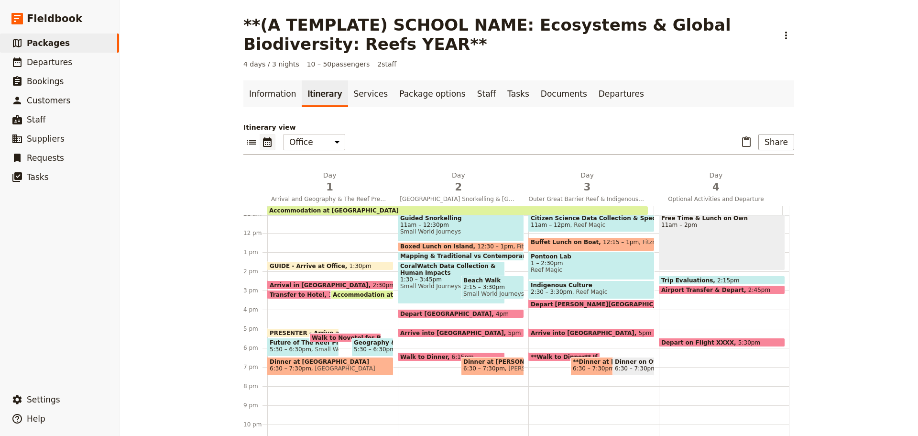
scroll to position [220, 0]
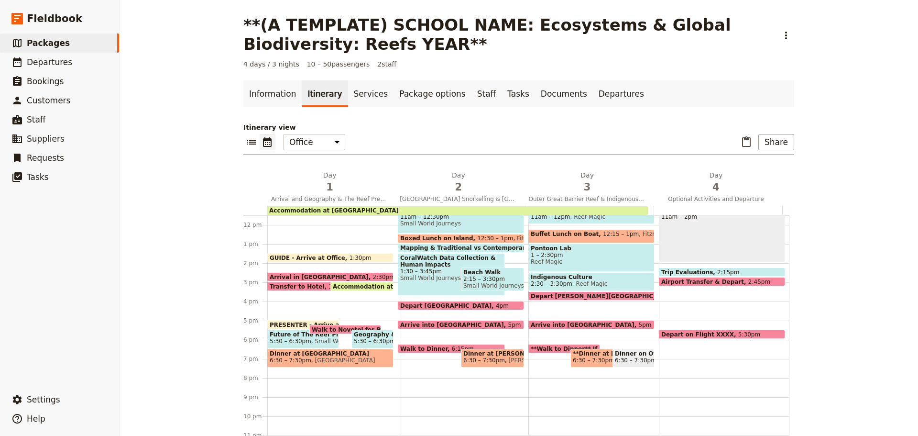
click at [496, 305] on span "4pm" at bounding box center [502, 305] width 13 height 6
select select "2"
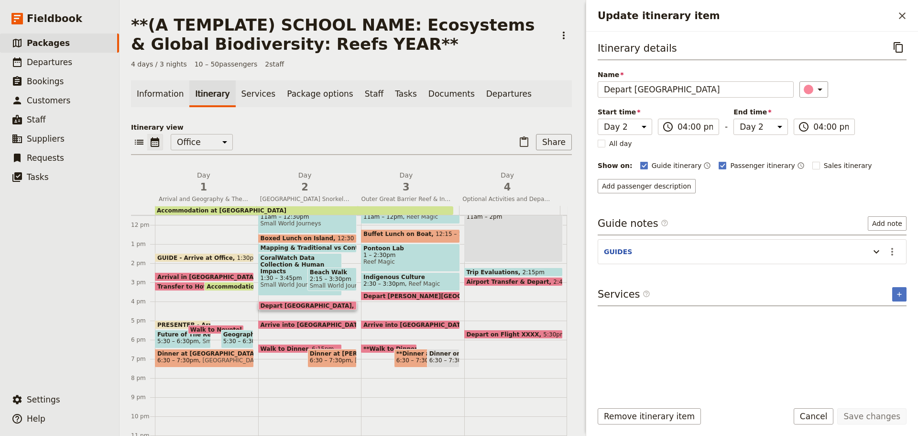
drag, startPoint x: 900, startPoint y: 46, endPoint x: 786, endPoint y: 33, distance: 114.7
click at [900, 45] on icon "Copy itinerary item" at bounding box center [898, 47] width 11 height 11
click at [887, 251] on icon "Actions" at bounding box center [892, 251] width 11 height 11
click at [878, 268] on span "Edit note" at bounding box center [865, 272] width 30 height 10
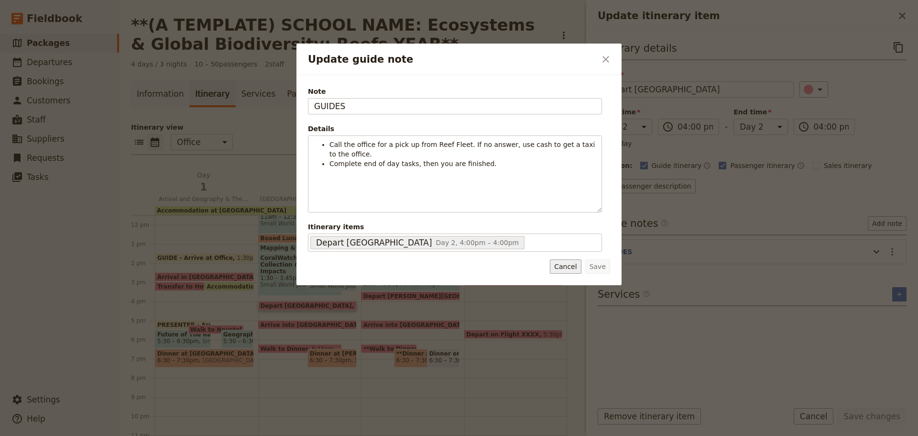
click at [561, 263] on button "Cancel" at bounding box center [565, 266] width 31 height 14
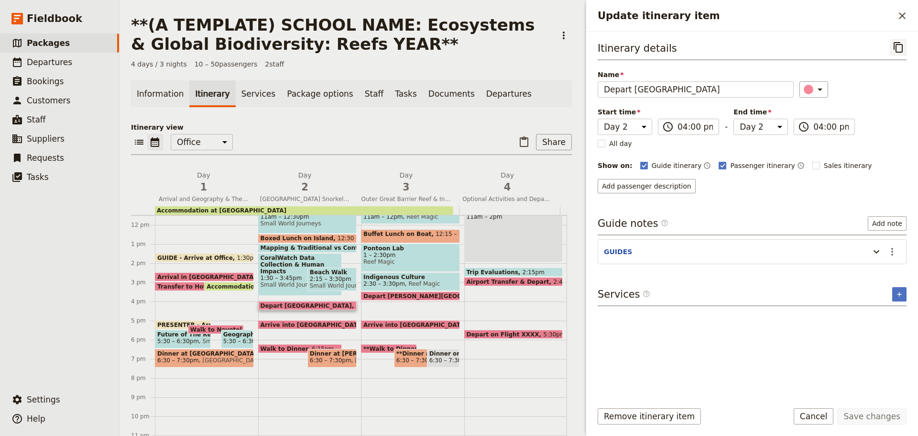
click at [898, 48] on icon "Copy itinerary item" at bounding box center [898, 47] width 11 height 11
click at [814, 417] on button "Cancel" at bounding box center [814, 416] width 40 height 16
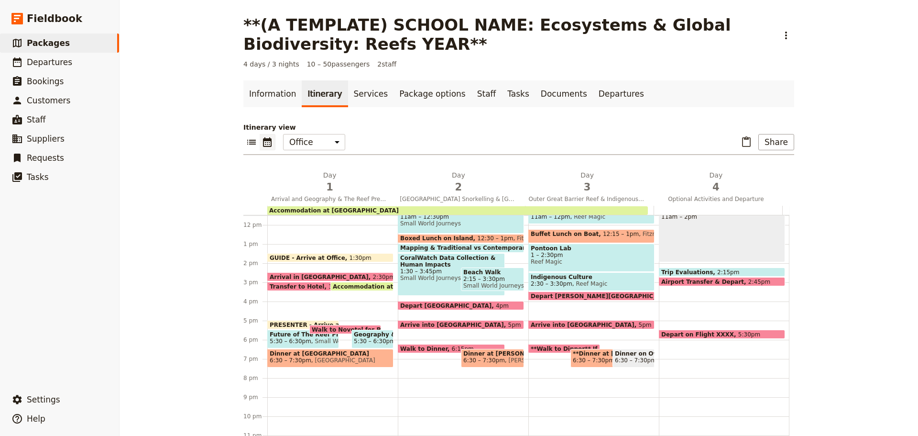
click at [441, 324] on span "Arrive into [GEOGRAPHIC_DATA]" at bounding box center [454, 324] width 108 height 6
select select "2"
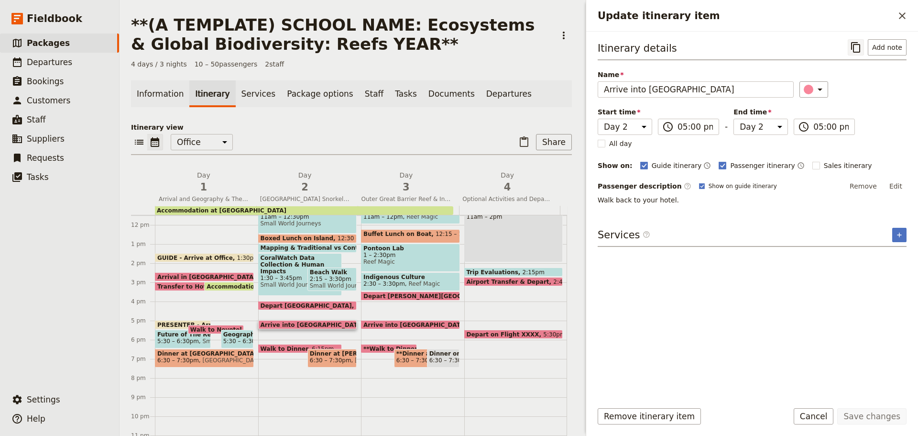
click at [859, 43] on icon "Copy itinerary item" at bounding box center [855, 47] width 9 height 11
drag, startPoint x: 832, startPoint y: 408, endPoint x: 830, endPoint y: 403, distance: 6.2
click at [830, 408] on button "Cancel" at bounding box center [814, 416] width 40 height 16
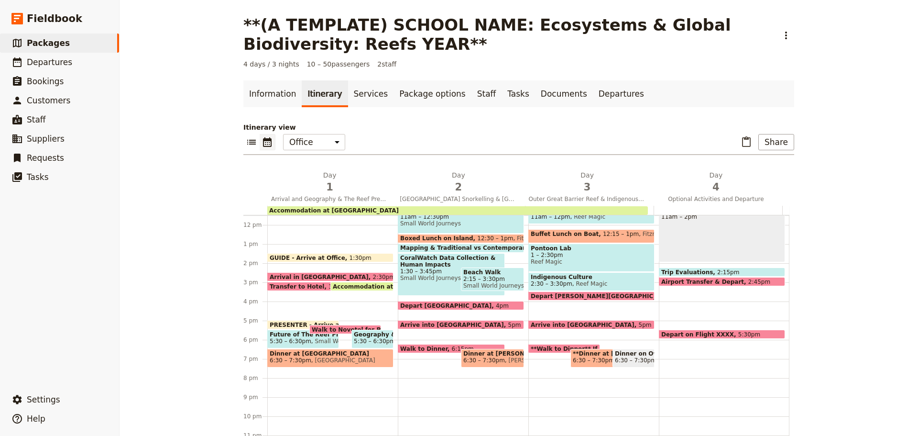
click at [430, 308] on span at bounding box center [460, 308] width 125 height 4
select select "2"
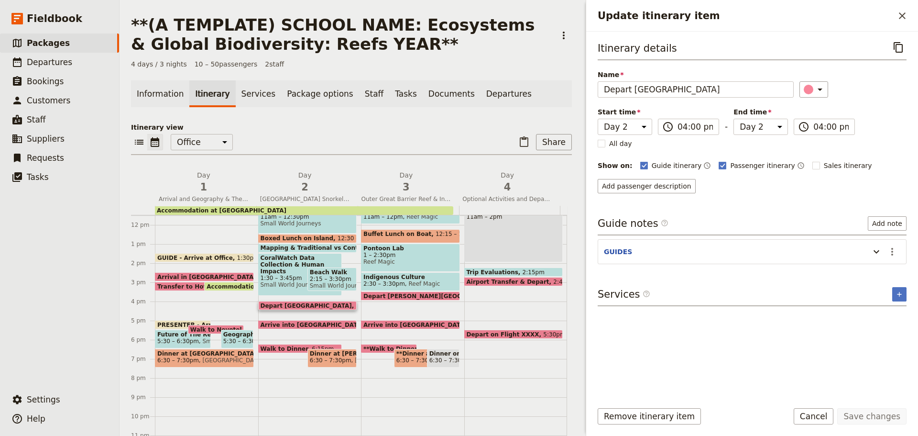
click at [282, 350] on span at bounding box center [300, 351] width 83 height 4
select select "2"
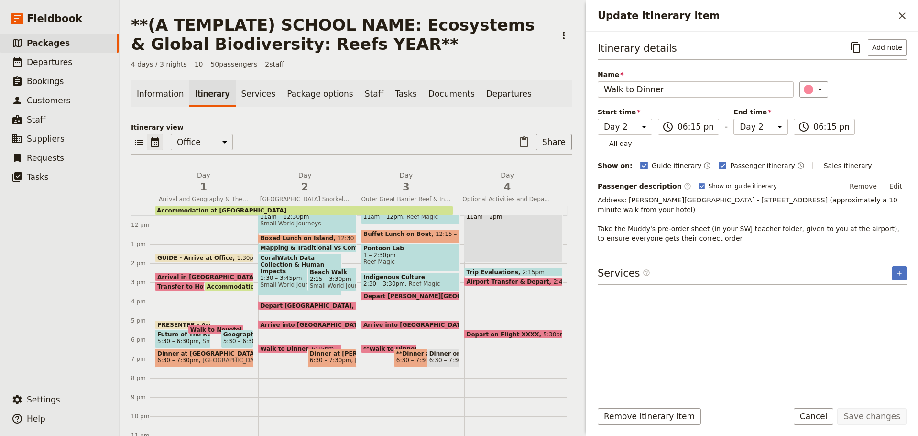
click at [445, 362] on span "6:30 – 7:30pm" at bounding box center [450, 360] width 42 height 7
select select "3"
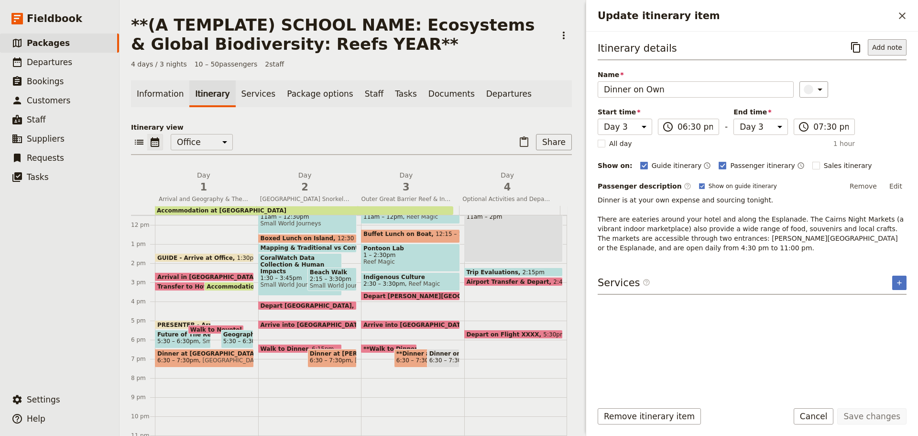
click at [899, 44] on button "Add note" at bounding box center [887, 47] width 39 height 16
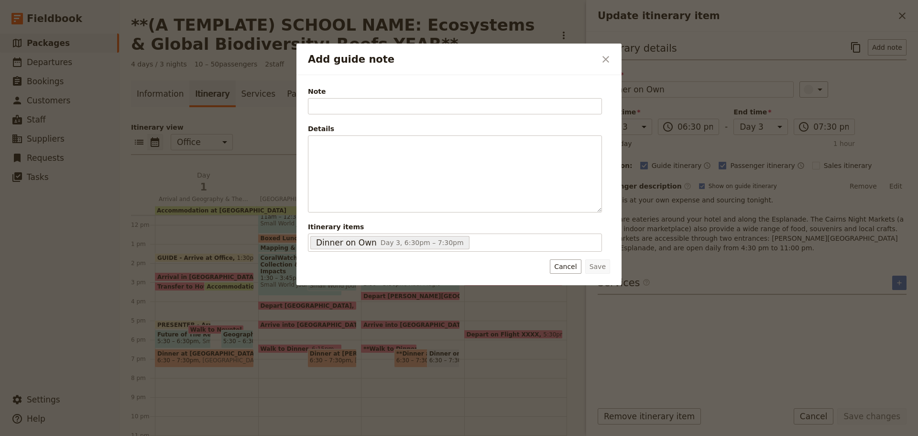
drag, startPoint x: 610, startPoint y: 59, endPoint x: 668, endPoint y: 56, distance: 57.9
click at [610, 58] on icon "Close dialog" at bounding box center [605, 59] width 11 height 11
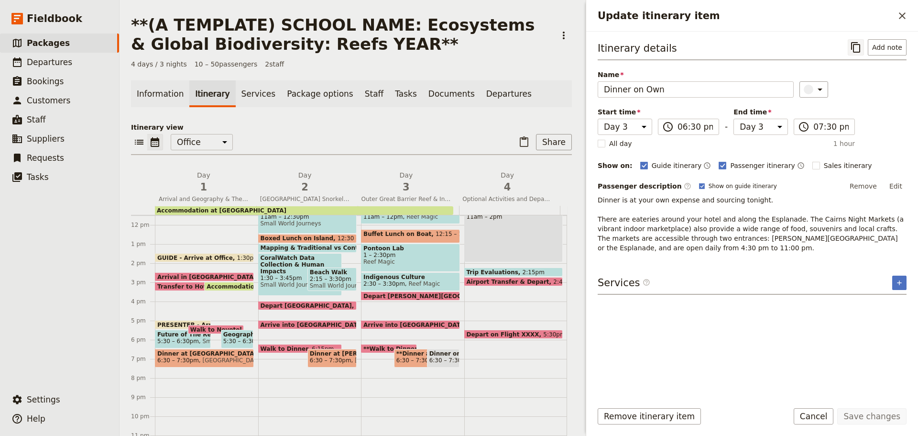
click at [856, 50] on icon "Copy itinerary item" at bounding box center [855, 47] width 9 height 11
click at [831, 415] on button "Cancel" at bounding box center [814, 416] width 40 height 16
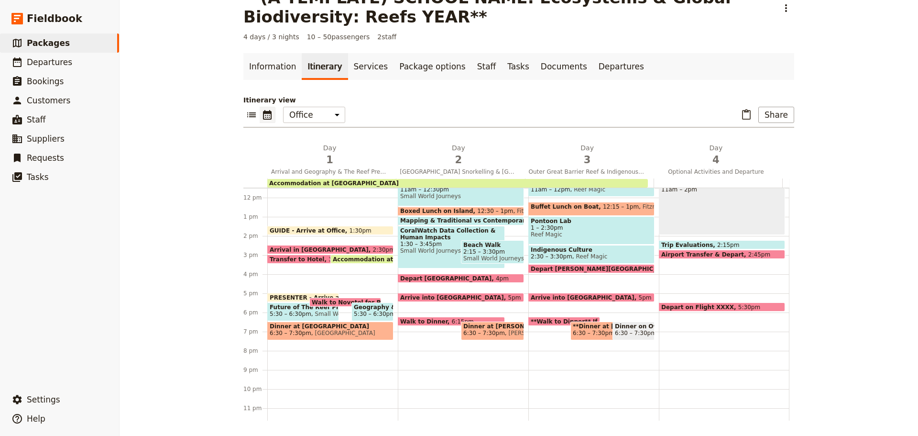
click at [293, 258] on span "Transfer to Hotel" at bounding box center [299, 259] width 59 height 6
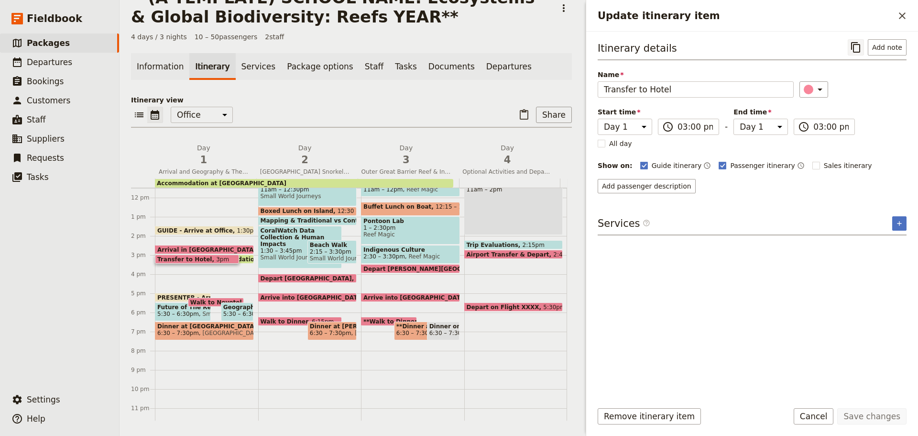
drag, startPoint x: 859, startPoint y: 48, endPoint x: 678, endPoint y: 51, distance: 180.8
click at [859, 47] on icon "Copy itinerary item" at bounding box center [855, 47] width 11 height 11
click at [284, 295] on span "Arrive into [GEOGRAPHIC_DATA]" at bounding box center [315, 297] width 108 height 6
select select "2"
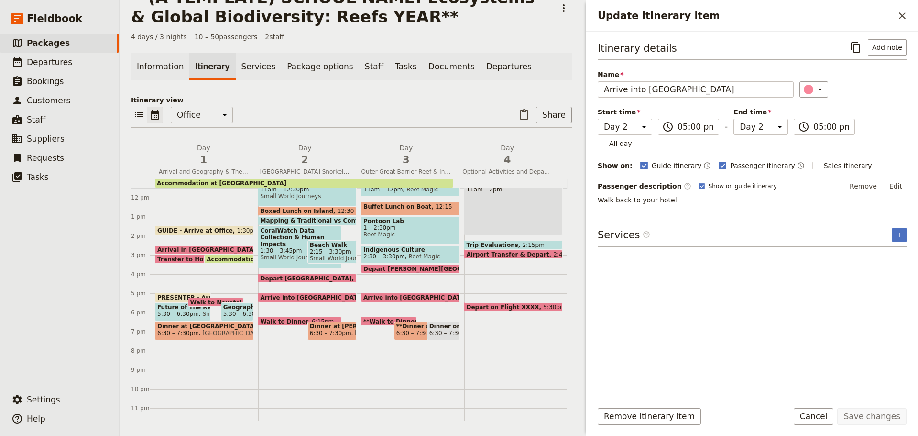
click at [375, 299] on span at bounding box center [411, 299] width 98 height 4
select select "3"
click at [375, 298] on span at bounding box center [411, 299] width 98 height 4
select select "3"
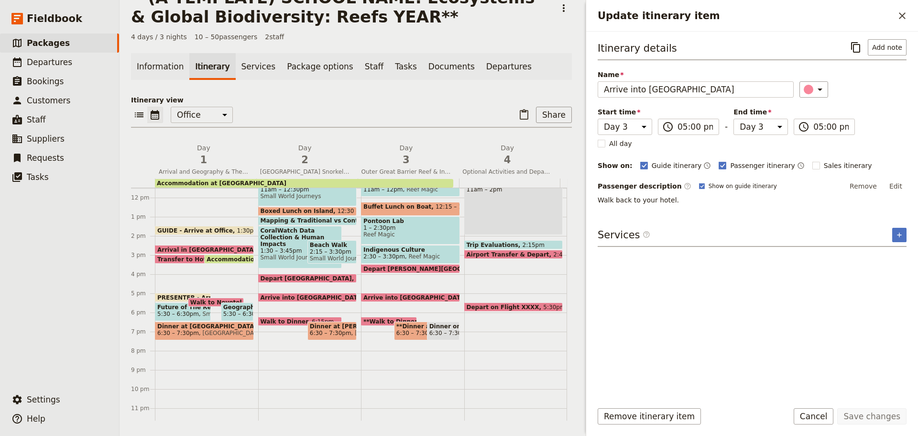
select select "3"
click at [501, 256] on span at bounding box center [514, 256] width 98 height 4
select select "4"
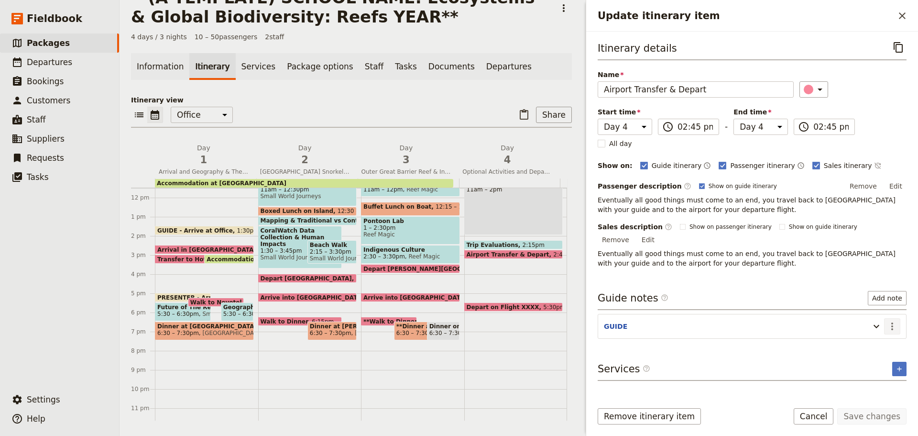
click at [894, 320] on icon "Actions" at bounding box center [892, 325] width 11 height 11
click at [888, 332] on span "Edit note" at bounding box center [872, 336] width 44 height 10
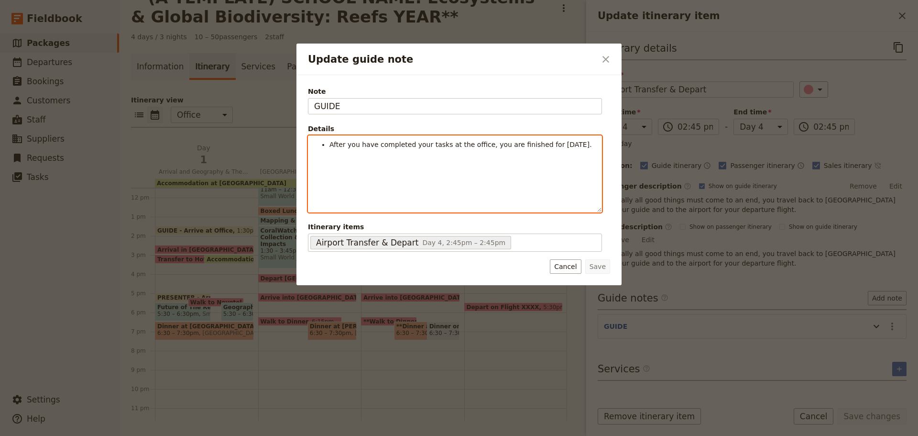
click at [476, 165] on div "After you have completed your tasks at the office, you are finished for [DATE]." at bounding box center [454, 174] width 293 height 76
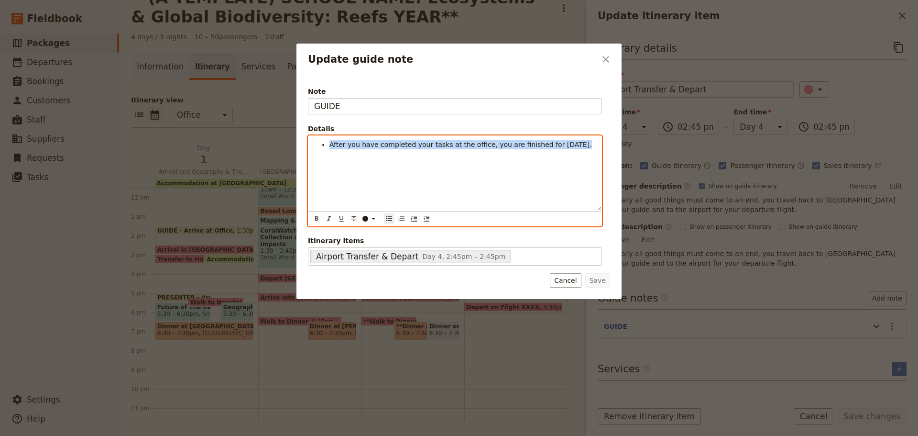
drag, startPoint x: 330, startPoint y: 144, endPoint x: 667, endPoint y: 155, distance: 337.4
click at [669, 435] on div "Update guide note ​ Note GUIDE Details After you have completed your tasks at t…" at bounding box center [459, 436] width 918 height 0
copy span "After you have completed your tasks at the office, you are finished for [DATE]."
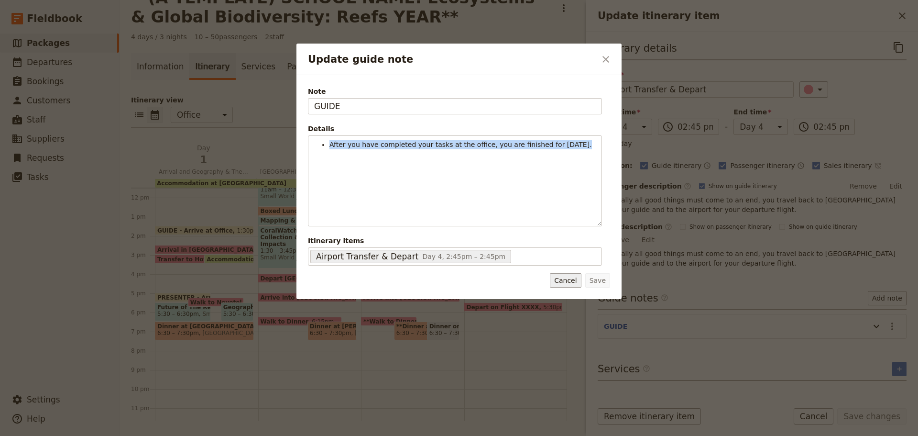
click at [569, 278] on button "Cancel" at bounding box center [565, 280] width 31 height 14
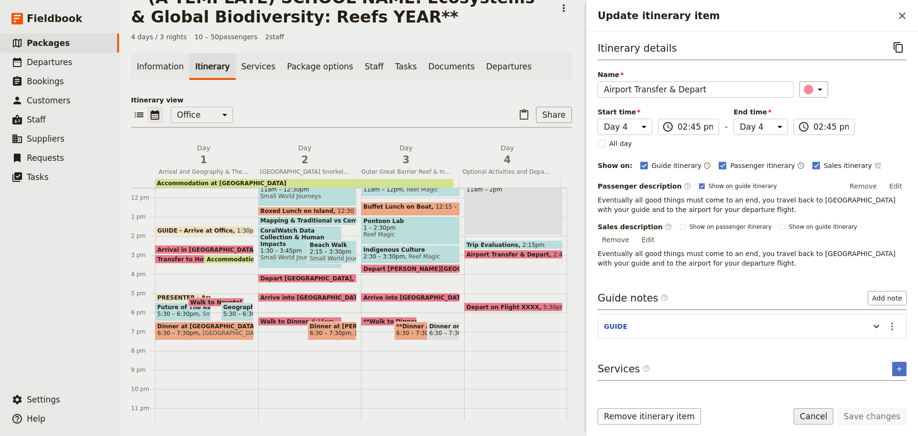
click at [817, 413] on button "Cancel" at bounding box center [814, 416] width 40 height 16
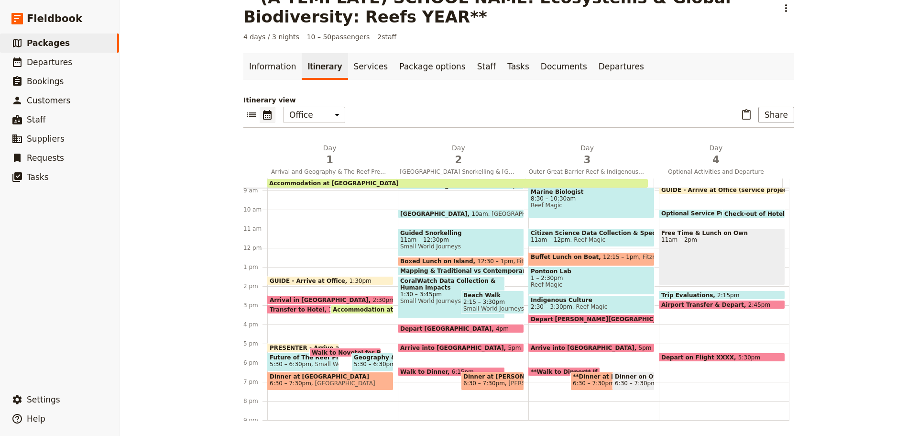
scroll to position [77, 0]
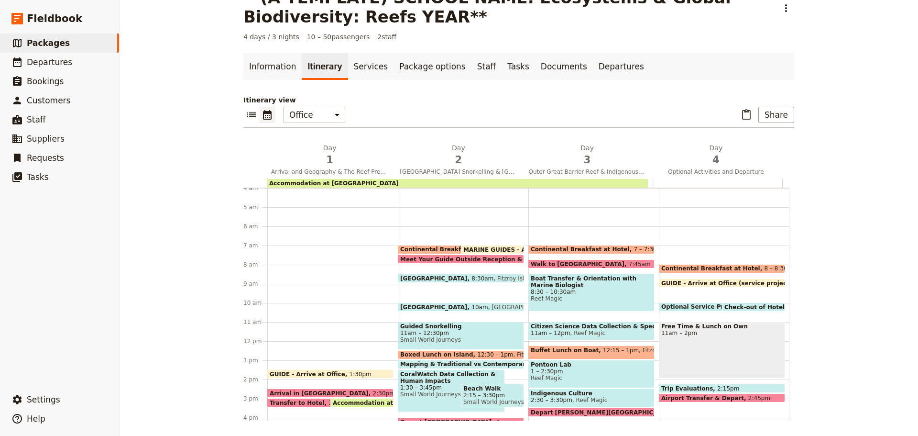
click at [674, 282] on span "GUIDE - Arrive at Office (service project)" at bounding box center [728, 283] width 135 height 6
select select "4"
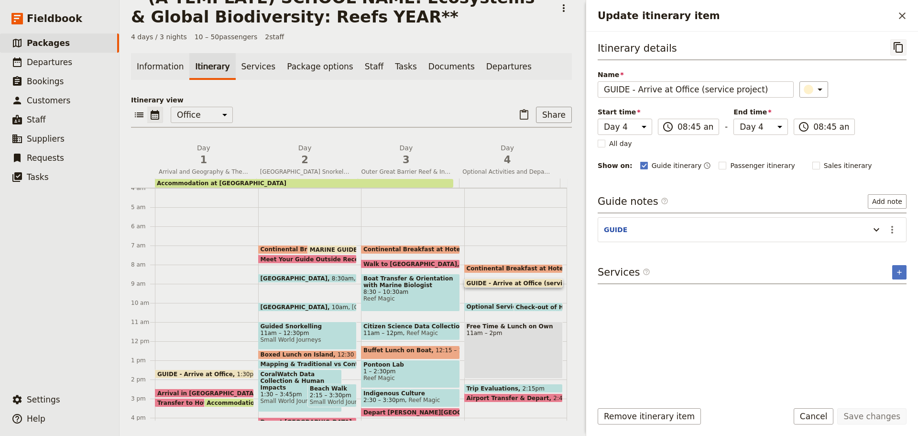
click at [892, 51] on button "​" at bounding box center [899, 47] width 16 height 16
click at [815, 419] on button "Cancel" at bounding box center [814, 416] width 40 height 16
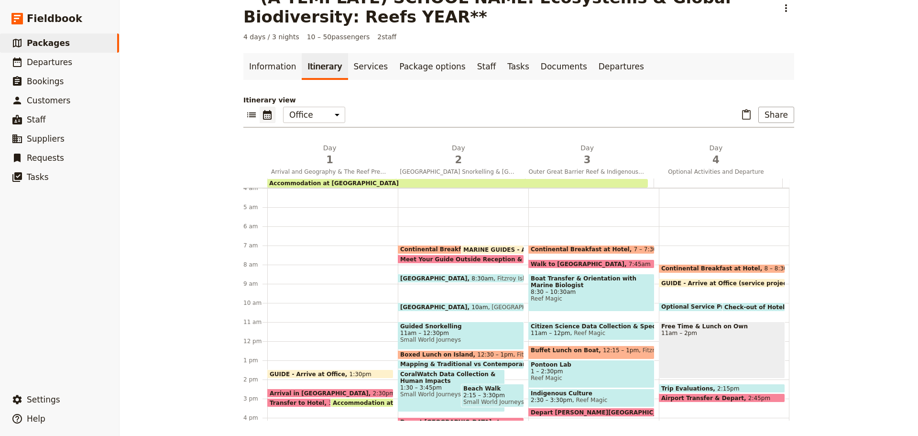
click at [746, 307] on span "Check-out of Hotel" at bounding box center [757, 307] width 65 height 6
select select "4"
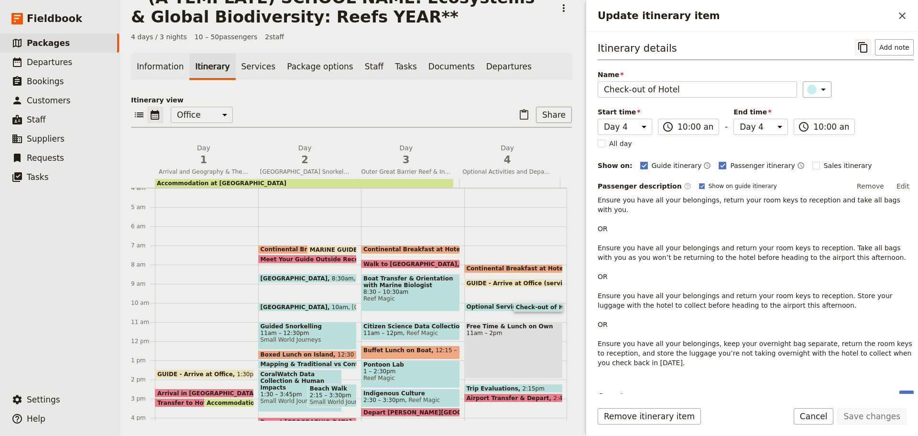
click at [860, 45] on icon "Copy itinerary item" at bounding box center [863, 47] width 11 height 11
click at [814, 417] on button "Cancel" at bounding box center [814, 416] width 40 height 16
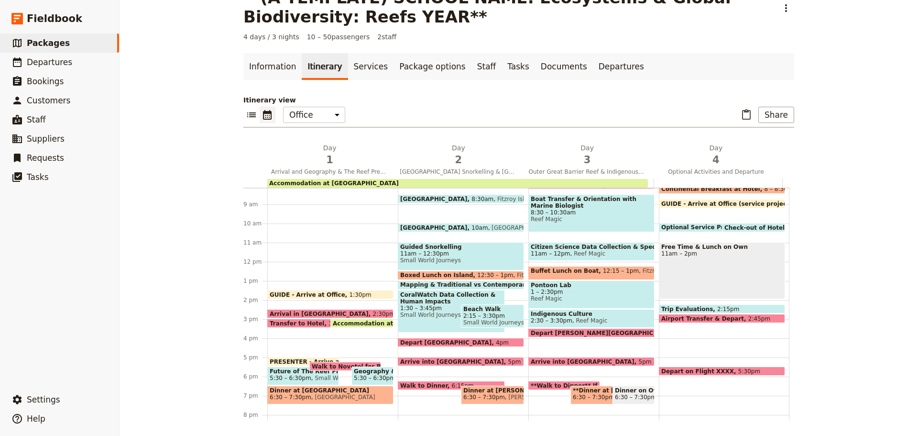
scroll to position [172, 0]
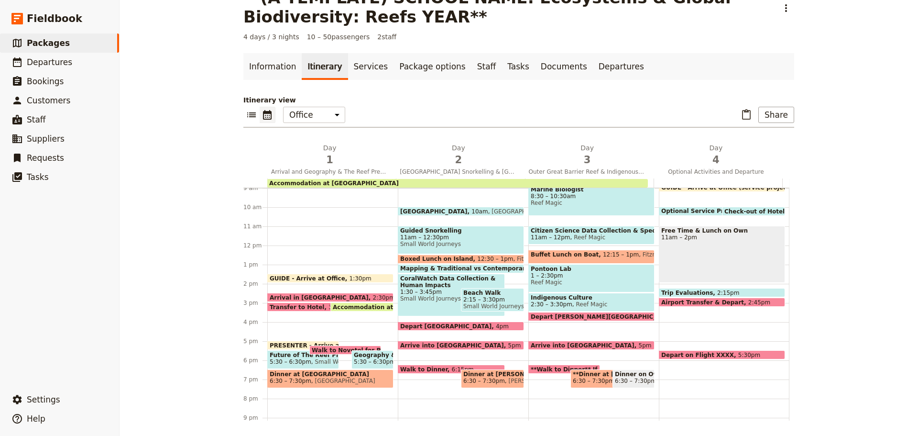
click at [717, 289] on span "2:15pm" at bounding box center [728, 292] width 22 height 6
select select "4"
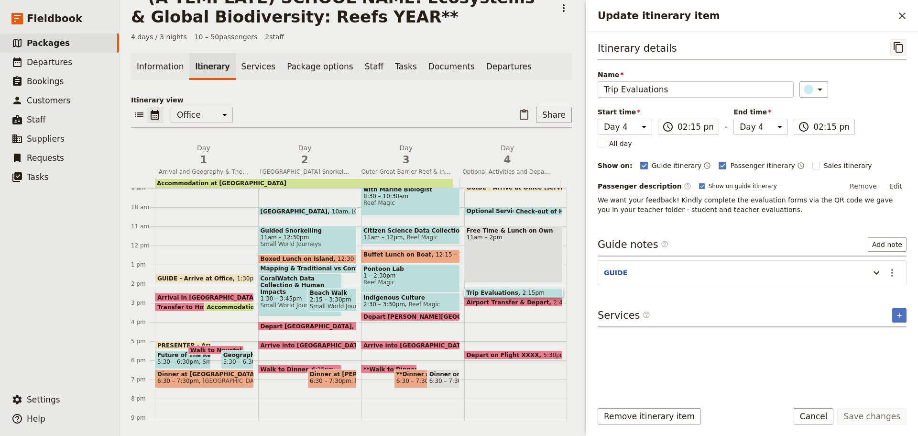
click at [895, 46] on icon "Copy itinerary item" at bounding box center [898, 47] width 9 height 11
click at [684, 123] on input "02:15 pm" at bounding box center [695, 126] width 35 height 11
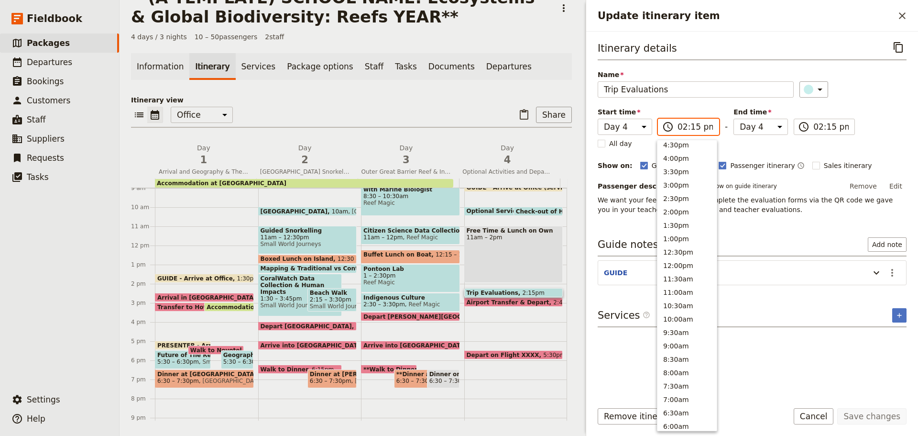
scroll to position [287, 0]
click at [668, 205] on button "10:30am" at bounding box center [687, 209] width 59 height 13
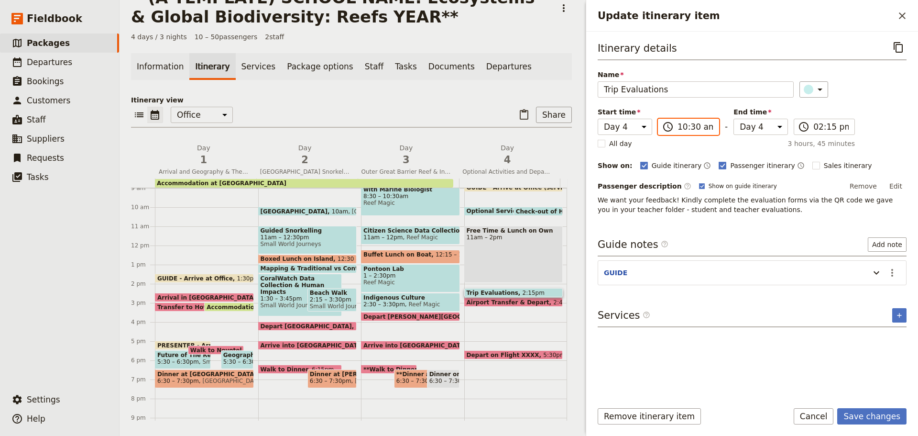
click at [693, 124] on input "10:30 am" at bounding box center [695, 126] width 35 height 11
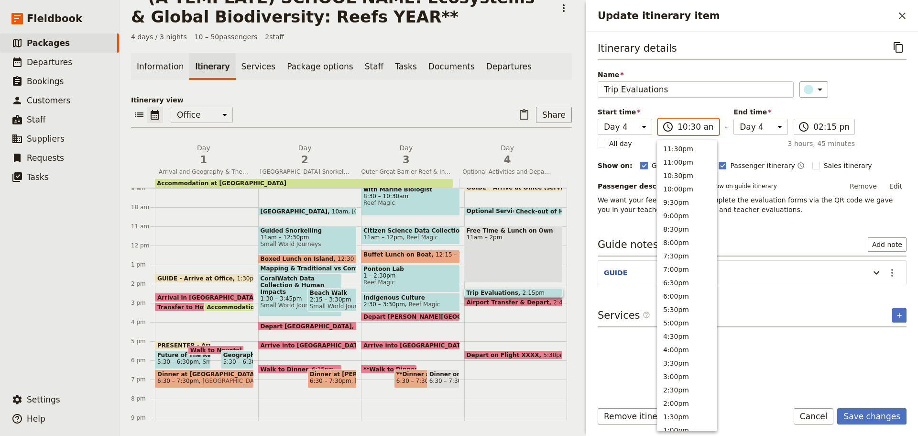
scroll to position [350, 0]
type input "10:45 am"
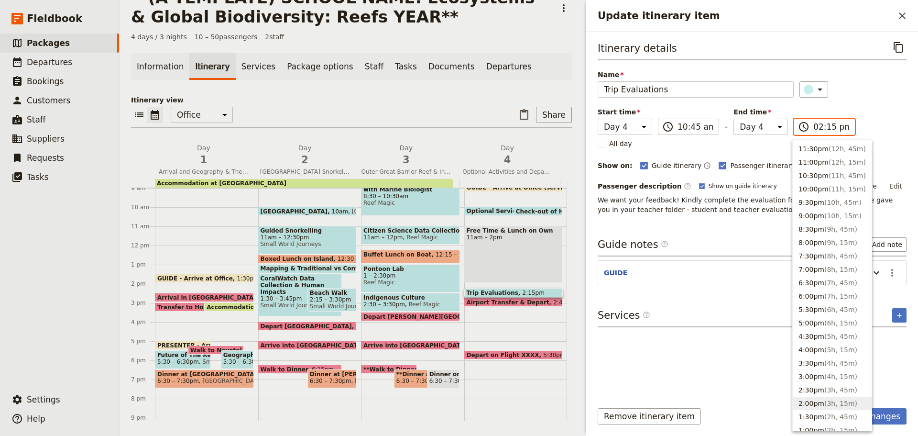
click at [832, 124] on input "02:15 pm" at bounding box center [831, 126] width 35 height 11
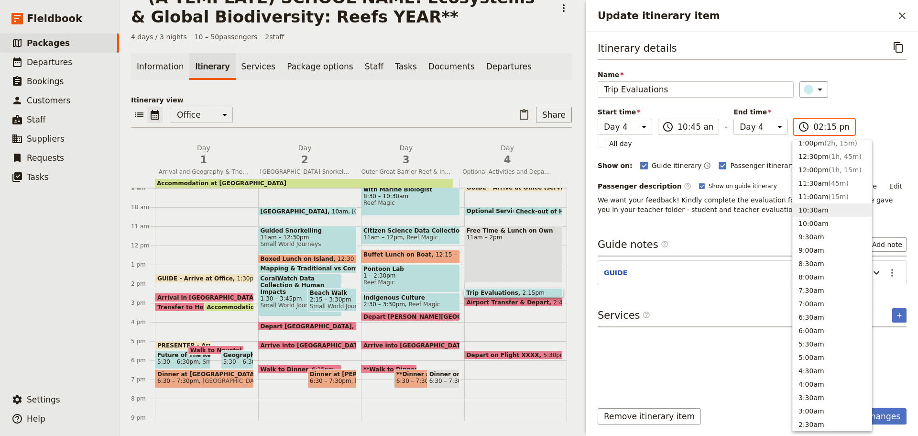
drag, startPoint x: 817, startPoint y: 211, endPoint x: 812, endPoint y: 180, distance: 31.1
click at [816, 208] on button "10:30am" at bounding box center [832, 209] width 79 height 13
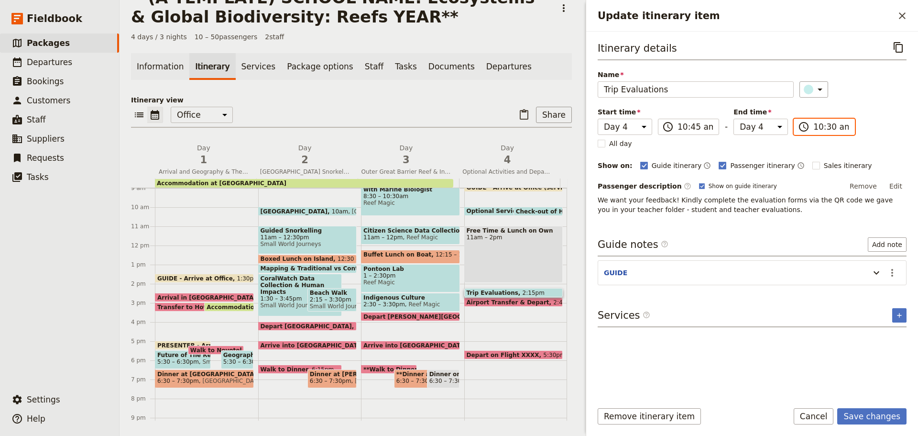
click at [826, 125] on input "10:30 am" at bounding box center [831, 126] width 35 height 11
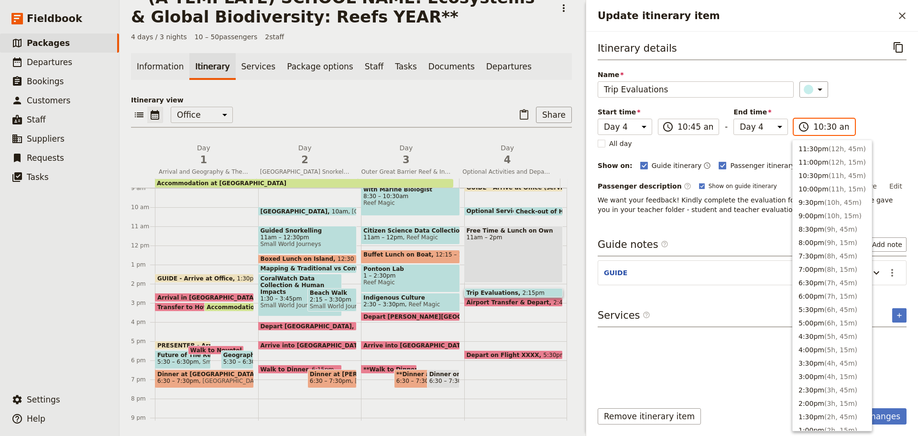
scroll to position [350, 0]
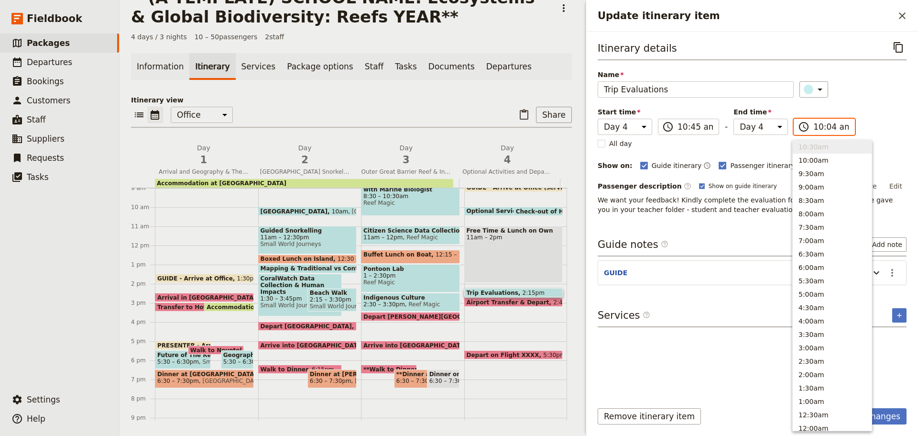
type input "10:45 am"
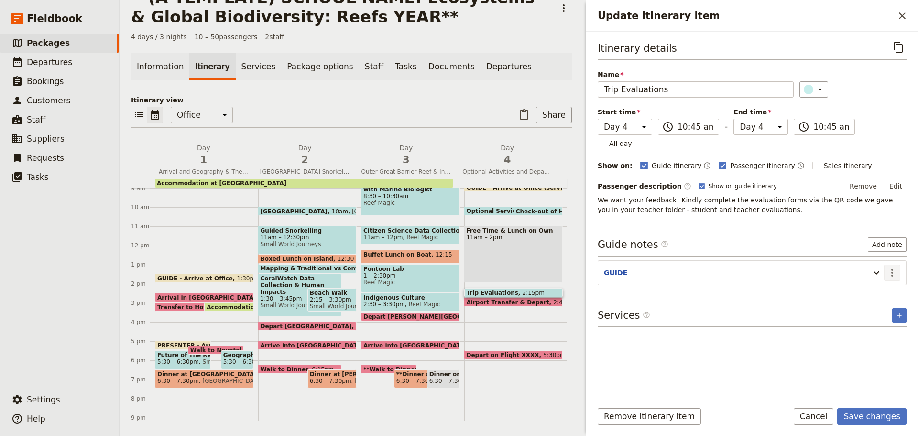
click at [893, 272] on icon "Actions" at bounding box center [892, 273] width 2 height 8
click at [890, 290] on span "Edit note" at bounding box center [872, 293] width 44 height 10
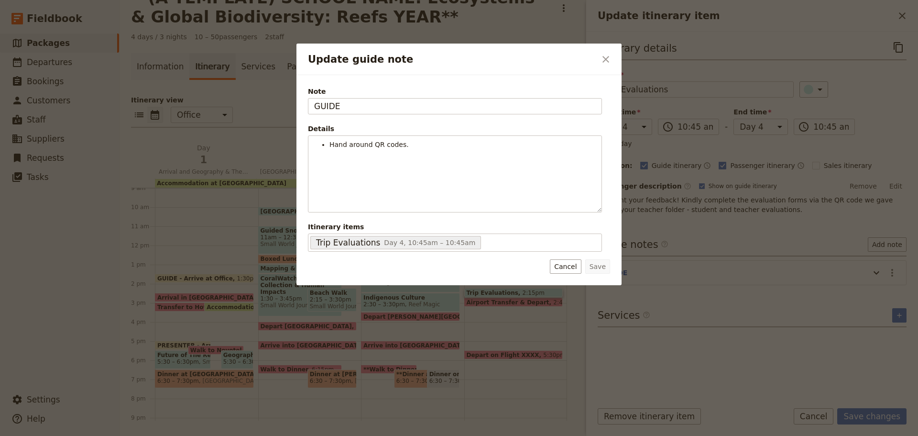
drag, startPoint x: 367, startPoint y: 107, endPoint x: 85, endPoint y: 142, distance: 283.8
click at [66, 435] on div "Update guide note ​ Note GUIDE Details Hand around QR codes. ​ ​ ​ ​ ​ ​ ​ ​ ​ …" at bounding box center [459, 436] width 918 height 0
type input "[PERSON_NAME]"
drag, startPoint x: 593, startPoint y: 267, endPoint x: 694, endPoint y: 327, distance: 118.1
click at [593, 267] on button "Save" at bounding box center [597, 266] width 25 height 14
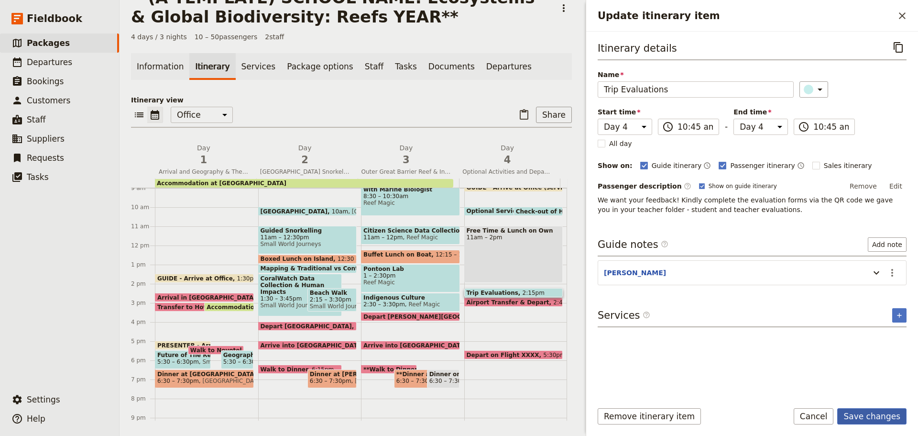
click at [865, 418] on button "Save changes" at bounding box center [871, 416] width 69 height 16
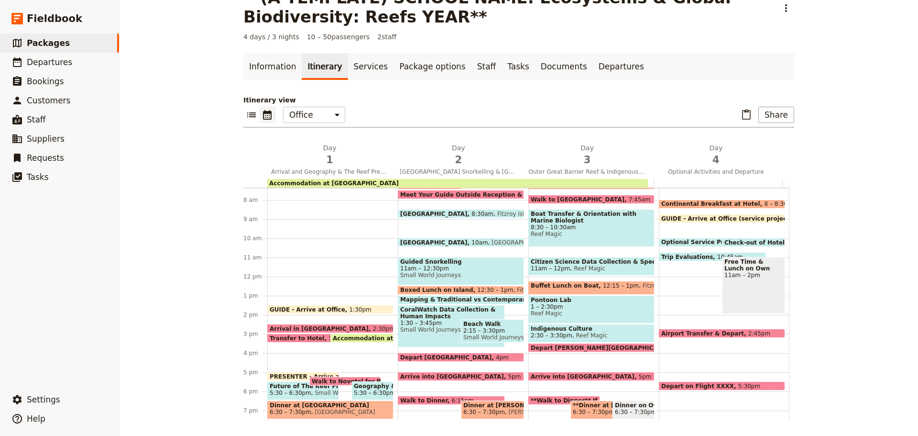
scroll to position [124, 0]
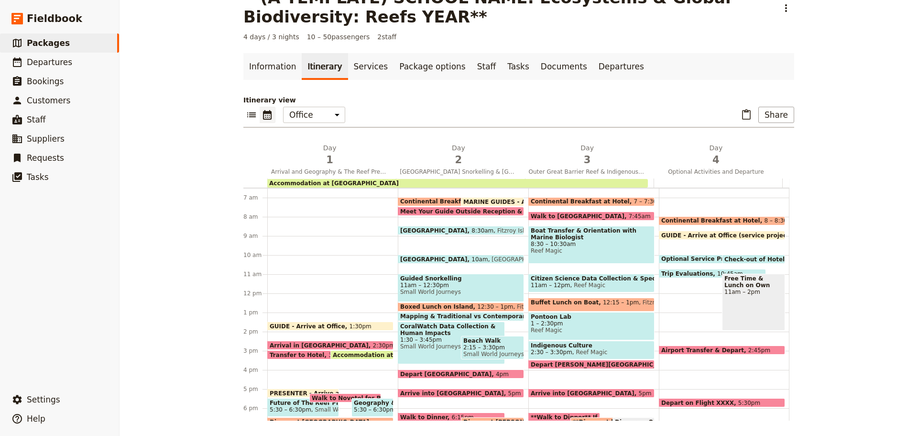
click at [686, 272] on span "Trip Evaluations" at bounding box center [689, 273] width 56 height 6
select select "4"
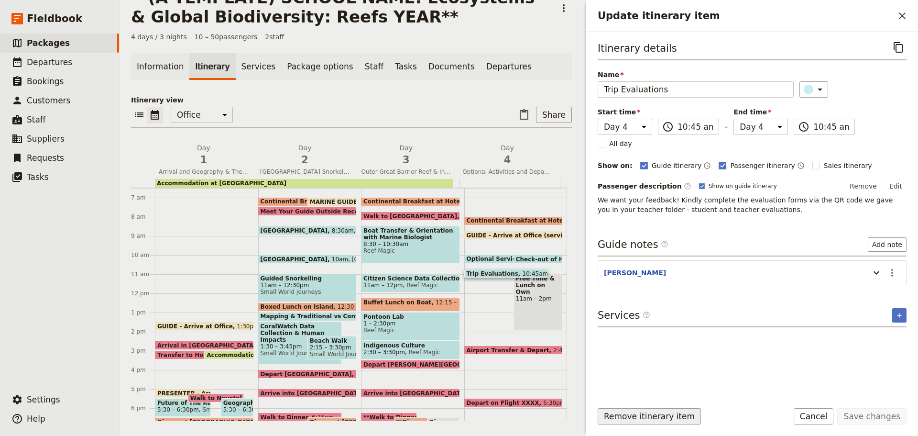
click at [629, 414] on button "Remove itinerary item" at bounding box center [649, 416] width 103 height 16
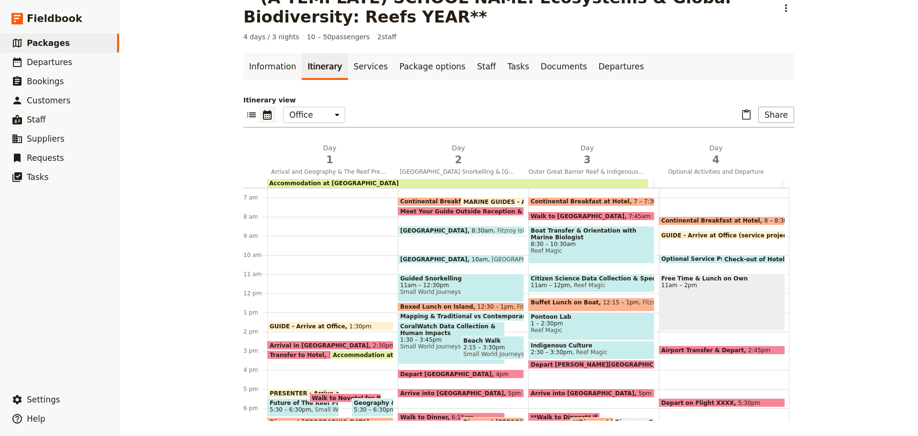
click at [693, 351] on span at bounding box center [722, 352] width 125 height 4
select select "4"
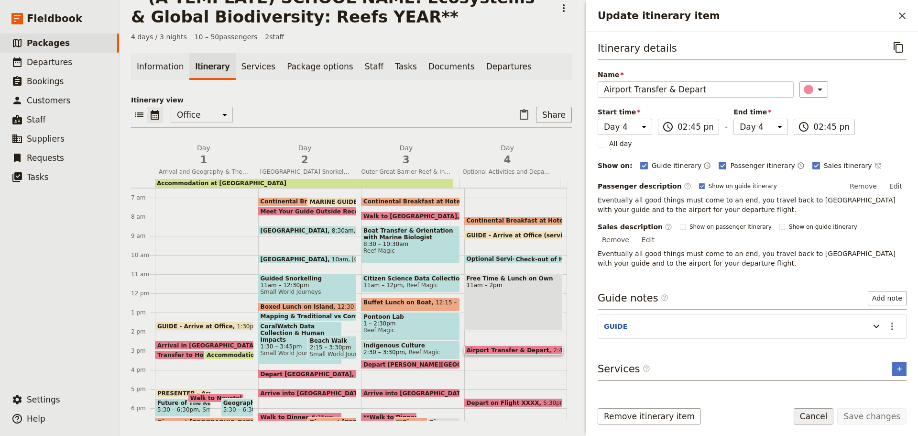
click at [814, 419] on button "Cancel" at bounding box center [814, 416] width 40 height 16
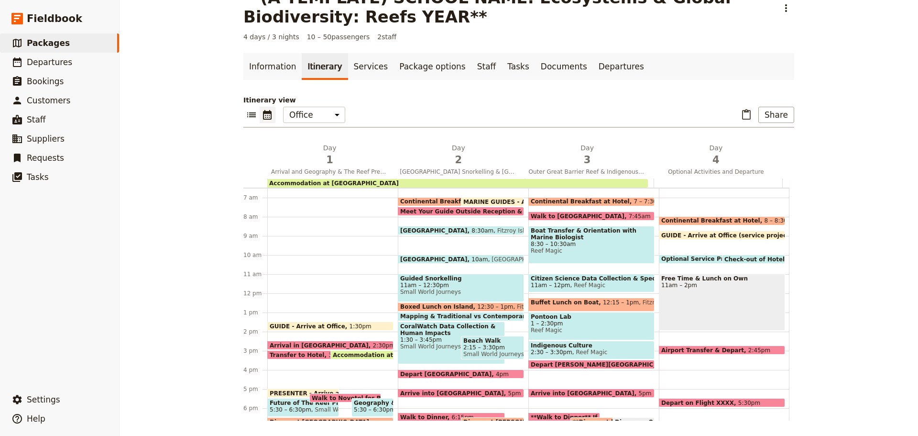
click at [717, 346] on div "Airport Transfer & Depart 2:45pm" at bounding box center [722, 349] width 126 height 9
select select "4"
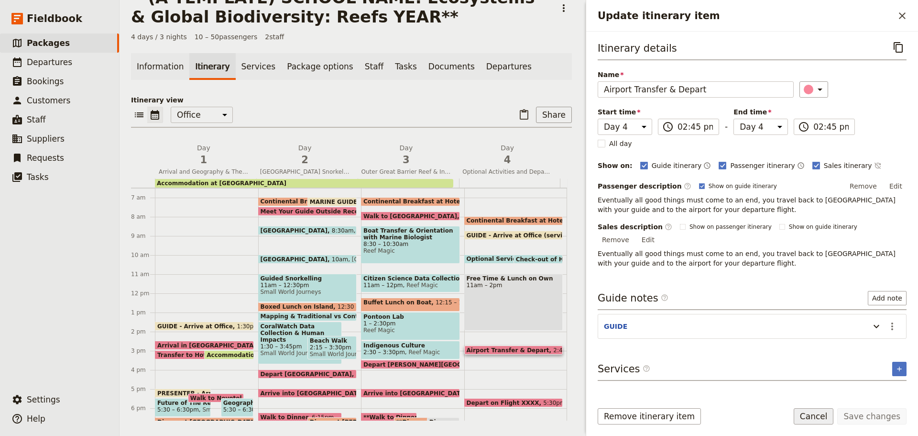
click at [811, 418] on button "Cancel" at bounding box center [814, 416] width 40 height 16
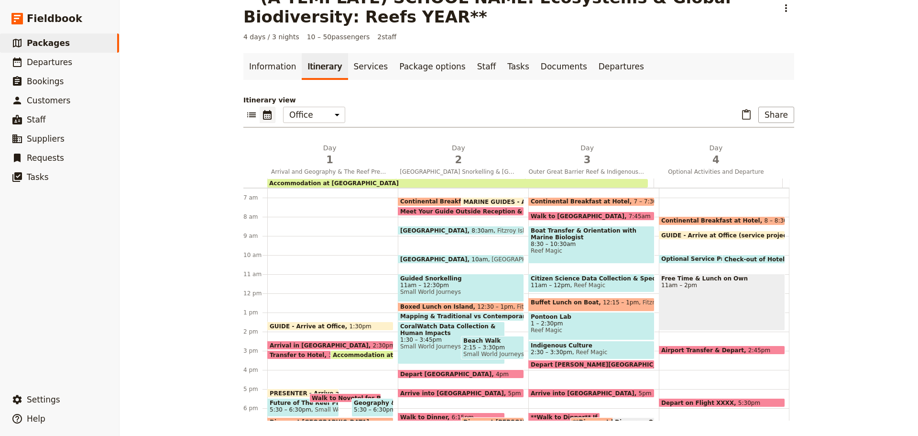
click at [711, 349] on span "Airport Transfer & Depart" at bounding box center [704, 350] width 87 height 6
select select "4"
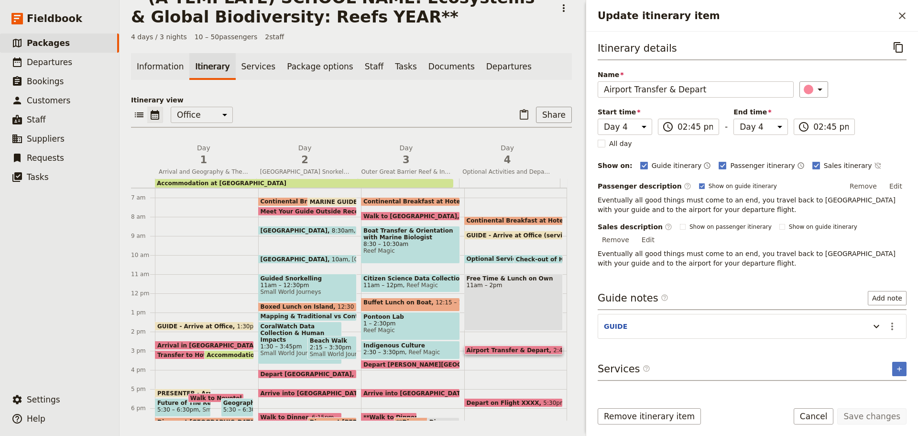
click at [696, 196] on p "Eventually all good things must come to an end, you travel back to [GEOGRAPHIC_…" at bounding box center [752, 204] width 309 height 19
click at [902, 180] on button "Edit" at bounding box center [896, 186] width 22 height 14
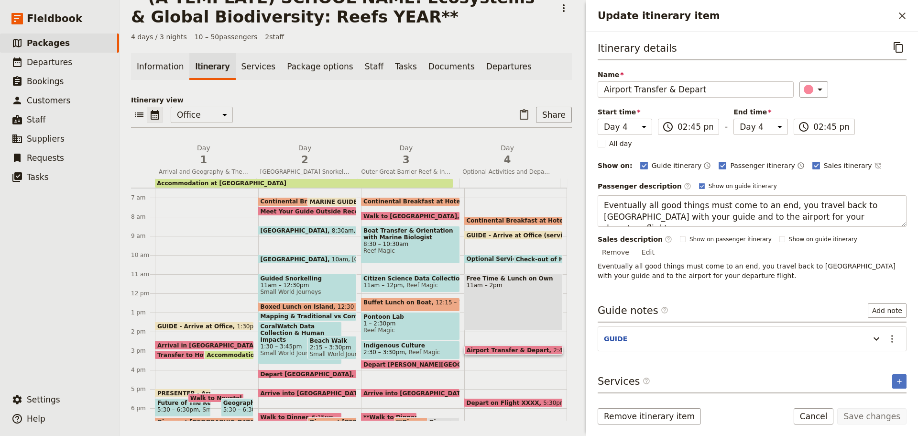
drag, startPoint x: 604, startPoint y: 202, endPoint x: 885, endPoint y: 230, distance: 282.1
click at [885, 230] on div "Passenger description ​ Show on guide itinerary Edit Eventually all good things…" at bounding box center [752, 229] width 309 height 101
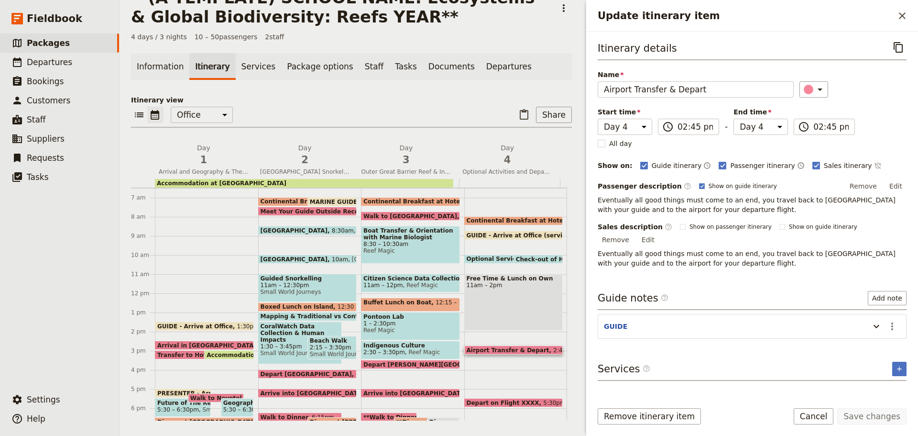
drag, startPoint x: 839, startPoint y: 259, endPoint x: 780, endPoint y: 244, distance: 60.7
click at [837, 258] on div "Itinerary details ​ Name Airport Transfer & Depart ​ Start time Day 1 Day 2 Day…" at bounding box center [752, 215] width 309 height 353
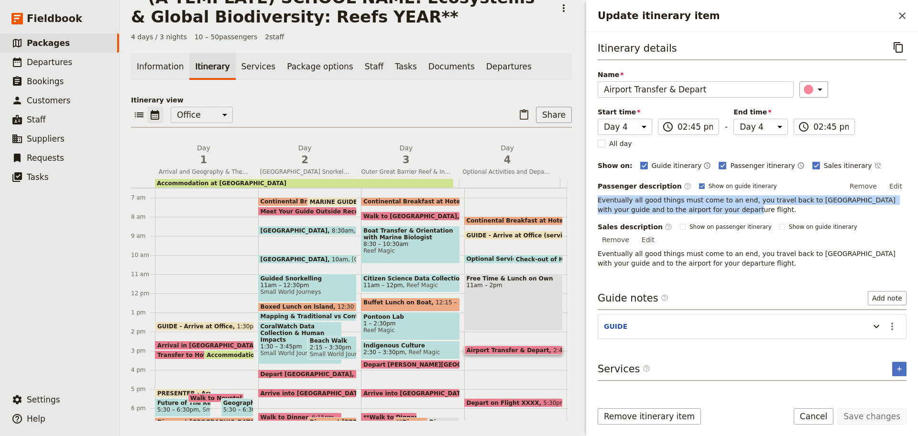
drag, startPoint x: 597, startPoint y: 199, endPoint x: 723, endPoint y: 195, distance: 125.4
click at [731, 206] on div "Itinerary details ​ Name Airport Transfer & Depart ​ Start time Day 1 Day 2 Day…" at bounding box center [752, 213] width 332 height 362
copy p "Eventually all good things must come to an end, you travel back to [GEOGRAPHIC_…"
click at [823, 408] on button "Cancel" at bounding box center [814, 416] width 40 height 16
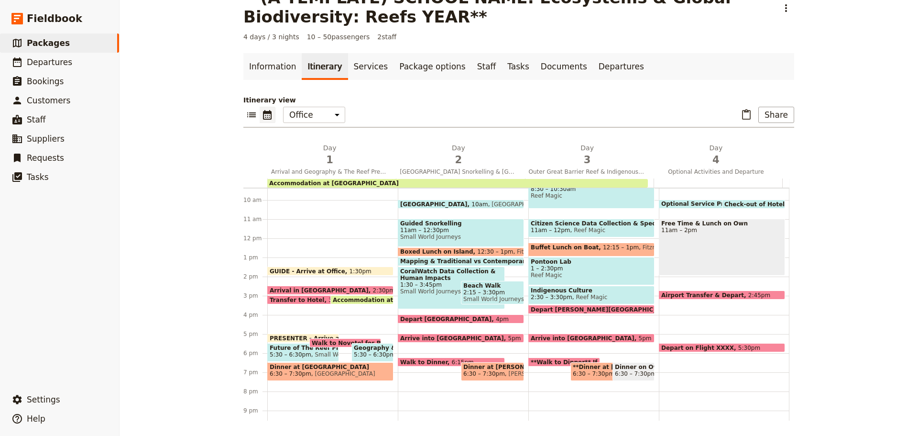
scroll to position [220, 0]
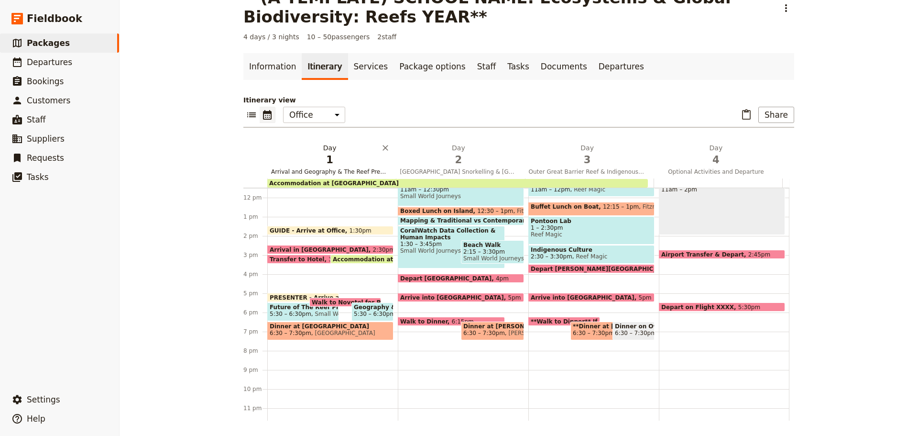
click at [333, 167] on button "Day 1 Arrival and Geography & The Reef Presentation" at bounding box center [331, 160] width 129 height 35
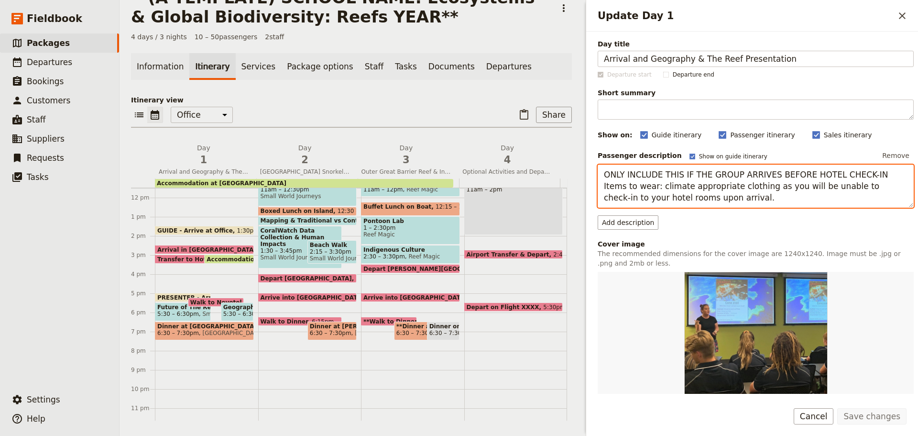
drag, startPoint x: 688, startPoint y: 192, endPoint x: 674, endPoint y: 187, distance: 15.1
click at [688, 191] on textarea "ONLY INCLUDE THIS IF THE GROUP ARRIVES BEFORE HOTEL CHECK-IN Items to wear: cli…" at bounding box center [756, 186] width 316 height 43
click at [614, 180] on textarea "ONLY INCLUDE THIS IF THE GROUP ARRIVES BEFORE HOTEL CHECK-IN Items to wear: cli…" at bounding box center [756, 186] width 316 height 43
drag, startPoint x: 606, startPoint y: 186, endPoint x: 772, endPoint y: 202, distance: 166.8
click at [772, 202] on textarea "ONLY INCLUDE THIS IF THE GROUP ARRIVES BEFORE HOTEL CHECK-IN Items to wear: cli…" at bounding box center [756, 186] width 316 height 43
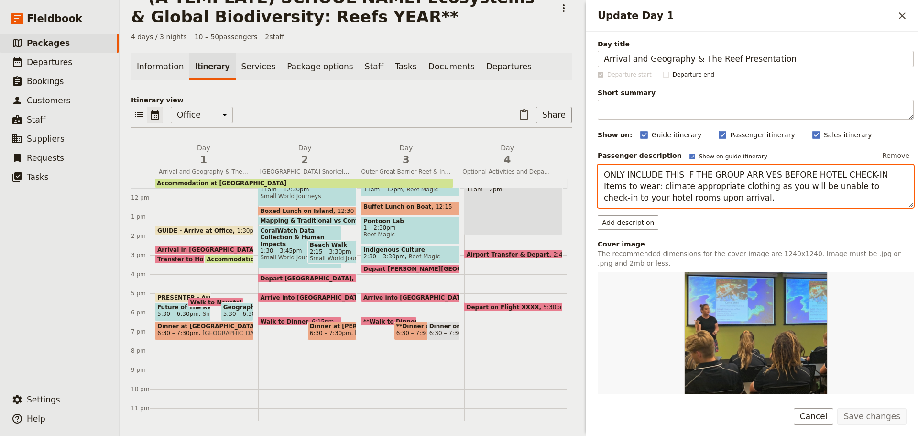
drag, startPoint x: 645, startPoint y: 199, endPoint x: 640, endPoint y: 197, distance: 5.6
click at [645, 199] on textarea "ONLY INCLUDE THIS IF THE GROUP ARRIVES BEFORE HOTEL CHECK-IN Items to wear: cli…" at bounding box center [756, 186] width 316 height 43
click at [606, 187] on textarea "ONLY INCLUDE THIS IF THE GROUP ARRIVES BEFORE HOTEL CHECK-IN Items to wear: cli…" at bounding box center [756, 186] width 316 height 43
drag, startPoint x: 603, startPoint y: 186, endPoint x: 705, endPoint y: 185, distance: 102.8
click at [720, 206] on textarea "ONLY INCLUDE THIS IF THE GROUP ARRIVES BEFORE HOTEL CHECK-IN Items to wear: cli…" at bounding box center [756, 186] width 316 height 43
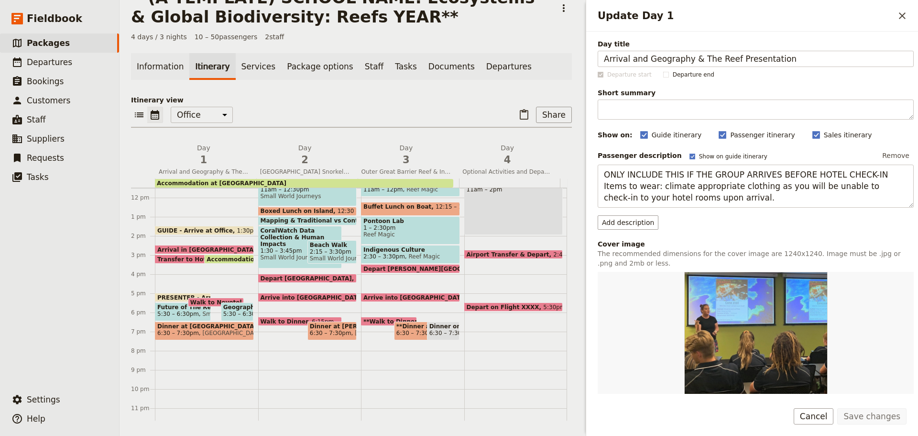
click at [820, 412] on button "Cancel" at bounding box center [814, 416] width 40 height 16
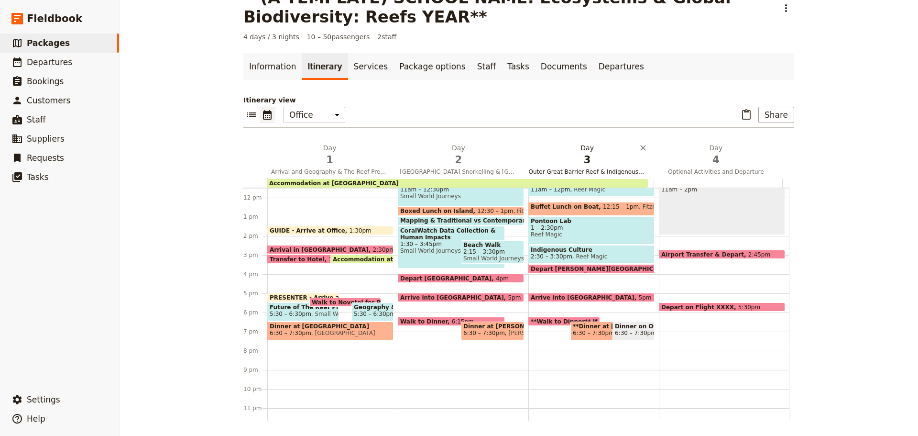
click at [556, 168] on span "Outer Great Barrier Reef & Indigenous Culture" at bounding box center [587, 172] width 125 height 8
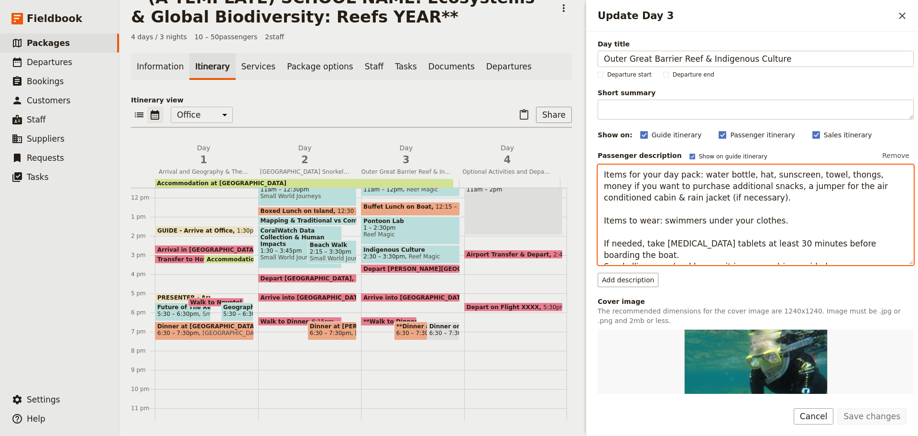
drag, startPoint x: 603, startPoint y: 173, endPoint x: 838, endPoint y: 266, distance: 252.7
click at [841, 271] on div "Passenger description Show on guide itinerary Remove Items for your day pack: w…" at bounding box center [756, 217] width 316 height 139
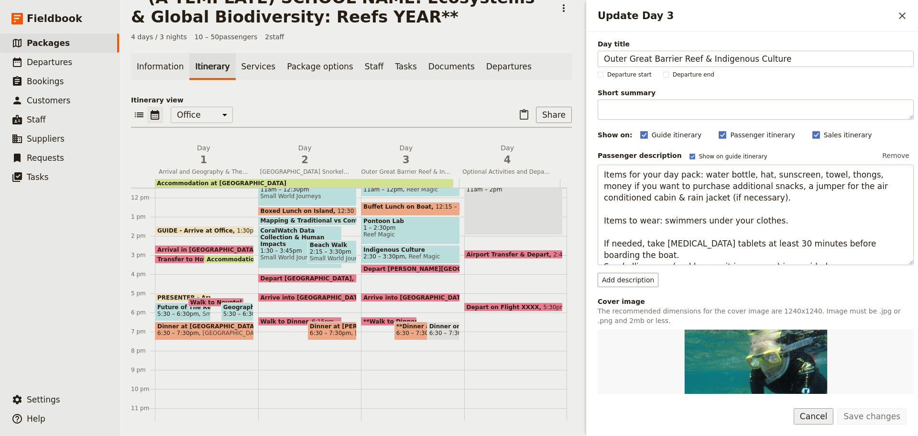
click at [812, 415] on button "Cancel" at bounding box center [814, 416] width 40 height 16
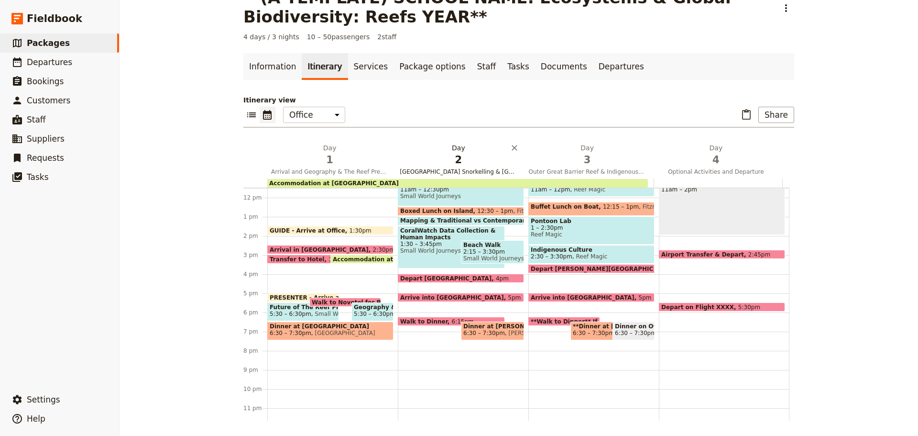
click at [420, 168] on span "Fitzroy Island Snorkelling & Turtle Rehabilitation Centre" at bounding box center [458, 172] width 125 height 8
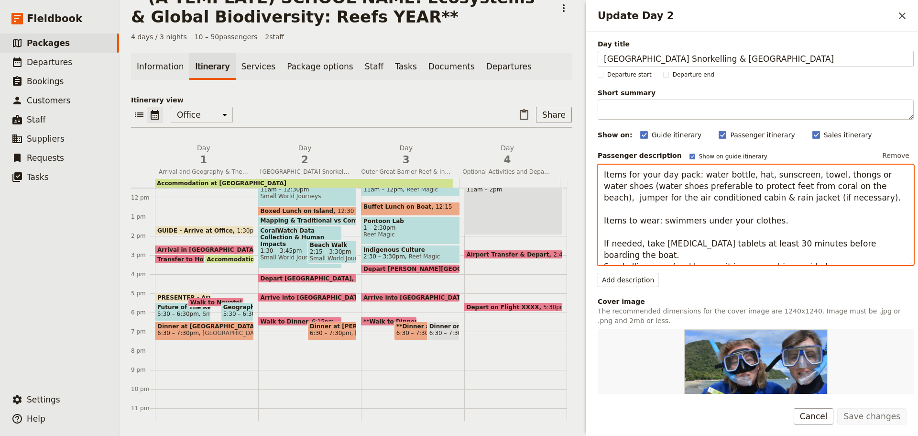
drag, startPoint x: 600, startPoint y: 175, endPoint x: 914, endPoint y: 292, distance: 335.5
click at [914, 292] on div "Day title Fitzroy Island Snorkelling & Turtle Rehabilitation Centre Departure s…" at bounding box center [752, 213] width 332 height 362
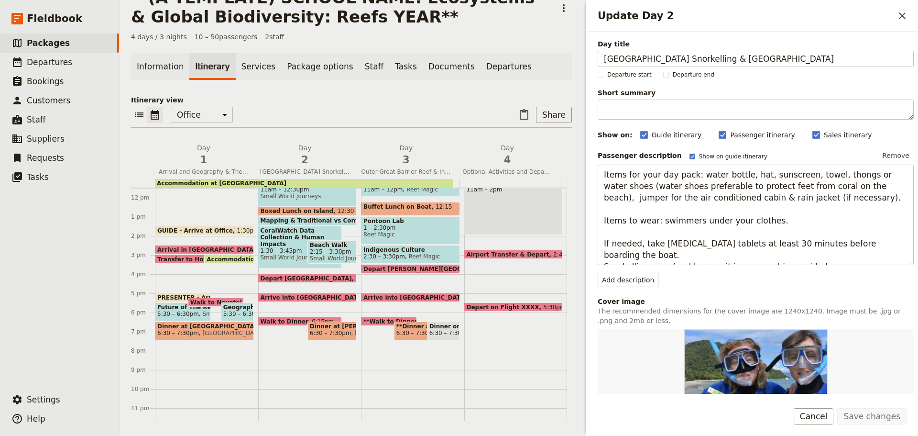
drag, startPoint x: 820, startPoint y: 420, endPoint x: 818, endPoint y: 412, distance: 8.3
click at [820, 417] on button "Cancel" at bounding box center [814, 416] width 40 height 16
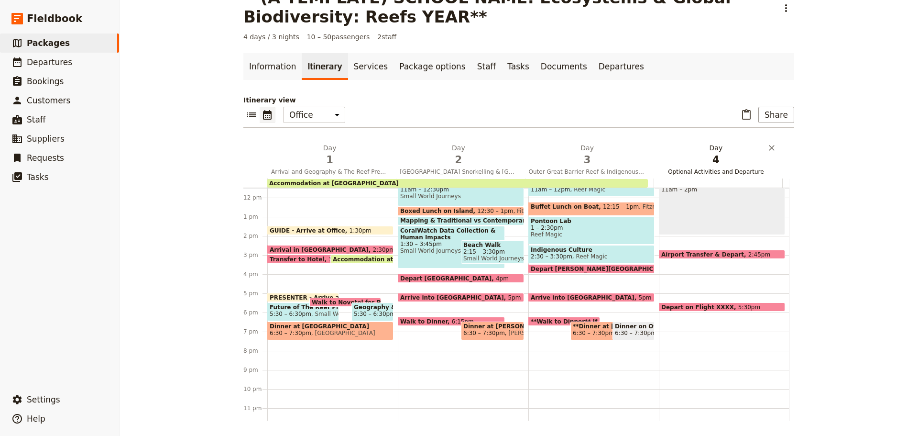
click at [681, 169] on span "Optional Activities and Departure" at bounding box center [716, 172] width 125 height 8
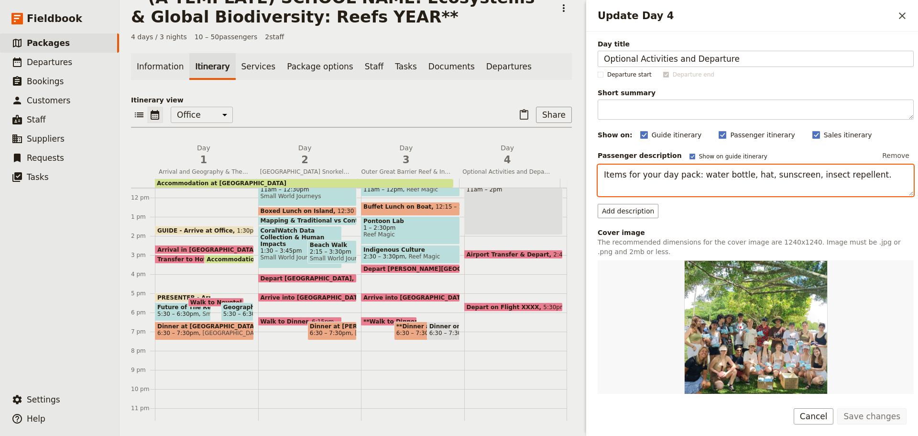
drag, startPoint x: 603, startPoint y: 176, endPoint x: 917, endPoint y: 184, distance: 314.8
click at [917, 184] on div "Day title Optional Activities and Departure Departure start Departure end Short…" at bounding box center [752, 213] width 332 height 362
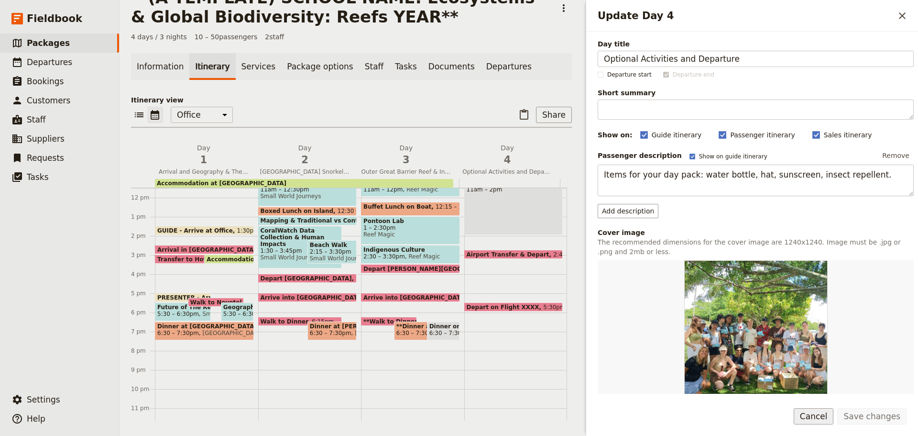
click at [811, 416] on button "Cancel" at bounding box center [814, 416] width 40 height 16
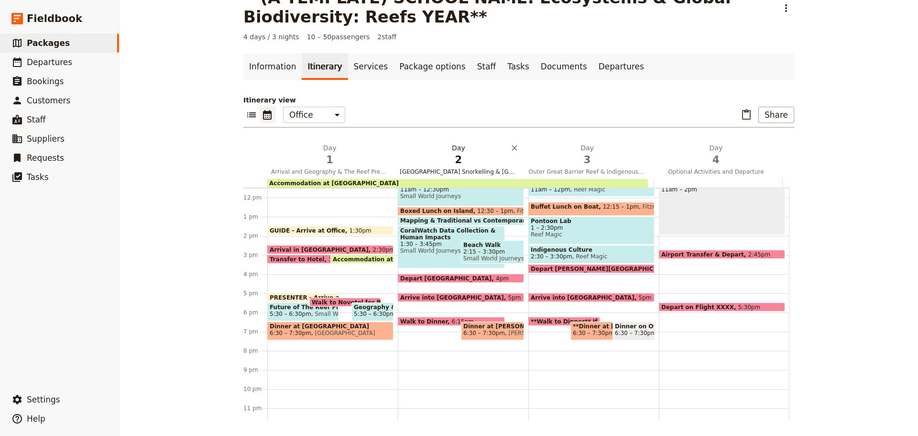
click at [507, 169] on span "Fitzroy Island Snorkelling & Turtle Rehabilitation Centre" at bounding box center [458, 172] width 125 height 8
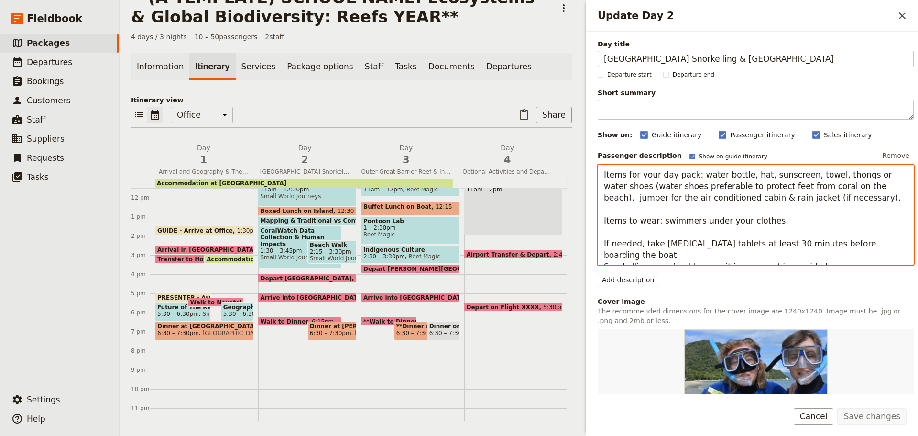
click at [764, 209] on textarea "Items for your day pack: water bottle, hat, sunscreen, towel, thongs or water s…" at bounding box center [756, 215] width 316 height 100
click at [854, 184] on textarea "Items for your day pack: water bottle, hat, sunscreen, towel, thongs or water s…" at bounding box center [756, 215] width 316 height 100
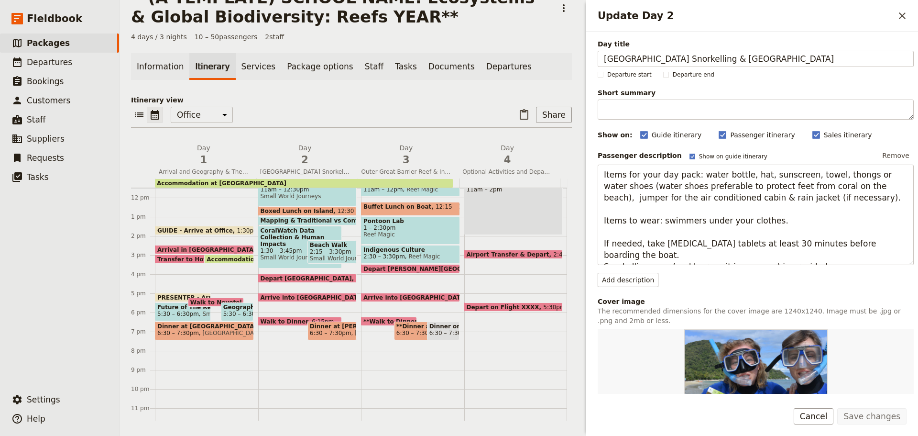
click at [816, 418] on button "Cancel" at bounding box center [814, 416] width 40 height 16
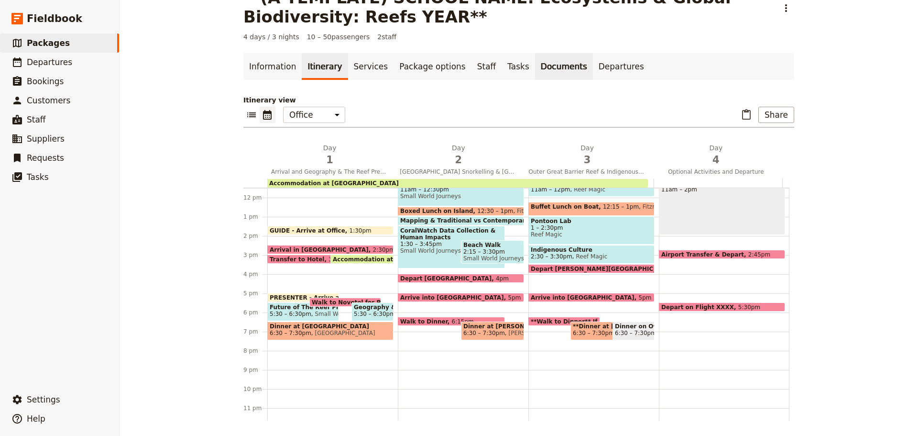
click at [539, 61] on link "Documents" at bounding box center [564, 66] width 58 height 27
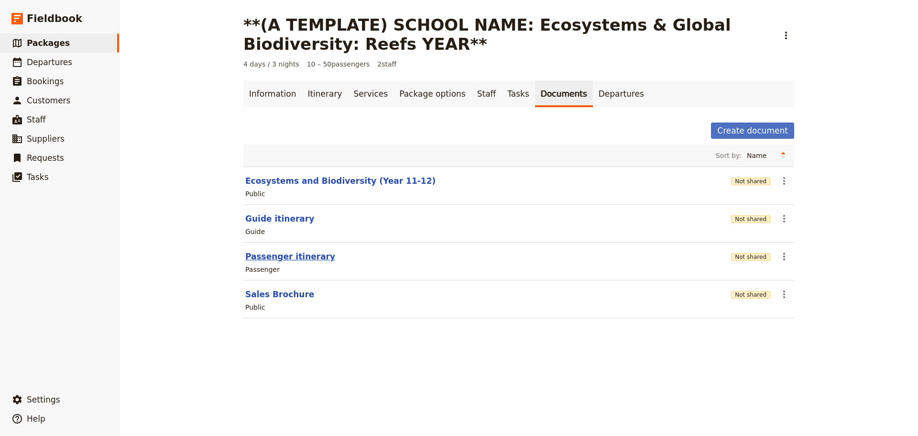
click at [275, 257] on button "Passenger itinerary" at bounding box center [290, 256] width 90 height 11
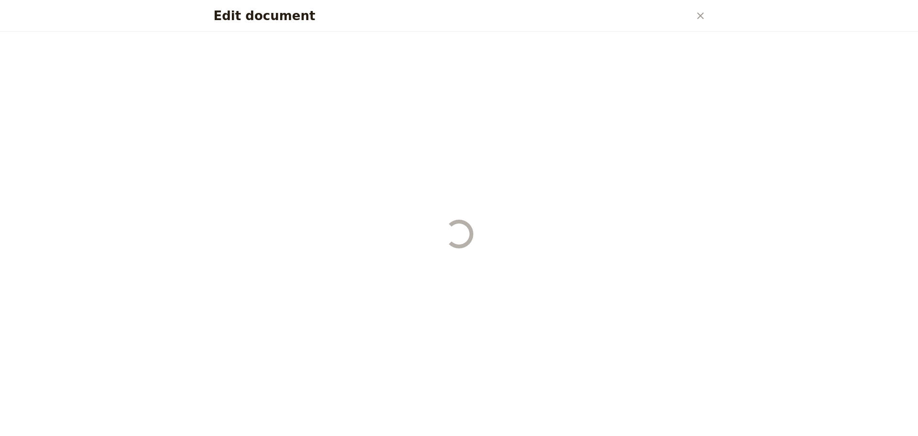
select select "PASSENGER"
select select "RUN_SHEET"
select select "DEFAULT"
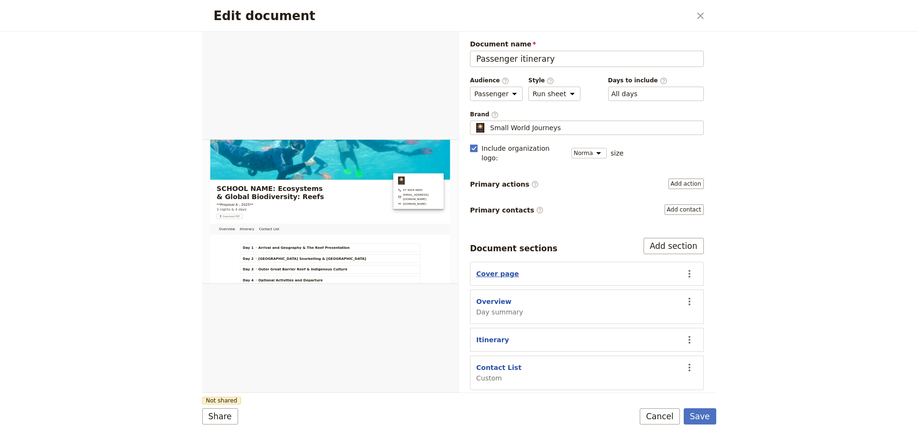
click at [494, 269] on button "Cover page" at bounding box center [497, 274] width 43 height 10
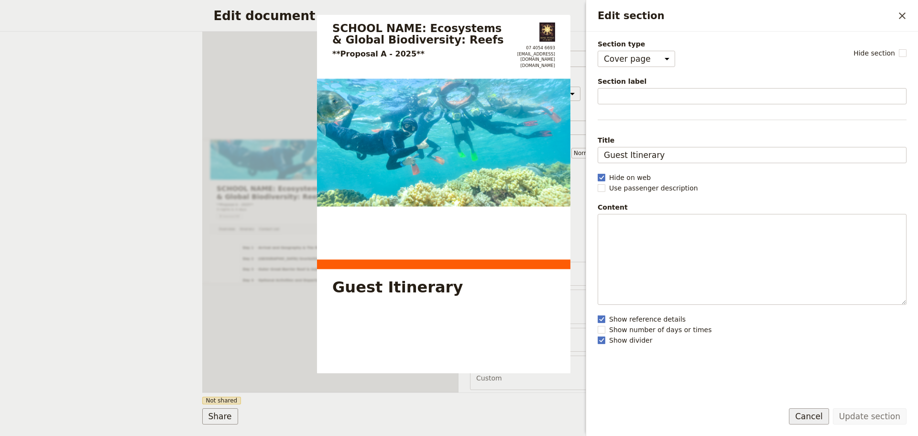
drag, startPoint x: 822, startPoint y: 417, endPoint x: 813, endPoint y: 411, distance: 10.1
click at [821, 416] on button "Cancel" at bounding box center [809, 416] width 40 height 16
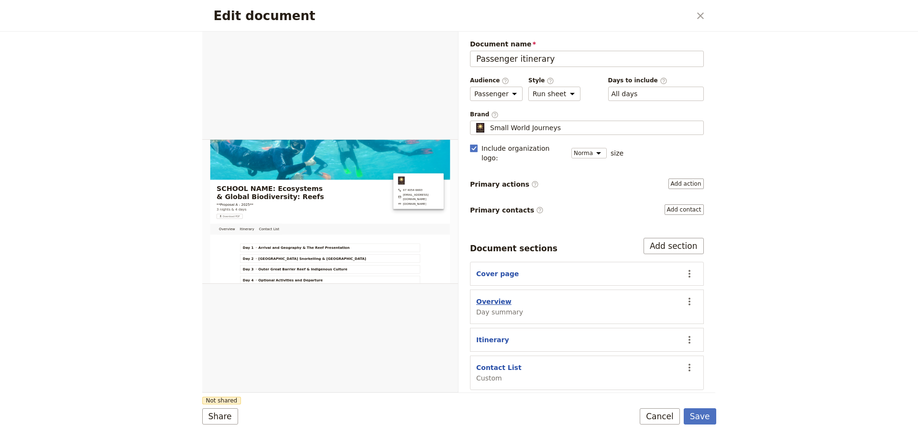
click at [491, 297] on button "Overview" at bounding box center [493, 302] width 35 height 10
select select "DAY_SUMMARY"
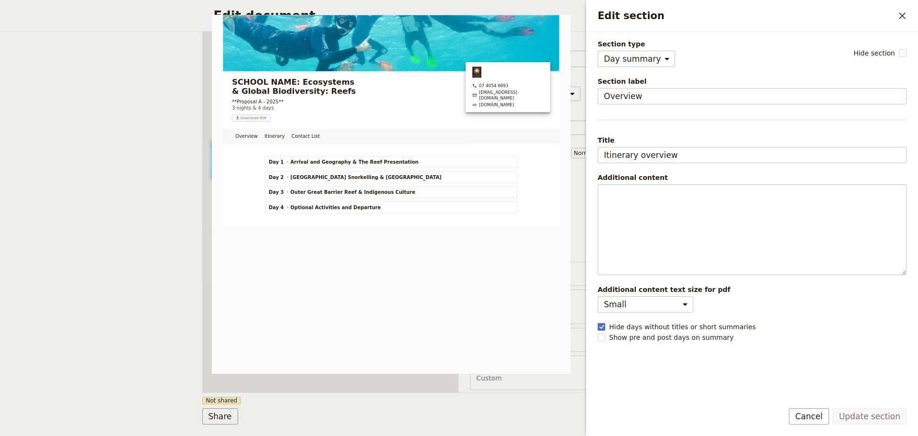
drag, startPoint x: 810, startPoint y: 415, endPoint x: 805, endPoint y: 412, distance: 4.9
click at [810, 418] on button "Cancel" at bounding box center [809, 416] width 40 height 16
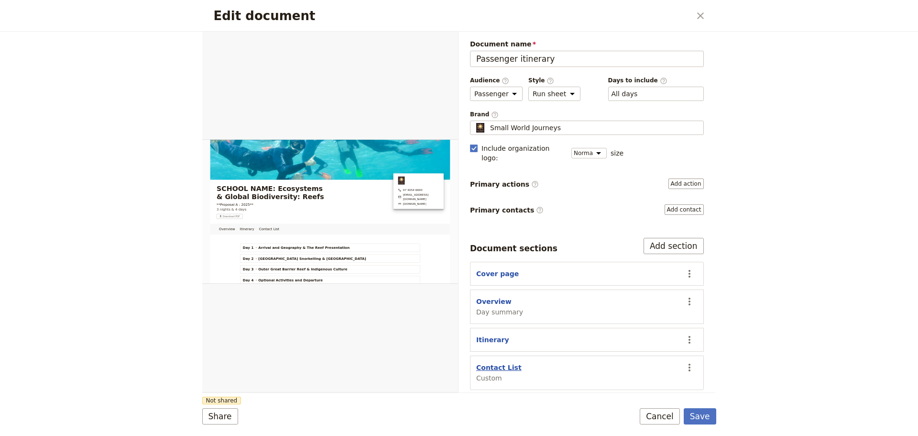
click at [492, 363] on button "Contact List" at bounding box center [498, 368] width 45 height 10
select select "CUSTOM"
select select "default"
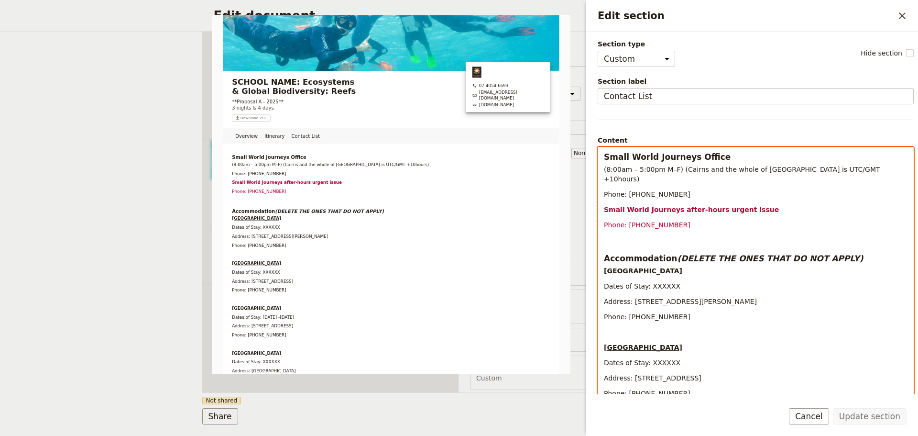
select select "h3"
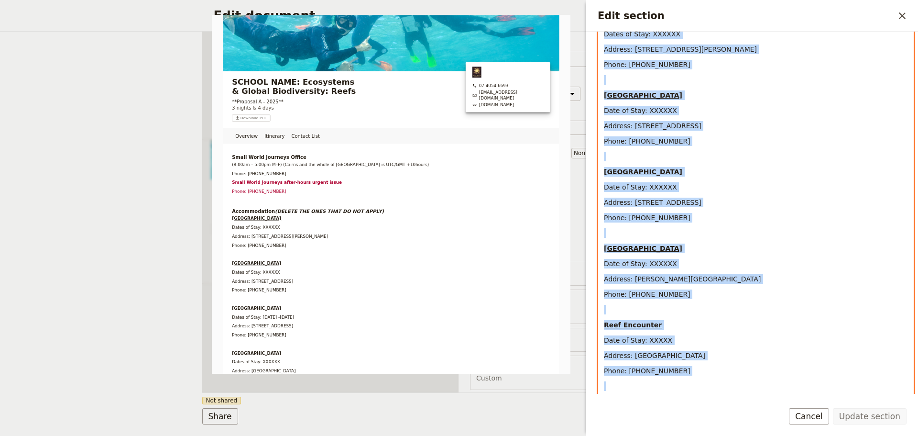
scroll to position [1009, 0]
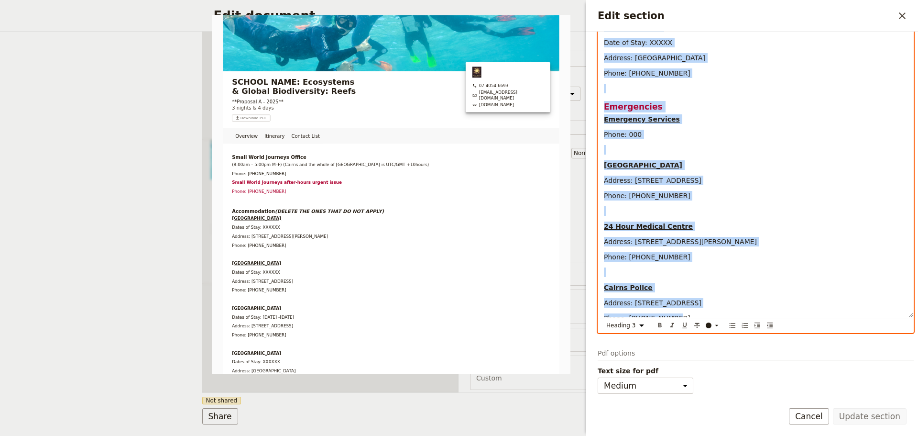
drag, startPoint x: 603, startPoint y: 157, endPoint x: 741, endPoint y: 430, distance: 305.9
click at [741, 430] on form "Section type Cover page Day summary Itinerary Custom Hide section Section label…" at bounding box center [752, 234] width 332 height 404
copy div "Small World Journeys Office (8:00am – 5:00pm M–F) (Cairns and the whole of Quee…"
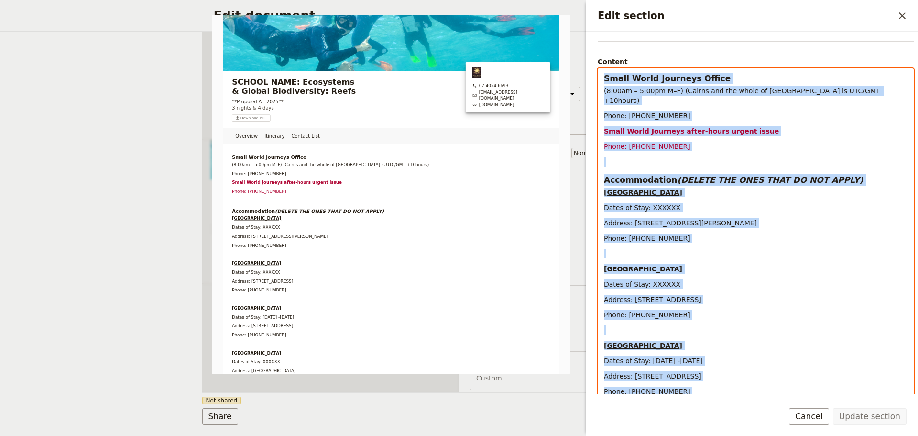
scroll to position [0, 0]
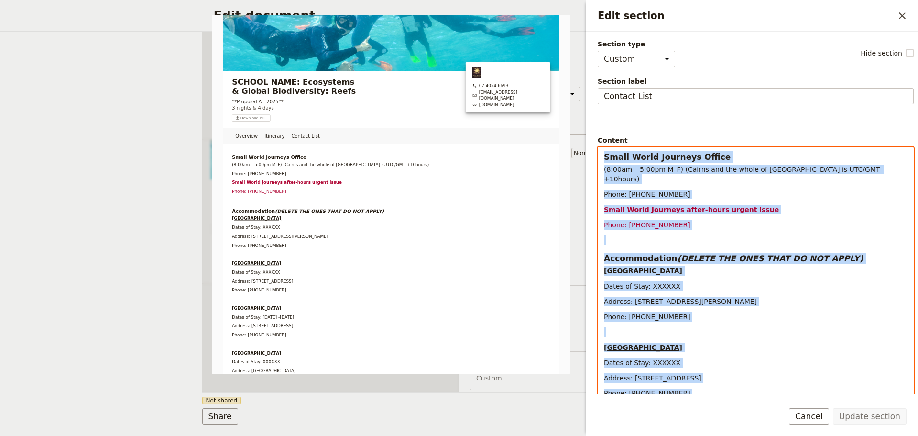
click at [749, 189] on p "Phone: [PHONE_NUMBER]" at bounding box center [756, 194] width 304 height 10
click at [724, 220] on p "Phone: [PHONE_NUMBER]" at bounding box center [756, 225] width 304 height 10
click at [677, 253] on em "(DELETE THE ONES THAT DO NOT APPLY)" at bounding box center [770, 258] width 186 height 10
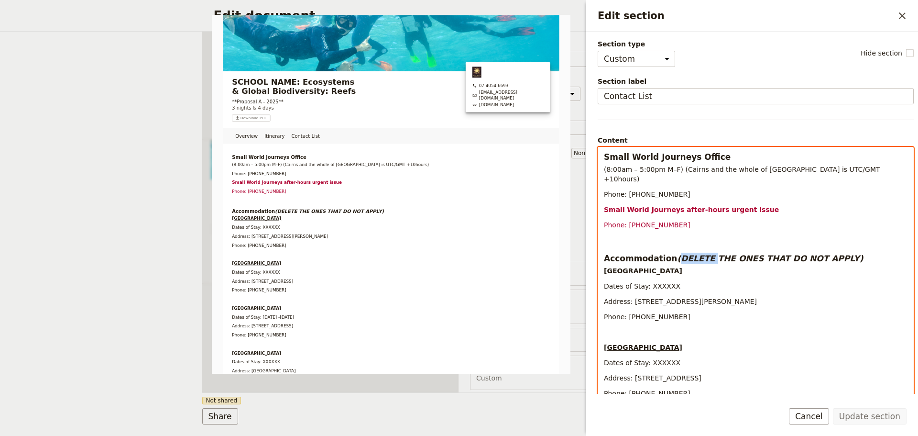
click at [677, 253] on em "(DELETE THE ONES THAT DO NOT APPLY)" at bounding box center [770, 258] width 186 height 10
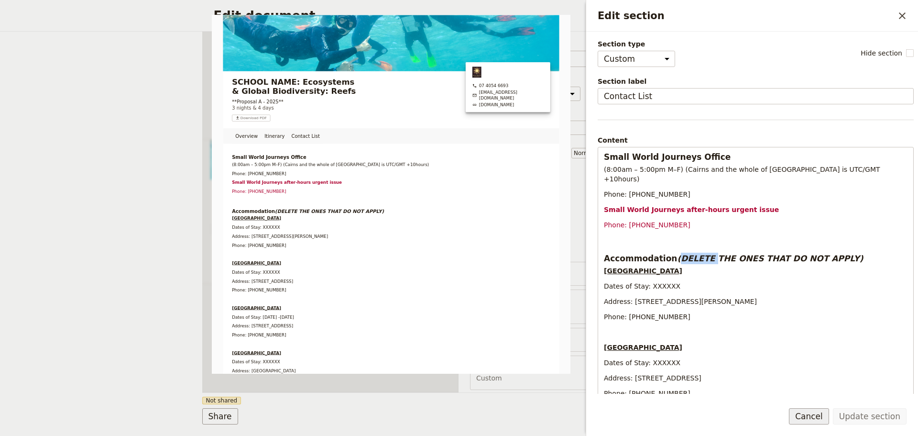
click at [814, 409] on button "Cancel" at bounding box center [809, 416] width 40 height 16
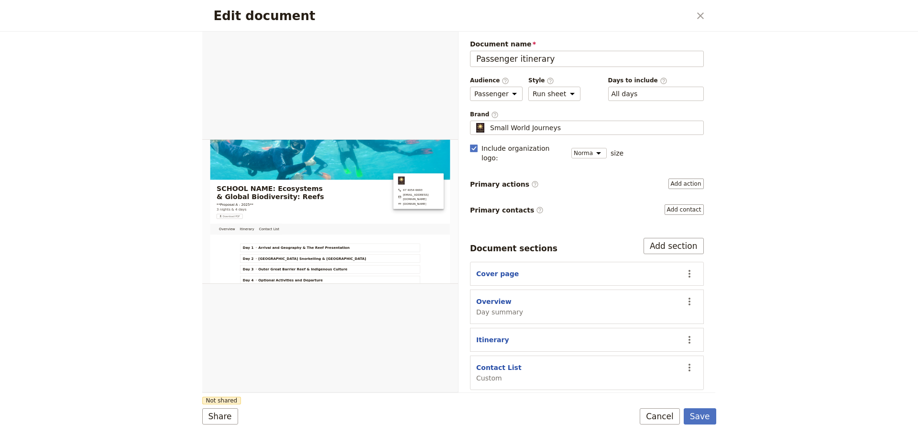
click at [675, 416] on button "Cancel" at bounding box center [660, 416] width 40 height 16
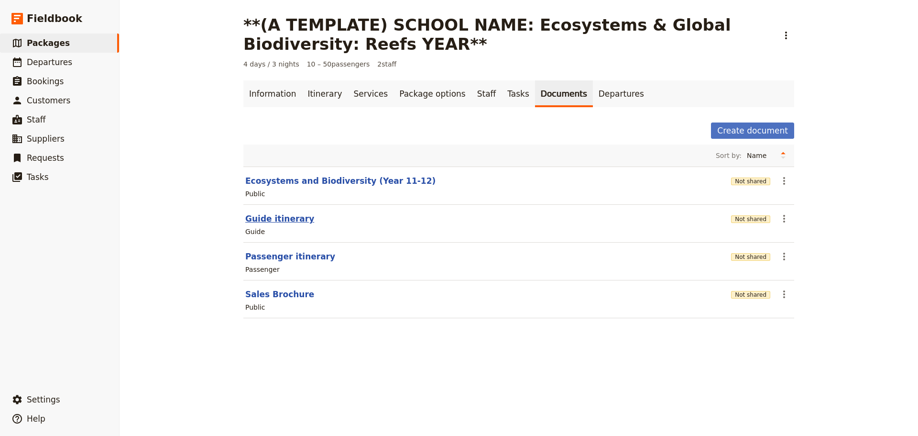
click at [277, 219] on button "Guide itinerary" at bounding box center [279, 218] width 69 height 11
select select "STAFF"
select select "RUN_SHEET"
select select "DEFAULT"
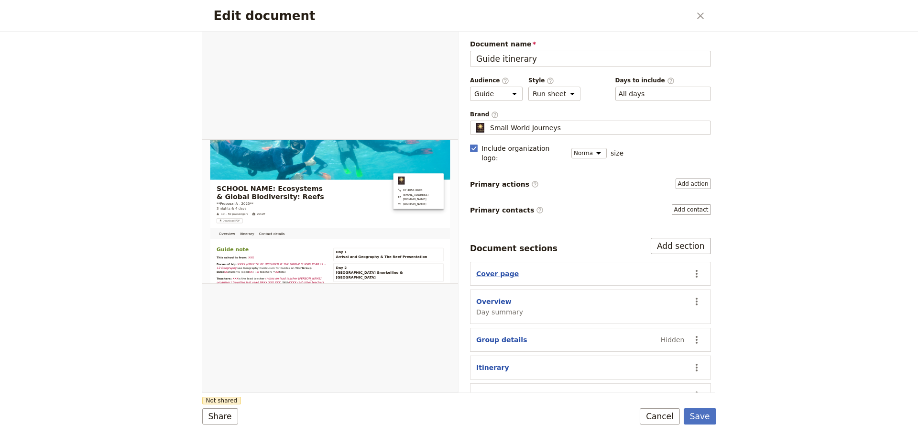
click at [496, 269] on button "Cover page" at bounding box center [497, 274] width 43 height 10
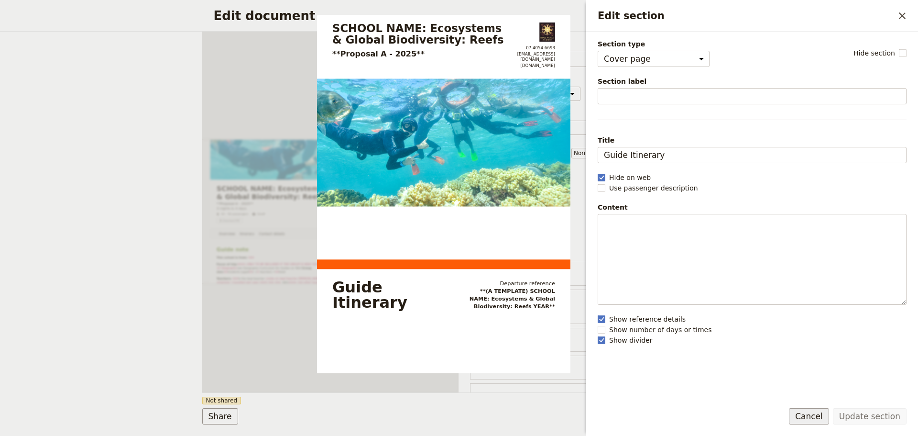
drag, startPoint x: 811, startPoint y: 420, endPoint x: 756, endPoint y: 413, distance: 55.9
click at [811, 420] on button "Cancel" at bounding box center [809, 416] width 40 height 16
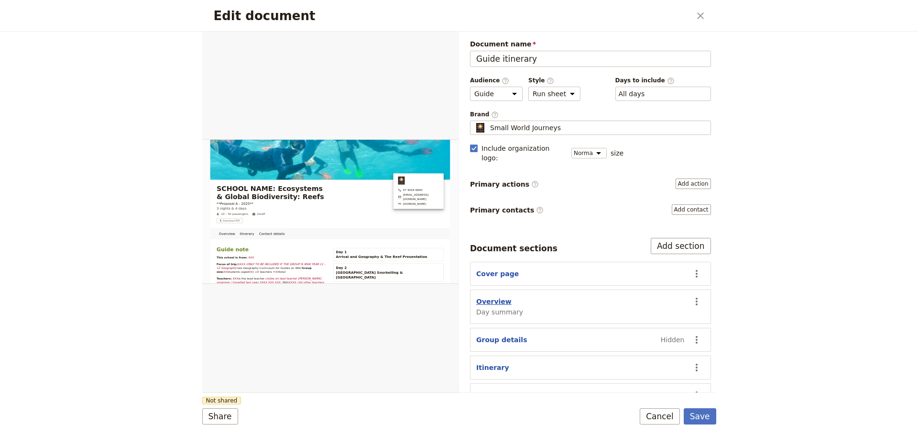
click at [489, 297] on button "Overview" at bounding box center [493, 302] width 35 height 10
select select "DAY_SUMMARY"
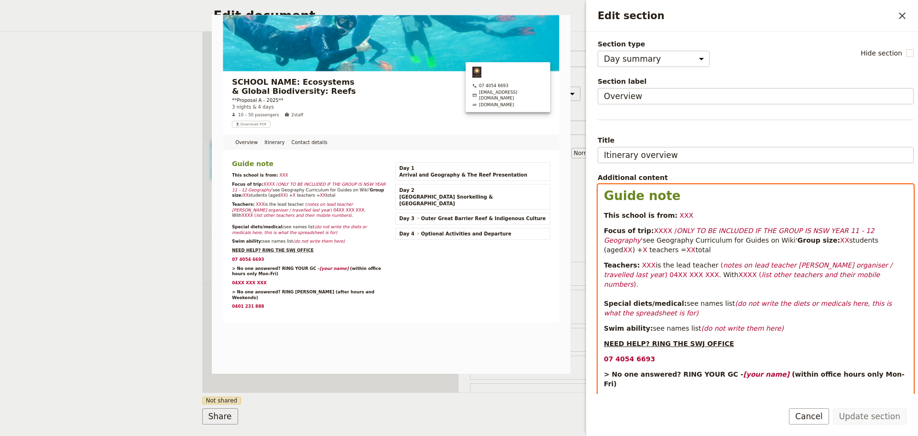
select select "h1"
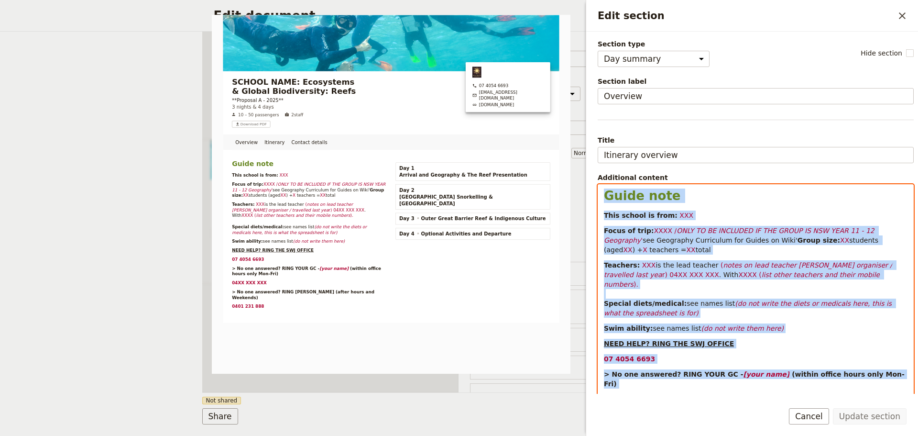
scroll to position [118, 0]
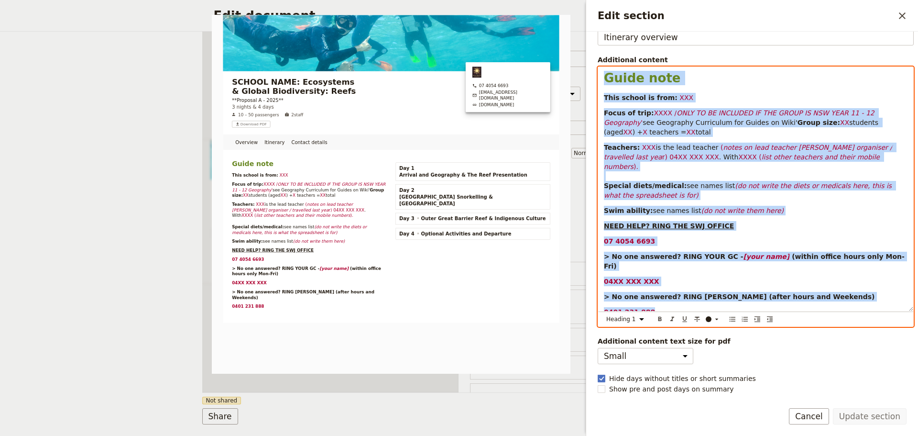
drag, startPoint x: 603, startPoint y: 193, endPoint x: 736, endPoint y: 432, distance: 274.3
click at [737, 435] on form "Section type Cover page Day summary Itinerary Group details Contact details Sup…" at bounding box center [752, 234] width 332 height 404
copy div "Guide note This school is from: XXX Focus of trip: XXXX / ONLY TO BE INCLUDED I…"
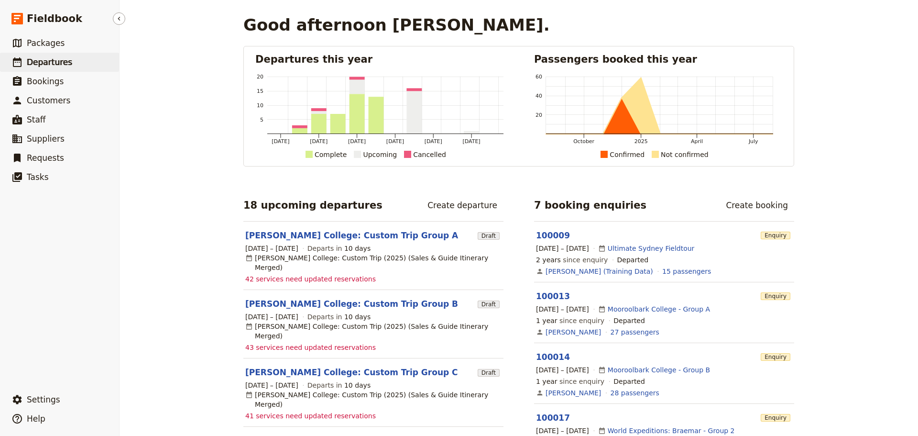
click at [36, 59] on span "Departures" at bounding box center [49, 62] width 45 height 10
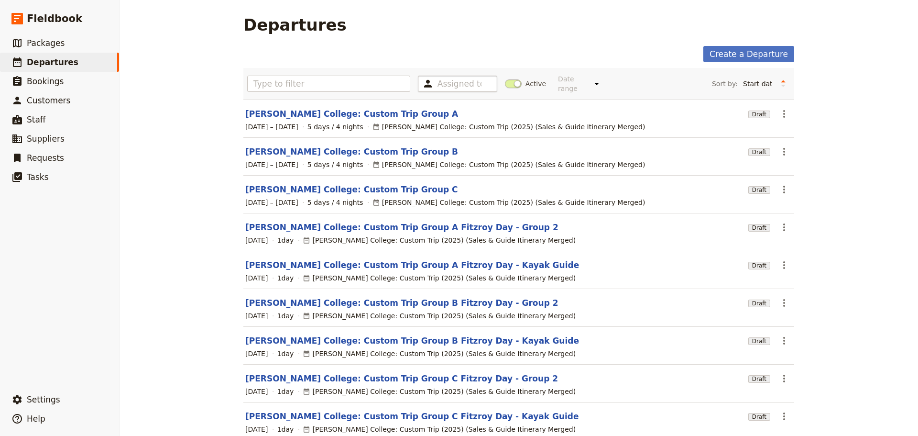
drag, startPoint x: 508, startPoint y: 80, endPoint x: 488, endPoint y: 80, distance: 20.1
click at [508, 79] on span at bounding box center [513, 83] width 17 height 9
click at [505, 79] on input "Active" at bounding box center [505, 79] width 0 height 0
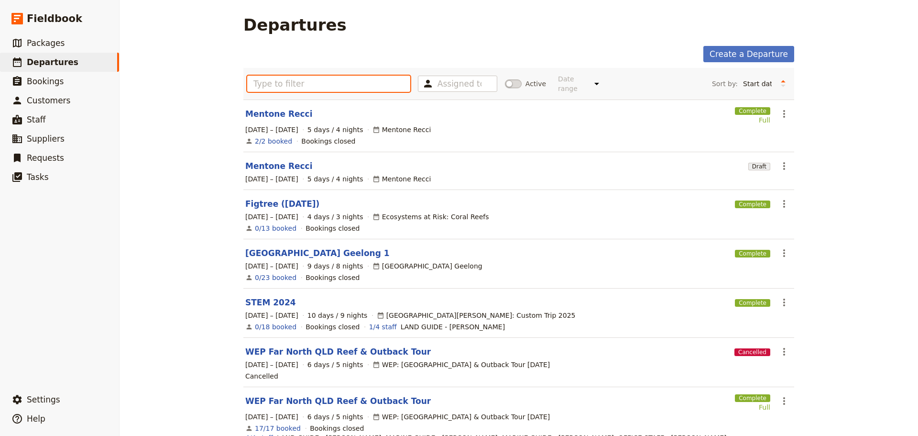
click at [367, 80] on input "text" at bounding box center [328, 84] width 163 height 16
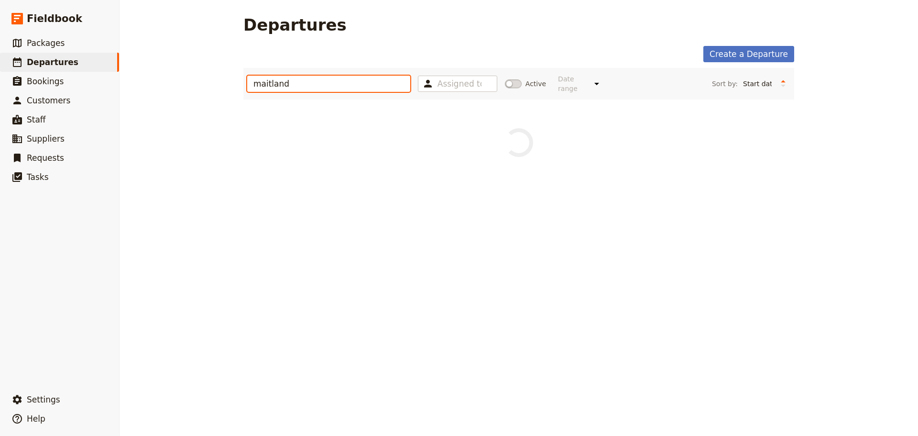
type input "maitland"
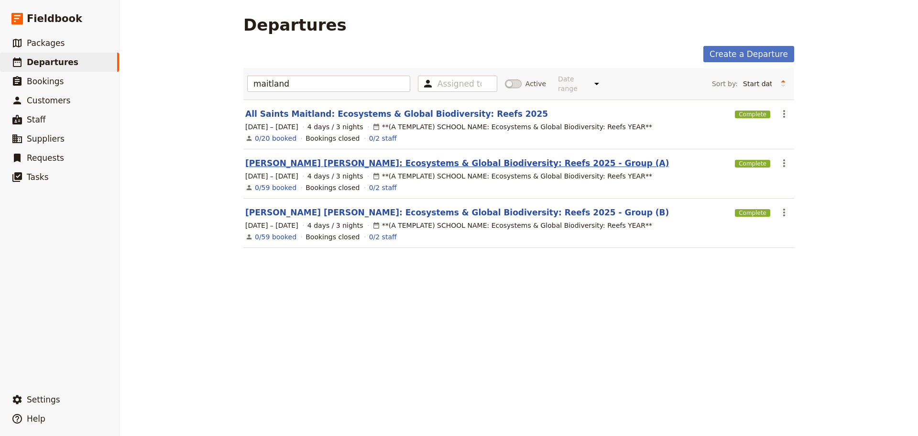
click at [355, 157] on link "Maitland Grossman: Ecosystems & Global Biodiversity: Reefs 2025 - Group (A)" at bounding box center [457, 162] width 424 height 11
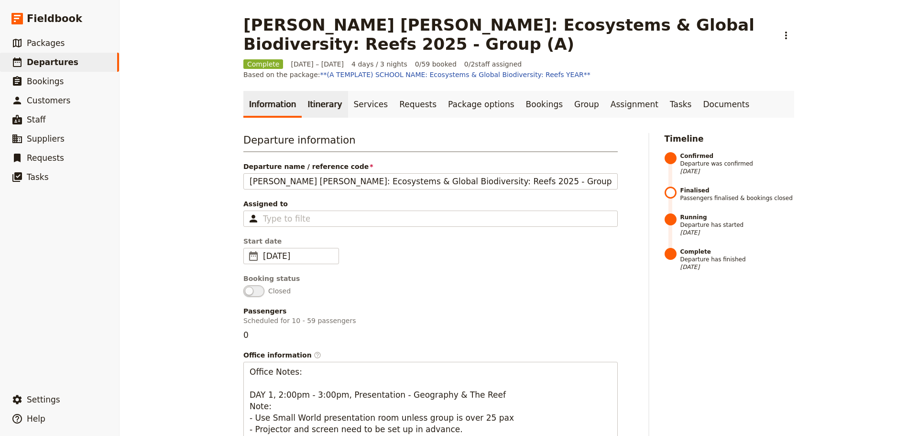
click at [323, 99] on link "Itinerary" at bounding box center [325, 104] width 46 height 27
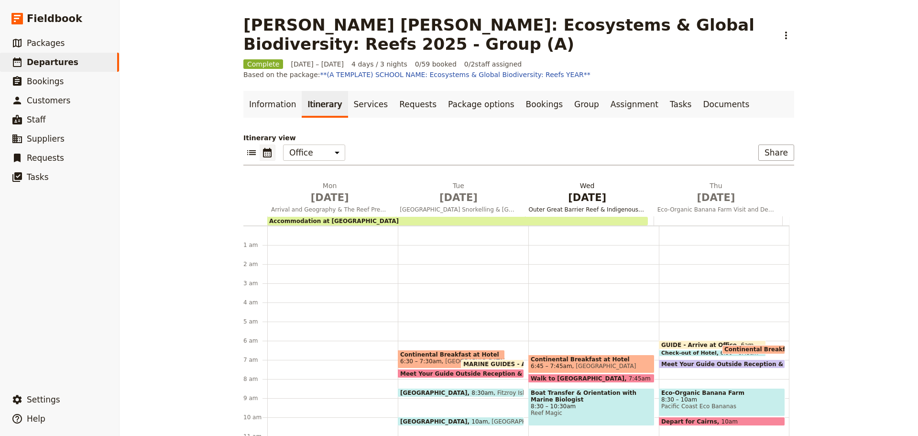
scroll to position [105, 0]
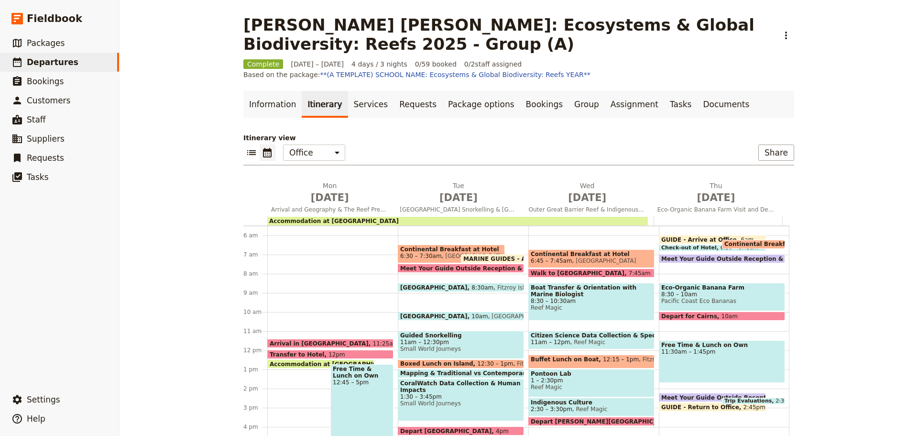
click at [745, 240] on div "Continental Breakfast at Hotel 6:15 – 6:45am Hides Hotel Cairns" at bounding box center [753, 244] width 63 height 9
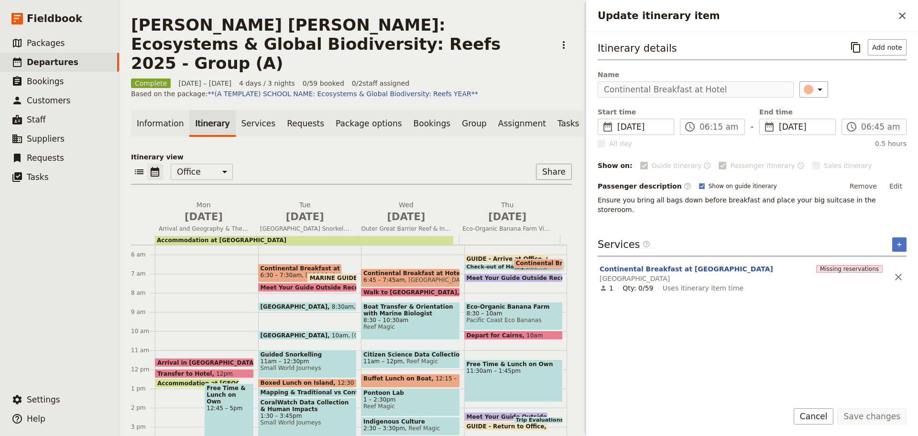
click at [824, 419] on button "Cancel" at bounding box center [814, 416] width 40 height 16
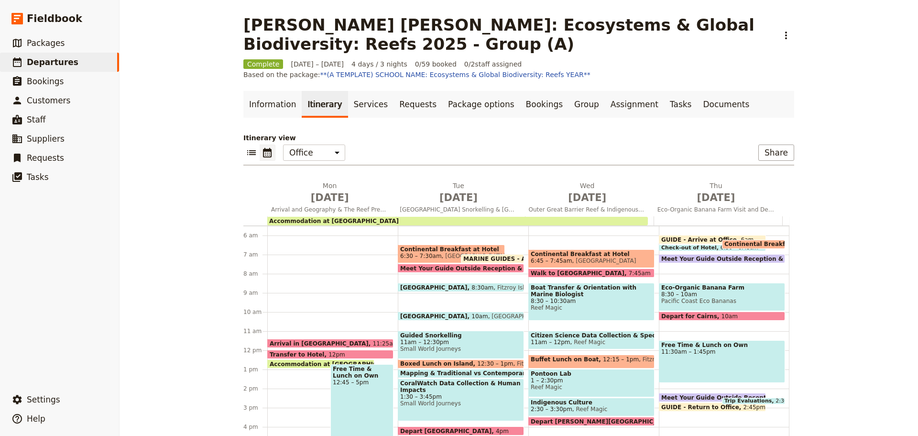
click at [702, 259] on span at bounding box center [722, 261] width 125 height 4
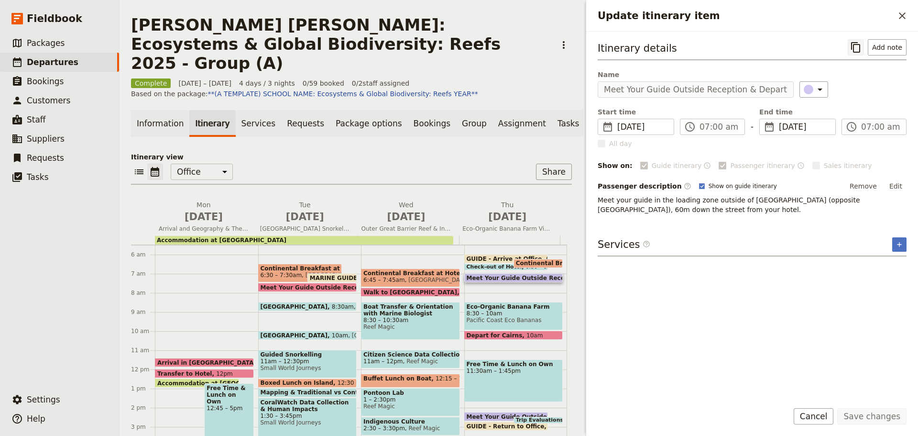
drag, startPoint x: 858, startPoint y: 48, endPoint x: 702, endPoint y: 31, distance: 156.9
click at [858, 48] on icon "Copy itinerary item" at bounding box center [855, 47] width 11 height 11
click at [834, 409] on button "Cancel" at bounding box center [814, 416] width 40 height 16
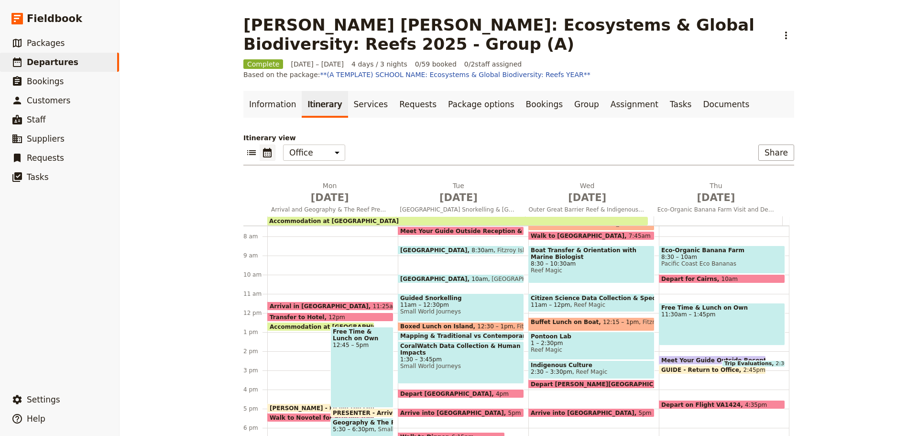
scroll to position [227, 0]
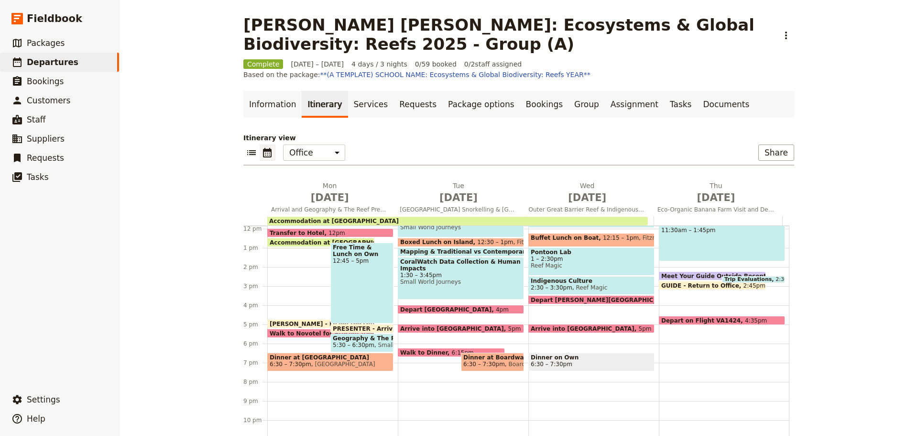
click at [691, 279] on span at bounding box center [713, 278] width 106 height 4
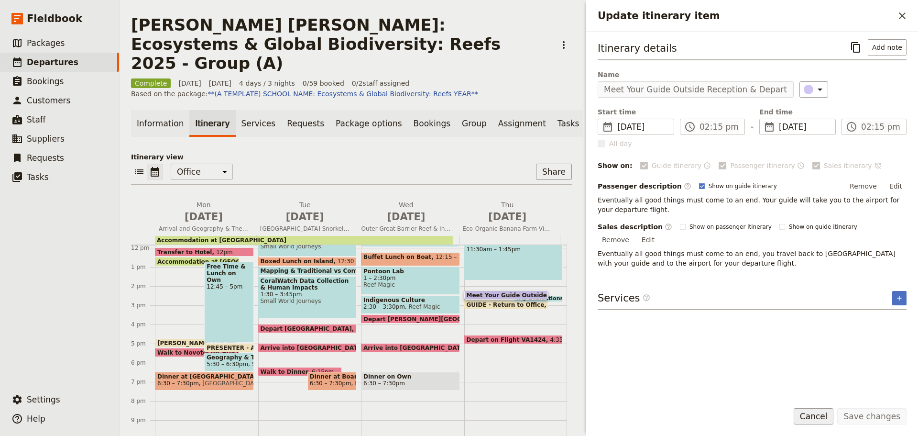
click at [818, 418] on button "Cancel" at bounding box center [814, 416] width 40 height 16
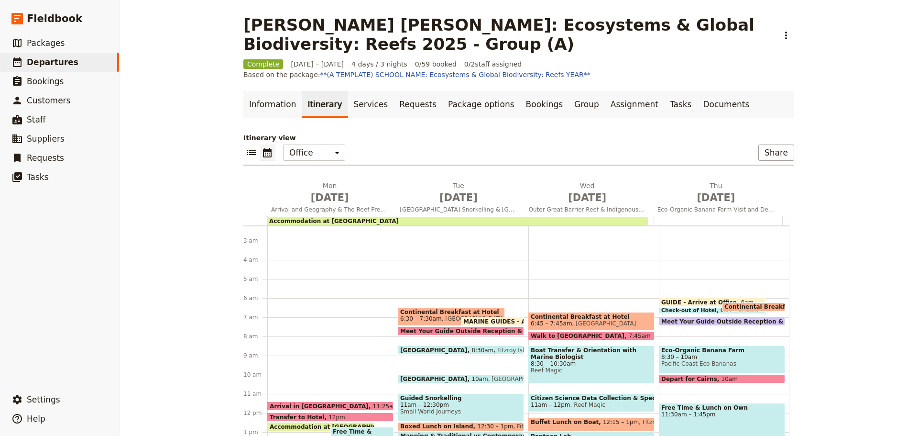
scroll to position [35, 0]
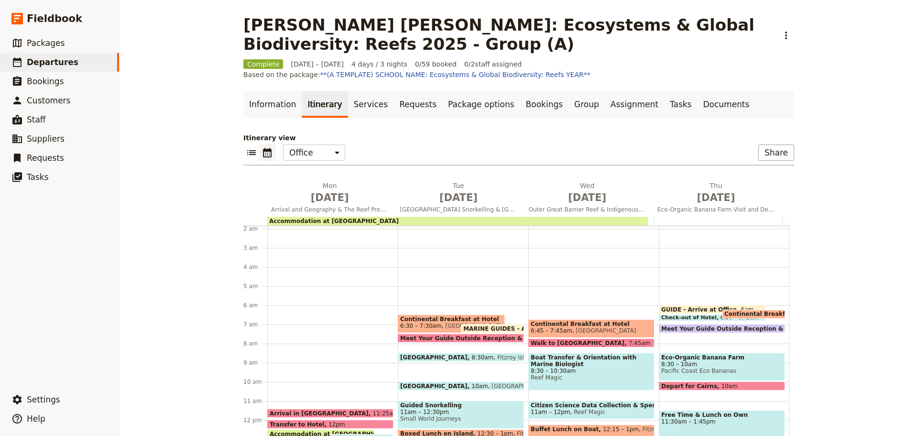
click at [701, 367] on span "Pacific Coast Eco Bananas" at bounding box center [721, 370] width 121 height 7
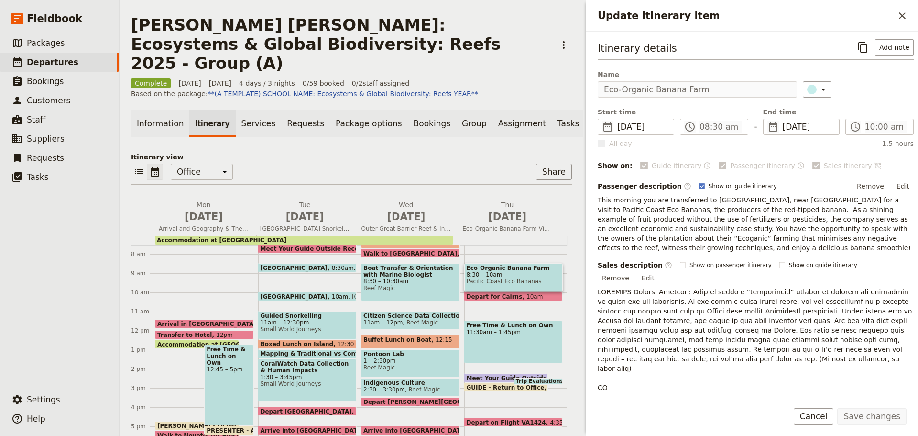
scroll to position [179, 0]
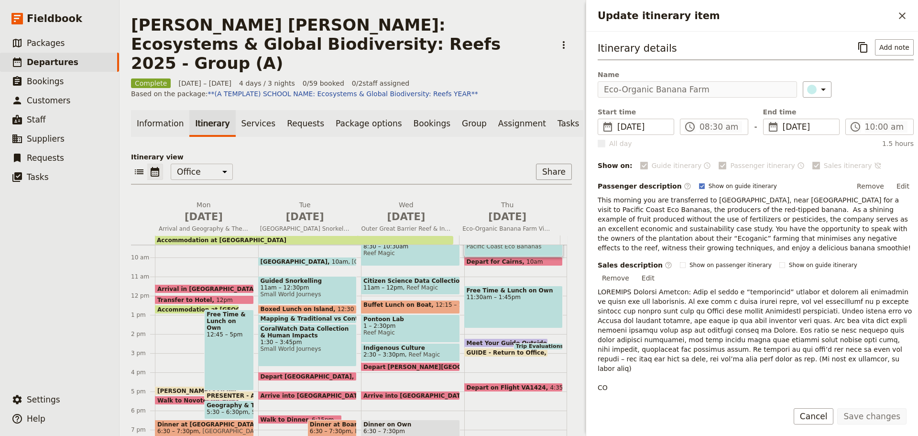
click at [815, 406] on form "Itinerary details ​ Add note Name Eco-Organic Banana Farm ​ Start time ​ 17 Jul…" at bounding box center [752, 234] width 332 height 404
click at [815, 414] on button "Cancel" at bounding box center [814, 416] width 40 height 16
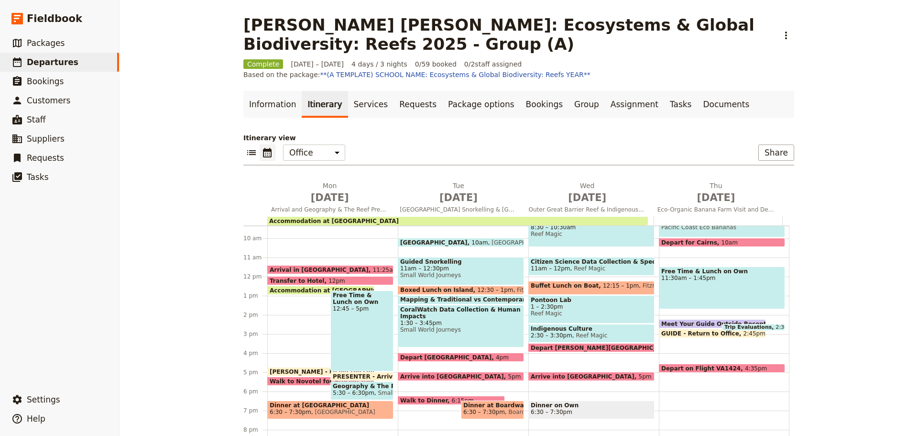
scroll to position [163, 0]
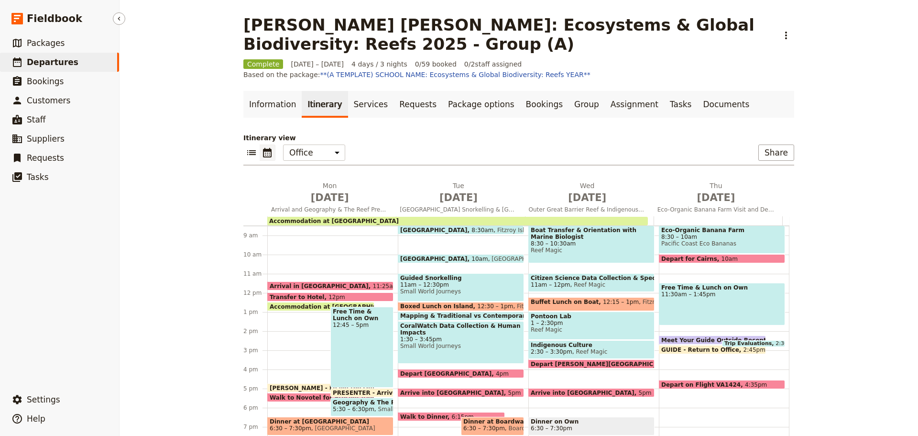
click at [71, 61] on link "​ Departures" at bounding box center [59, 62] width 119 height 19
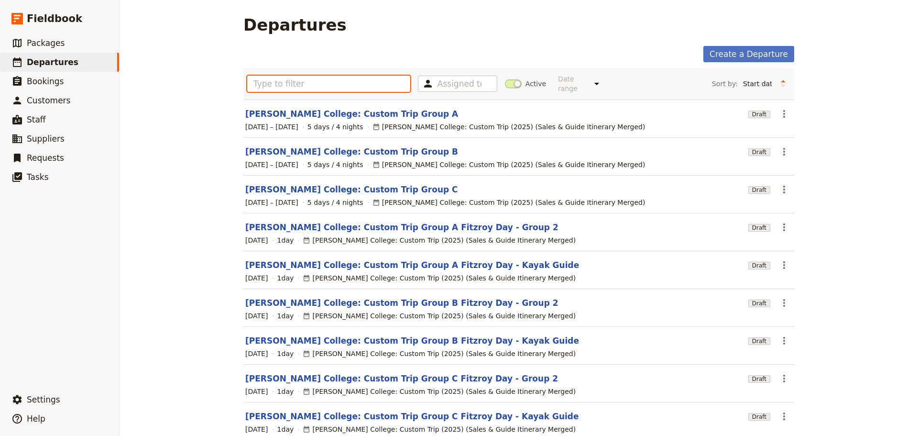
click at [370, 85] on input "text" at bounding box center [328, 84] width 163 height 16
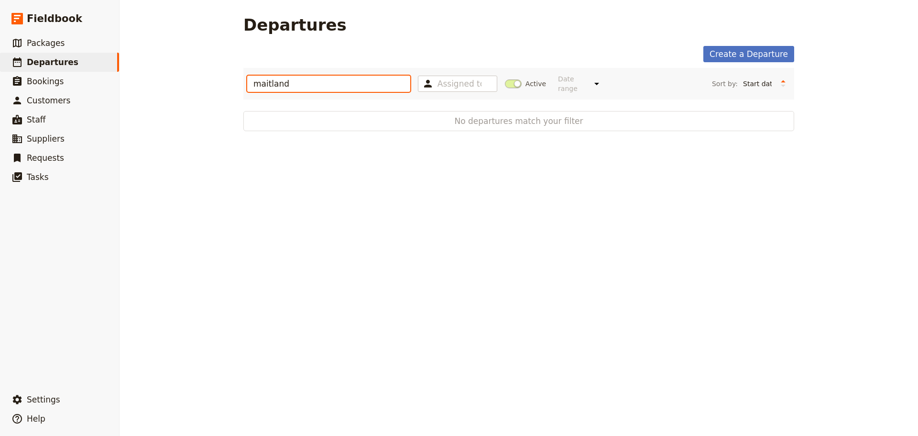
type input "maitland"
click at [505, 81] on span at bounding box center [513, 83] width 17 height 9
click at [505, 79] on input "Active" at bounding box center [505, 79] width 0 height 0
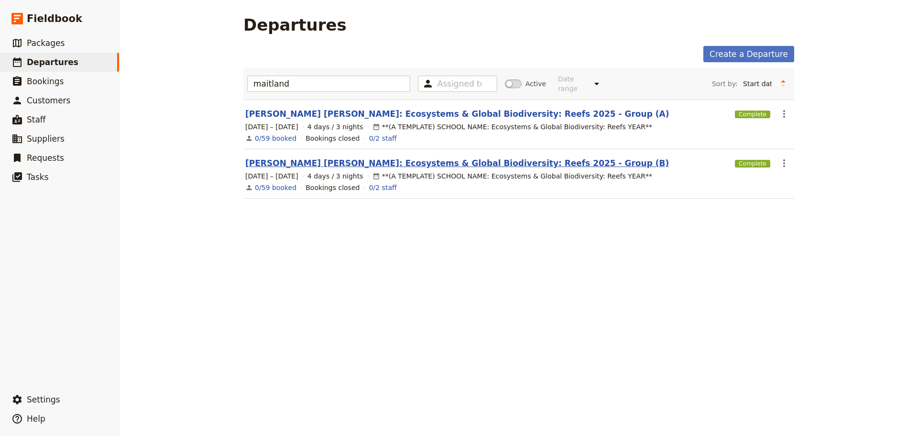
click at [351, 157] on link "Maitland Grossman: Ecosystems & Global Biodiversity: Reefs 2025 - Group (B)" at bounding box center [457, 162] width 424 height 11
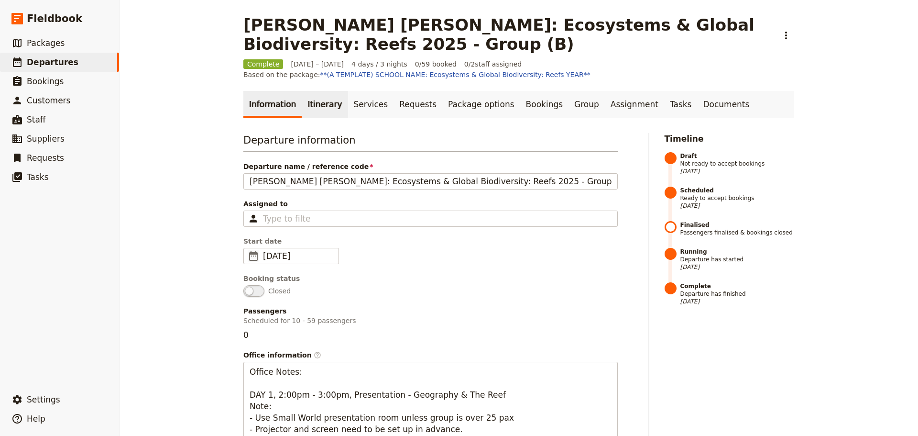
click at [318, 104] on link "Itinerary" at bounding box center [325, 104] width 46 height 27
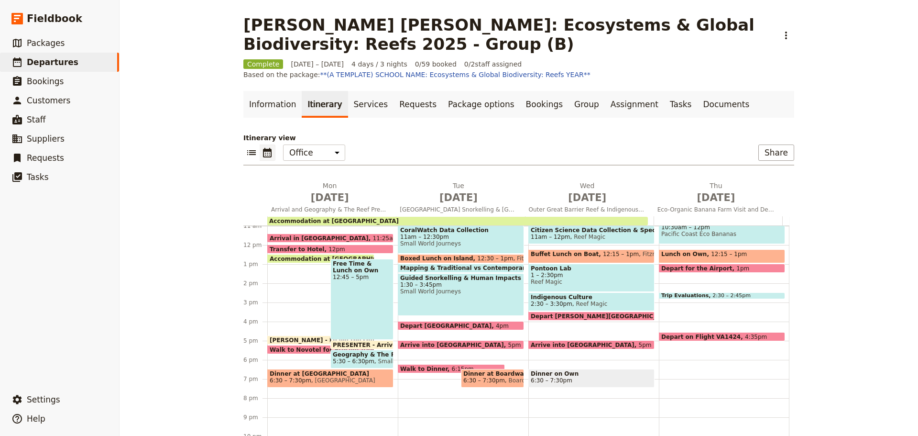
scroll to position [163, 0]
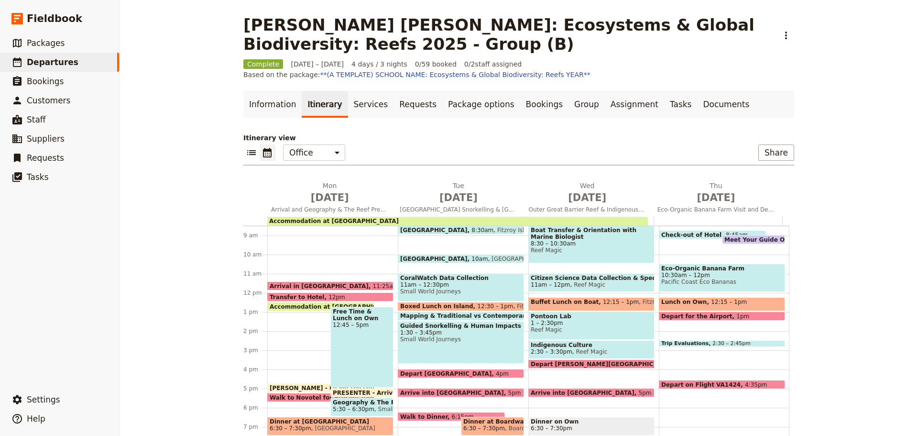
click at [711, 302] on span "12:15 – 1pm" at bounding box center [729, 303] width 36 height 11
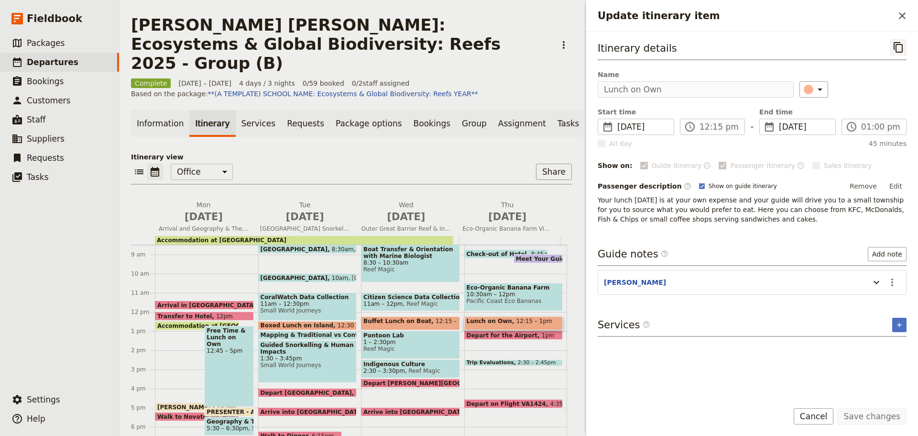
click at [895, 46] on icon "Copy itinerary item" at bounding box center [898, 47] width 11 height 11
click at [82, 57] on link "​ Departures" at bounding box center [59, 62] width 119 height 19
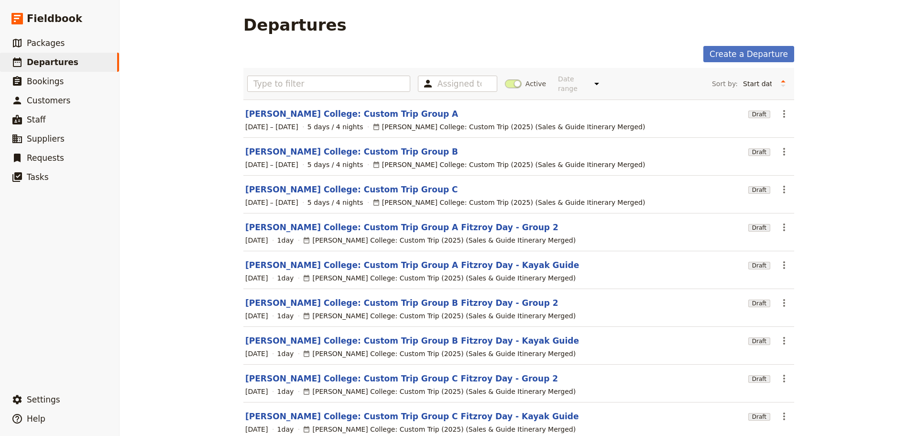
click at [508, 79] on span at bounding box center [513, 83] width 17 height 9
click at [505, 79] on input "Active" at bounding box center [505, 79] width 0 height 0
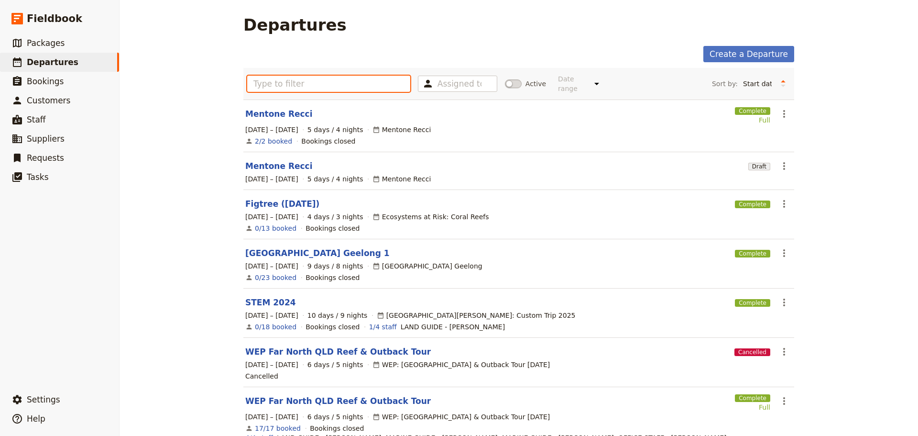
click at [326, 83] on input "text" at bounding box center [328, 84] width 163 height 16
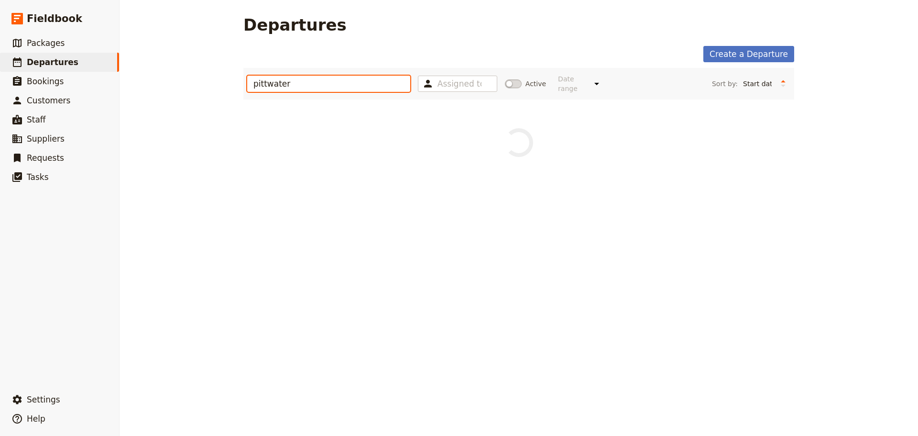
type input "pittwater"
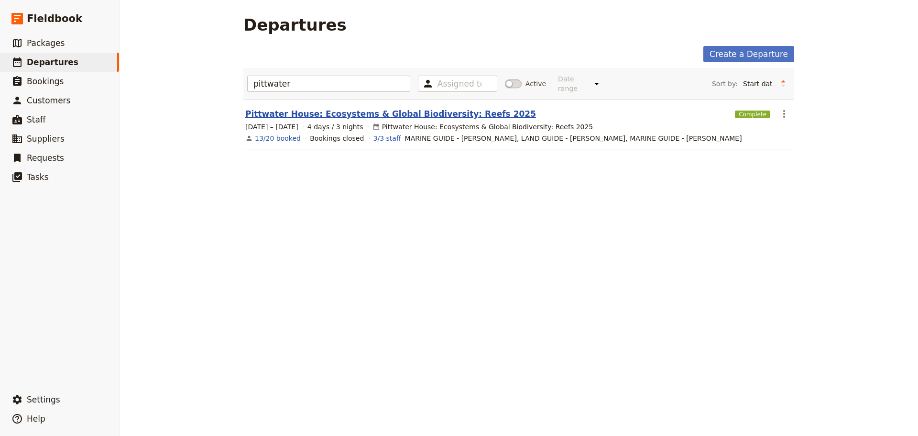
click at [359, 108] on link "Pittwater House: Ecosystems & Global Biodiversity: Reefs 2025" at bounding box center [390, 113] width 291 height 11
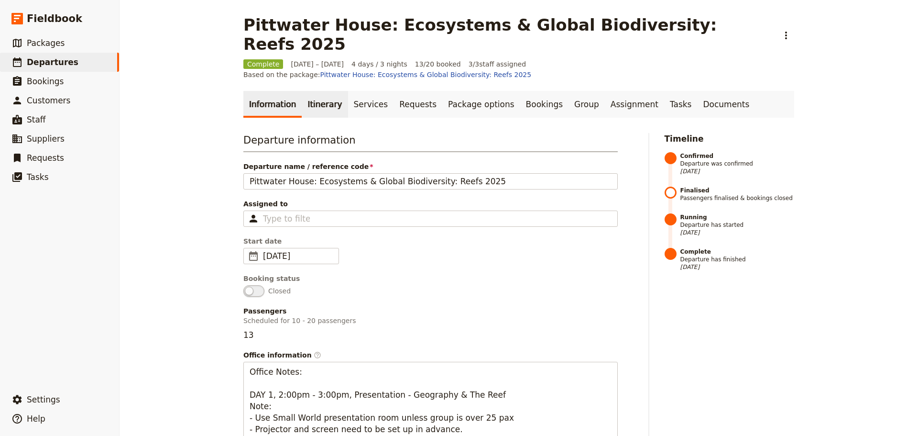
click at [317, 91] on link "Itinerary" at bounding box center [325, 104] width 46 height 27
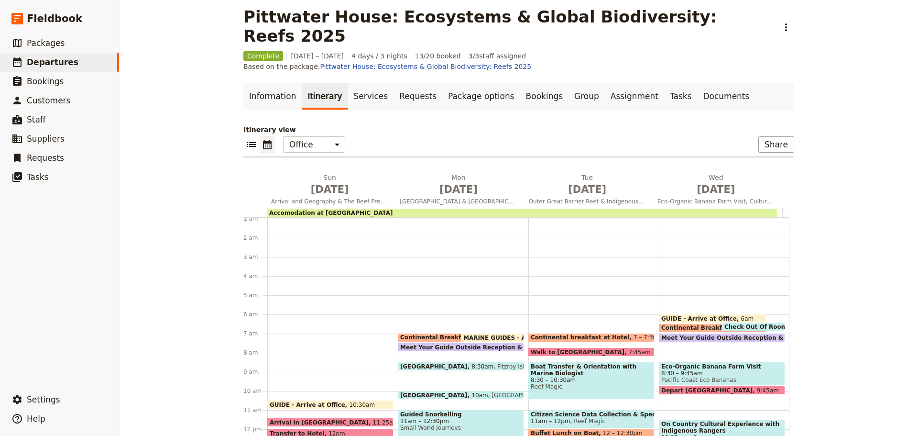
scroll to position [10, 0]
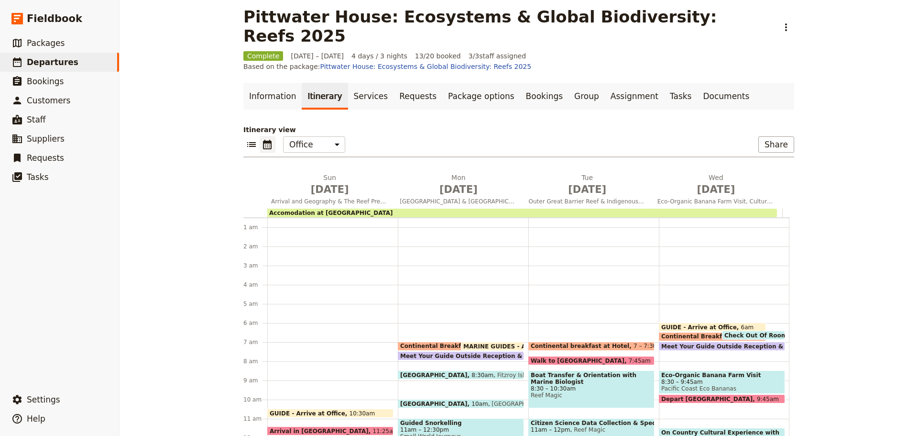
click at [735, 335] on span at bounding box center [754, 337] width 62 height 4
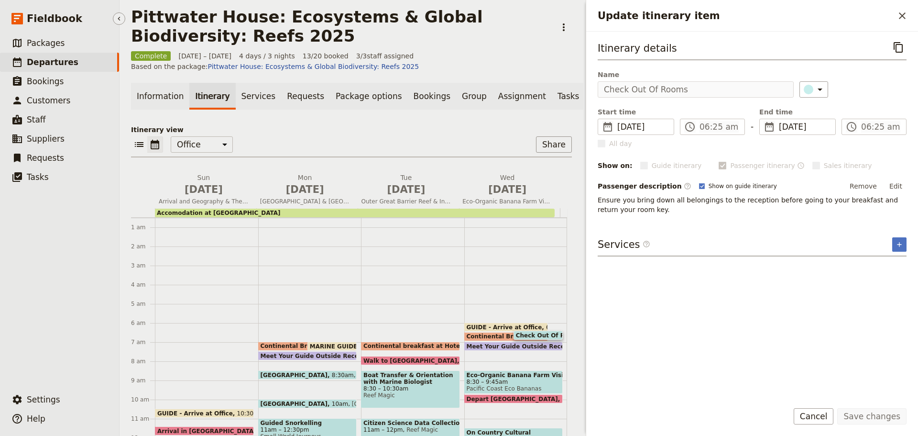
click at [84, 64] on link "​ Departures" at bounding box center [59, 62] width 119 height 19
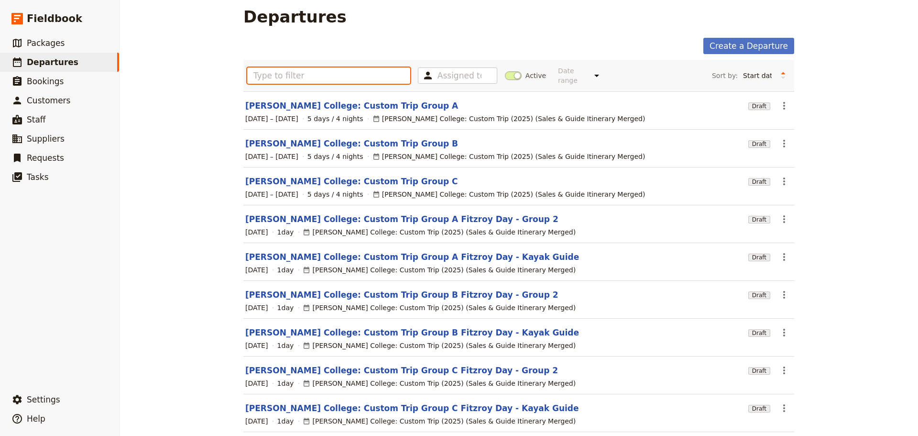
click at [317, 75] on input "text" at bounding box center [328, 75] width 163 height 16
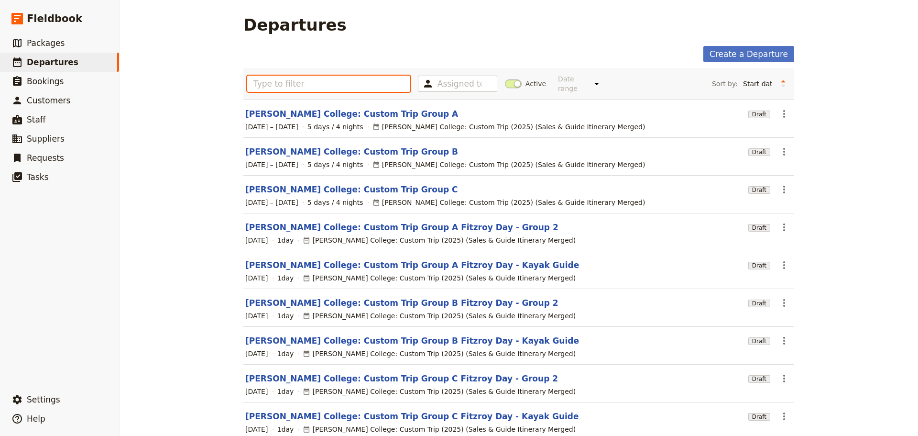
type input "c"
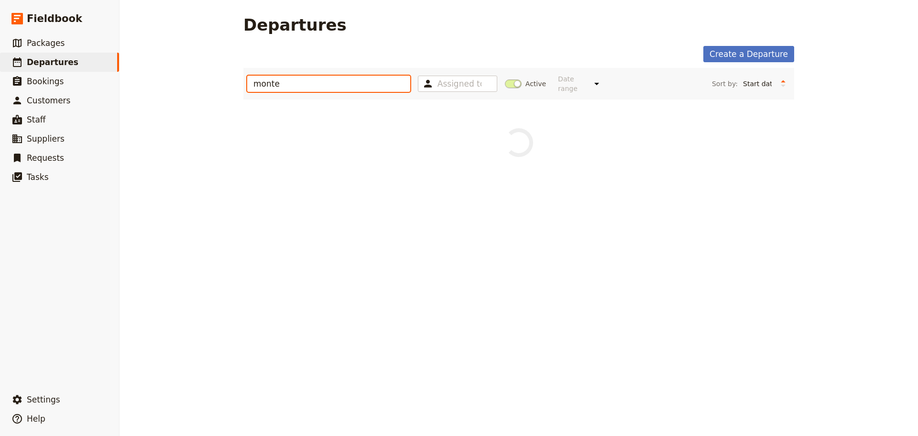
type input "monte"
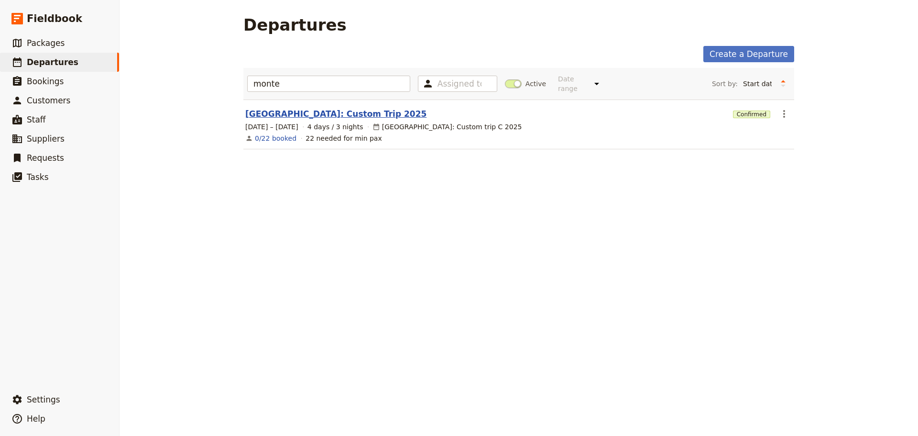
click at [368, 108] on link "Montessori International College: Custom Trip 2025" at bounding box center [335, 113] width 181 height 11
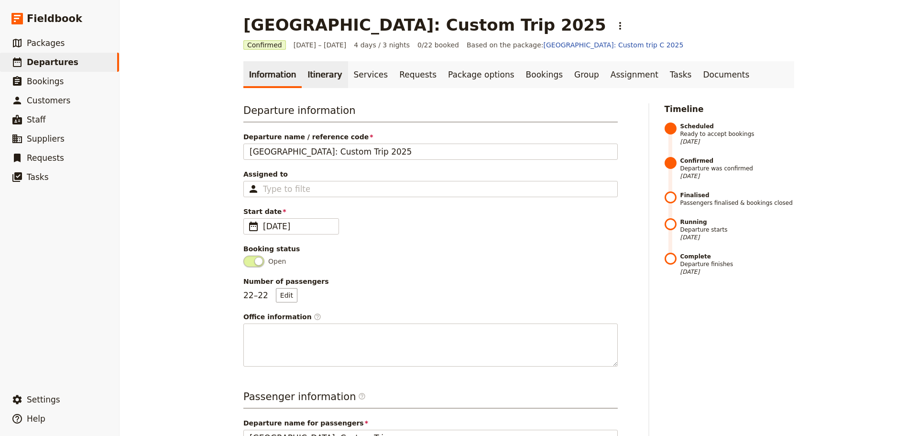
click at [314, 77] on link "Itinerary" at bounding box center [325, 74] width 46 height 27
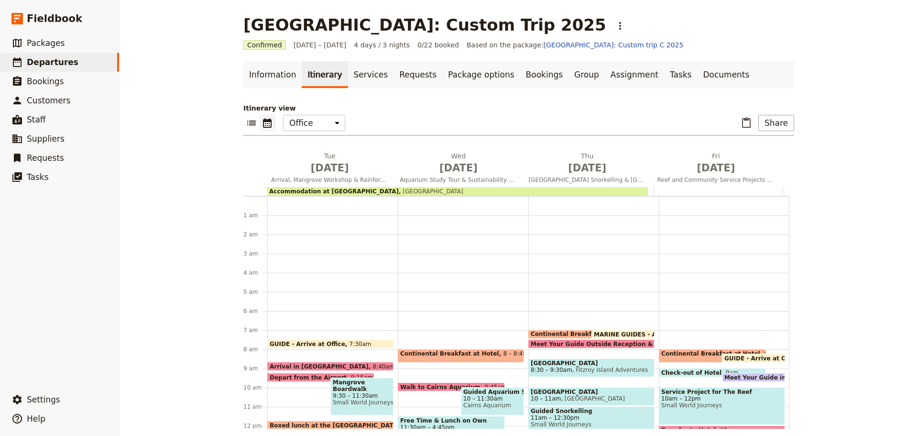
scroll to position [124, 0]
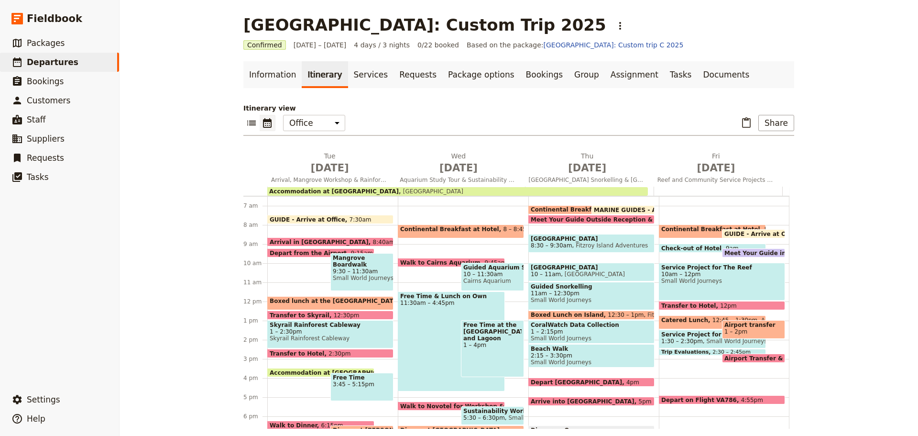
click at [744, 330] on span "1 – 2pm" at bounding box center [754, 331] width 58 height 7
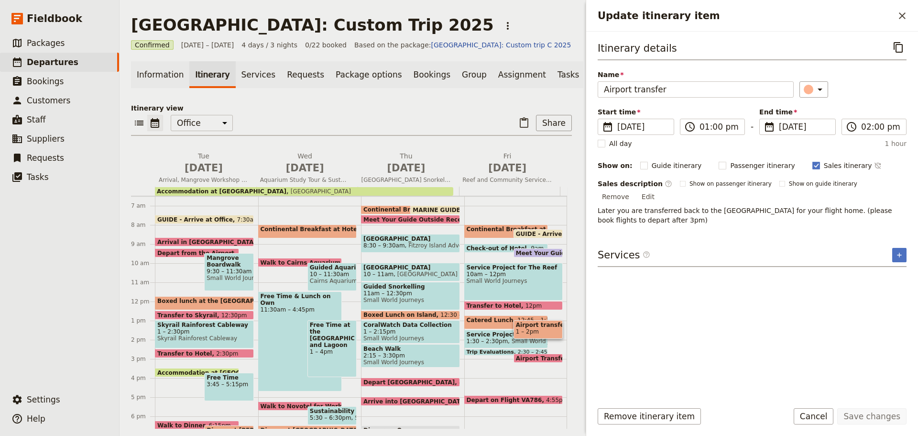
click at [815, 415] on button "Cancel" at bounding box center [814, 416] width 40 height 16
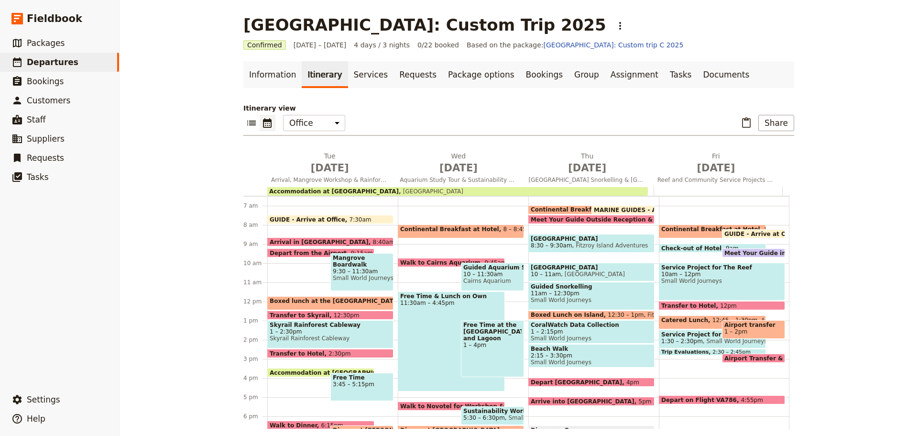
click at [767, 357] on span "Airport Transfer & Depart" at bounding box center [768, 358] width 87 height 6
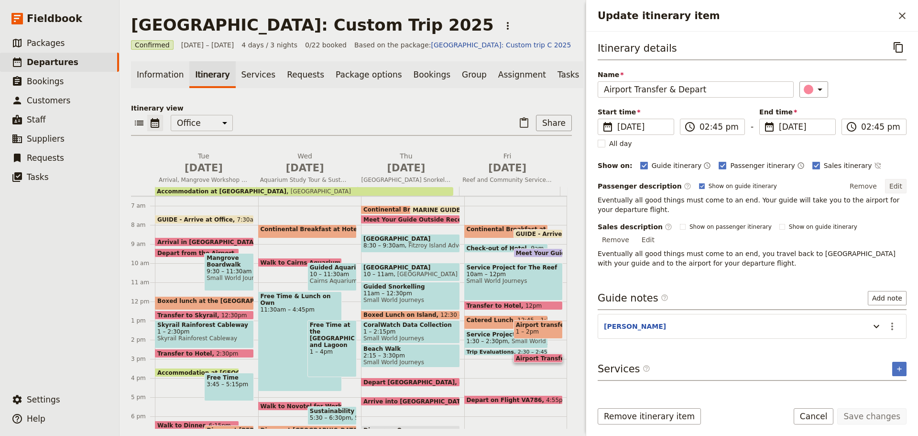
click at [891, 182] on button "Edit" at bounding box center [896, 186] width 22 height 14
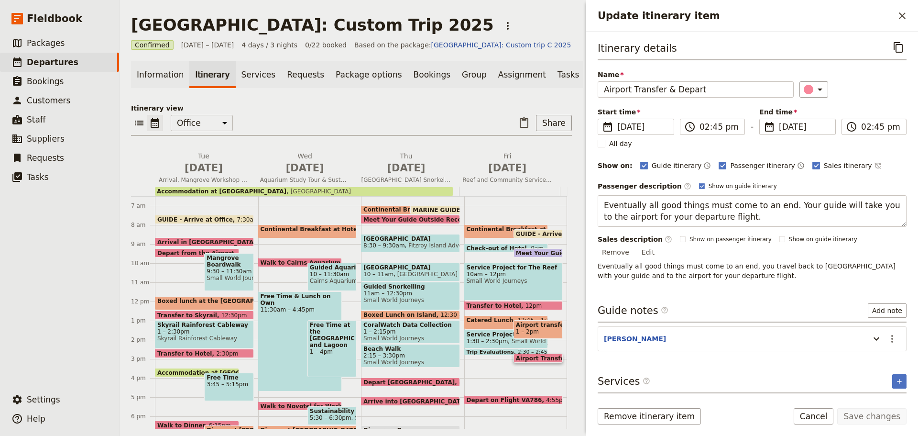
drag, startPoint x: 778, startPoint y: 202, endPoint x: 907, endPoint y: 214, distance: 129.7
click at [917, 220] on div "Itinerary details ​ Name Airport Transfer & Depart ​ Start time ​ 19 Sep 2025 1…" at bounding box center [752, 213] width 332 height 362
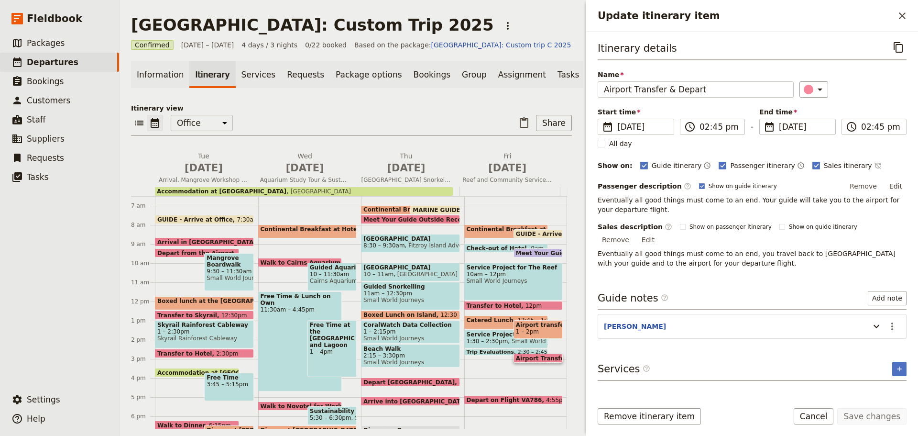
drag, startPoint x: 823, startPoint y: 412, endPoint x: 806, endPoint y: 406, distance: 17.9
click at [821, 411] on button "Cancel" at bounding box center [814, 416] width 40 height 16
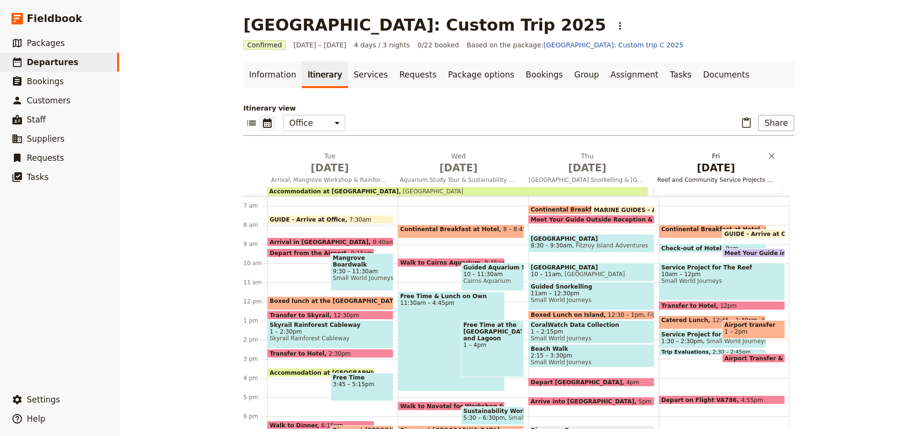
click at [699, 181] on span "Reef and Community Service Projects & Departure" at bounding box center [716, 180] width 125 height 8
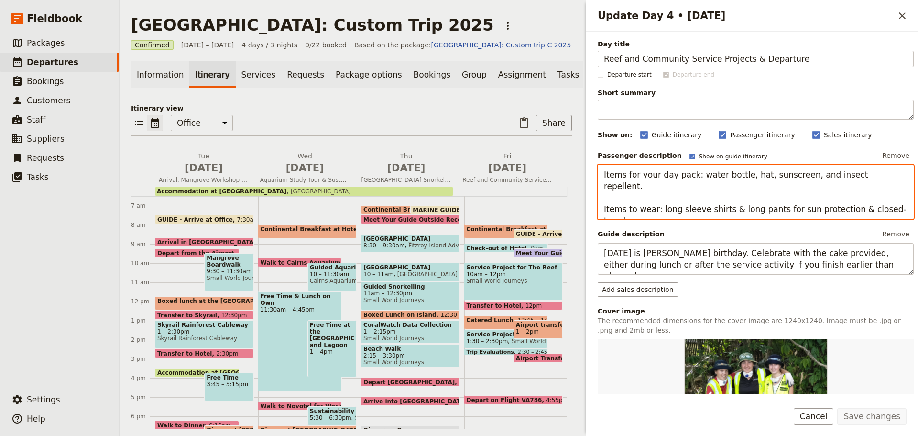
click at [724, 186] on textarea "Items for your day pack: water bottle, hat, sunscreen, and insect repellent. It…" at bounding box center [756, 192] width 316 height 55
drag, startPoint x: 728, startPoint y: 198, endPoint x: 785, endPoint y: 174, distance: 61.3
click at [730, 196] on textarea "Items for your day pack: water bottle, hat, sunscreen, and insect repellent. It…" at bounding box center [756, 192] width 316 height 55
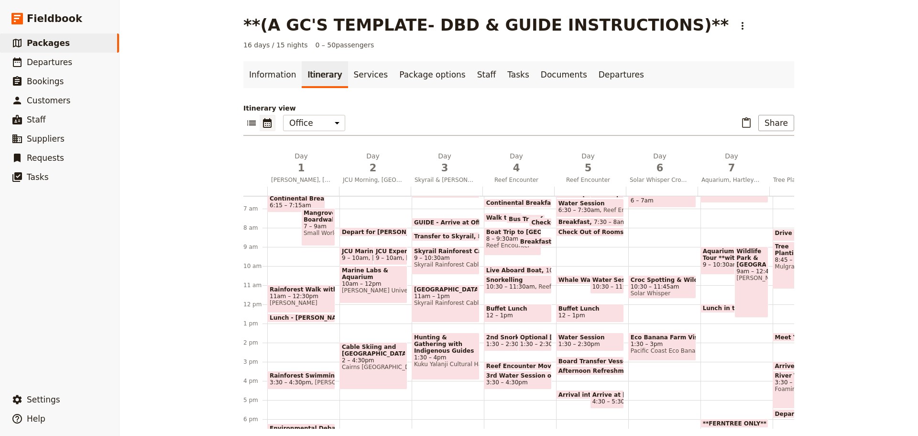
scroll to position [143, 0]
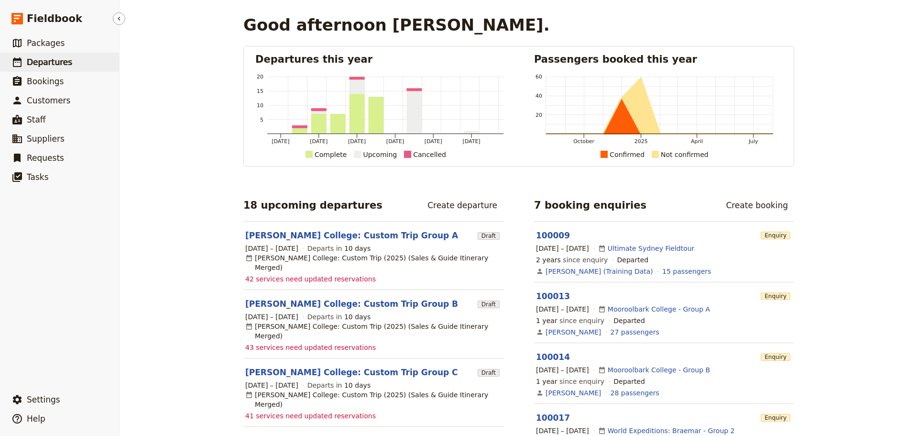
drag, startPoint x: 39, startPoint y: 57, endPoint x: 46, endPoint y: 57, distance: 7.7
click at [39, 57] on span "Departures" at bounding box center [49, 62] width 45 height 10
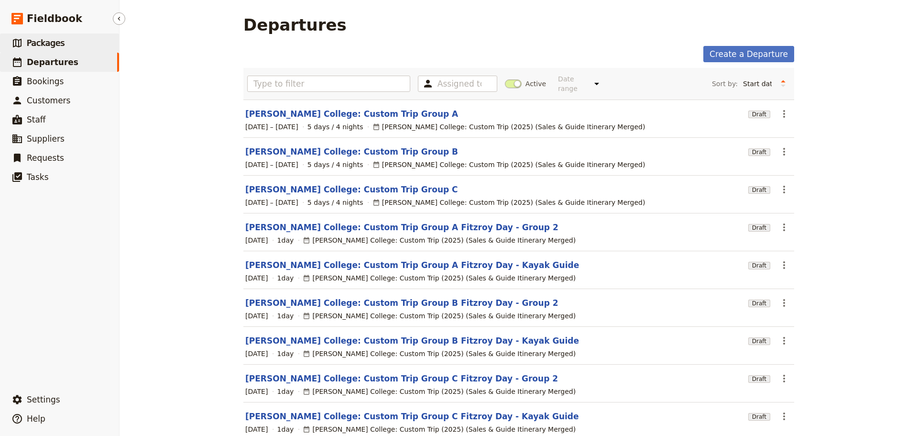
click at [60, 37] on link "​ Packages" at bounding box center [59, 42] width 119 height 19
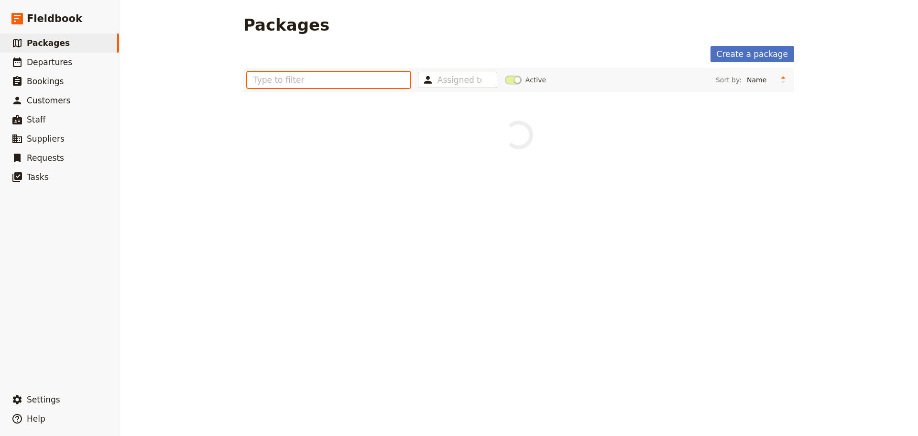
click at [281, 77] on input "text" at bounding box center [328, 80] width 163 height 16
type input "st leo"
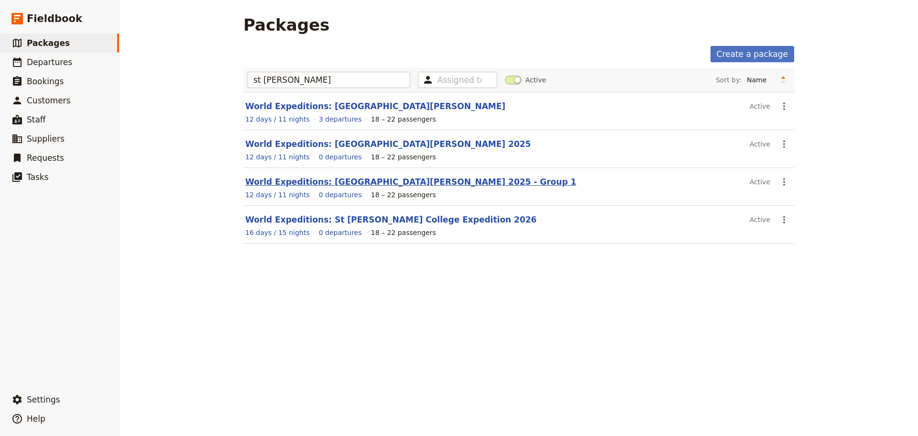
click at [335, 183] on link "World Expeditions: St Leonard's College 2025 - Group 1" at bounding box center [410, 182] width 331 height 10
click at [335, 183] on div "Packages Create a package st leo Assigned to Active Sort by: Name Number of dep…" at bounding box center [519, 218] width 799 height 436
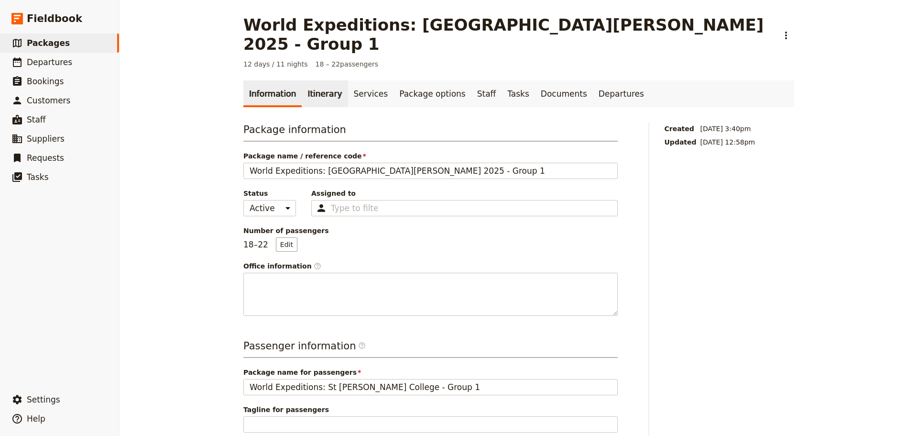
click at [314, 80] on link "Itinerary" at bounding box center [325, 93] width 46 height 27
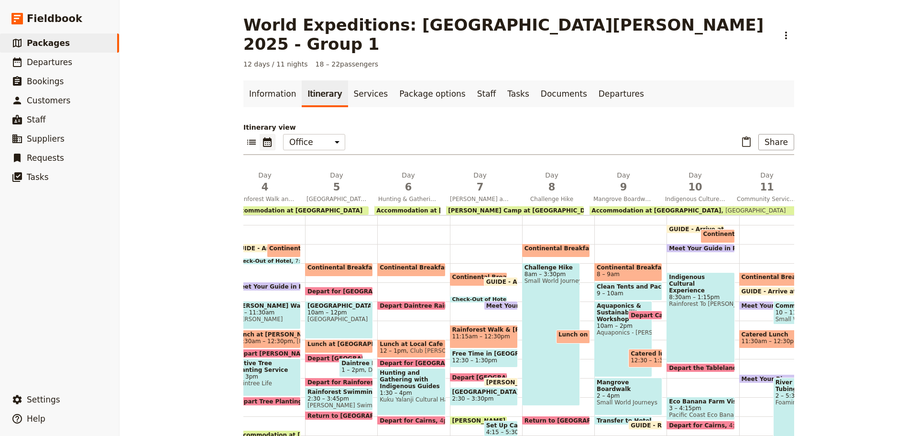
scroll to position [0, 314]
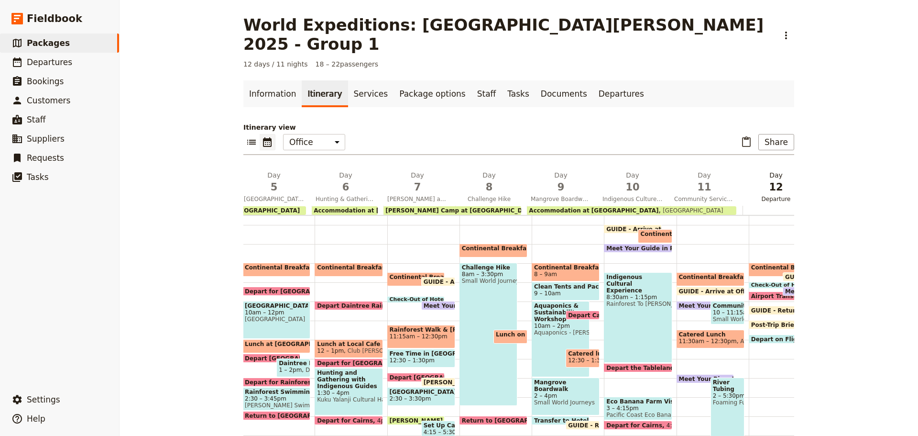
click at [774, 195] on span "Departure" at bounding box center [776, 199] width 68 height 8
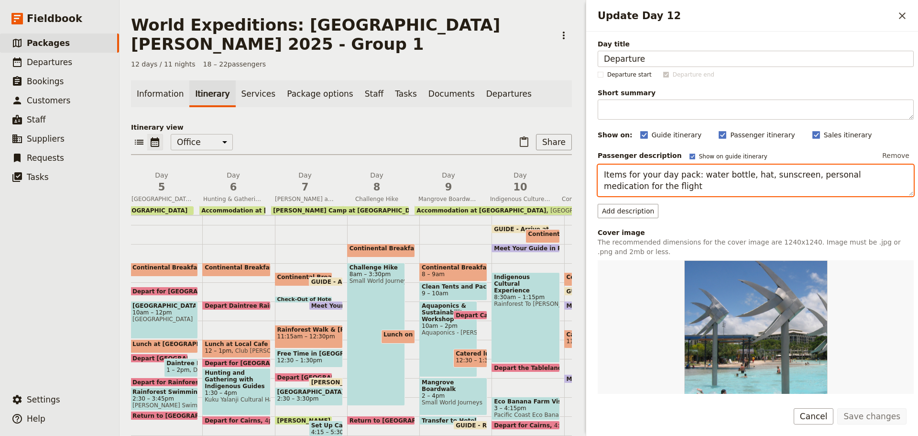
drag, startPoint x: 792, startPoint y: 175, endPoint x: 918, endPoint y: 191, distance: 127.3
click at [918, 191] on div "Day title Departure Departure start Departure end Short summary 150 / 150 chara…" at bounding box center [752, 213] width 332 height 362
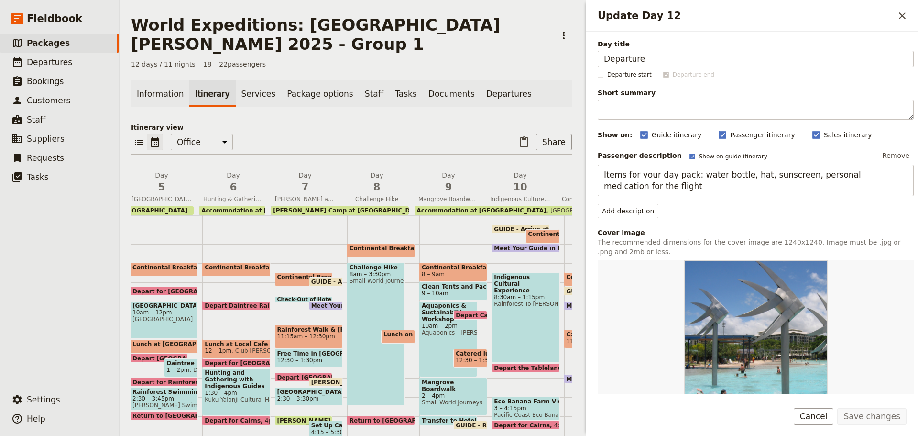
click at [830, 414] on button "Cancel" at bounding box center [814, 416] width 40 height 16
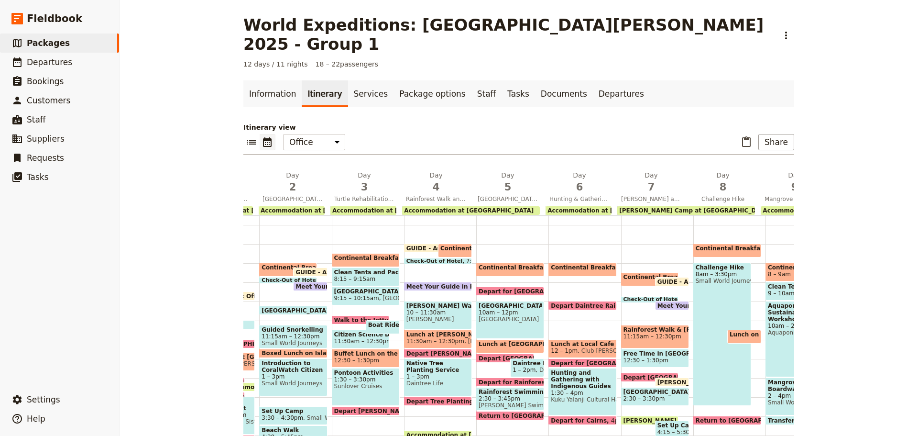
scroll to position [0, 79]
click at [433, 180] on span "4" at bounding box center [437, 187] width 60 height 14
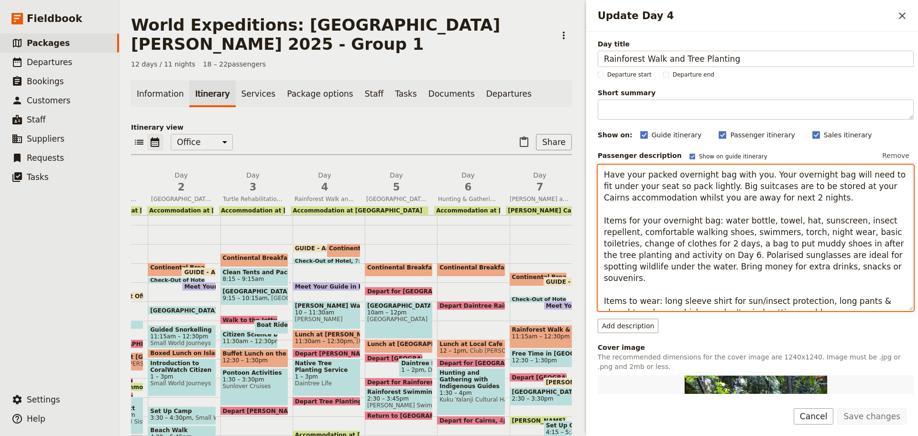
click at [752, 241] on textarea "Have your packed overnight bag with you. Your overnight bag will need to fit un…" at bounding box center [756, 238] width 316 height 146
click at [412, 195] on span "Daintree Discovery Centre and Rainforest Swimming Hole" at bounding box center [397, 199] width 68 height 8
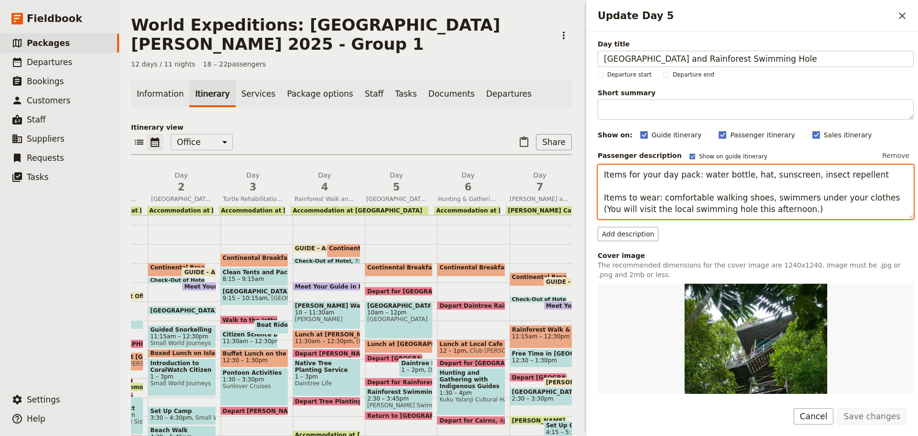
click at [663, 200] on textarea "Items for your day pack: water bottle, hat, sunscreen, insect repellent Items t…" at bounding box center [756, 192] width 316 height 55
drag, startPoint x: 850, startPoint y: 173, endPoint x: 855, endPoint y: 170, distance: 6.2
click at [852, 172] on textarea "Items for your day pack: water bottle, hat, sunscreen, insect repellent Items t…" at bounding box center [756, 192] width 316 height 55
click at [857, 170] on textarea "Items for your day pack: water bottle, hat, sunscreen, insect repellent Items t…" at bounding box center [756, 192] width 316 height 55
click at [645, 194] on textarea "Items for your day pack: water bottle, hat, sunscreen, insect repellent Items t…" at bounding box center [756, 192] width 316 height 55
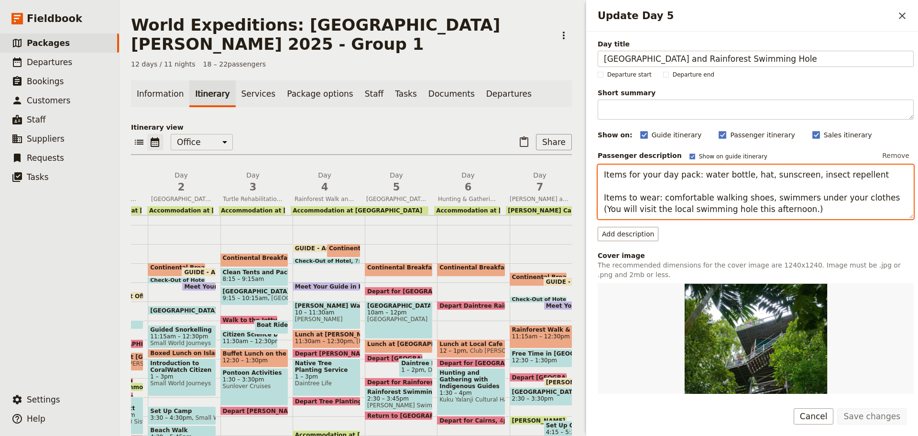
drag, startPoint x: 603, startPoint y: 200, endPoint x: 915, endPoint y: 218, distance: 312.8
click at [915, 218] on div "Day title Daintree Discovery Centre and Rainforest Swimming Hole Departure star…" at bounding box center [752, 213] width 332 height 362
click at [737, 206] on textarea "Items for your day pack: water bottle, hat, sunscreen, insect repellent Items t…" at bounding box center [756, 192] width 316 height 55
drag, startPoint x: 601, startPoint y: 197, endPoint x: 878, endPoint y: 229, distance: 278.8
click at [878, 229] on div "Passenger description Show on guide itinerary Remove Items for your day pack: w…" at bounding box center [756, 194] width 316 height 93
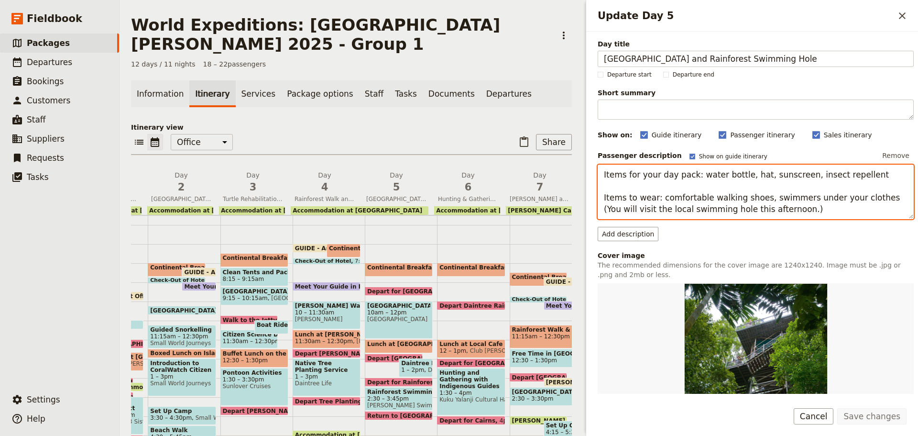
click at [721, 202] on textarea "Items for your day pack: water bottle, hat, sunscreen, insect repellent Items t…" at bounding box center [756, 192] width 316 height 55
drag, startPoint x: 601, startPoint y: 198, endPoint x: 799, endPoint y: 209, distance: 197.9
click at [799, 209] on textarea "Items for your day pack: water bottle, hat, sunscreen, insect repellent Items t…" at bounding box center [756, 192] width 316 height 55
drag, startPoint x: 698, startPoint y: 186, endPoint x: 692, endPoint y: 186, distance: 6.7
click at [698, 186] on textarea "Items for your day pack: water bottle, hat, sunscreen, insect repellent Items t…" at bounding box center [756, 192] width 316 height 55
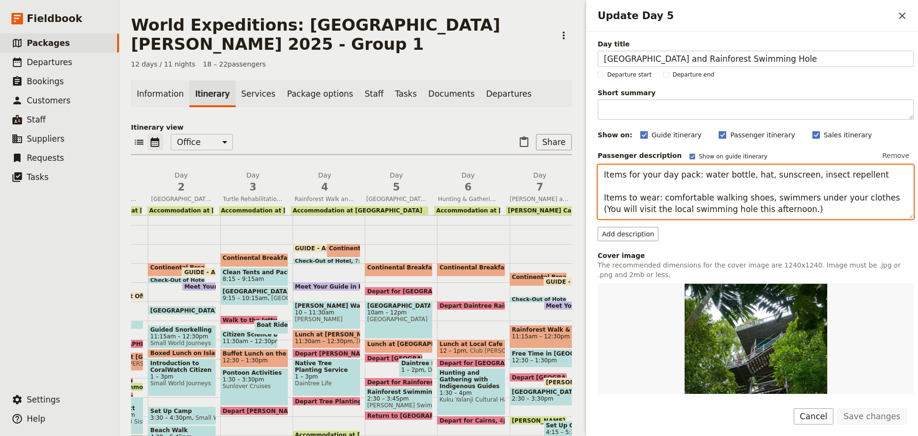
drag, startPoint x: 604, startPoint y: 196, endPoint x: 821, endPoint y: 212, distance: 217.7
click at [821, 212] on textarea "Items for your day pack: water bottle, hat, sunscreen, insect repellent Items t…" at bounding box center [756, 192] width 316 height 55
drag, startPoint x: 602, startPoint y: 175, endPoint x: 918, endPoint y: 177, distance: 316.1
click at [918, 177] on div "Day title Daintree Discovery Centre and Rainforest Swimming Hole Departure star…" at bounding box center [752, 213] width 332 height 362
click at [851, 180] on textarea "Items for your day pack: water bottle, hat, sunscreen, insect repellent Items t…" at bounding box center [756, 192] width 316 height 55
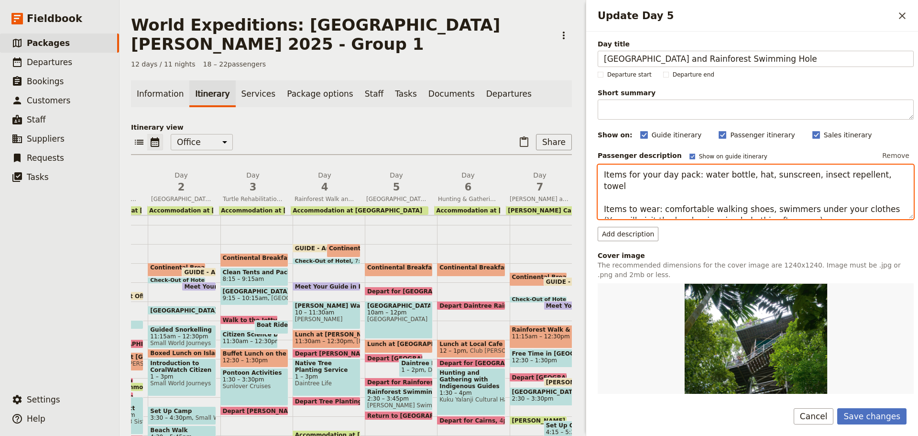
click at [604, 171] on textarea "Items for your day pack: water bottle, hat, sunscreen, insect repellent, towel …" at bounding box center [756, 192] width 316 height 55
drag, startPoint x: 604, startPoint y: 171, endPoint x: 916, endPoint y: 174, distance: 312.8
click at [916, 174] on div "Day title Daintree Discovery Centre and Rainforest Swimming Hole Departure star…" at bounding box center [752, 213] width 332 height 362
type textarea "Items for your day pack: water bottle, hat, sunscreen, insect repellent, towel …"
